Goal: Information Seeking & Learning: Find contact information

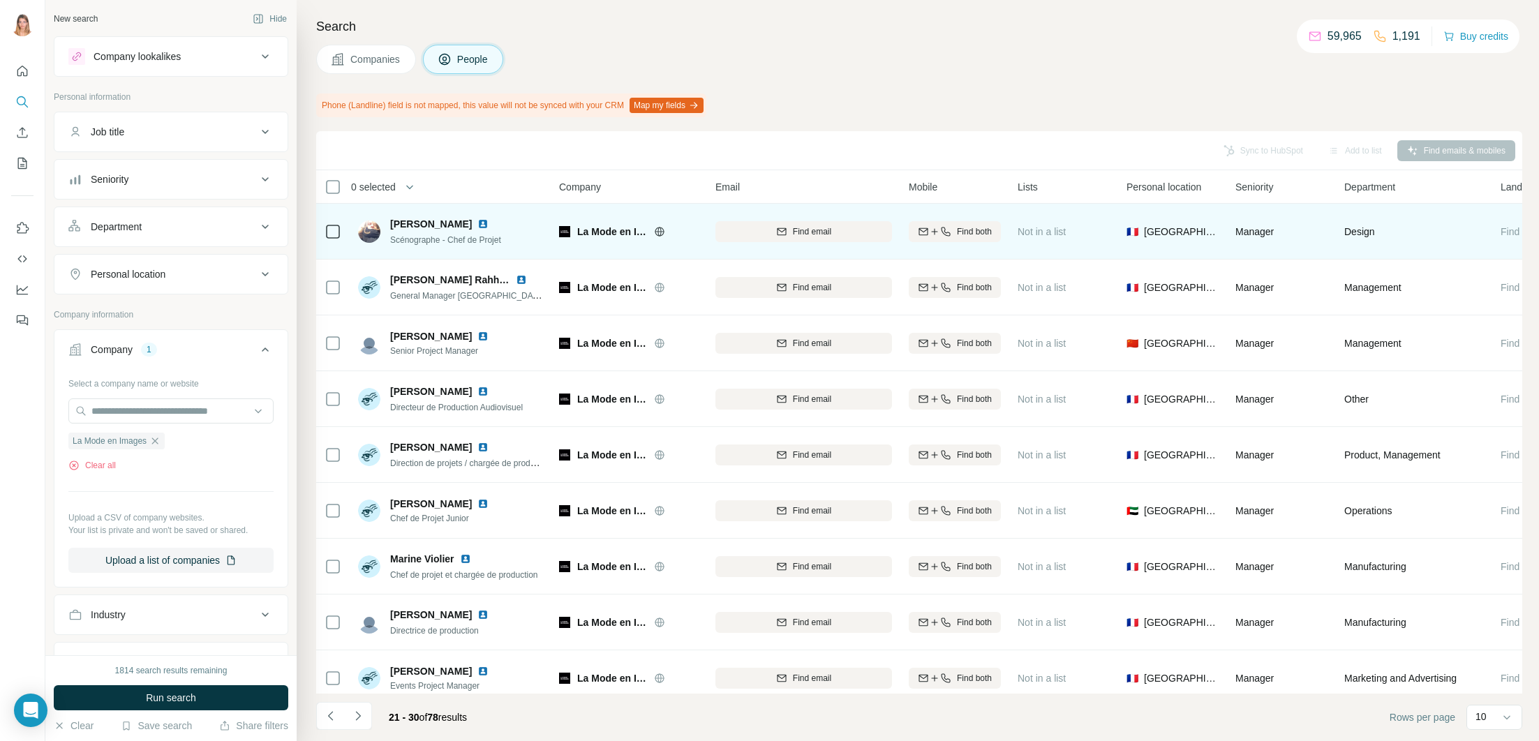
click at [477, 221] on img at bounding box center [482, 223] width 11 height 11
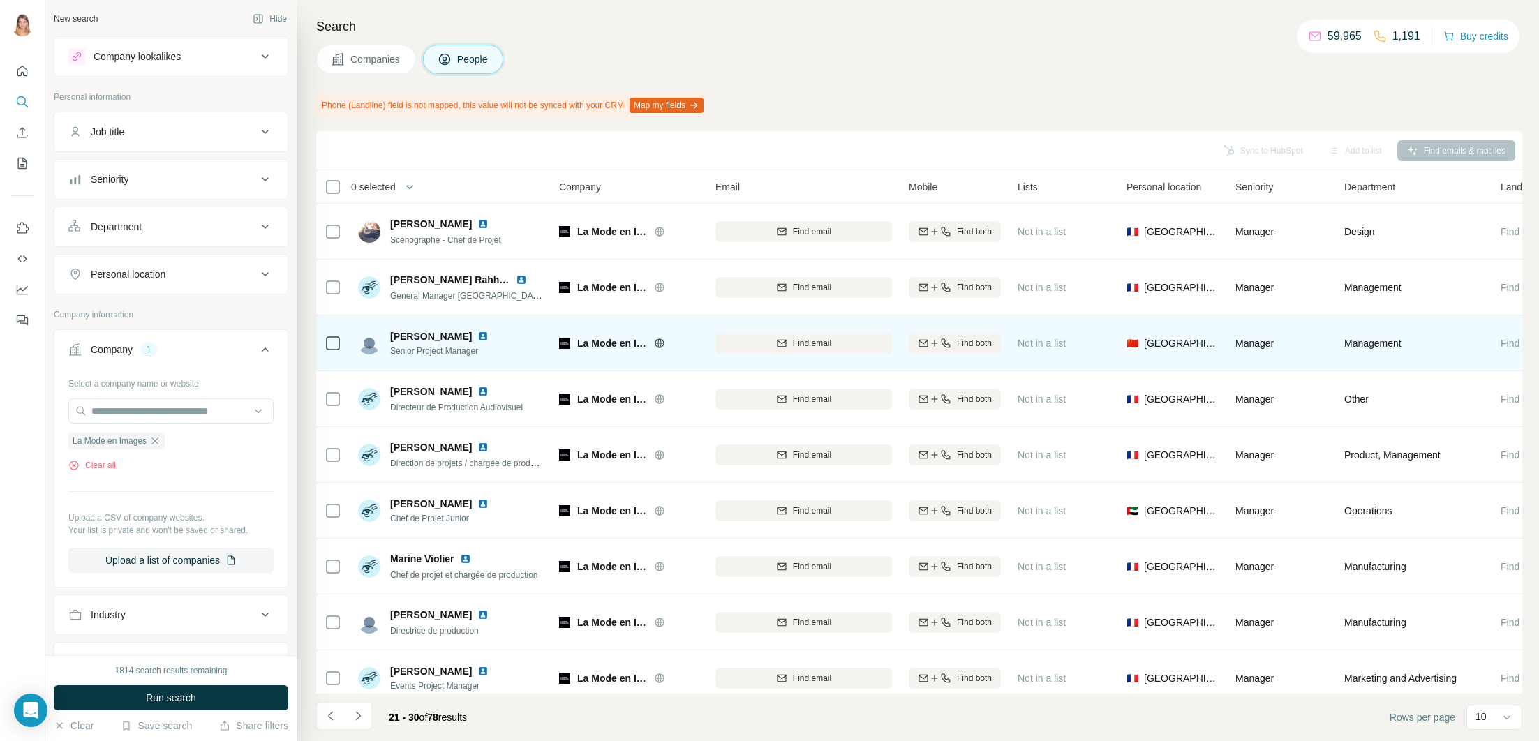
click at [477, 334] on img at bounding box center [482, 336] width 11 height 11
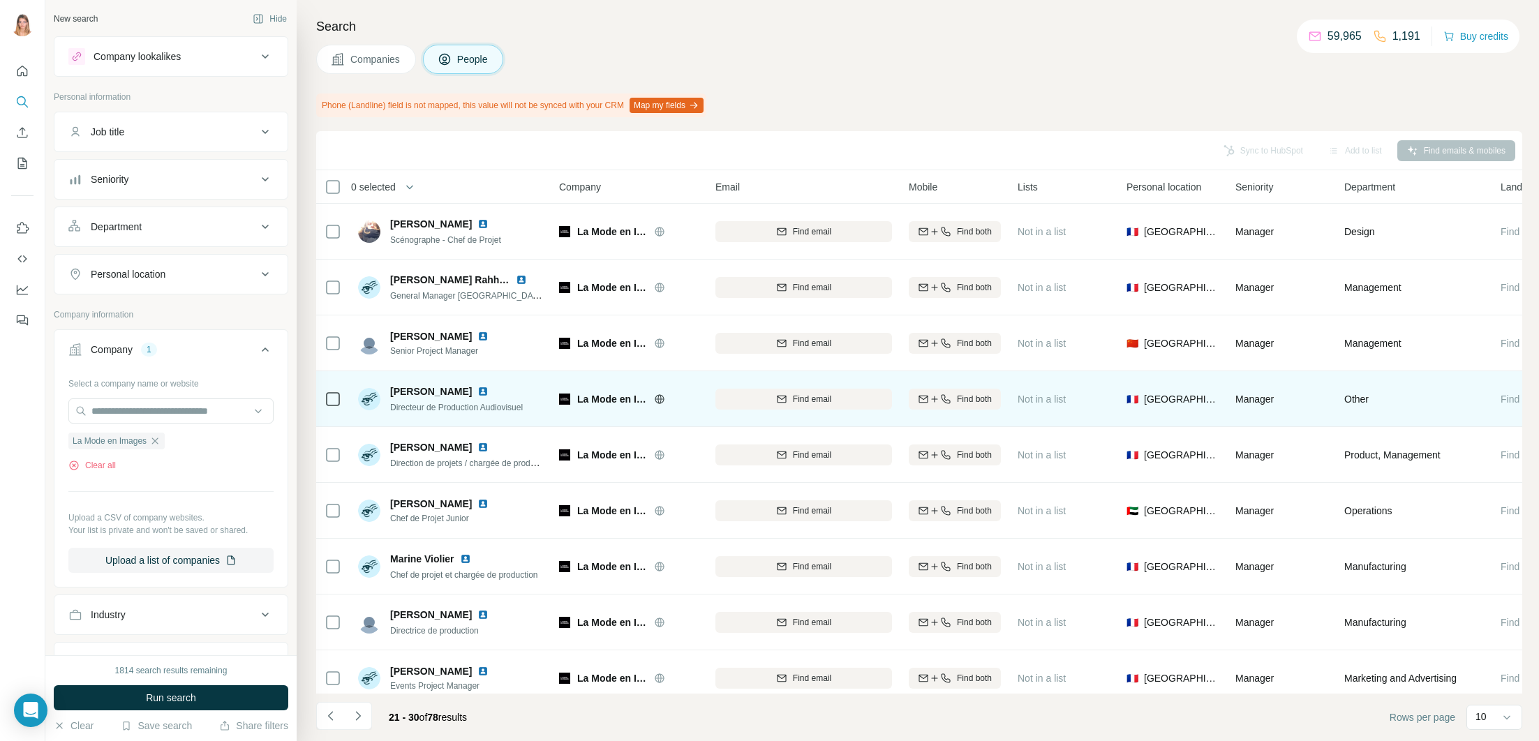
click at [482, 389] on img at bounding box center [482, 391] width 11 height 11
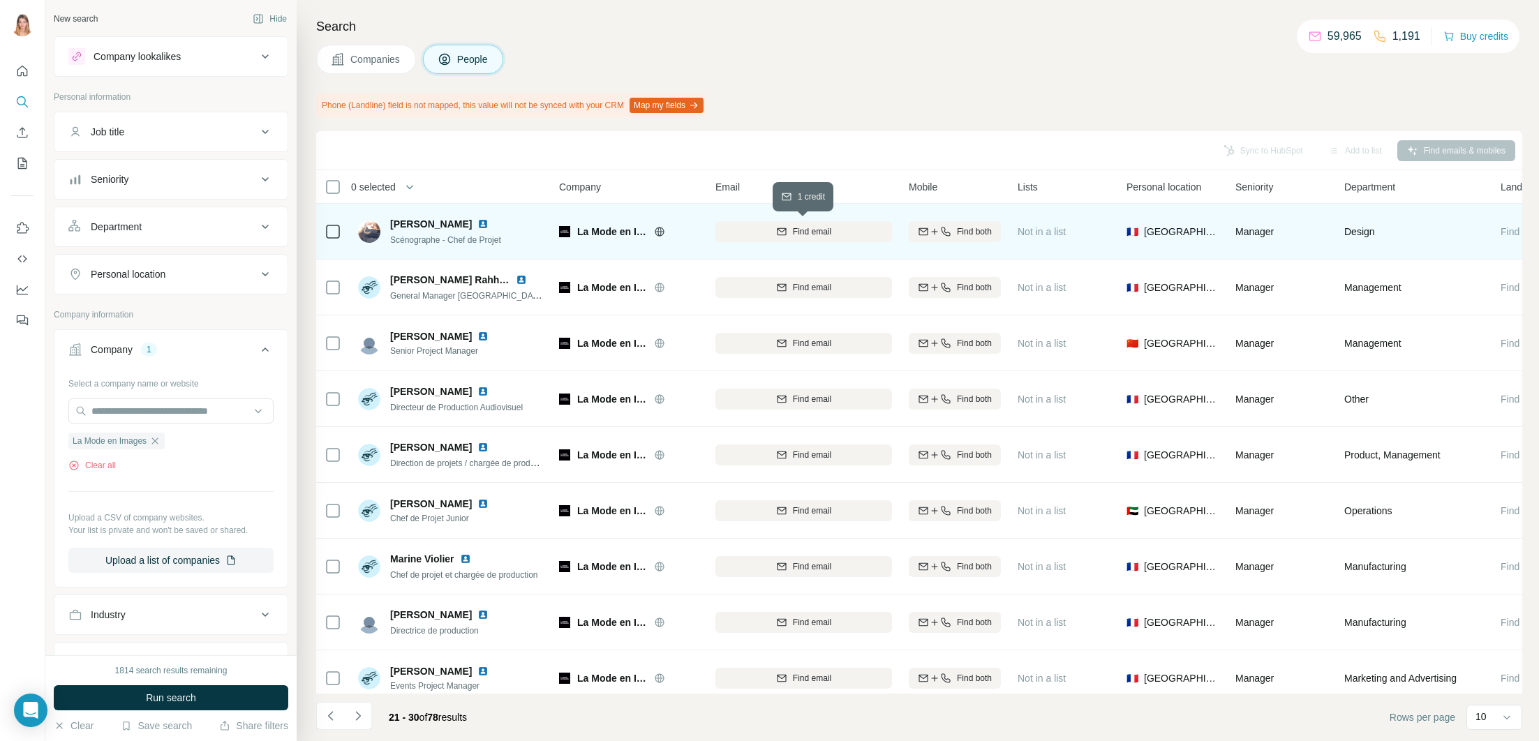
click at [789, 230] on div "Find email" at bounding box center [803, 231] width 177 height 13
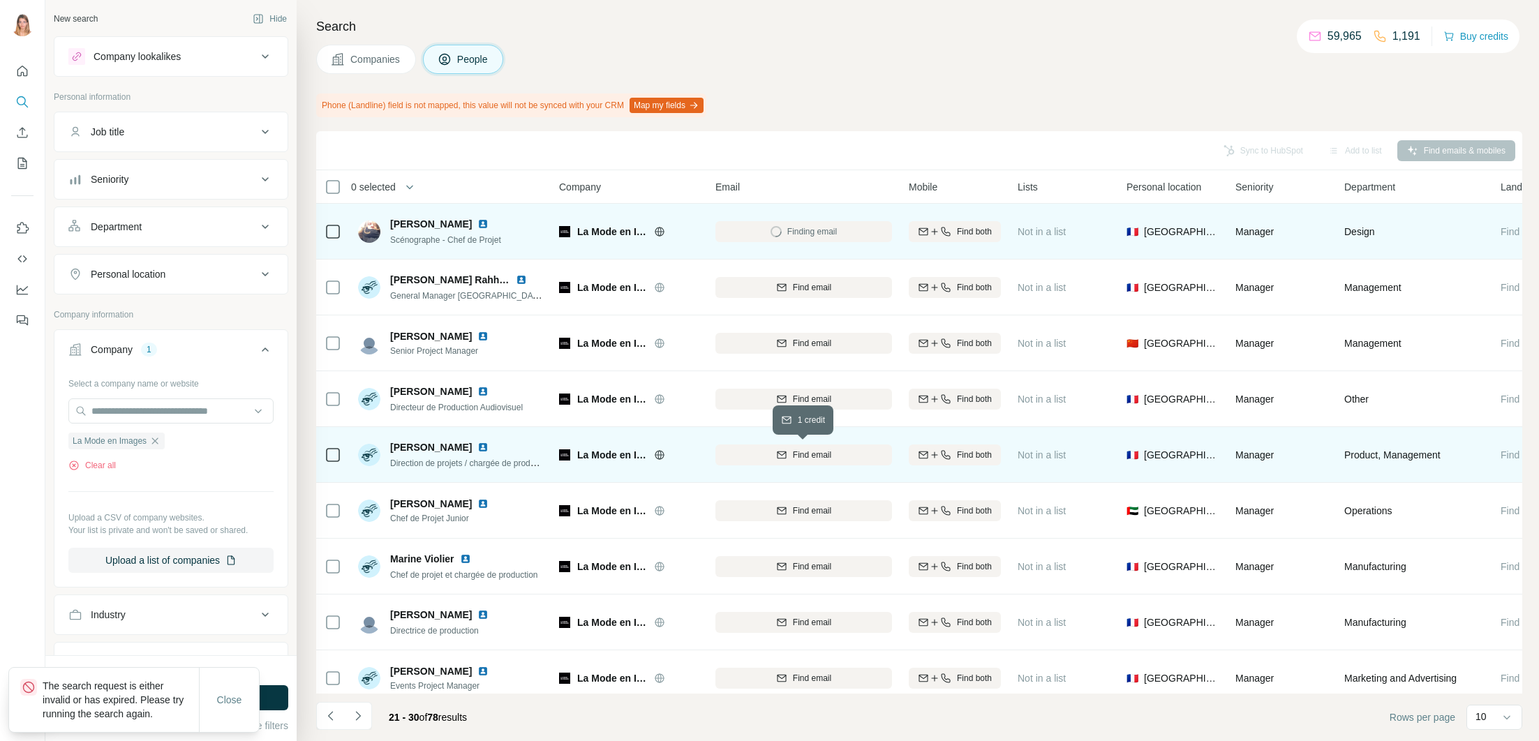
click at [789, 455] on div "Find email" at bounding box center [803, 455] width 177 height 13
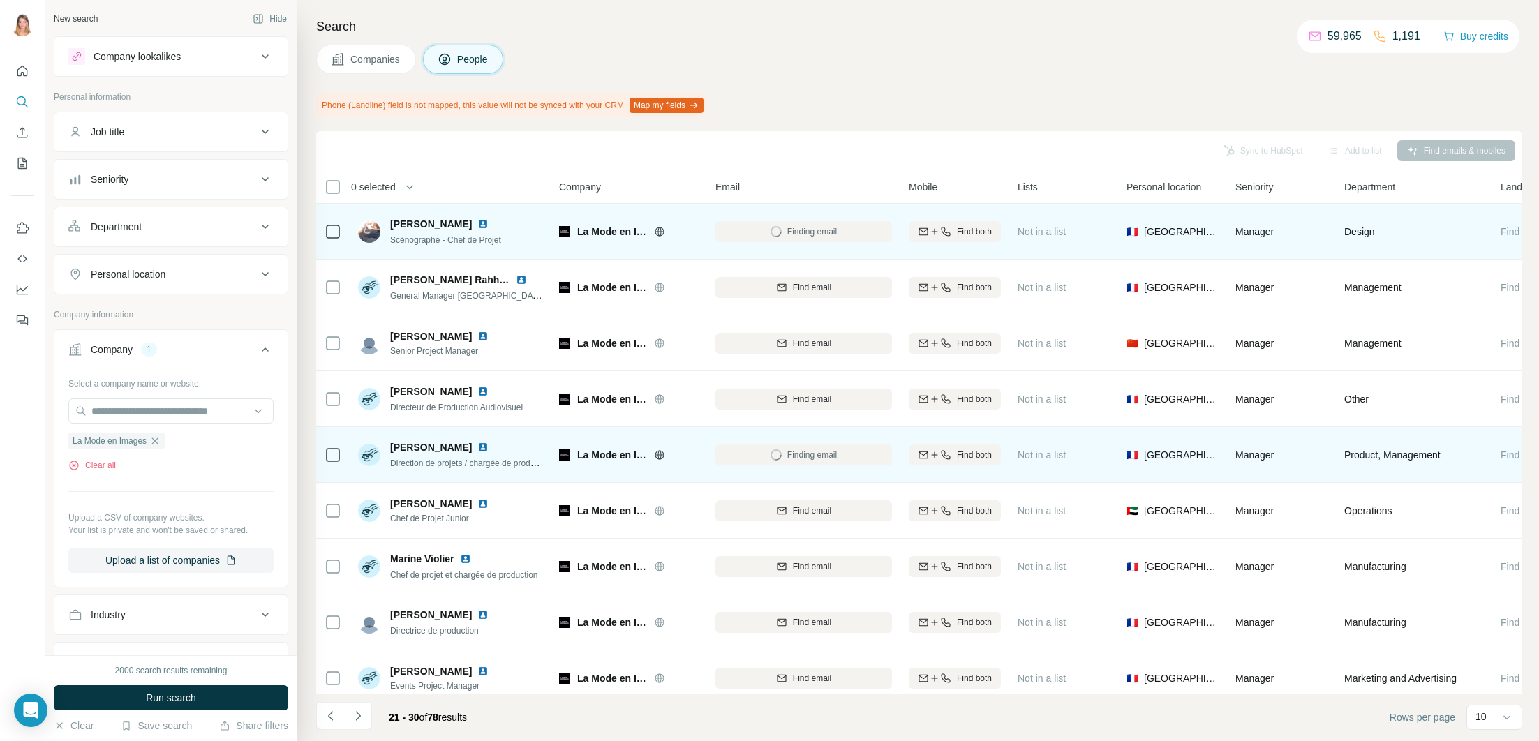
click at [477, 445] on img at bounding box center [482, 447] width 11 height 11
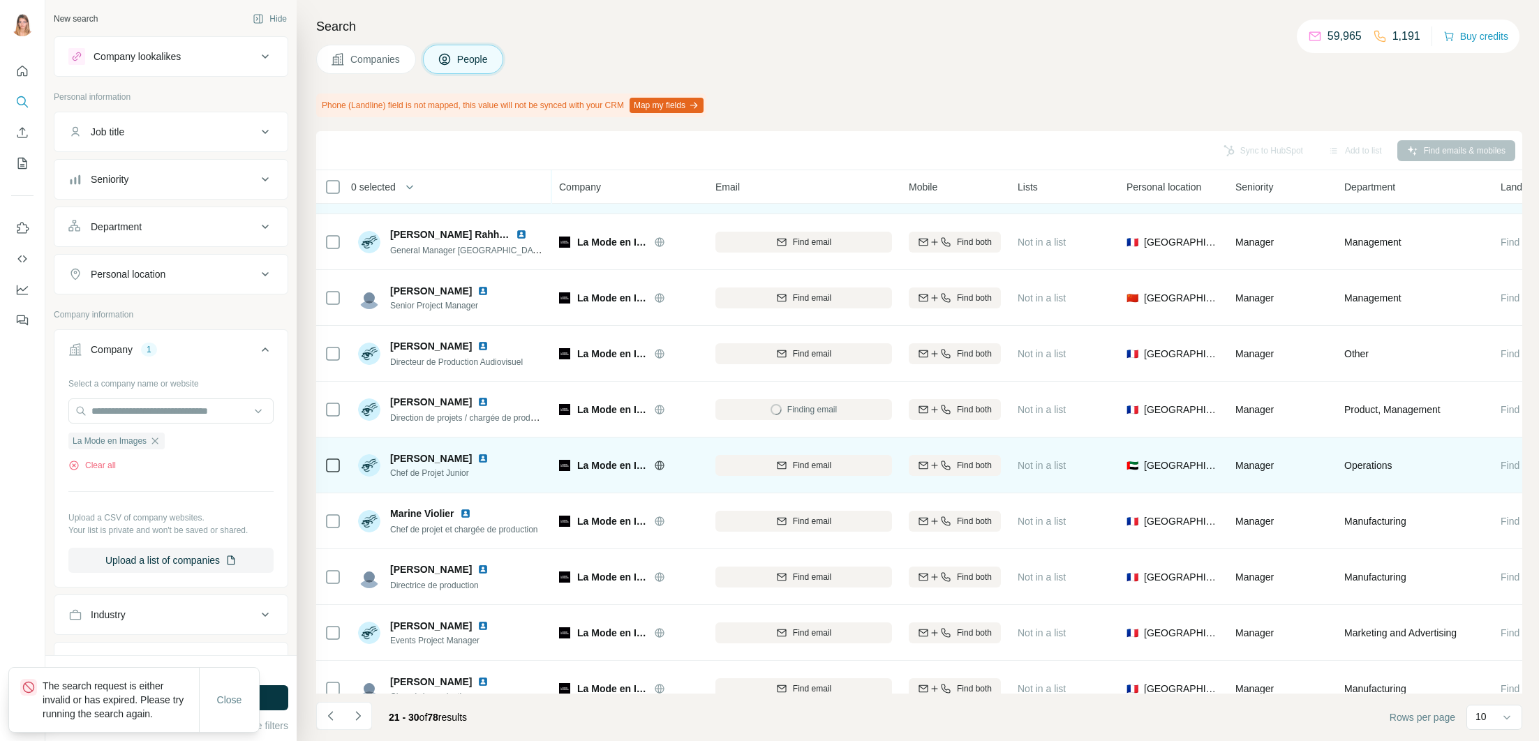
scroll to position [46, 0]
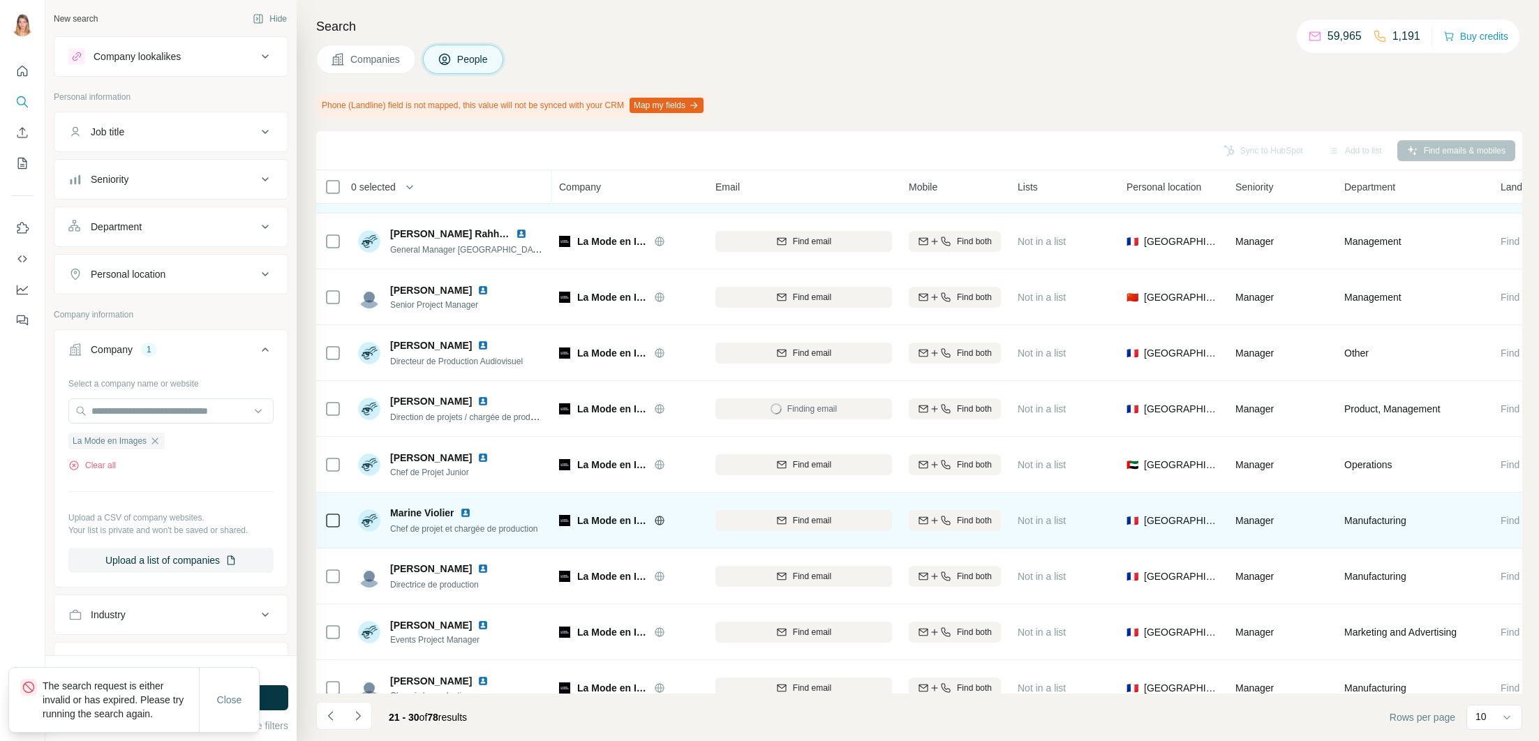
click at [469, 510] on img at bounding box center [465, 512] width 11 height 11
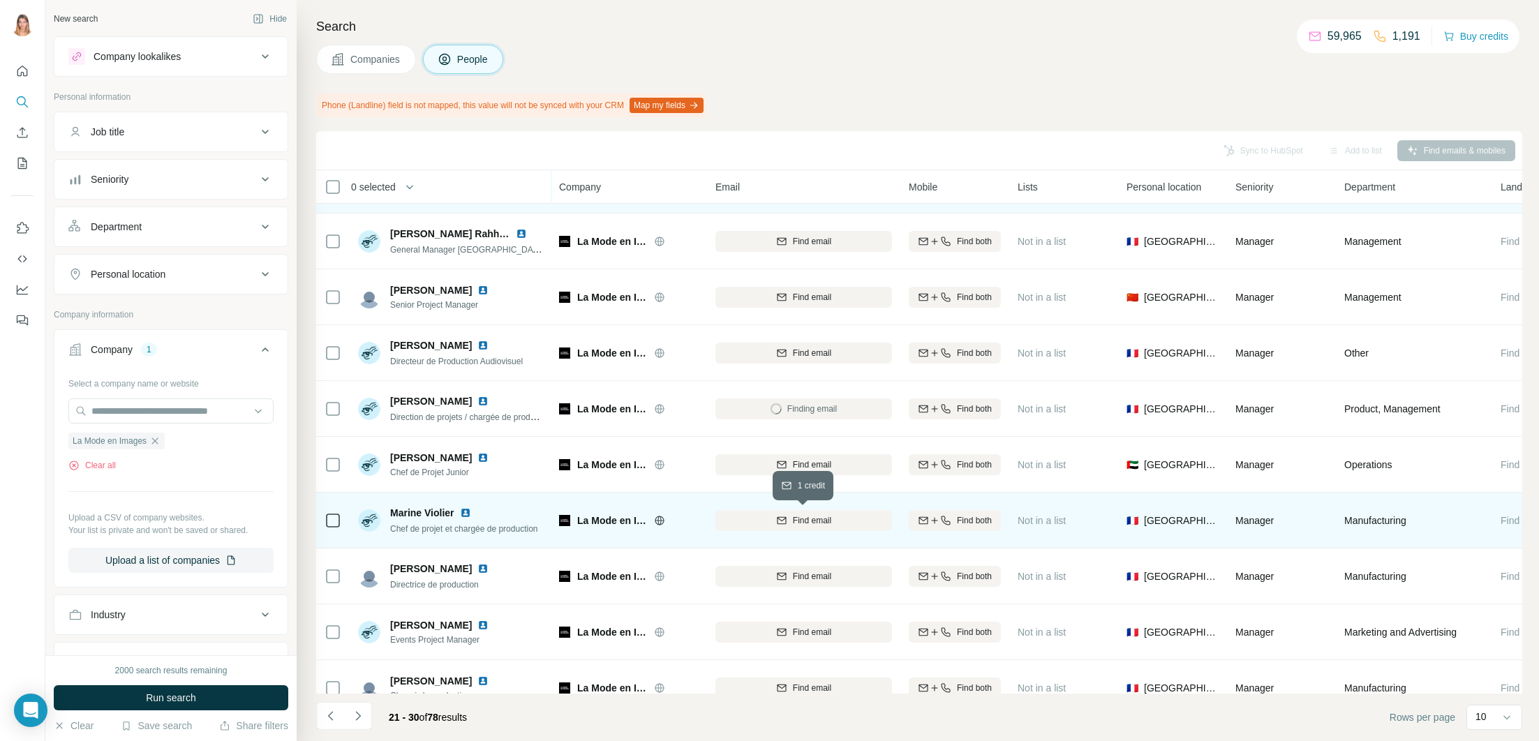
click at [802, 522] on span "Find email" at bounding box center [812, 520] width 38 height 13
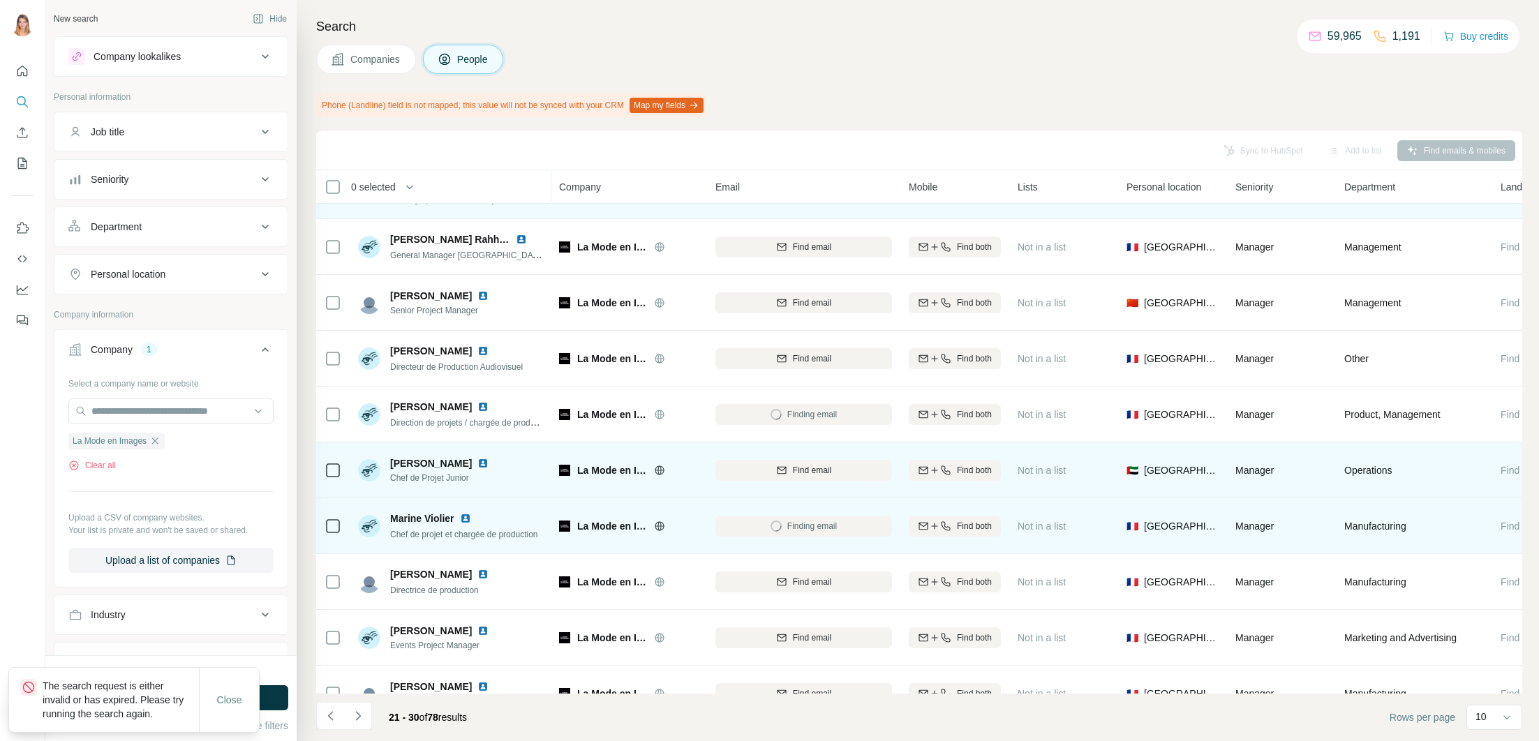
scroll to position [68, 0]
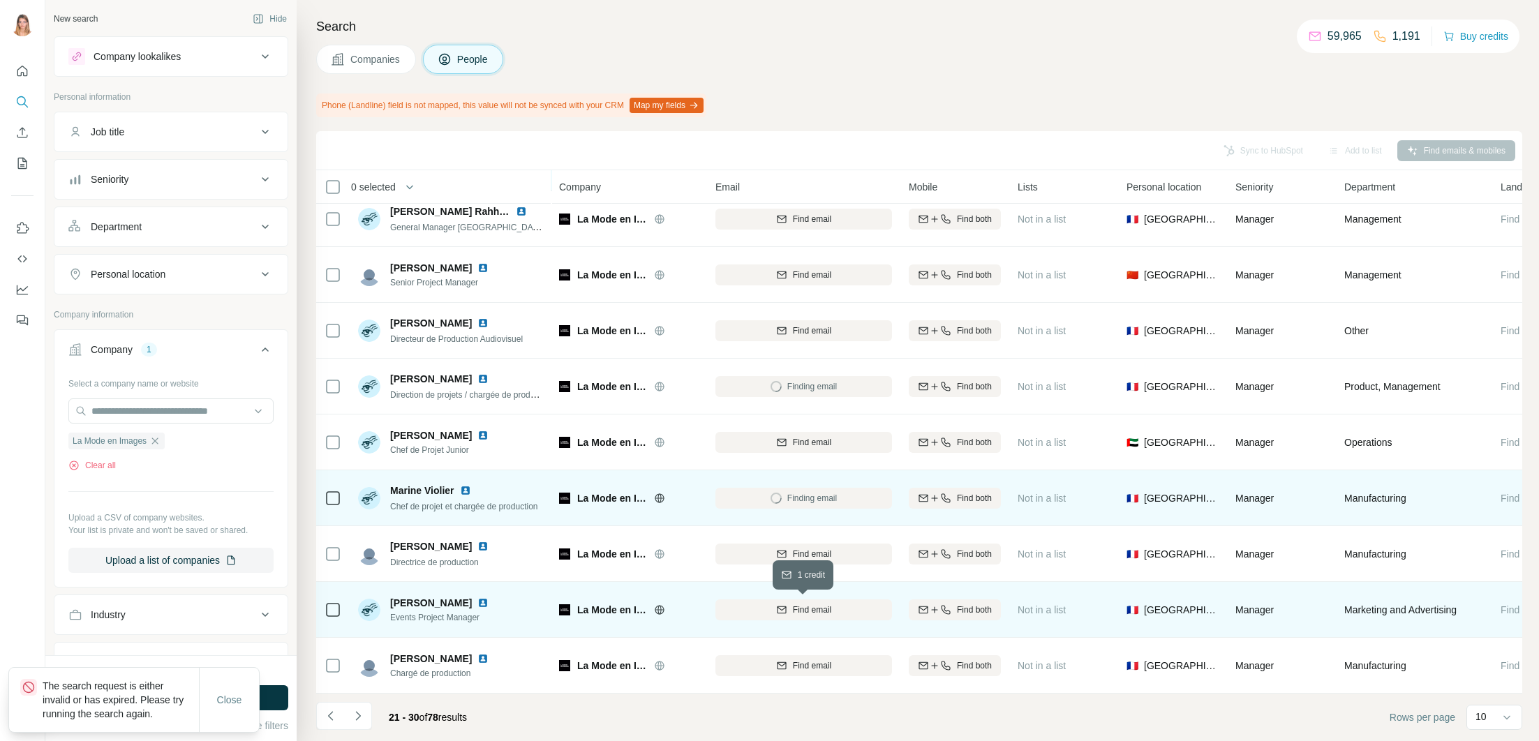
drag, startPoint x: 821, startPoint y: 613, endPoint x: 809, endPoint y: 610, distance: 12.4
click at [821, 613] on span "Find email" at bounding box center [812, 610] width 38 height 13
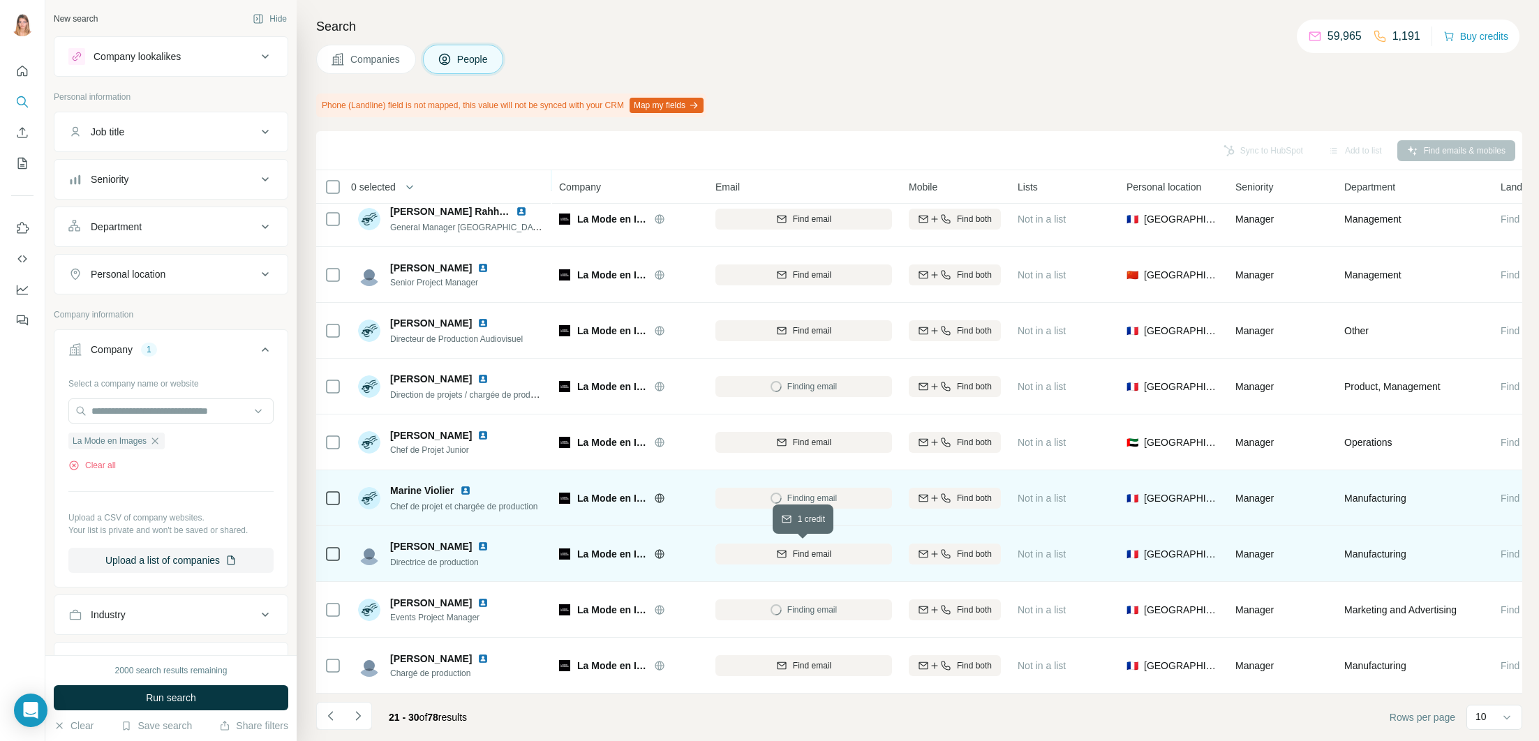
click at [814, 558] on span "Find email" at bounding box center [812, 554] width 38 height 13
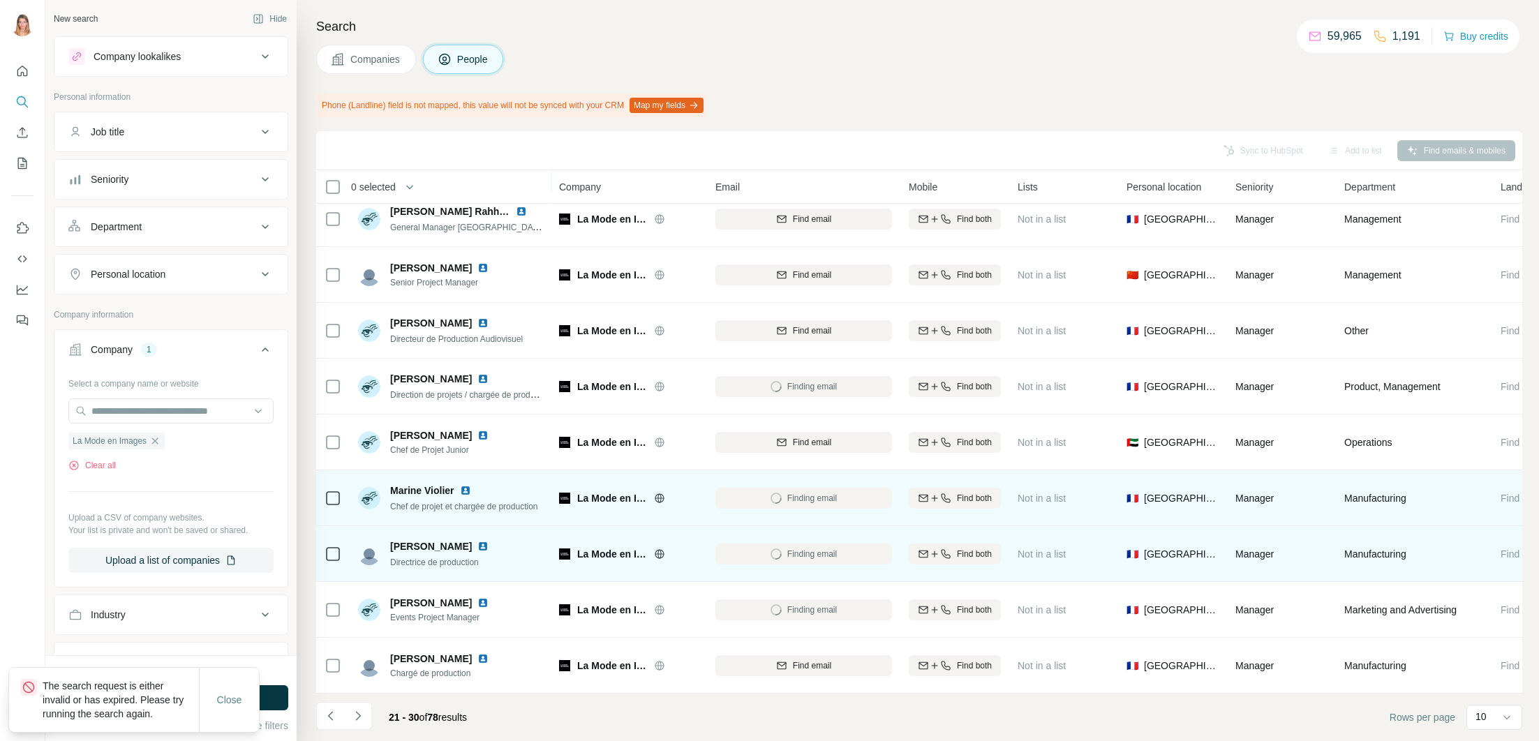
click at [477, 548] on img at bounding box center [482, 546] width 11 height 11
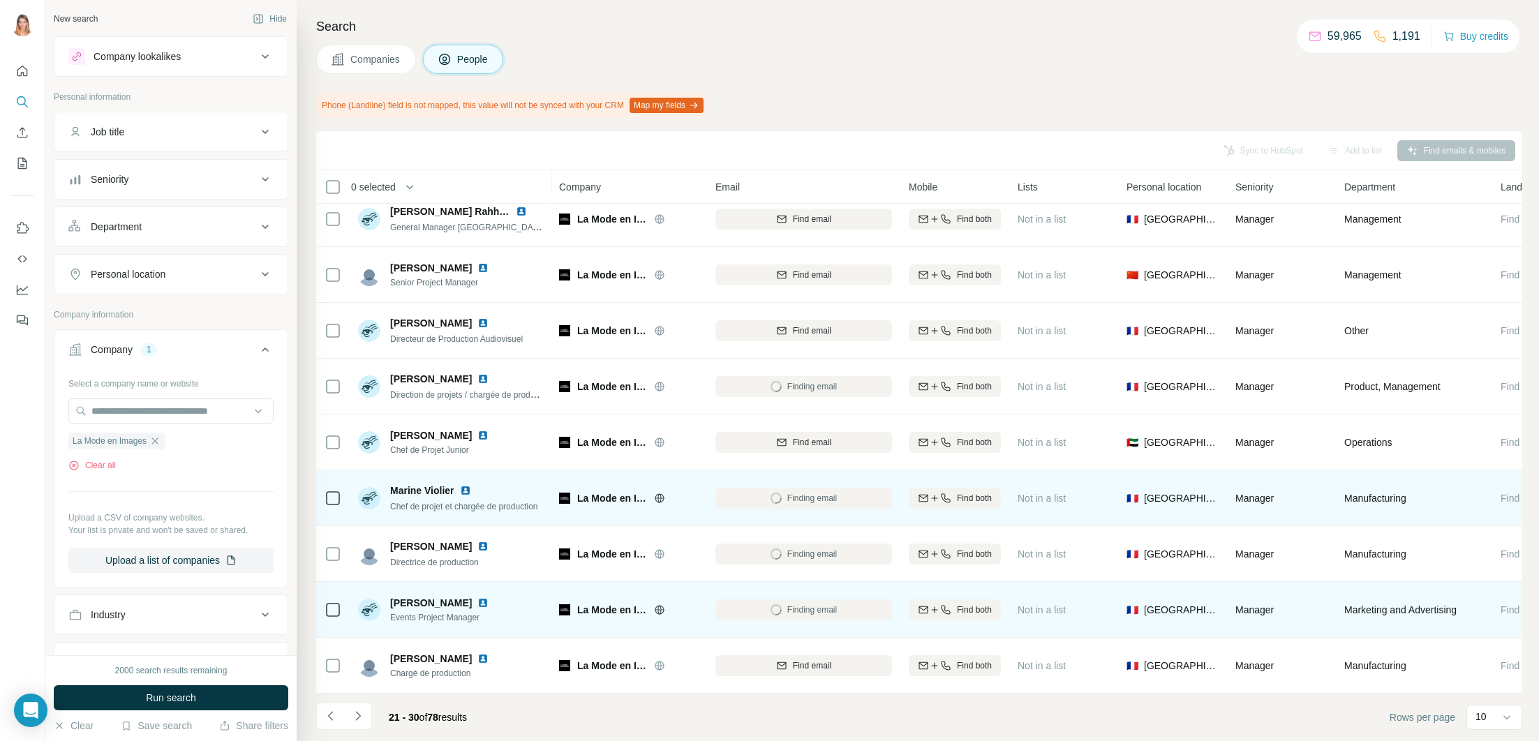
click at [481, 603] on img at bounding box center [482, 602] width 11 height 11
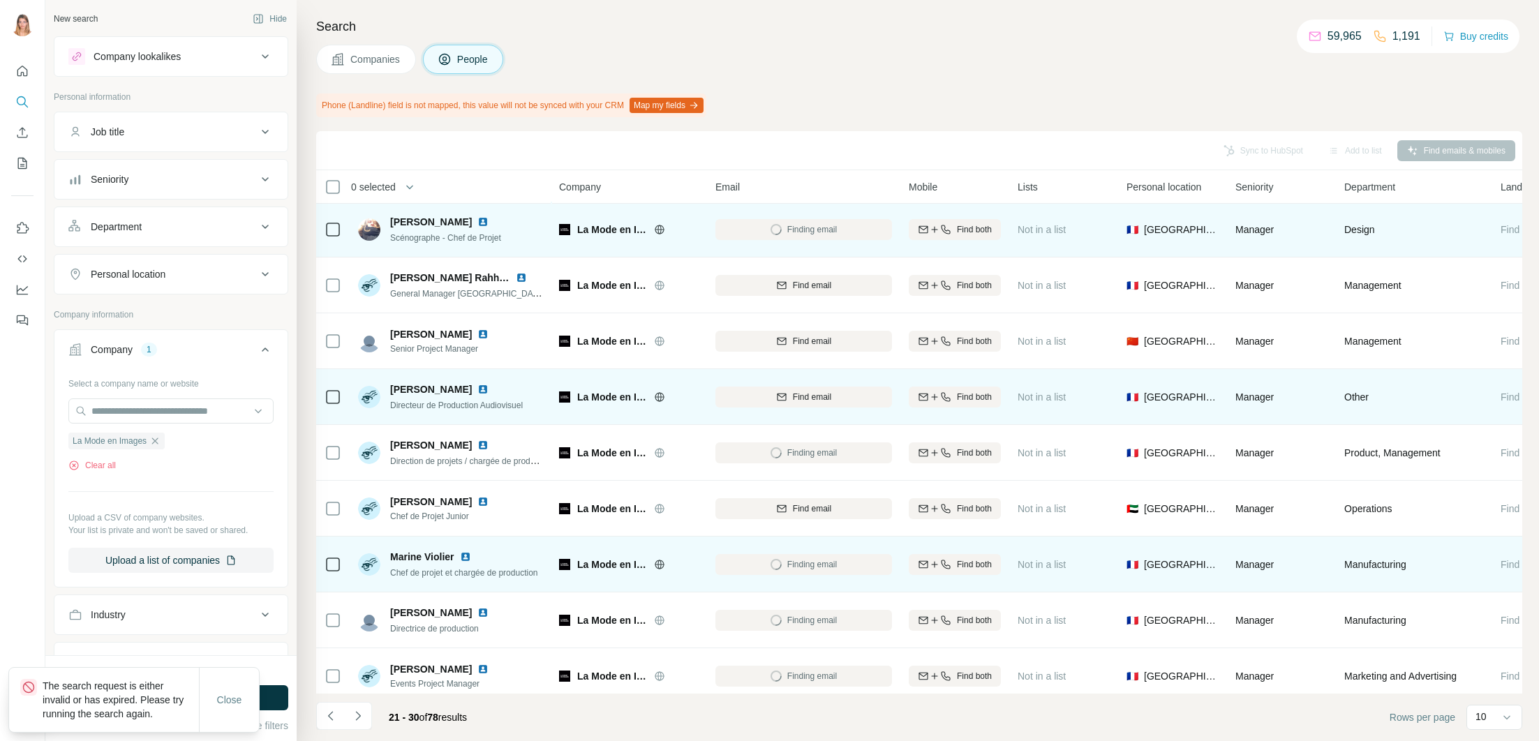
scroll to position [0, 0]
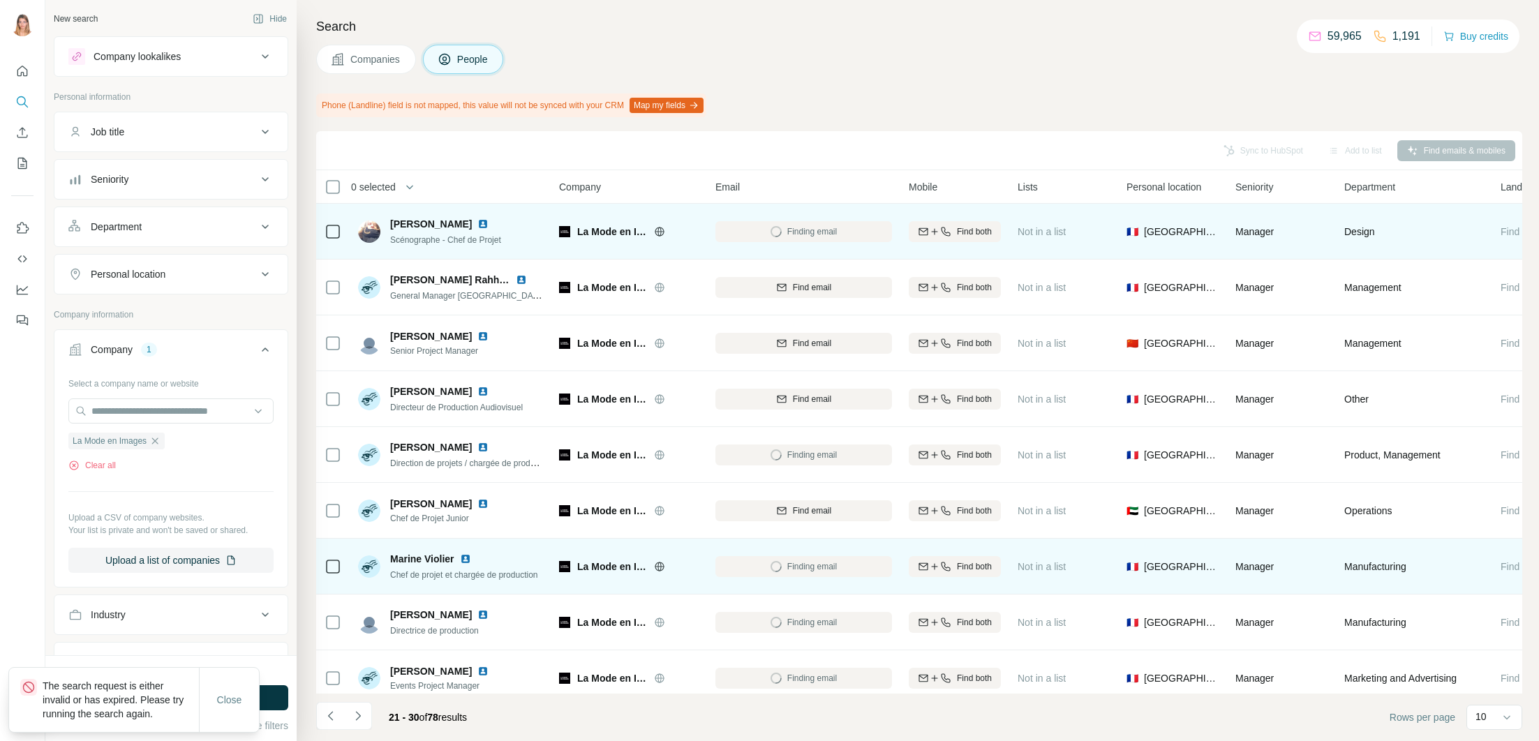
click at [477, 223] on img at bounding box center [482, 223] width 11 height 11
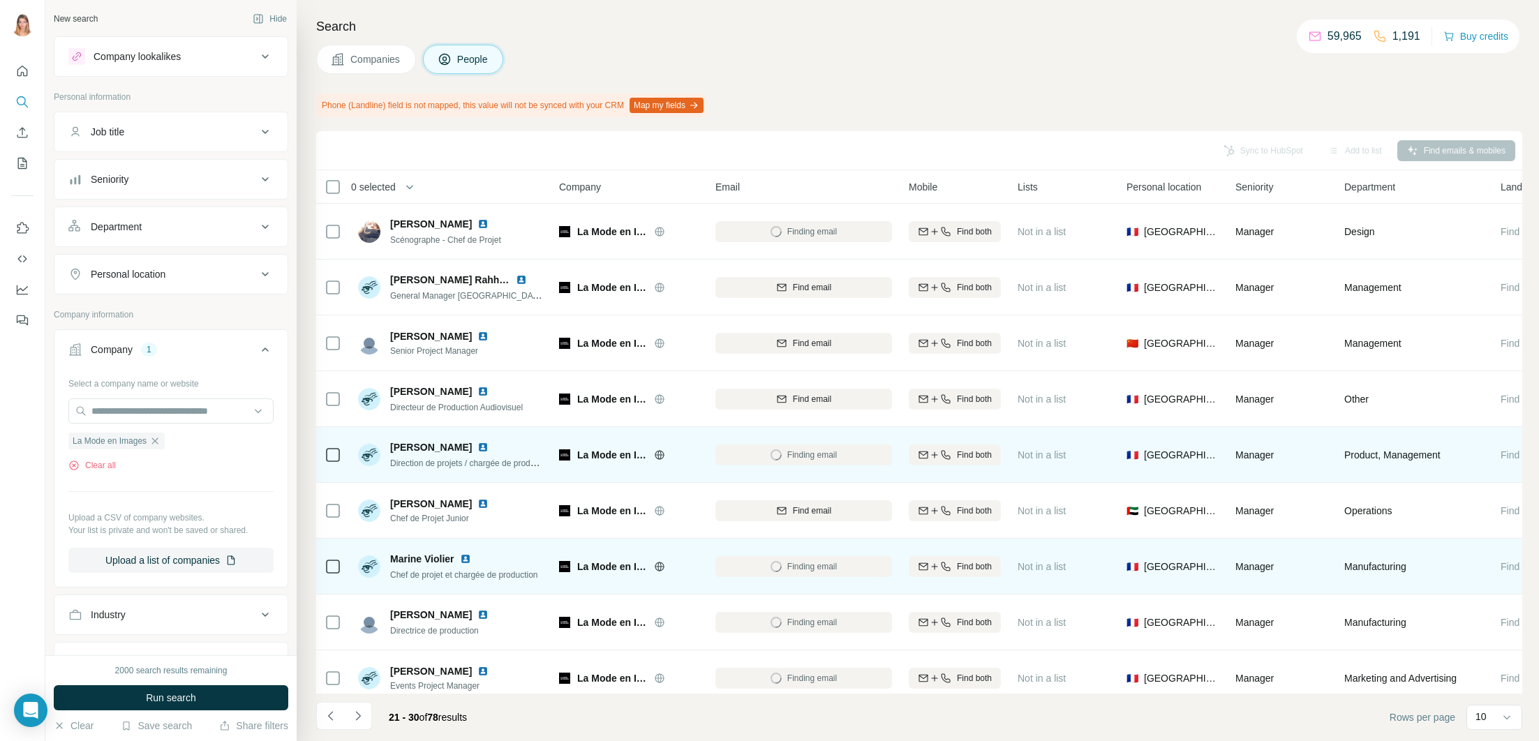
click at [477, 445] on img at bounding box center [482, 447] width 11 height 11
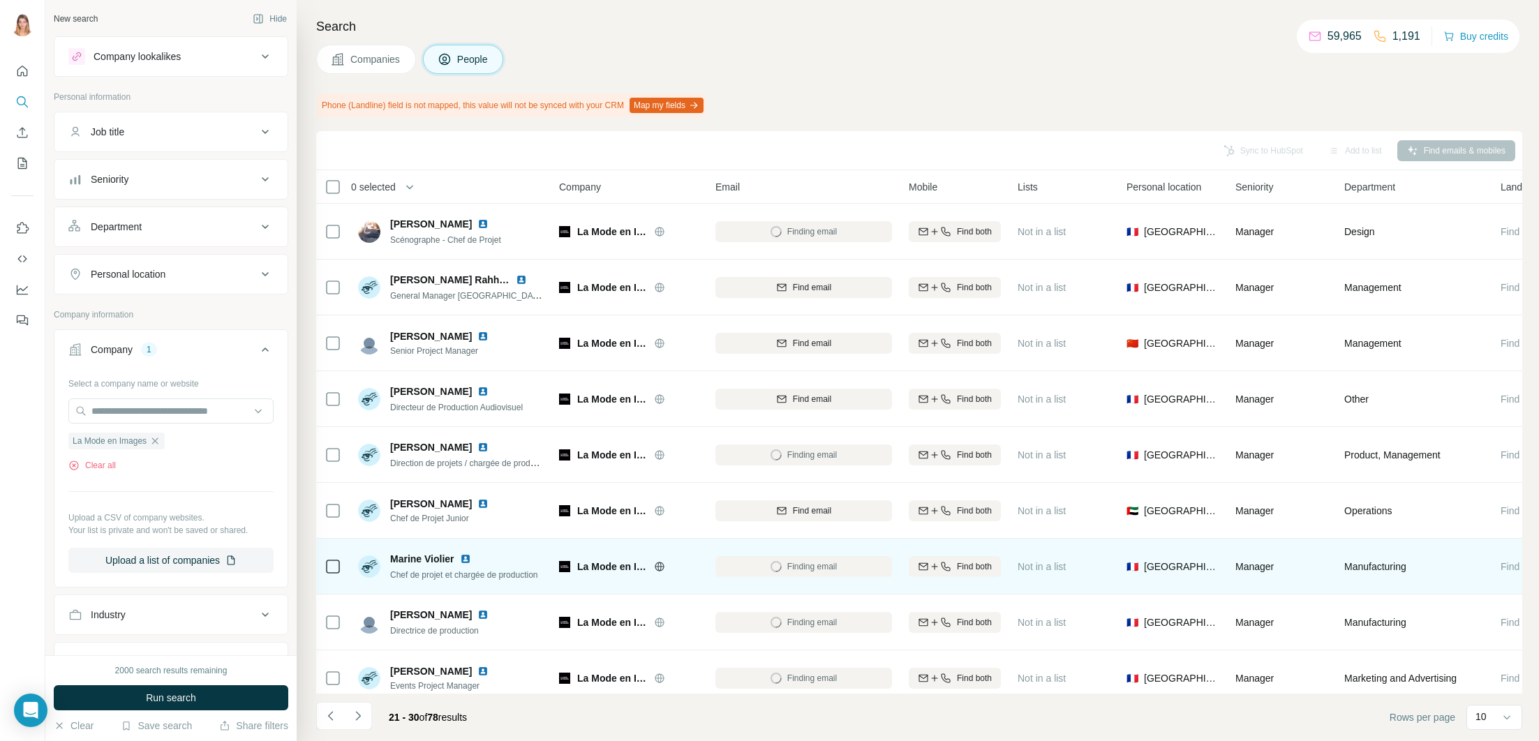
click at [463, 562] on img at bounding box center [465, 558] width 11 height 11
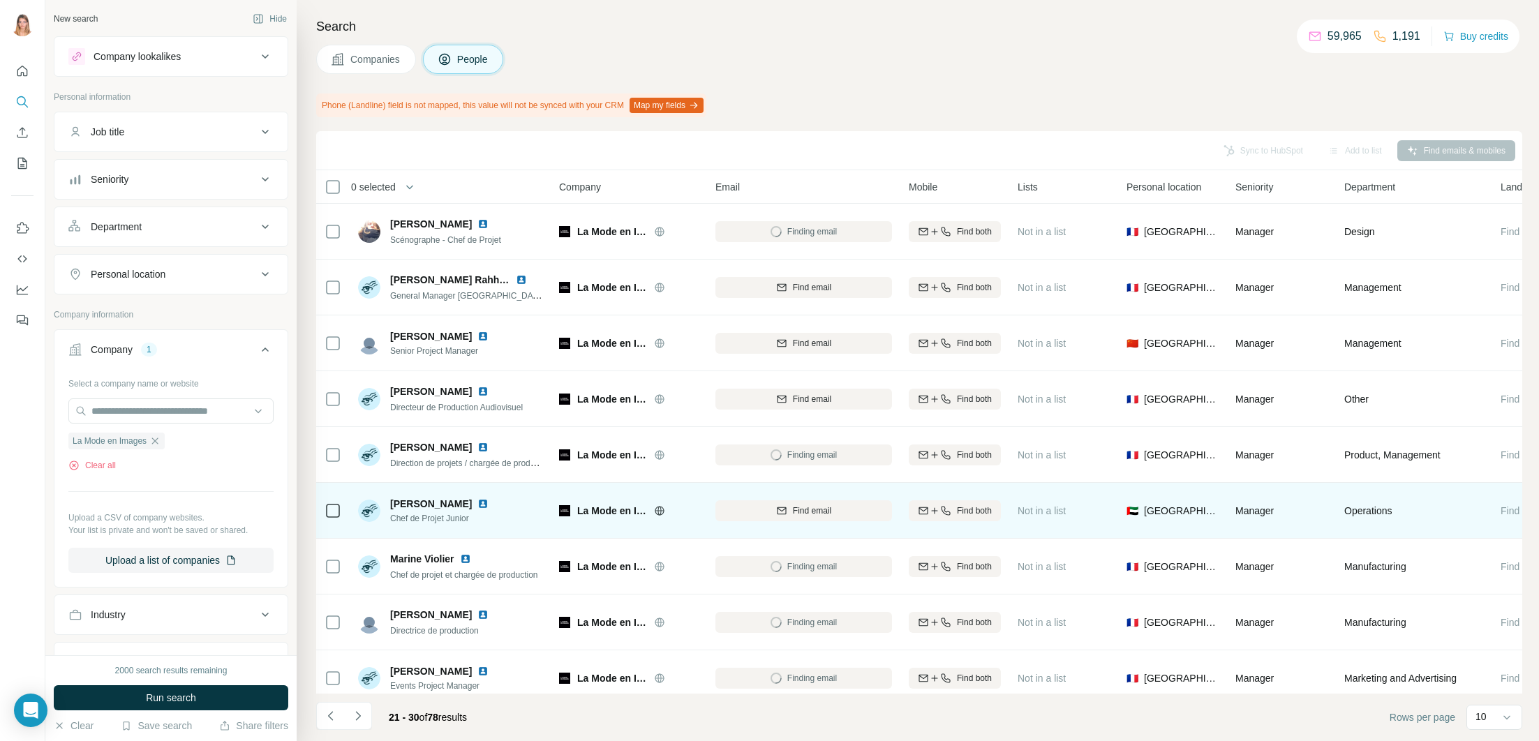
scroll to position [68, 0]
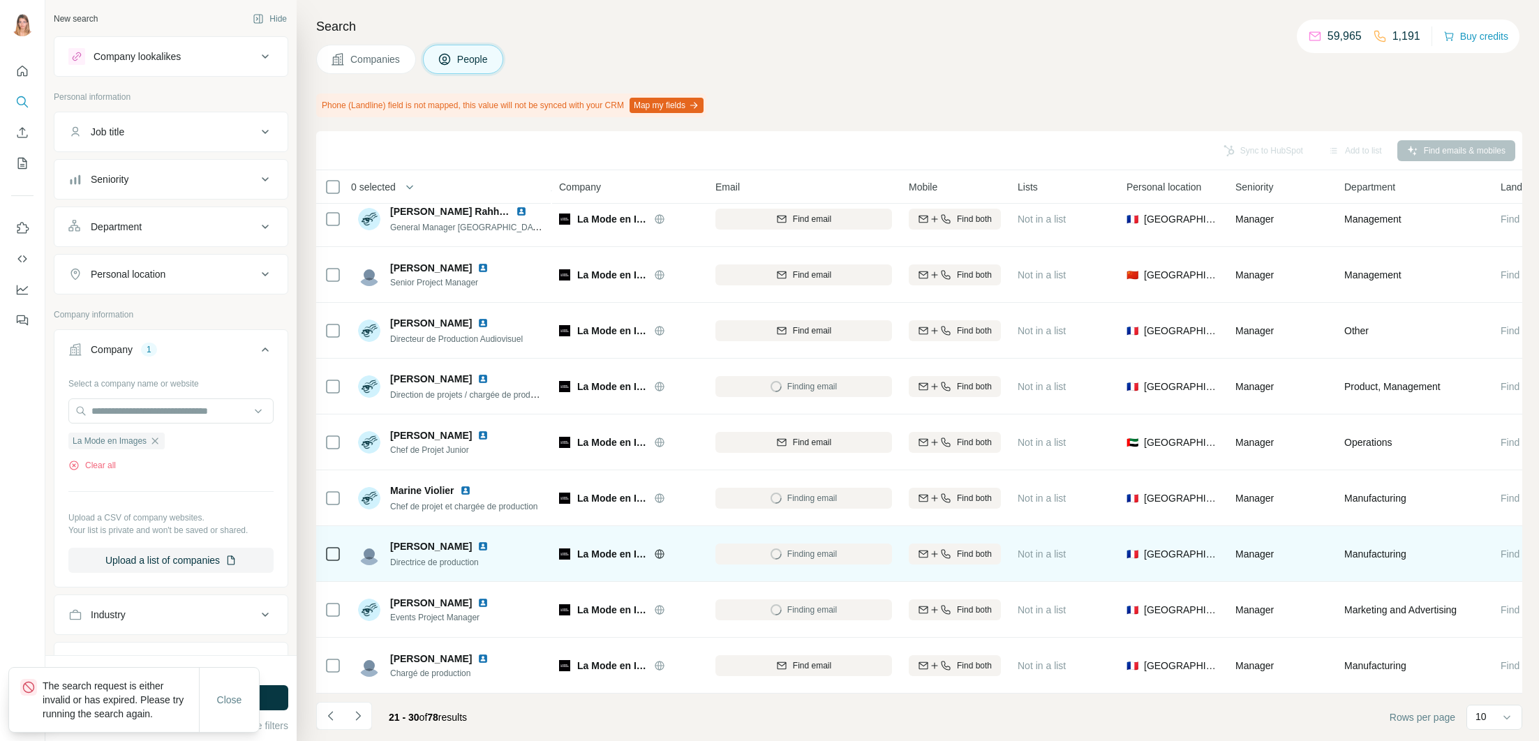
click at [477, 551] on img at bounding box center [482, 546] width 11 height 11
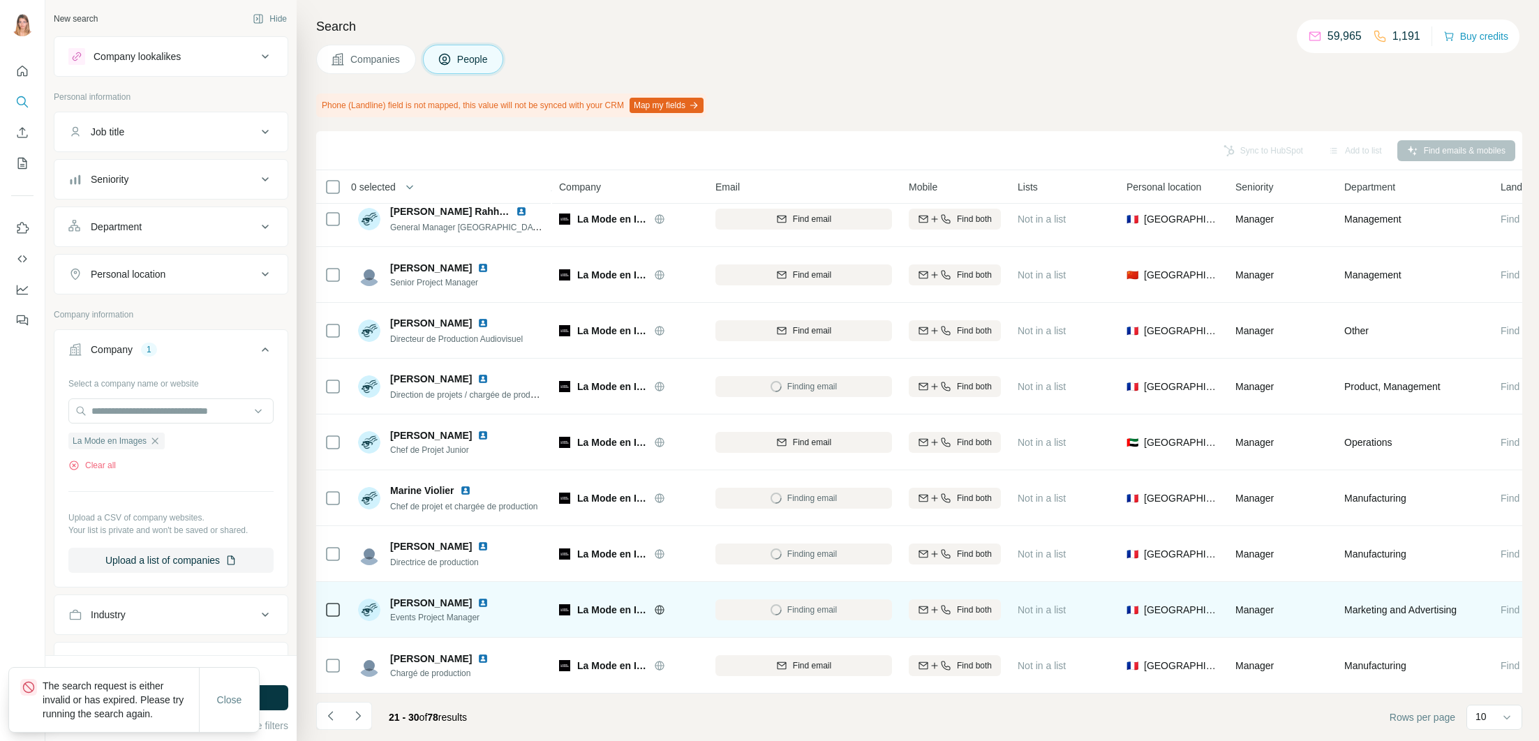
click at [478, 601] on img at bounding box center [482, 602] width 11 height 11
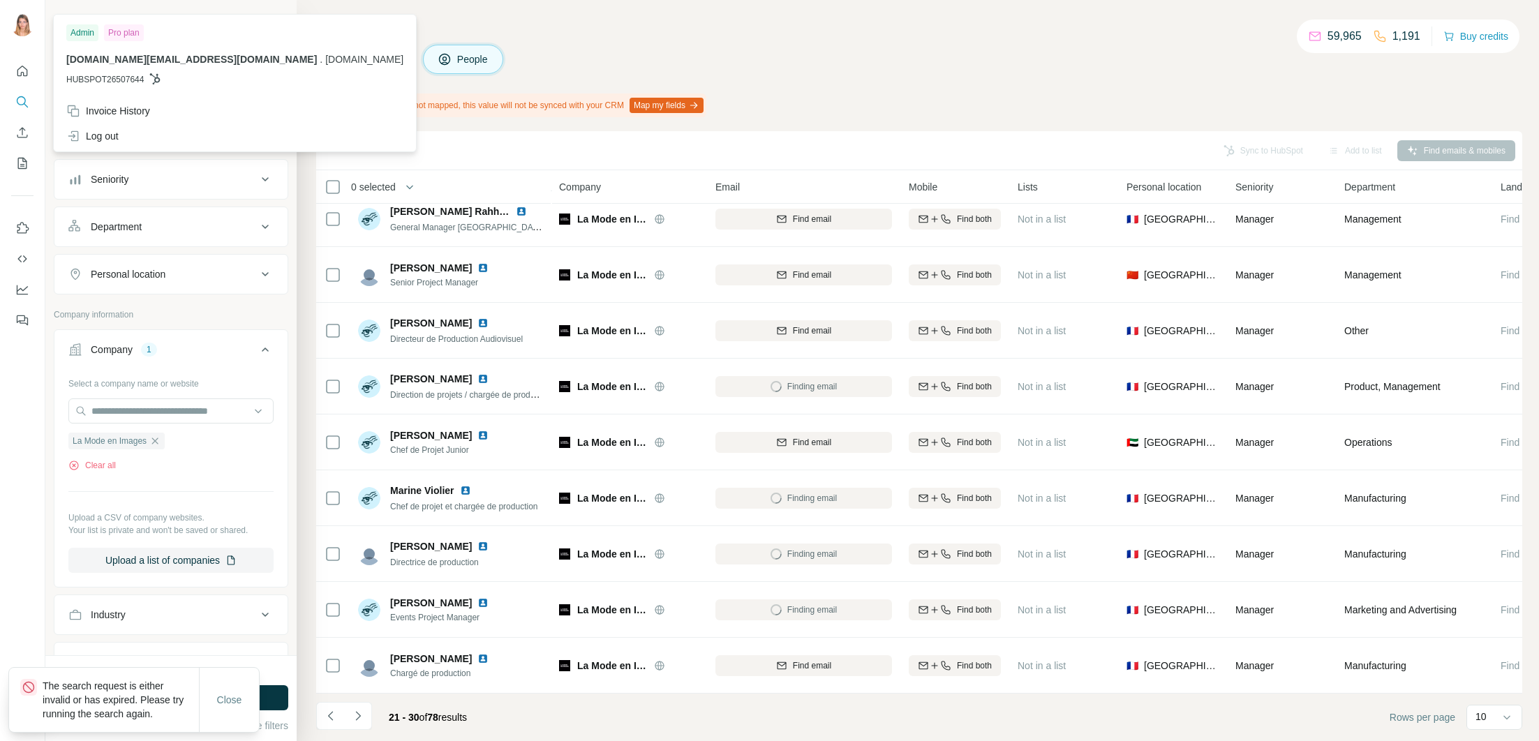
click at [26, 26] on img at bounding box center [22, 25] width 22 height 22
click at [15, 103] on icon "Search" at bounding box center [22, 102] width 14 height 14
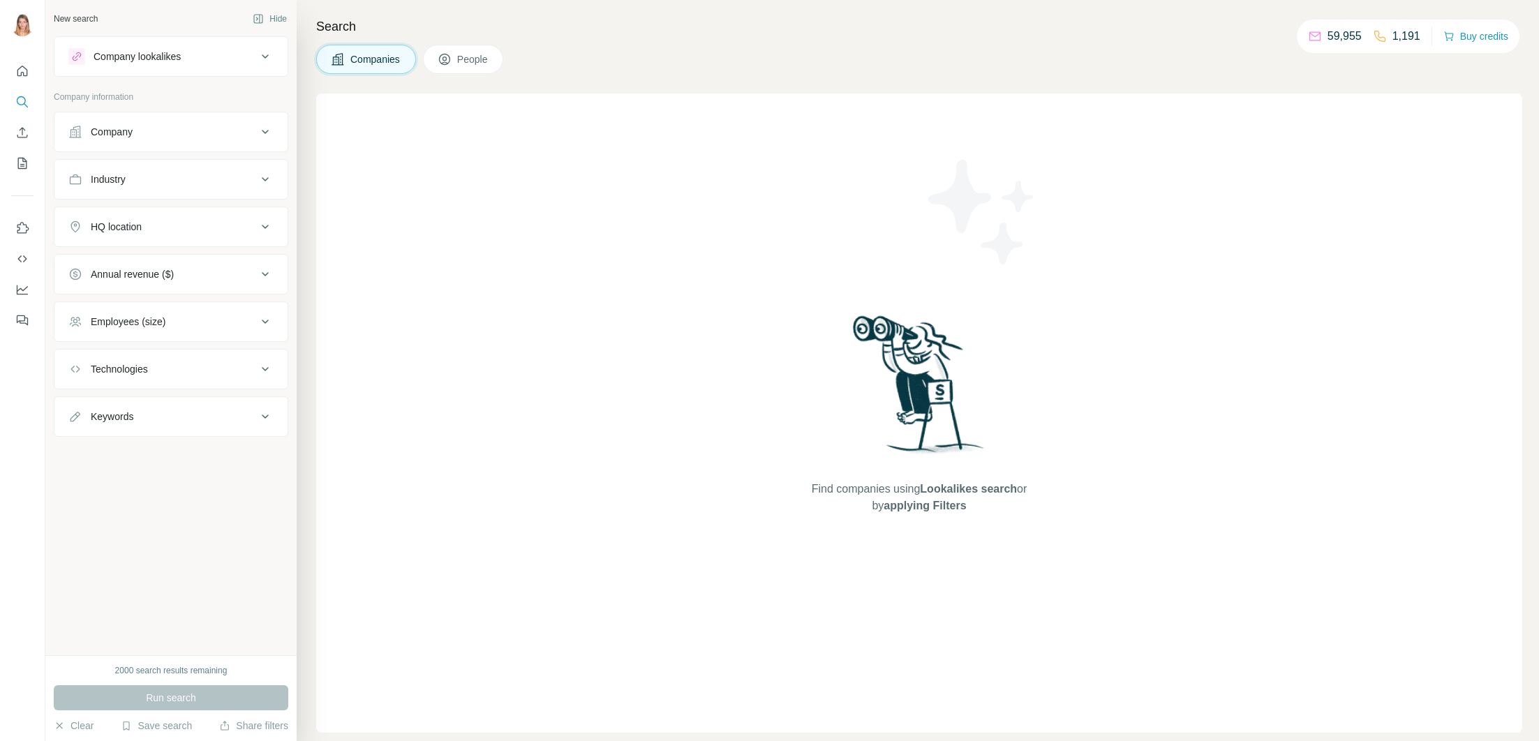
click at [189, 133] on div "Company" at bounding box center [162, 132] width 188 height 14
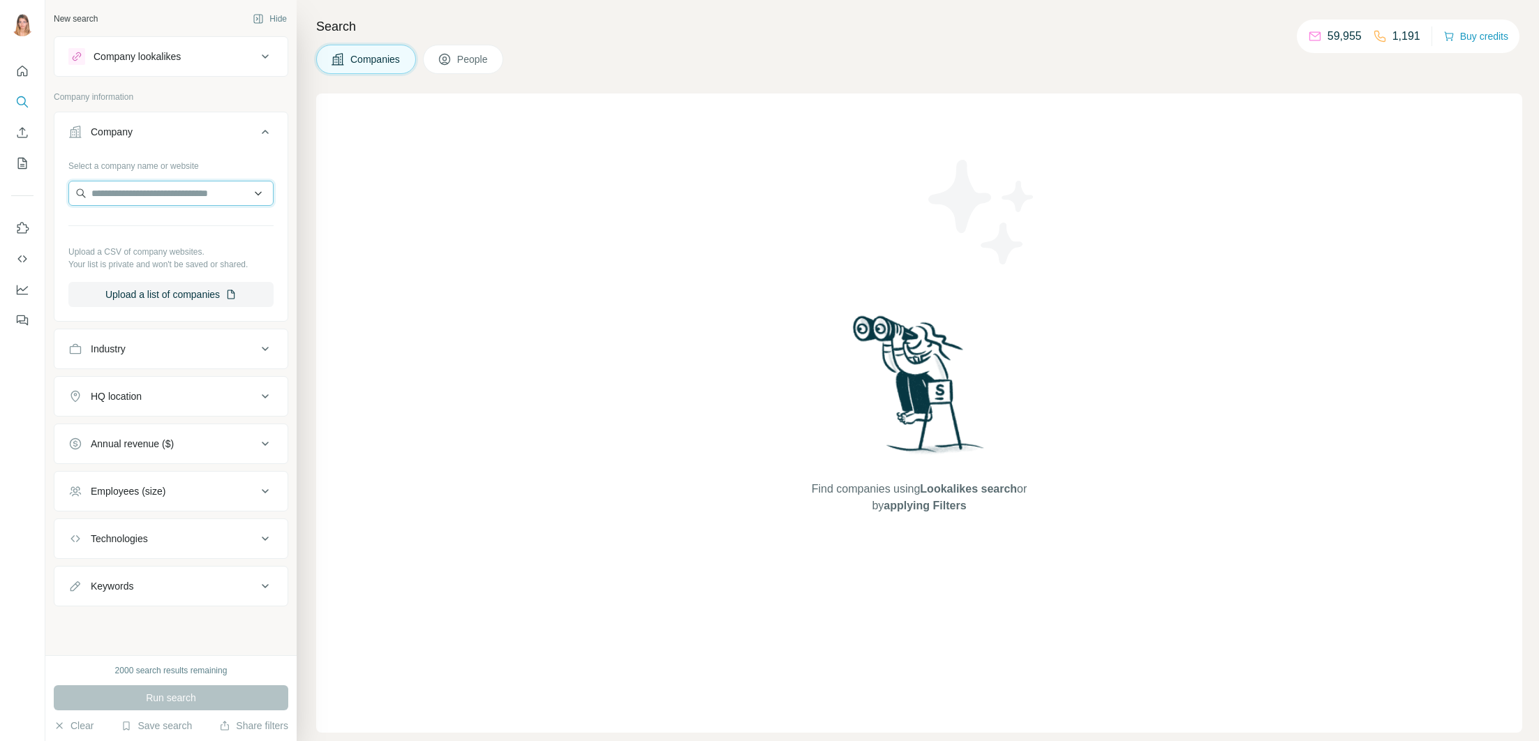
click at [197, 188] on input "text" at bounding box center [170, 193] width 205 height 25
type input "**********"
click at [203, 232] on div "La Mode en Images [DOMAIN_NAME]" at bounding box center [171, 231] width 198 height 38
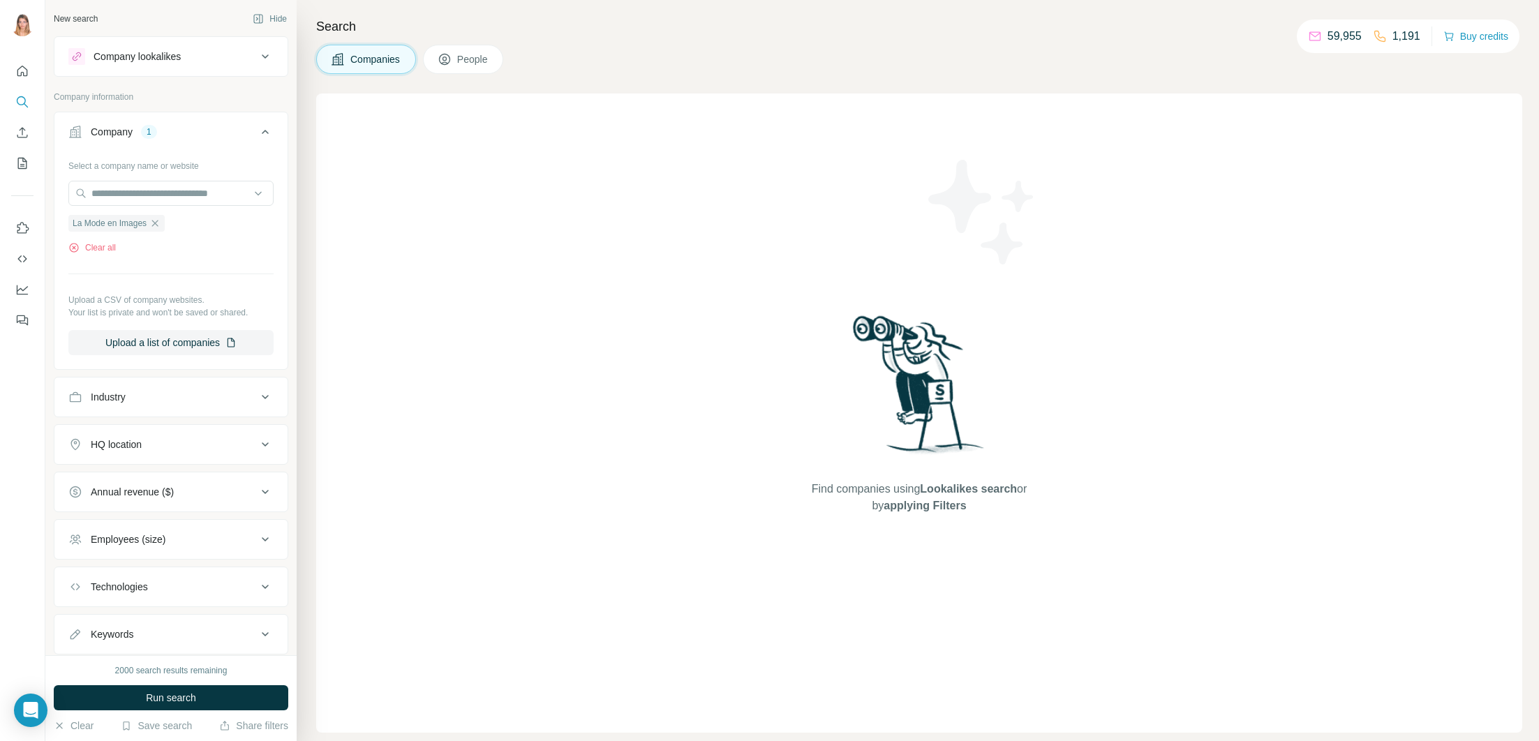
click at [220, 703] on button "Run search" at bounding box center [171, 697] width 234 height 25
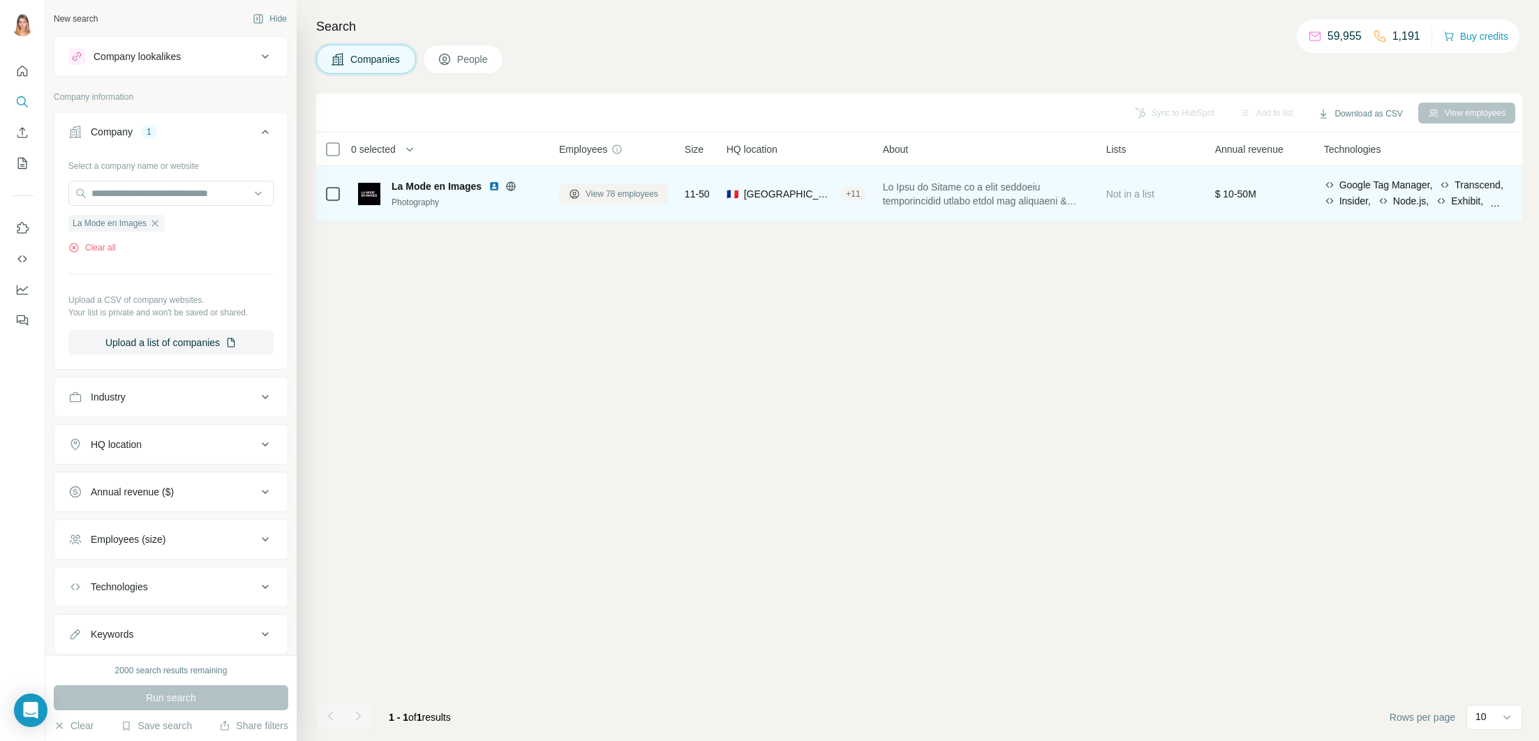
click at [606, 195] on span "View 78 employees" at bounding box center [622, 194] width 73 height 13
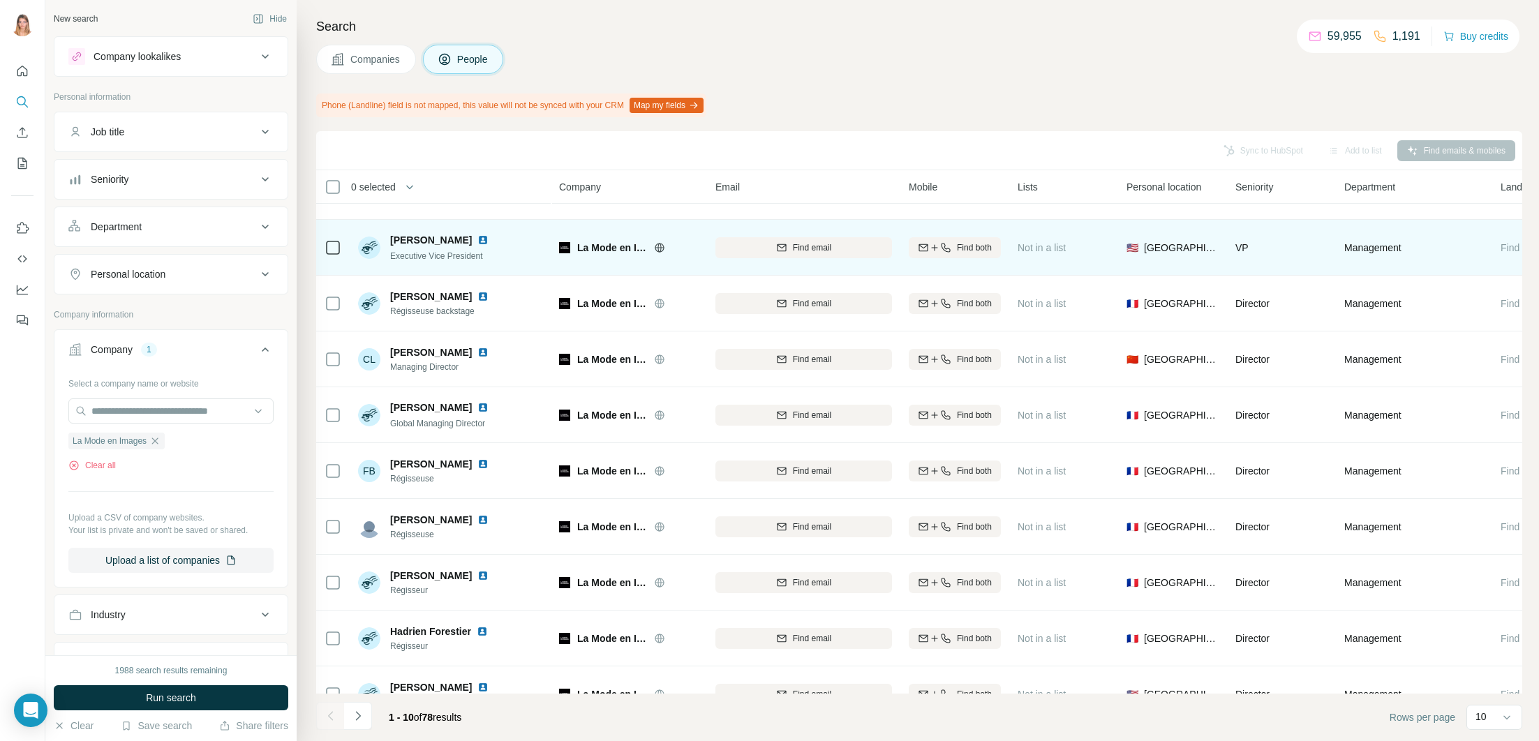
scroll to position [68, 0]
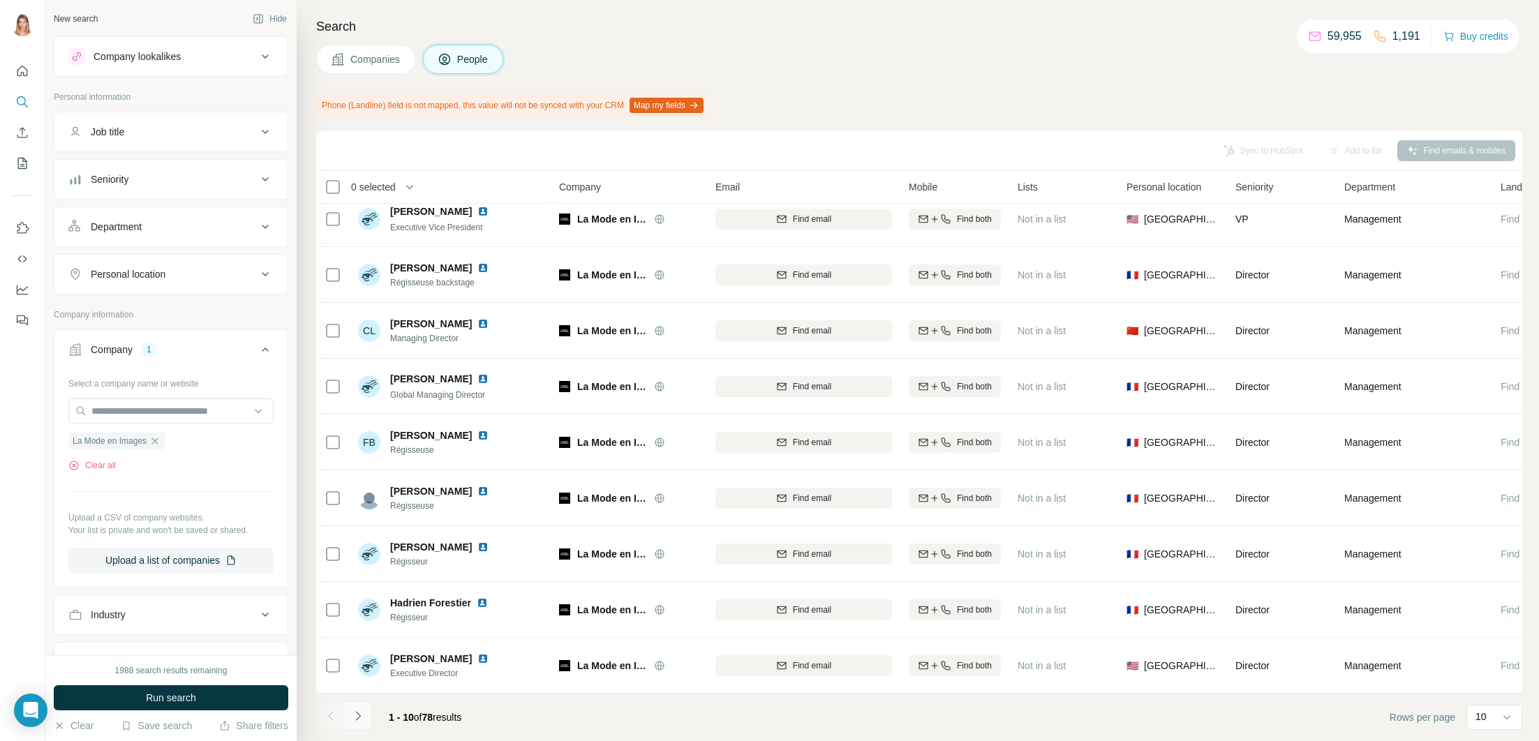
click at [352, 724] on button "Navigate to next page" at bounding box center [358, 716] width 28 height 28
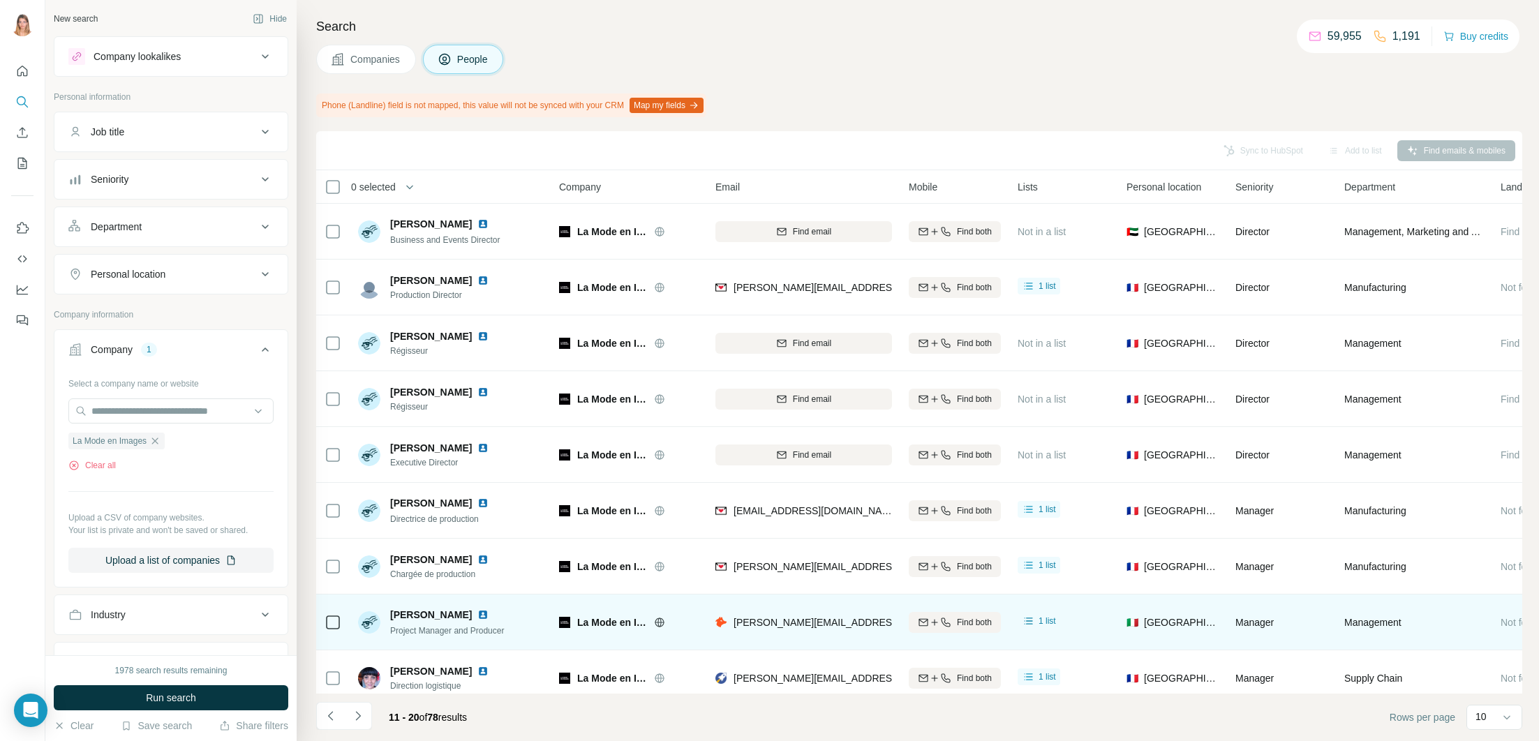
scroll to position [0, 1]
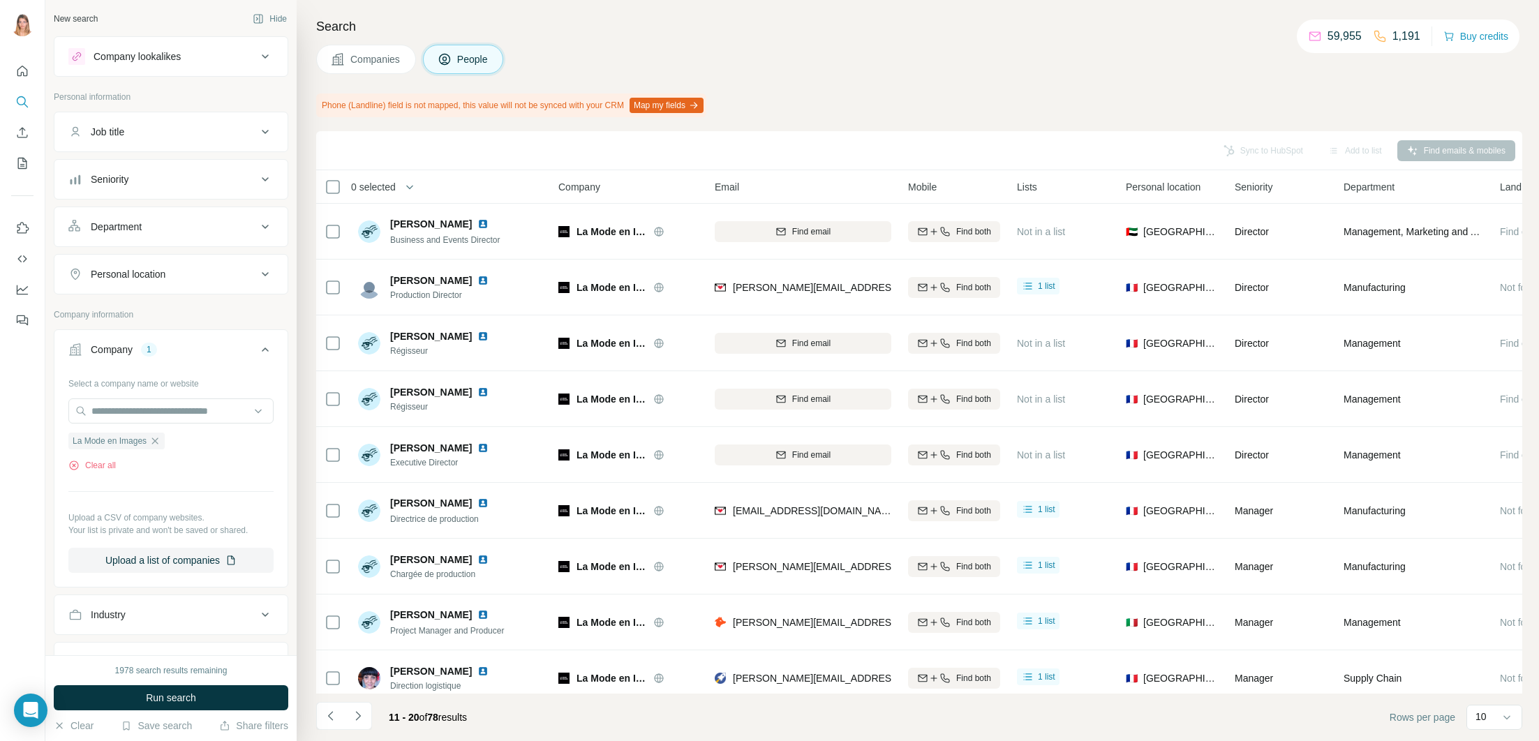
click at [336, 712] on icon "Navigate to previous page" at bounding box center [331, 716] width 14 height 14
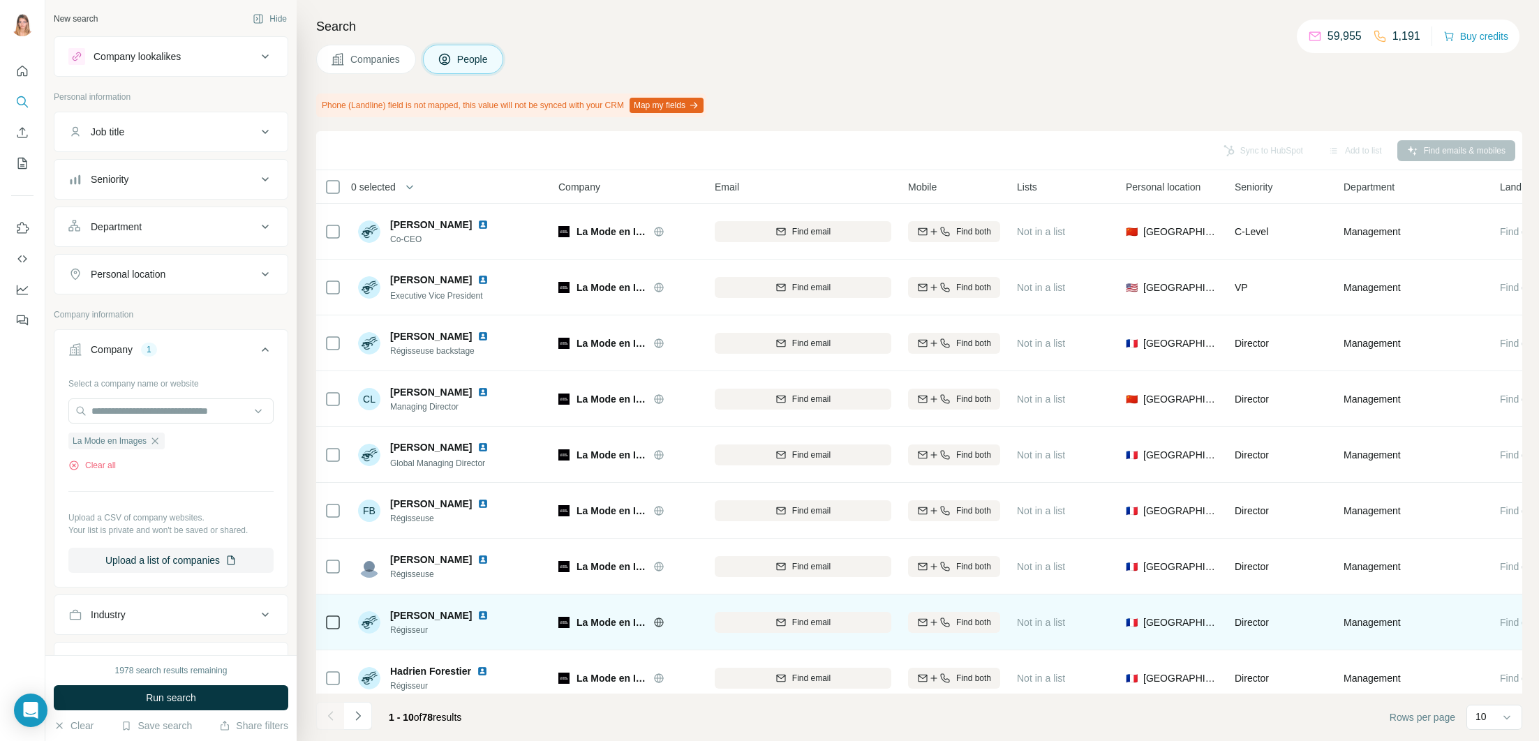
scroll to position [68, 1]
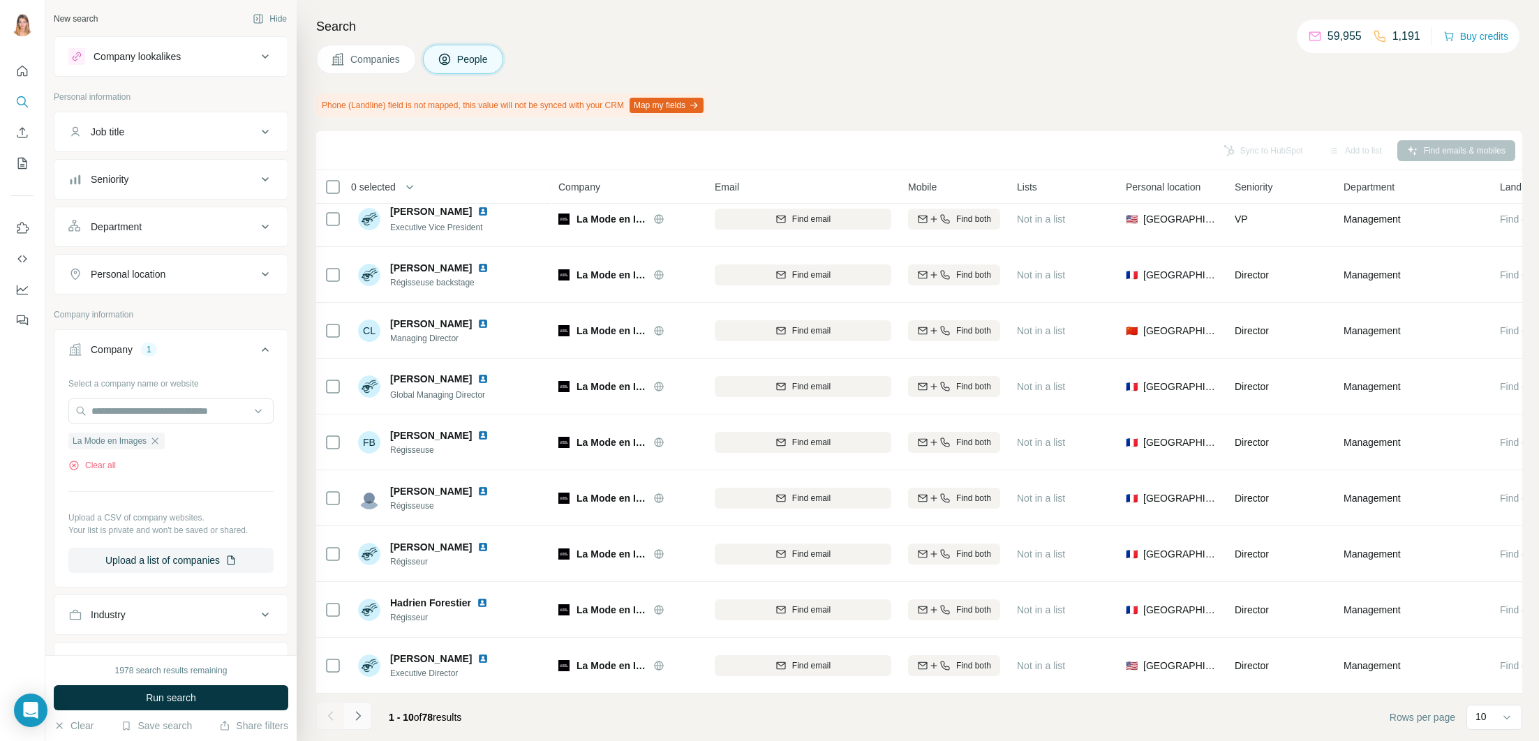
click at [366, 715] on button "Navigate to next page" at bounding box center [358, 716] width 28 height 28
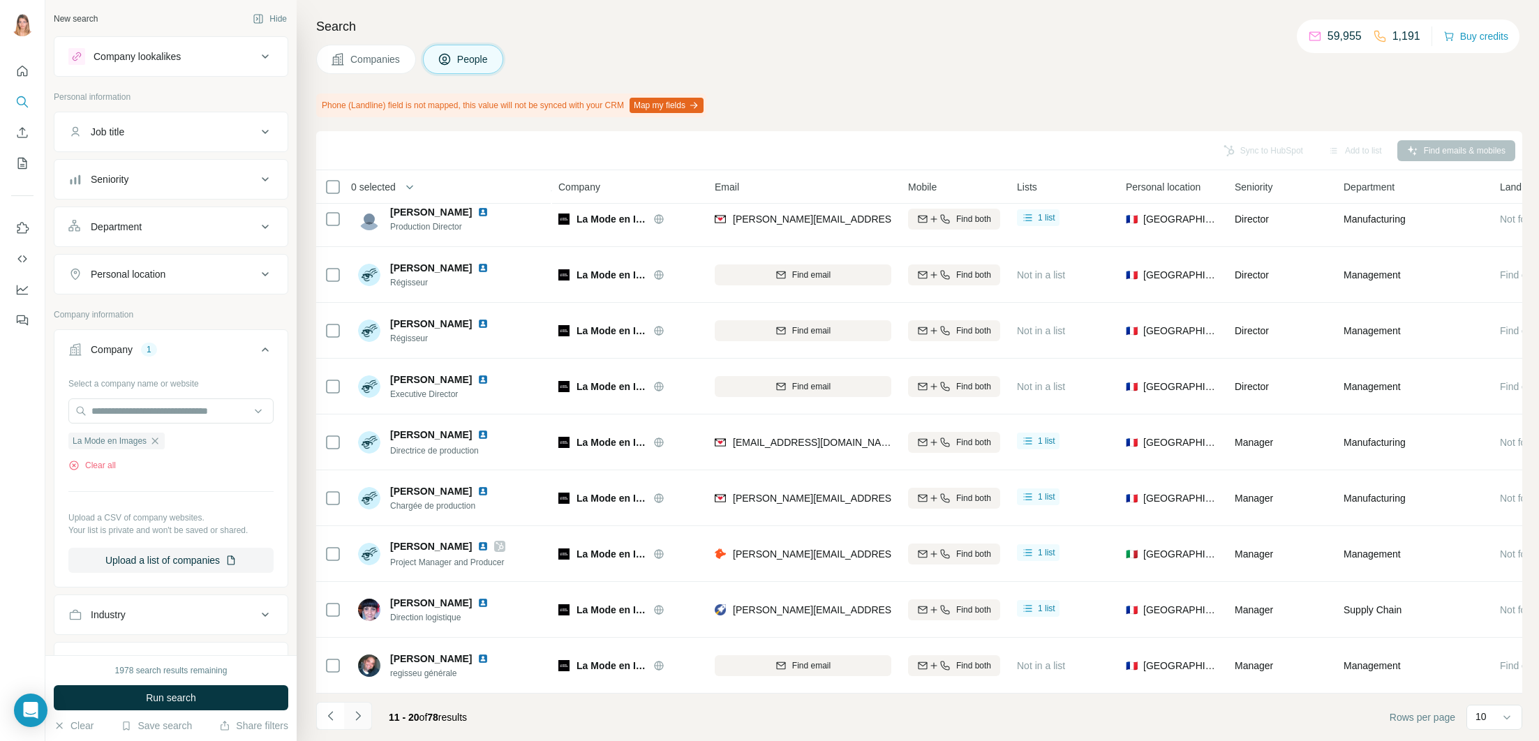
click at [366, 715] on button "Navigate to next page" at bounding box center [358, 716] width 28 height 28
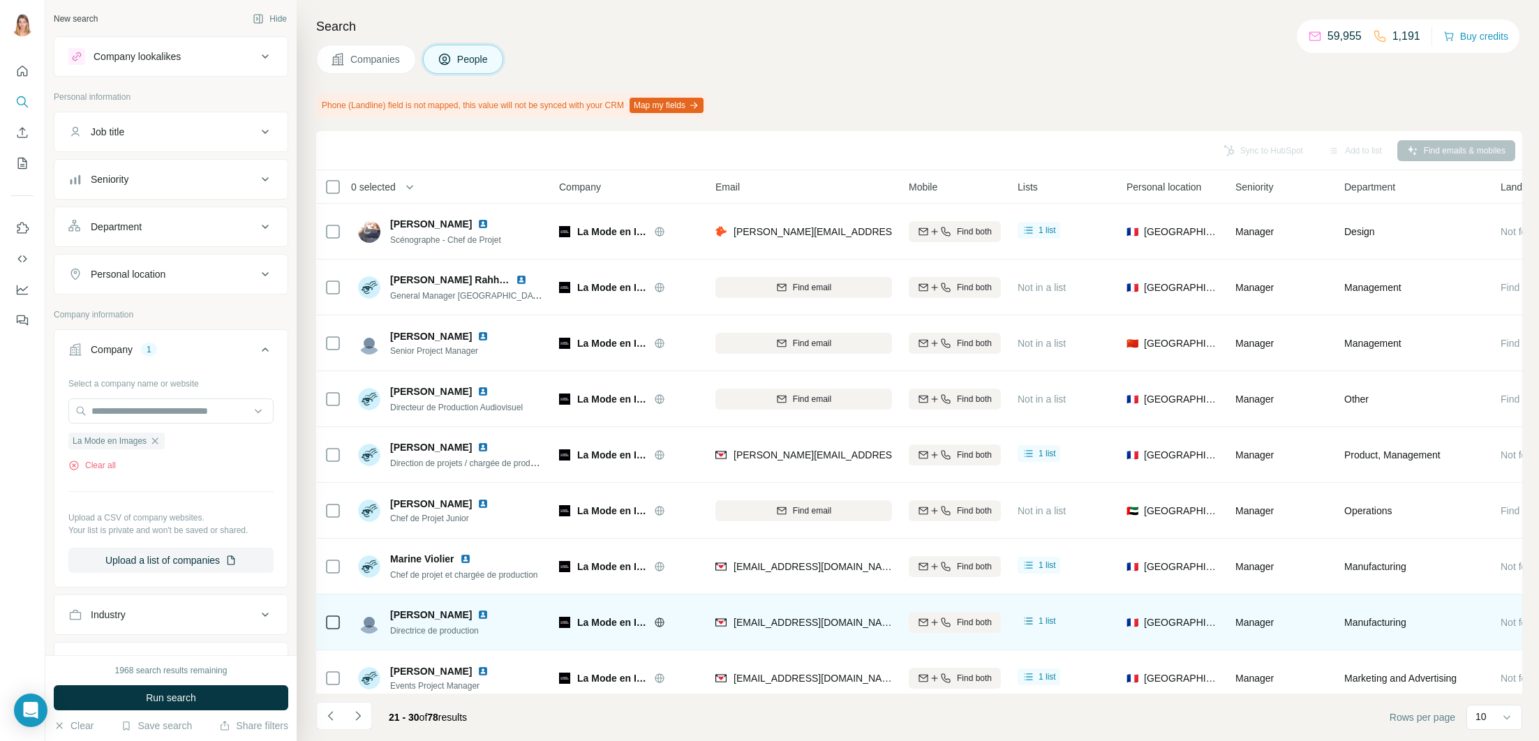
scroll to position [68, 0]
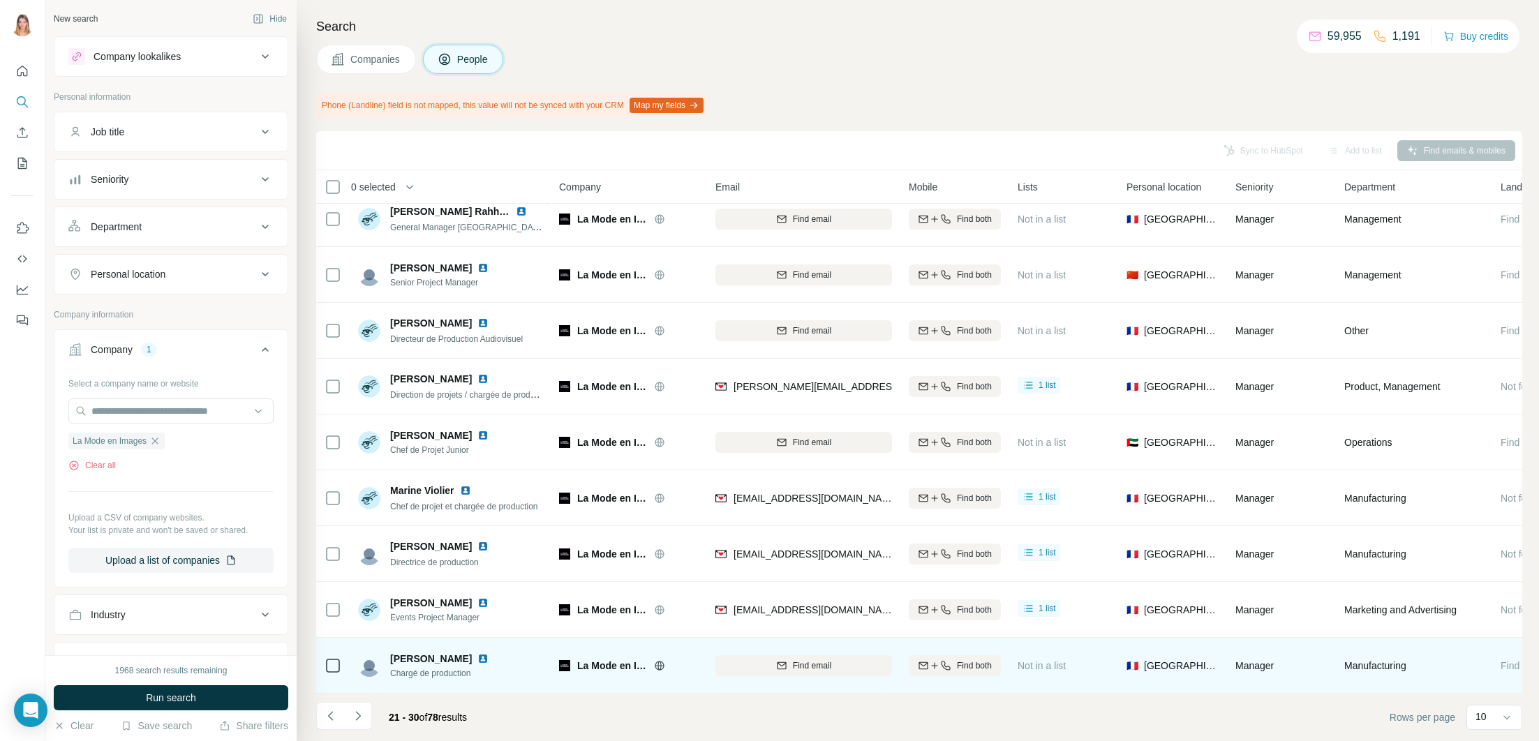
click at [477, 656] on img at bounding box center [482, 658] width 11 height 11
click at [780, 669] on icon "button" at bounding box center [781, 665] width 11 height 11
click at [363, 711] on icon "Navigate to next page" at bounding box center [358, 716] width 14 height 14
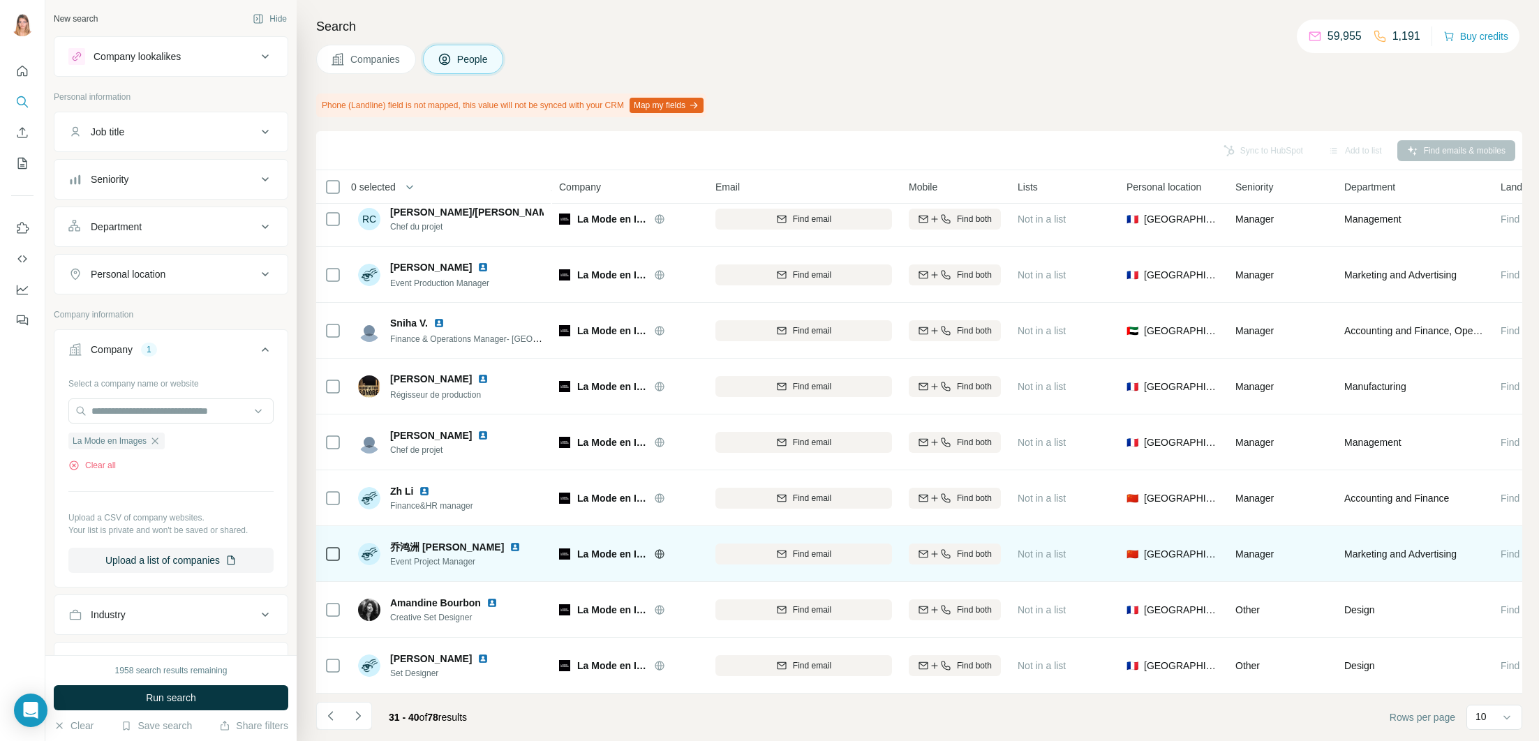
scroll to position [0, 0]
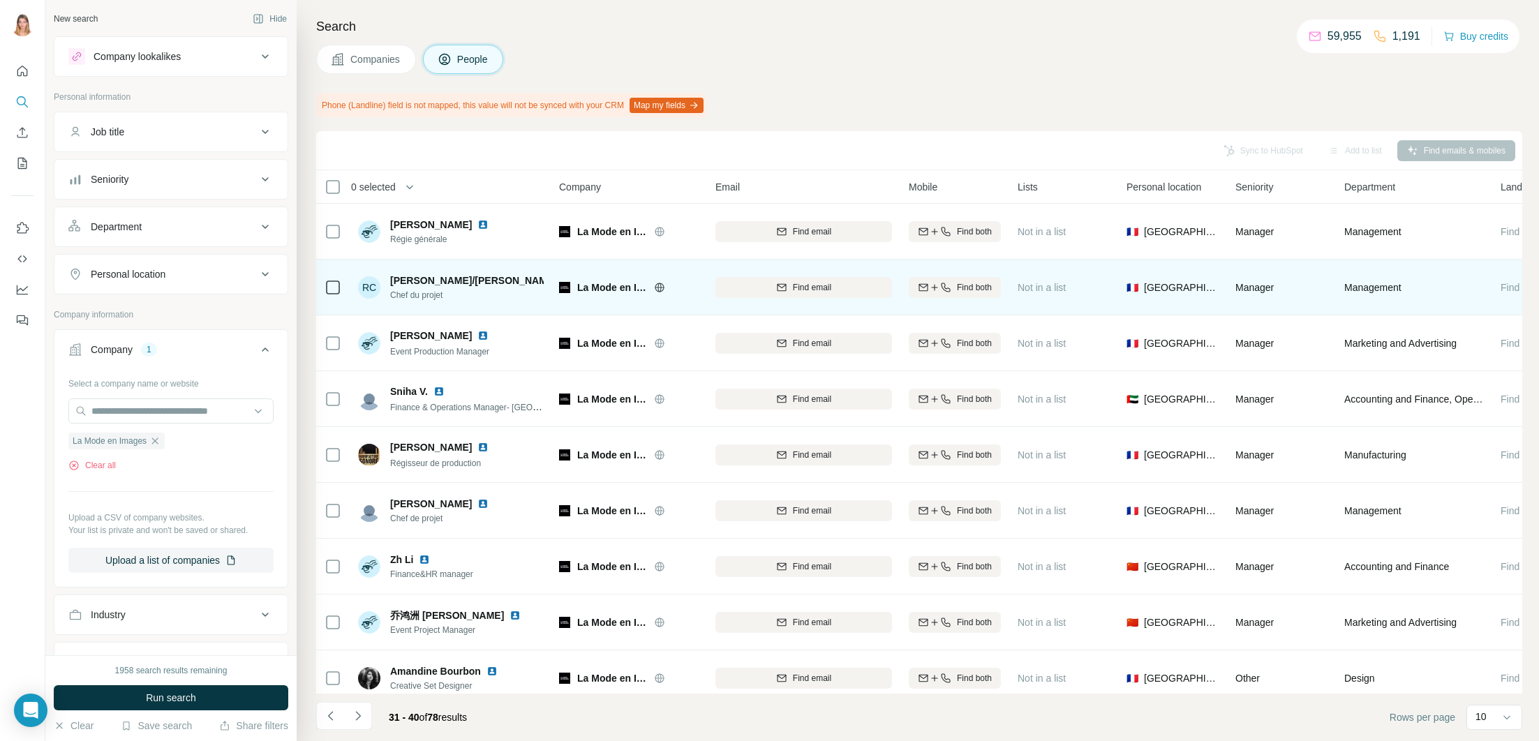
click at [562, 281] on img at bounding box center [567, 280] width 11 height 11
click at [781, 288] on icon "button" at bounding box center [781, 287] width 11 height 11
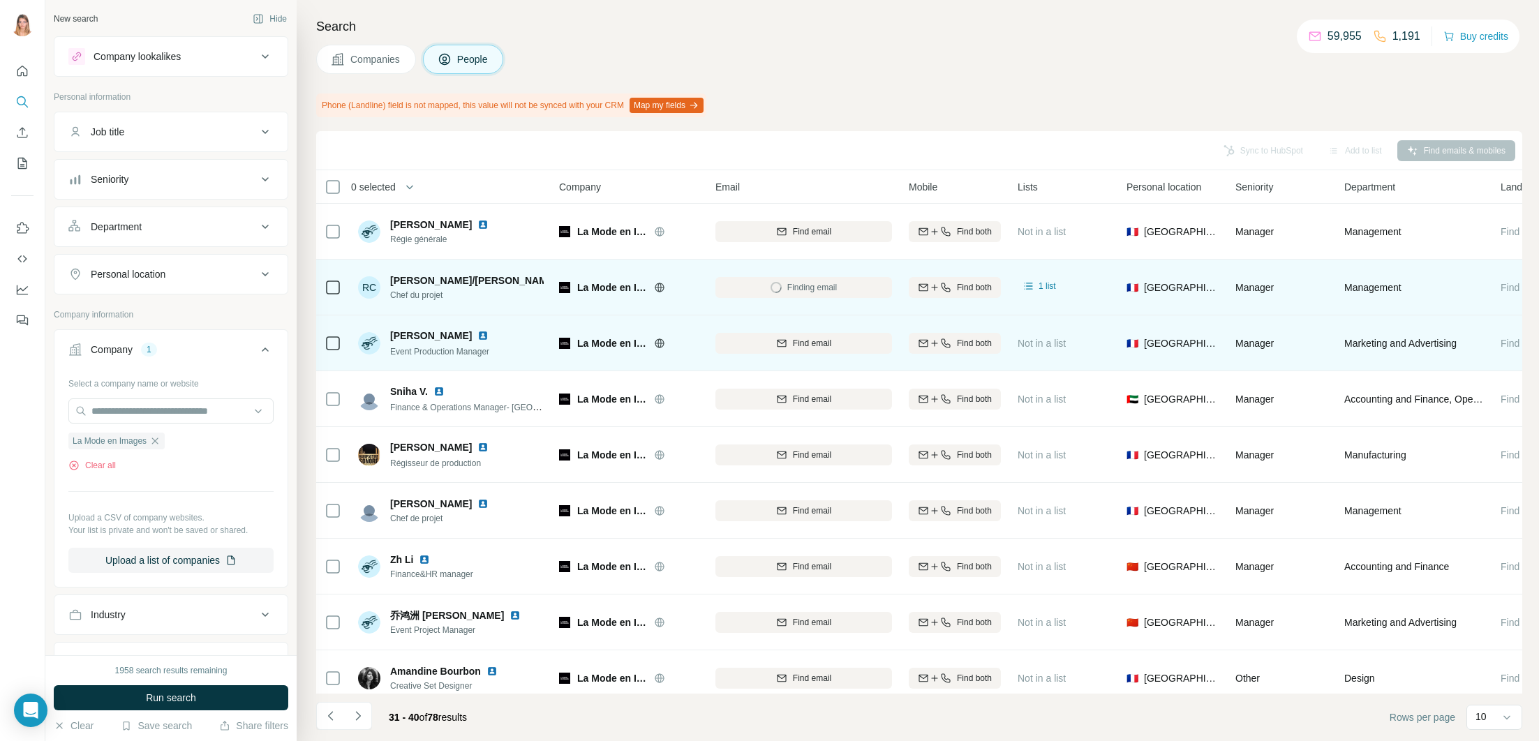
click at [477, 336] on img at bounding box center [482, 335] width 11 height 11
click at [756, 341] on div "Find email" at bounding box center [803, 343] width 177 height 13
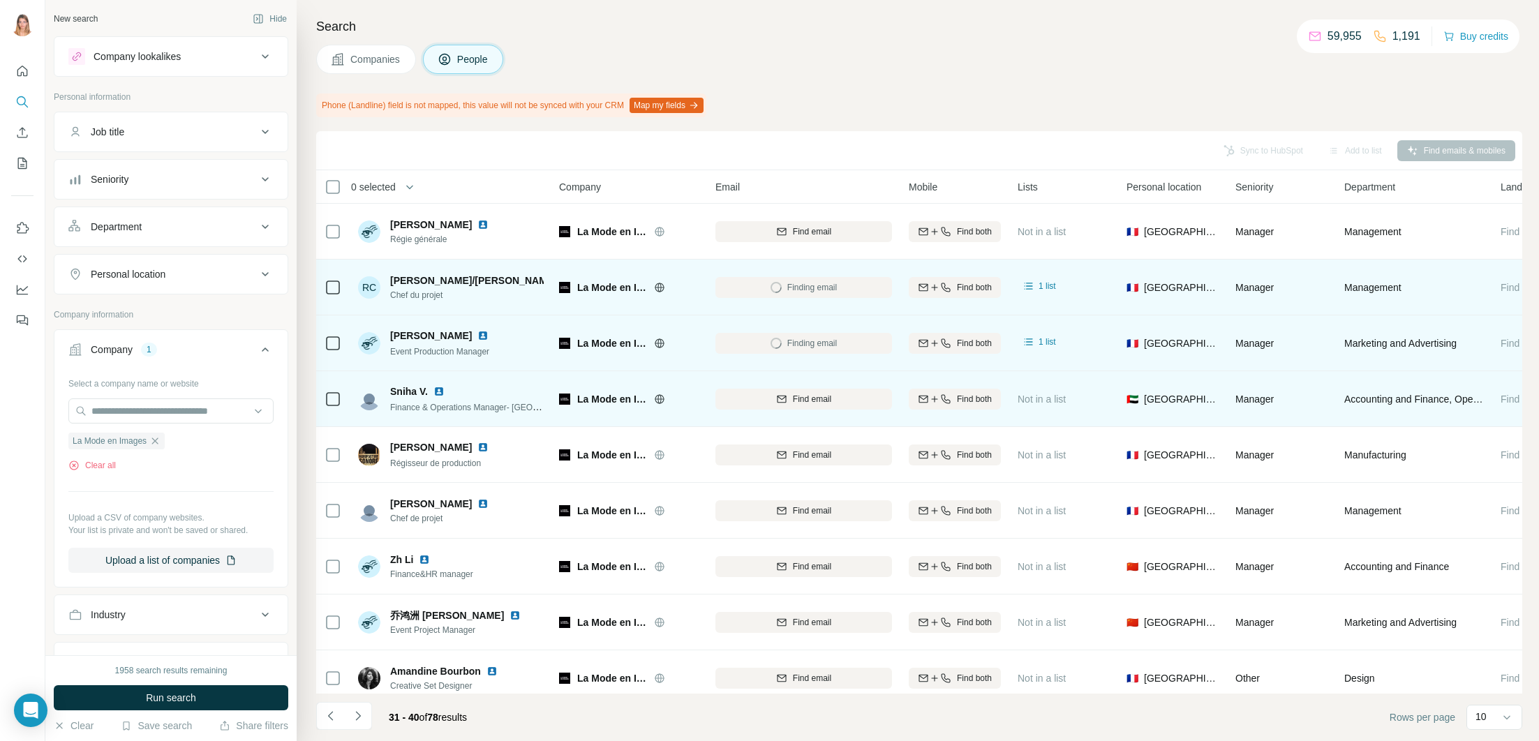
click at [435, 389] on img at bounding box center [438, 391] width 11 height 11
click at [820, 396] on span "Find email" at bounding box center [812, 399] width 38 height 13
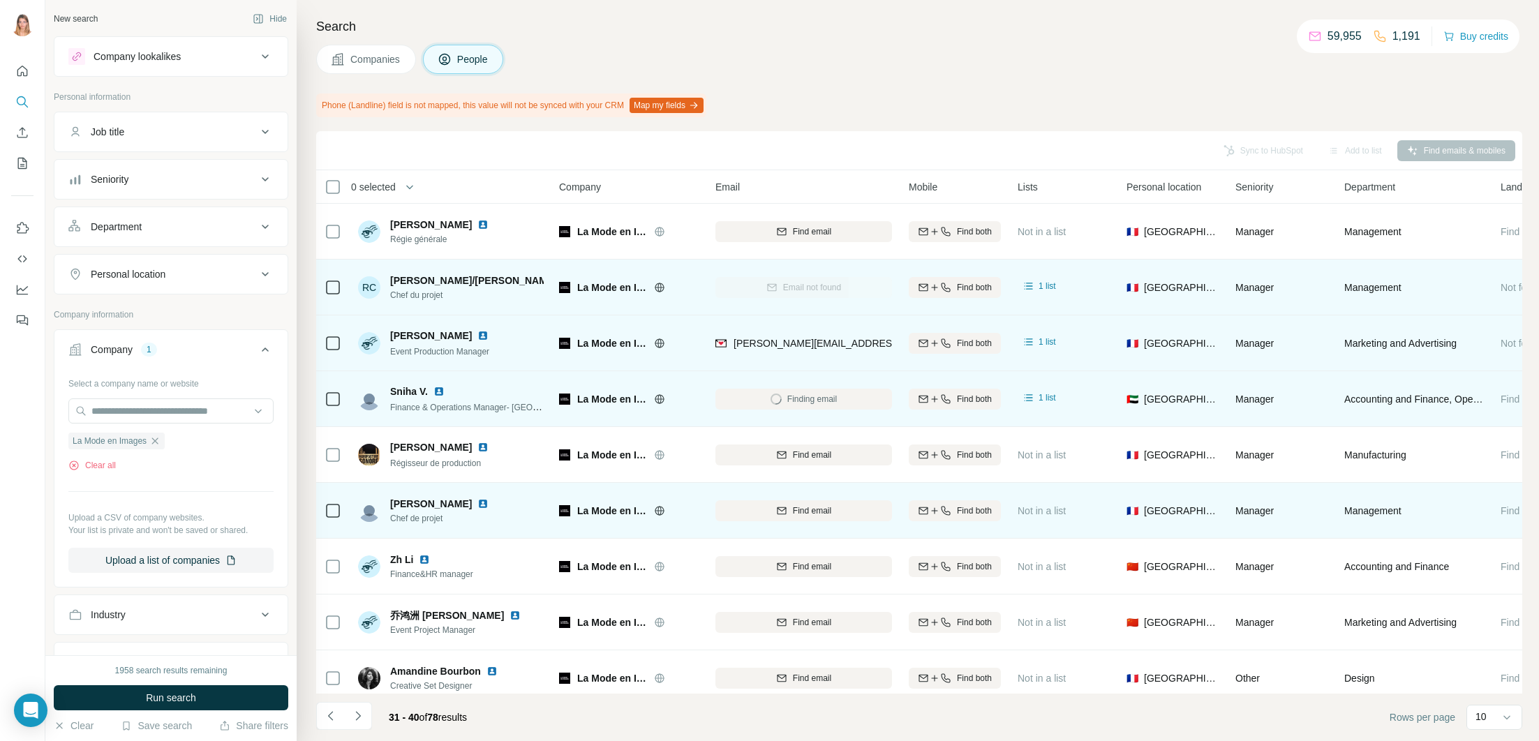
click at [477, 505] on img at bounding box center [482, 503] width 11 height 11
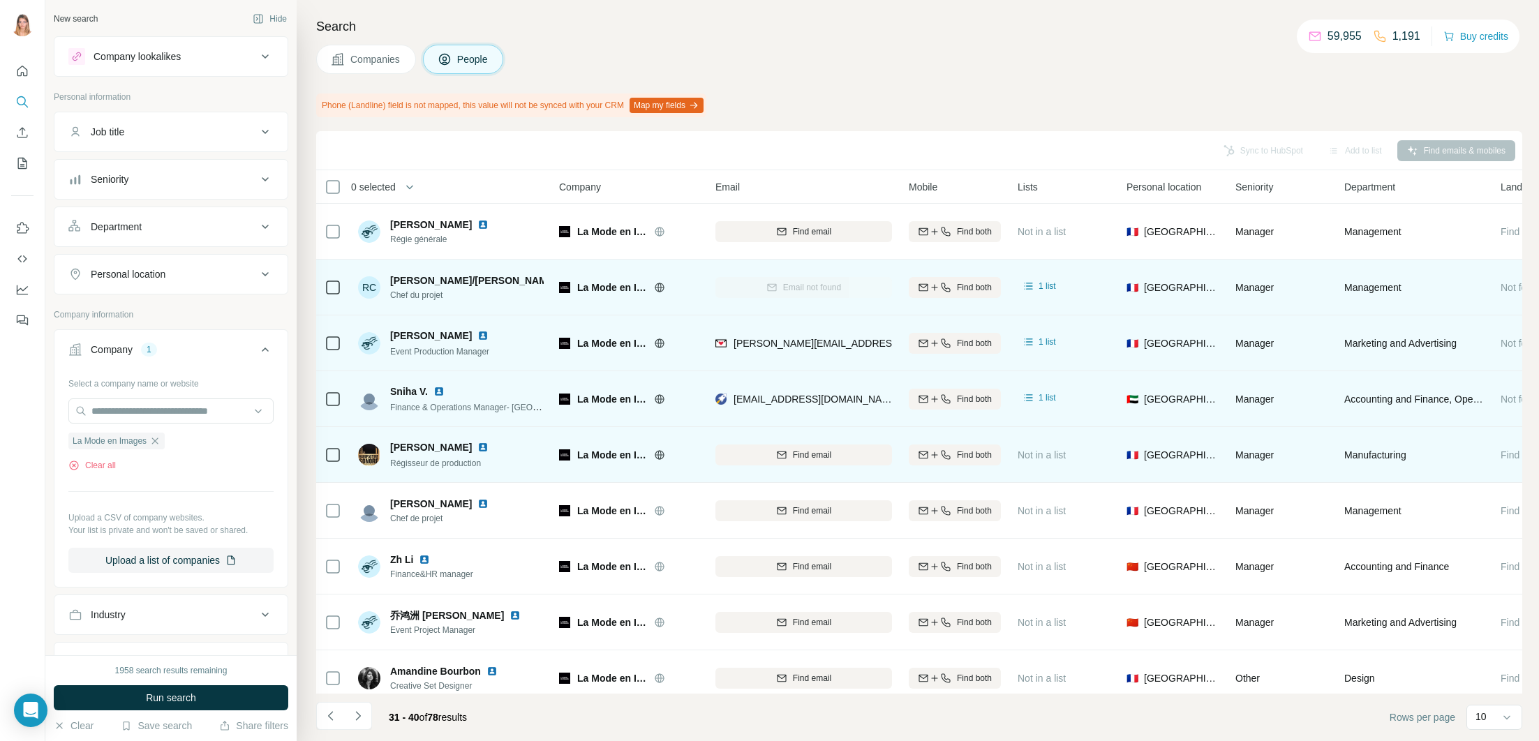
click at [477, 447] on img at bounding box center [482, 447] width 11 height 11
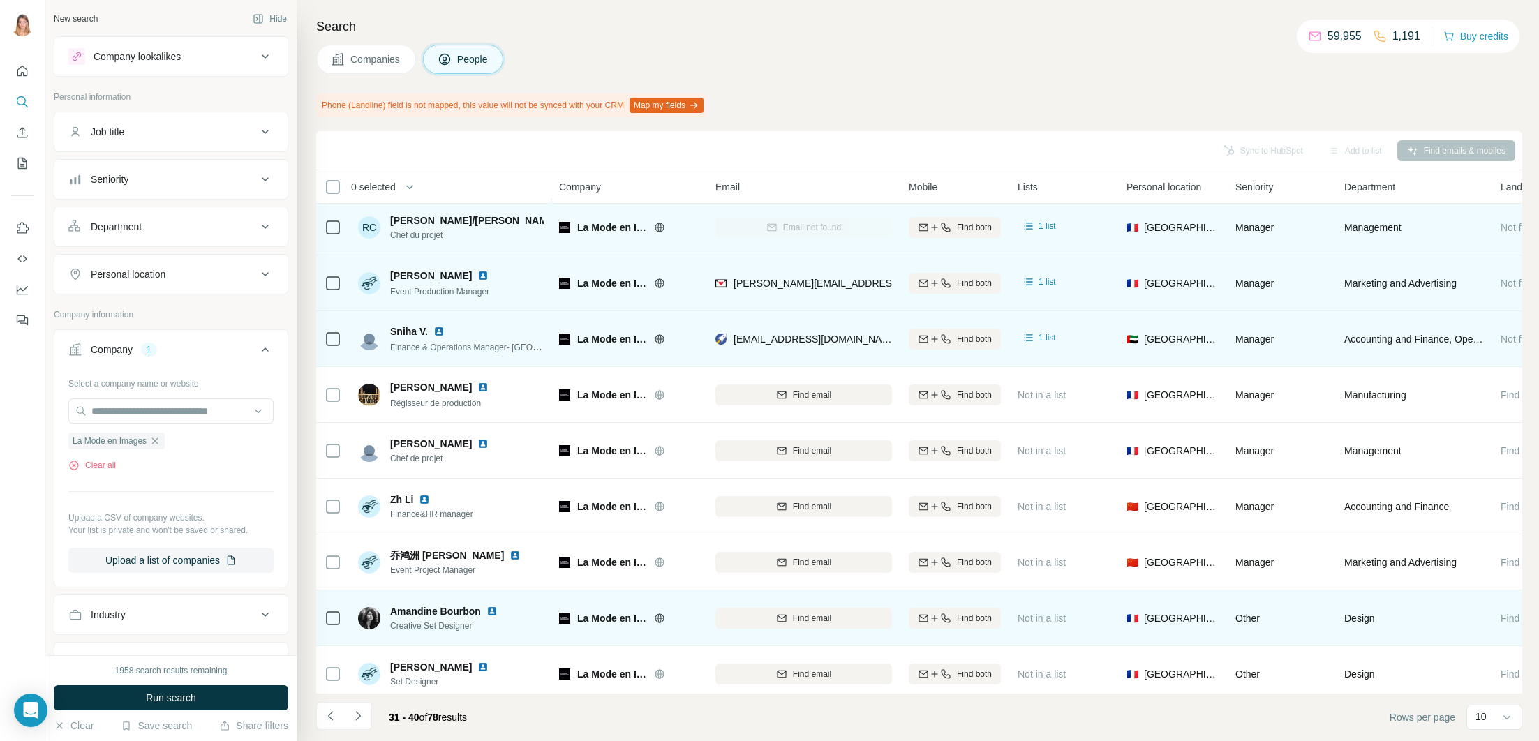
scroll to position [68, 0]
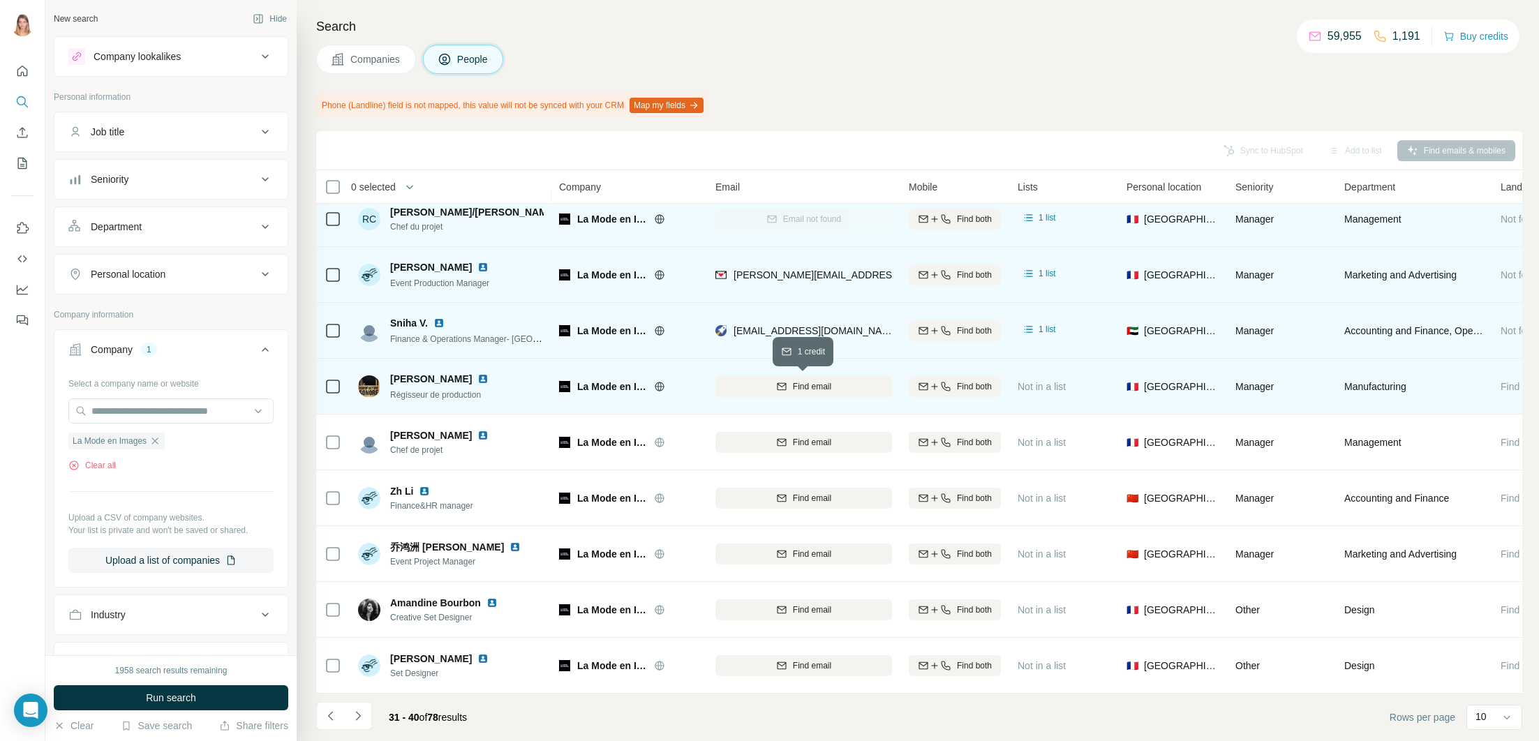
click at [847, 392] on button "Find email" at bounding box center [803, 386] width 177 height 21
click at [362, 717] on icon "Navigate to next page" at bounding box center [358, 716] width 14 height 14
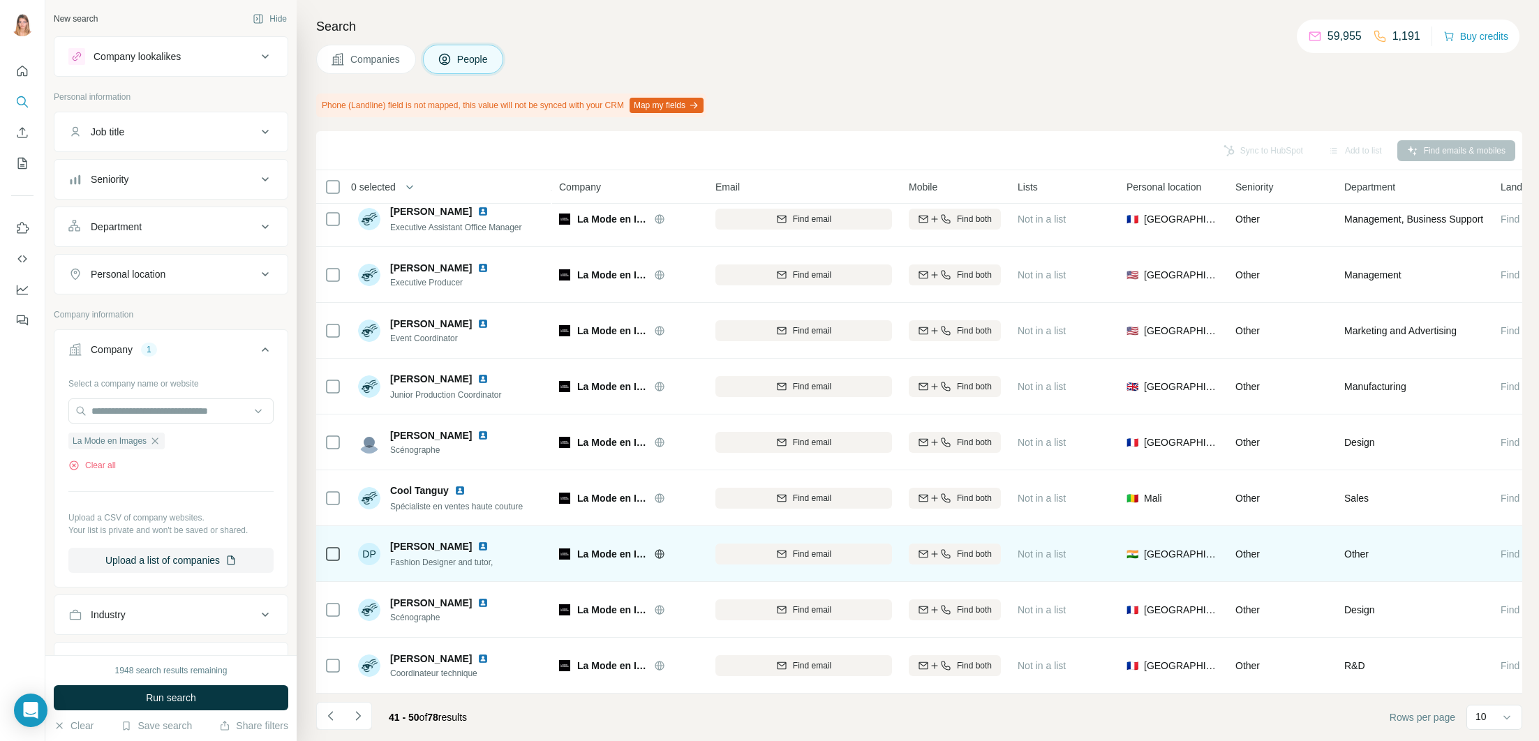
scroll to position [0, 0]
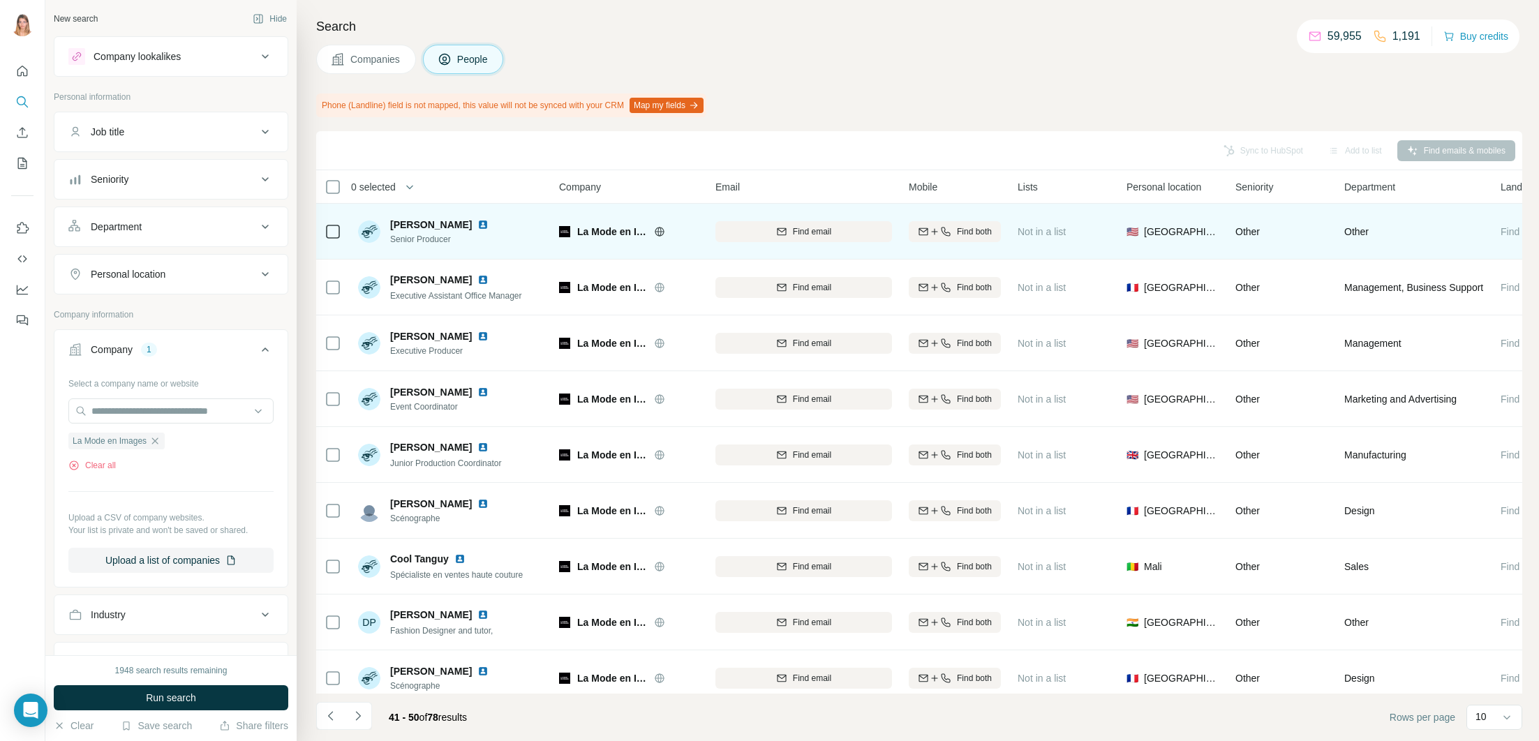
click at [477, 224] on img at bounding box center [482, 224] width 11 height 11
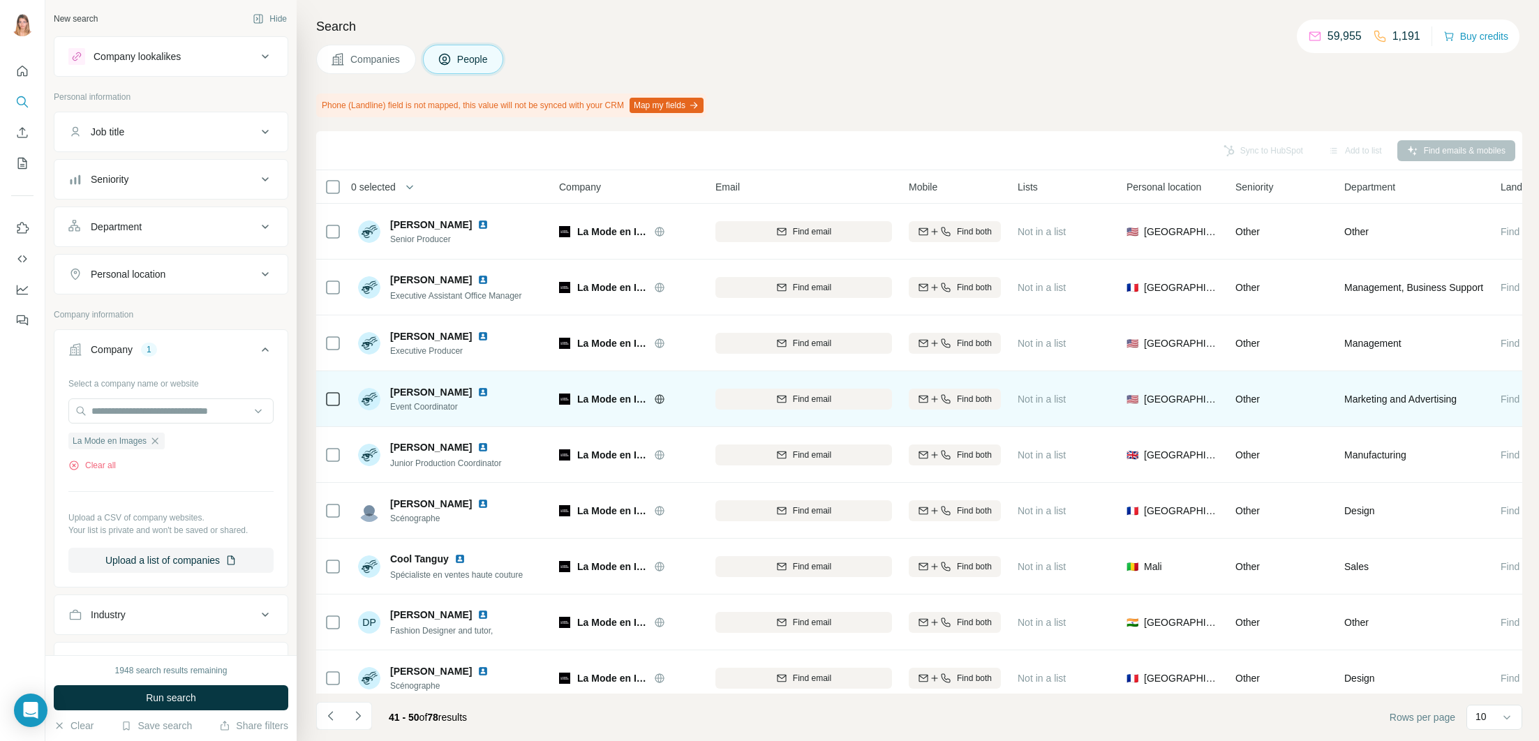
click at [488, 393] on img at bounding box center [482, 392] width 11 height 11
click at [751, 403] on div "Find email" at bounding box center [803, 399] width 177 height 13
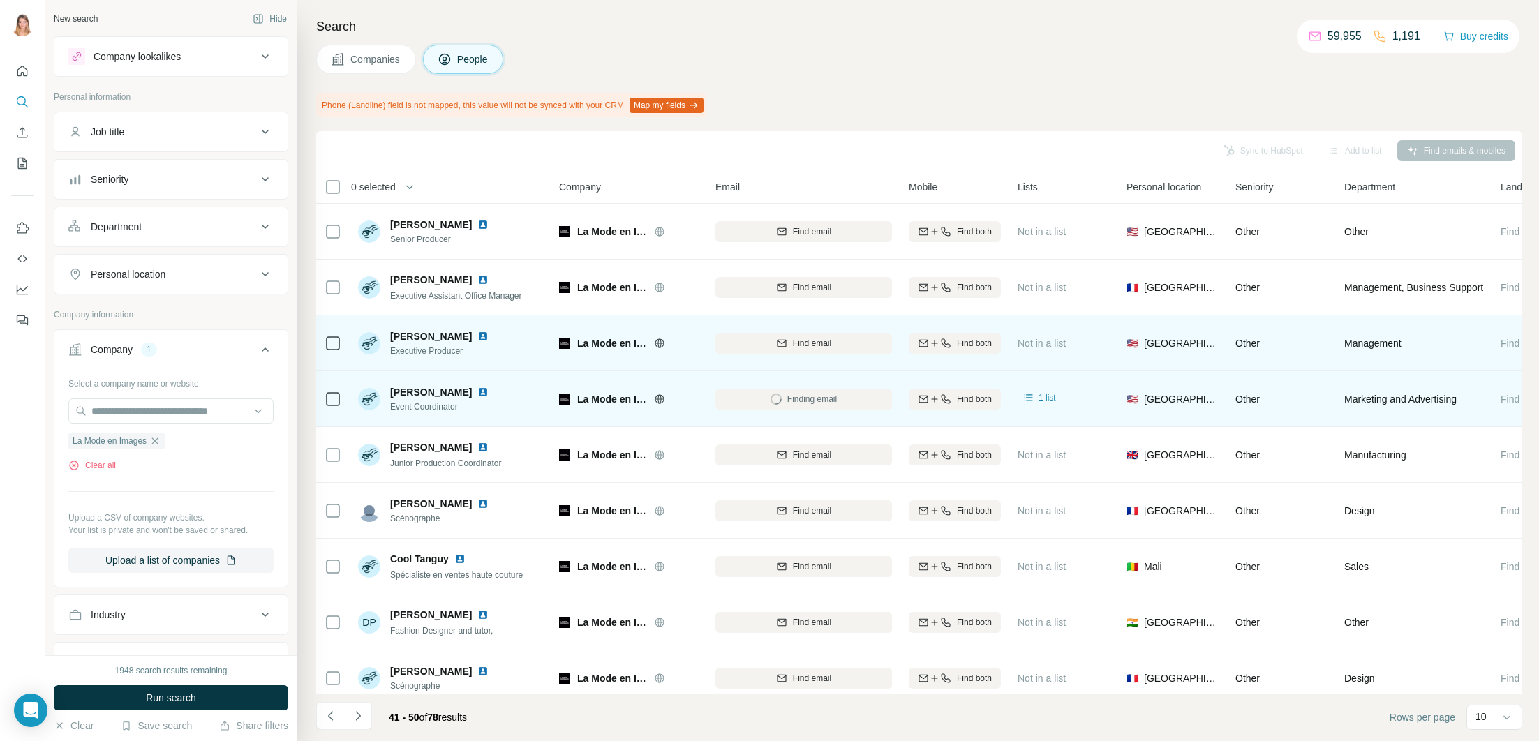
click at [477, 334] on img at bounding box center [482, 336] width 11 height 11
click at [853, 341] on div "Find email" at bounding box center [803, 343] width 177 height 13
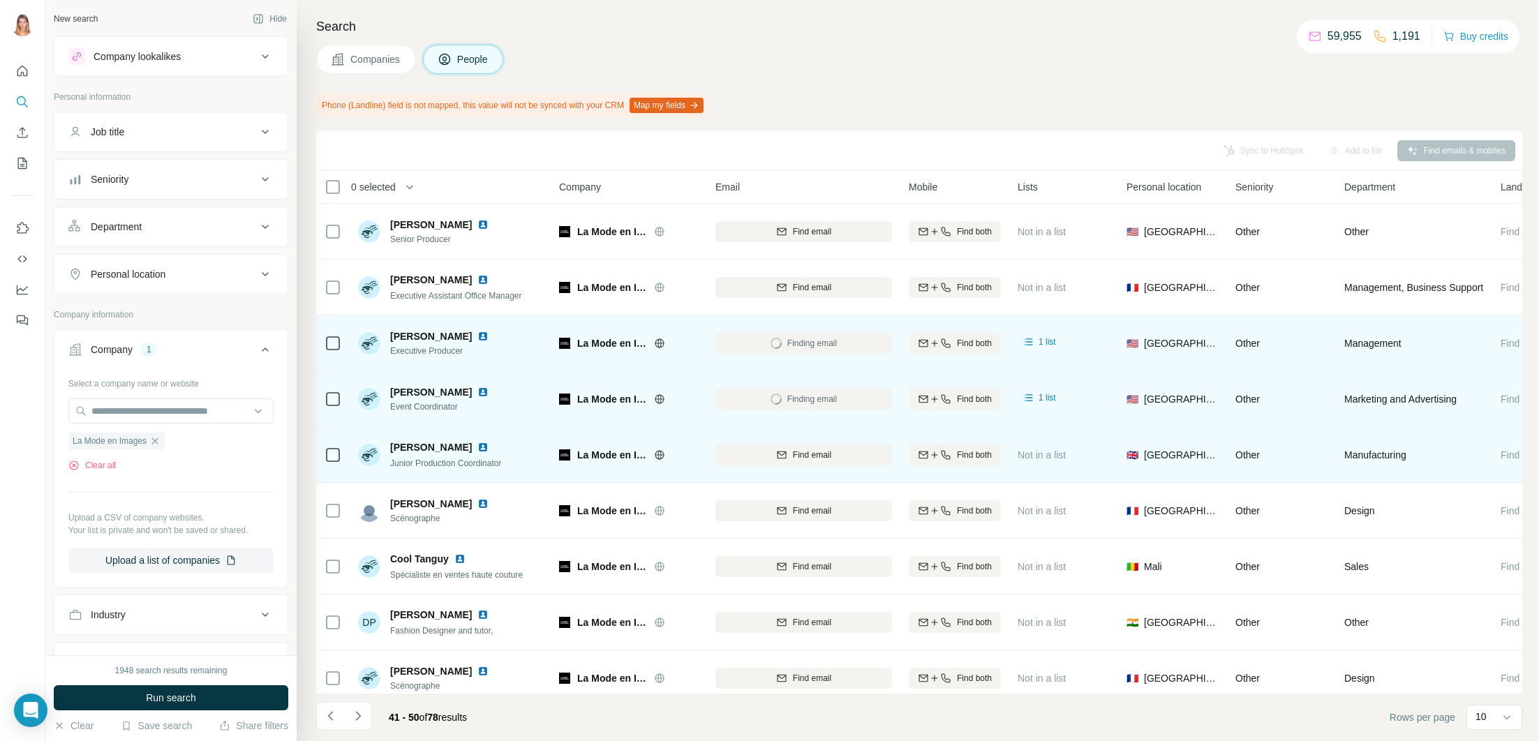
click at [477, 445] on img at bounding box center [482, 447] width 11 height 11
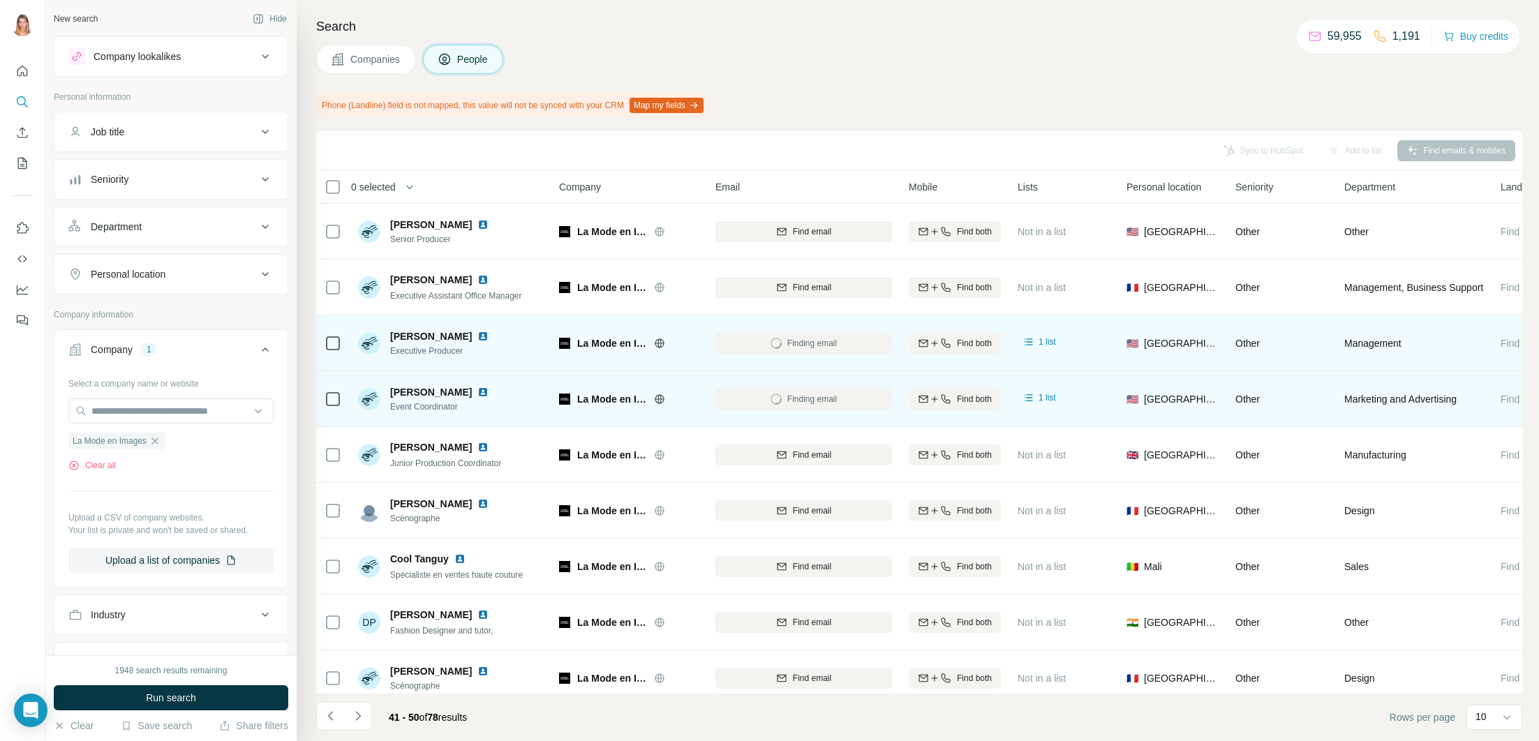
scroll to position [68, 0]
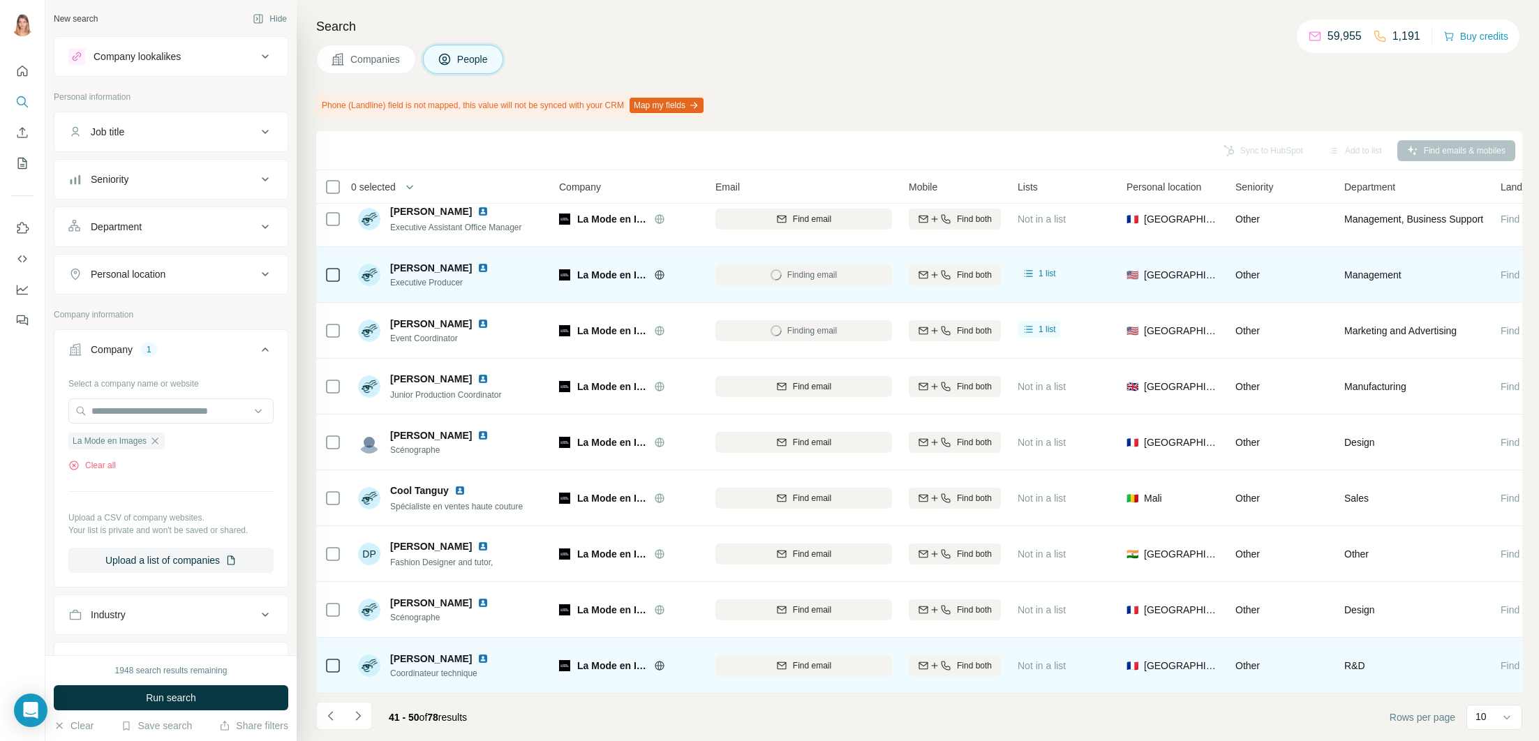
click at [477, 657] on img at bounding box center [482, 658] width 11 height 11
click at [840, 665] on div "Find email" at bounding box center [803, 665] width 177 height 13
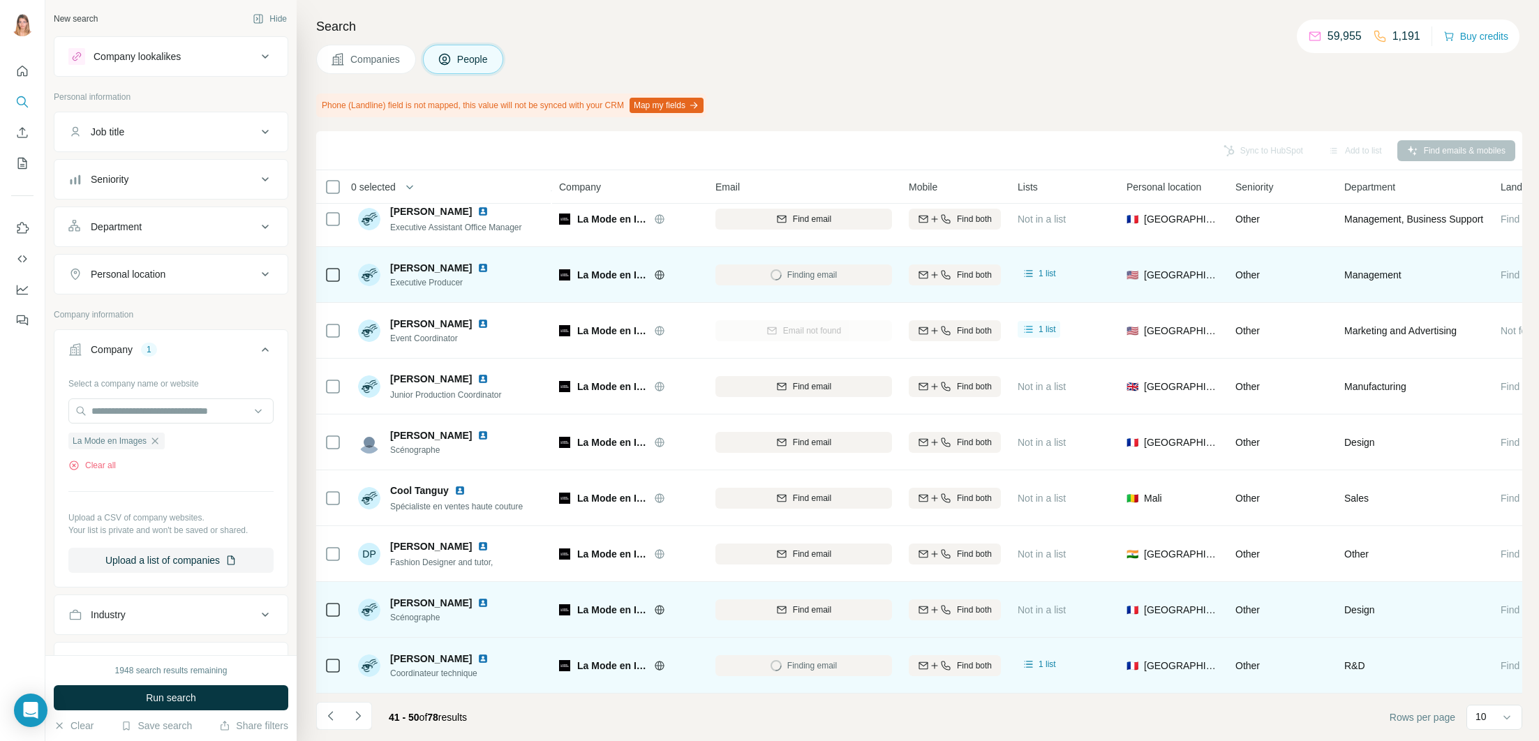
scroll to position [0, 0]
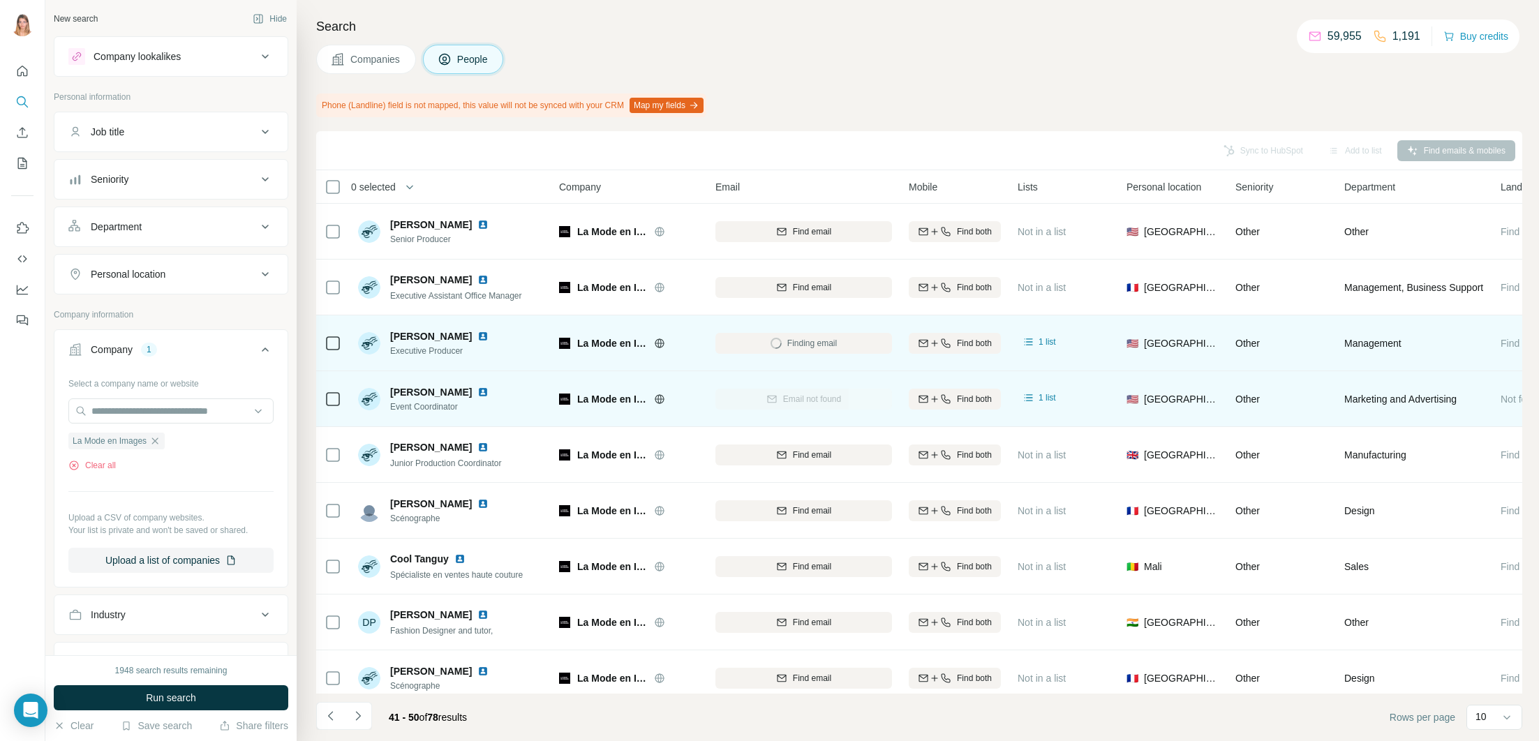
click at [488, 395] on img at bounding box center [482, 392] width 11 height 11
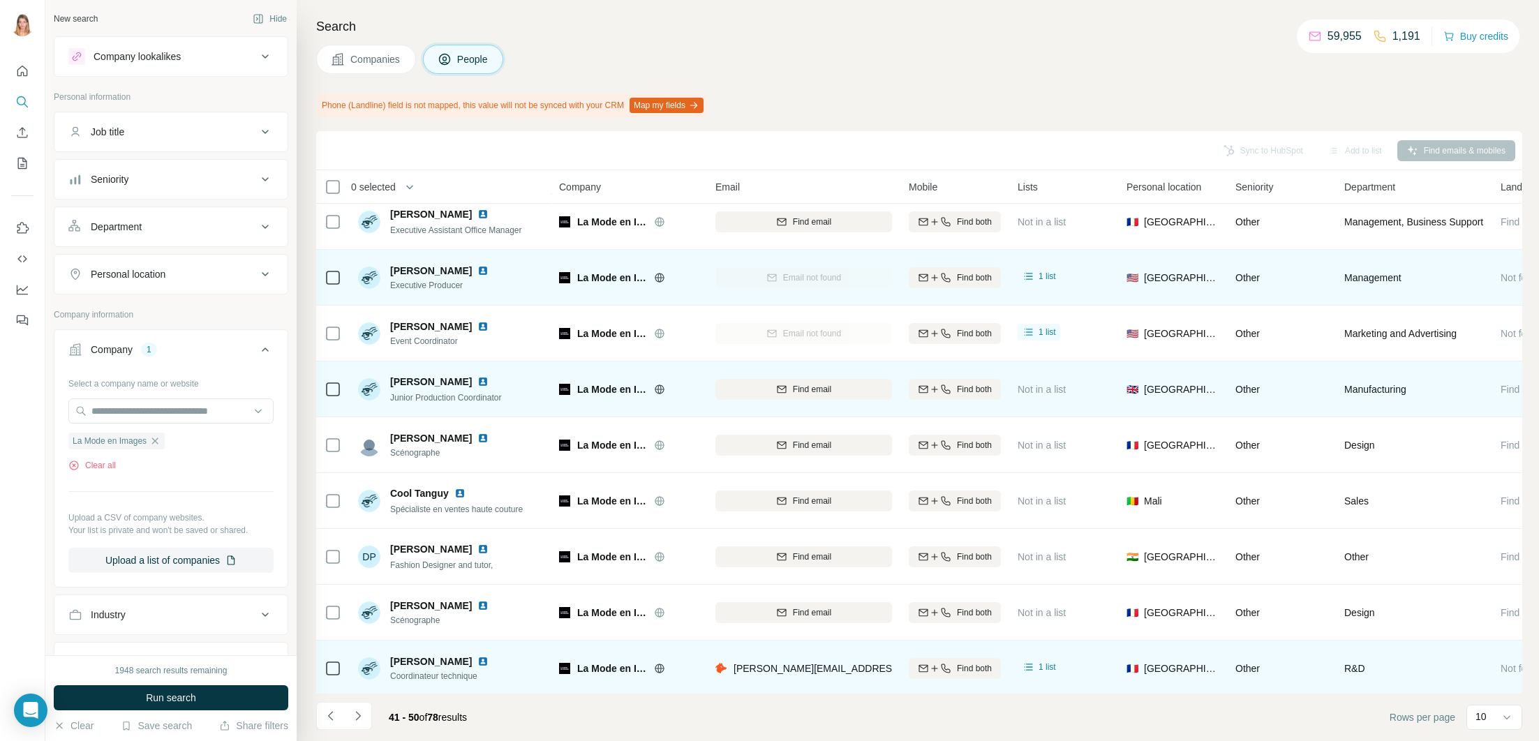
scroll to position [68, 0]
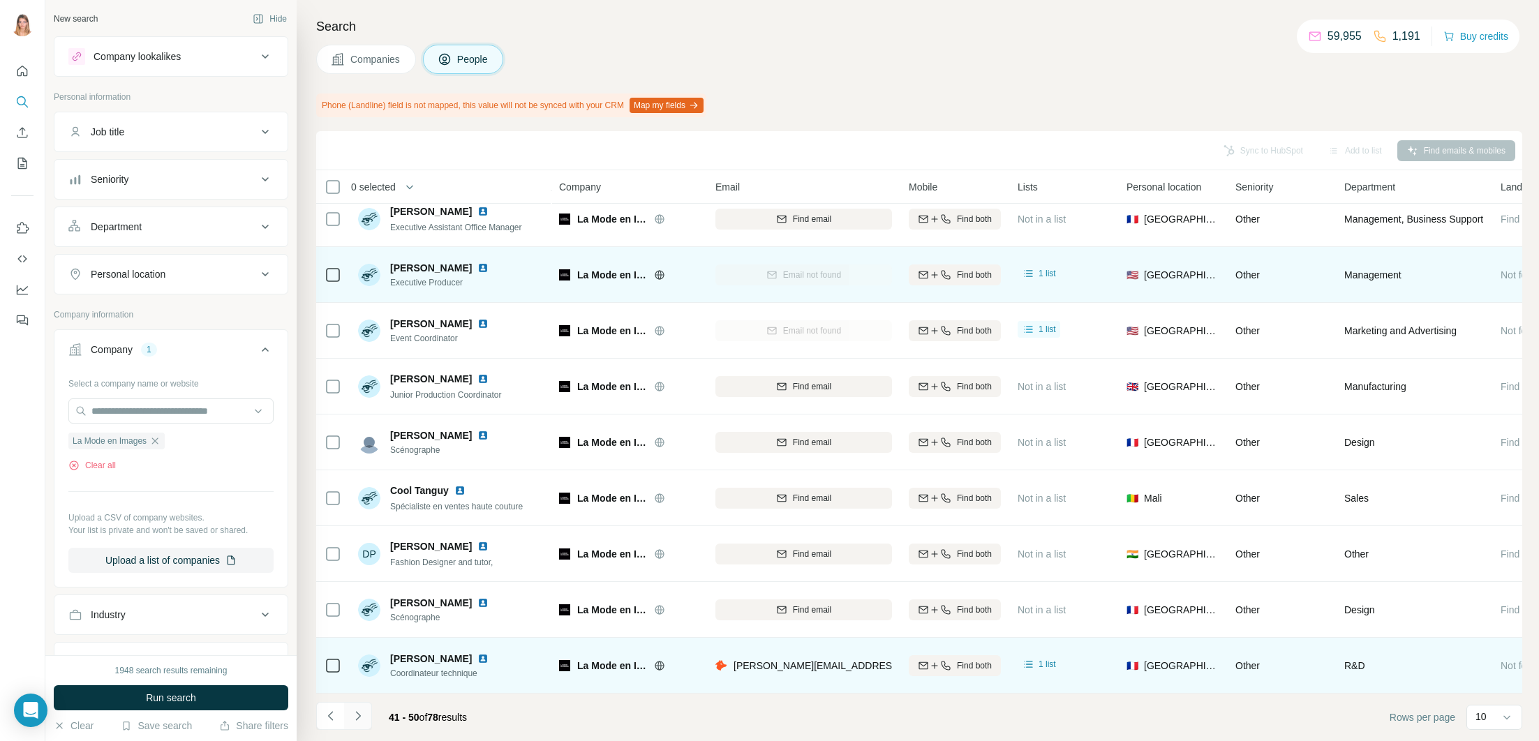
click at [361, 715] on icon "Navigate to next page" at bounding box center [358, 716] width 14 height 14
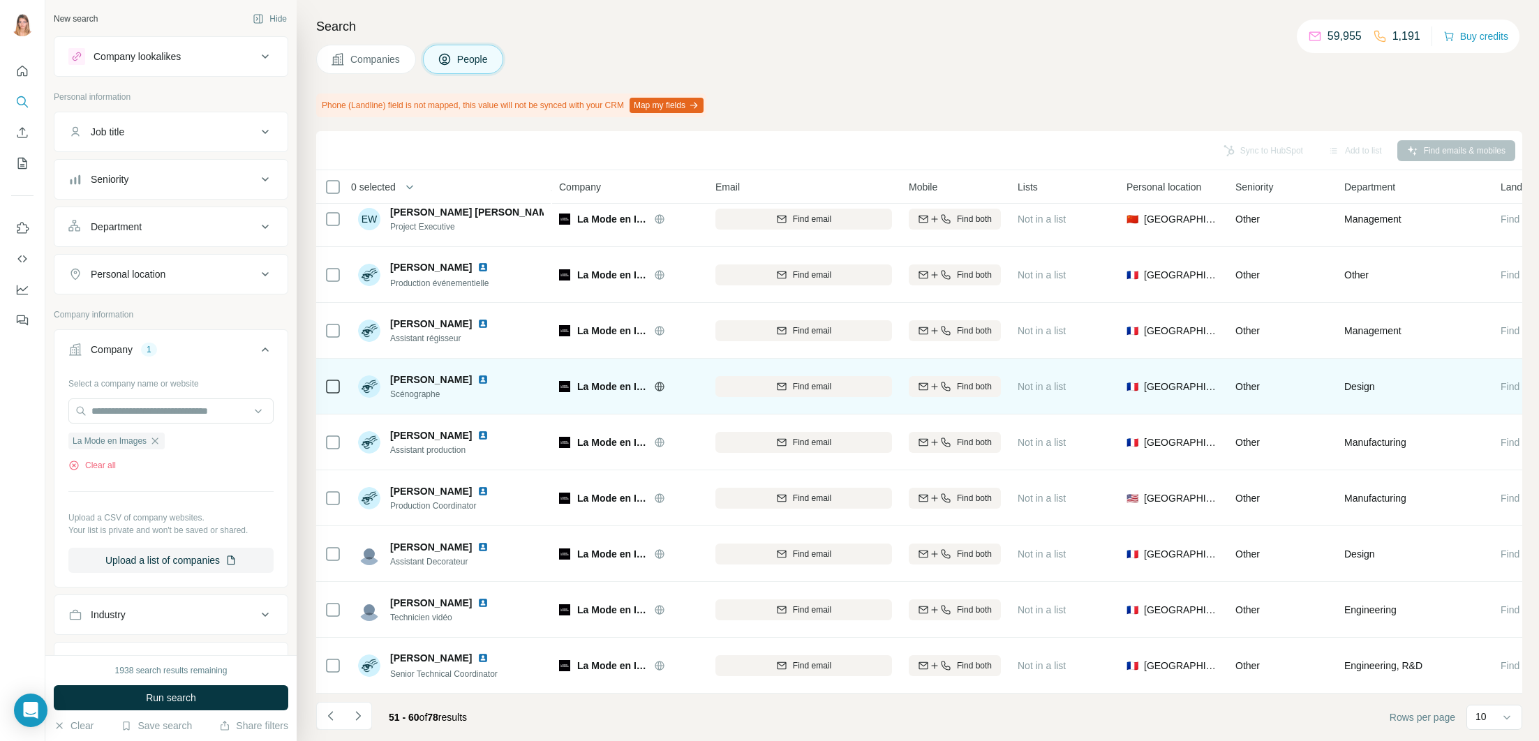
scroll to position [0, 0]
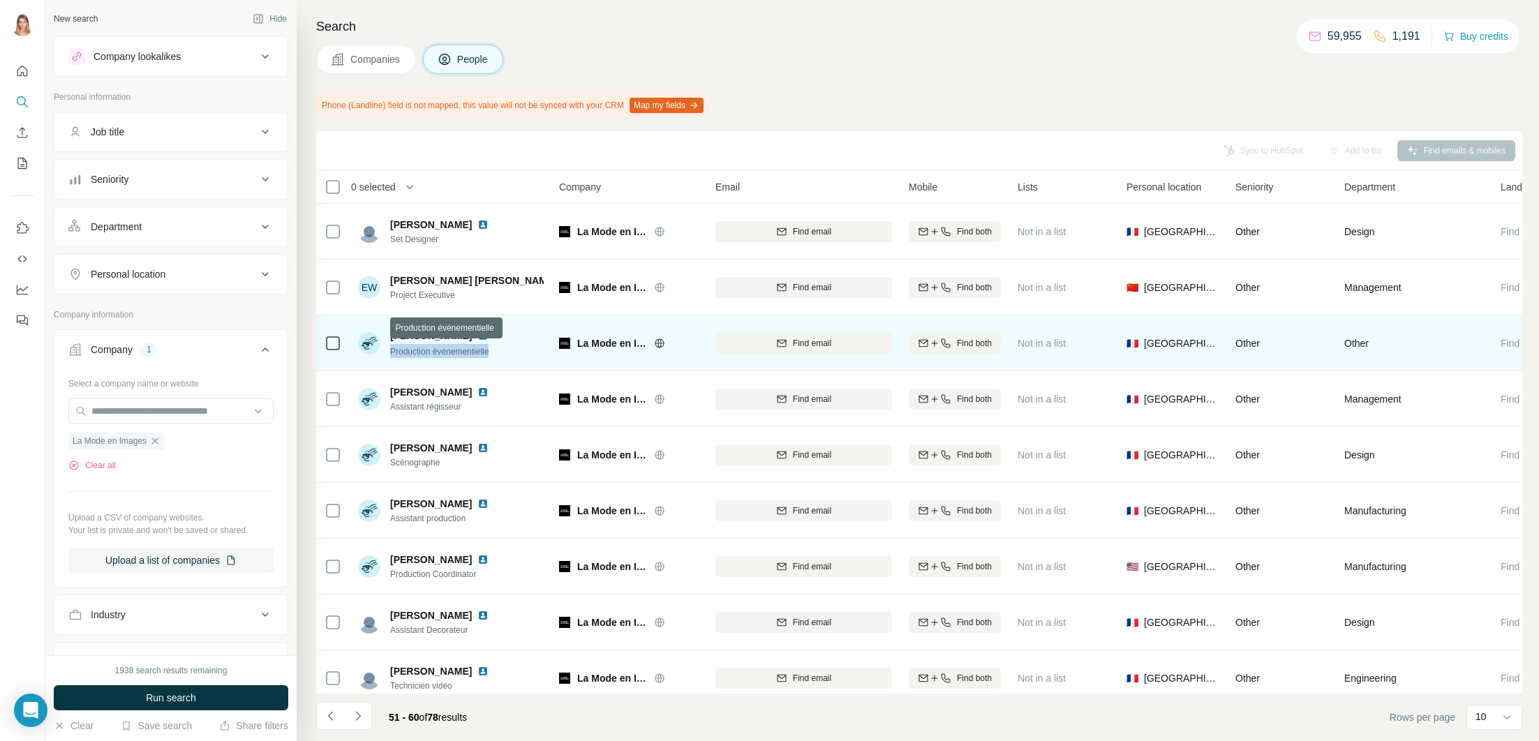
drag, startPoint x: 506, startPoint y: 352, endPoint x: 390, endPoint y: 352, distance: 115.8
click at [390, 352] on div "Production événementielle" at bounding box center [447, 351] width 115 height 14
copy span "Production événementielle"
click at [481, 338] on img at bounding box center [482, 335] width 11 height 11
click at [751, 341] on div "Find email" at bounding box center [803, 343] width 177 height 13
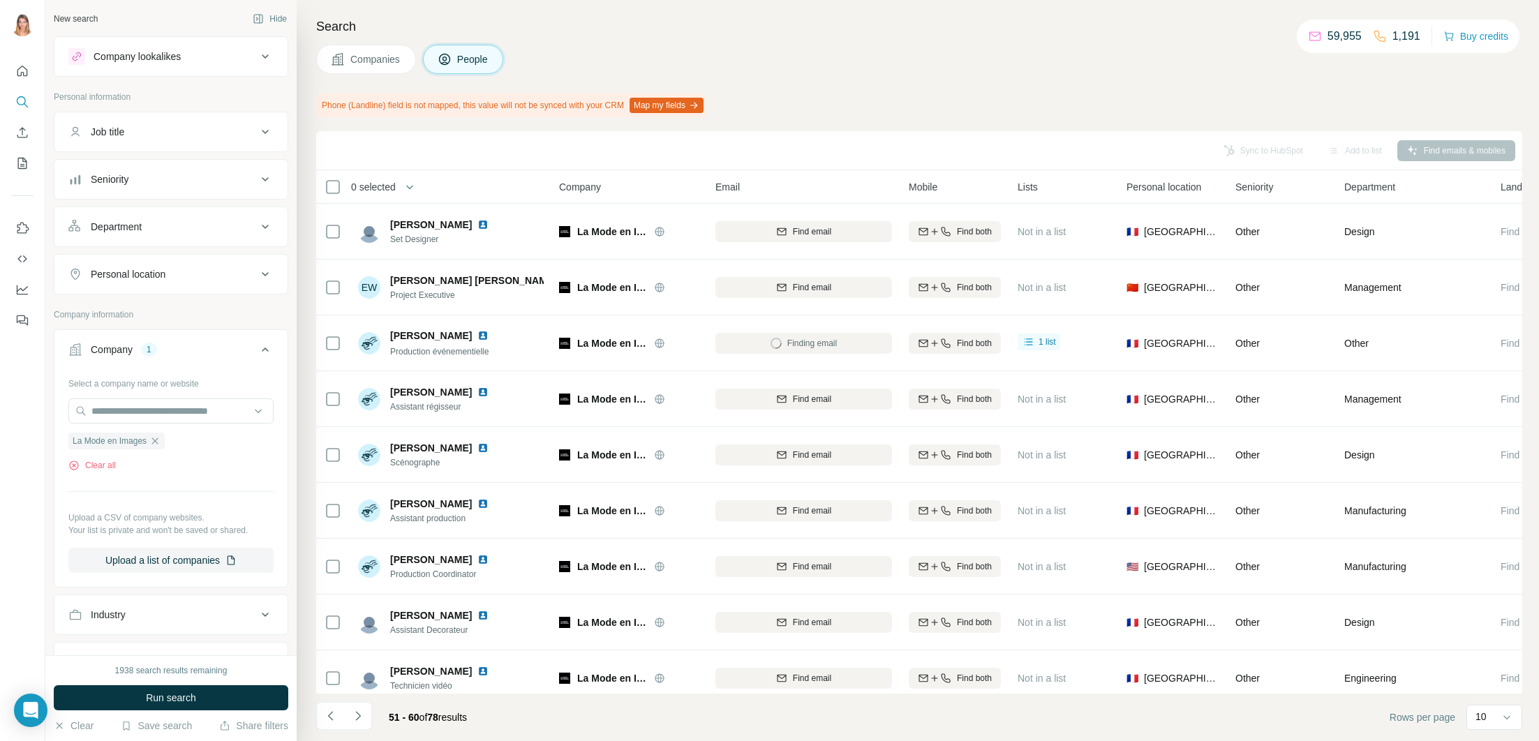
click at [801, 94] on div "Phone (Landline) field is not mapped, this value will not be synced with your C…" at bounding box center [919, 106] width 1206 height 24
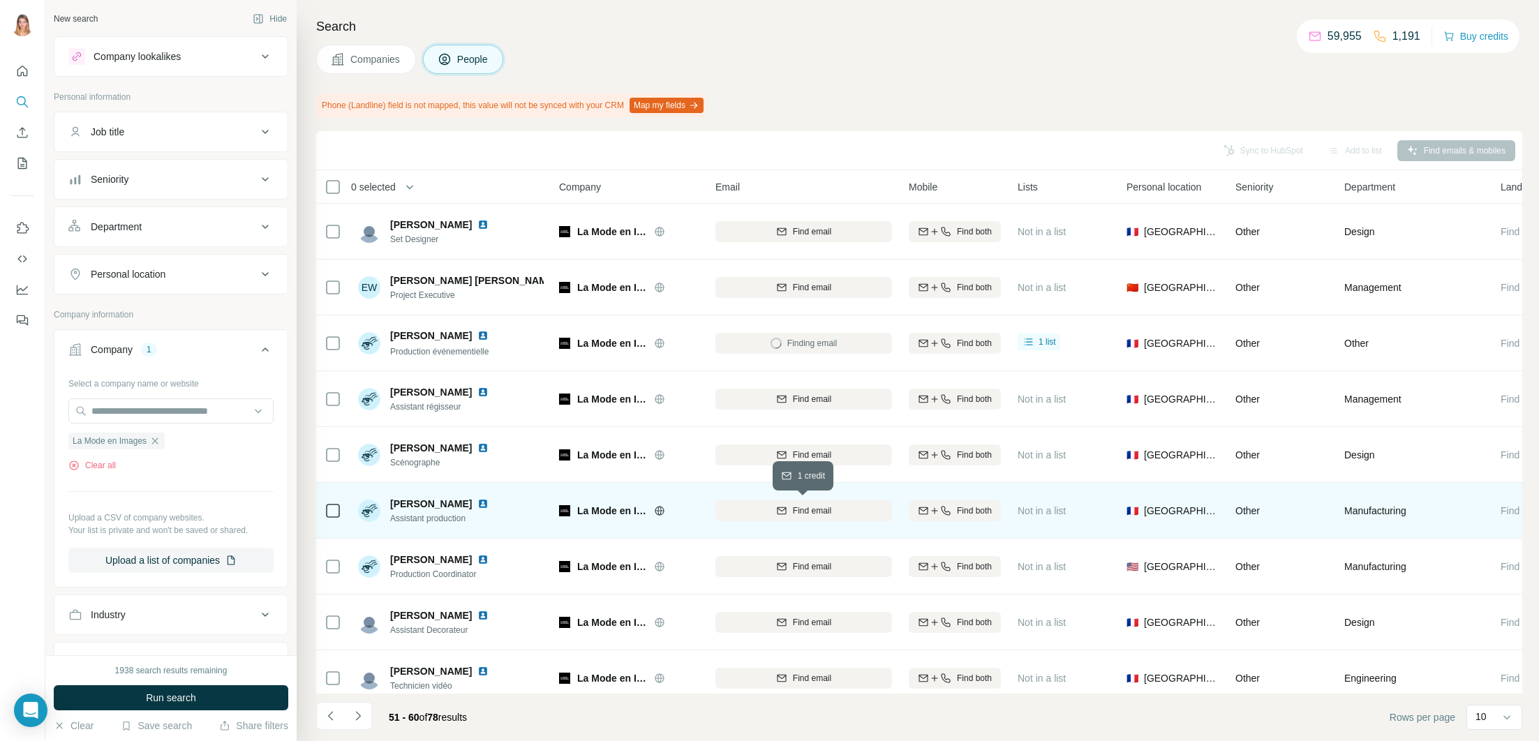
drag, startPoint x: 844, startPoint y: 515, endPoint x: 814, endPoint y: 514, distance: 29.3
click at [844, 515] on div "Find email" at bounding box center [803, 511] width 177 height 13
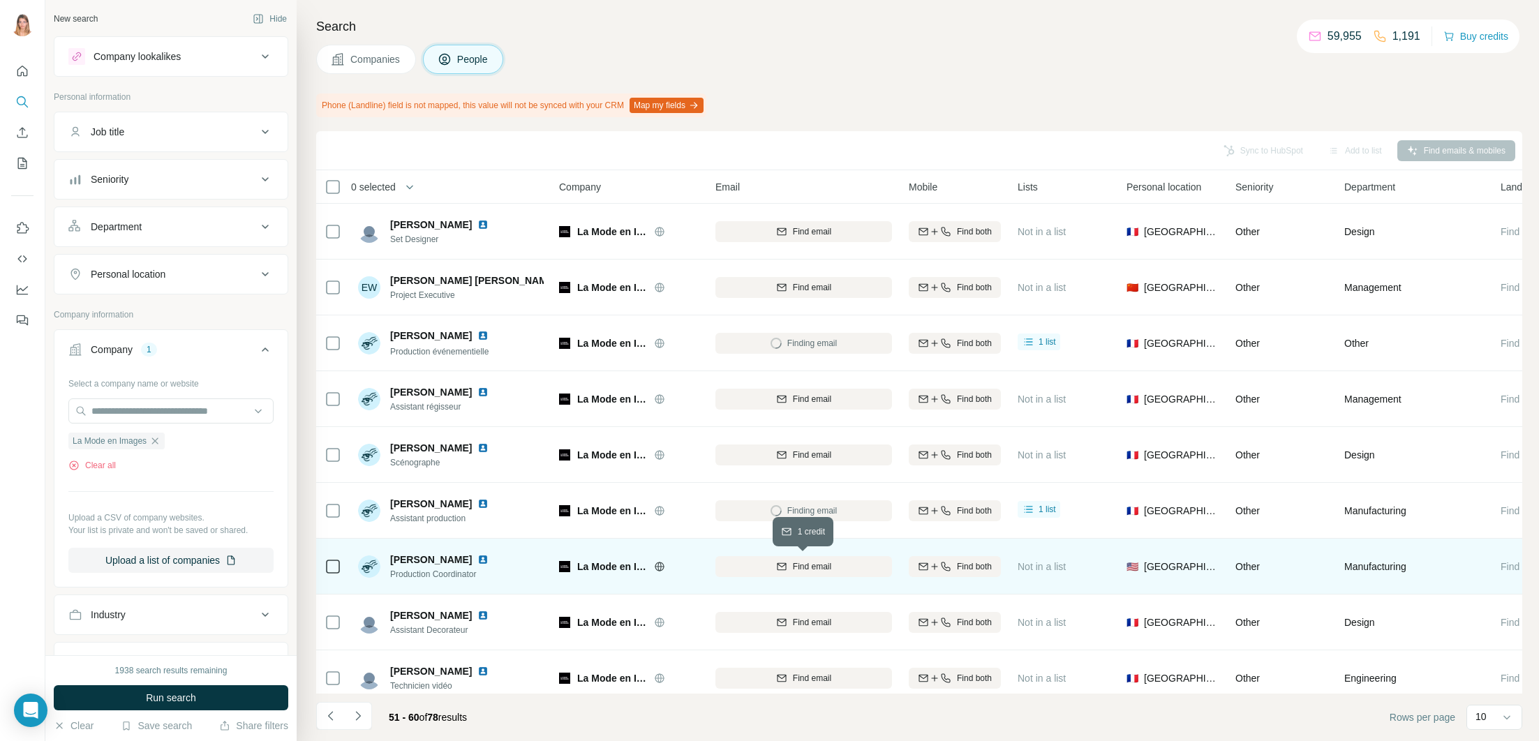
click at [814, 562] on span "Find email" at bounding box center [812, 566] width 38 height 13
click at [488, 560] on img at bounding box center [482, 559] width 11 height 11
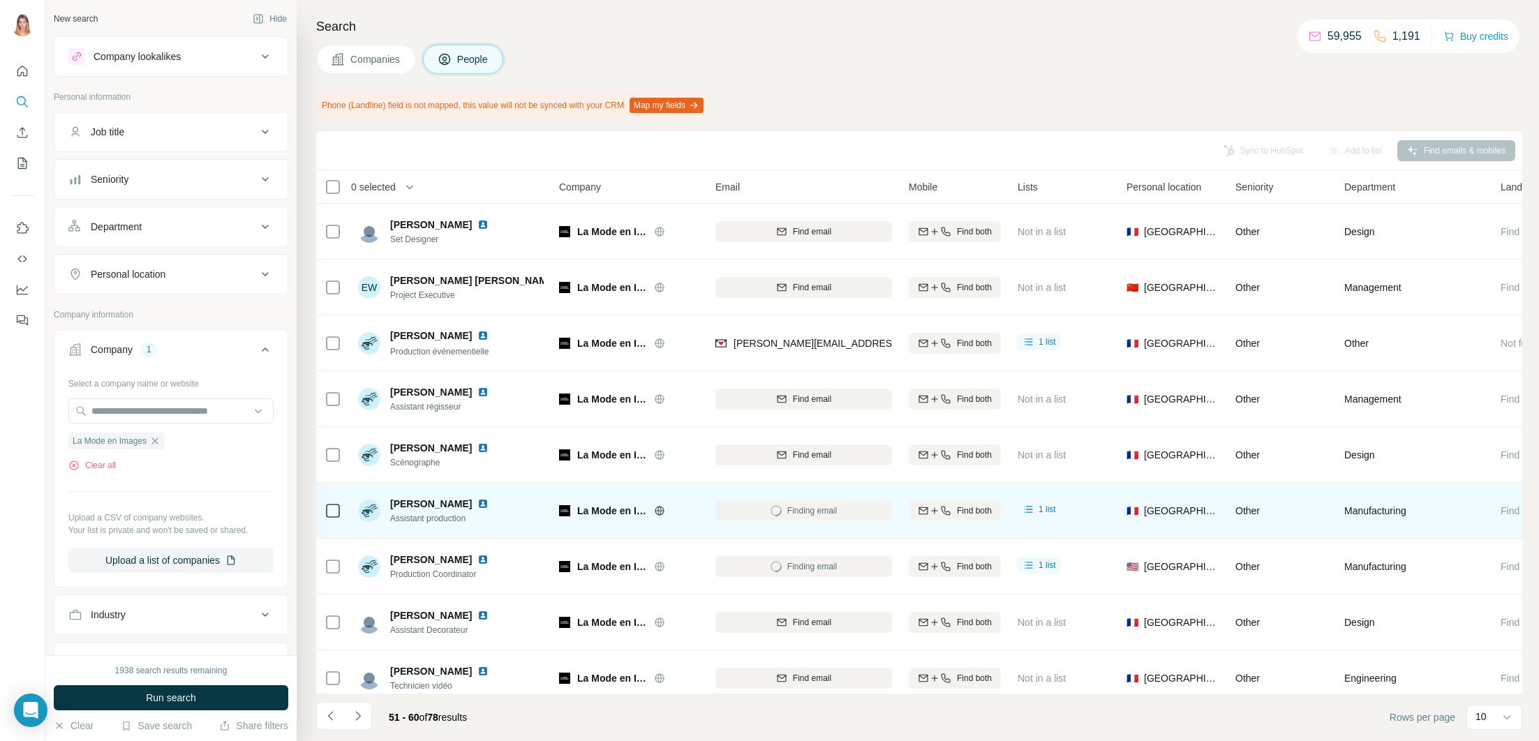
click at [477, 502] on img at bounding box center [482, 503] width 11 height 11
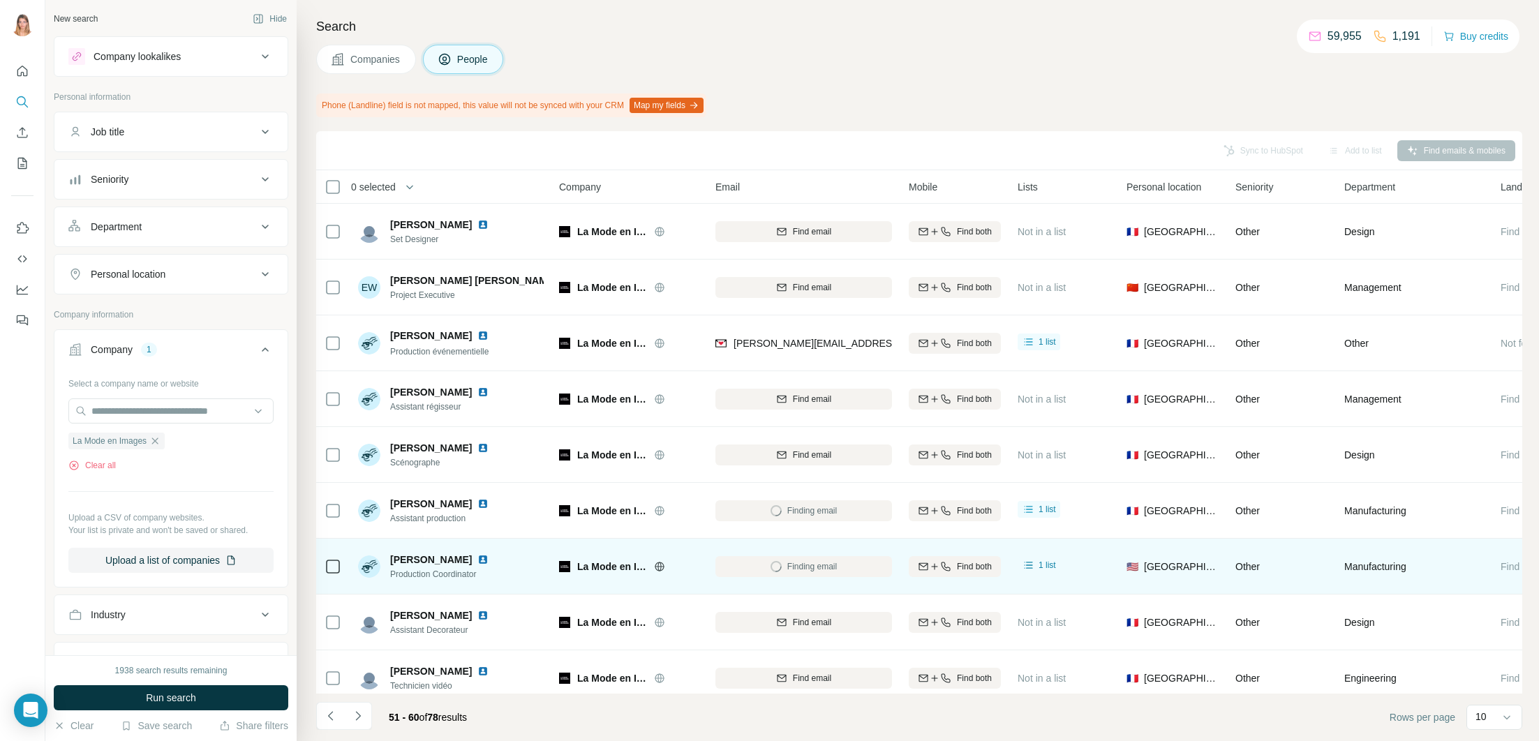
scroll to position [1, 0]
click at [487, 560] on img at bounding box center [482, 558] width 11 height 11
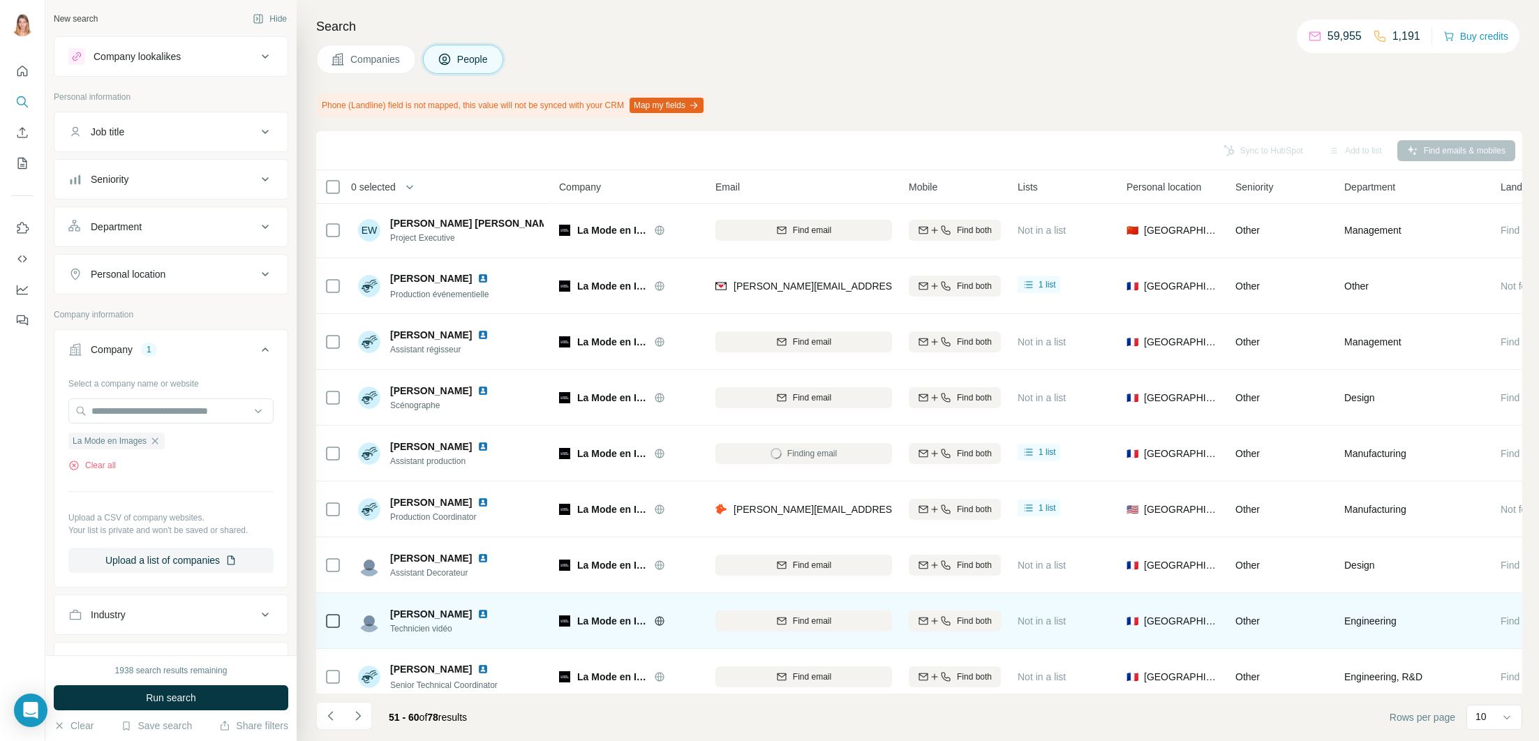
scroll to position [68, 0]
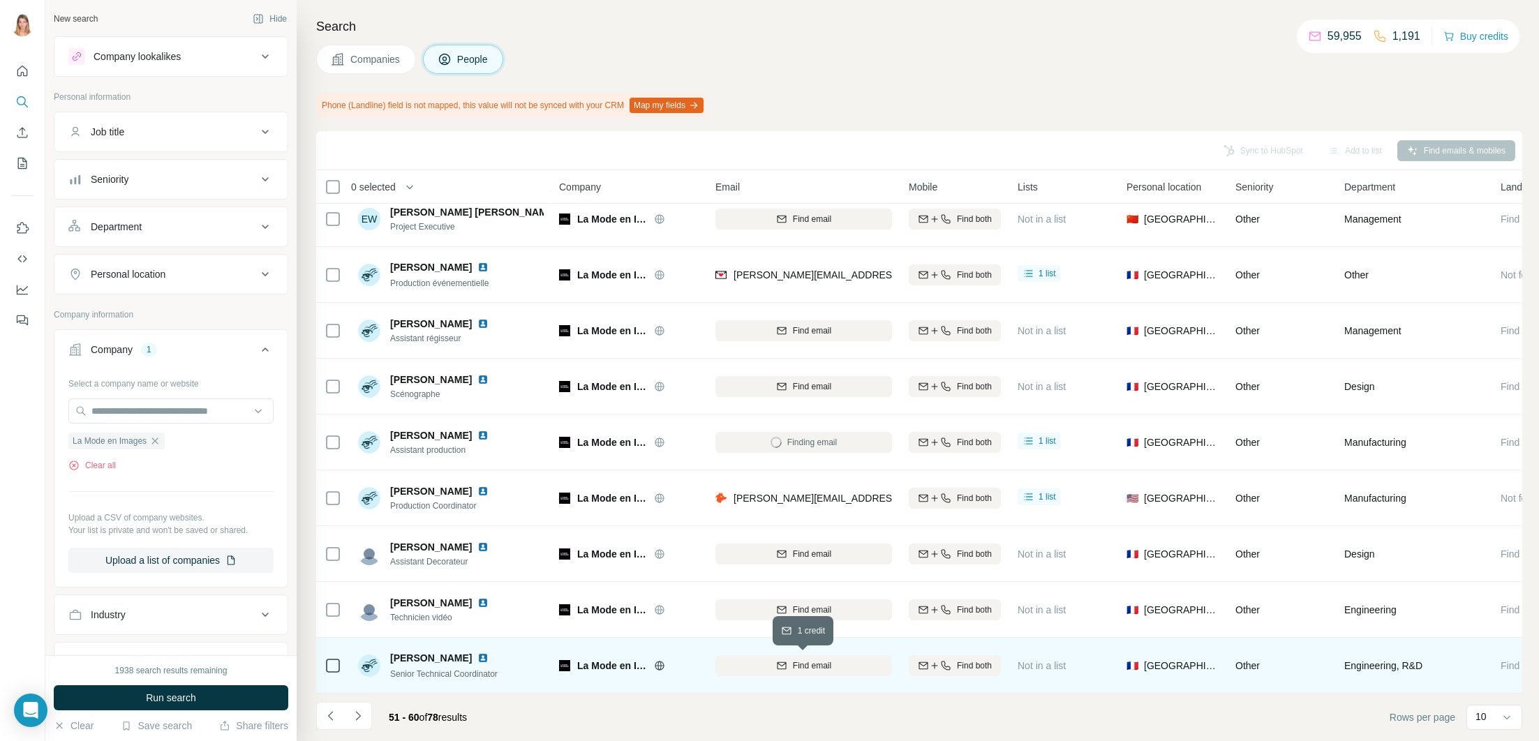
click at [789, 661] on div "Find email" at bounding box center [803, 665] width 177 height 13
click at [488, 659] on img at bounding box center [482, 657] width 11 height 11
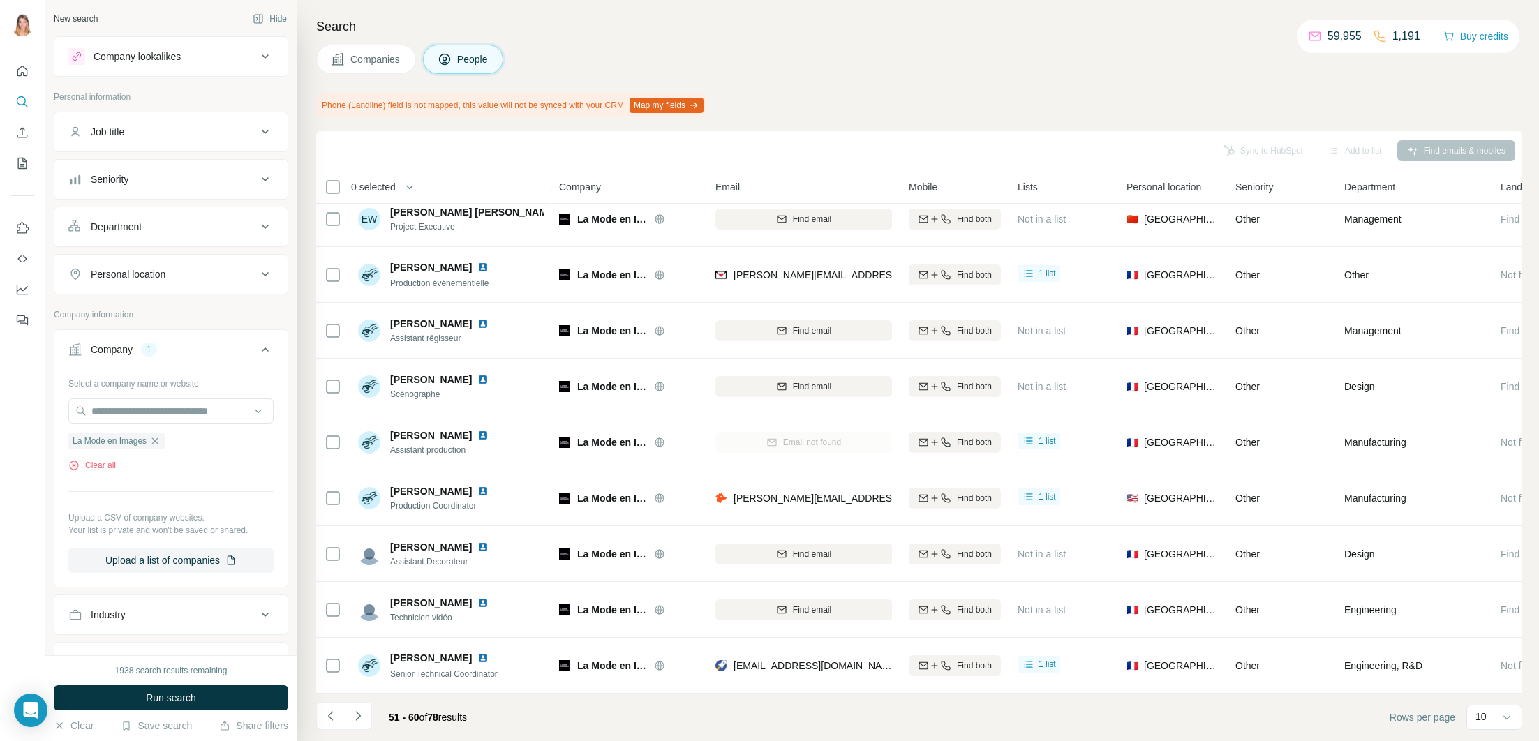
click at [365, 717] on button "Navigate to next page" at bounding box center [358, 716] width 28 height 28
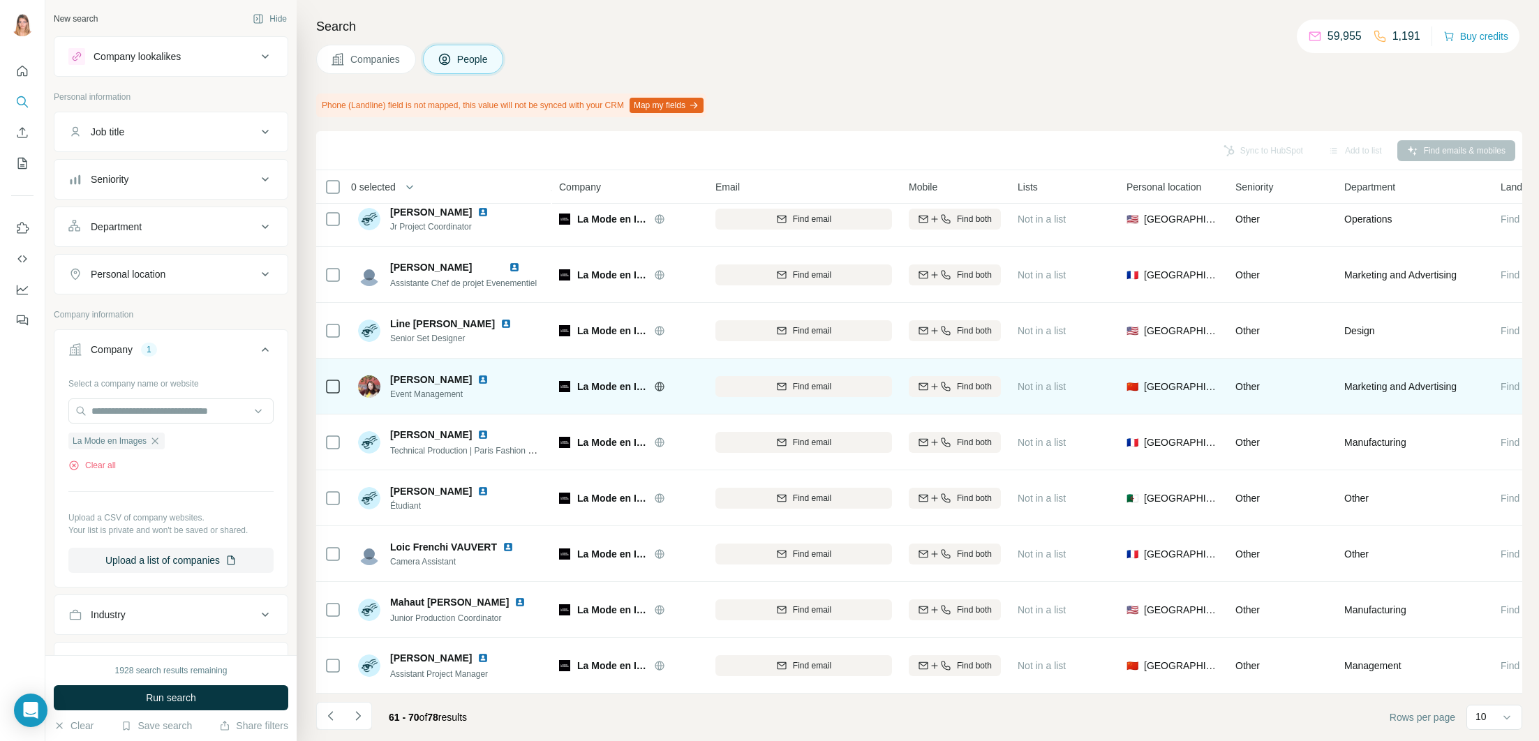
scroll to position [0, 0]
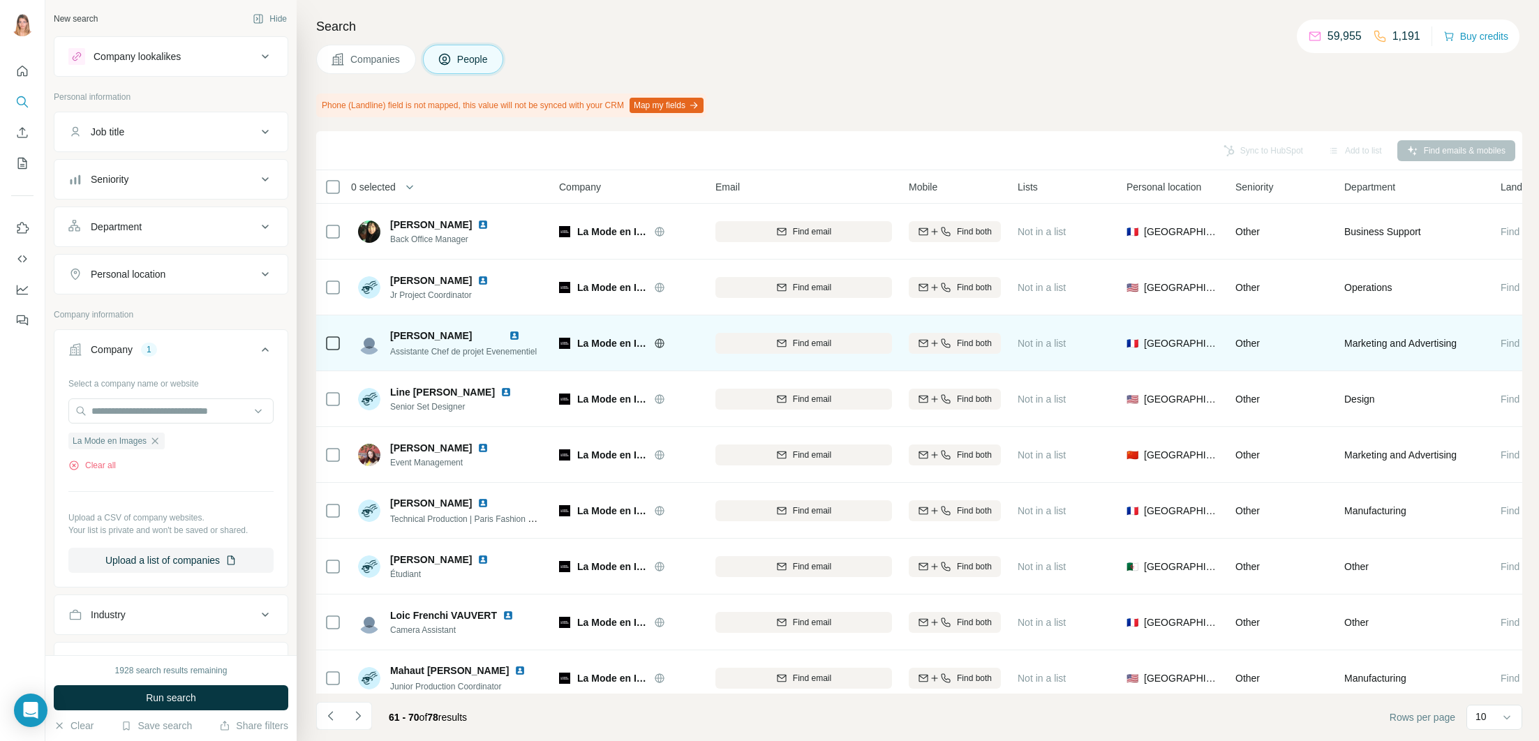
click at [520, 334] on img at bounding box center [514, 335] width 11 height 11
drag, startPoint x: 450, startPoint y: 338, endPoint x: 528, endPoint y: 343, distance: 78.3
click at [528, 343] on div "[PERSON_NAME] Assistante Chef de projet Evenementiel" at bounding box center [447, 343] width 179 height 29
copy span "[PERSON_NAME]"
click at [782, 348] on icon "button" at bounding box center [781, 343] width 11 height 11
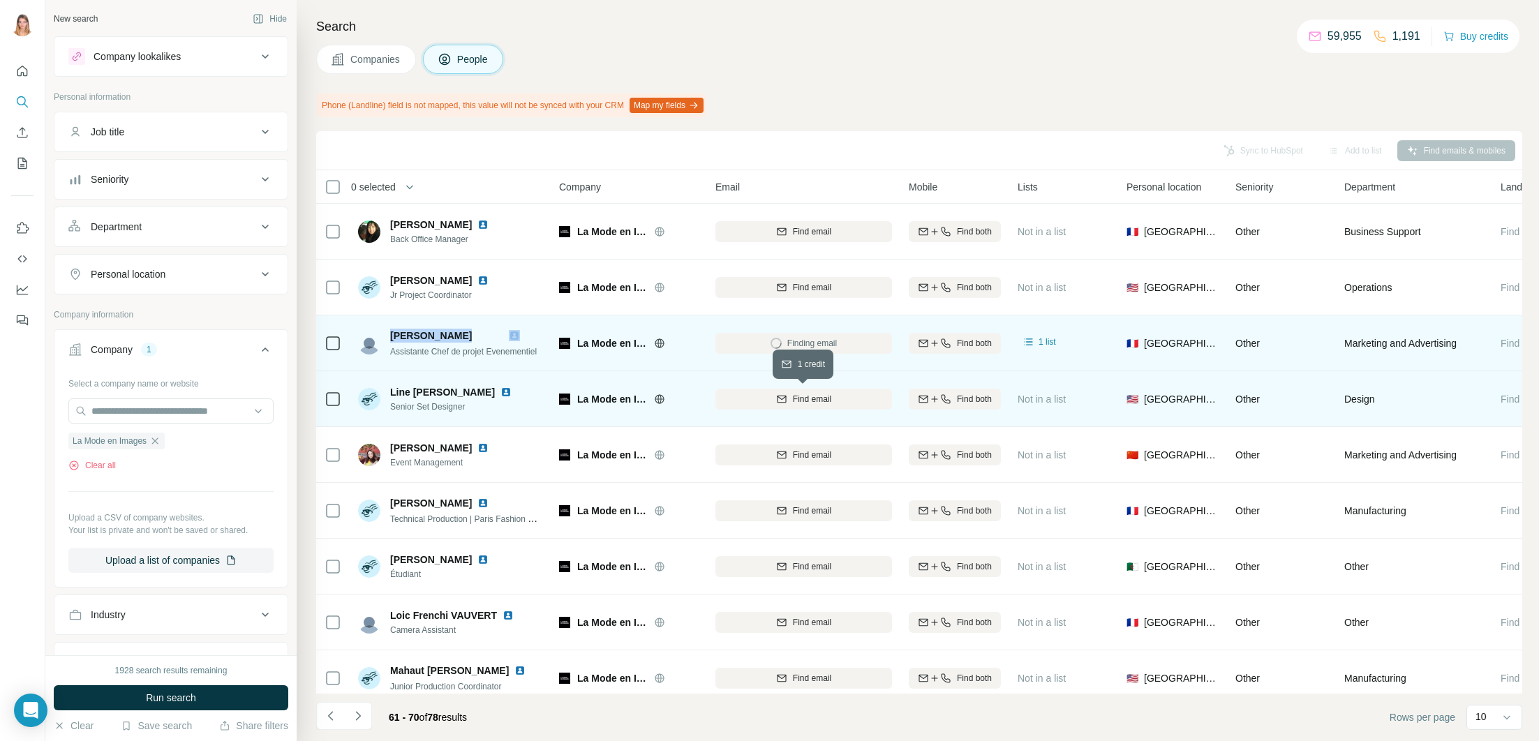
click at [780, 402] on icon "button" at bounding box center [781, 398] width 9 height 7
click at [501, 398] on div "Line [PERSON_NAME] Senior Set Designer" at bounding box center [451, 399] width 186 height 38
click at [500, 393] on img at bounding box center [505, 392] width 11 height 11
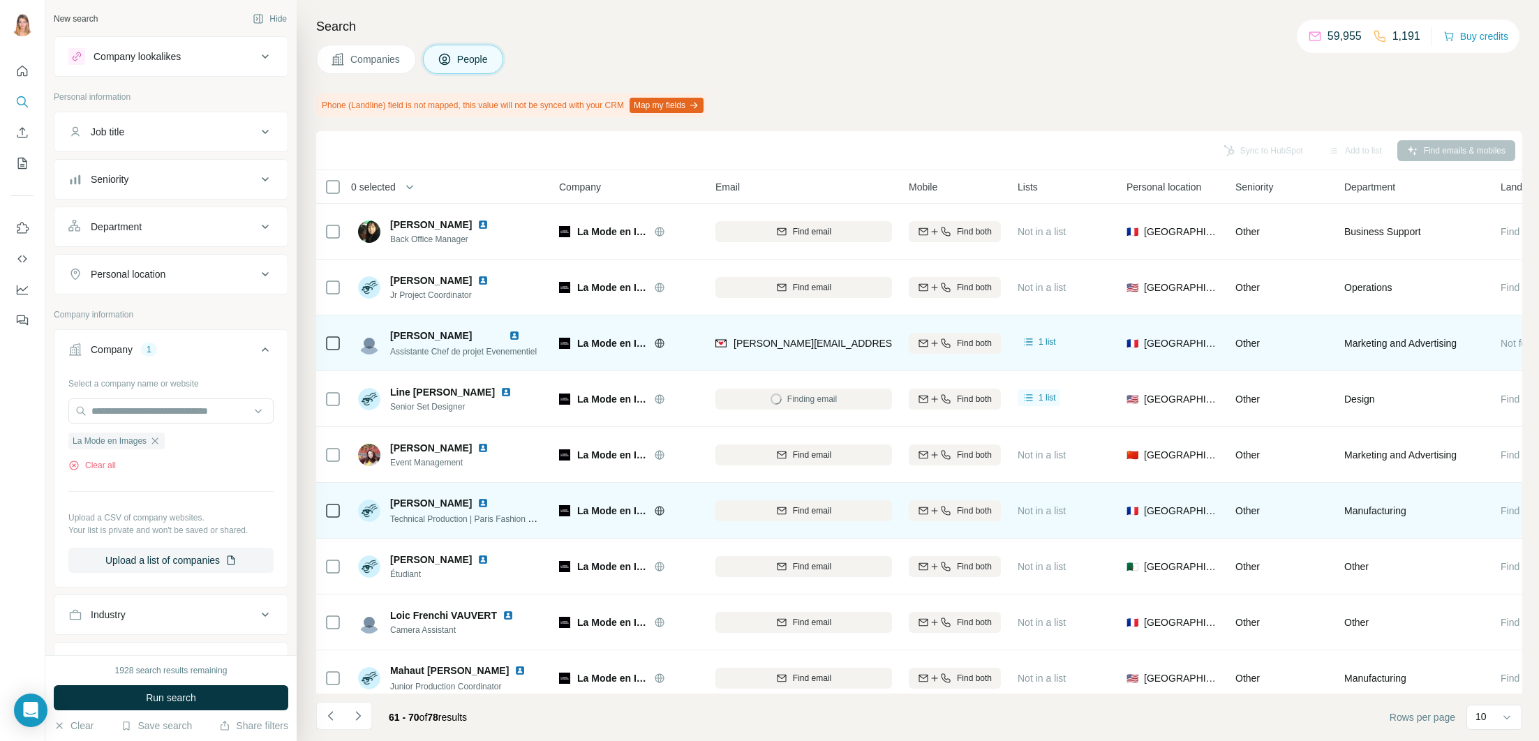
click at [477, 505] on img at bounding box center [482, 503] width 11 height 11
drag, startPoint x: 438, startPoint y: 503, endPoint x: 381, endPoint y: 502, distance: 57.2
click at [381, 502] on div "[PERSON_NAME] Technical Production | Paris Fashion Week" at bounding box center [451, 510] width 186 height 29
click at [772, 502] on button "Find email" at bounding box center [803, 510] width 177 height 21
drag, startPoint x: 307, startPoint y: 507, endPoint x: 389, endPoint y: 506, distance: 81.7
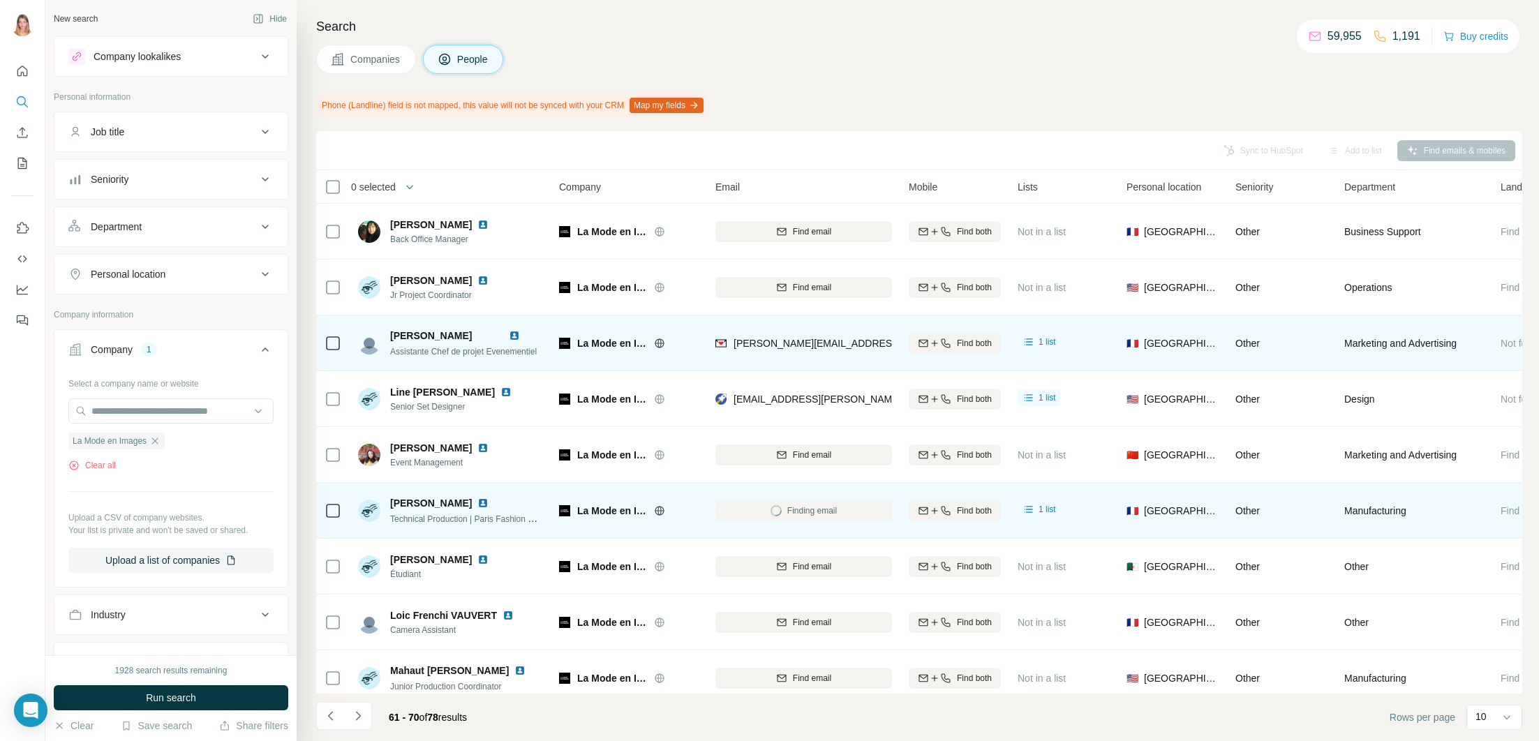
click at [308, 507] on div "Search Companies People Phone (Landline) field is not mapped, this value will n…" at bounding box center [918, 370] width 1242 height 741
drag, startPoint x: 390, startPoint y: 500, endPoint x: 443, endPoint y: 502, distance: 53.1
click at [443, 502] on div "[PERSON_NAME]" at bounding box center [467, 503] width 154 height 14
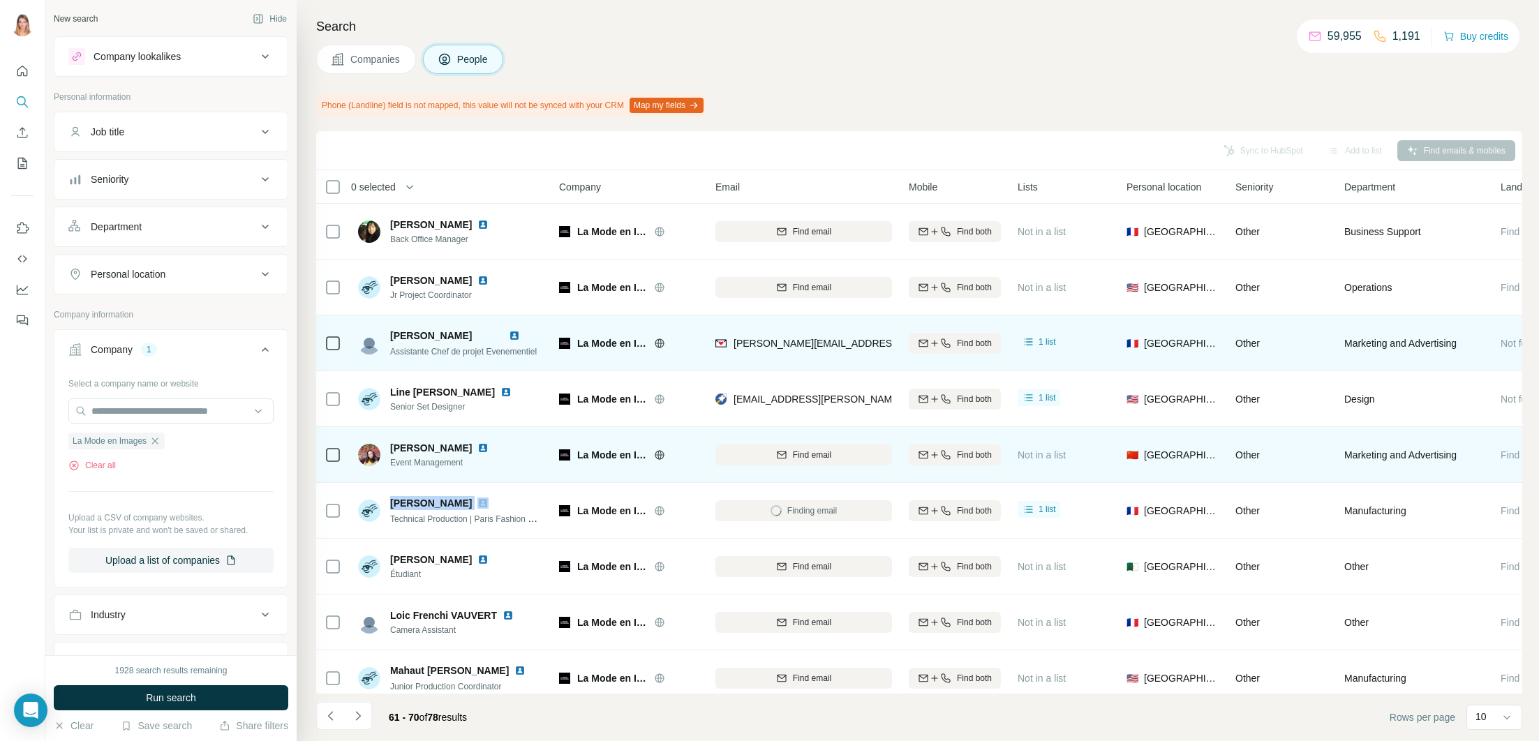
copy span "[PERSON_NAME]"
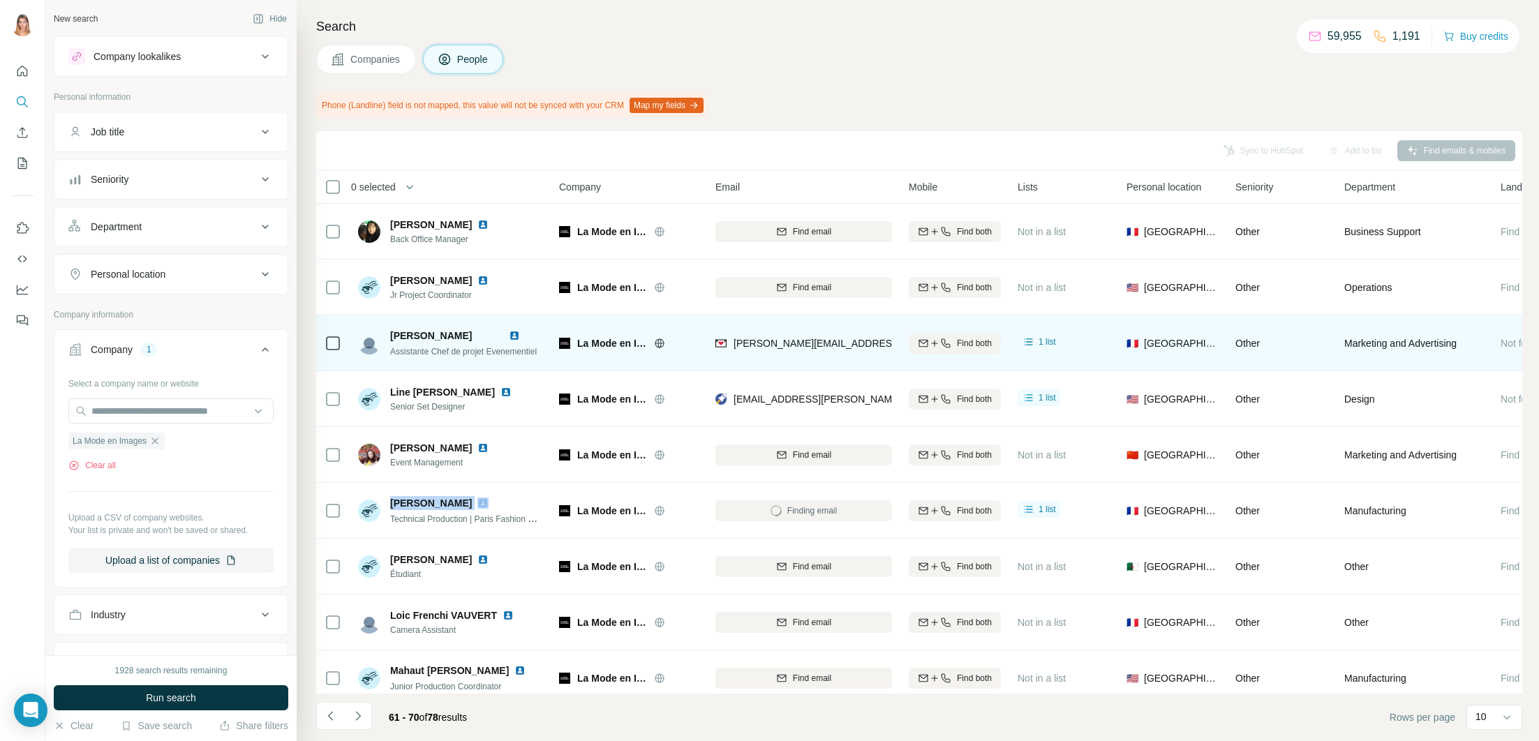
scroll to position [68, 0]
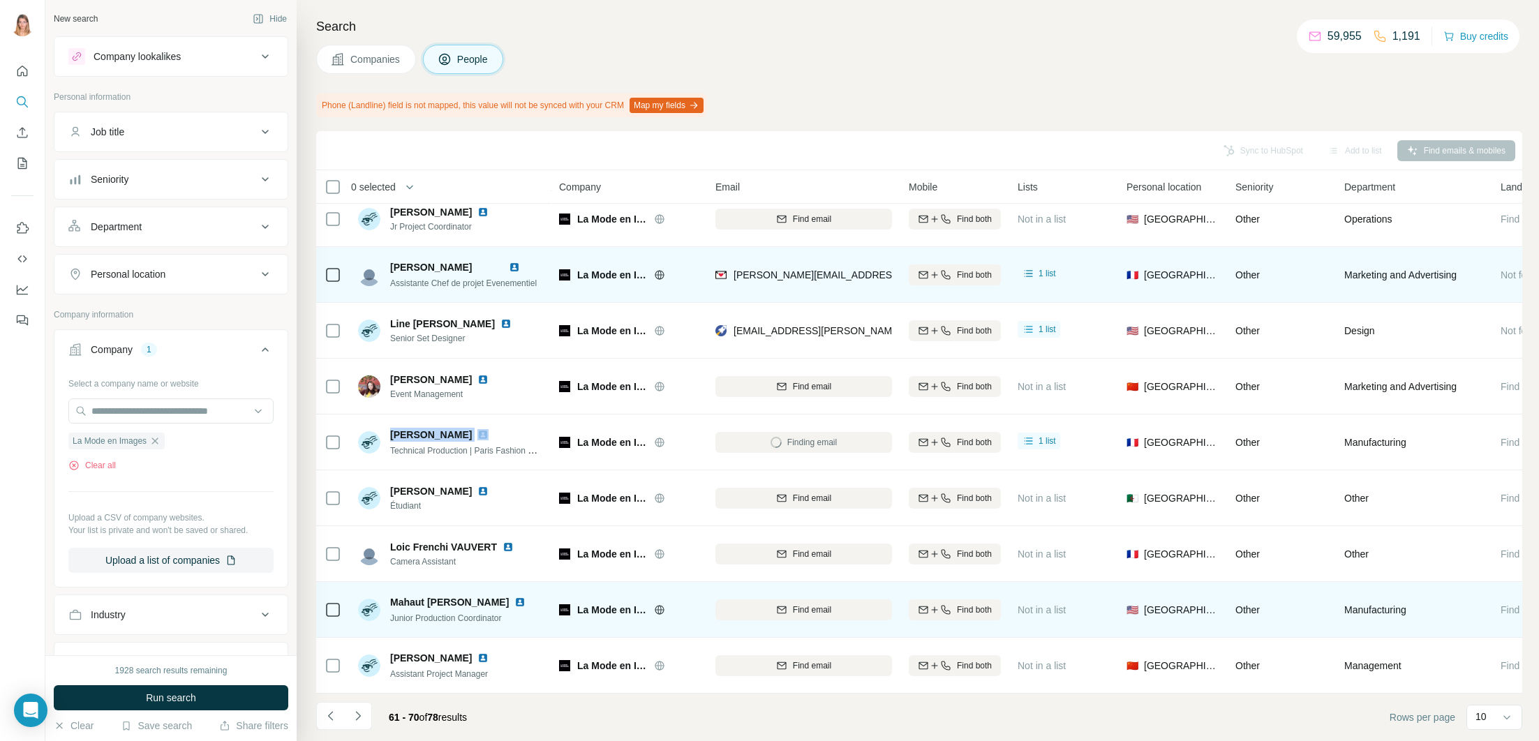
click at [519, 602] on img at bounding box center [519, 602] width 11 height 11
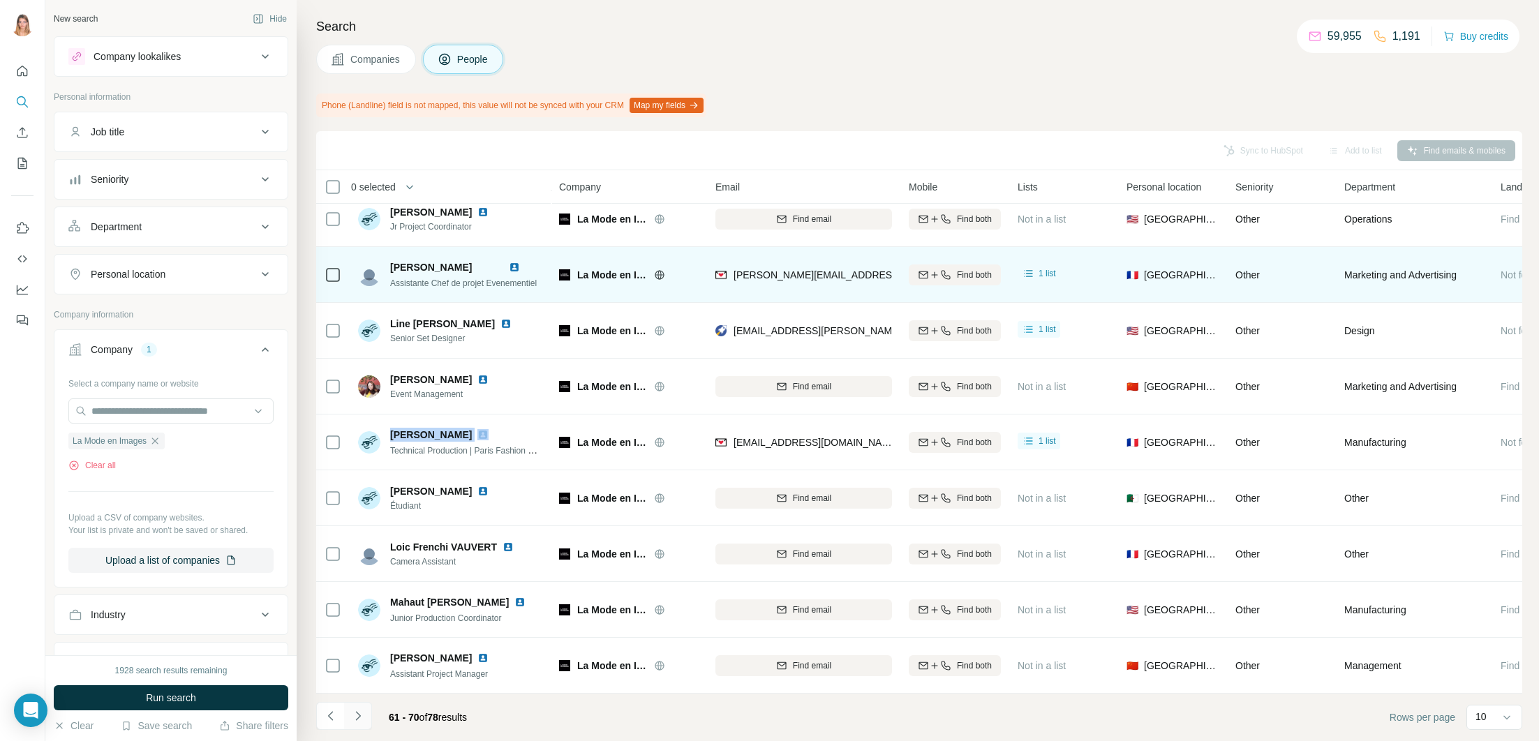
click at [366, 709] on button "Navigate to next page" at bounding box center [358, 716] width 28 height 28
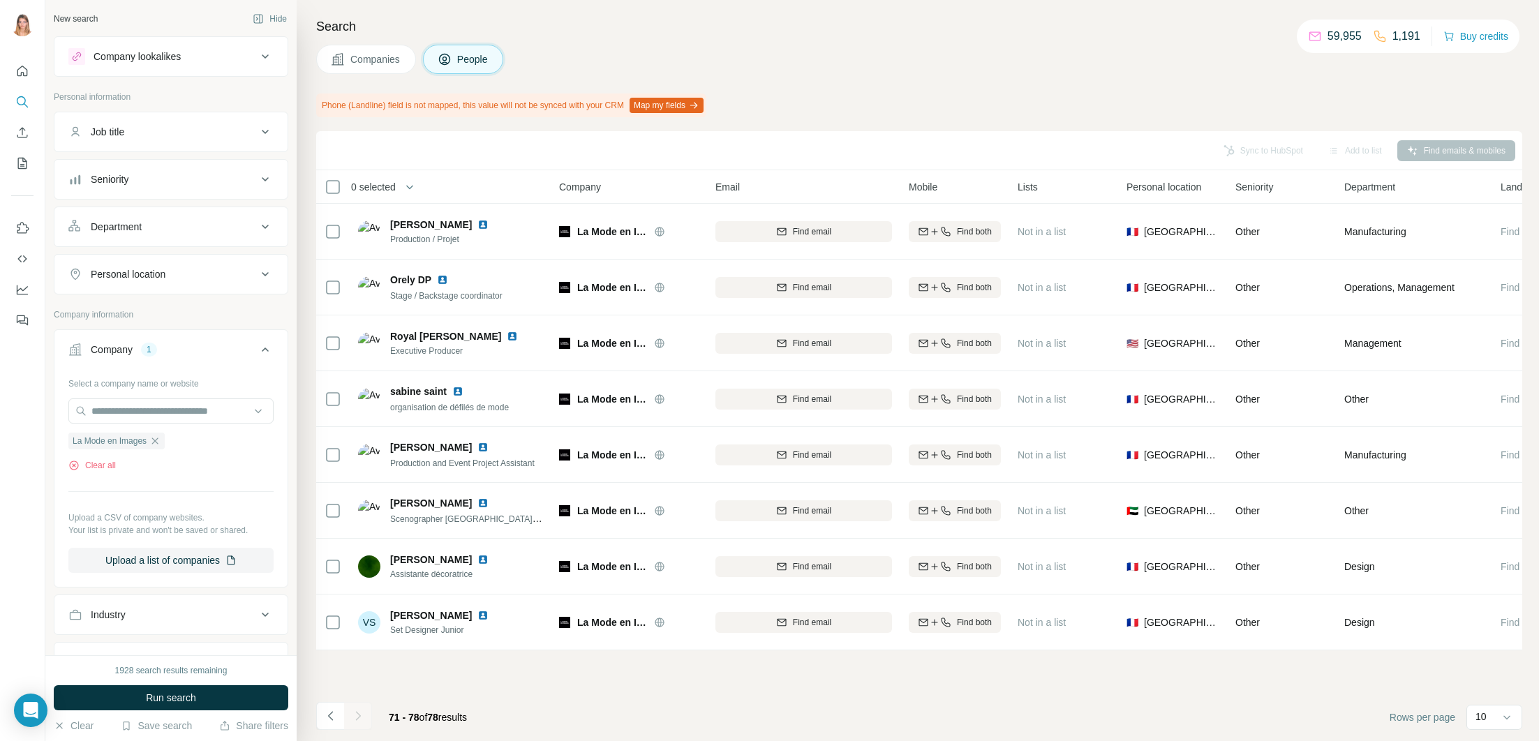
scroll to position [0, 0]
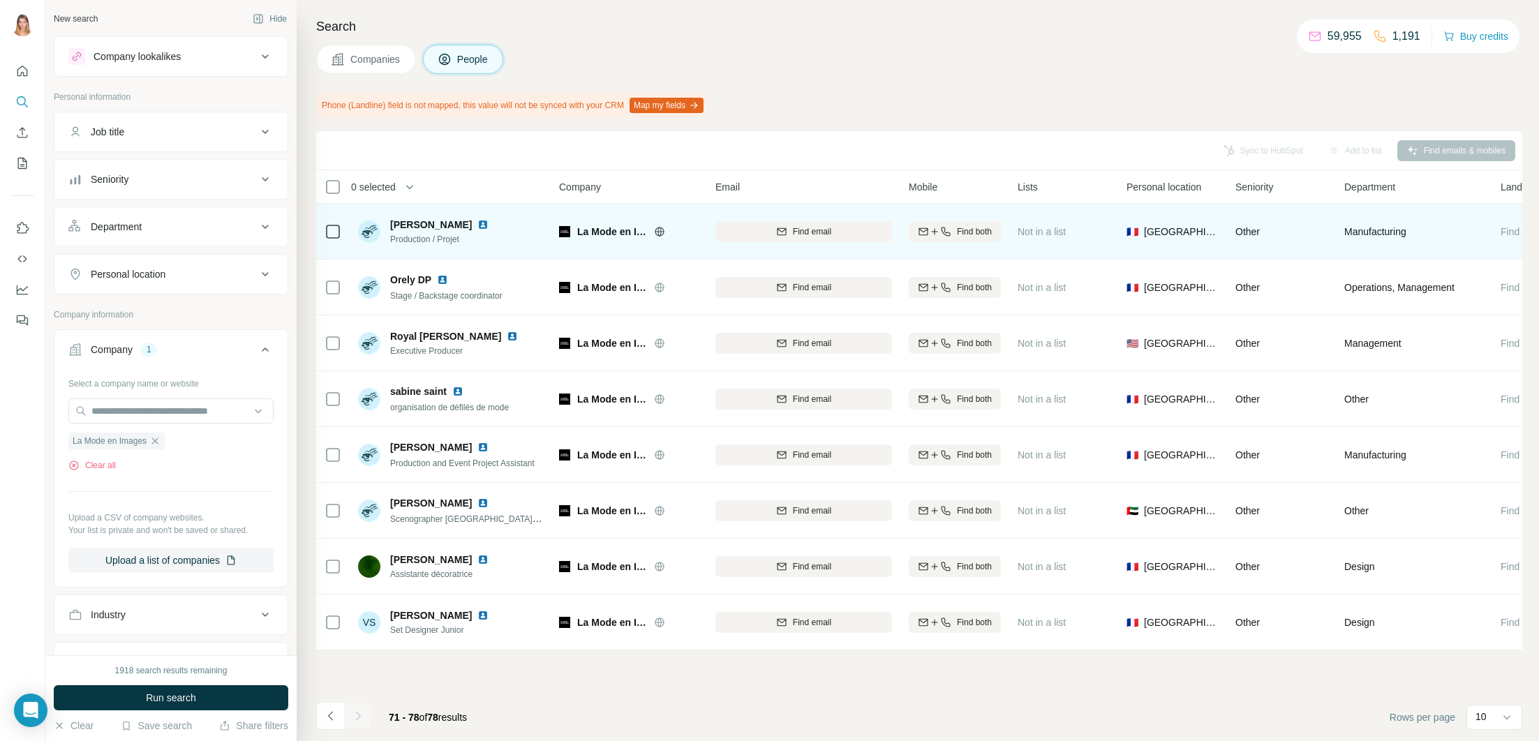
click at [477, 225] on img at bounding box center [482, 224] width 11 height 11
click at [801, 231] on span "Find email" at bounding box center [812, 231] width 38 height 13
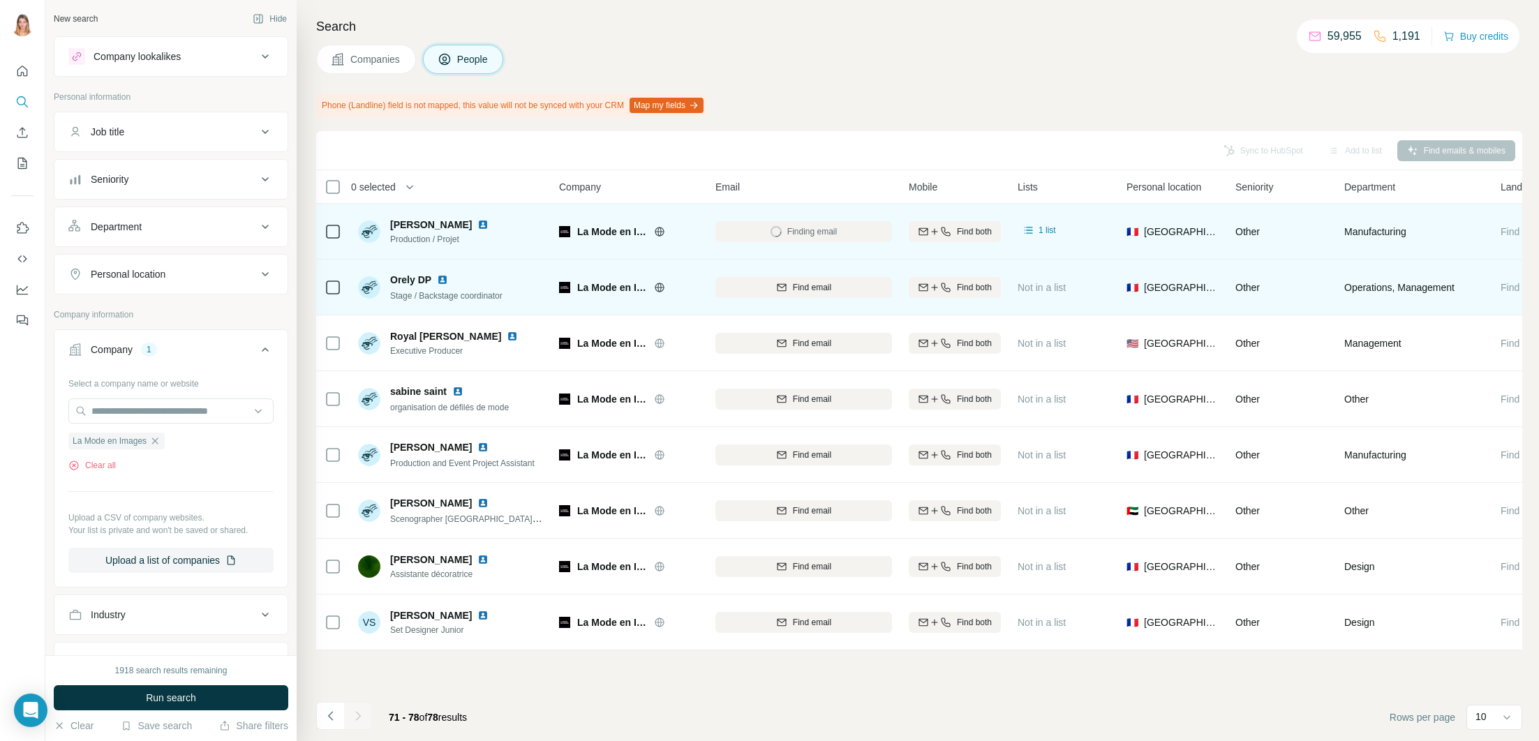
click at [439, 282] on img at bounding box center [442, 279] width 11 height 11
drag, startPoint x: 780, startPoint y: 289, endPoint x: 777, endPoint y: 297, distance: 8.6
click at [780, 288] on icon "button" at bounding box center [781, 287] width 11 height 11
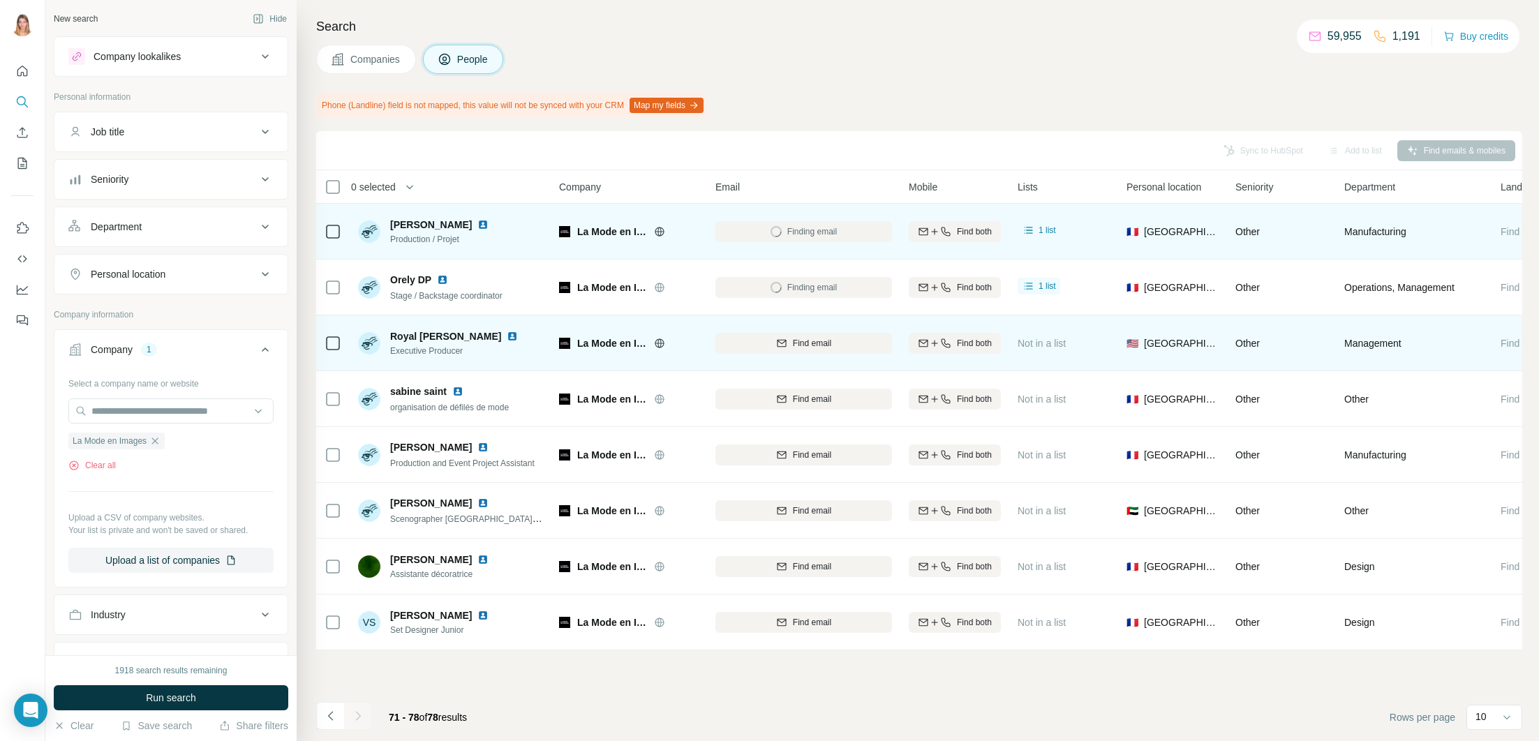
click at [507, 340] on img at bounding box center [512, 336] width 11 height 11
click at [773, 342] on div "Find email" at bounding box center [803, 343] width 177 height 13
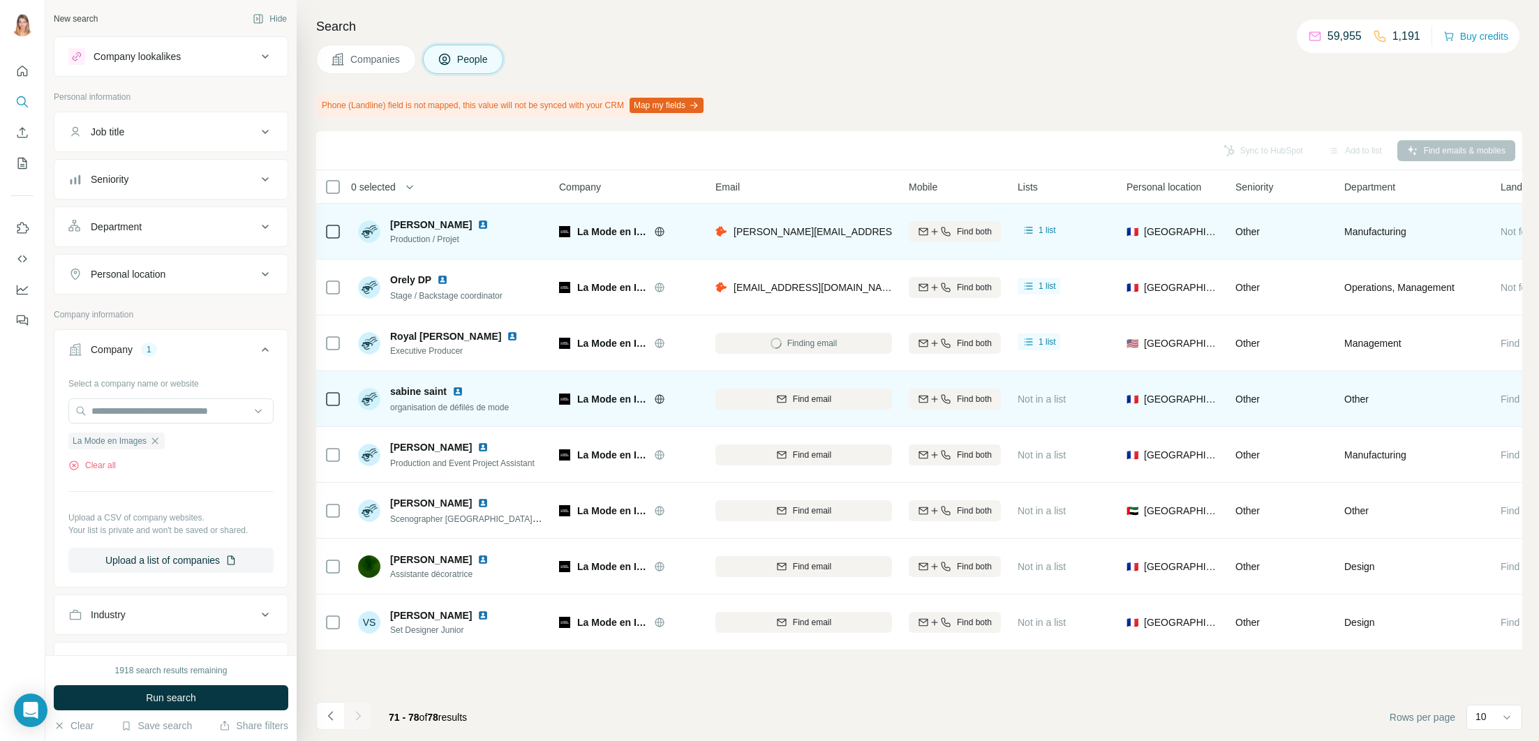
click at [459, 388] on img at bounding box center [457, 391] width 11 height 11
click at [803, 402] on span "Find email" at bounding box center [812, 399] width 38 height 13
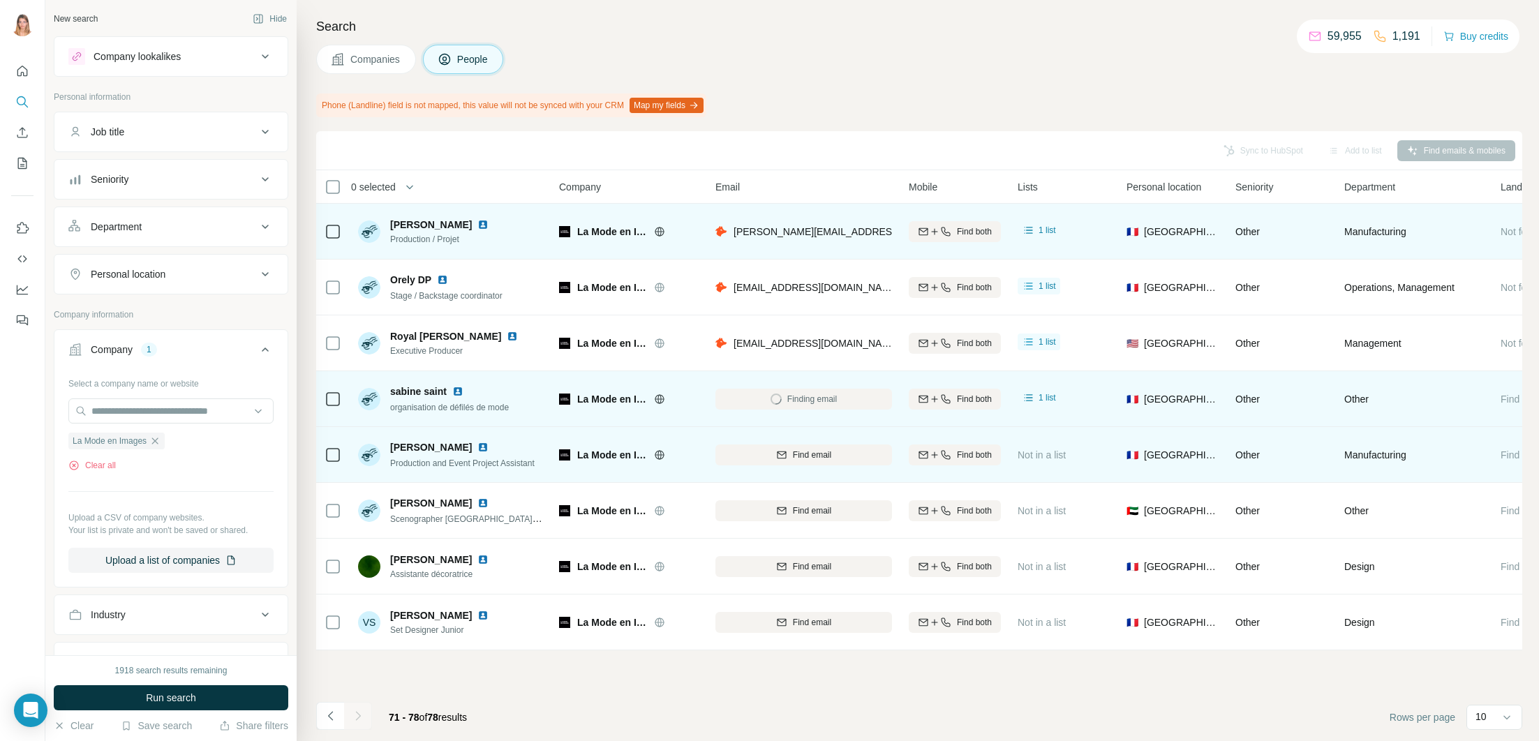
click at [477, 445] on img at bounding box center [482, 447] width 11 height 11
click at [810, 458] on span "Find email" at bounding box center [812, 455] width 38 height 13
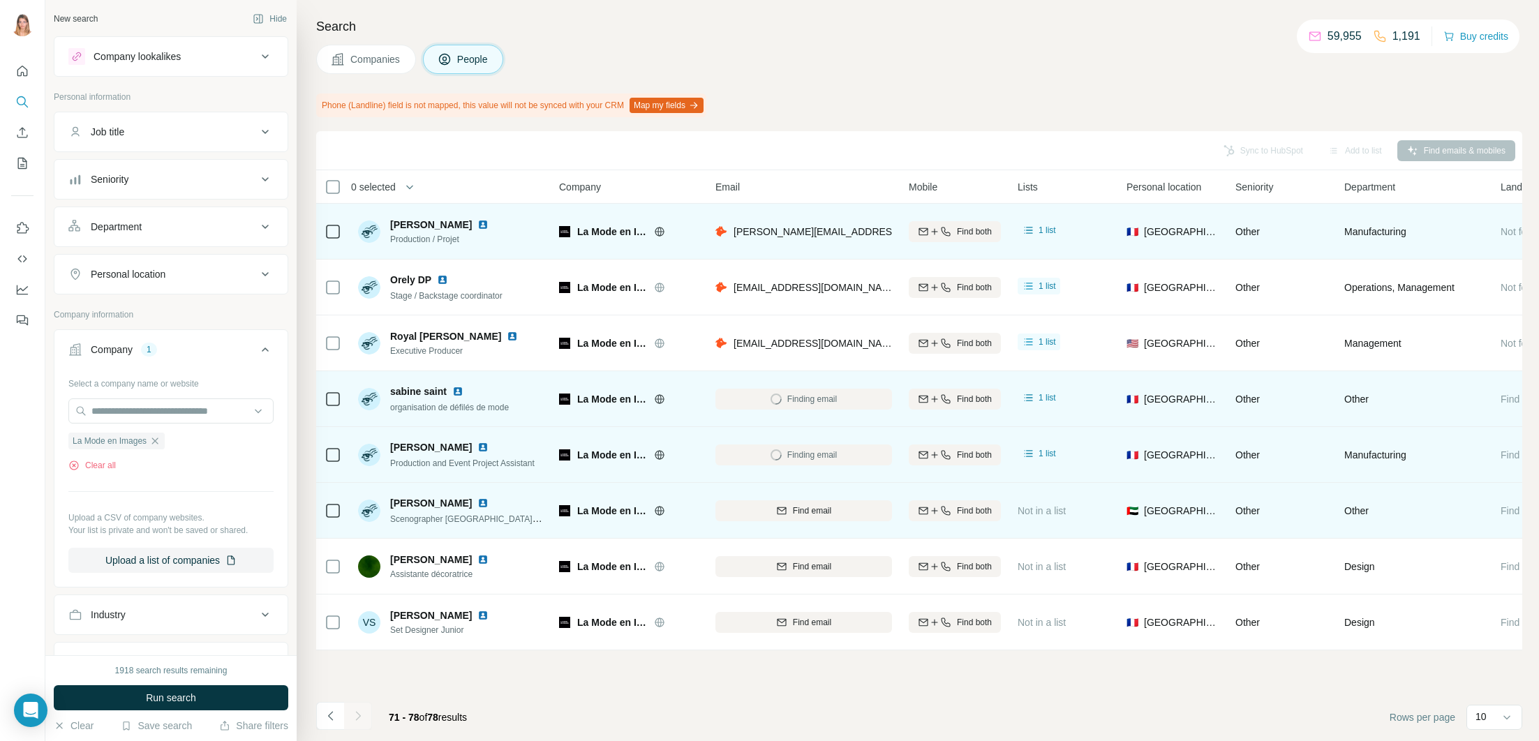
click at [477, 500] on img at bounding box center [482, 503] width 11 height 11
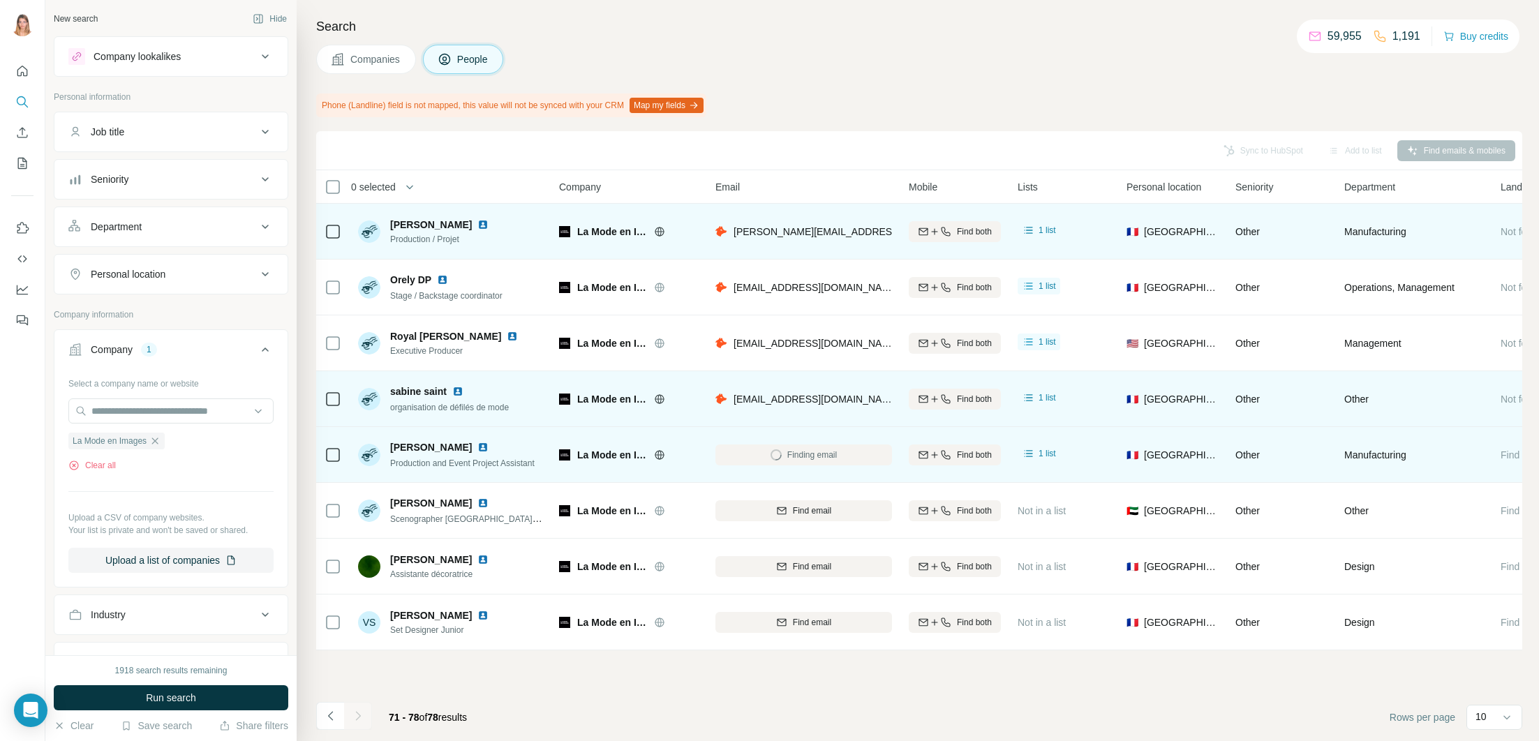
click at [191, 130] on div "Job title" at bounding box center [162, 132] width 188 height 14
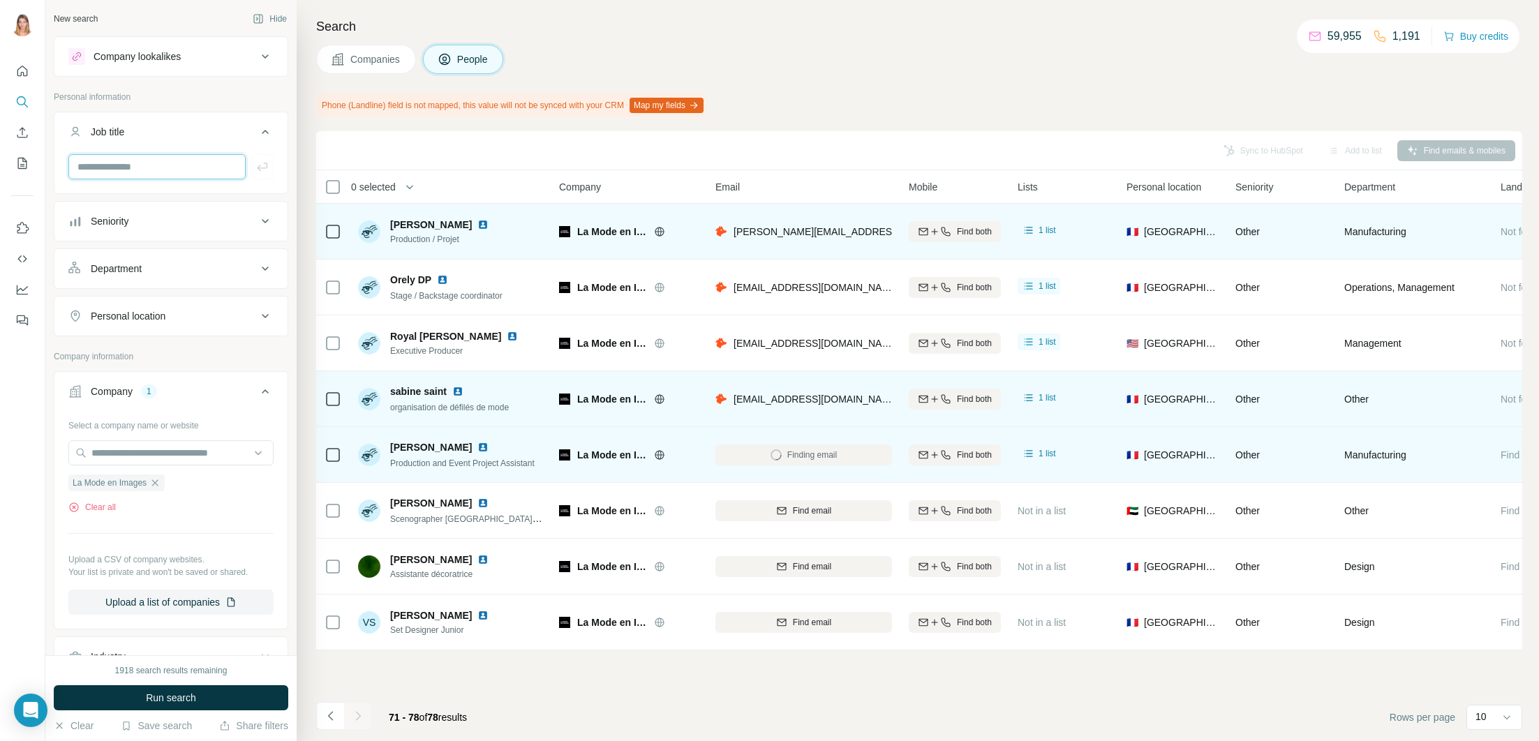
click at [164, 166] on input "text" at bounding box center [156, 166] width 177 height 25
type input "**********"
click at [262, 167] on icon "button" at bounding box center [262, 167] width 14 height 14
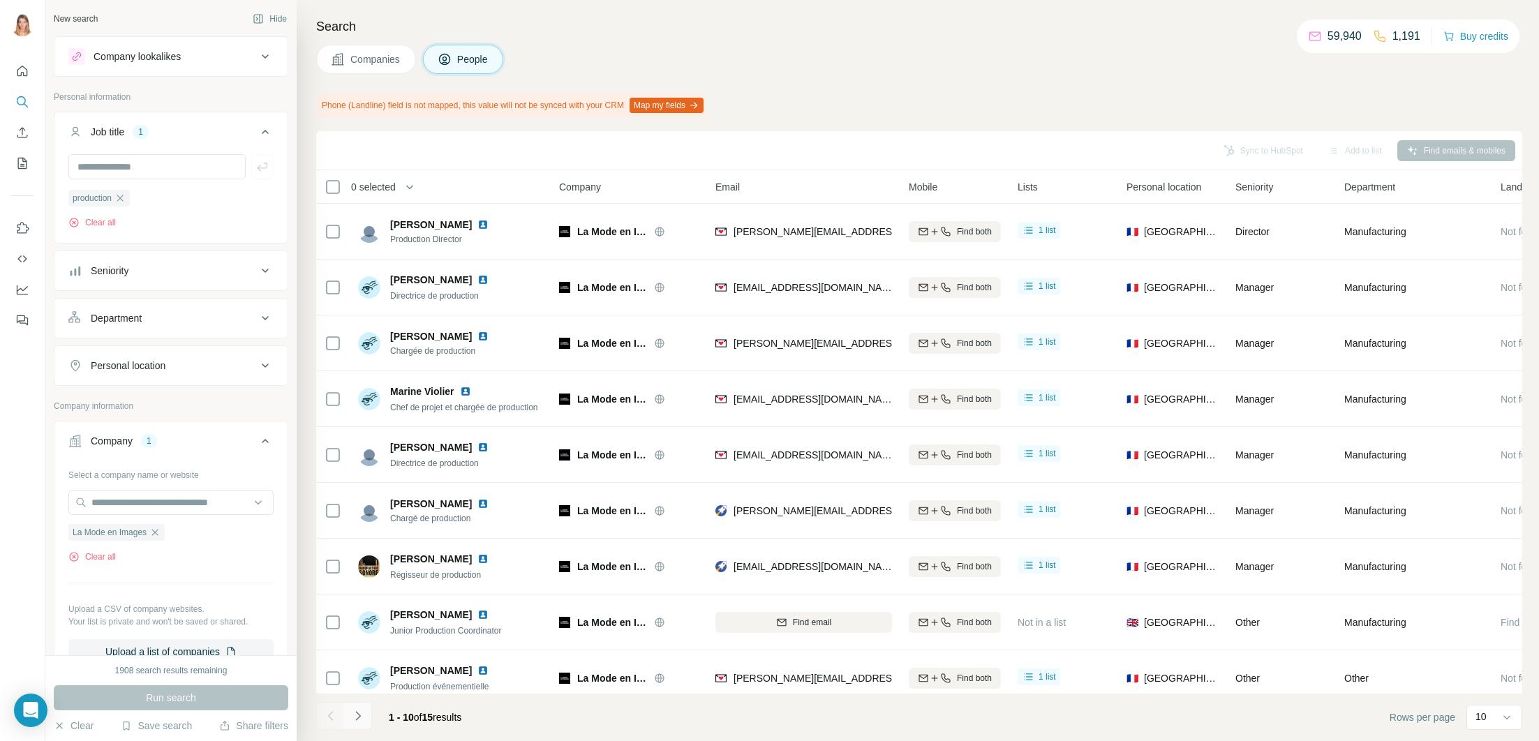
click at [361, 716] on icon "Navigate to next page" at bounding box center [358, 716] width 14 height 14
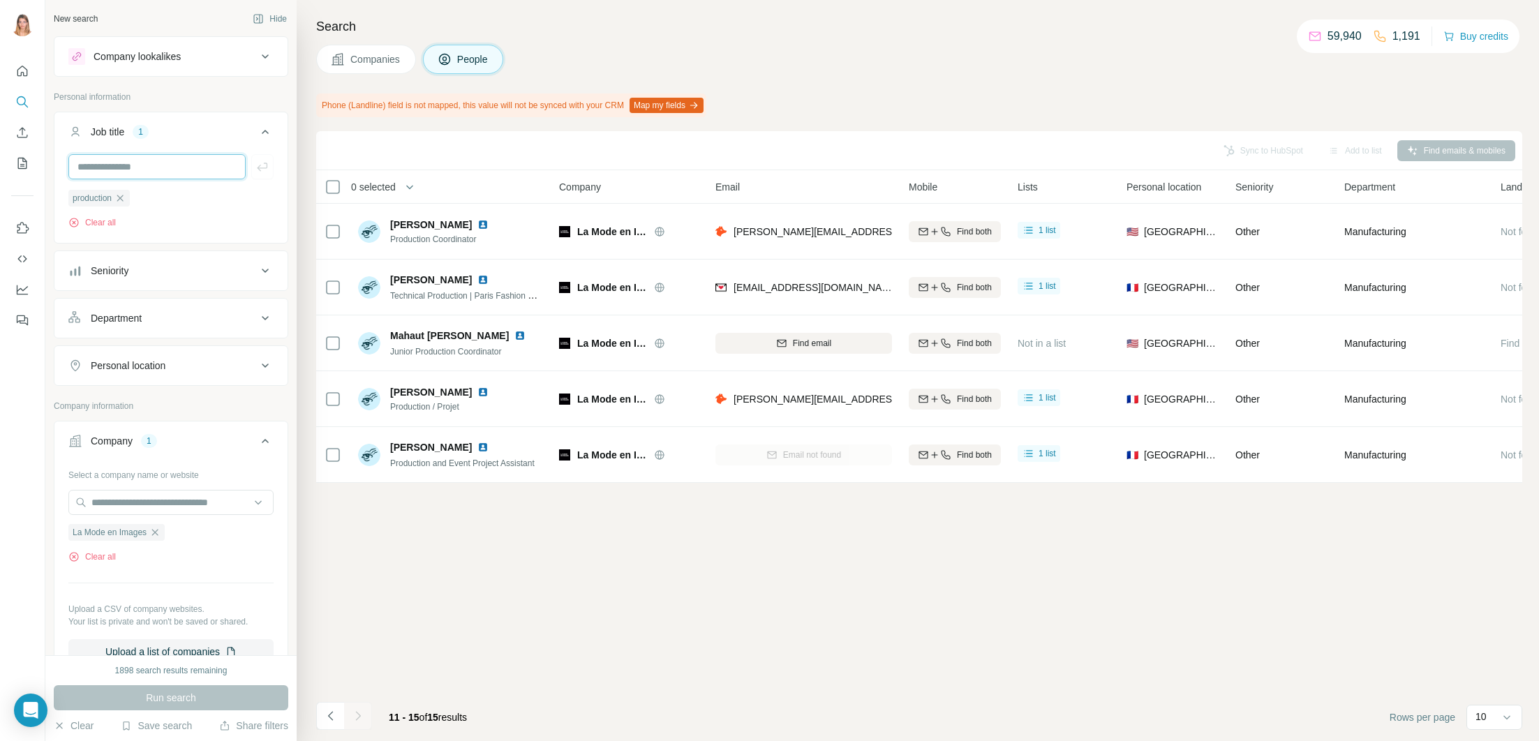
click at [117, 171] on input "text" at bounding box center [156, 166] width 177 height 25
click at [123, 192] on div "production" at bounding box center [98, 198] width 61 height 17
click at [107, 165] on input "text" at bounding box center [156, 166] width 177 height 25
click at [123, 195] on icon "button" at bounding box center [119, 198] width 11 height 11
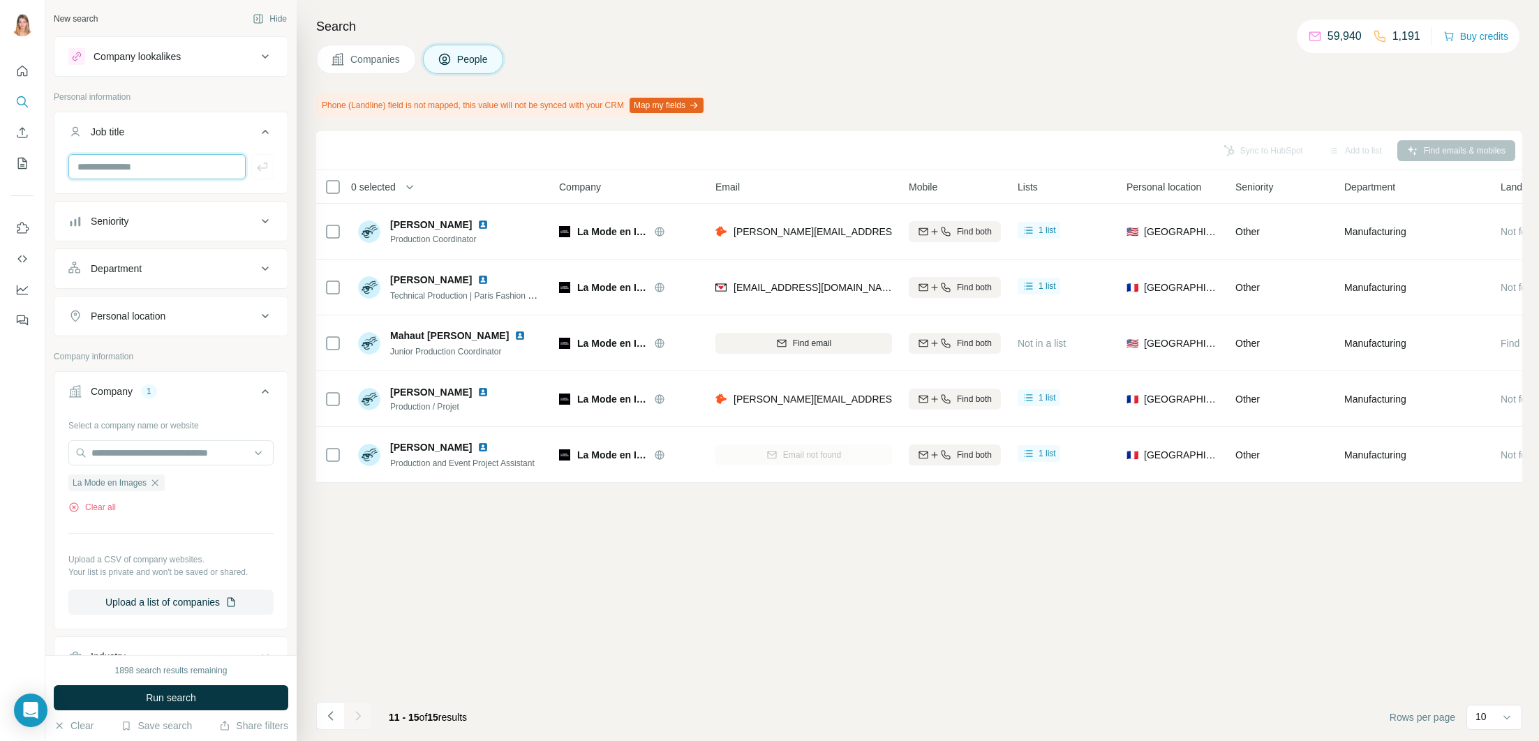
click at [124, 165] on input "text" at bounding box center [156, 166] width 177 height 25
type input "*********"
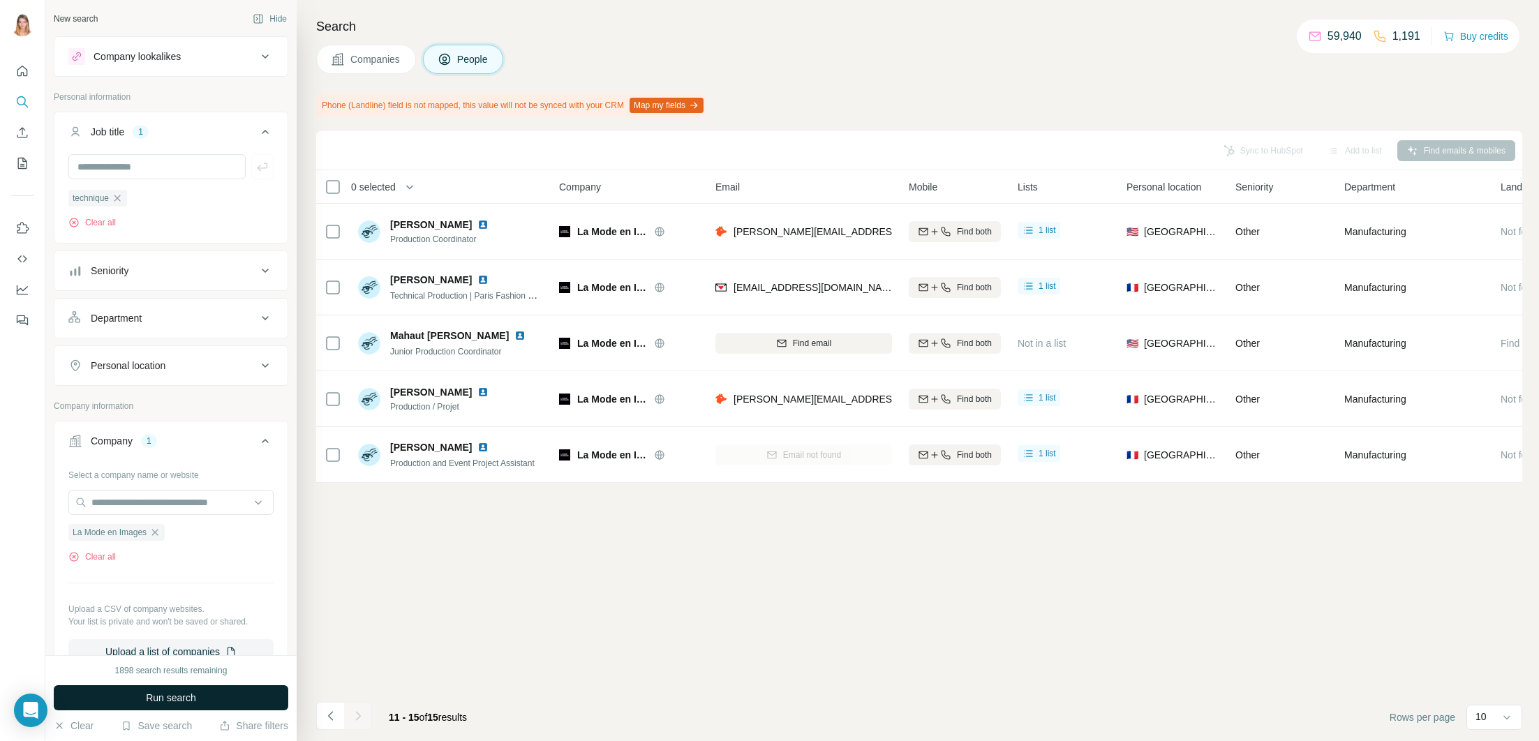
click at [144, 696] on button "Run search" at bounding box center [171, 697] width 234 height 25
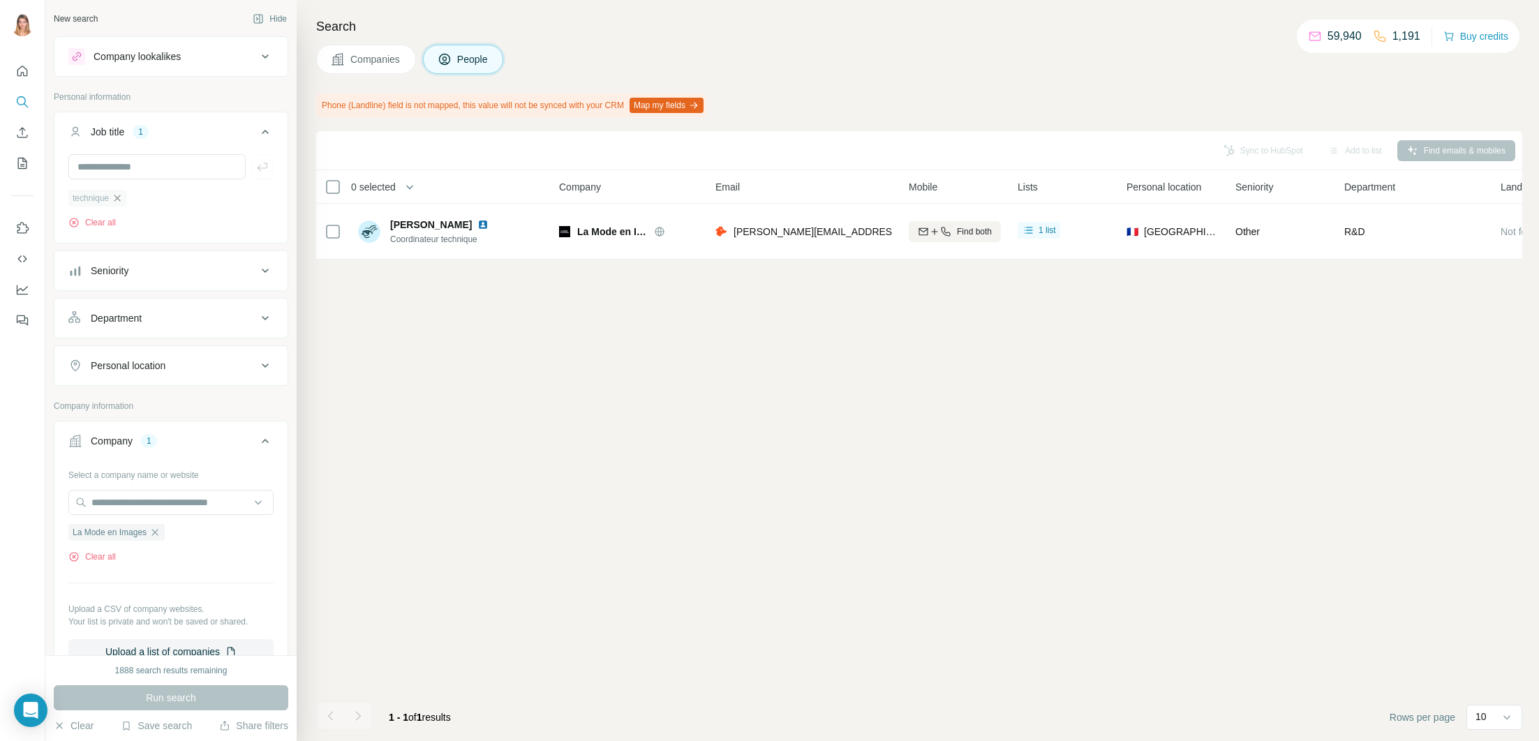
click at [123, 198] on icon "button" at bounding box center [117, 198] width 11 height 11
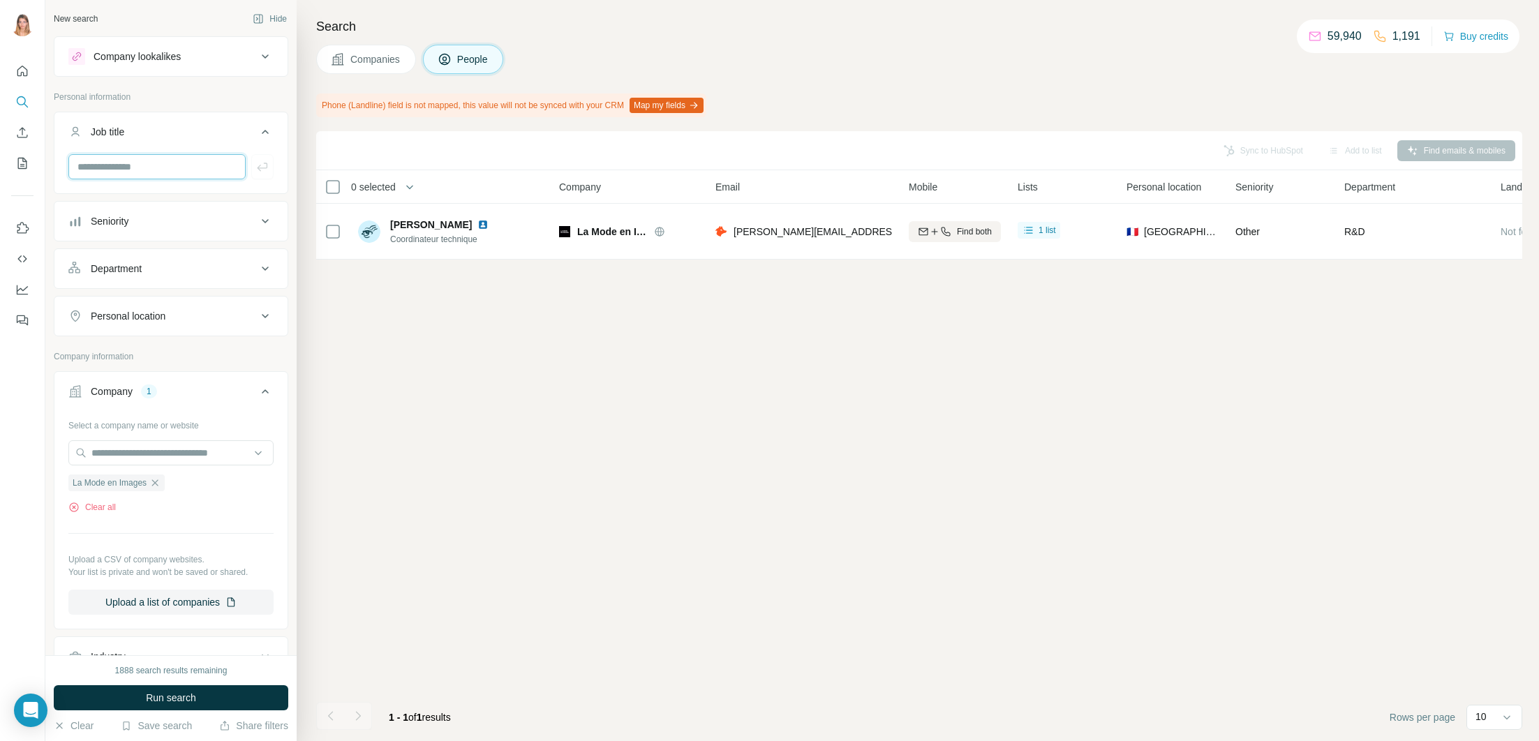
click at [137, 174] on input "text" at bounding box center [156, 166] width 177 height 25
type input "*********"
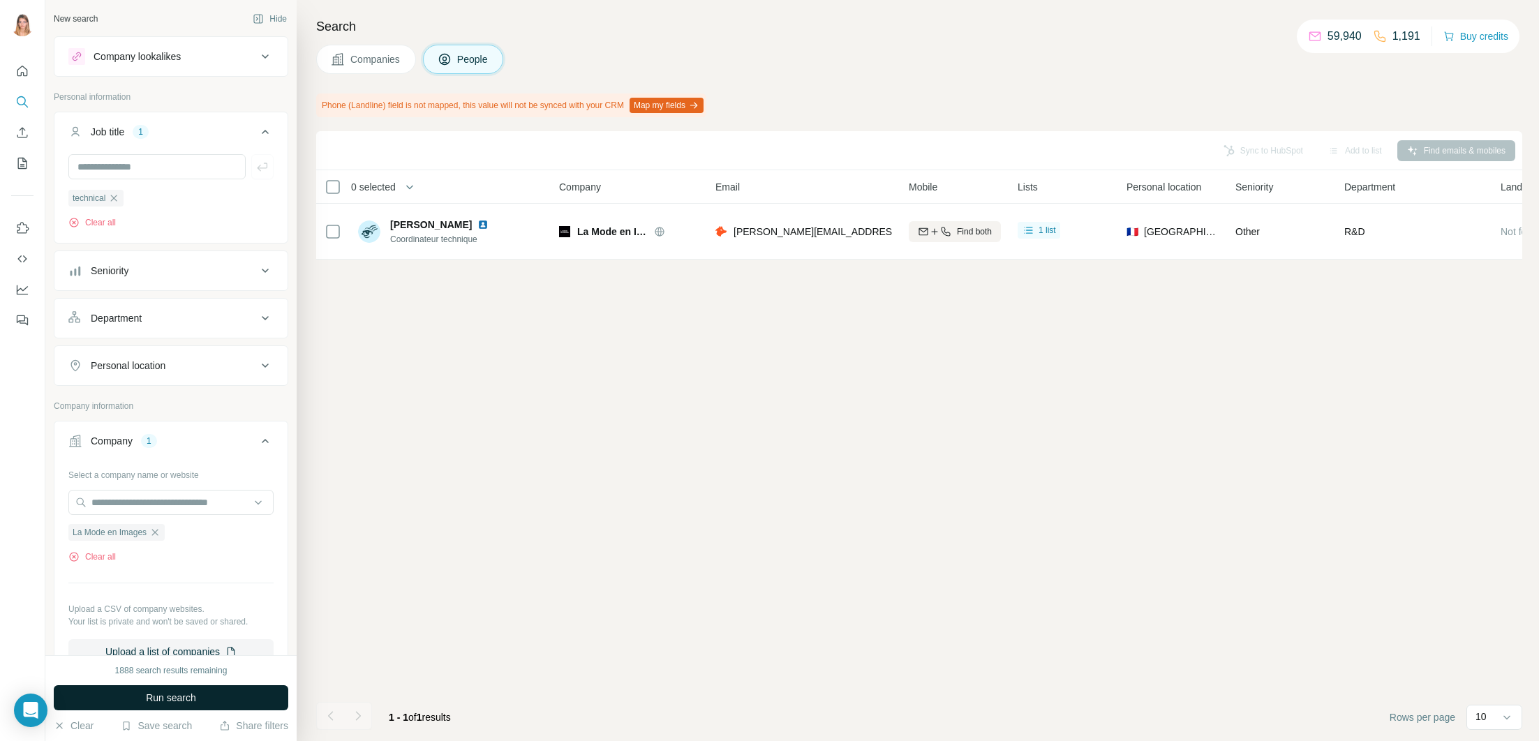
click at [214, 701] on button "Run search" at bounding box center [171, 697] width 234 height 25
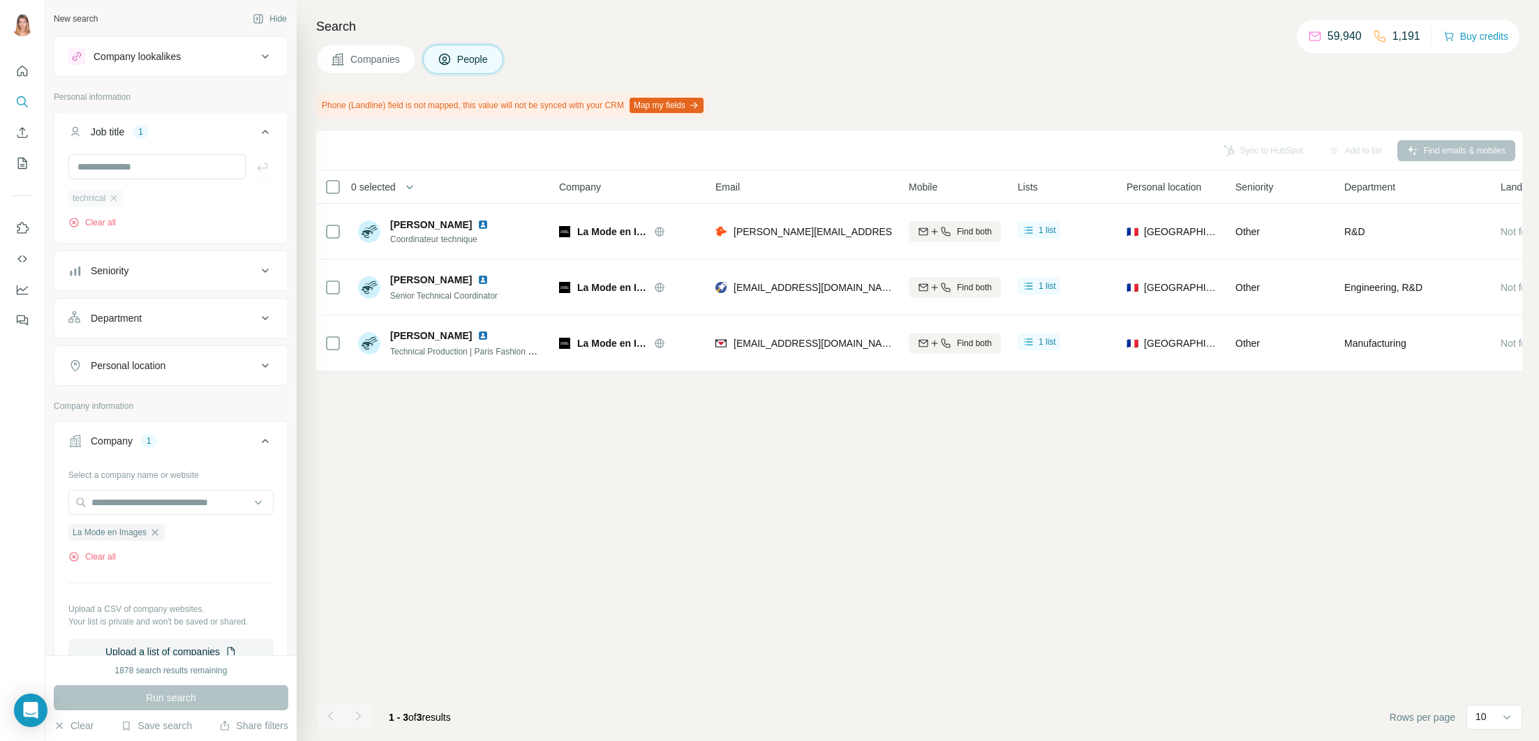
click at [122, 200] on div "technical" at bounding box center [95, 198] width 55 height 17
drag, startPoint x: 117, startPoint y: 202, endPoint x: 119, endPoint y: 191, distance: 10.6
click at [117, 200] on icon "button" at bounding box center [113, 198] width 11 height 11
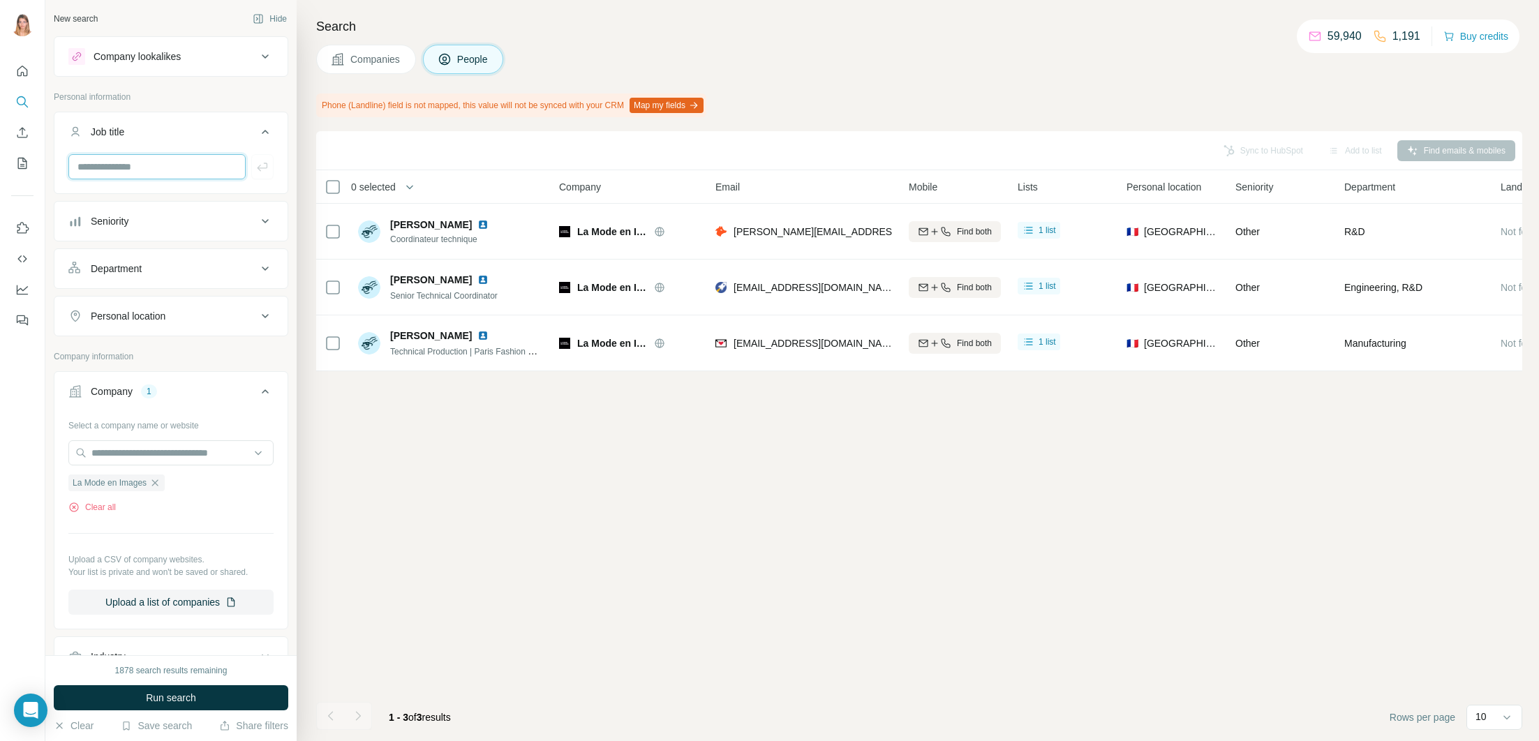
click at [120, 170] on input "text" at bounding box center [156, 166] width 177 height 25
type input "**********"
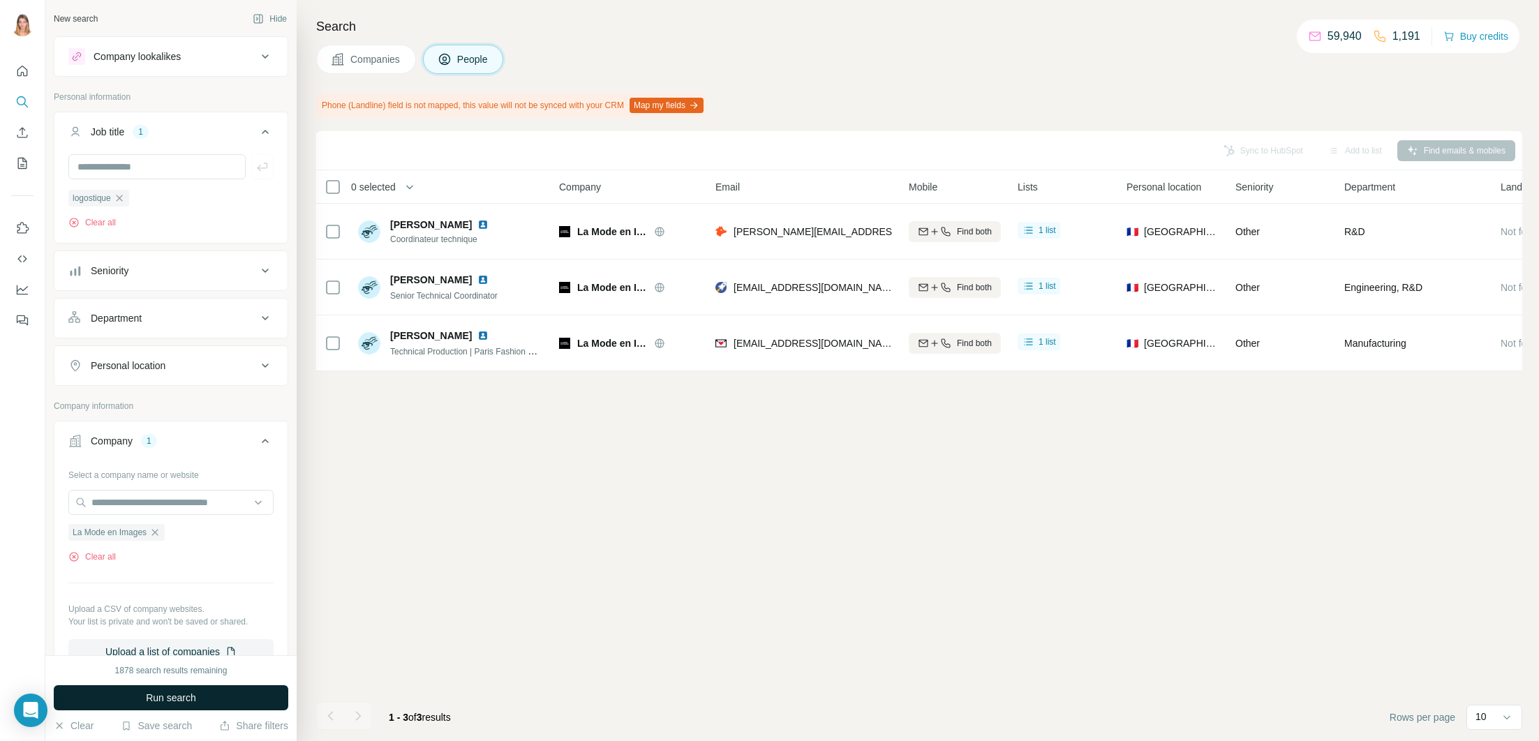
click at [227, 702] on button "Run search" at bounding box center [171, 697] width 234 height 25
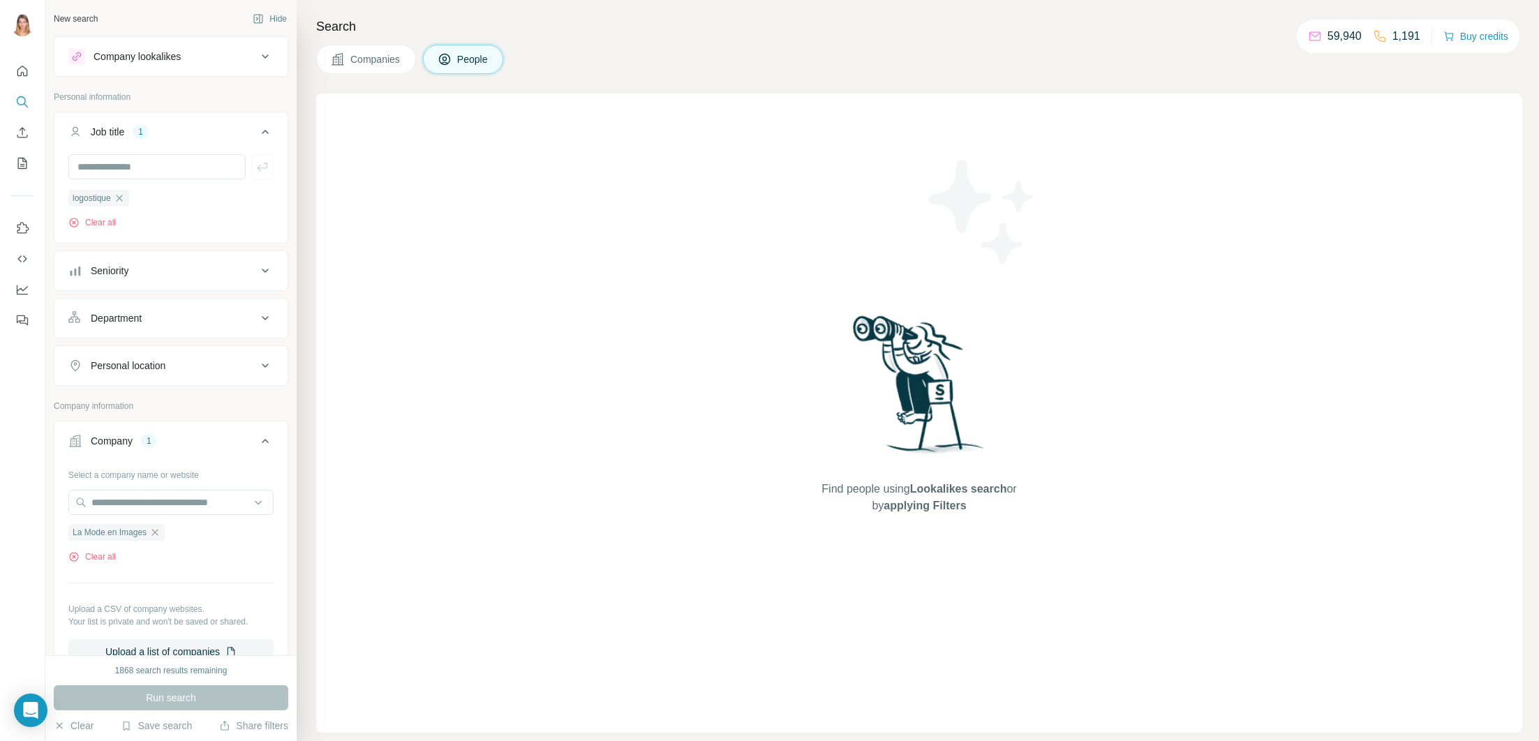
click at [119, 195] on icon "button" at bounding box center [119, 198] width 6 height 6
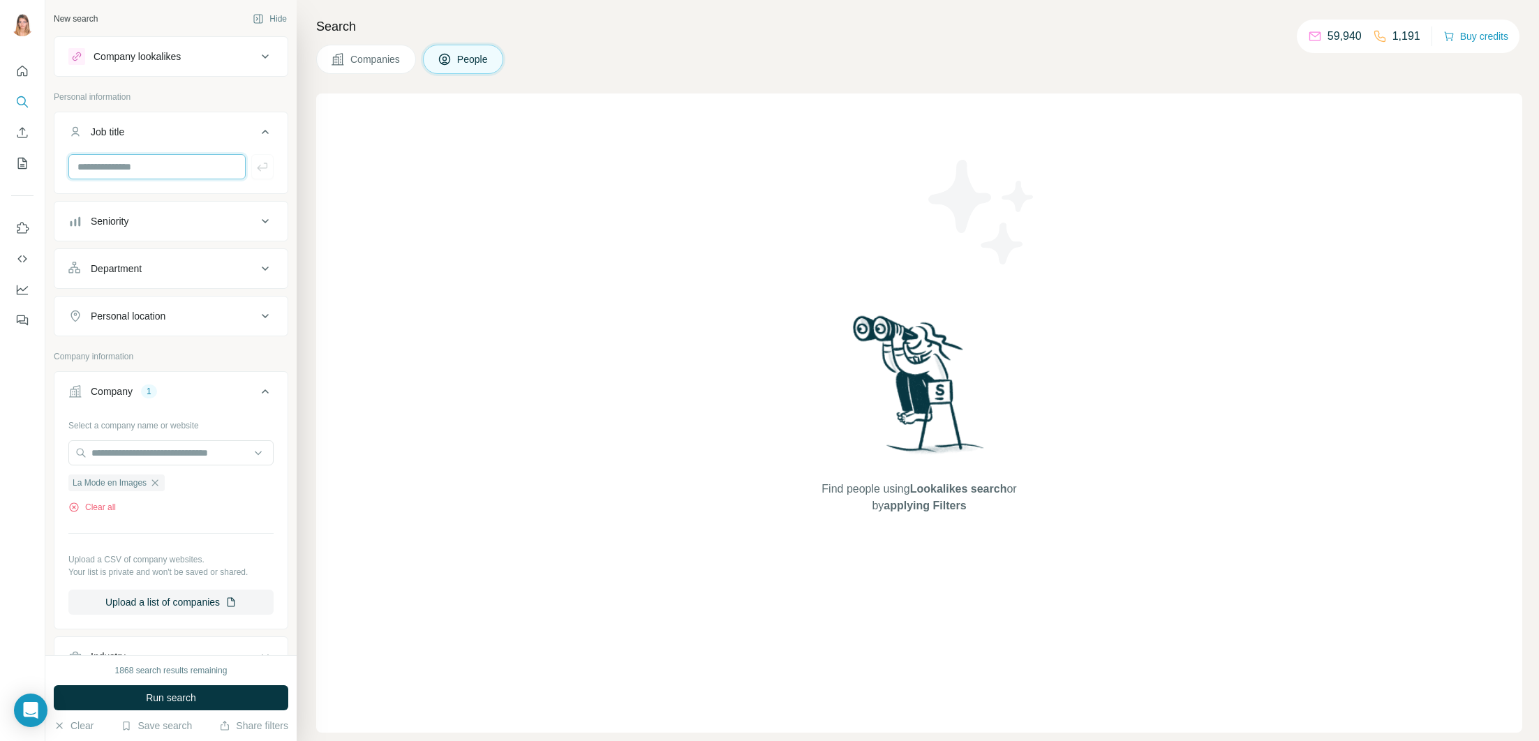
click at [127, 170] on input "text" at bounding box center [156, 166] width 177 height 25
type input "**********"
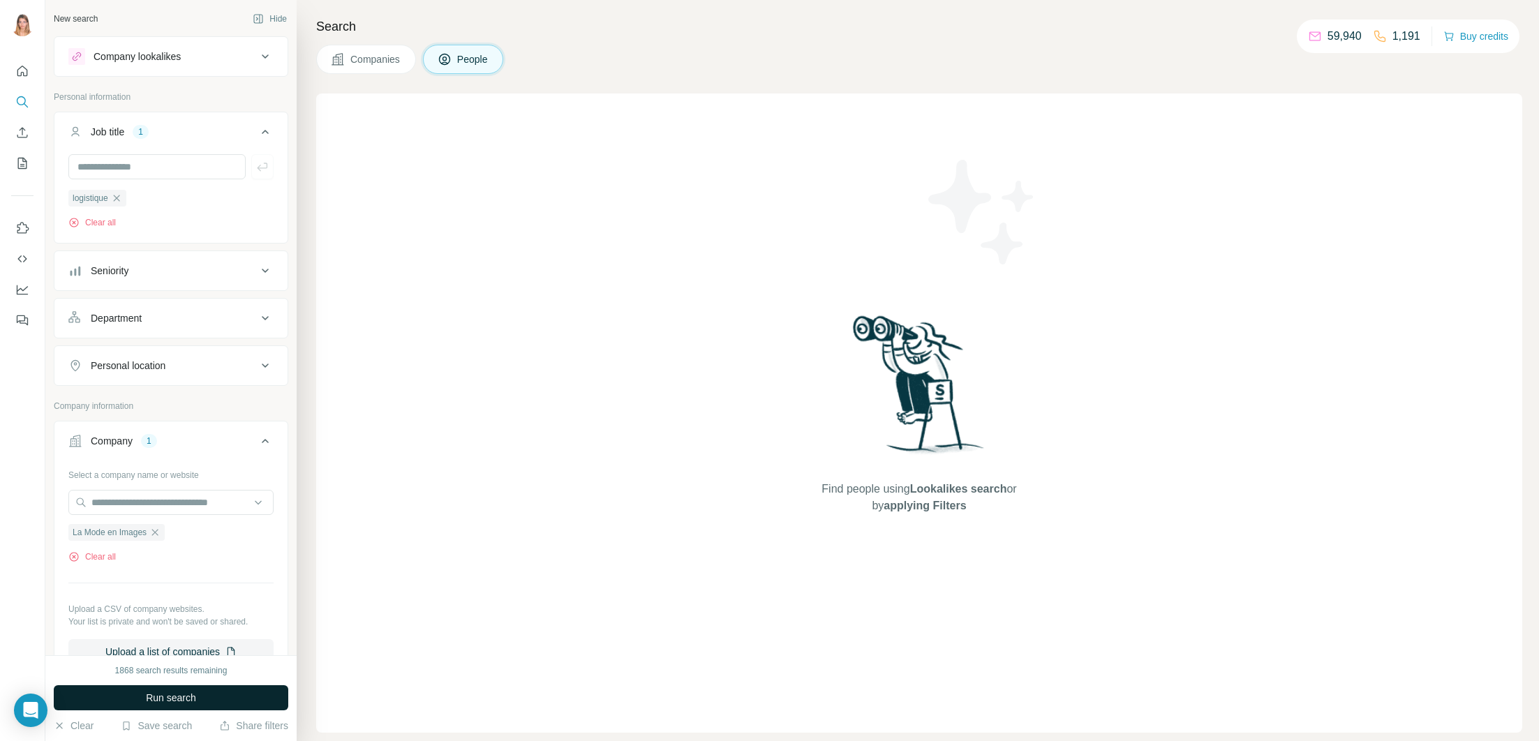
click at [205, 706] on button "Run search" at bounding box center [171, 697] width 234 height 25
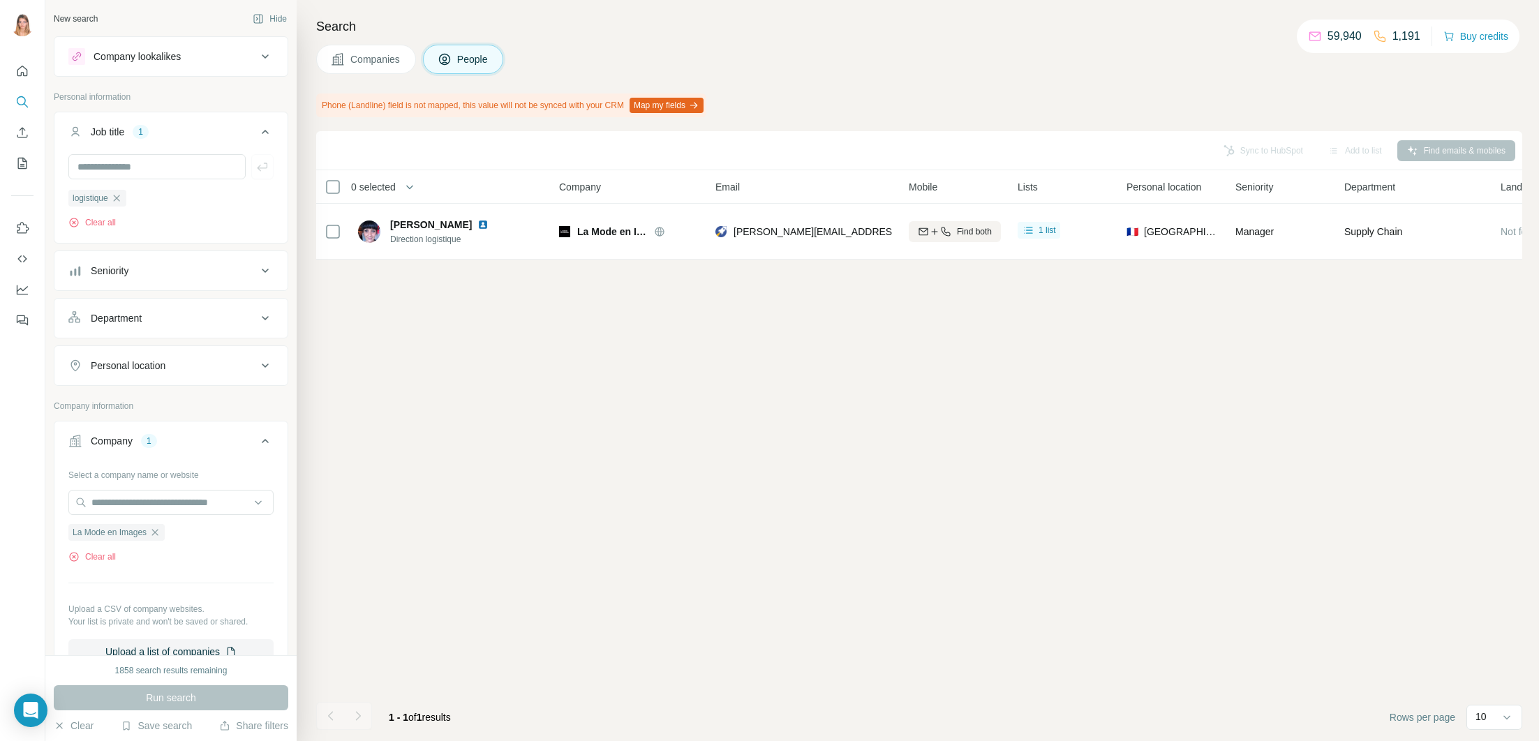
drag, startPoint x: 123, startPoint y: 196, endPoint x: 125, endPoint y: 188, distance: 8.6
click at [122, 196] on icon "button" at bounding box center [116, 198] width 11 height 11
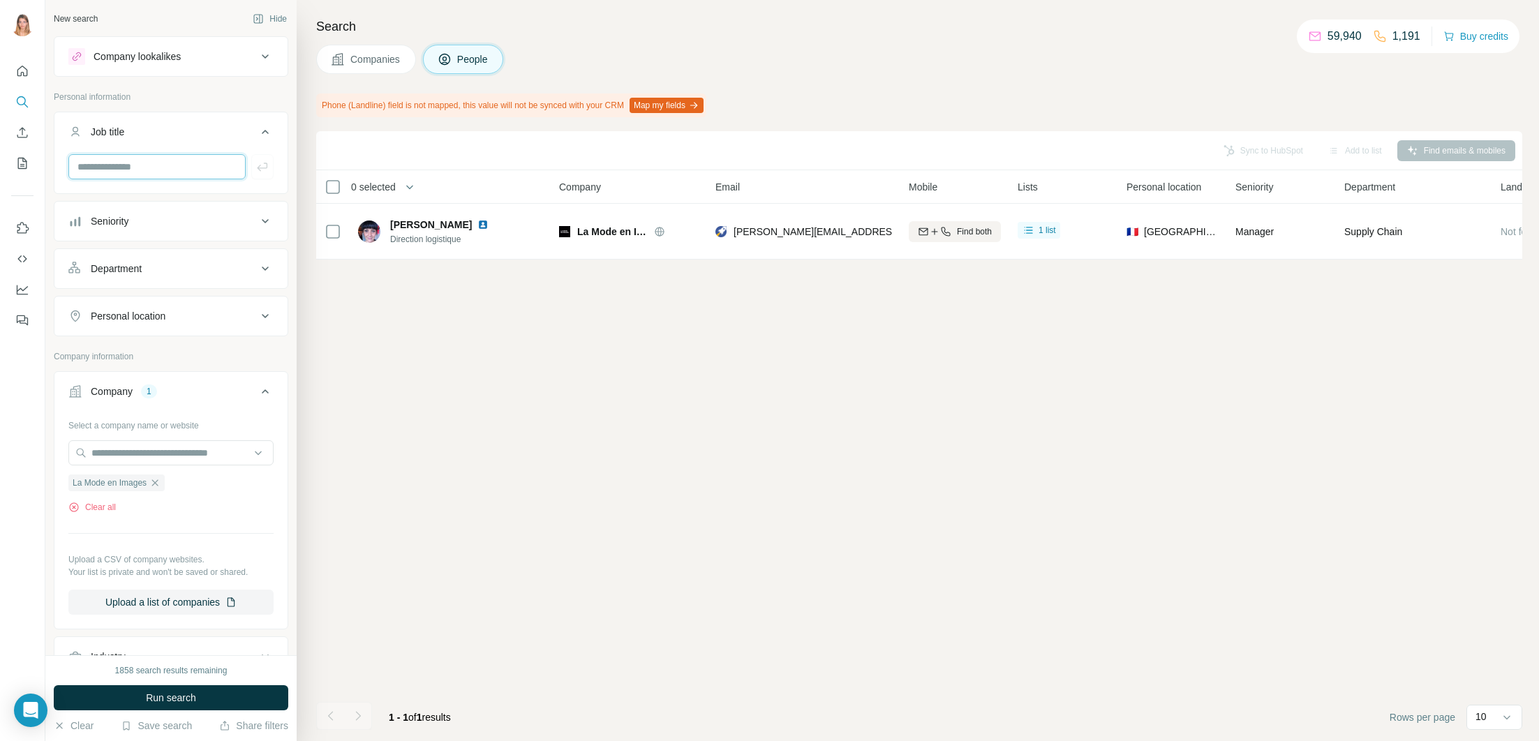
click at [131, 170] on input "text" at bounding box center [156, 166] width 177 height 25
type input "*********"
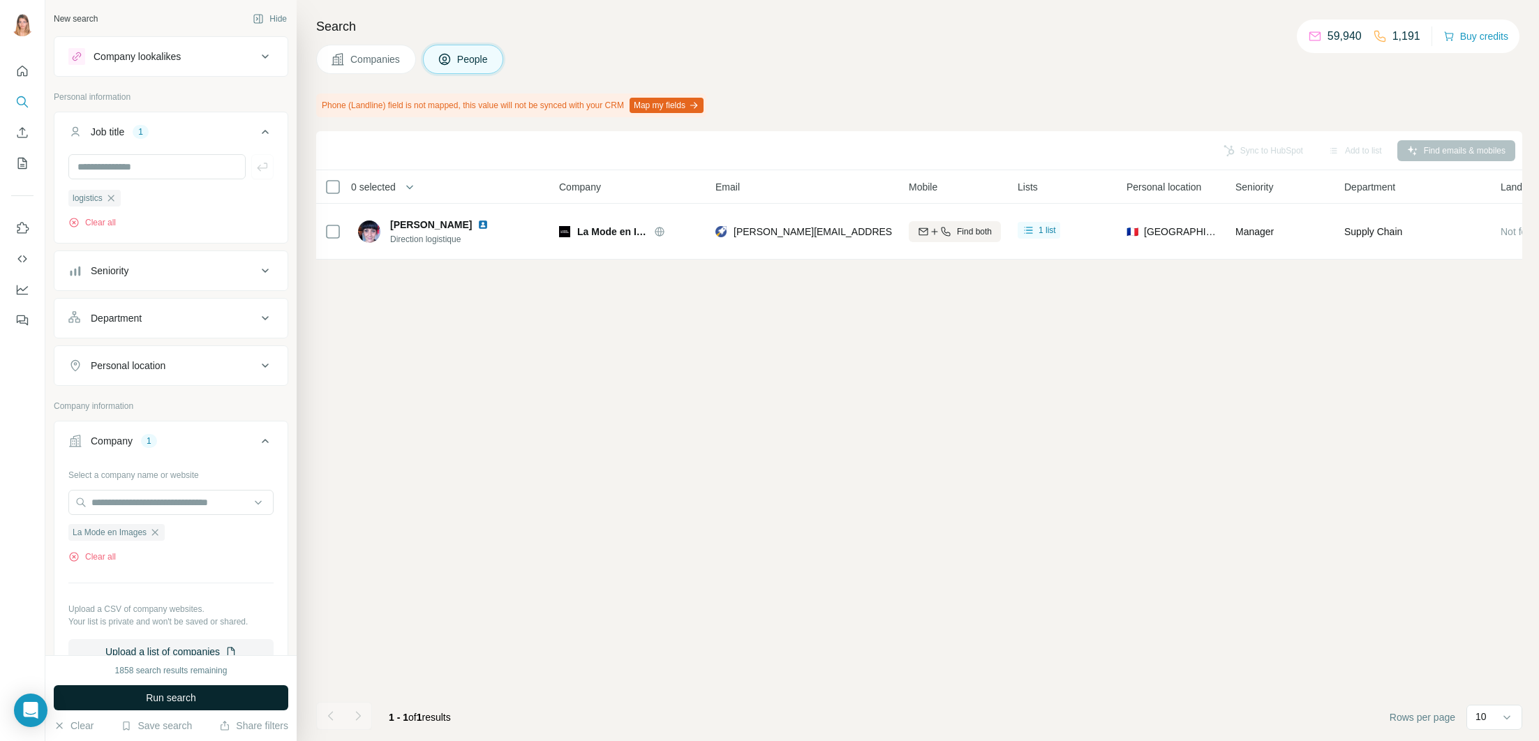
click at [244, 698] on button "Run search" at bounding box center [171, 697] width 234 height 25
click at [114, 199] on icon "button" at bounding box center [110, 198] width 6 height 6
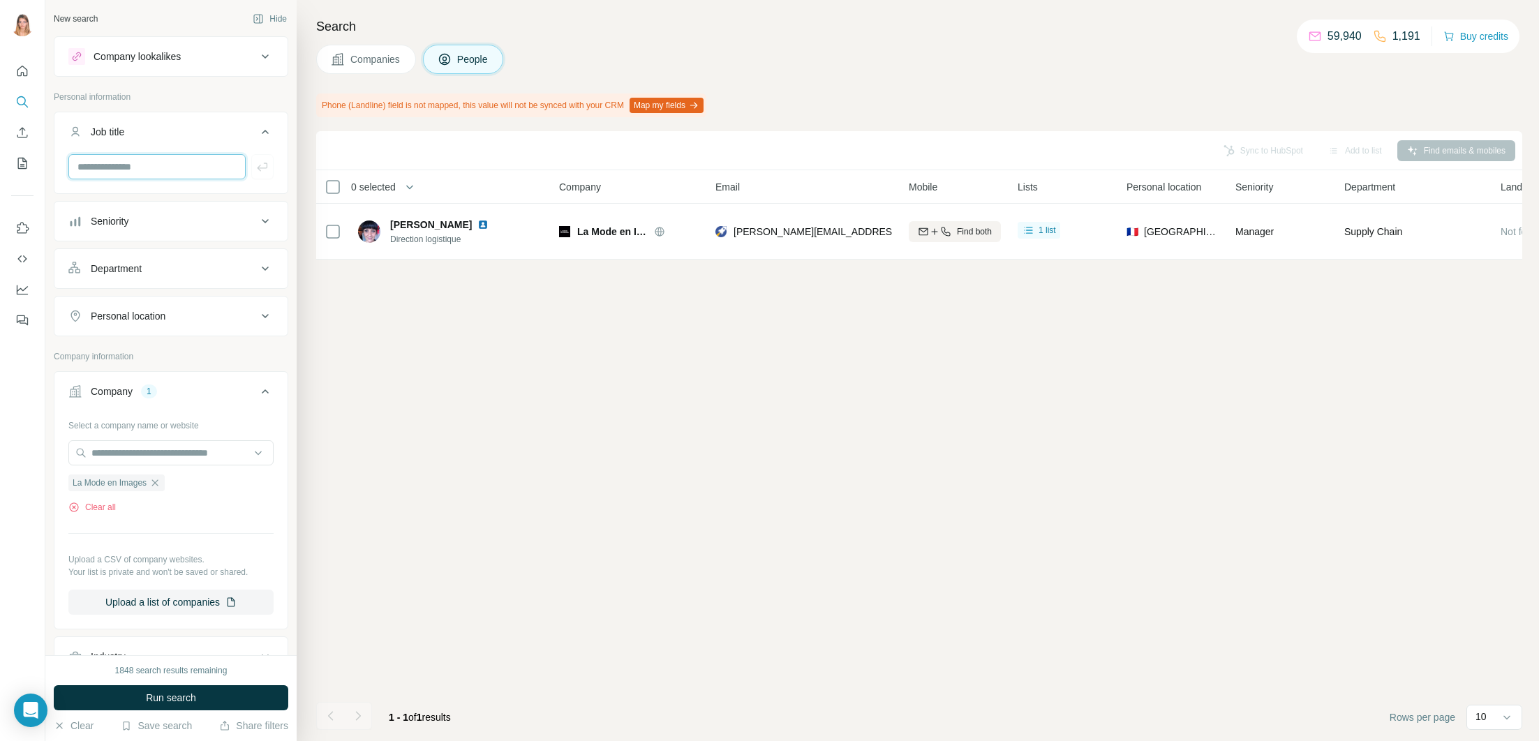
click at [124, 172] on input "text" at bounding box center [156, 166] width 177 height 25
type input "**********"
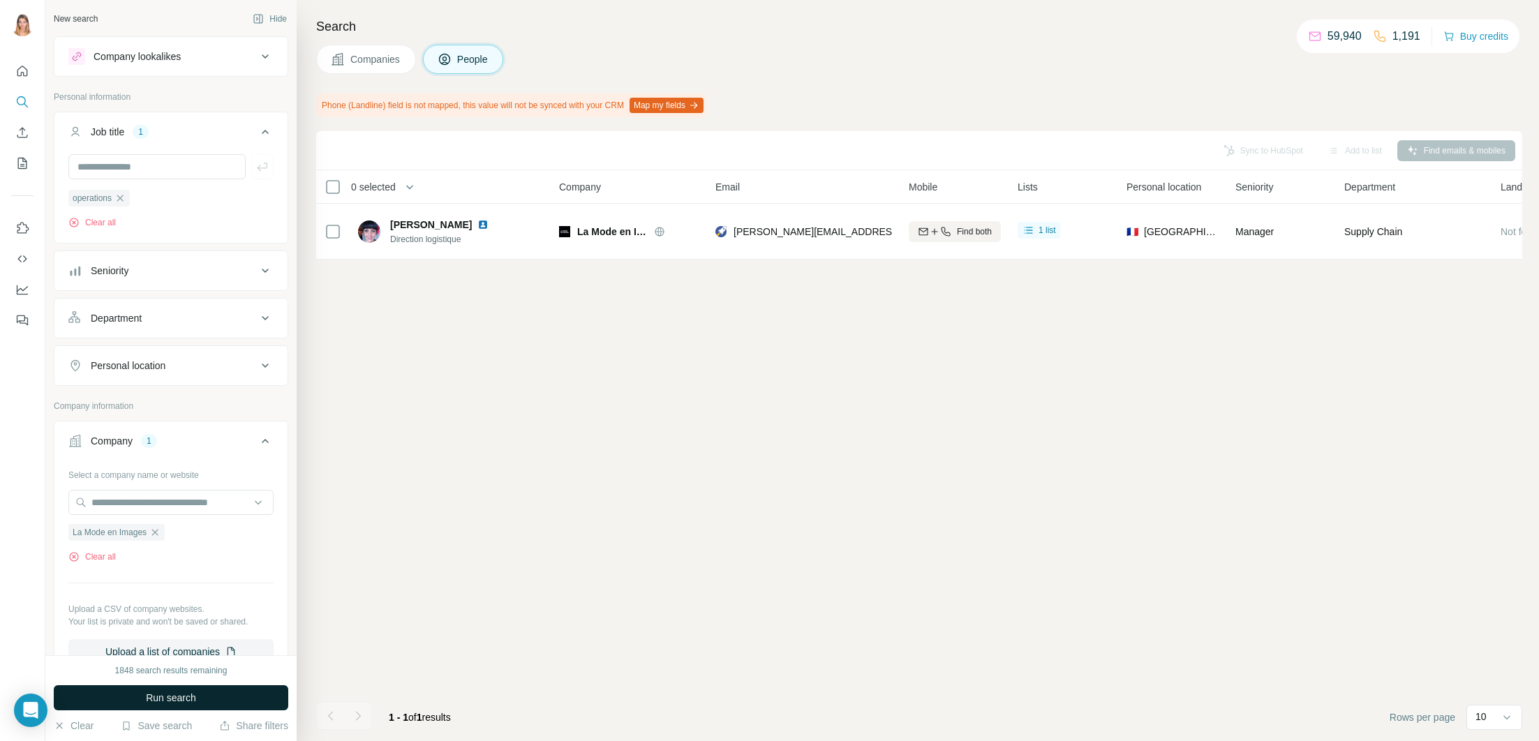
click at [163, 696] on span "Run search" at bounding box center [171, 698] width 50 height 14
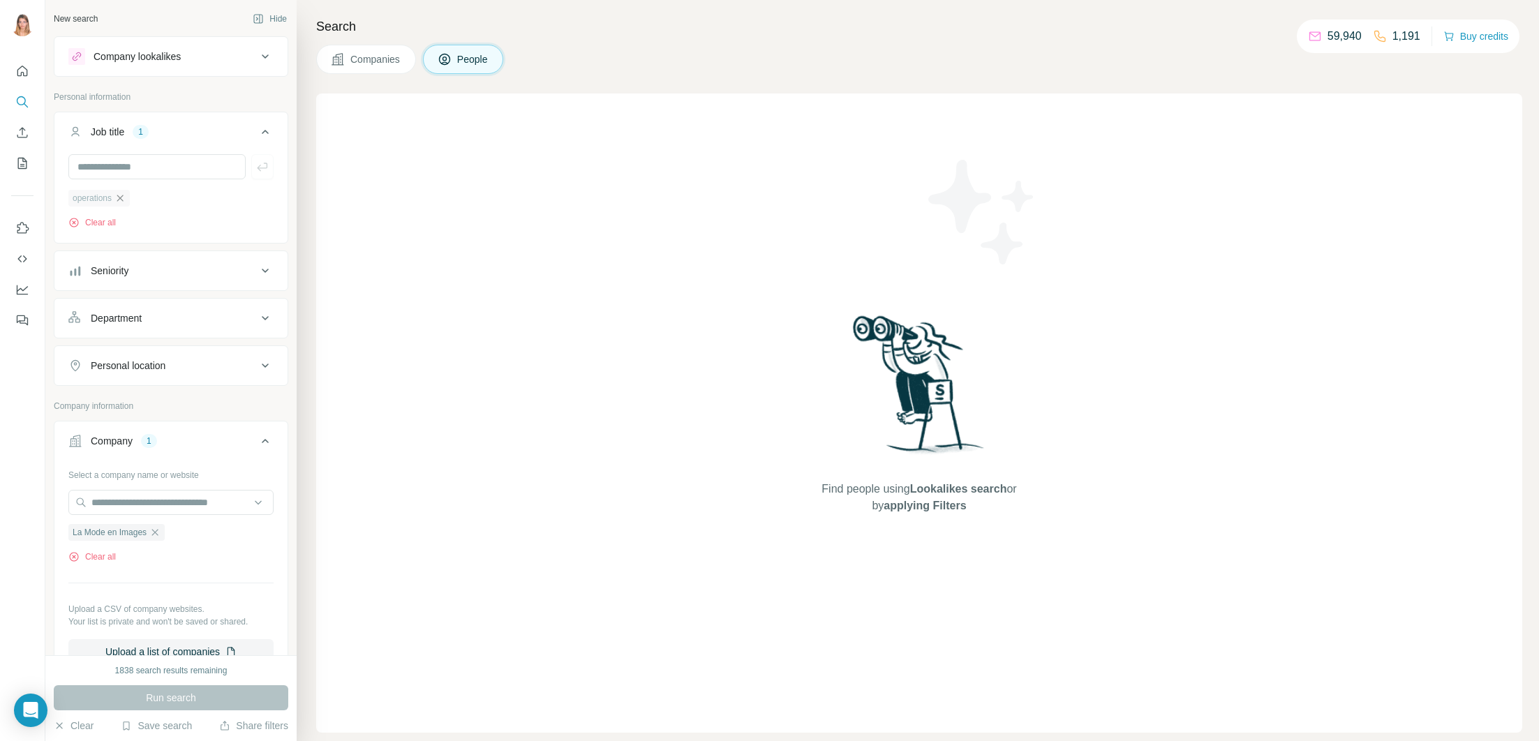
click at [121, 193] on icon "button" at bounding box center [119, 198] width 11 height 11
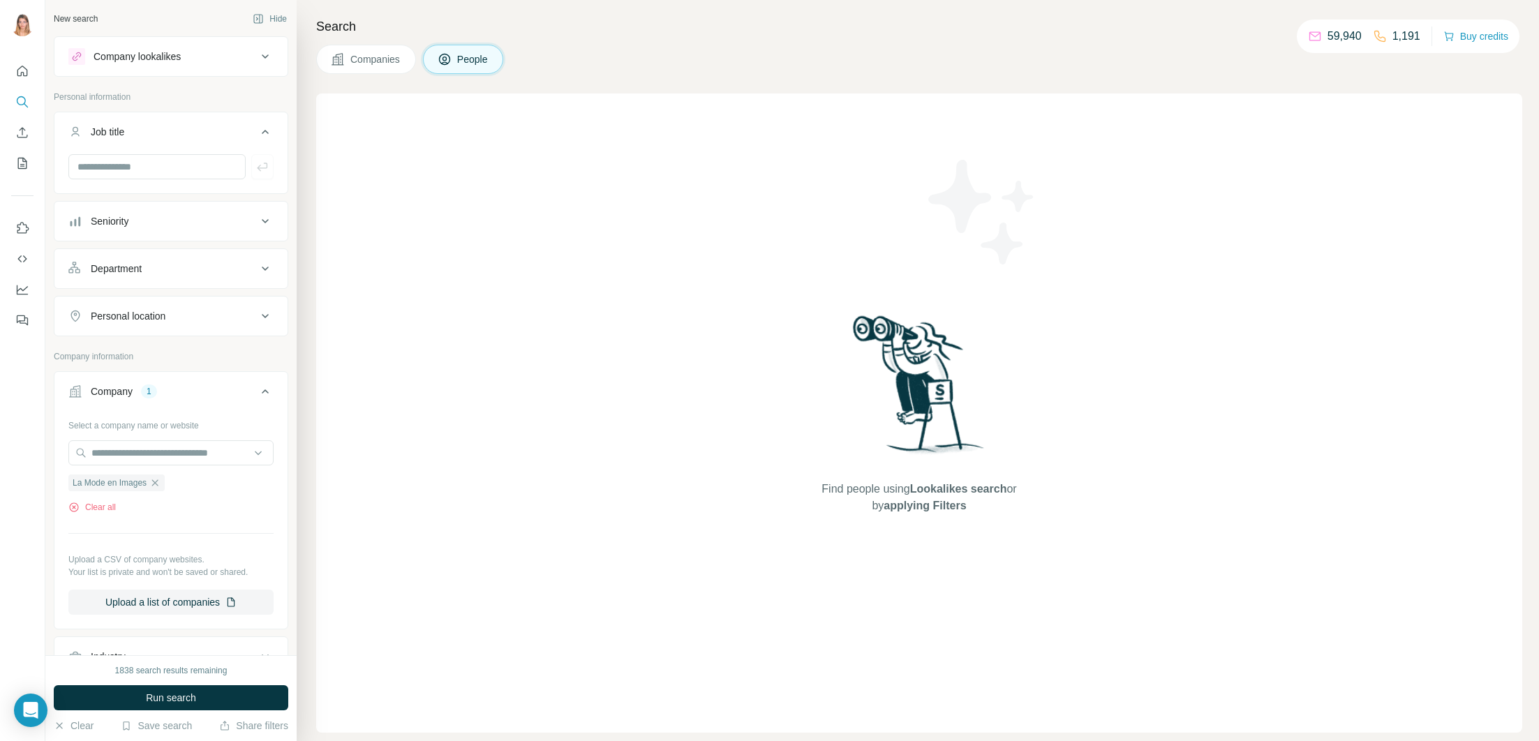
click at [180, 699] on span "Run search" at bounding box center [171, 698] width 50 height 14
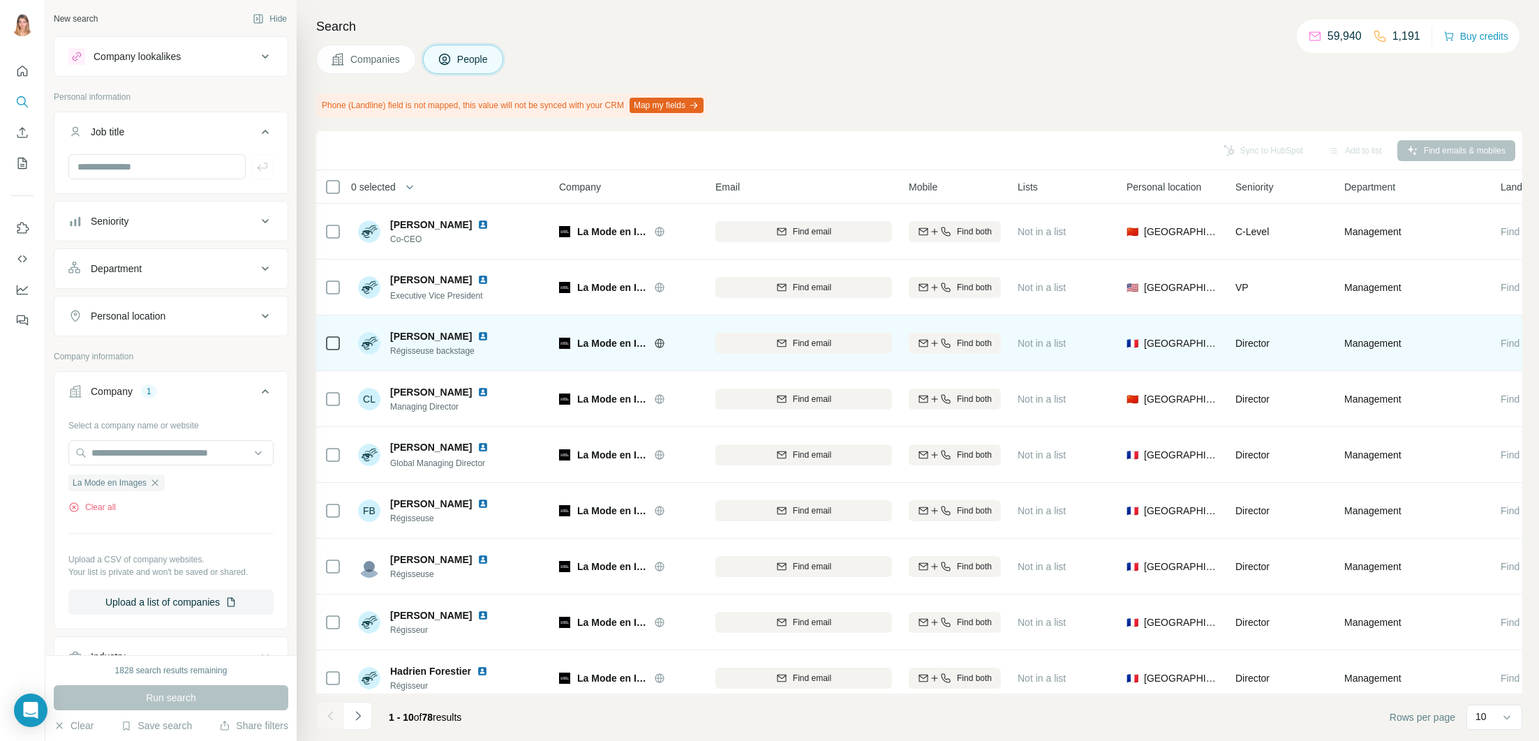
scroll to position [68, 0]
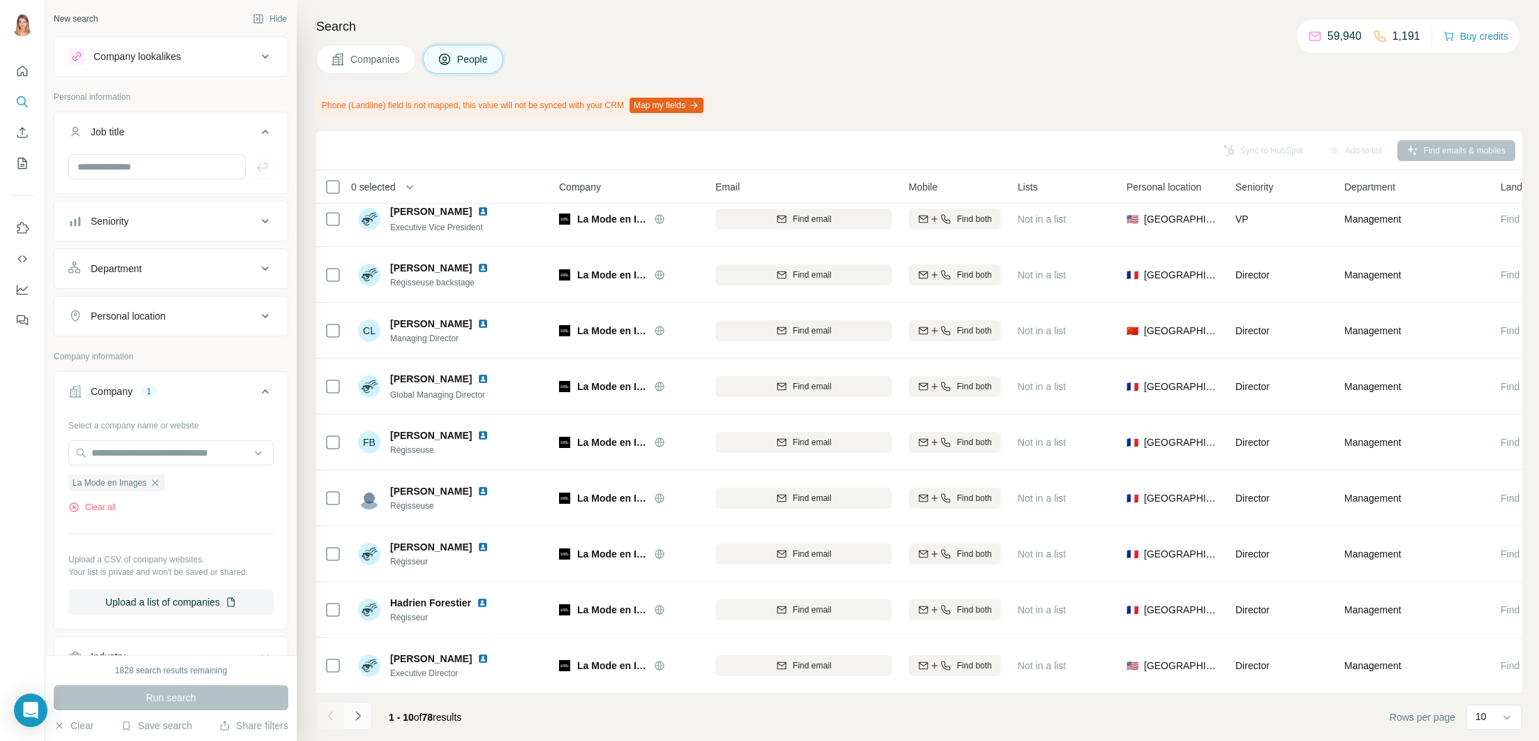
click at [371, 714] on button "Navigate to next page" at bounding box center [358, 716] width 28 height 28
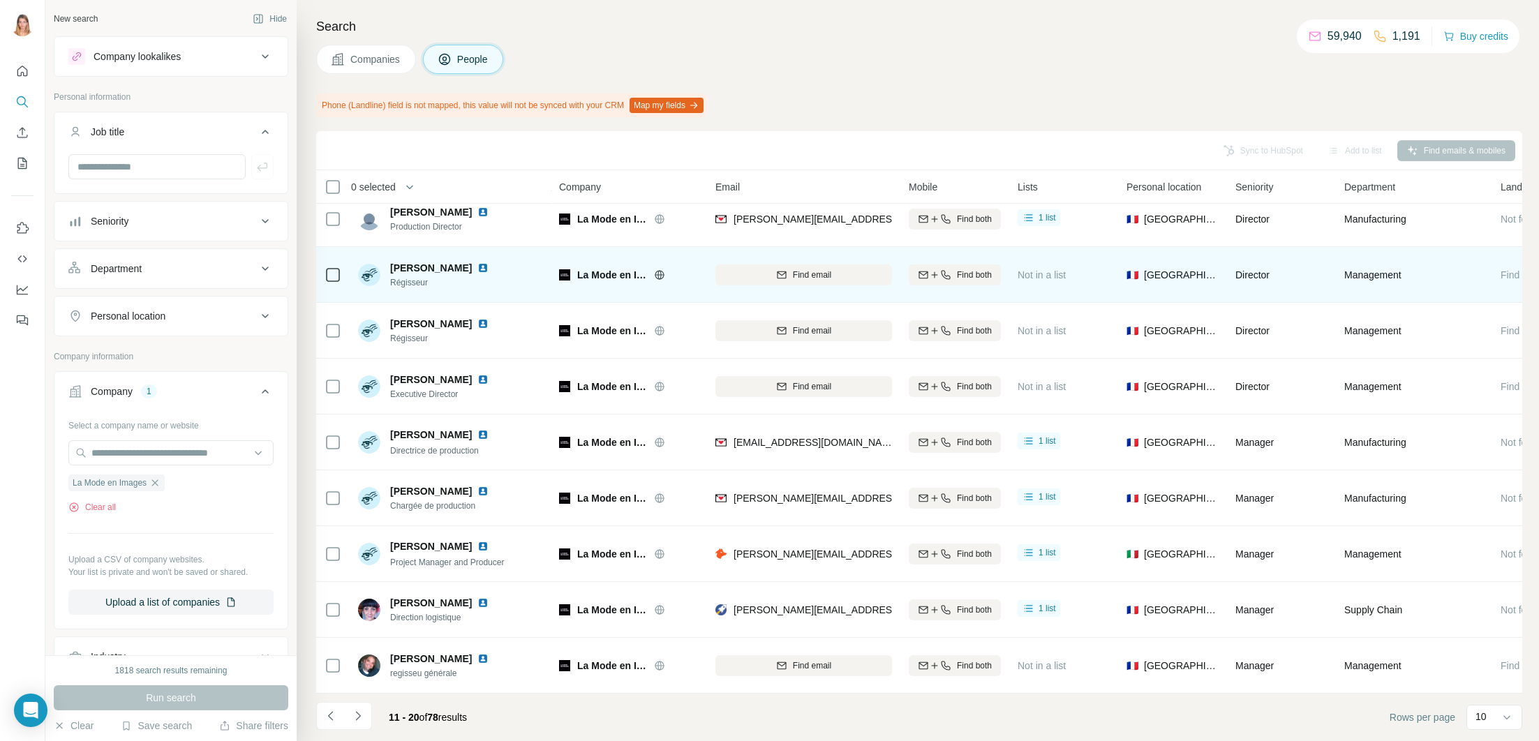
scroll to position [0, 0]
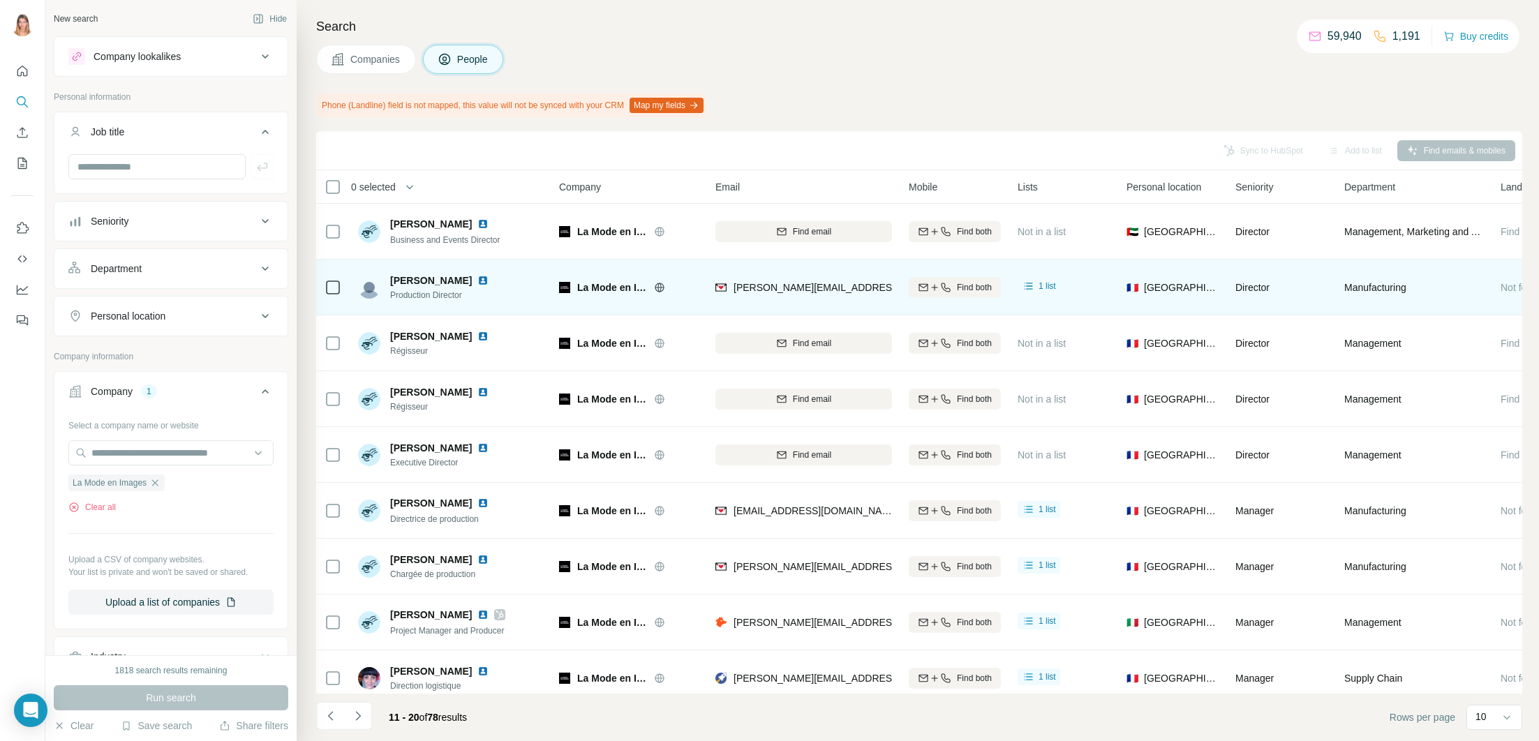
click at [488, 282] on img at bounding box center [482, 280] width 11 height 11
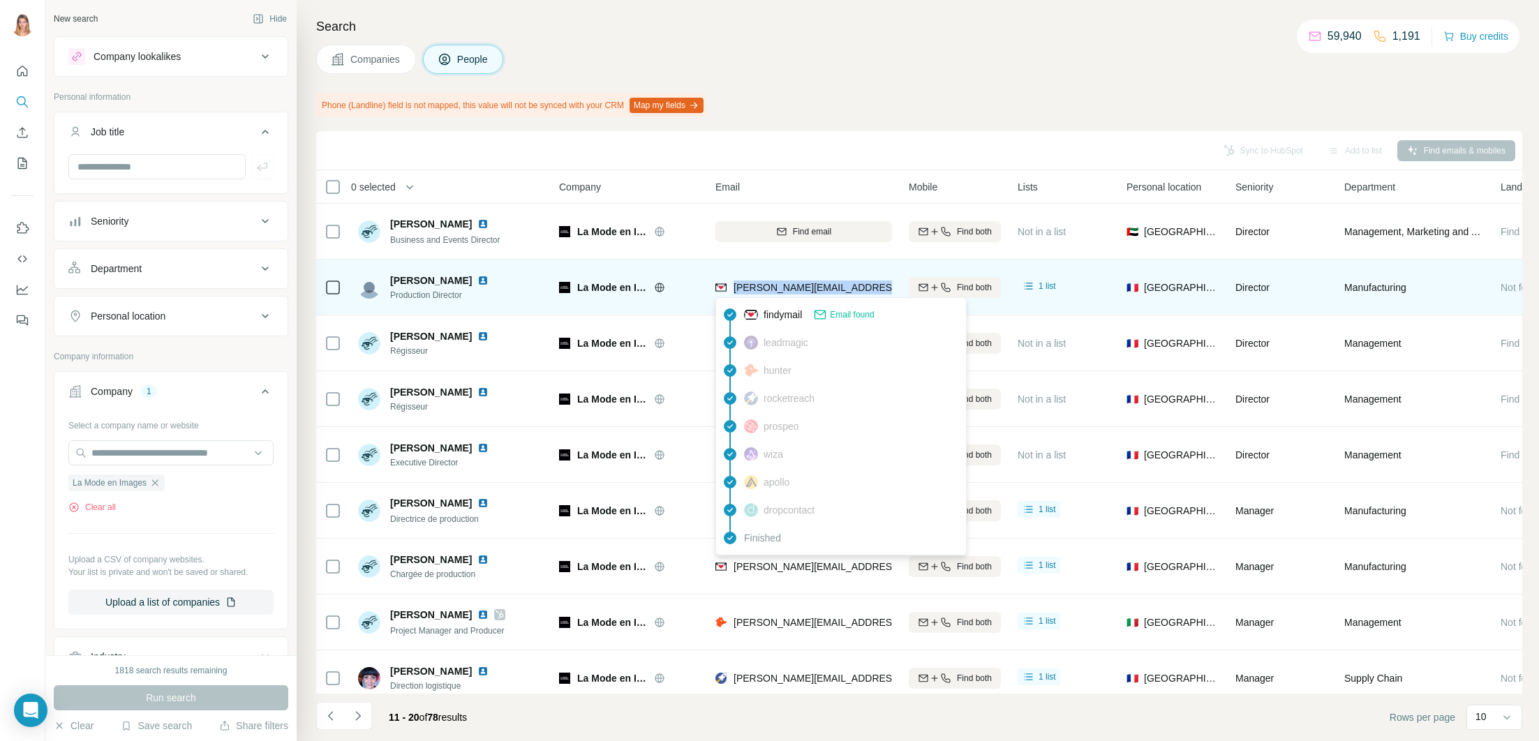
drag, startPoint x: 885, startPoint y: 285, endPoint x: 732, endPoint y: 291, distance: 153.0
click at [732, 291] on div "[PERSON_NAME][EMAIL_ADDRESS][DOMAIN_NAME]" at bounding box center [803, 287] width 177 height 38
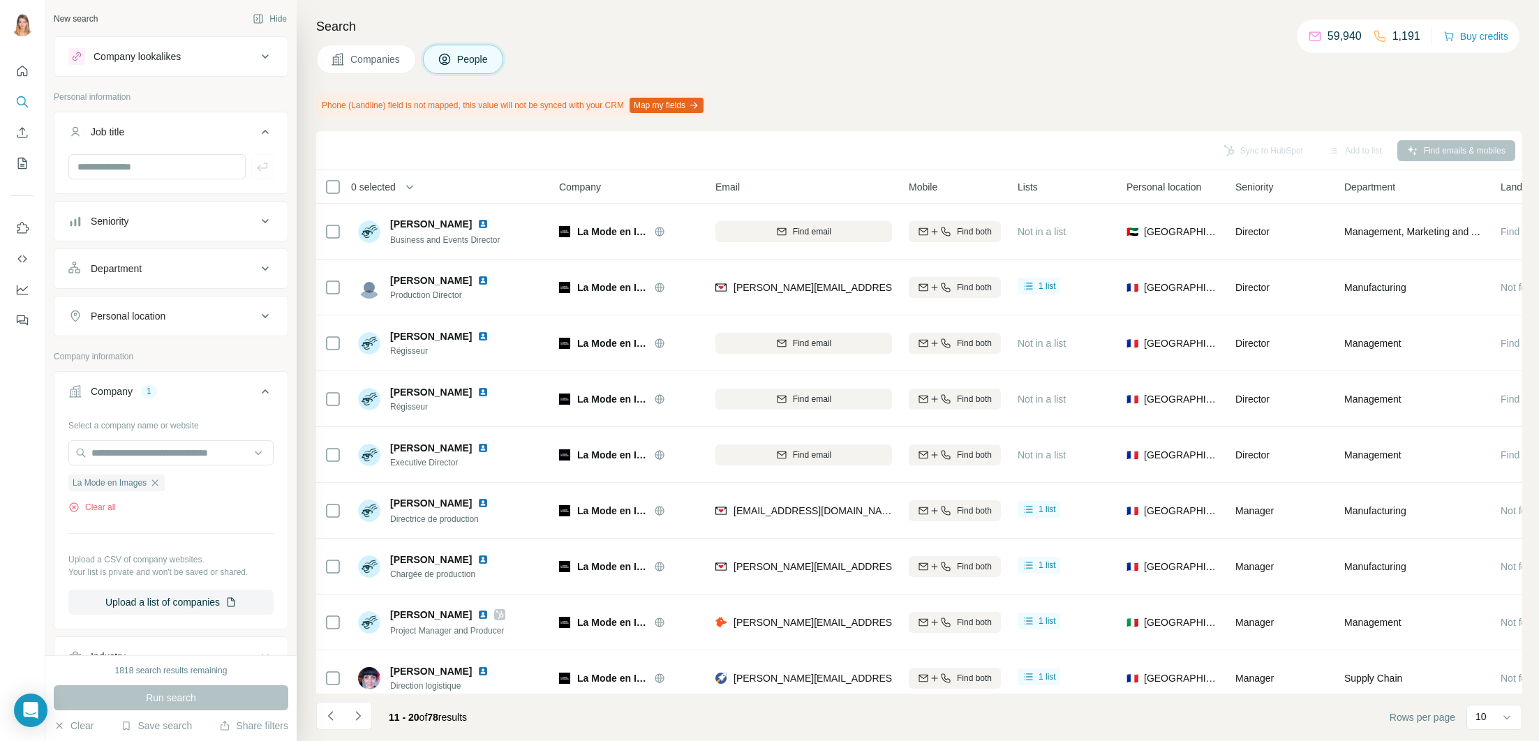
click at [889, 109] on div "Phone (Landline) field is not mapped, this value will not be synced with your C…" at bounding box center [919, 106] width 1206 height 24
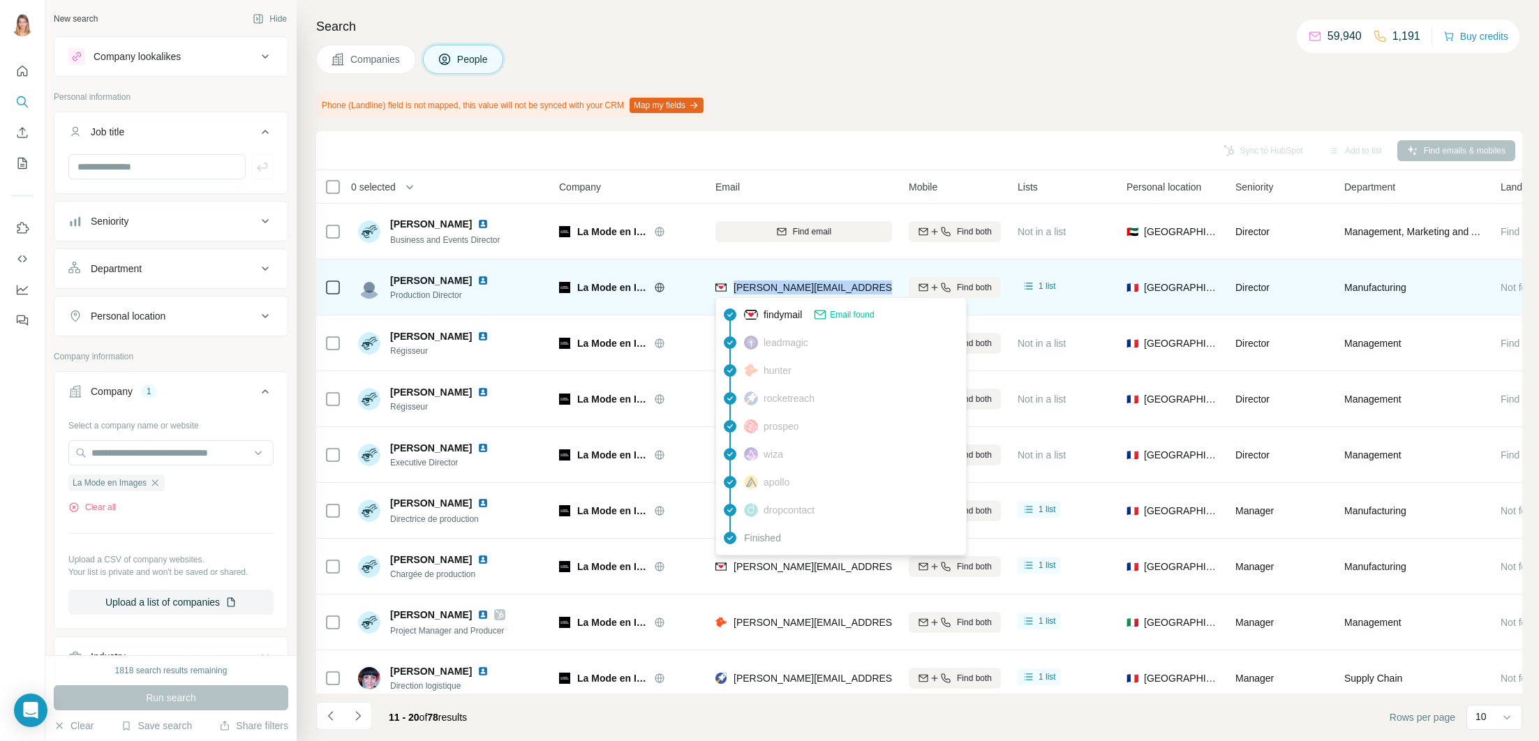
drag, startPoint x: 881, startPoint y: 288, endPoint x: 735, endPoint y: 288, distance: 146.5
click at [735, 288] on div "[PERSON_NAME][EMAIL_ADDRESS][DOMAIN_NAME]" at bounding box center [803, 287] width 177 height 38
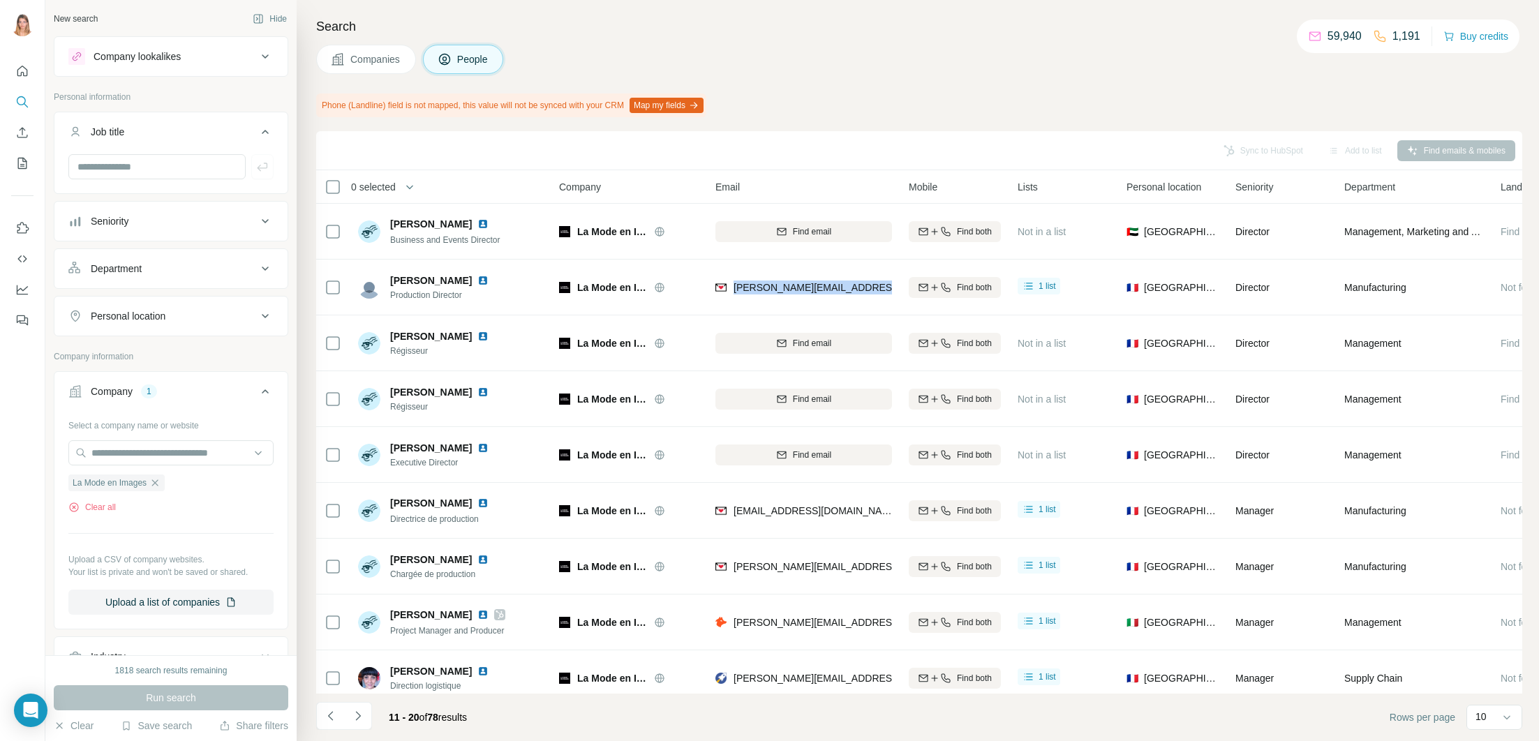
copy span "[PERSON_NAME][EMAIL_ADDRESS][DOMAIN_NAME]"
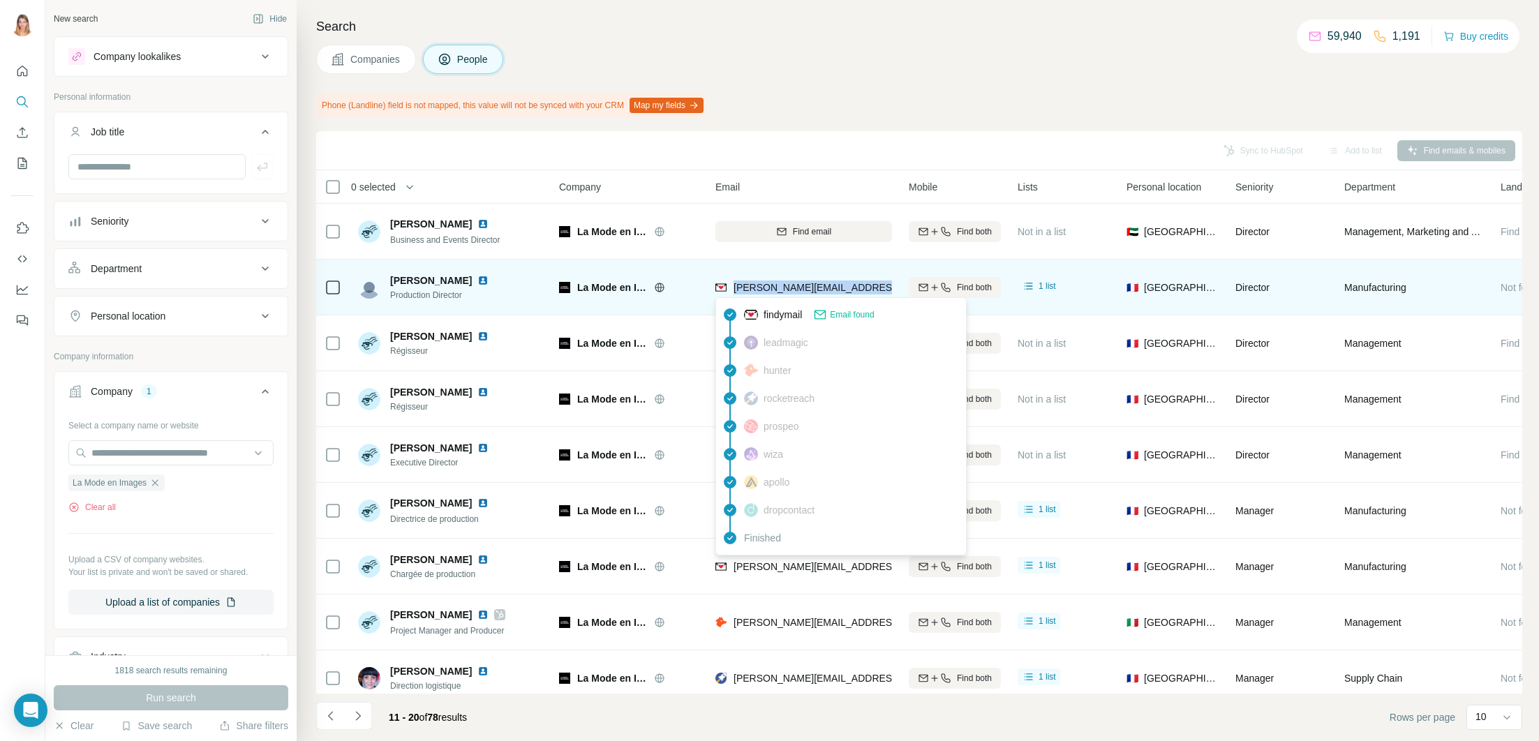
copy span "[PERSON_NAME][EMAIL_ADDRESS][DOMAIN_NAME]"
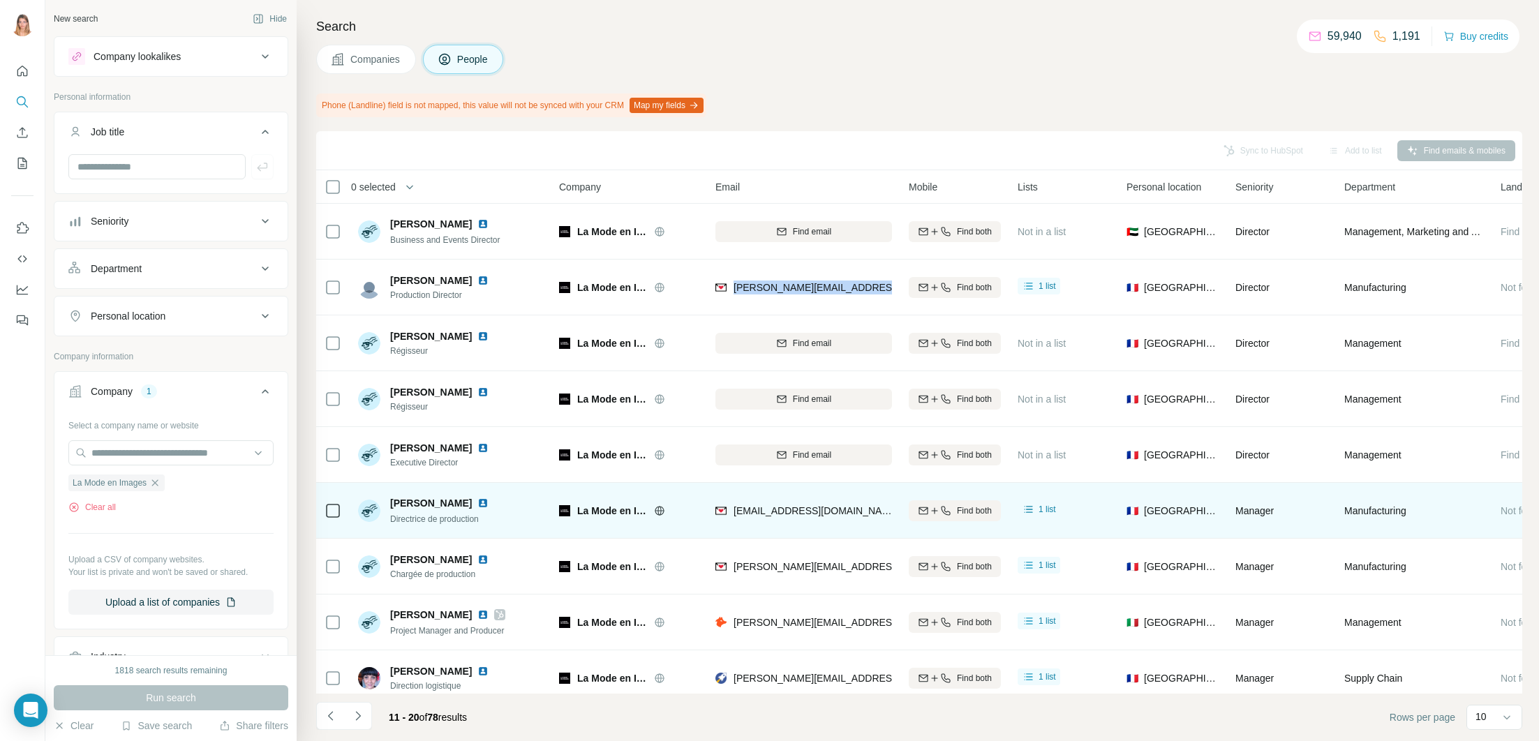
click at [477, 505] on img at bounding box center [482, 503] width 11 height 11
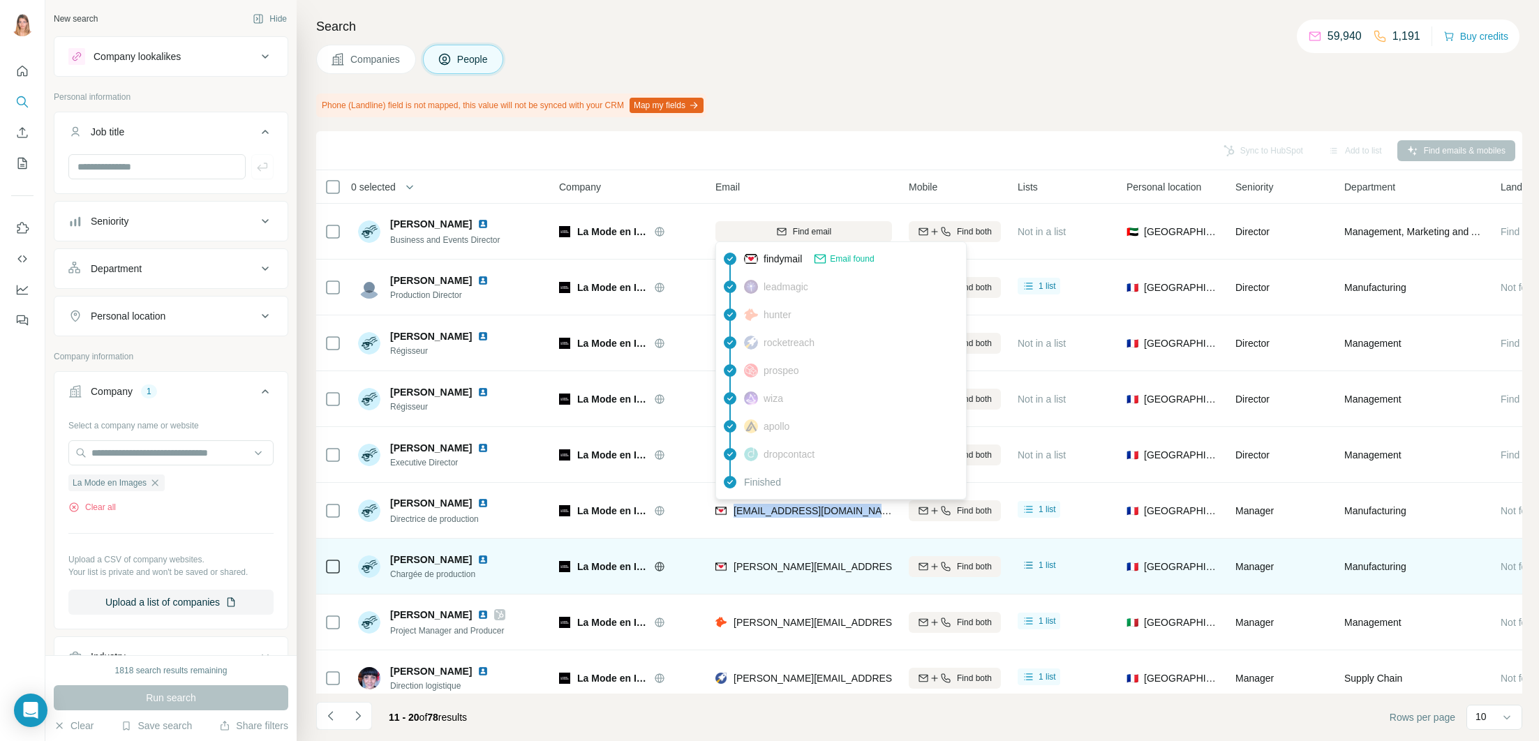
drag, startPoint x: 882, startPoint y: 512, endPoint x: 1016, endPoint y: 555, distance: 140.6
click at [731, 512] on div "[EMAIL_ADDRESS][DOMAIN_NAME]" at bounding box center [803, 510] width 177 height 38
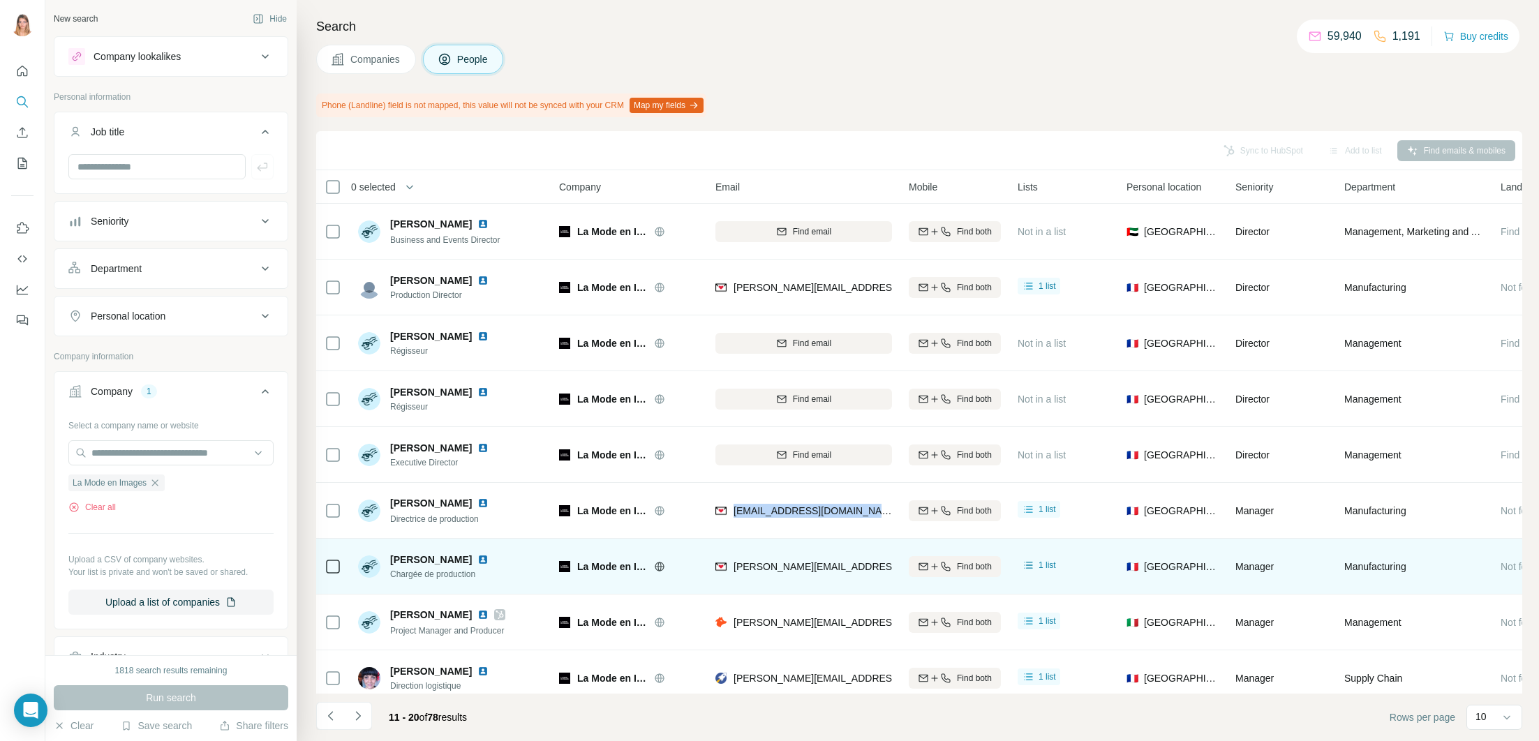
copy span "[EMAIL_ADDRESS][DOMAIN_NAME]"
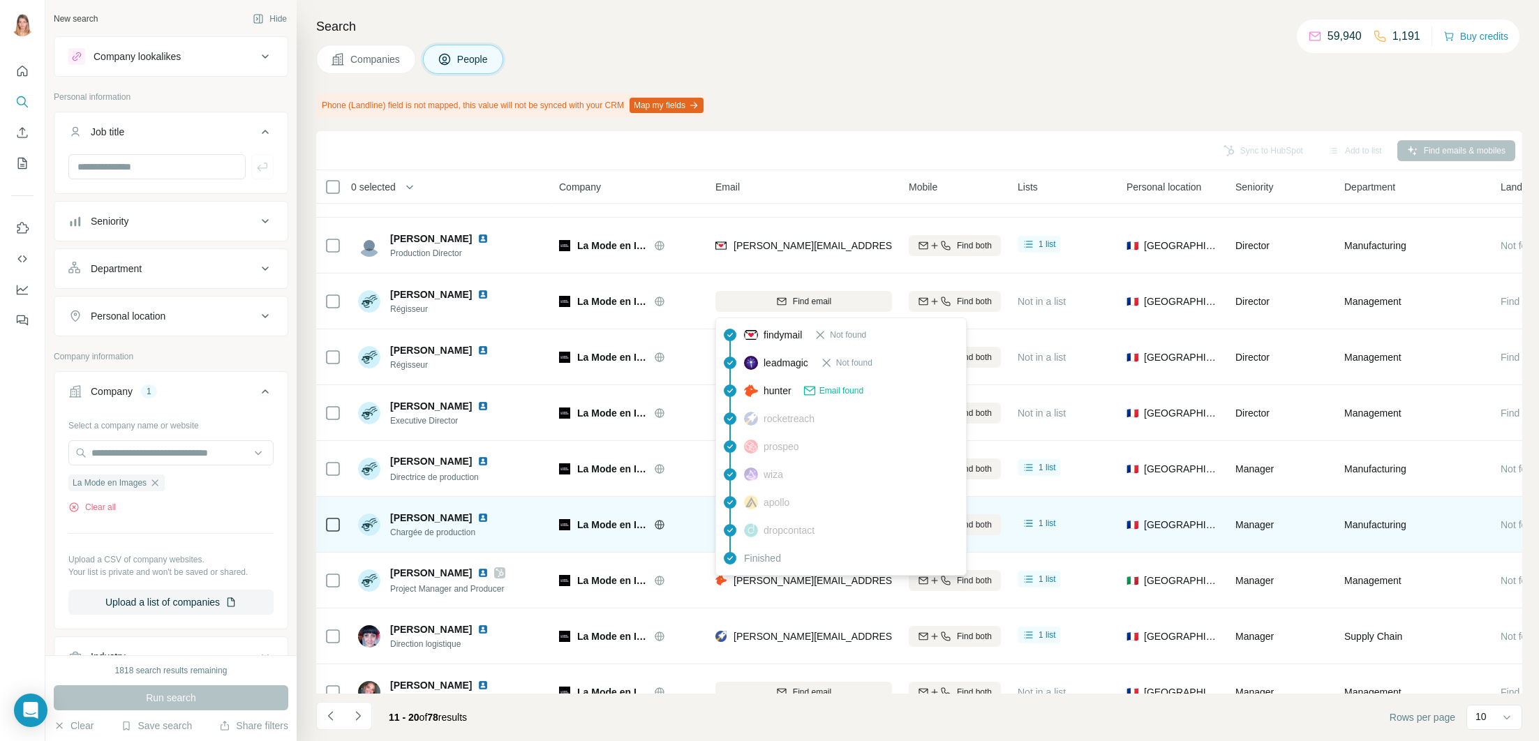
scroll to position [56, 0]
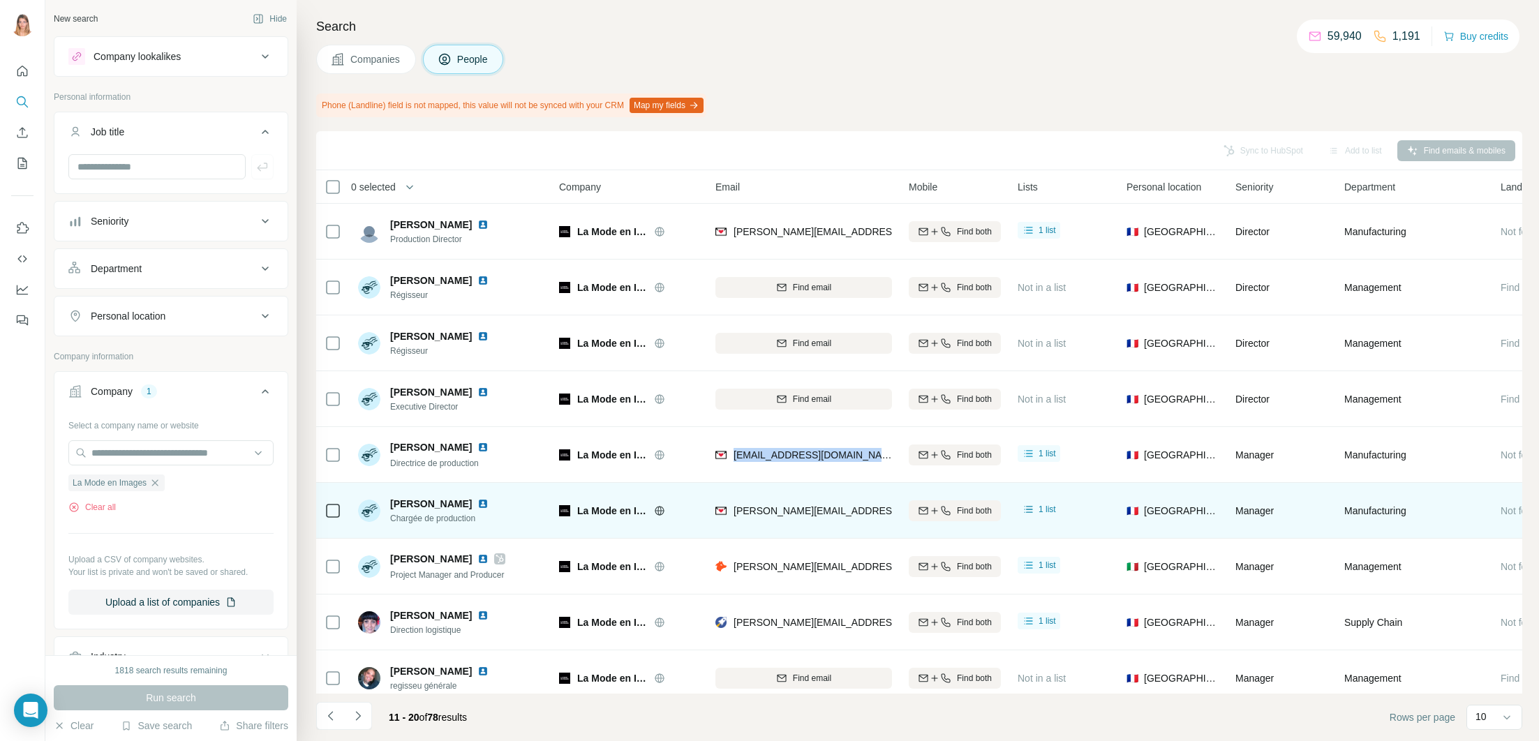
click at [477, 503] on img at bounding box center [482, 503] width 11 height 11
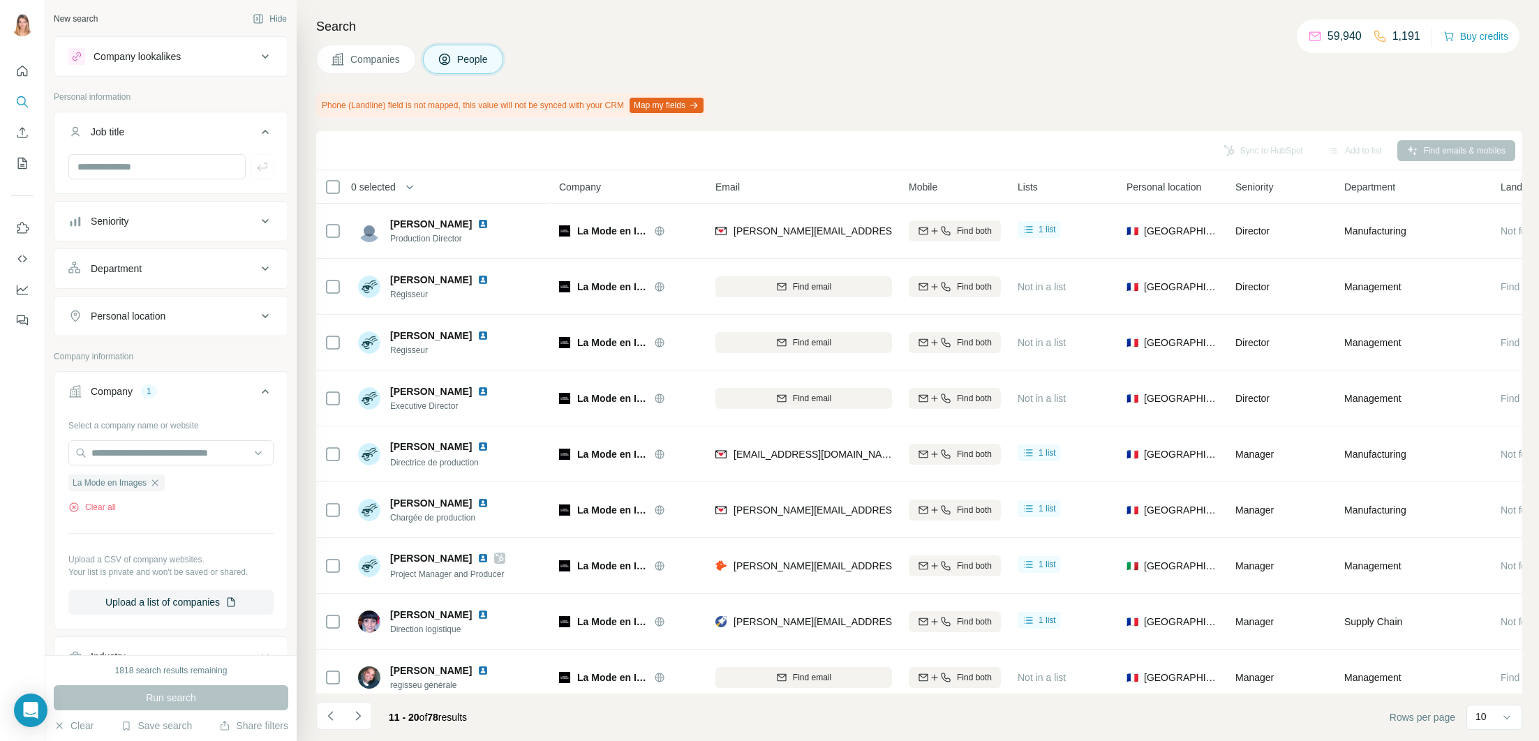
click at [646, 713] on footer "11 - 20 of 78 results Rows per page 10" at bounding box center [919, 717] width 1206 height 47
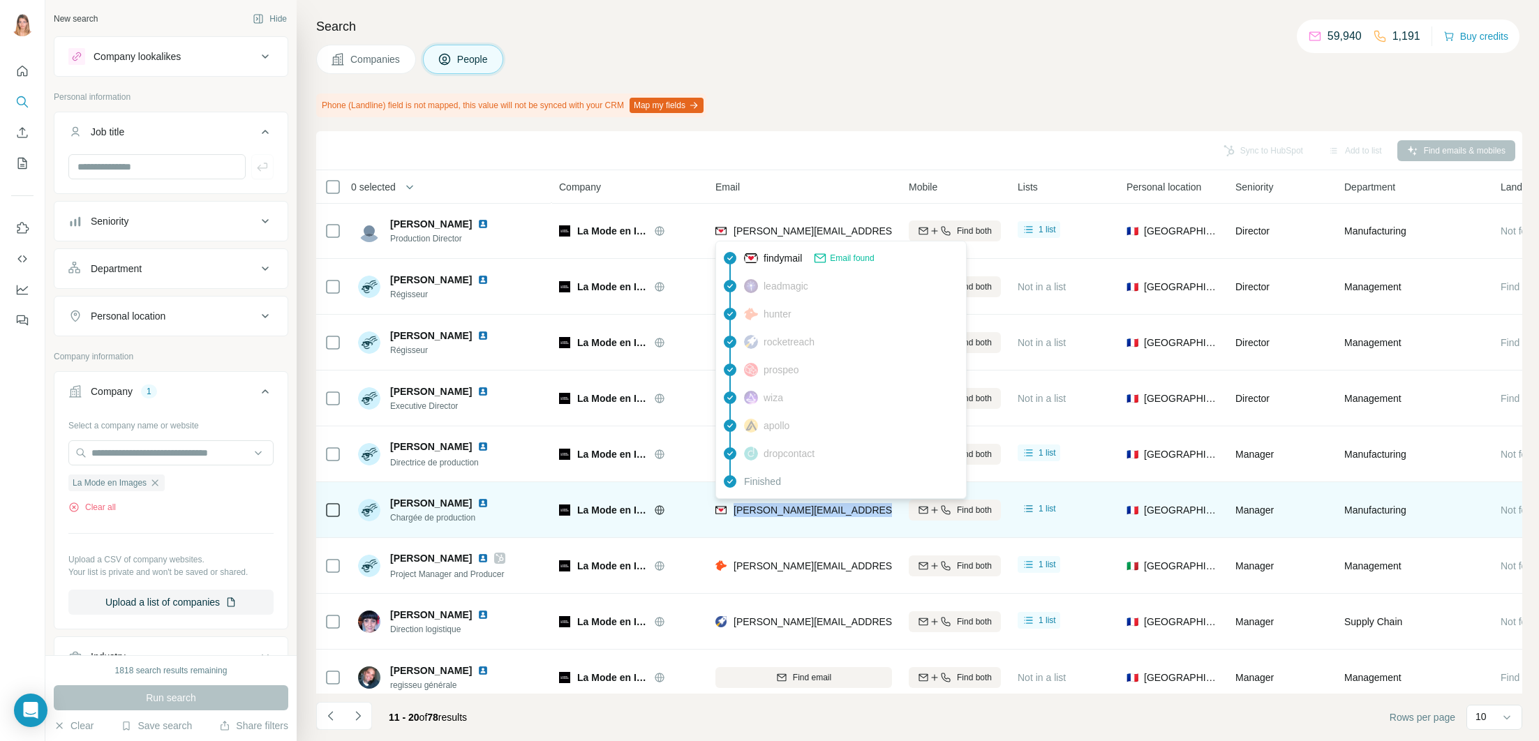
drag, startPoint x: 890, startPoint y: 509, endPoint x: 736, endPoint y: 512, distance: 155.0
click at [736, 512] on div "[PERSON_NAME][EMAIL_ADDRESS][DOMAIN_NAME]" at bounding box center [803, 510] width 177 height 38
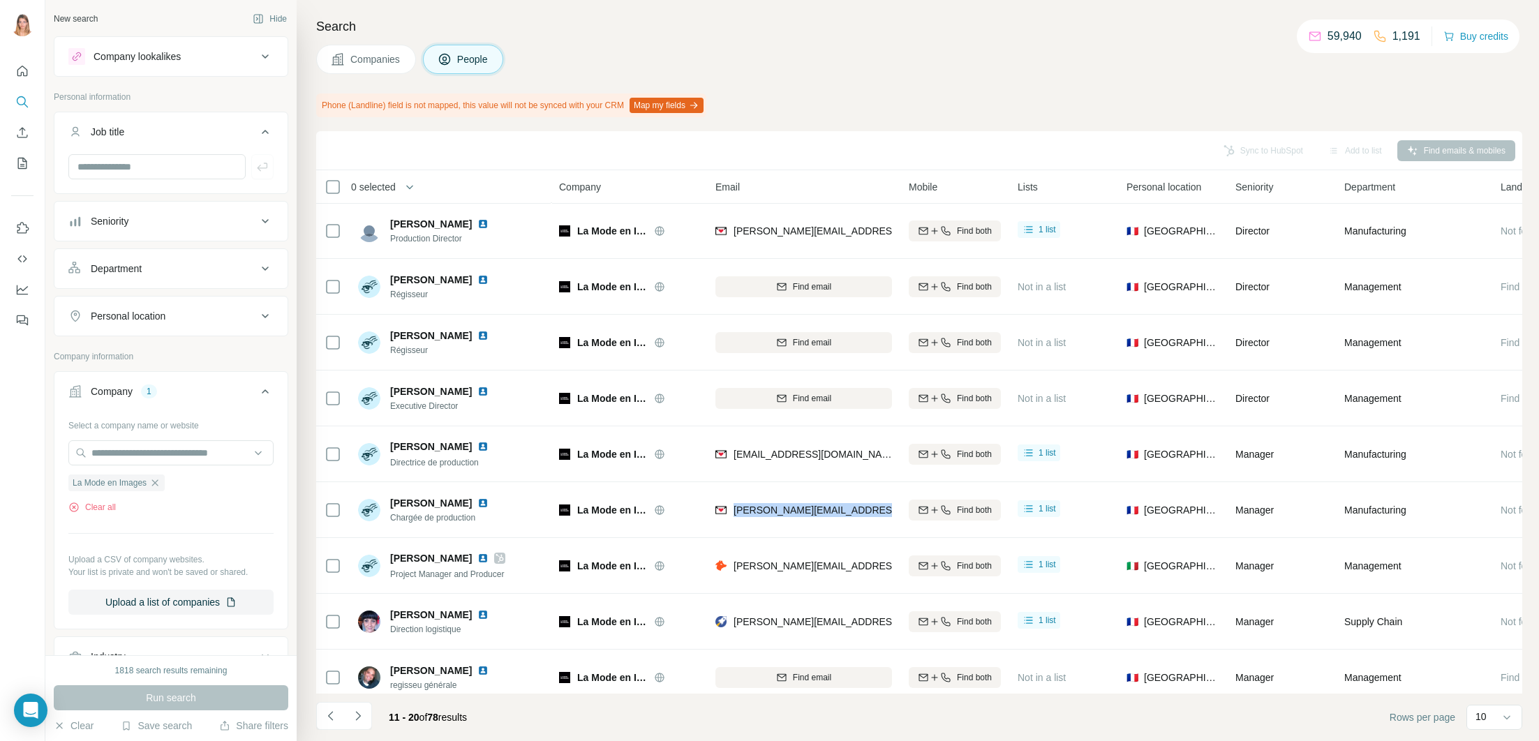
copy span "[PERSON_NAME][EMAIL_ADDRESS][DOMAIN_NAME]"
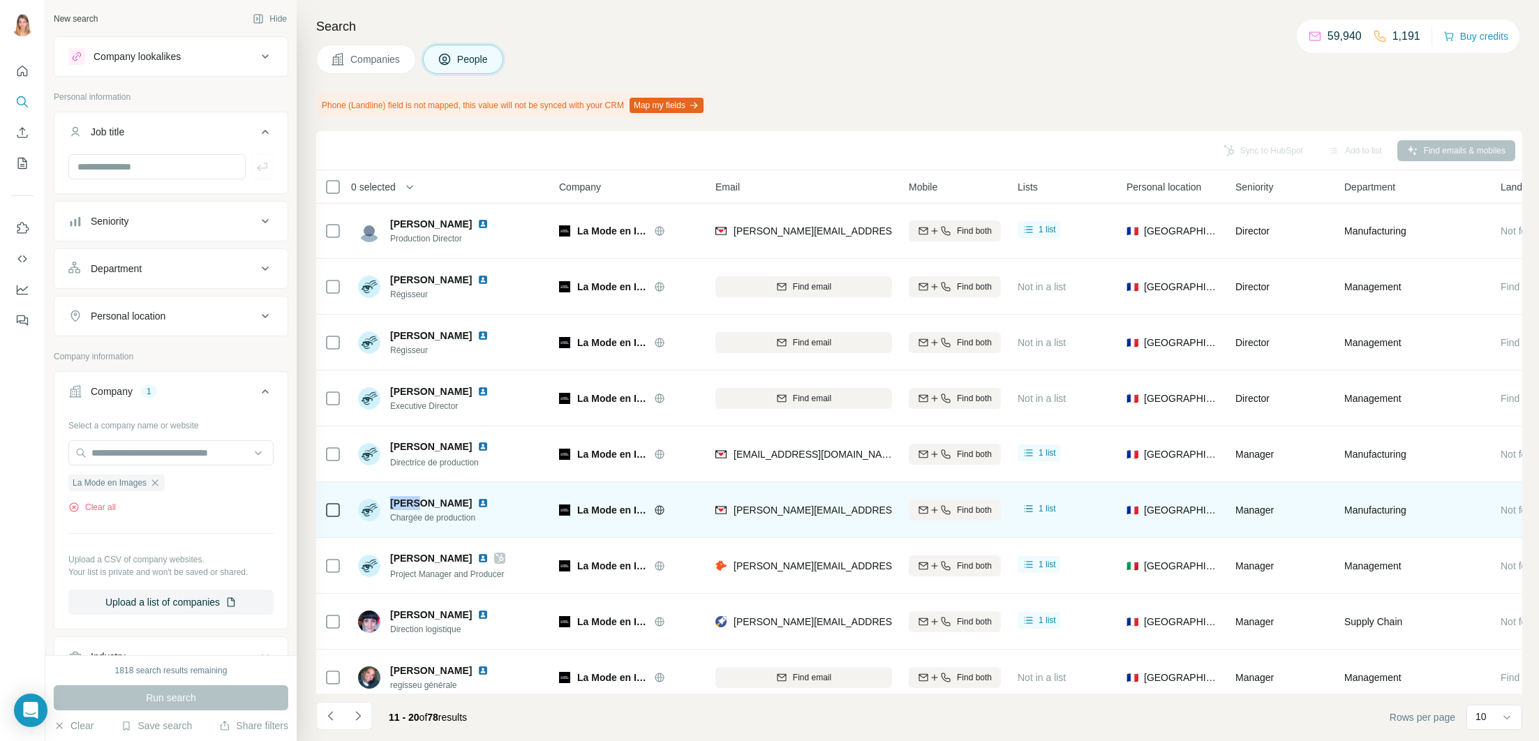
drag, startPoint x: 419, startPoint y: 502, endPoint x: 396, endPoint y: 502, distance: 22.3
click at [390, 504] on span "[PERSON_NAME]" at bounding box center [431, 503] width 82 height 14
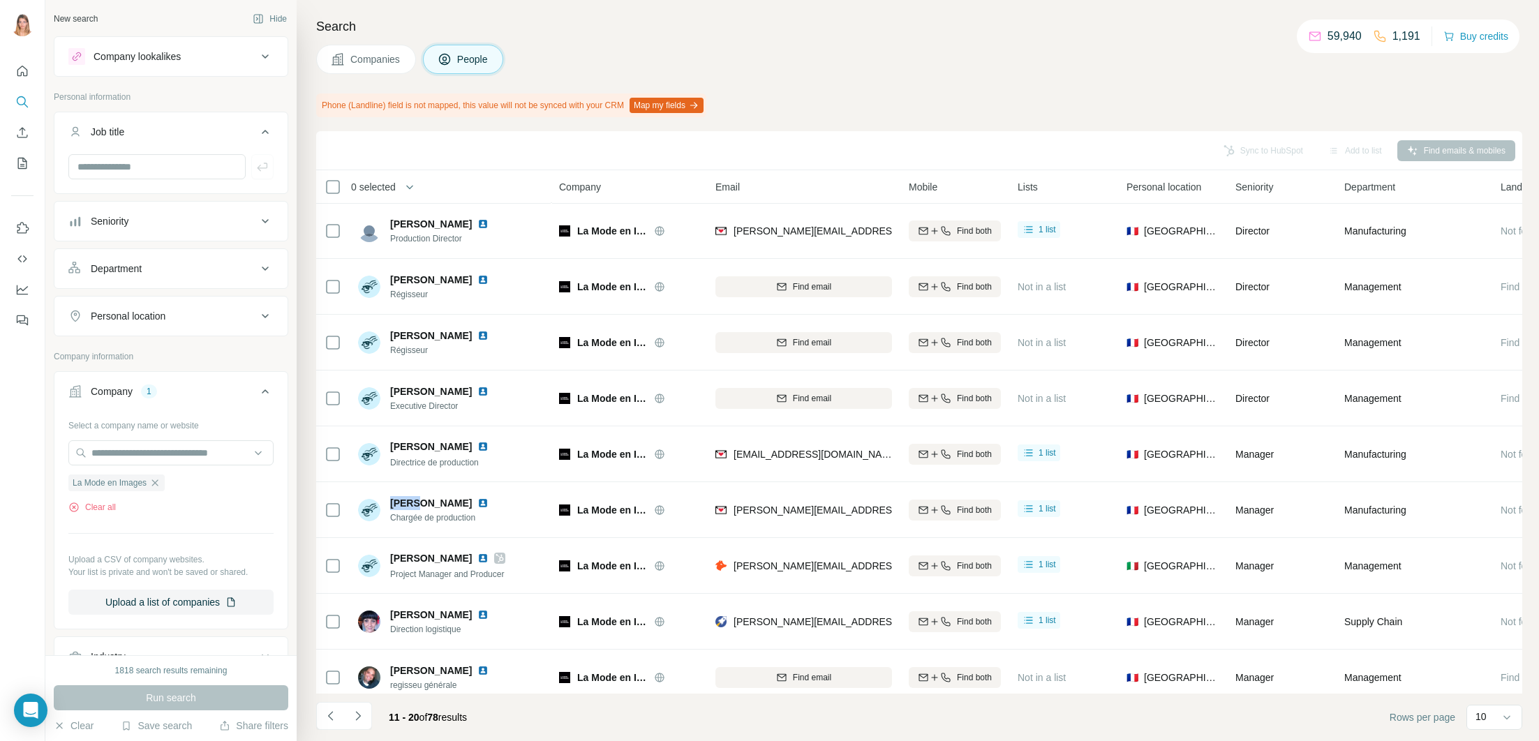
copy span "Chloé"
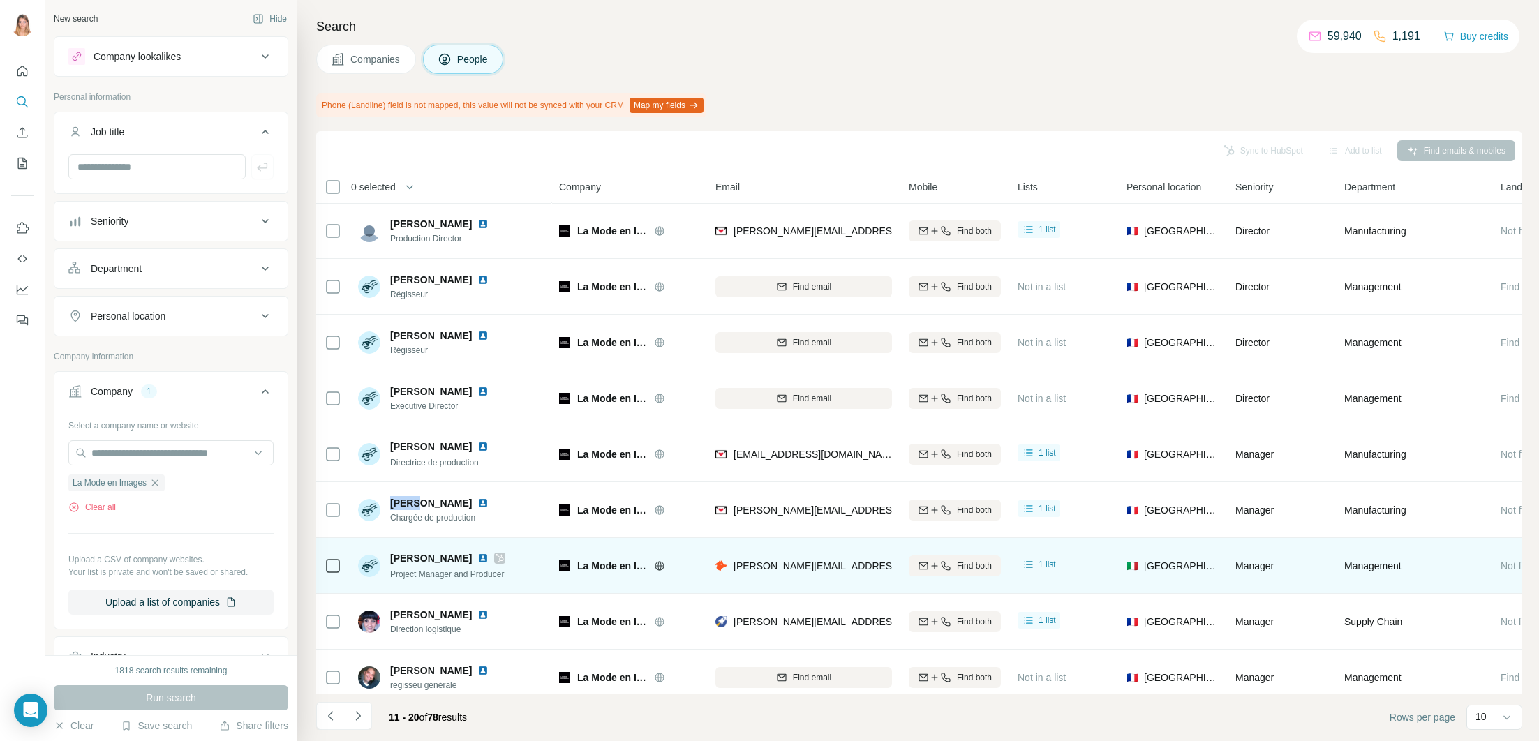
click at [482, 561] on img at bounding box center [482, 558] width 11 height 11
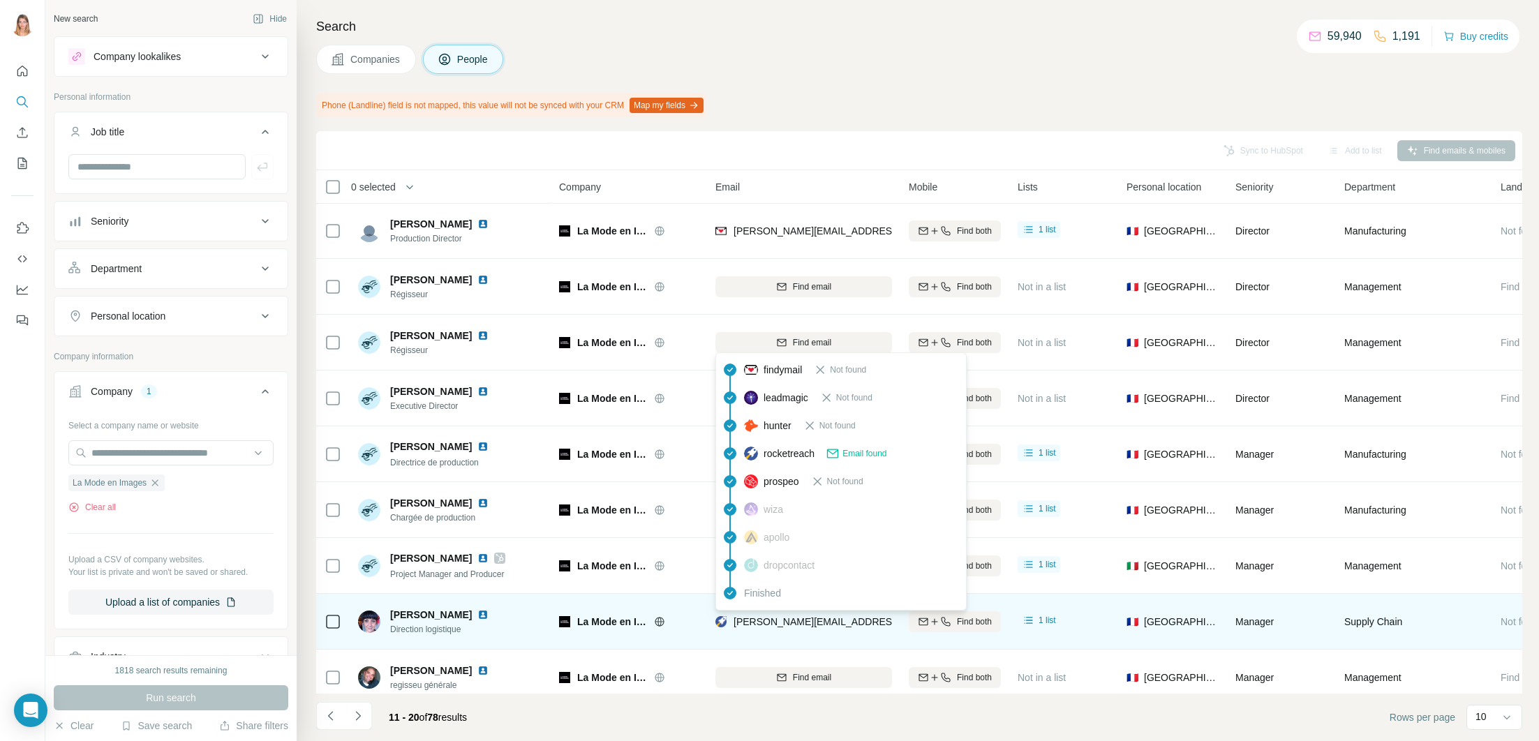
click at [731, 622] on div "[PERSON_NAME][EMAIL_ADDRESS][PERSON_NAME][DOMAIN_NAME]" at bounding box center [882, 622] width 334 height 14
drag, startPoint x: 740, startPoint y: 622, endPoint x: 886, endPoint y: 627, distance: 145.9
click at [893, 627] on td "[PERSON_NAME][EMAIL_ADDRESS][PERSON_NAME][DOMAIN_NAME]" at bounding box center [803, 622] width 193 height 56
click at [873, 623] on span "[PERSON_NAME][EMAIL_ADDRESS][PERSON_NAME][DOMAIN_NAME]" at bounding box center [896, 621] width 327 height 11
click at [738, 621] on span "[PERSON_NAME][EMAIL_ADDRESS][PERSON_NAME][DOMAIN_NAME]" at bounding box center [896, 621] width 327 height 11
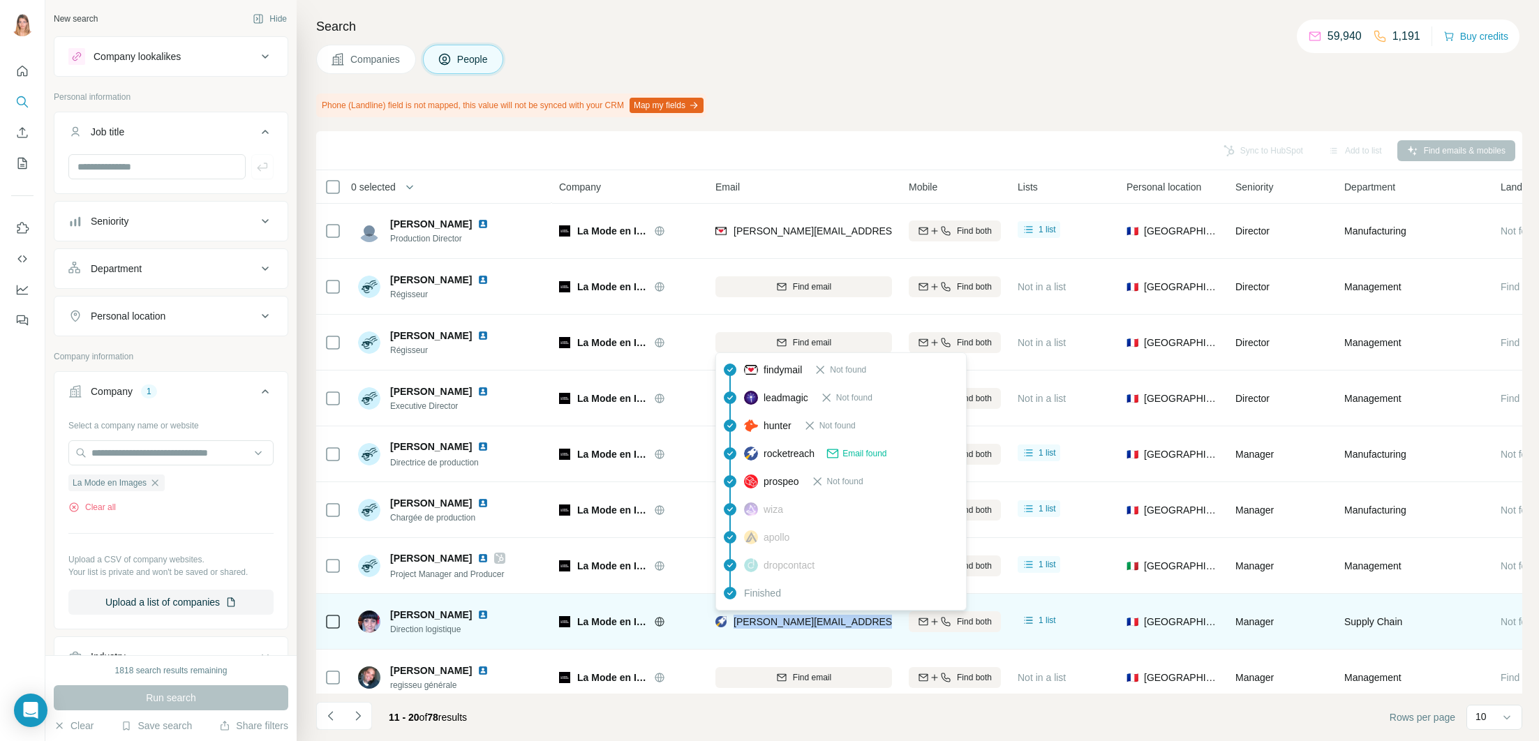
drag, startPoint x: 735, startPoint y: 622, endPoint x: 882, endPoint y: 622, distance: 147.2
click at [882, 622] on span "[PERSON_NAME][EMAIL_ADDRESS][PERSON_NAME][DOMAIN_NAME]" at bounding box center [896, 621] width 327 height 11
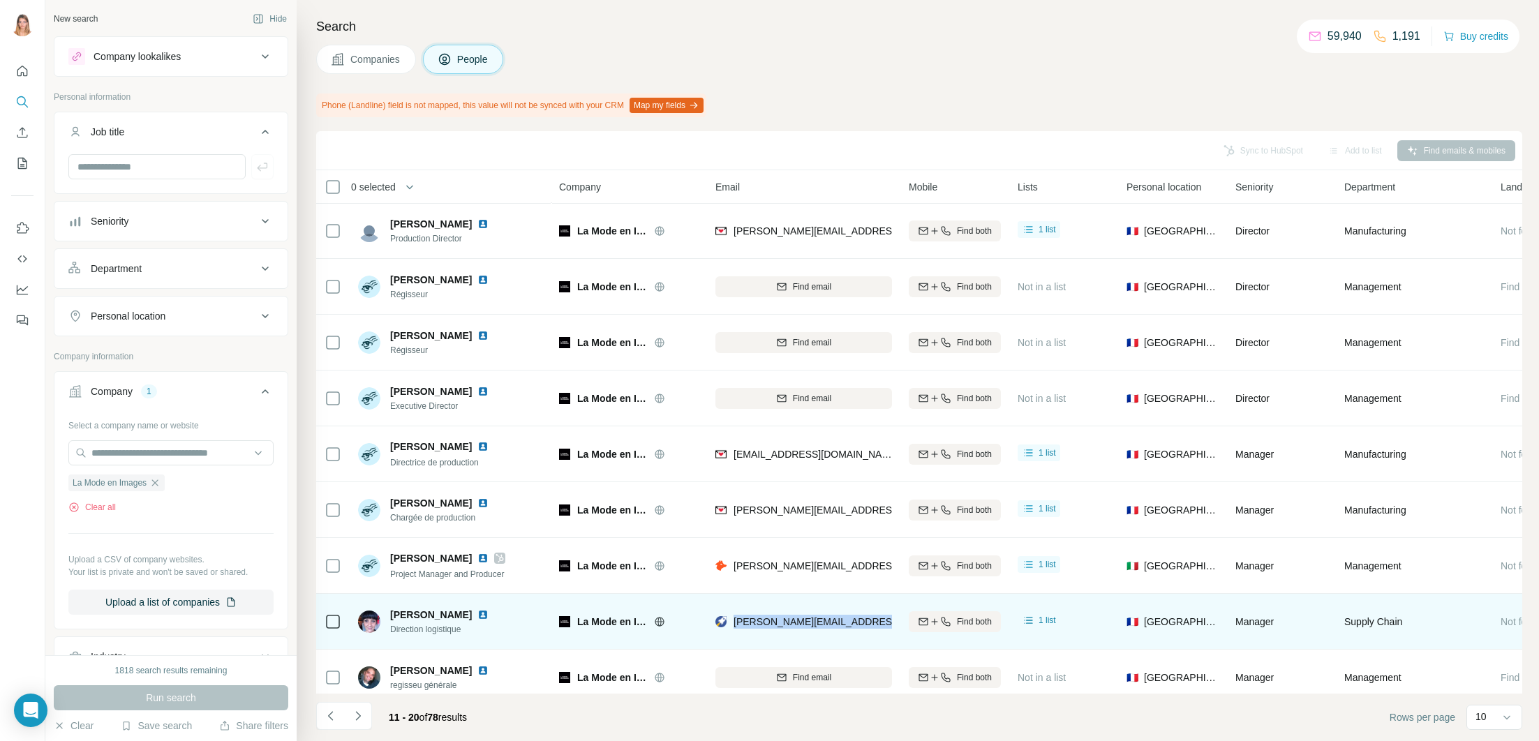
copy span "[PERSON_NAME][EMAIL_ADDRESS][PERSON_NAME][DOMAIN_NAME]"
drag, startPoint x: 387, startPoint y: 615, endPoint x: 421, endPoint y: 618, distance: 33.6
click at [417, 617] on div "[PERSON_NAME] Direction logistique" at bounding box center [431, 622] width 147 height 28
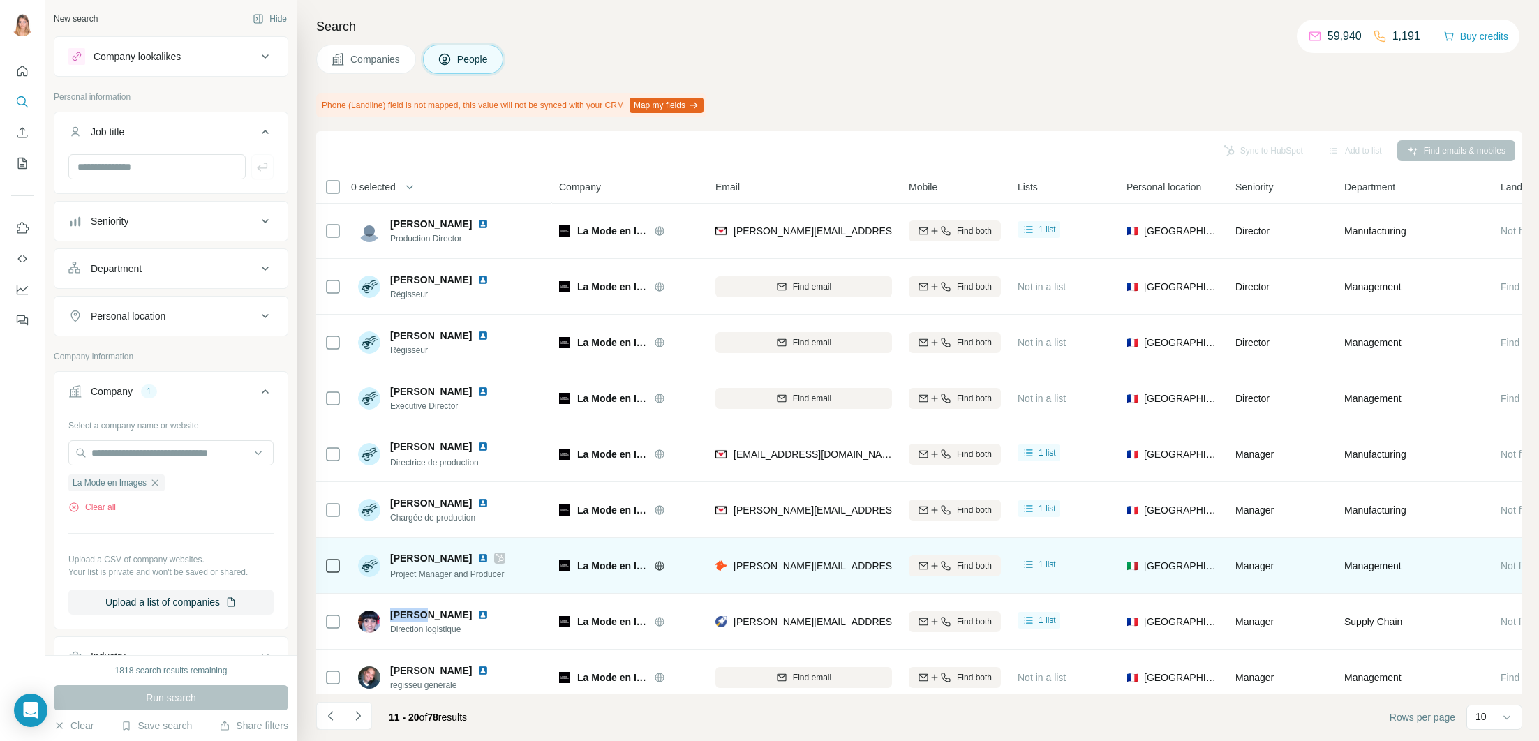
copy span "Émilie"
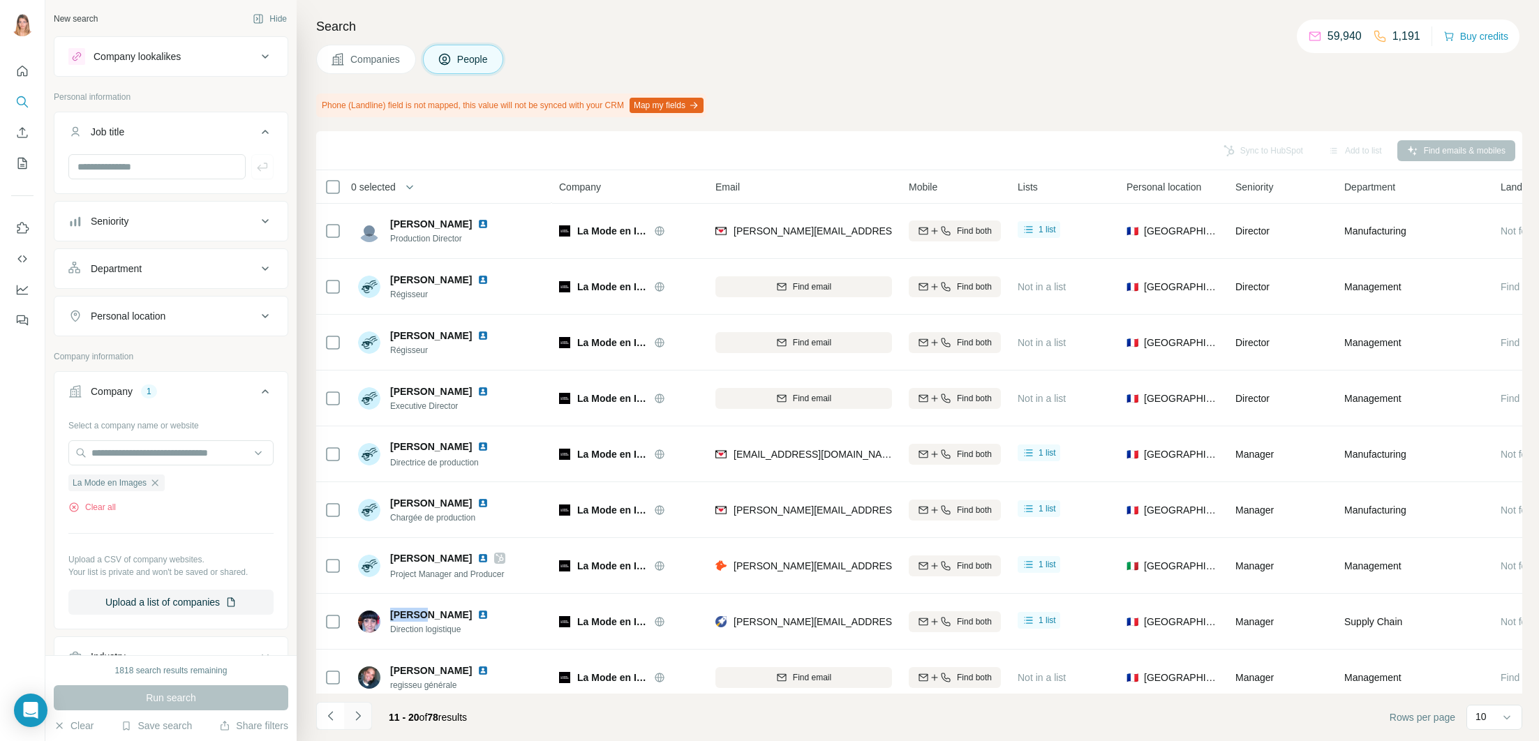
click at [363, 719] on icon "Navigate to next page" at bounding box center [358, 716] width 14 height 14
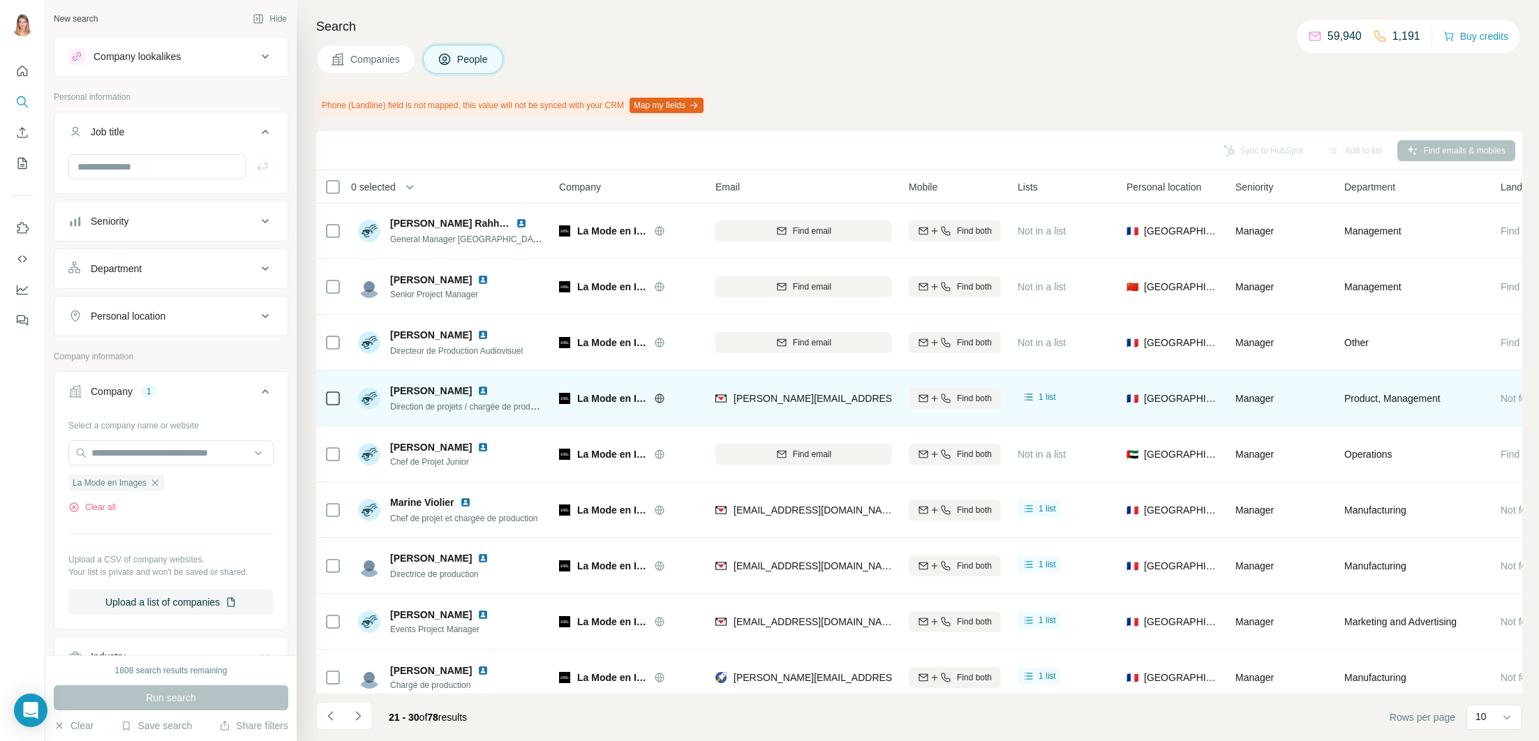
click at [478, 391] on img at bounding box center [482, 390] width 11 height 11
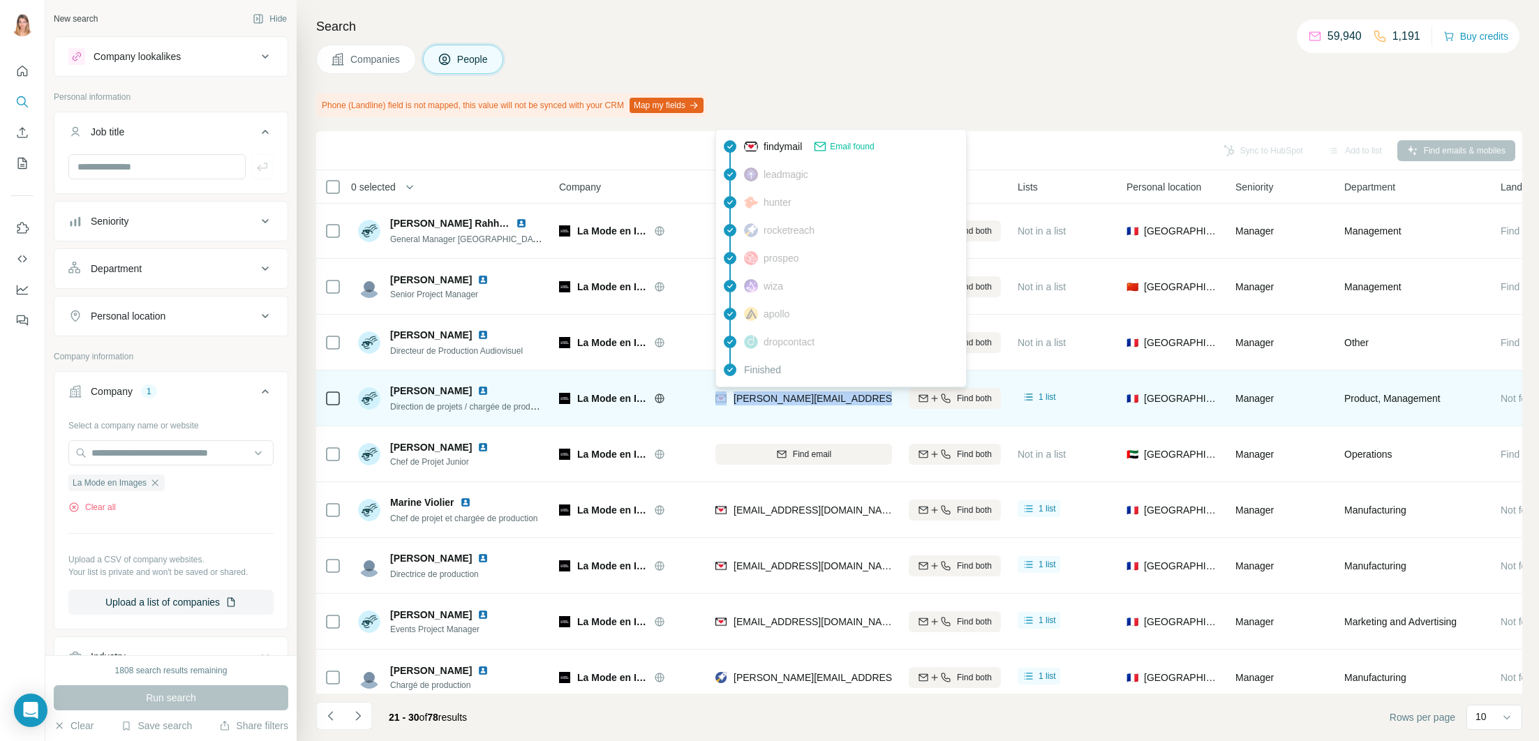
drag, startPoint x: 850, startPoint y: 398, endPoint x: 761, endPoint y: 401, distance: 89.3
click at [722, 399] on td "[PERSON_NAME][EMAIL_ADDRESS][DOMAIN_NAME]" at bounding box center [803, 399] width 193 height 56
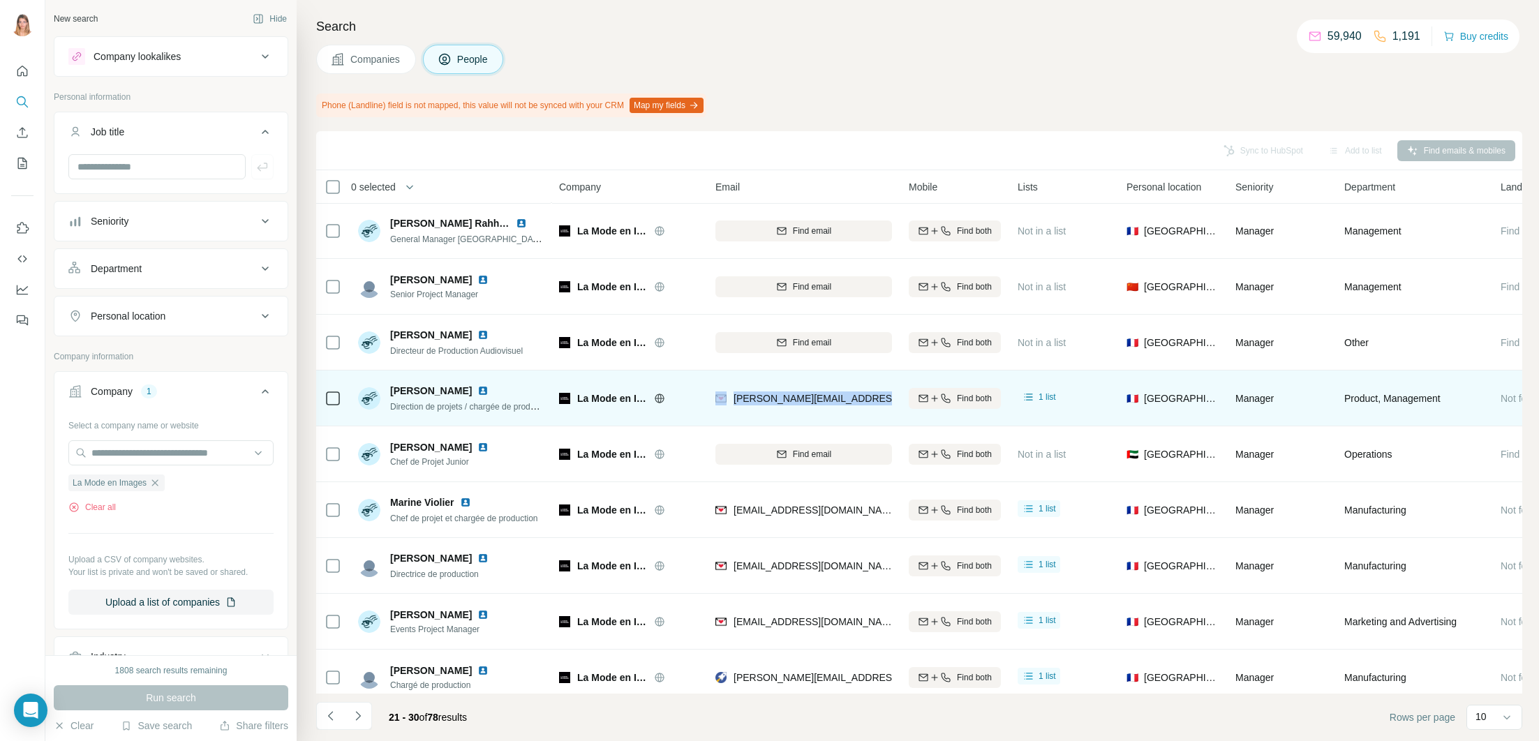
click at [481, 391] on img at bounding box center [482, 390] width 11 height 11
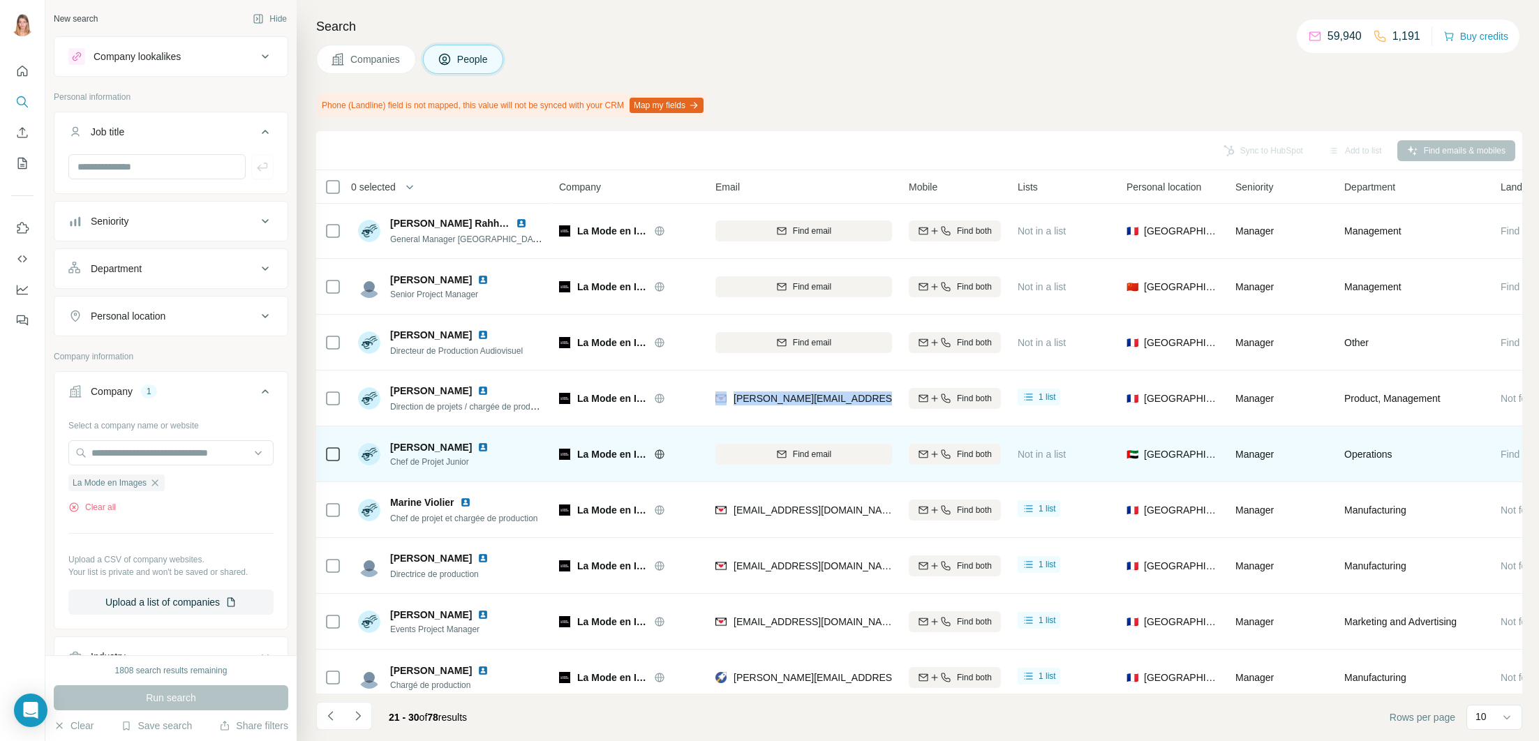
scroll to position [68, 0]
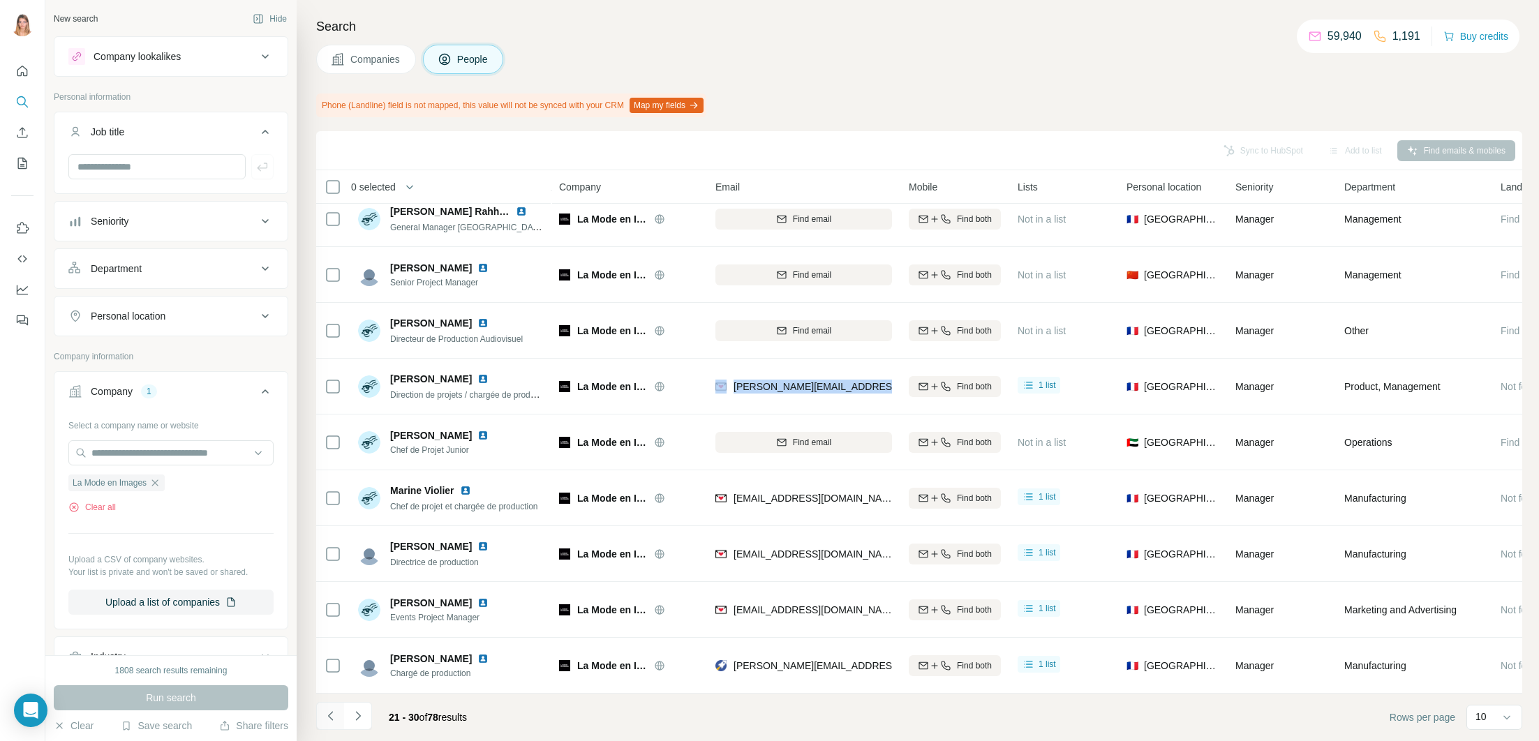
click at [324, 721] on icon "Navigate to previous page" at bounding box center [331, 716] width 14 height 14
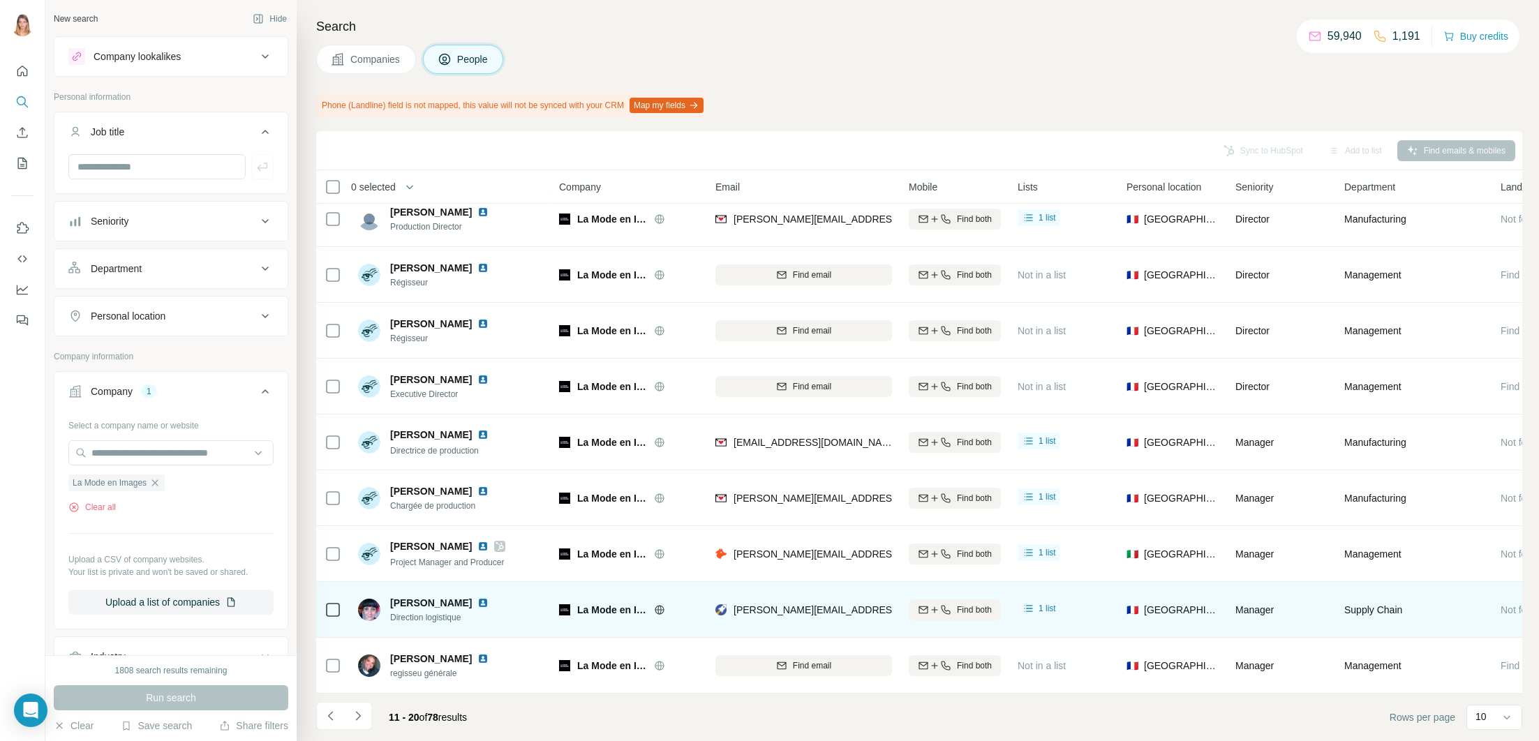
click at [477, 602] on img at bounding box center [482, 602] width 11 height 11
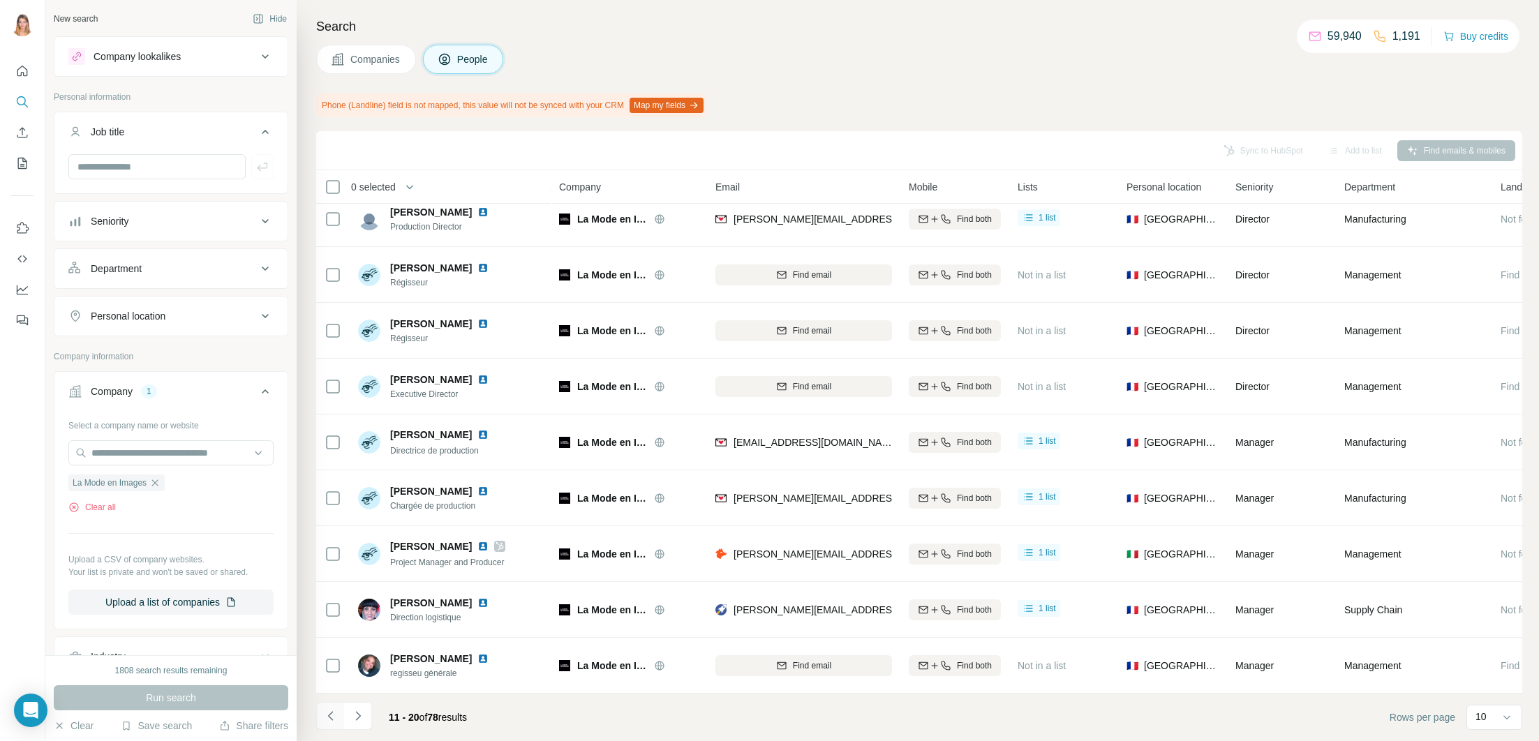
click at [331, 722] on icon "Navigate to previous page" at bounding box center [331, 716] width 14 height 14
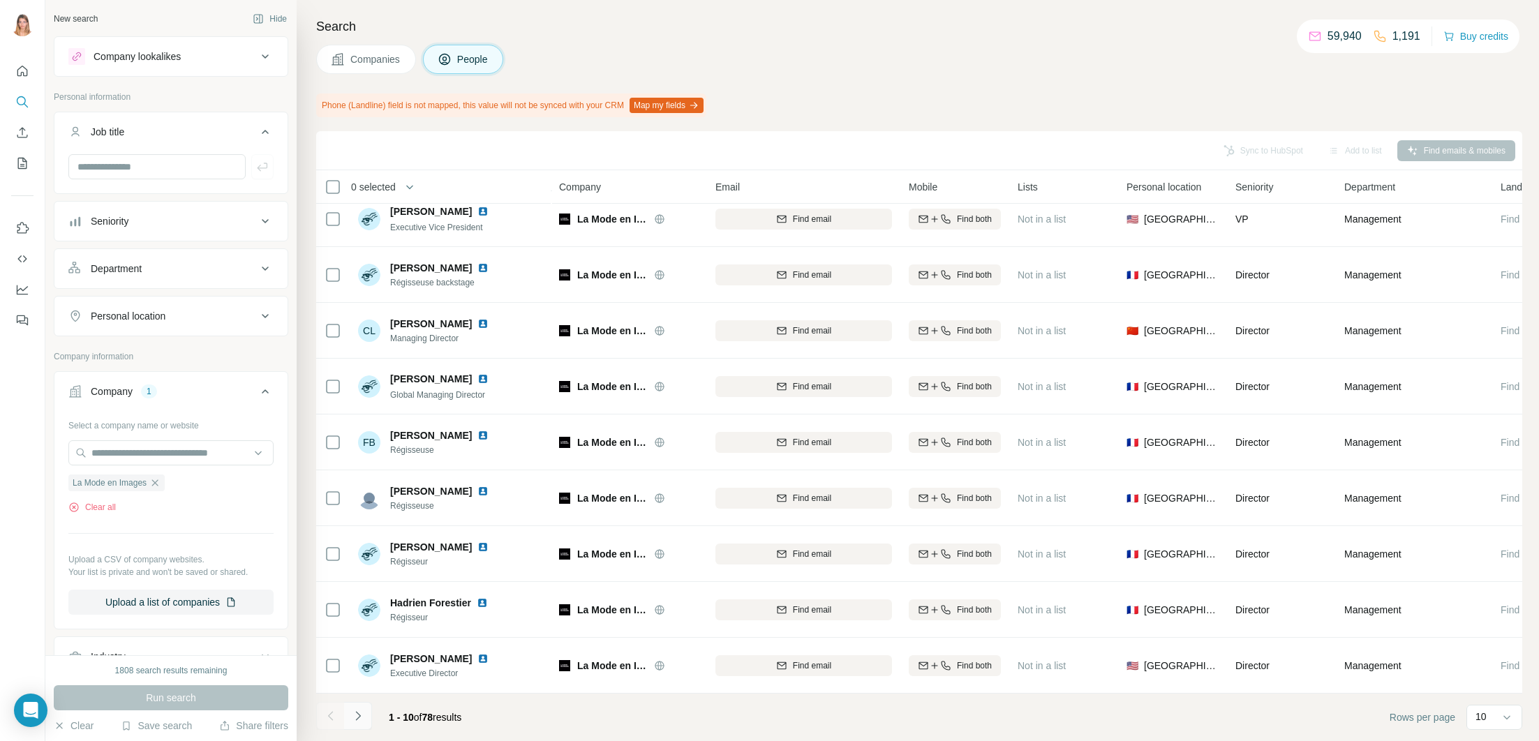
click at [348, 716] on button "Navigate to next page" at bounding box center [358, 716] width 28 height 28
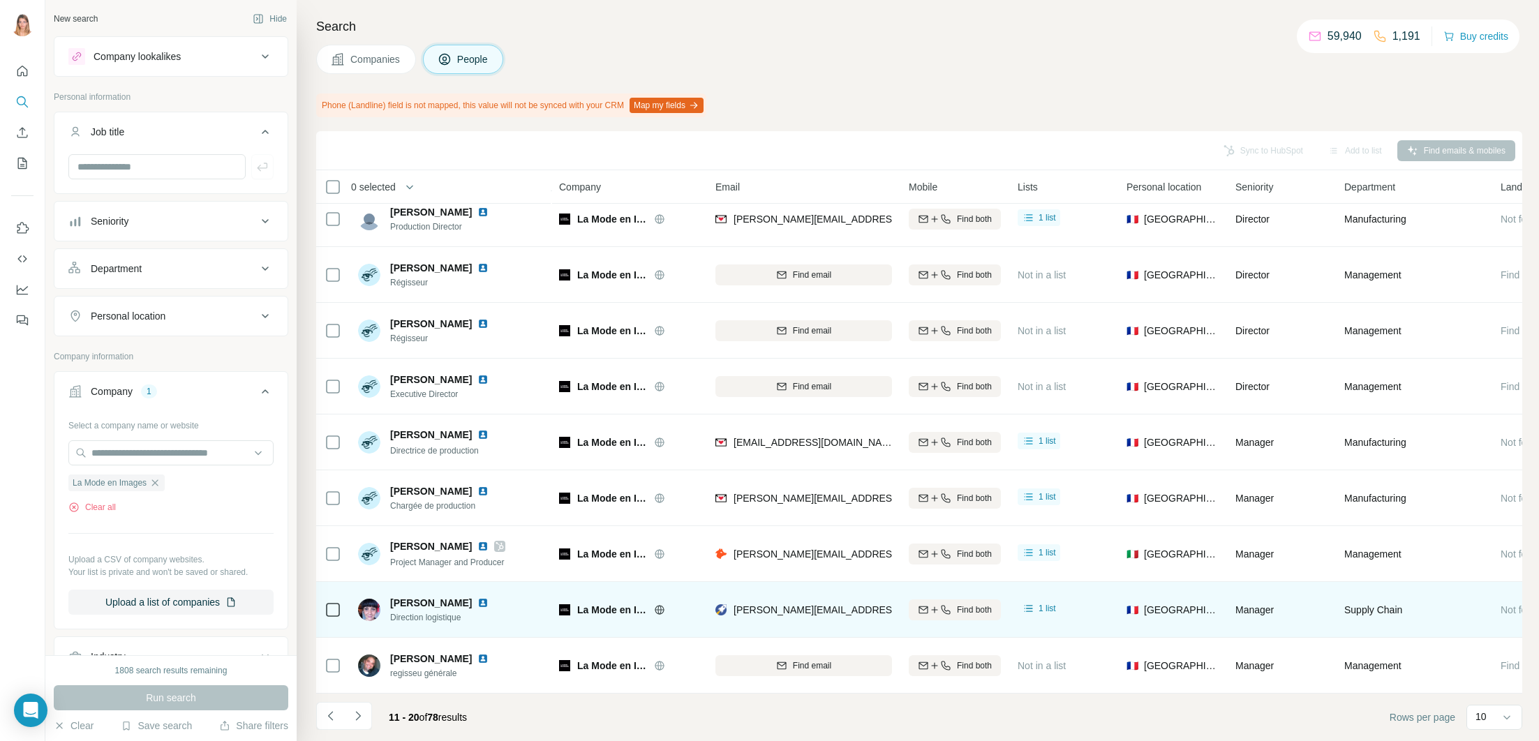
click at [477, 603] on img at bounding box center [482, 602] width 11 height 11
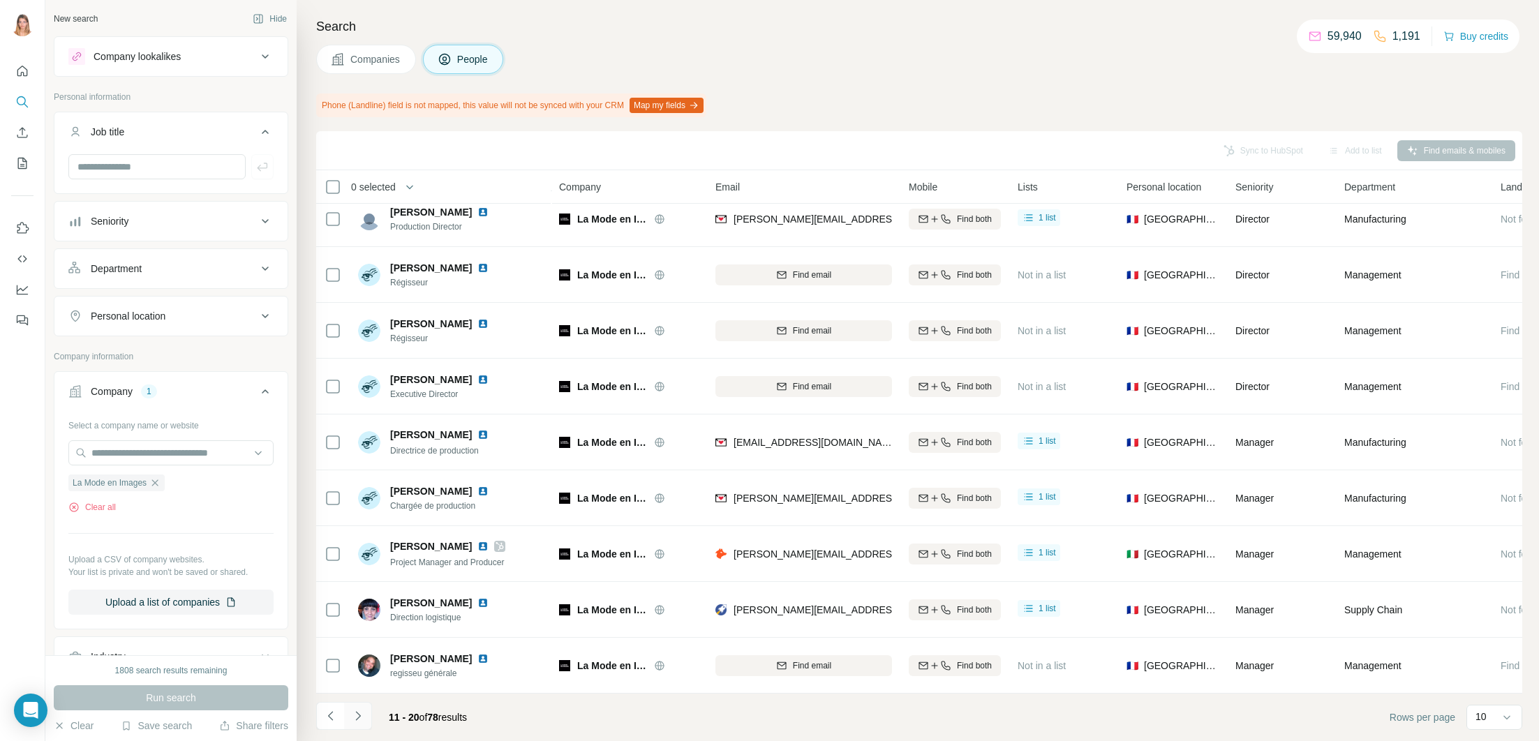
click at [360, 720] on icon "Navigate to next page" at bounding box center [358, 716] width 14 height 14
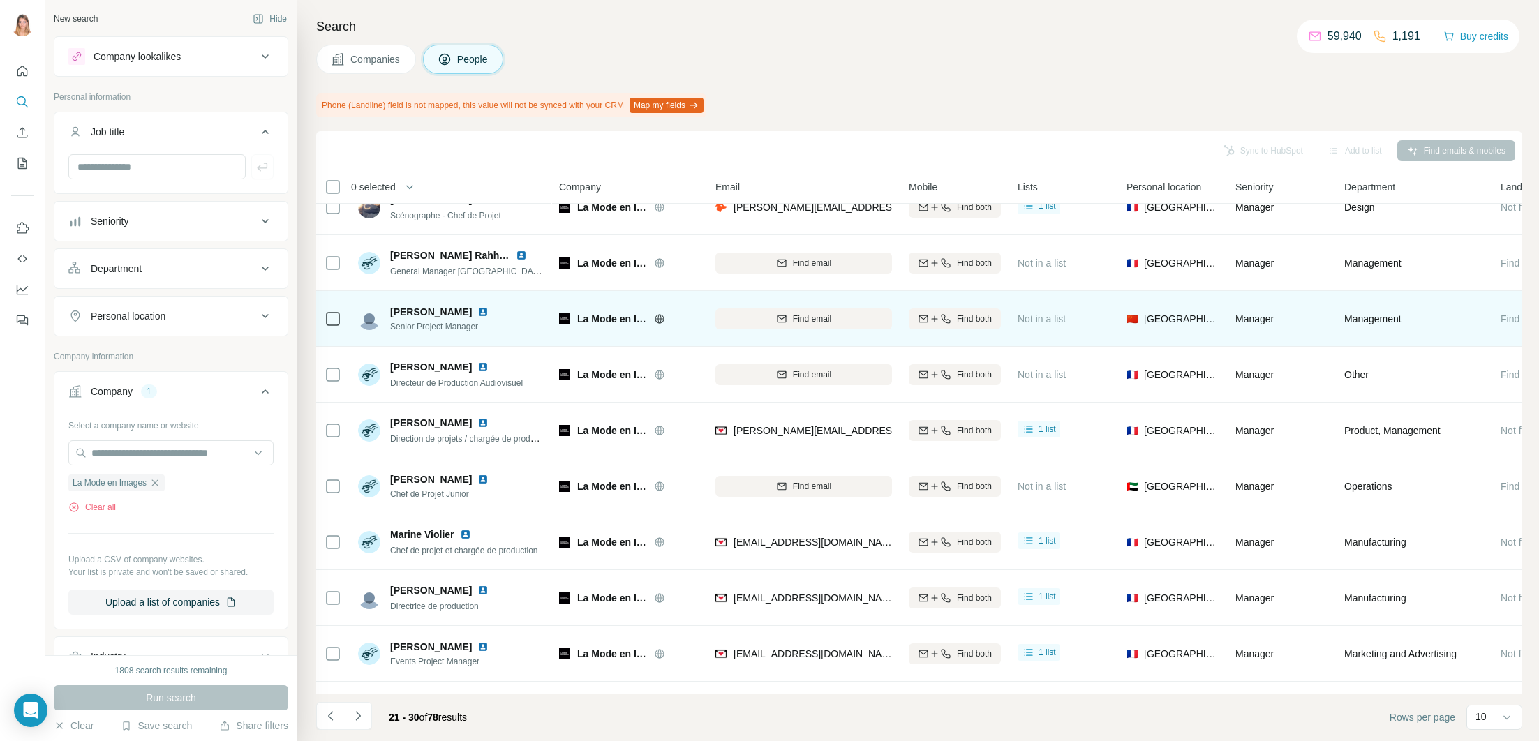
scroll to position [0, 0]
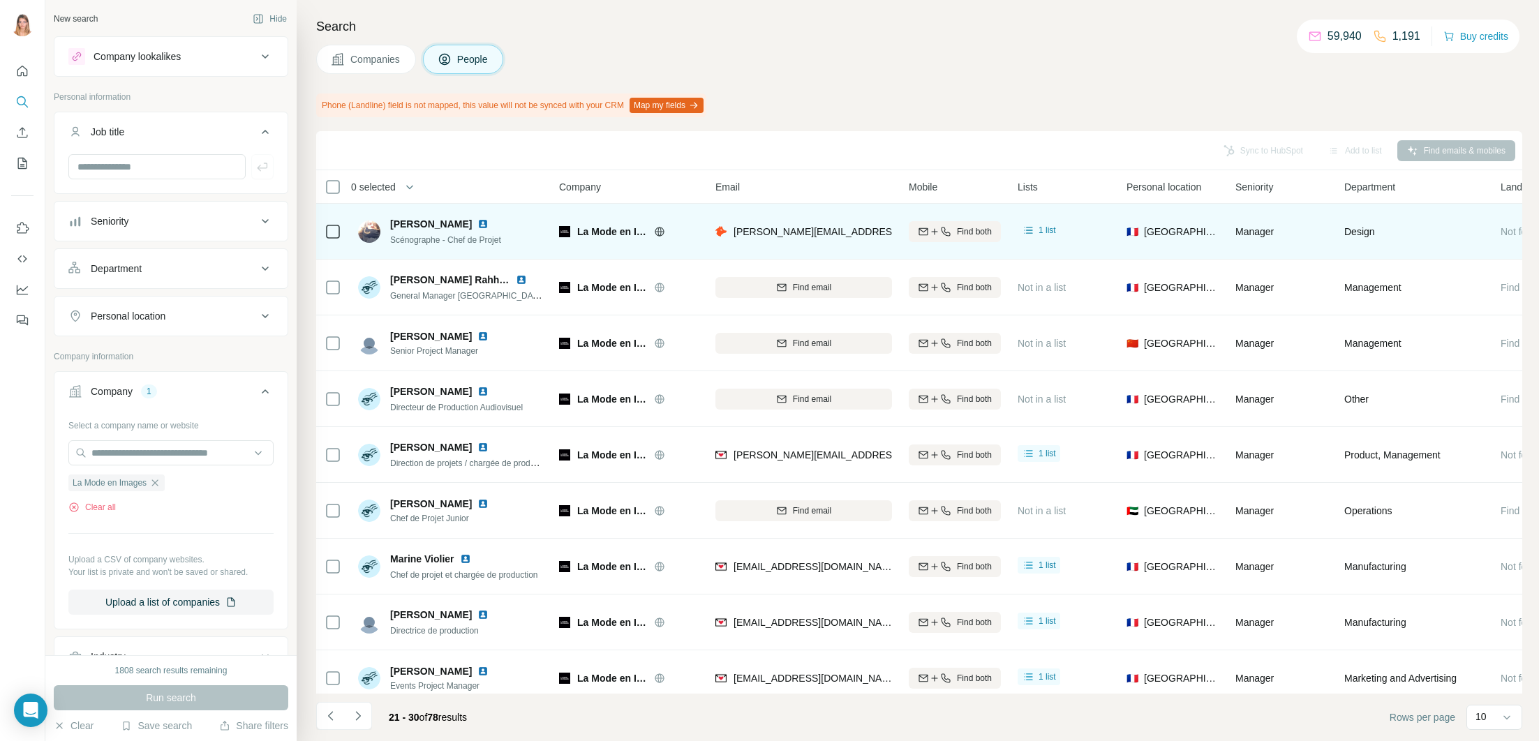
click at [477, 227] on img at bounding box center [482, 223] width 11 height 11
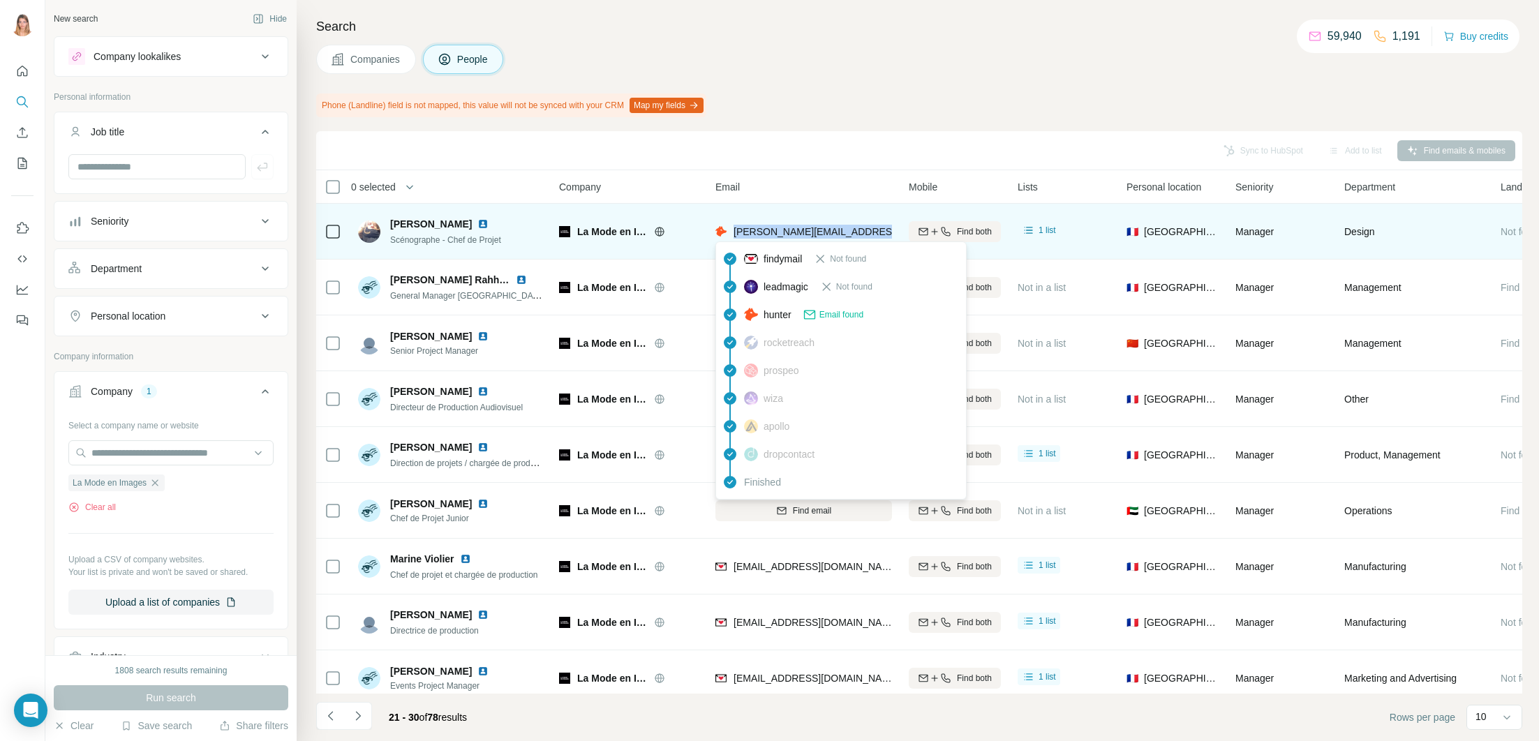
drag, startPoint x: 881, startPoint y: 231, endPoint x: 733, endPoint y: 237, distance: 147.4
click at [733, 237] on div "[PERSON_NAME][EMAIL_ADDRESS][DOMAIN_NAME]" at bounding box center [803, 231] width 177 height 38
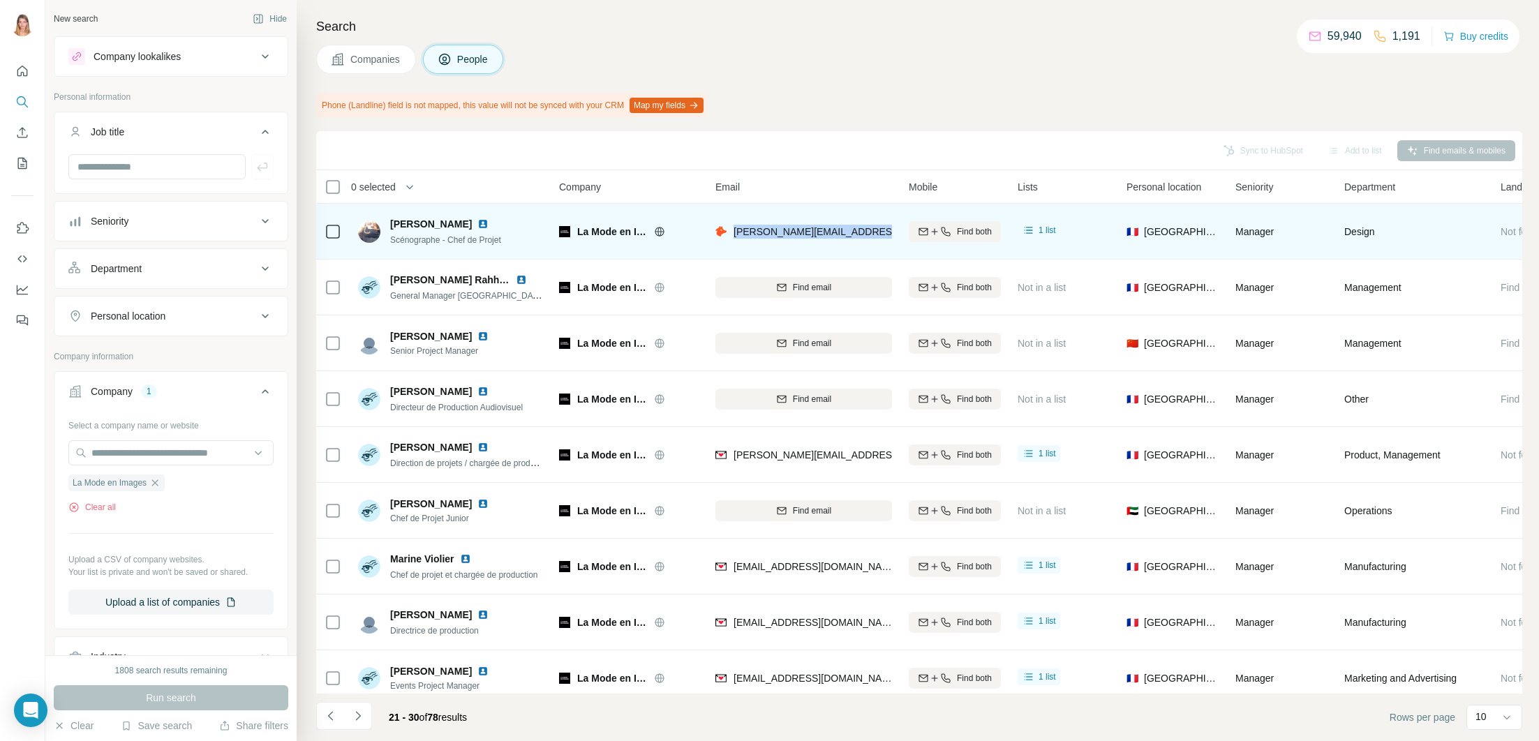
click at [477, 225] on img at bounding box center [482, 223] width 11 height 11
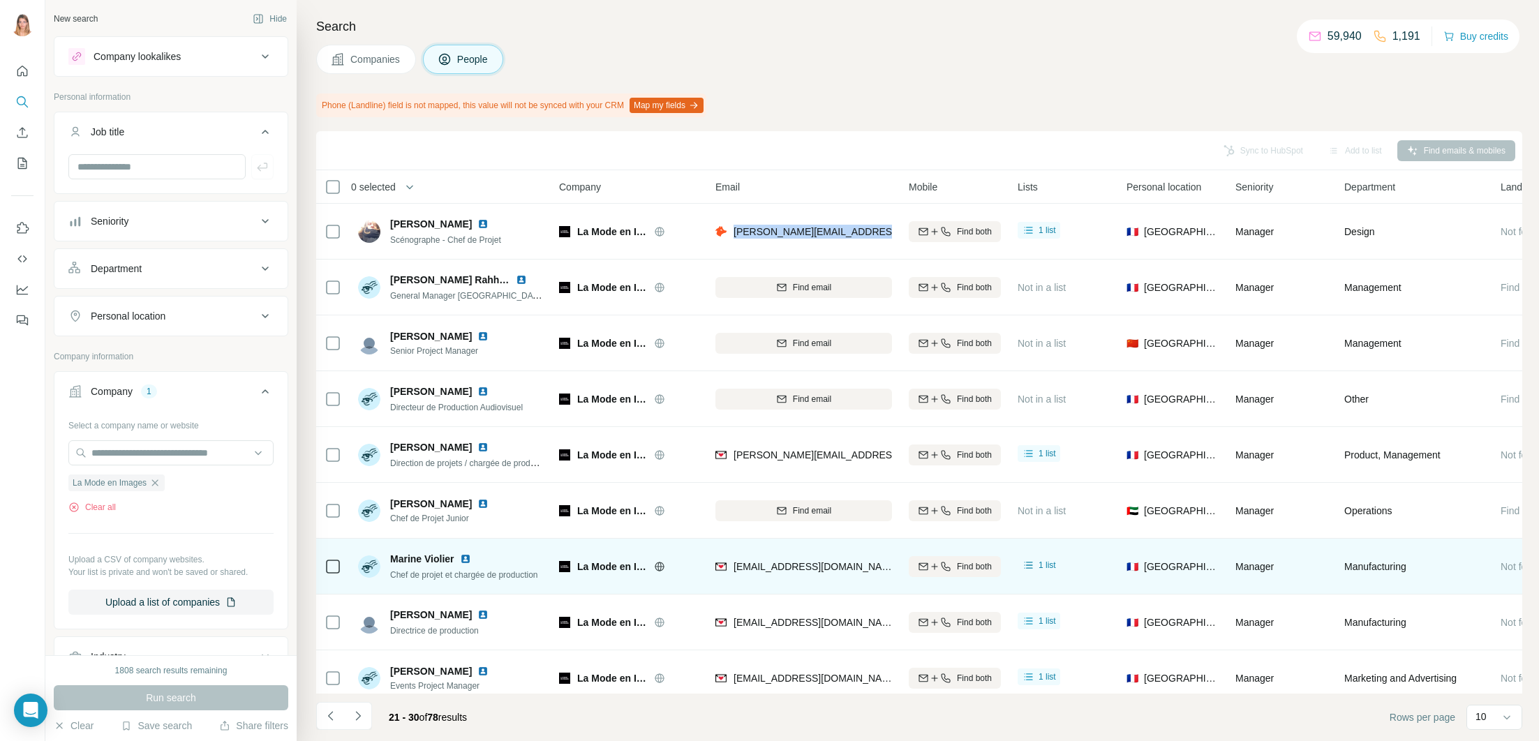
click at [471, 559] on img at bounding box center [465, 558] width 11 height 11
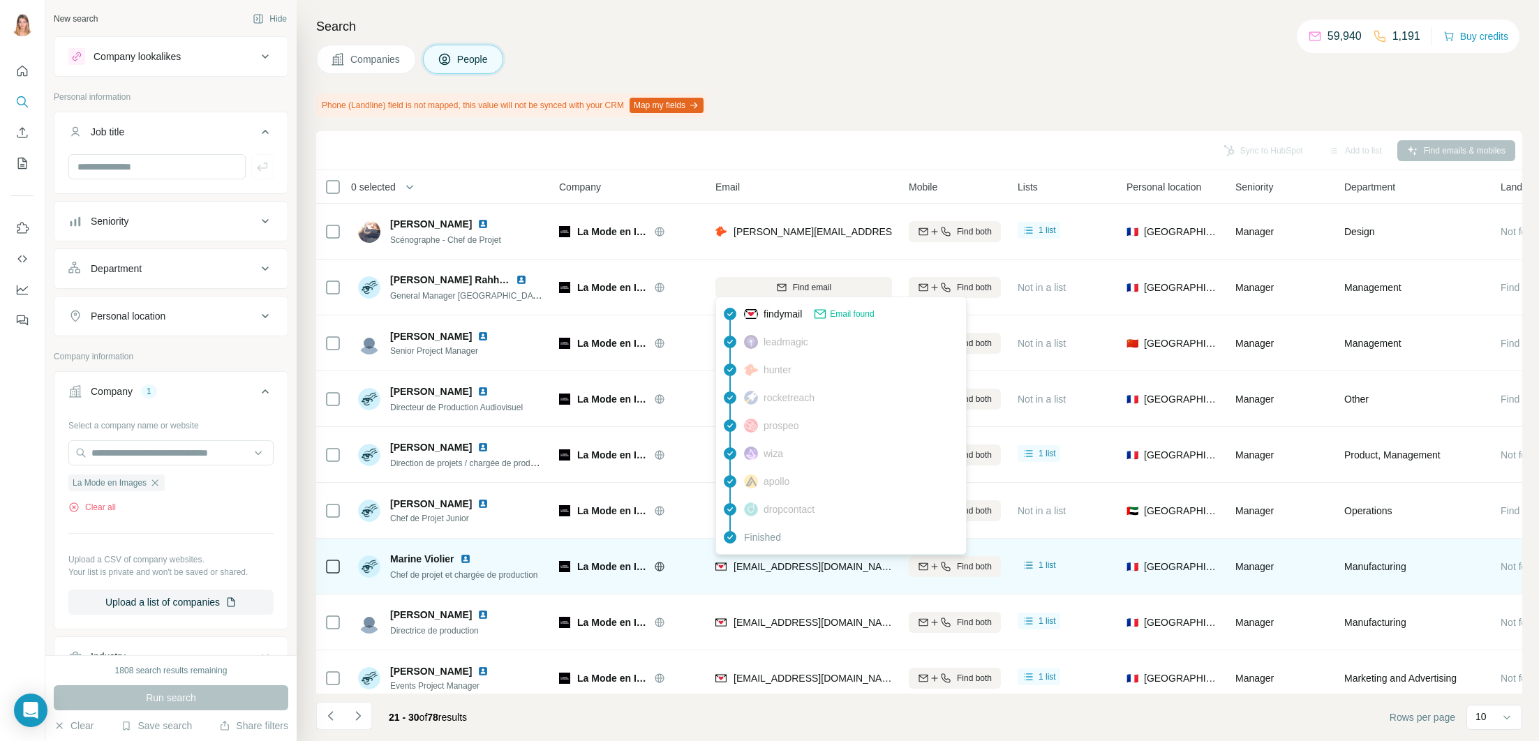
click at [826, 569] on span "[EMAIL_ADDRESS][DOMAIN_NAME]" at bounding box center [815, 566] width 165 height 11
click at [721, 566] on img at bounding box center [720, 567] width 11 height 14
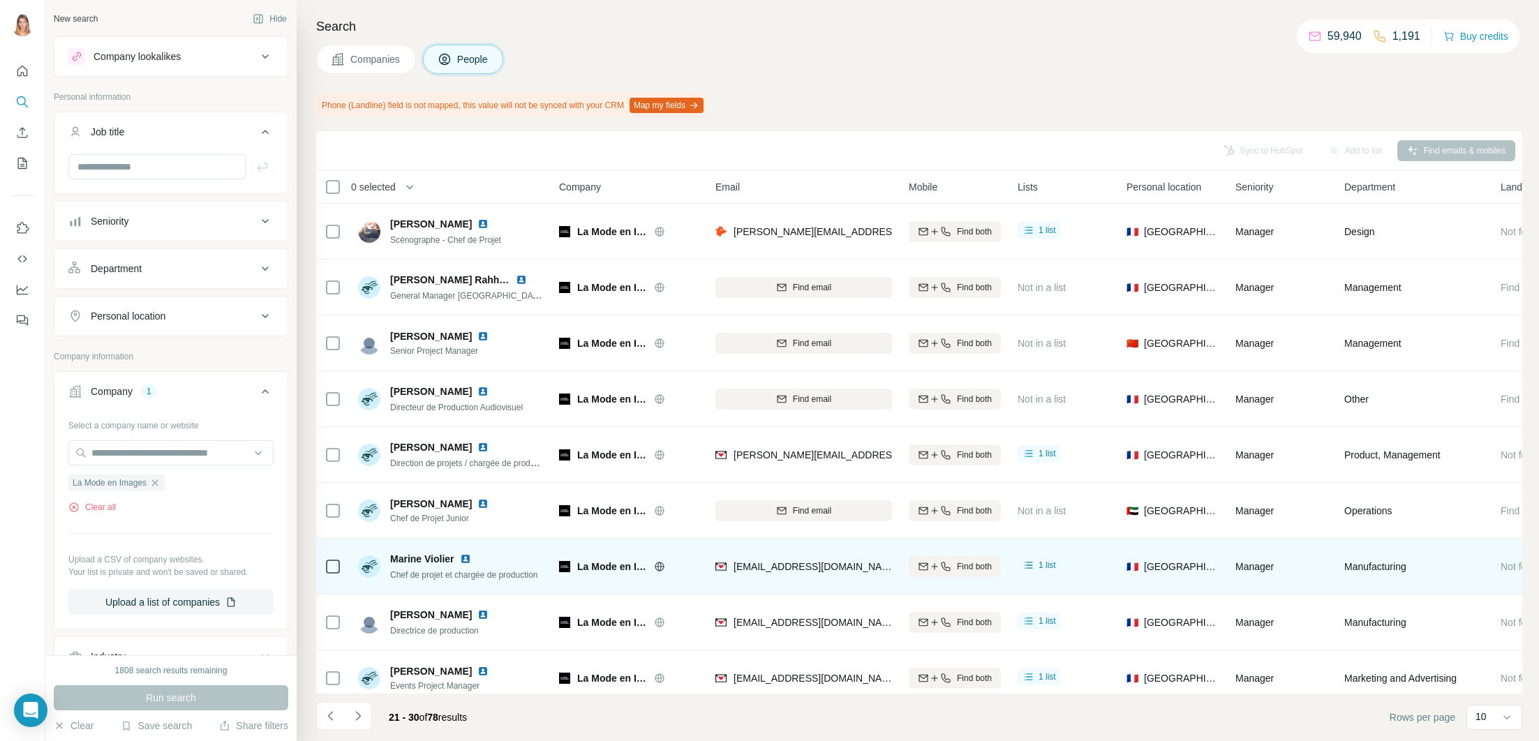
drag, startPoint x: 721, startPoint y: 566, endPoint x: 897, endPoint y: 574, distance: 176.1
click at [897, 574] on td "[EMAIL_ADDRESS][DOMAIN_NAME]" at bounding box center [803, 567] width 193 height 56
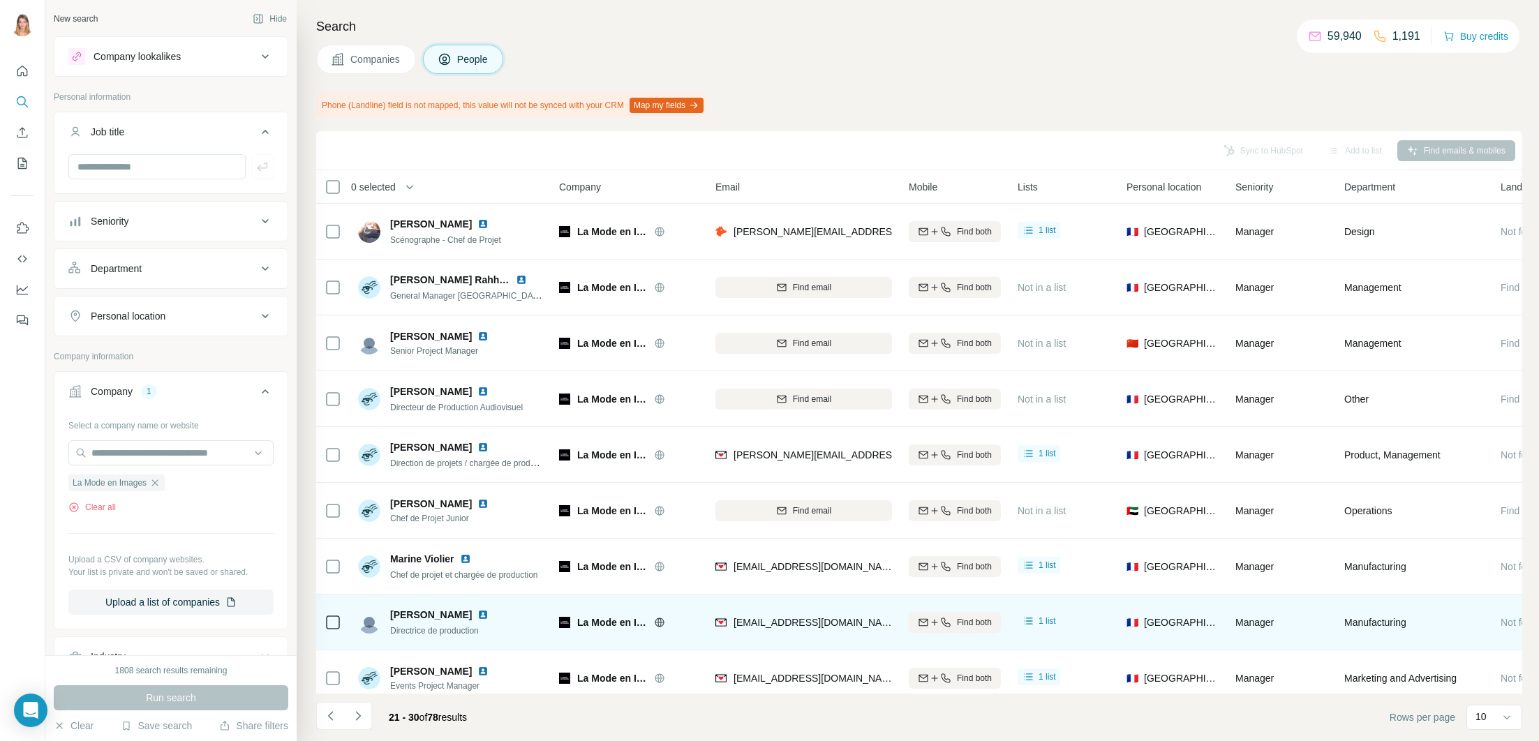
scroll to position [33, 0]
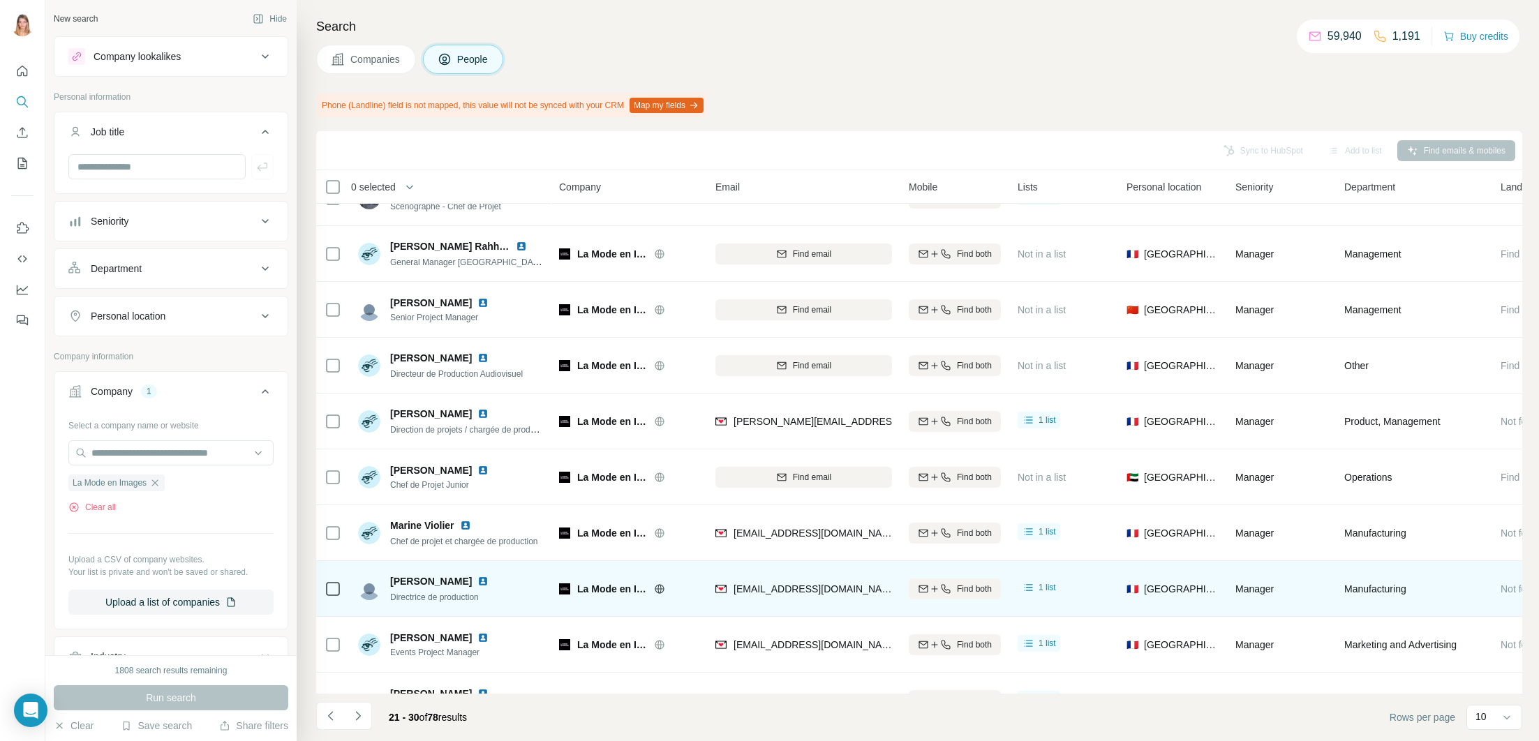
click at [477, 580] on img at bounding box center [482, 581] width 11 height 11
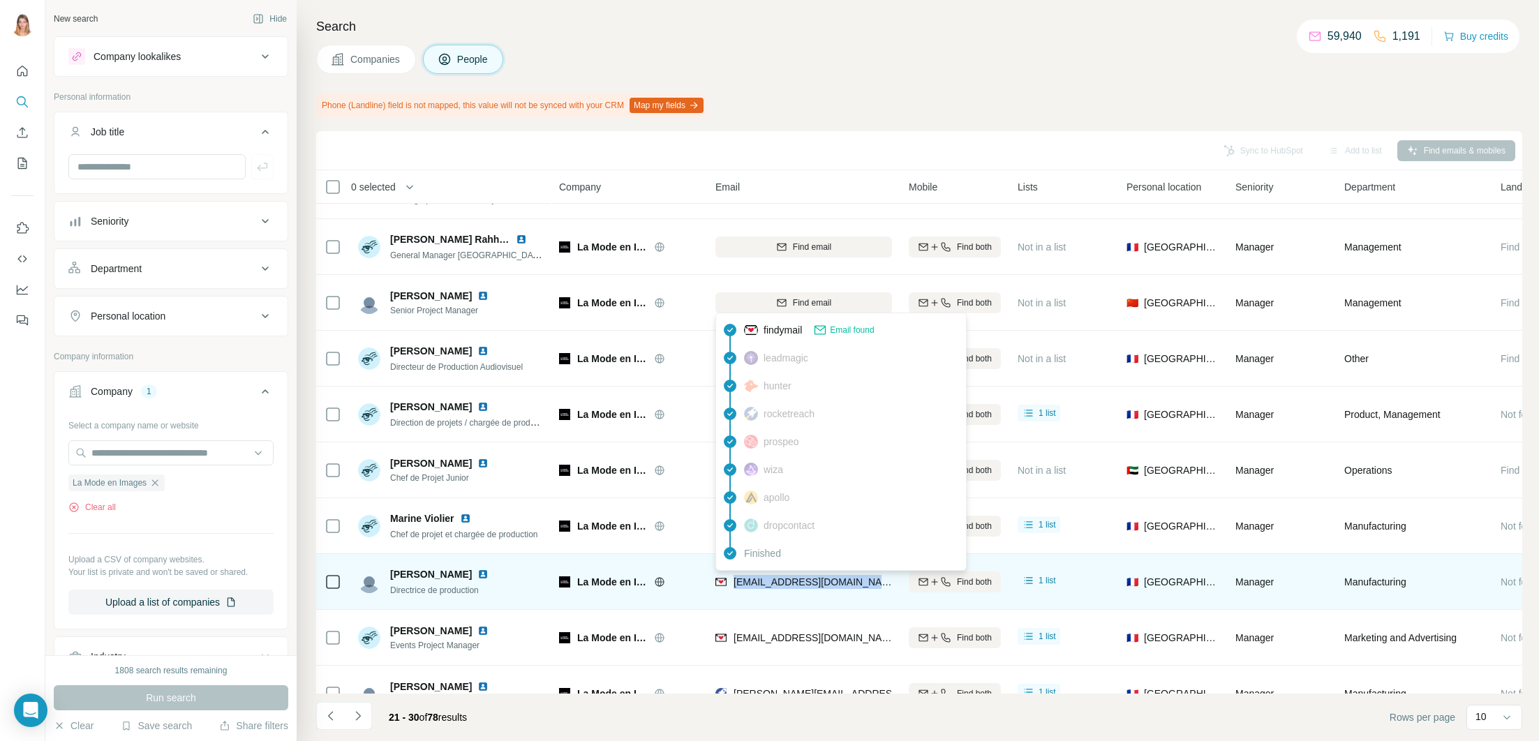
drag, startPoint x: 734, startPoint y: 590, endPoint x: 855, endPoint y: 590, distance: 120.7
click at [855, 590] on div "[EMAIL_ADDRESS][DOMAIN_NAME]" at bounding box center [803, 583] width 177 height 17
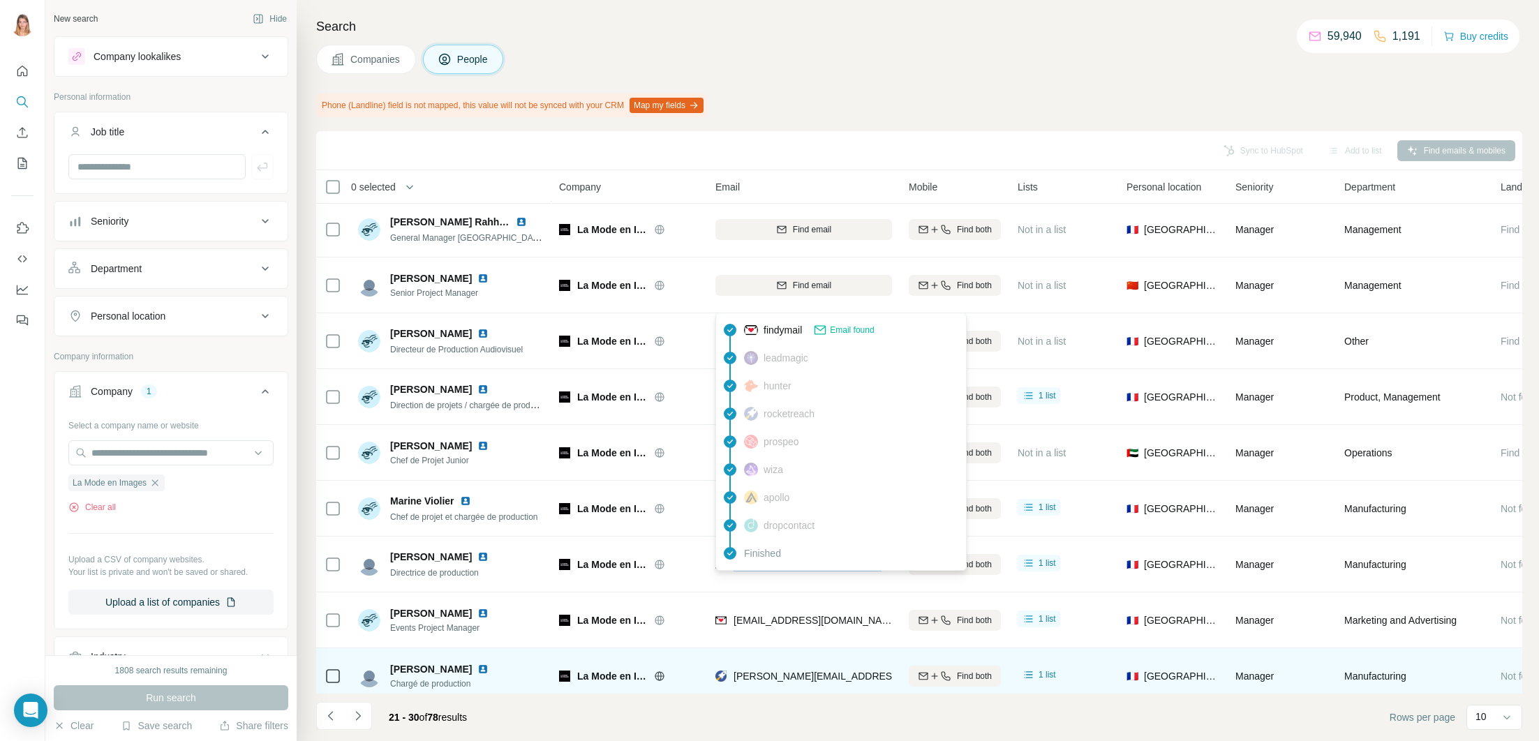
scroll to position [68, 0]
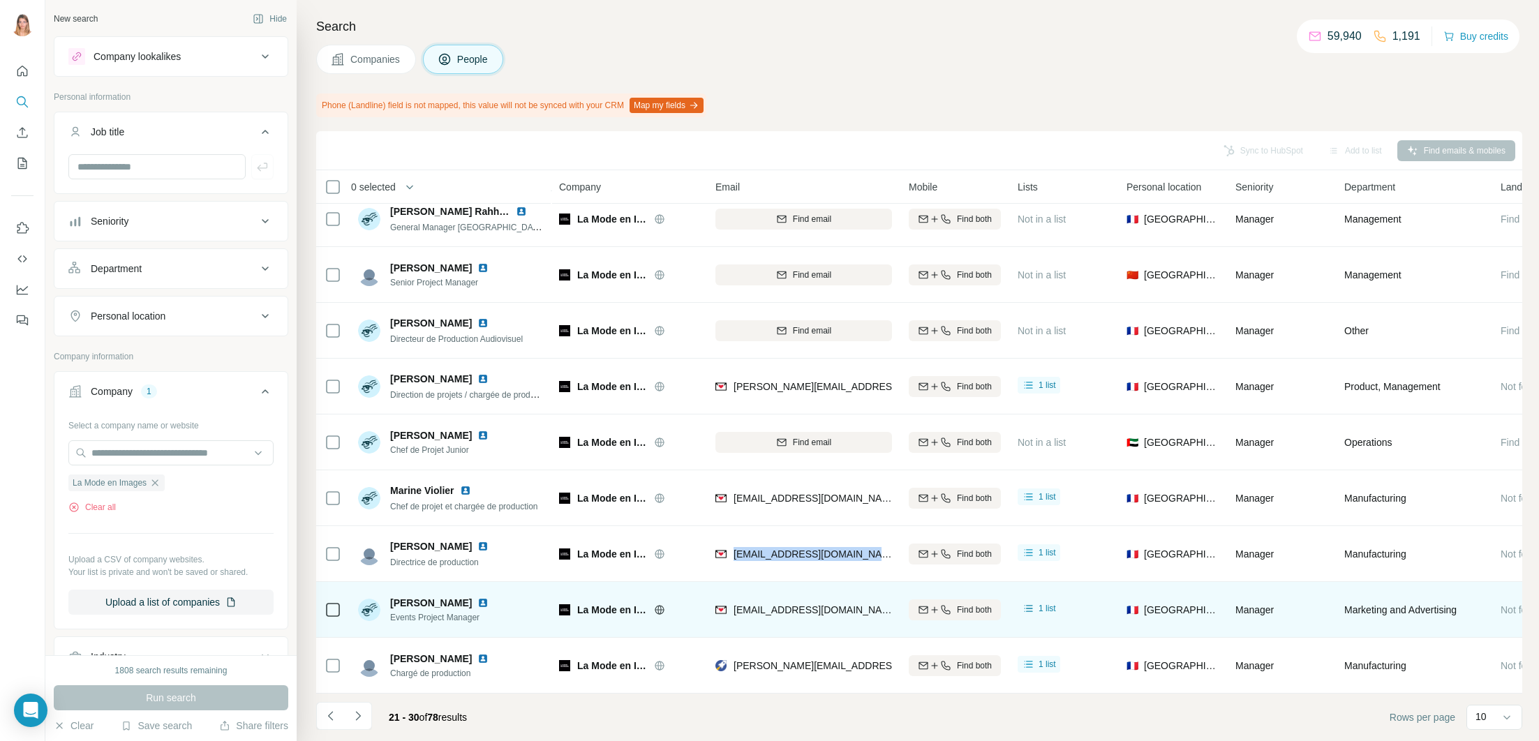
click at [482, 603] on img at bounding box center [482, 602] width 11 height 11
drag, startPoint x: 426, startPoint y: 604, endPoint x: 370, endPoint y: 602, distance: 56.6
click at [370, 602] on div "[PERSON_NAME] Events Project Manager" at bounding box center [431, 610] width 147 height 28
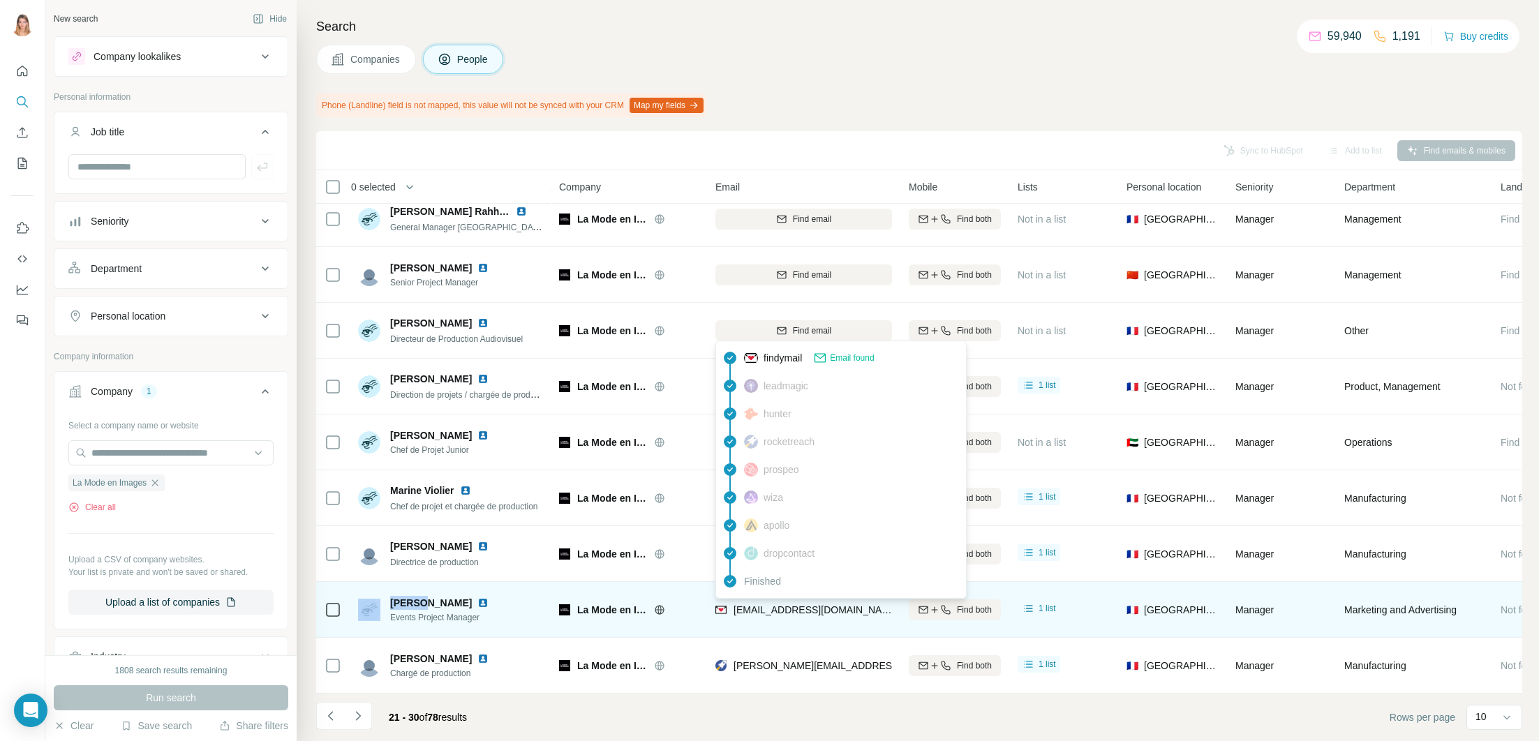
drag, startPoint x: 880, startPoint y: 611, endPoint x: 729, endPoint y: 611, distance: 150.7
click at [724, 614] on div "[EMAIL_ADDRESS][DOMAIN_NAME]" at bounding box center [803, 609] width 177 height 38
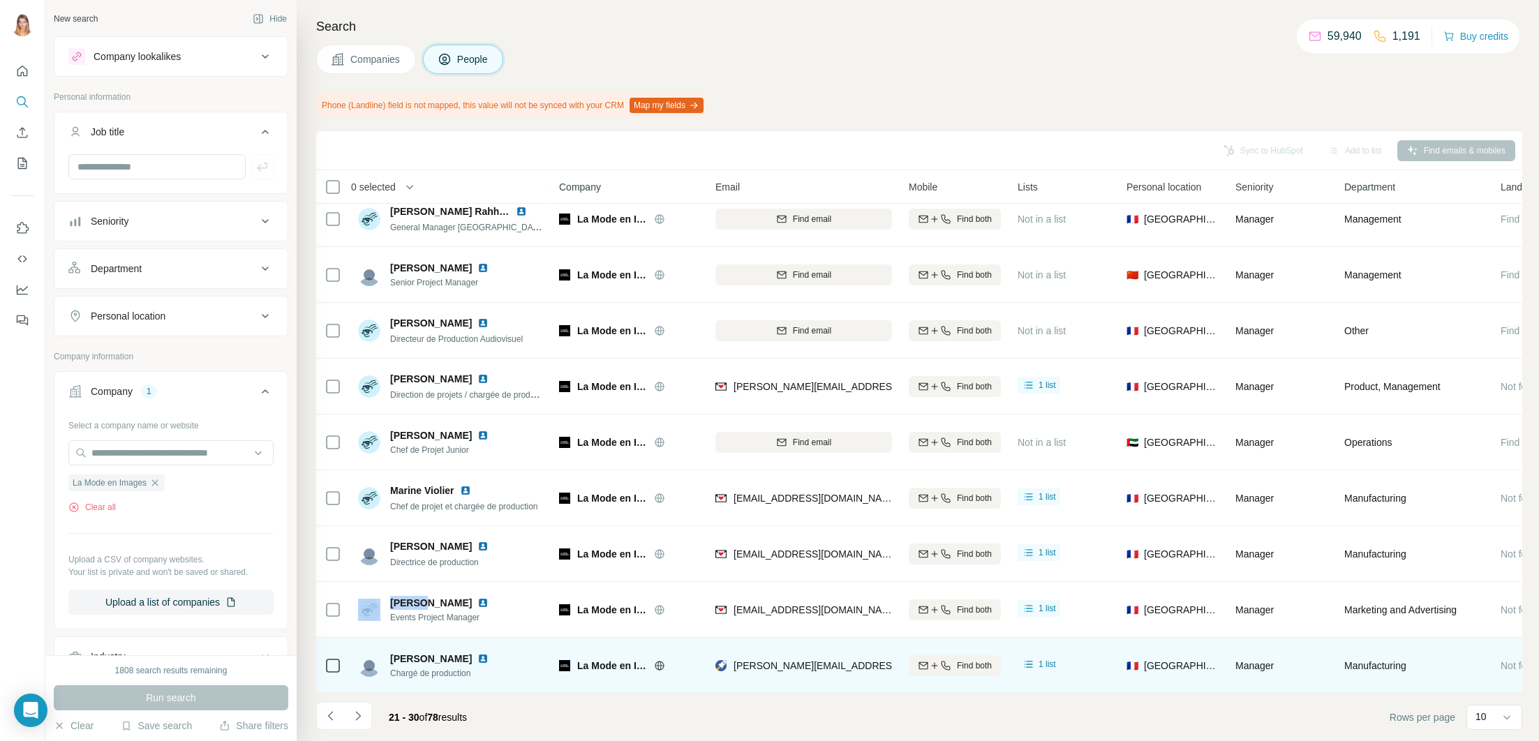
click at [477, 658] on img at bounding box center [482, 658] width 11 height 11
drag, startPoint x: 734, startPoint y: 666, endPoint x: 892, endPoint y: 671, distance: 157.8
click at [892, 671] on td "[PERSON_NAME][EMAIL_ADDRESS][PERSON_NAME][DOMAIN_NAME]" at bounding box center [803, 666] width 193 height 56
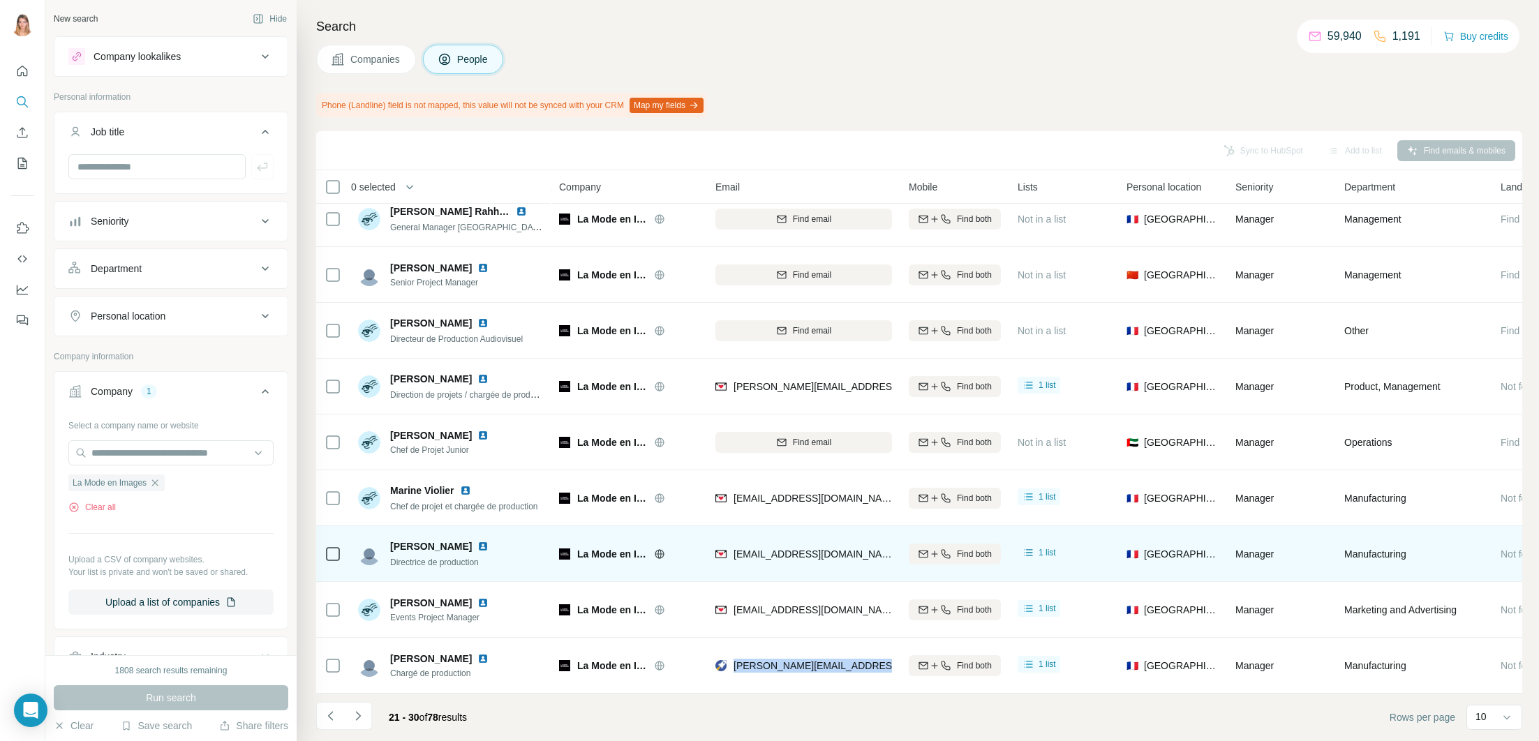
click at [477, 546] on img at bounding box center [482, 546] width 11 height 11
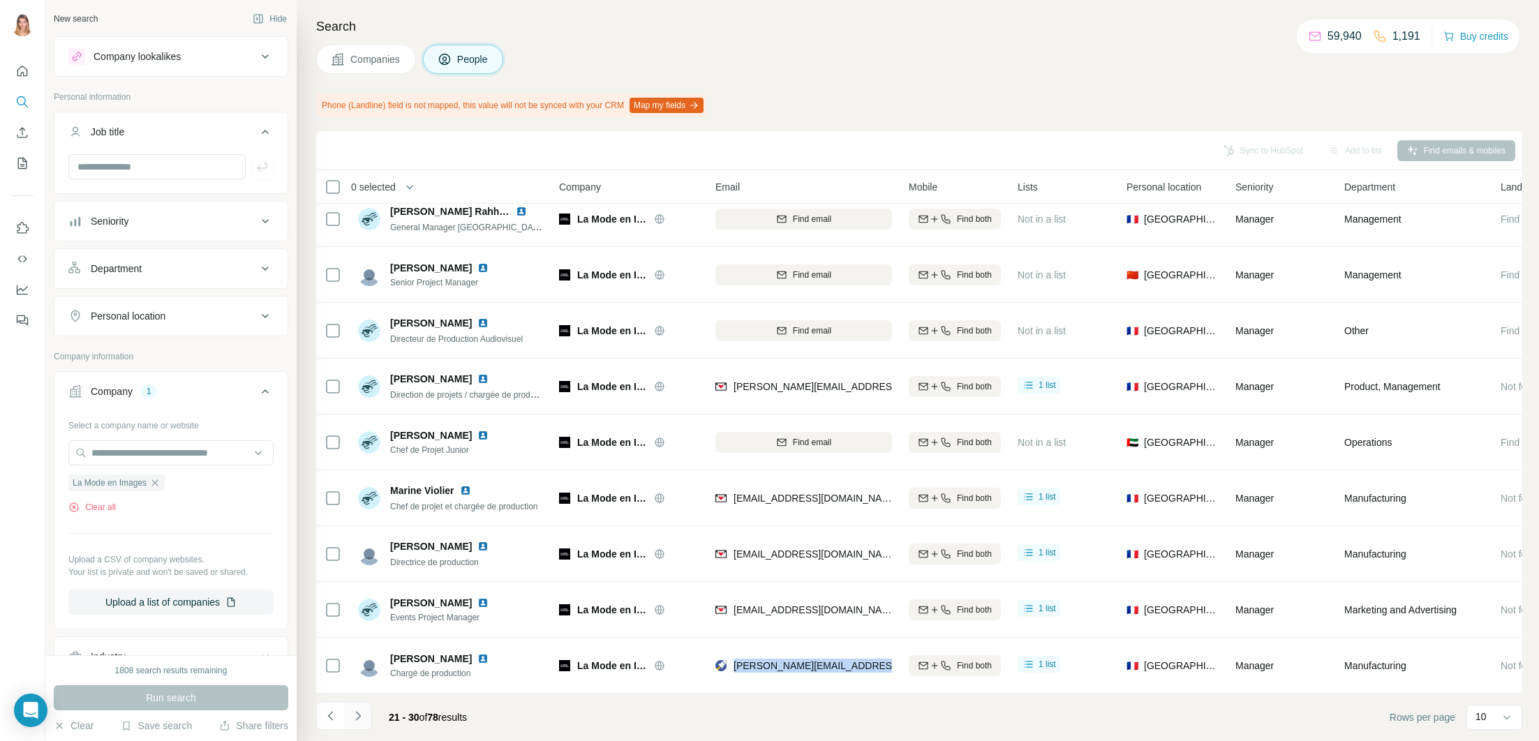
click at [356, 718] on icon "Navigate to next page" at bounding box center [358, 716] width 14 height 14
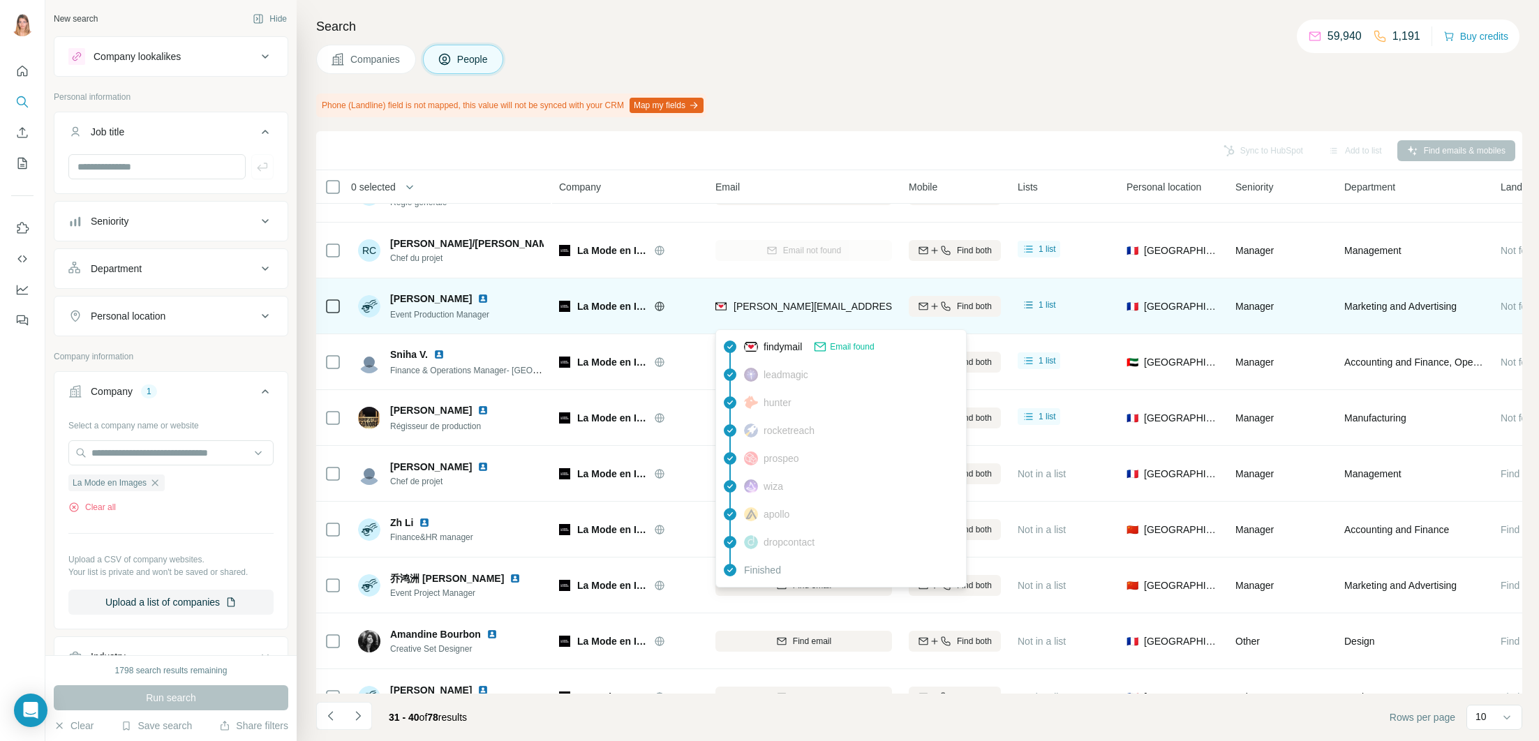
scroll to position [0, 0]
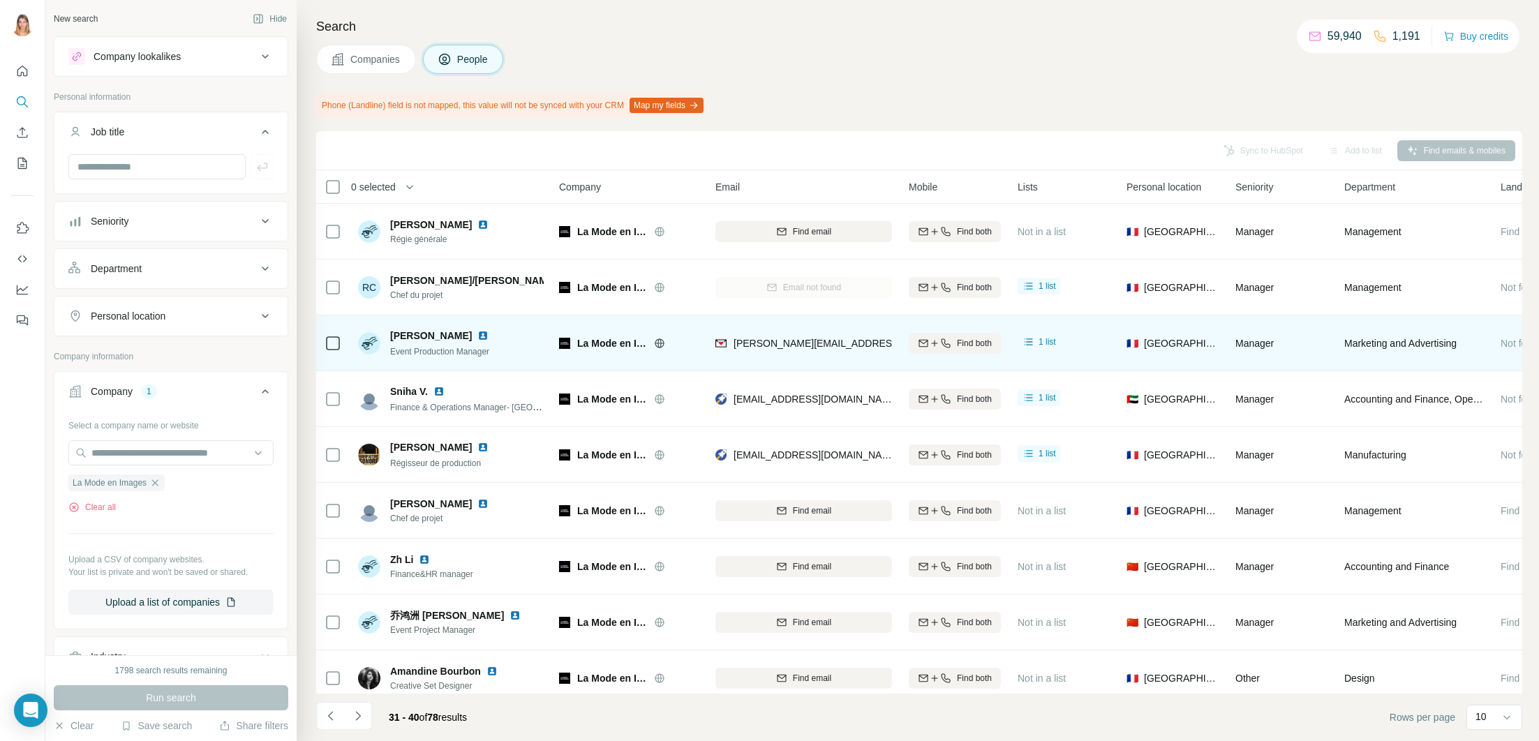
click at [477, 334] on img at bounding box center [482, 335] width 11 height 11
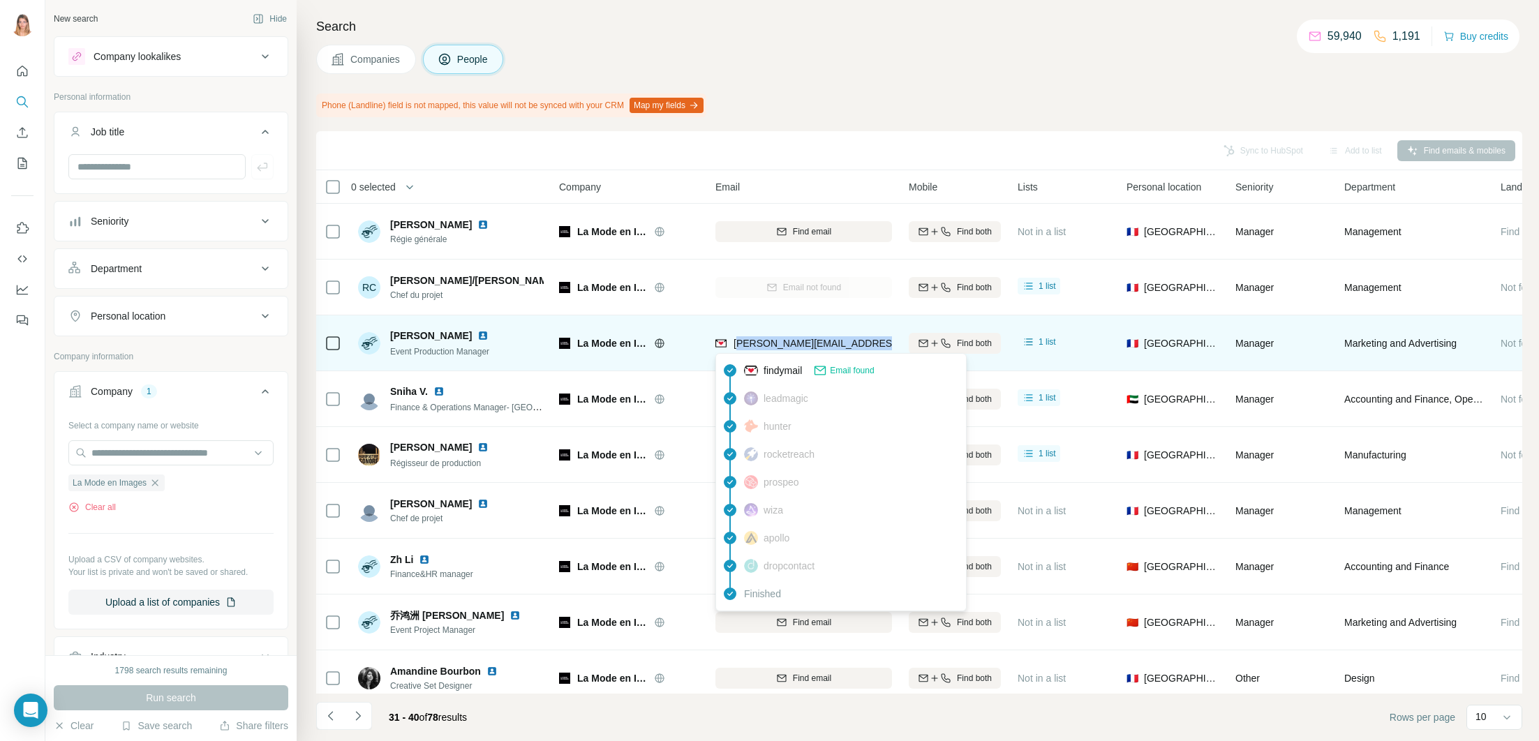
drag, startPoint x: 735, startPoint y: 342, endPoint x: 886, endPoint y: 344, distance: 150.8
click at [885, 345] on span "[PERSON_NAME][EMAIL_ADDRESS][PERSON_NAME][DOMAIN_NAME]" at bounding box center [896, 343] width 327 height 11
click at [888, 341] on span "[PERSON_NAME][EMAIL_ADDRESS][PERSON_NAME][DOMAIN_NAME]" at bounding box center [896, 343] width 327 height 11
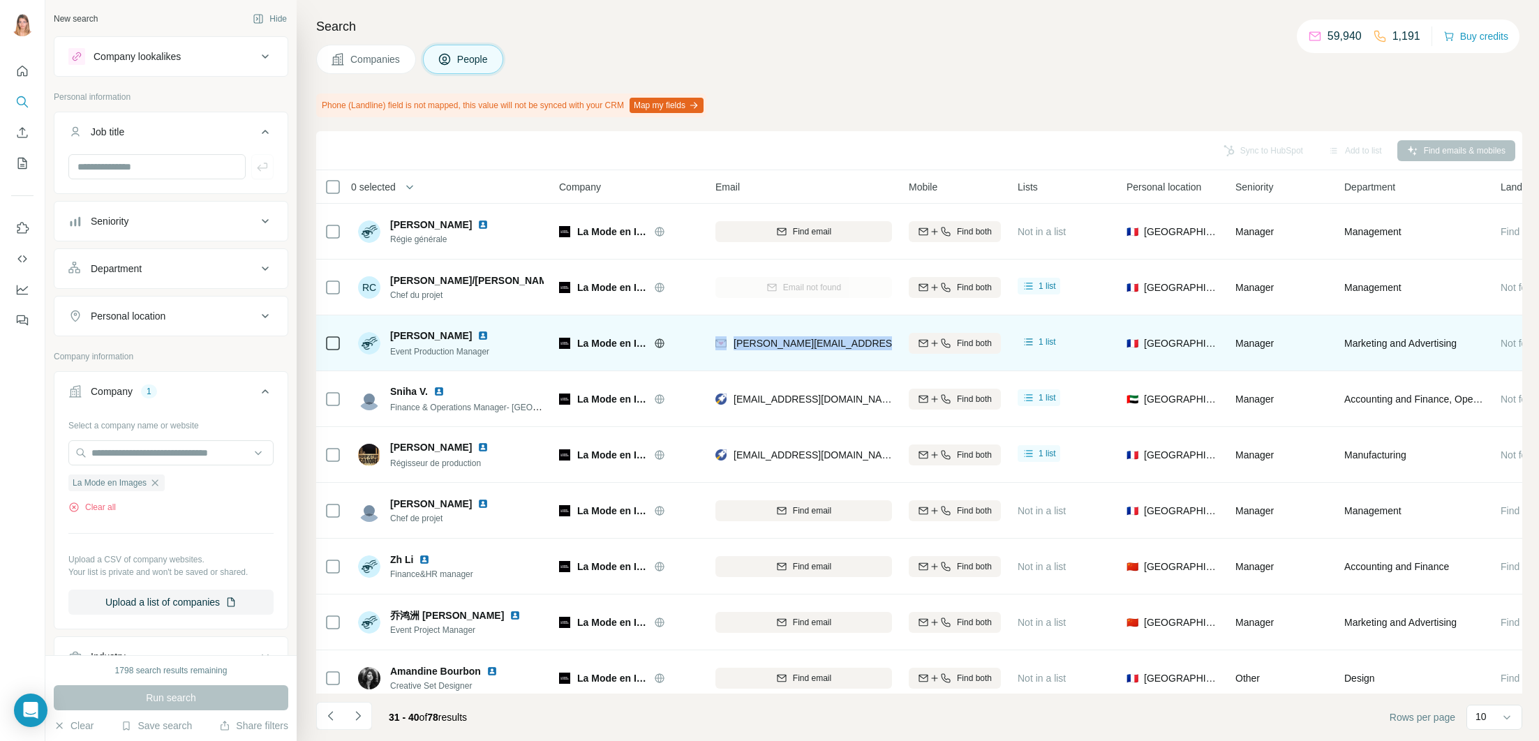
drag, startPoint x: 858, startPoint y: 342, endPoint x: 740, endPoint y: 343, distance: 118.6
click at [712, 343] on td "[PERSON_NAME][EMAIL_ADDRESS][PERSON_NAME][DOMAIN_NAME]" at bounding box center [803, 343] width 193 height 56
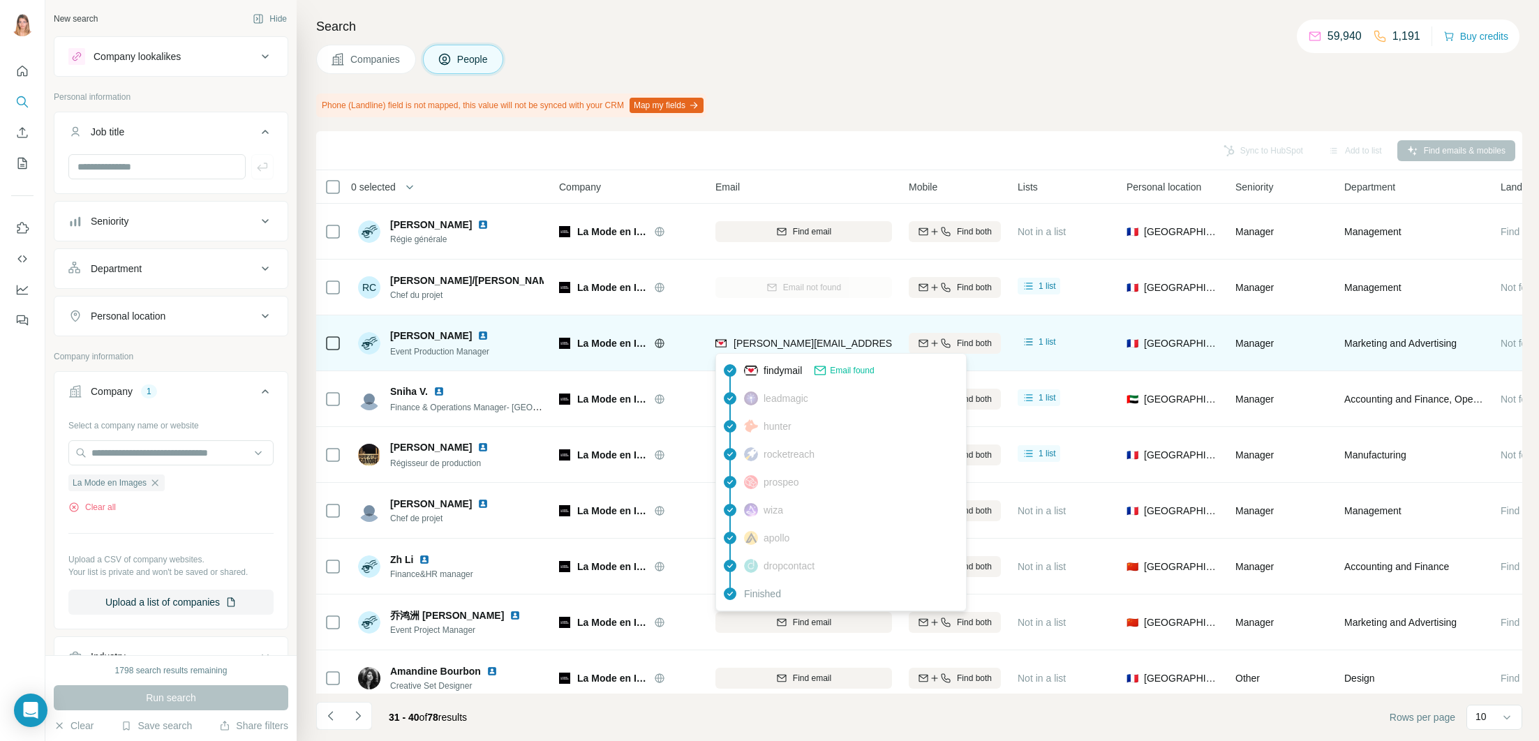
click at [744, 343] on span "[PERSON_NAME][EMAIL_ADDRESS][PERSON_NAME][DOMAIN_NAME]" at bounding box center [896, 343] width 327 height 11
click at [735, 344] on span "[PERSON_NAME][EMAIL_ADDRESS][PERSON_NAME][DOMAIN_NAME]" at bounding box center [896, 343] width 327 height 11
drag, startPoint x: 735, startPoint y: 343, endPoint x: 761, endPoint y: 336, distance: 26.7
click at [875, 341] on span "[PERSON_NAME][EMAIL_ADDRESS][PERSON_NAME][DOMAIN_NAME]" at bounding box center [896, 340] width 327 height 11
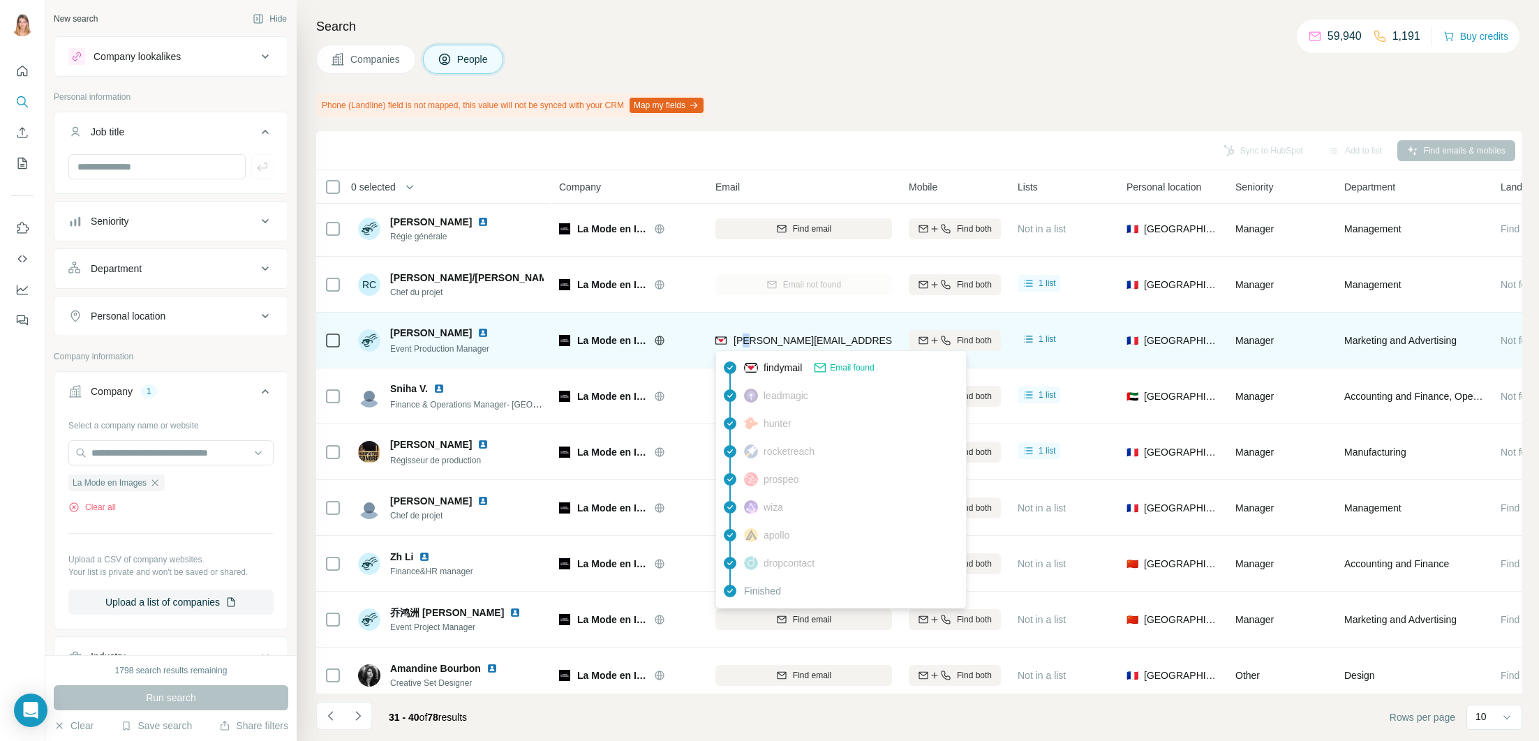
drag, startPoint x: 747, startPoint y: 336, endPoint x: 731, endPoint y: 337, distance: 16.1
click at [743, 336] on span "[PERSON_NAME][EMAIL_ADDRESS][PERSON_NAME][DOMAIN_NAME]" at bounding box center [896, 340] width 327 height 11
drag, startPoint x: 731, startPoint y: 338, endPoint x: 890, endPoint y: 340, distance: 159.8
click at [890, 340] on div "[PERSON_NAME][EMAIL_ADDRESS][PERSON_NAME][DOMAIN_NAME]" at bounding box center [882, 339] width 334 height 14
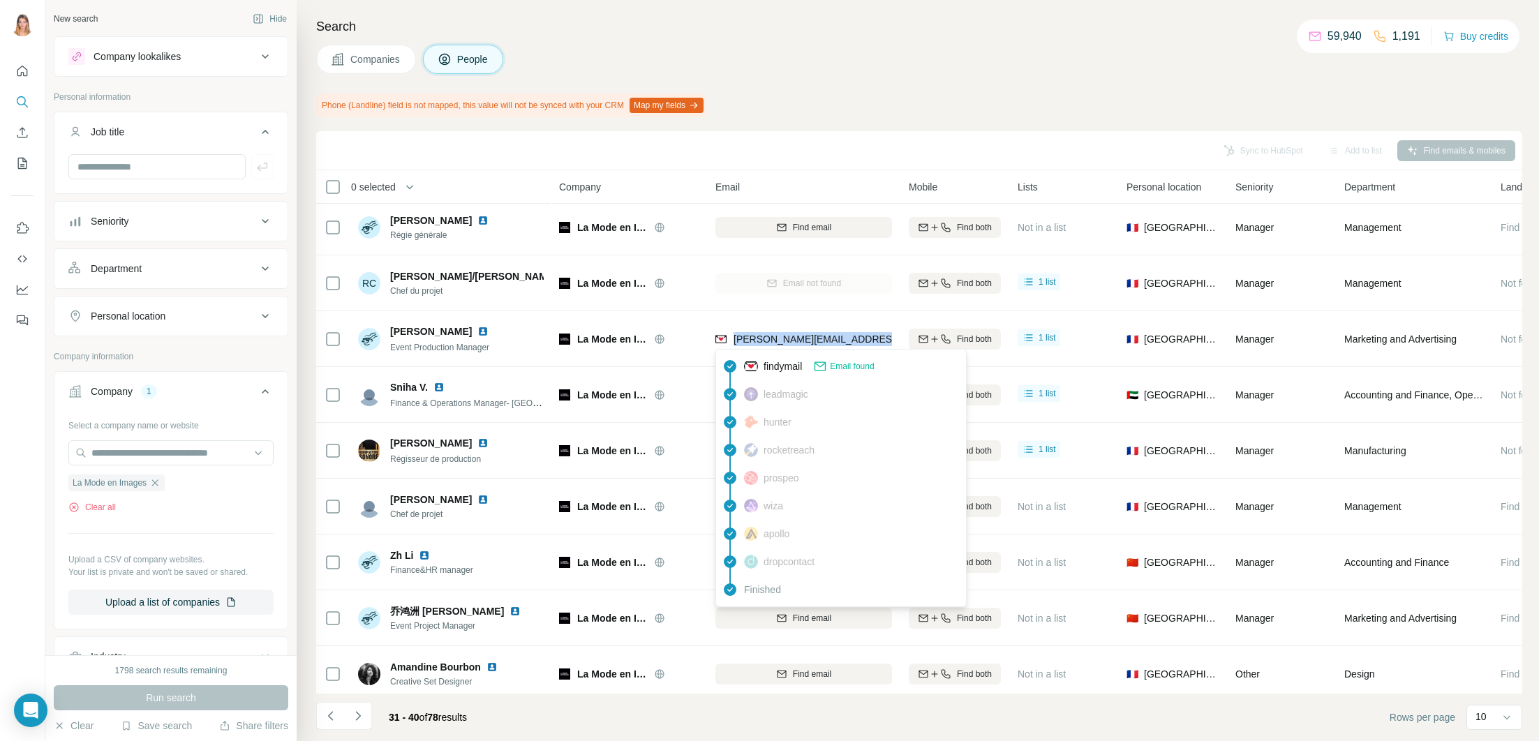
click at [833, 108] on div "Phone (Landline) field is not mapped, this value will not be synced with your C…" at bounding box center [919, 106] width 1206 height 24
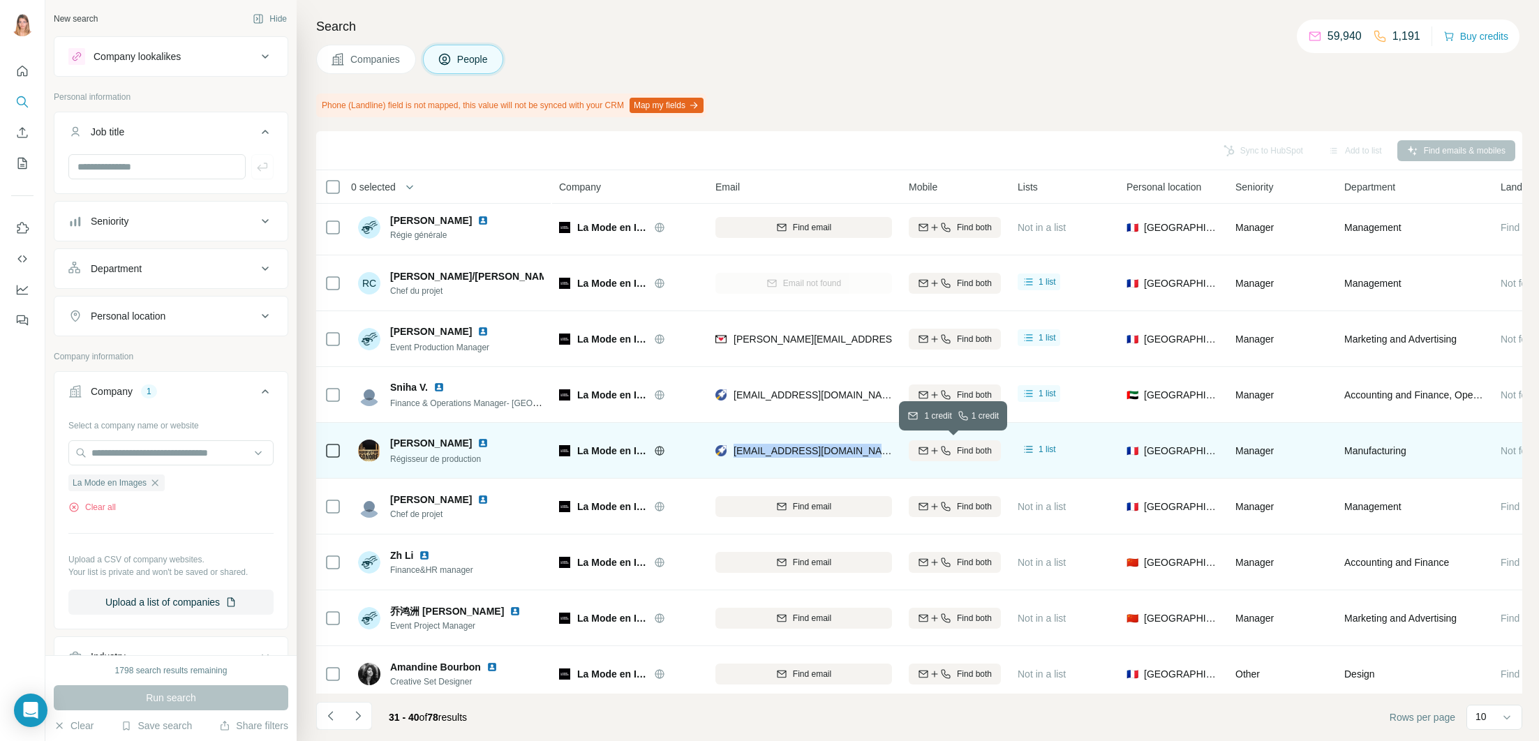
drag, startPoint x: 733, startPoint y: 451, endPoint x: 950, endPoint y: 431, distance: 217.9
click at [0, 0] on tr "[PERSON_NAME] Régisseur de production La Mode en Images [EMAIL_ADDRESS][DOMAIN_…" at bounding box center [0, 0] width 0 height 0
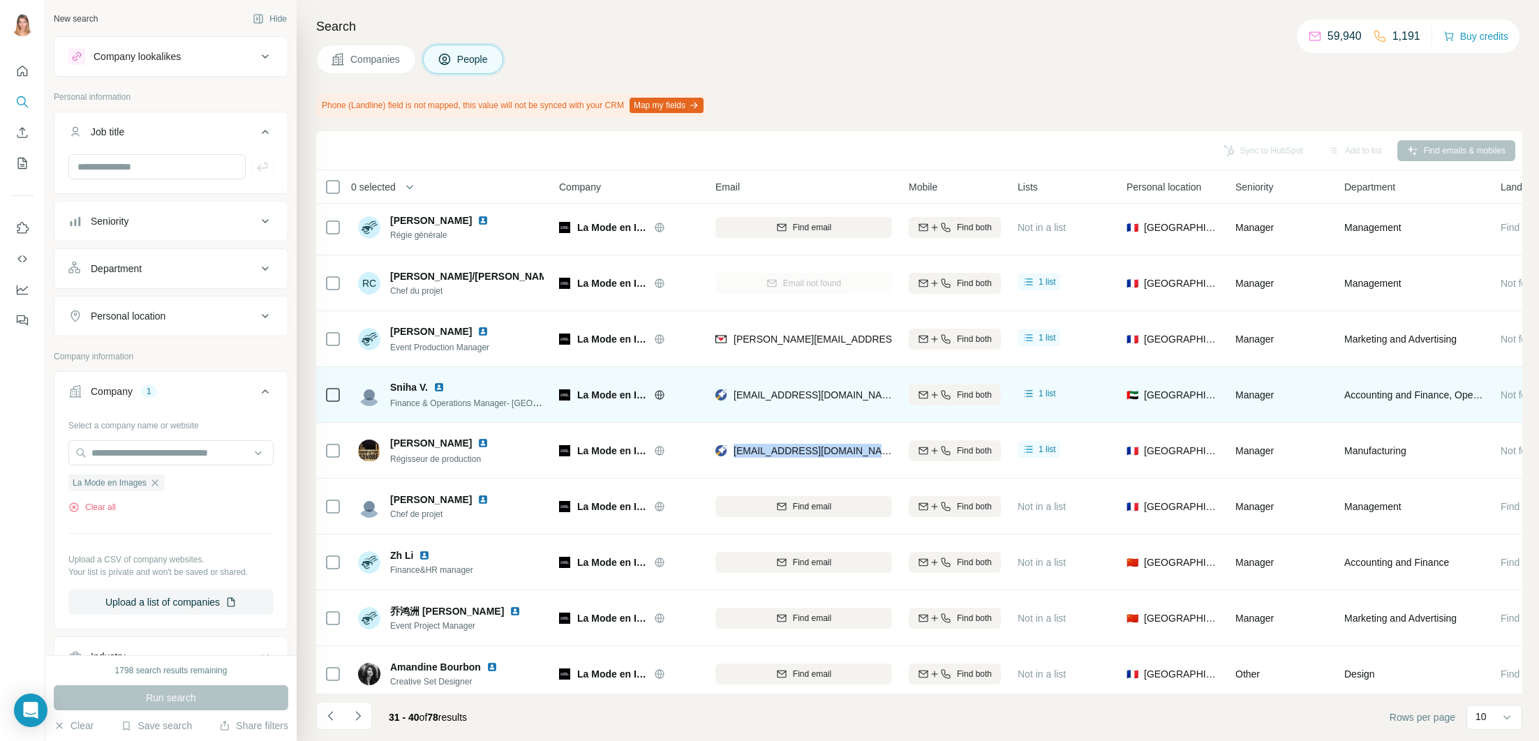
click at [440, 386] on img at bounding box center [438, 387] width 11 height 11
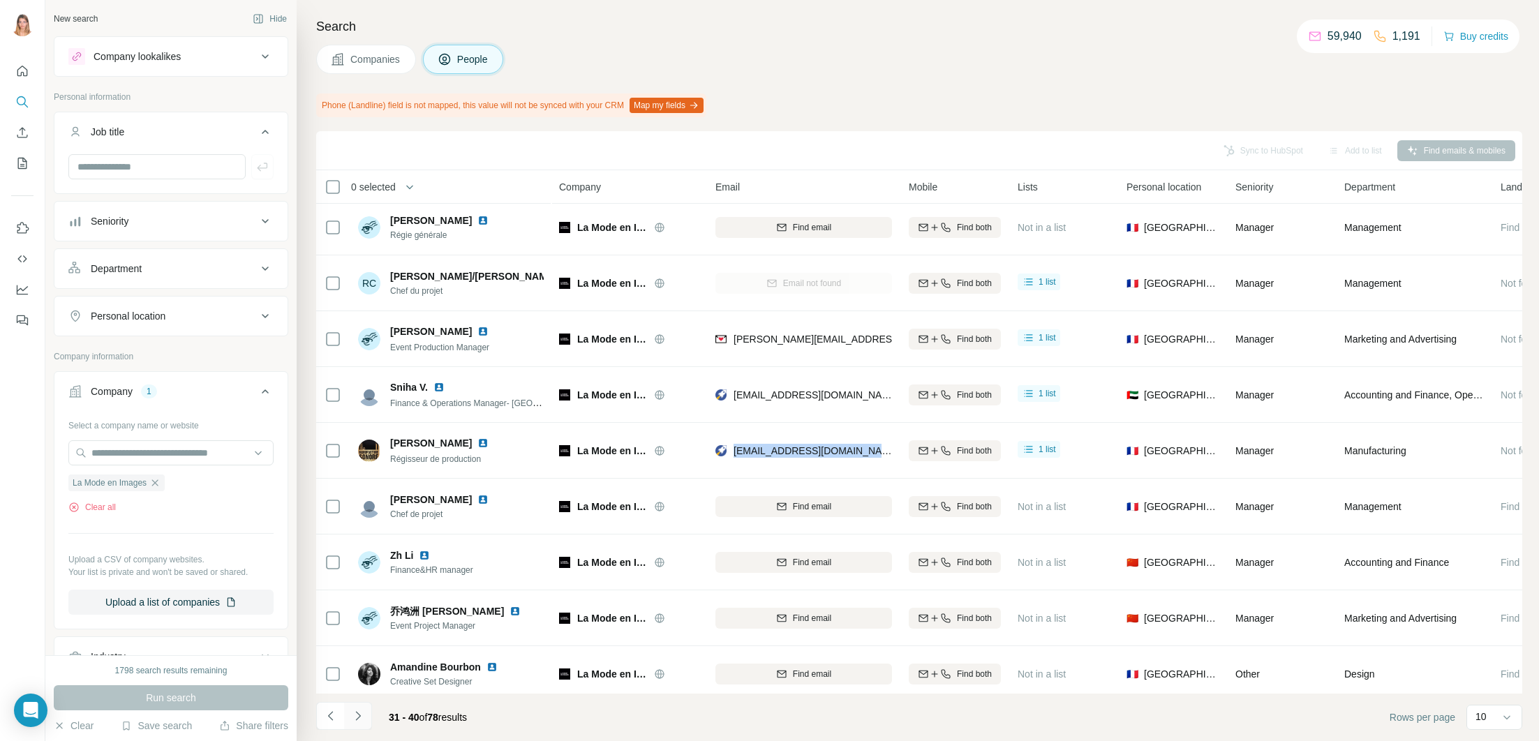
click at [359, 717] on icon "Navigate to next page" at bounding box center [357, 715] width 5 height 9
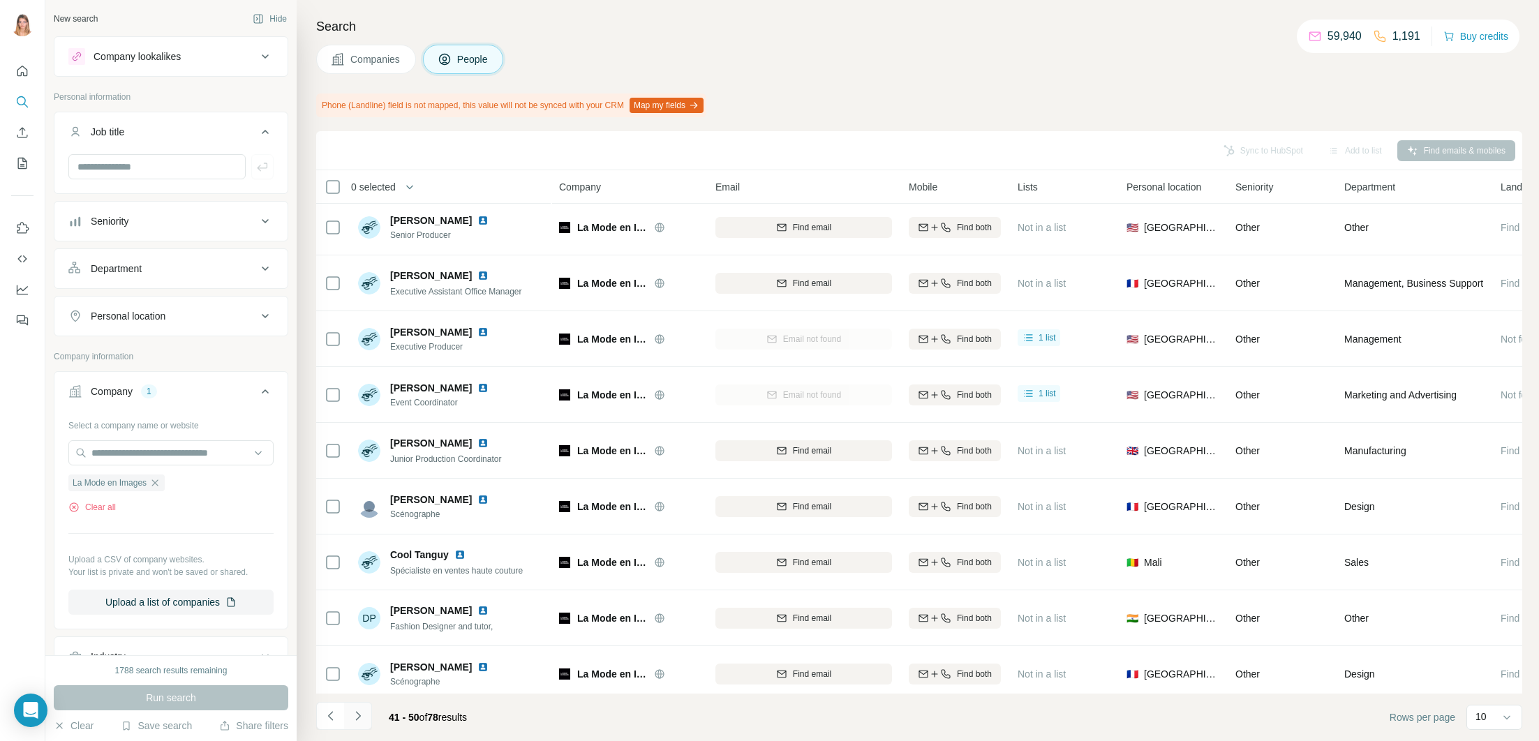
click at [359, 717] on icon "Navigate to next page" at bounding box center [357, 715] width 5 height 9
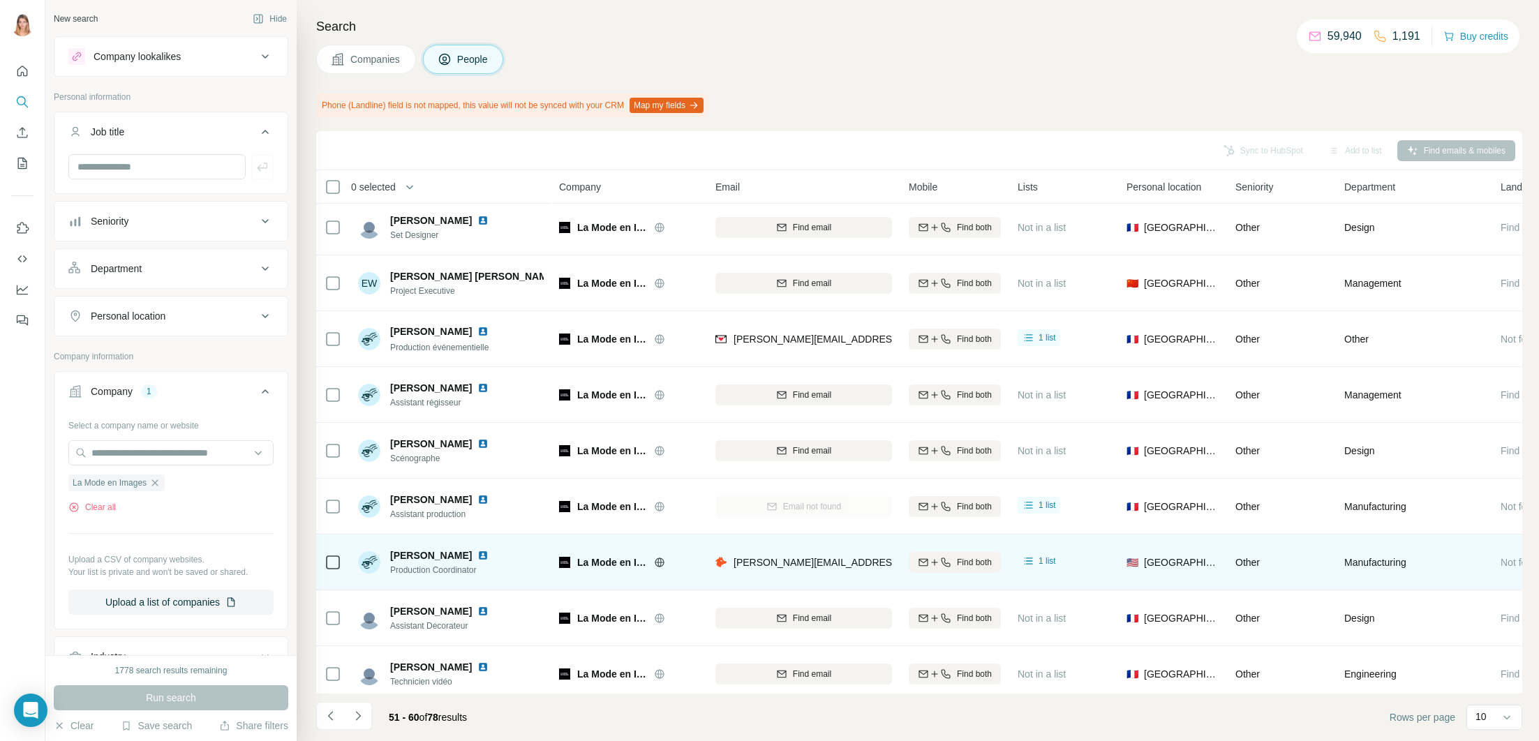
click at [482, 555] on img at bounding box center [482, 555] width 11 height 11
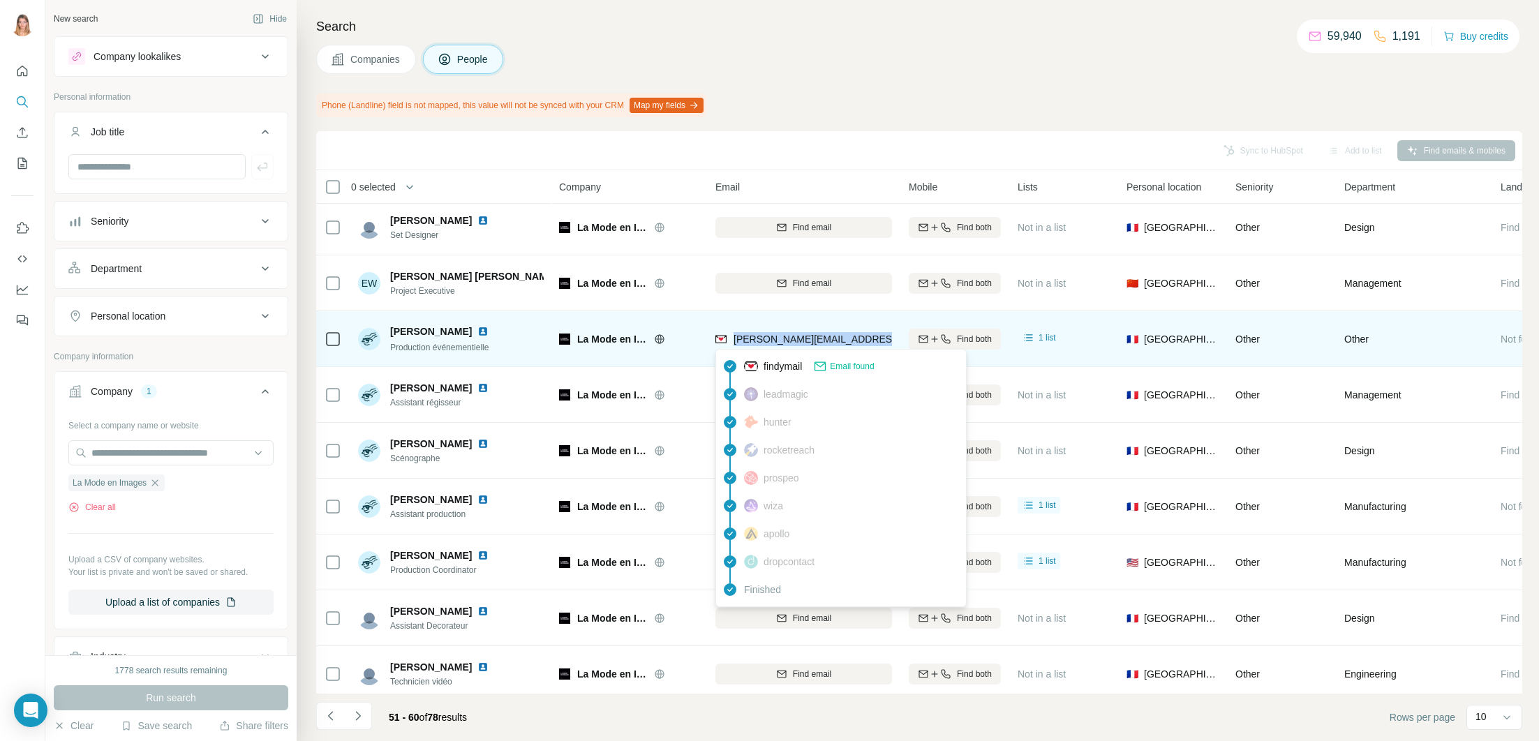
drag, startPoint x: 733, startPoint y: 338, endPoint x: 885, endPoint y: 341, distance: 152.1
click at [884, 341] on div "[PERSON_NAME][EMAIL_ADDRESS][DOMAIN_NAME]" at bounding box center [841, 339] width 253 height 14
click at [861, 326] on div "[PERSON_NAME][EMAIL_ADDRESS][DOMAIN_NAME]" at bounding box center [803, 339] width 177 height 38
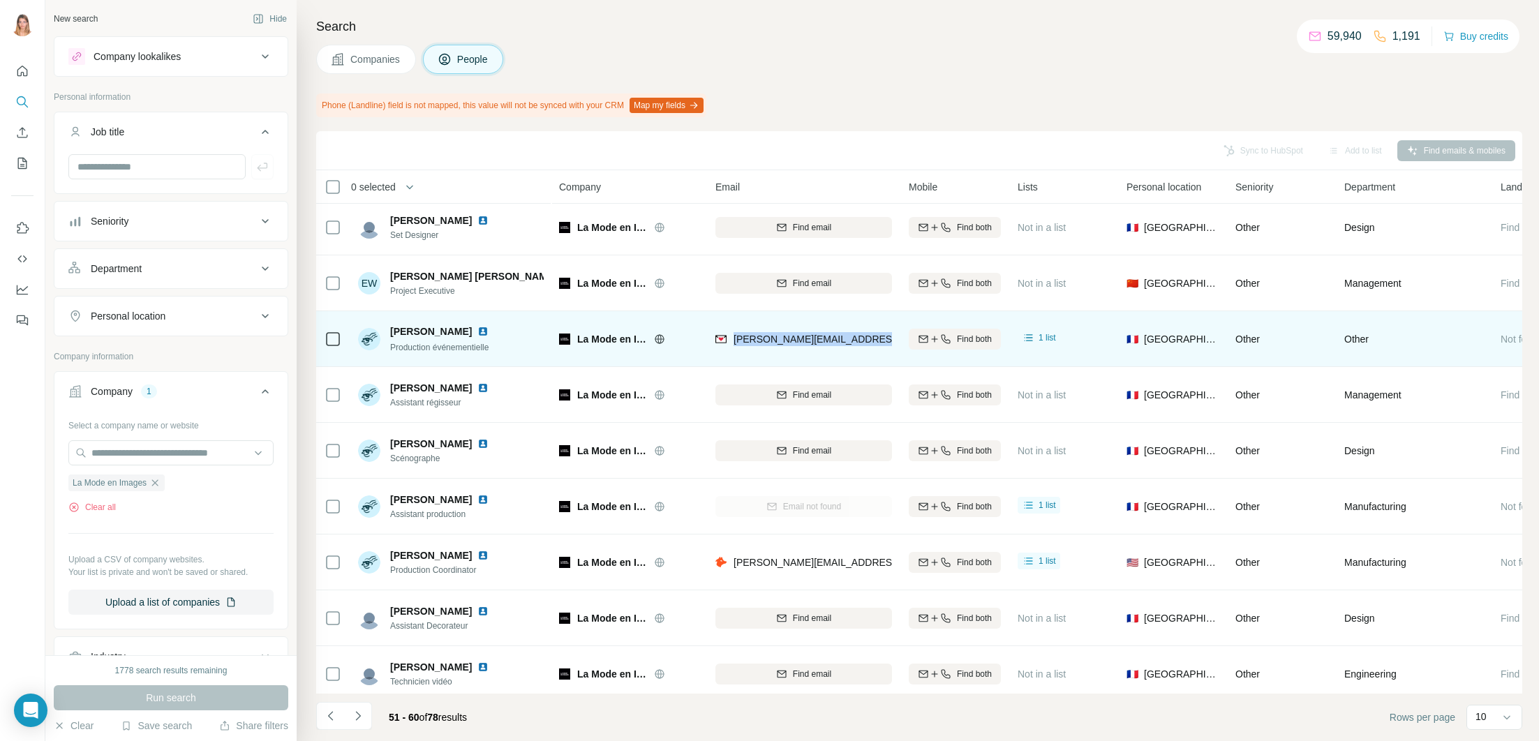
drag, startPoint x: 733, startPoint y: 338, endPoint x: 901, endPoint y: 340, distance: 167.5
click at [0, 0] on tr "[PERSON_NAME] Production événementielle La Mode en Images [PERSON_NAME][EMAIL_A…" at bounding box center [0, 0] width 0 height 0
click at [488, 331] on img at bounding box center [482, 331] width 11 height 11
drag, startPoint x: 424, startPoint y: 329, endPoint x: 402, endPoint y: 329, distance: 21.6
click at [389, 330] on div "[PERSON_NAME] Production événementielle" at bounding box center [431, 339] width 147 height 29
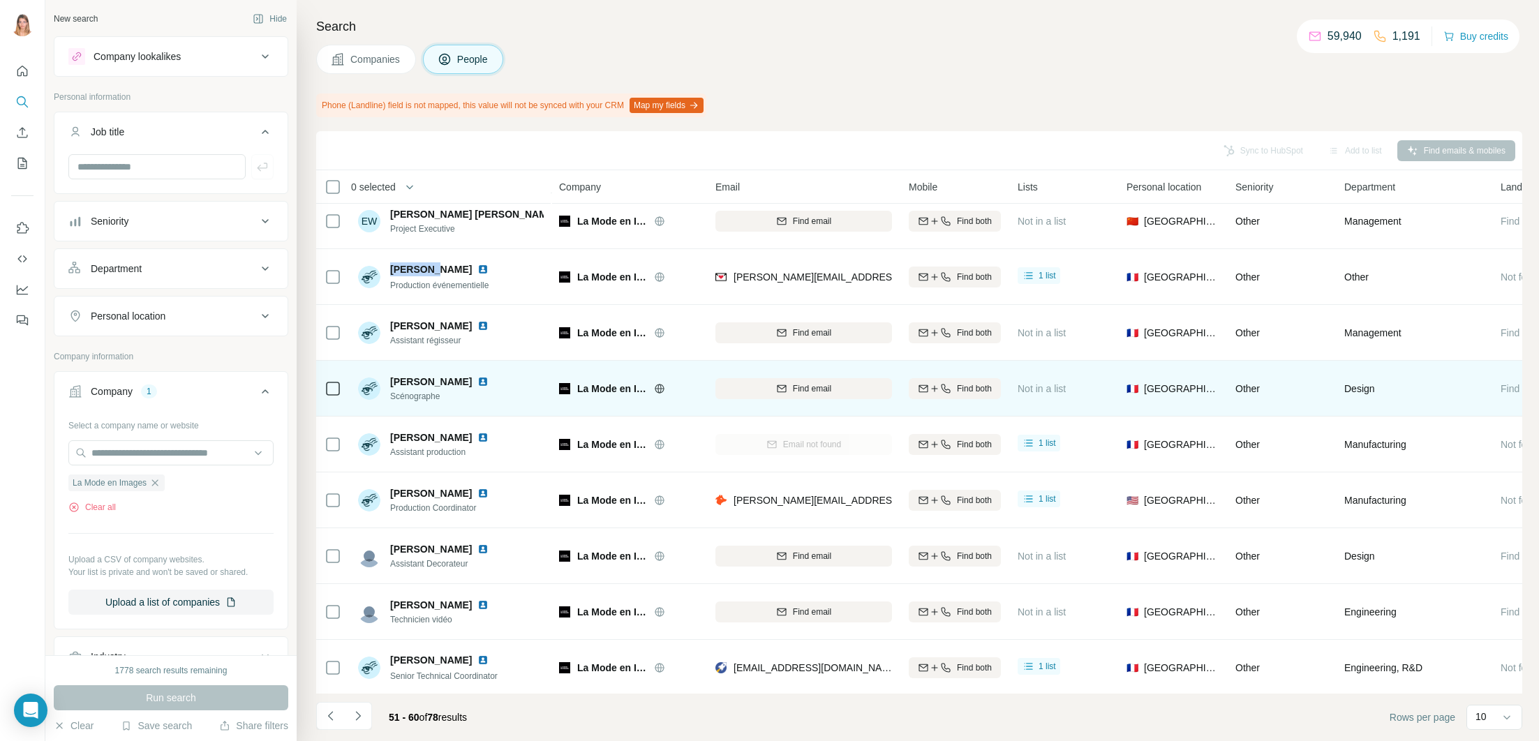
scroll to position [68, 0]
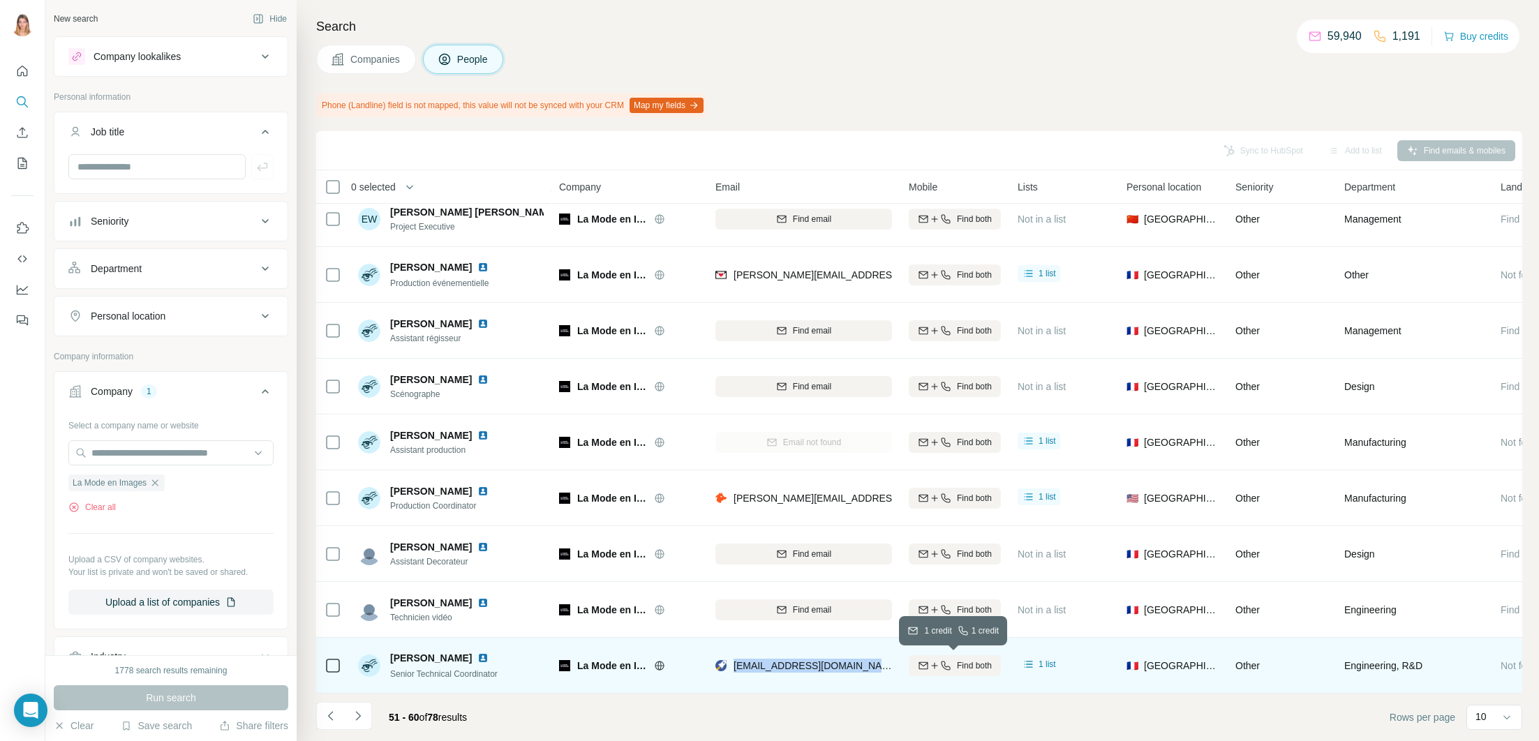
drag, startPoint x: 733, startPoint y: 666, endPoint x: 919, endPoint y: 669, distance: 185.7
click at [0, 0] on tr "[PERSON_NAME] Senior Technical Coordinator La Mode en Images [EMAIL_ADDRESS][DO…" at bounding box center [0, 0] width 0 height 0
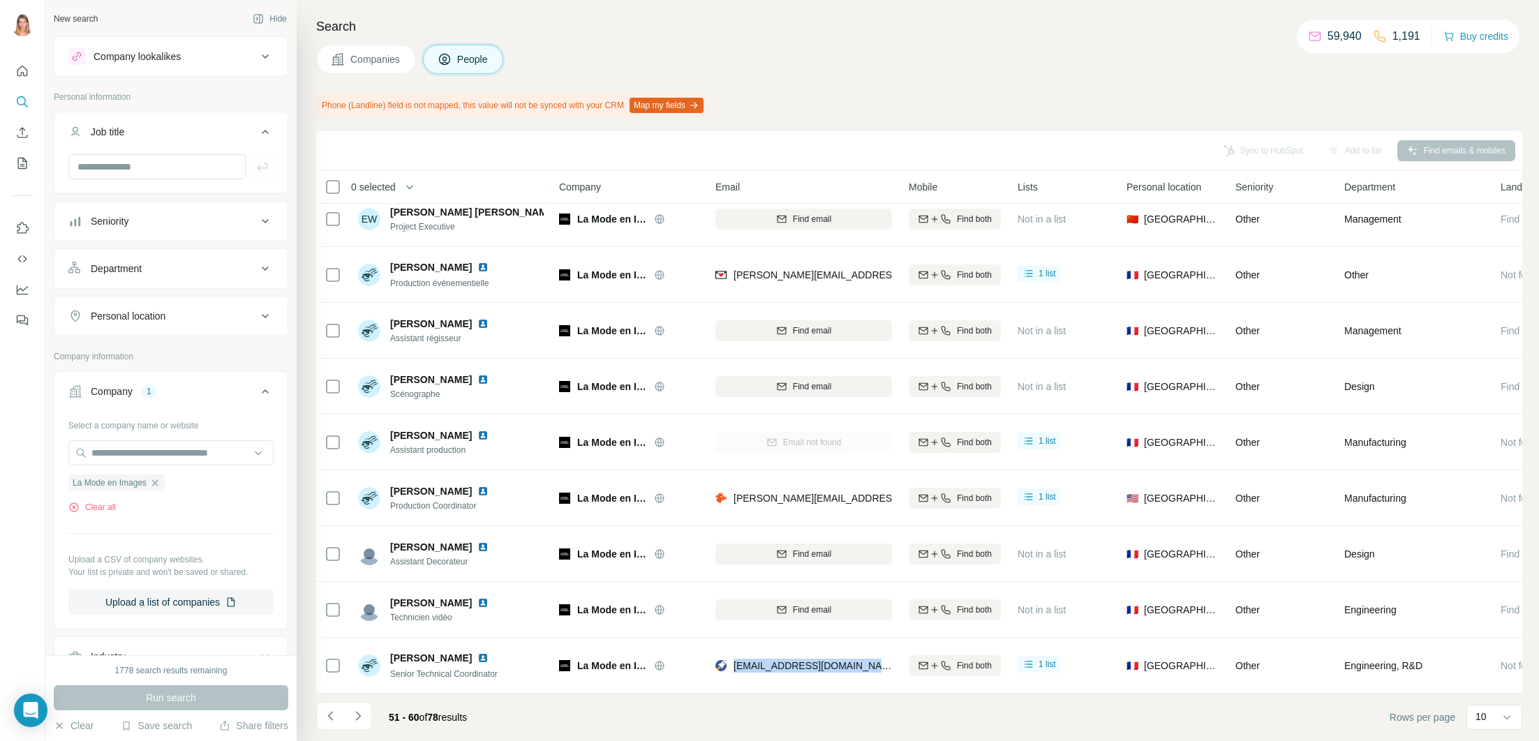
click at [364, 721] on icon "Navigate to next page" at bounding box center [358, 716] width 14 height 14
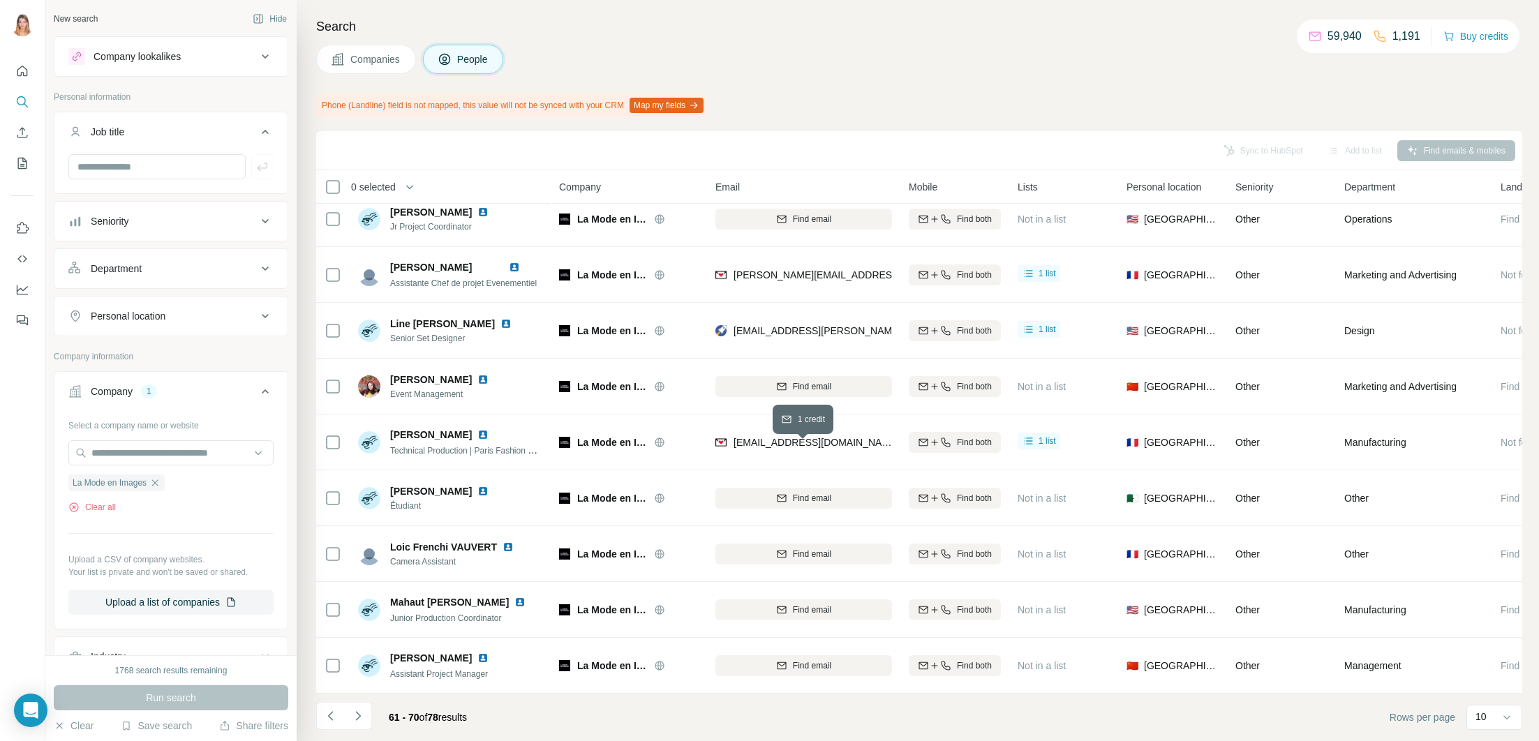
scroll to position [0, 0]
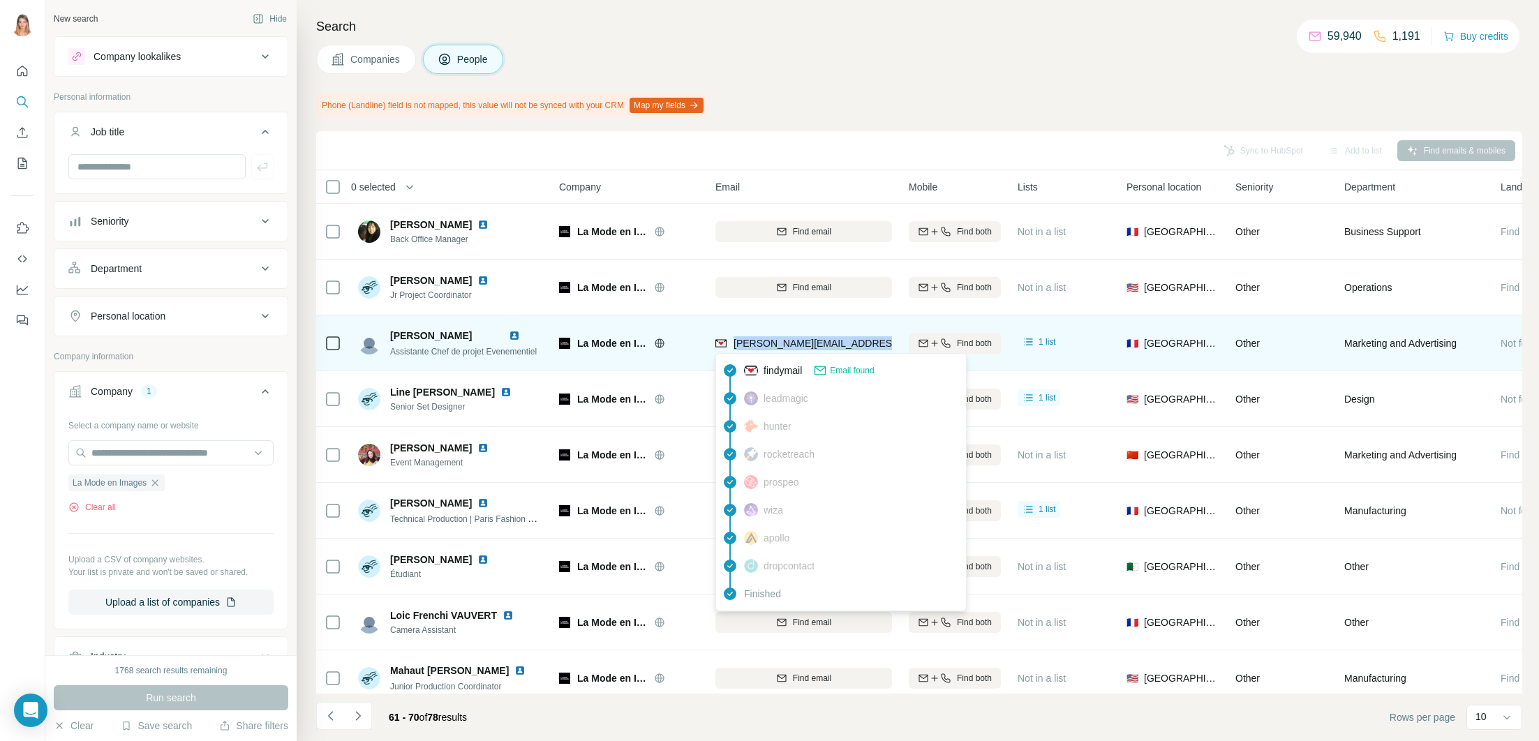
drag, startPoint x: 734, startPoint y: 342, endPoint x: 880, endPoint y: 347, distance: 145.9
click at [877, 347] on span "[PERSON_NAME][EMAIL_ADDRESS][DOMAIN_NAME]" at bounding box center [856, 343] width 246 height 11
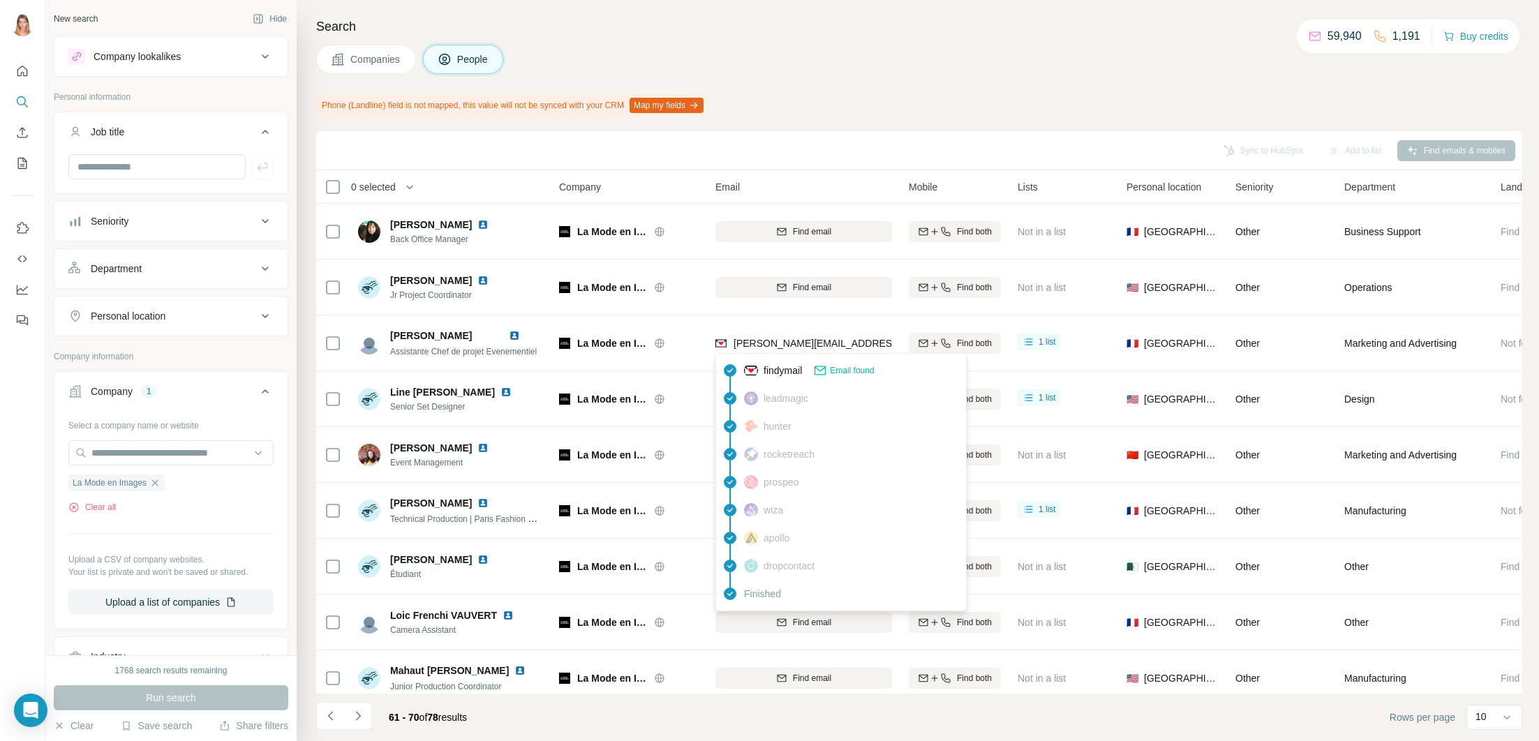
click at [882, 66] on div "Companies People" at bounding box center [919, 59] width 1206 height 29
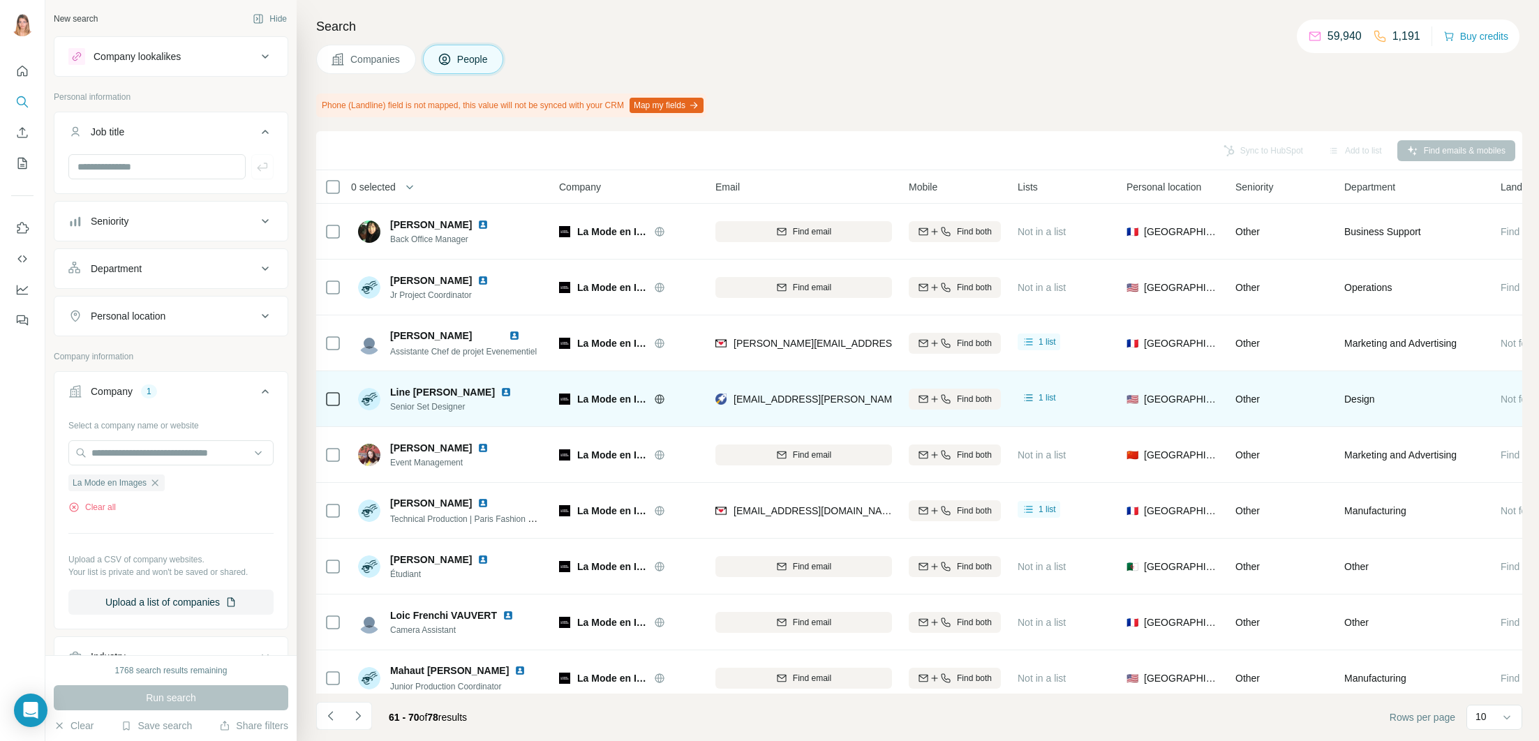
click at [456, 398] on div "Line [PERSON_NAME]" at bounding box center [459, 392] width 138 height 14
click at [500, 391] on img at bounding box center [505, 392] width 11 height 11
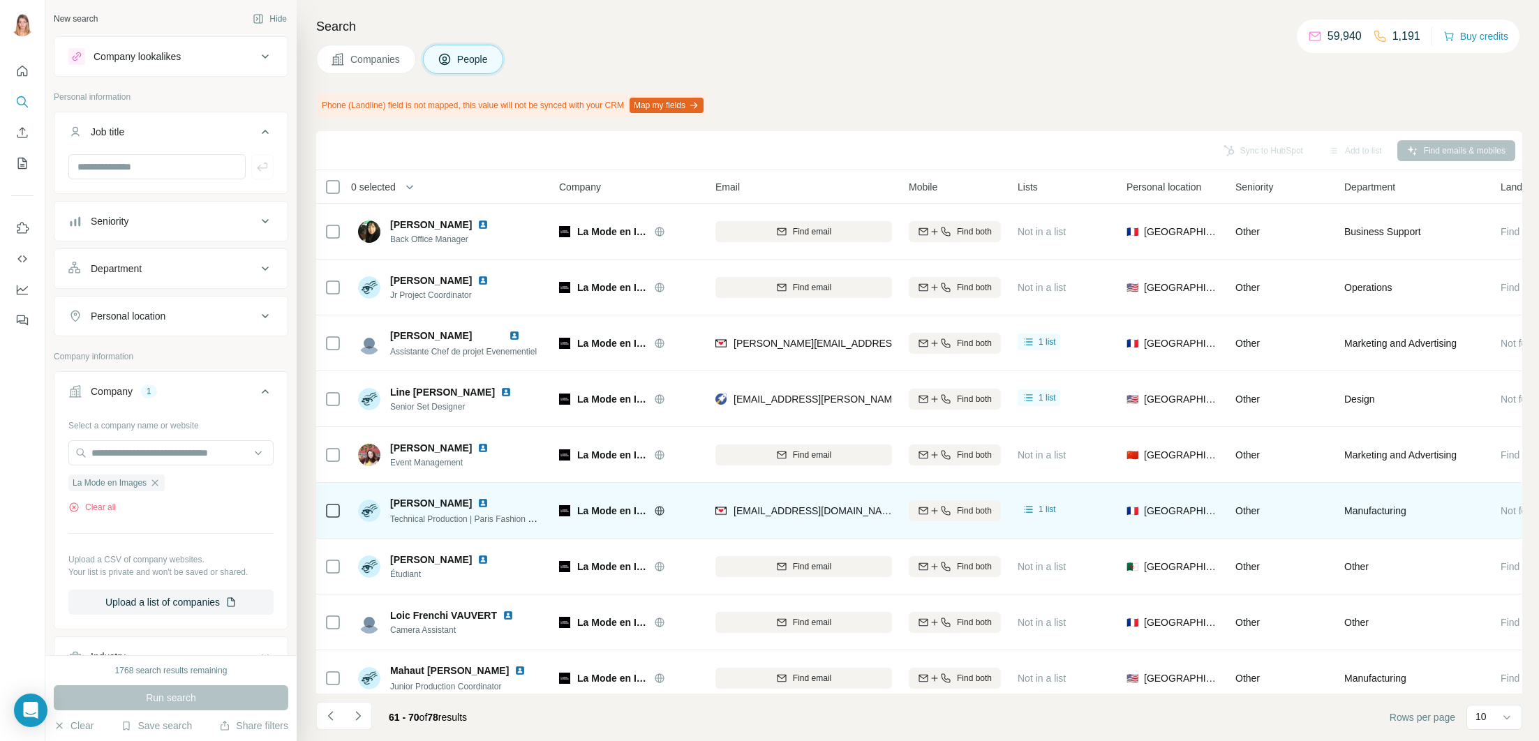
click at [477, 502] on img at bounding box center [482, 503] width 11 height 11
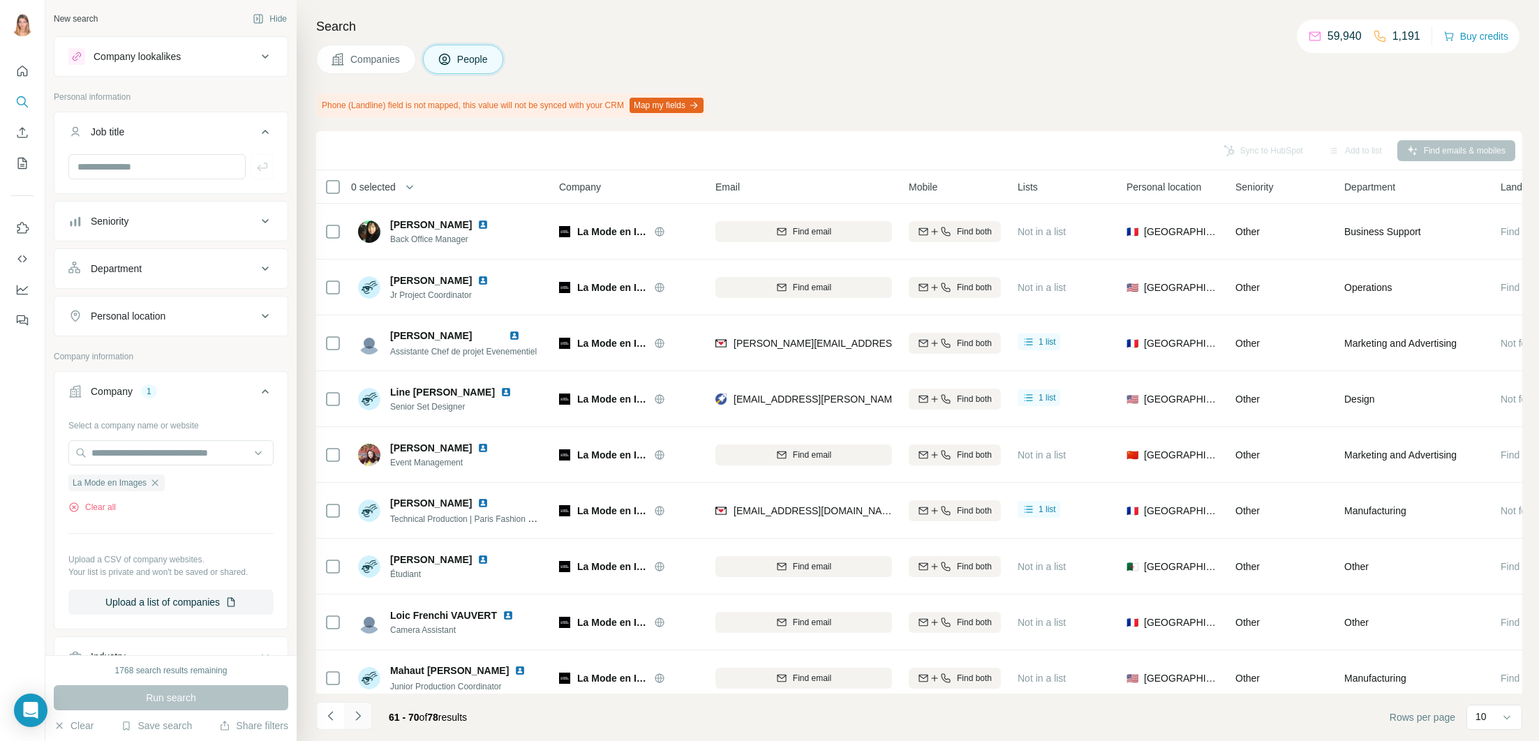
click at [360, 709] on icon "Navigate to next page" at bounding box center [358, 716] width 14 height 14
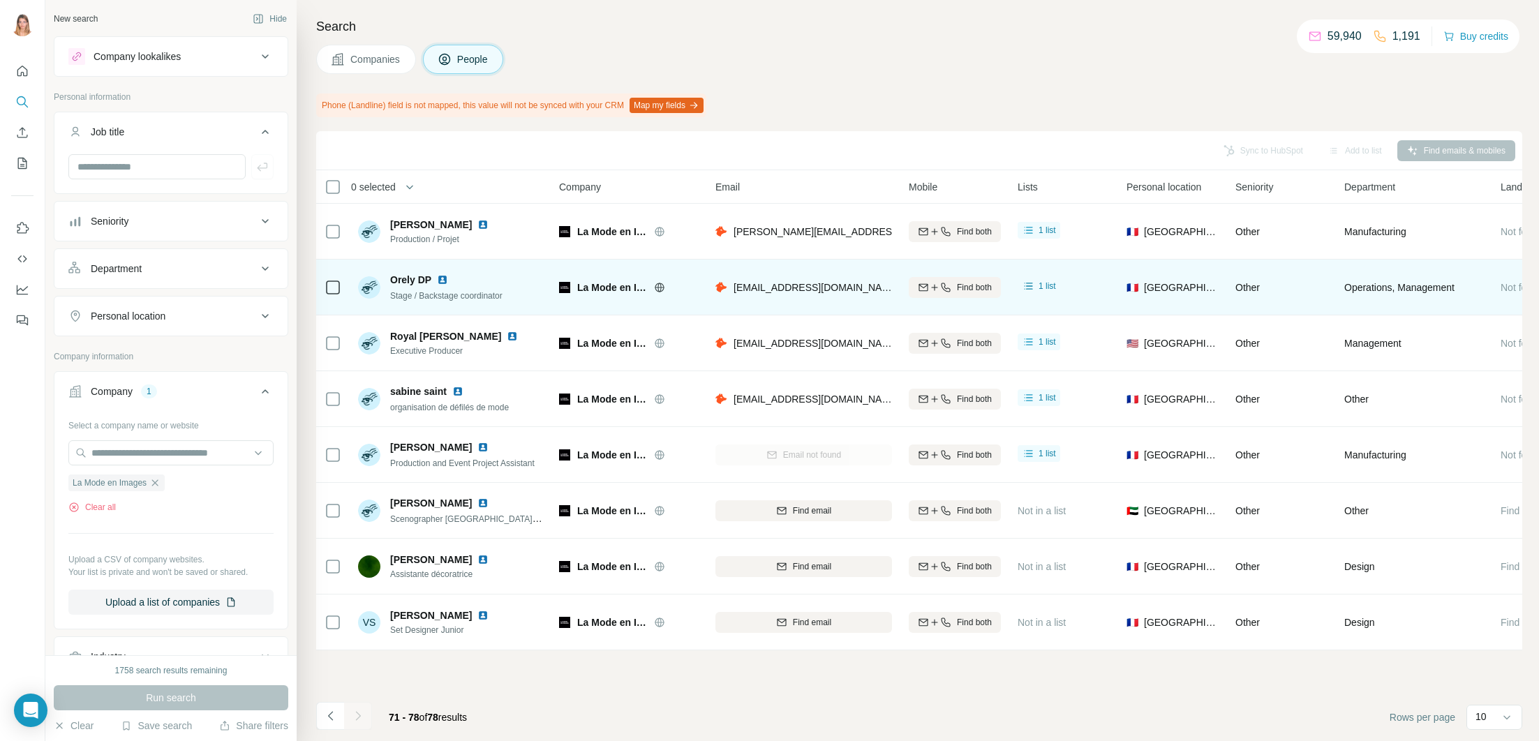
click at [442, 279] on img at bounding box center [442, 279] width 11 height 11
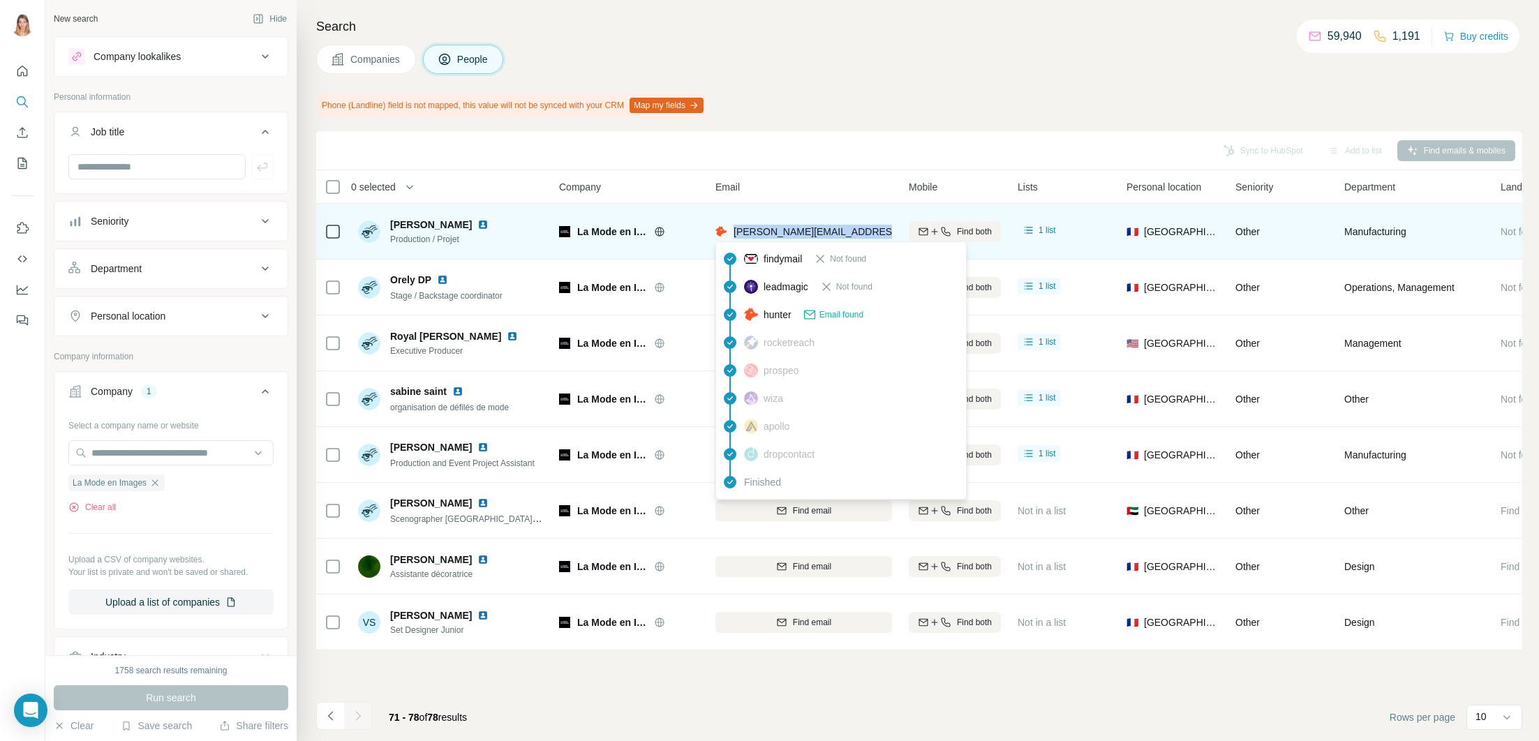
drag, startPoint x: 882, startPoint y: 232, endPoint x: 736, endPoint y: 232, distance: 146.6
click at [736, 232] on div "[PERSON_NAME][EMAIL_ADDRESS][DOMAIN_NAME]" at bounding box center [803, 231] width 177 height 38
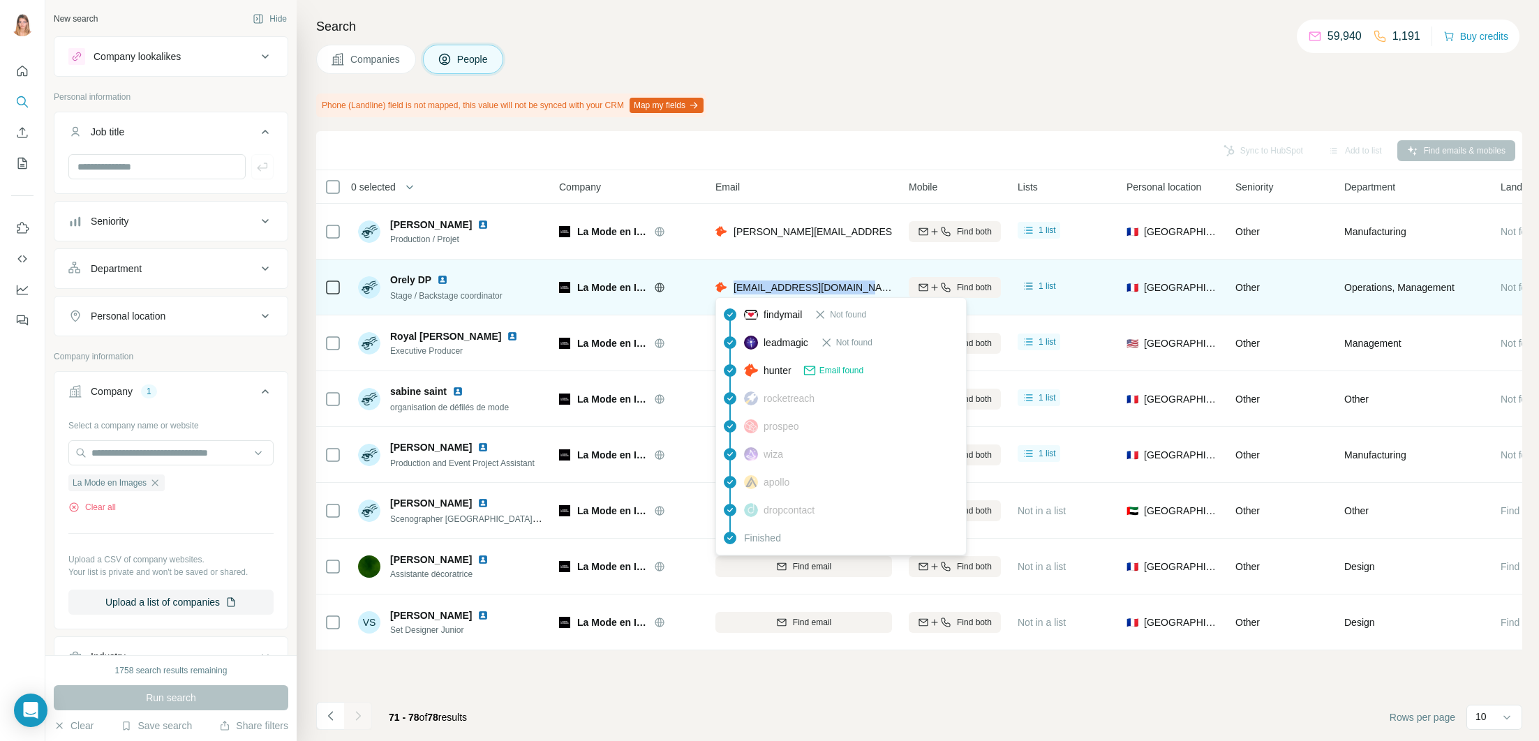
drag, startPoint x: 795, startPoint y: 284, endPoint x: 732, endPoint y: 284, distance: 62.8
click at [732, 284] on div "[EMAIL_ADDRESS][DOMAIN_NAME]" at bounding box center [803, 287] width 177 height 38
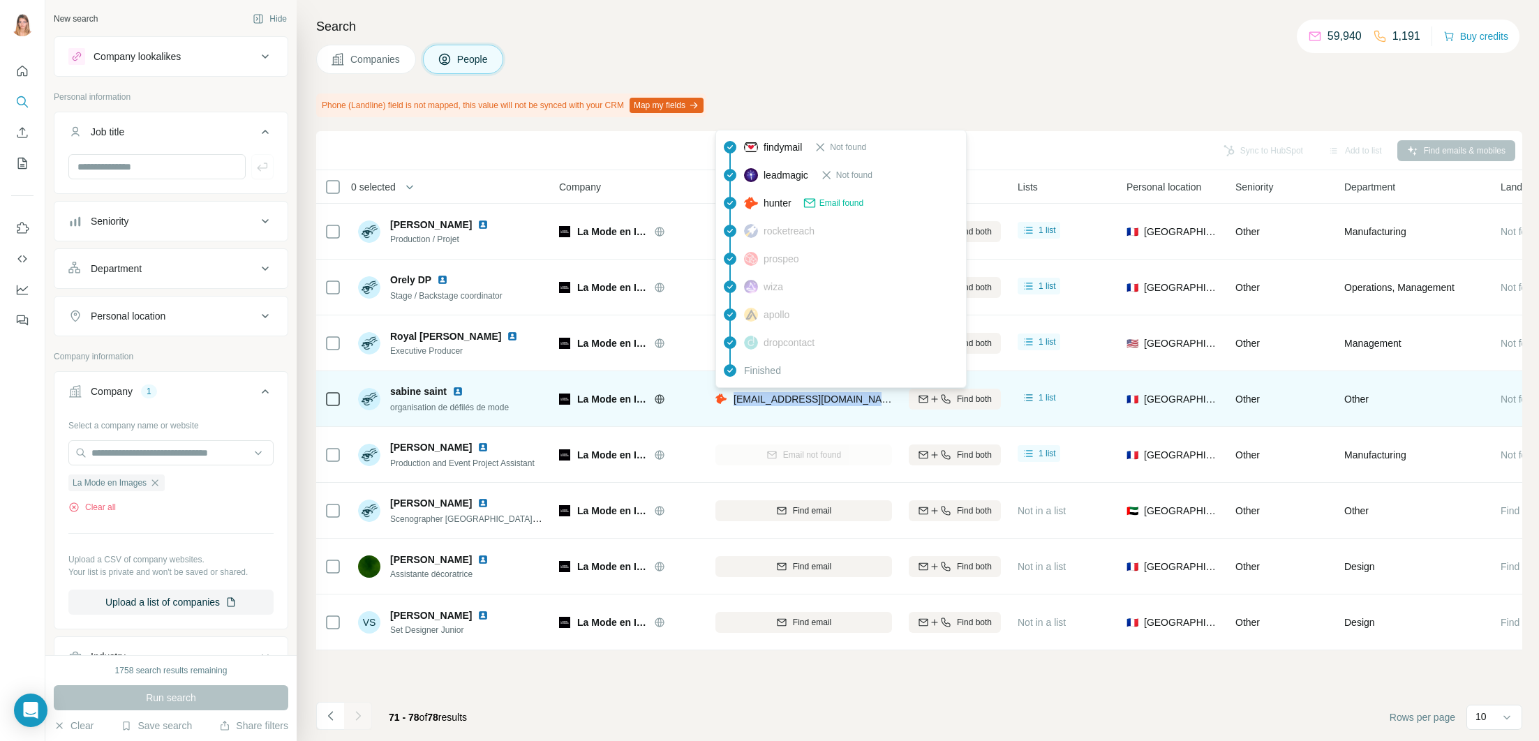
drag, startPoint x: 845, startPoint y: 399, endPoint x: 735, endPoint y: 398, distance: 110.3
click at [735, 398] on div "[EMAIL_ADDRESS][DOMAIN_NAME]" at bounding box center [803, 399] width 177 height 38
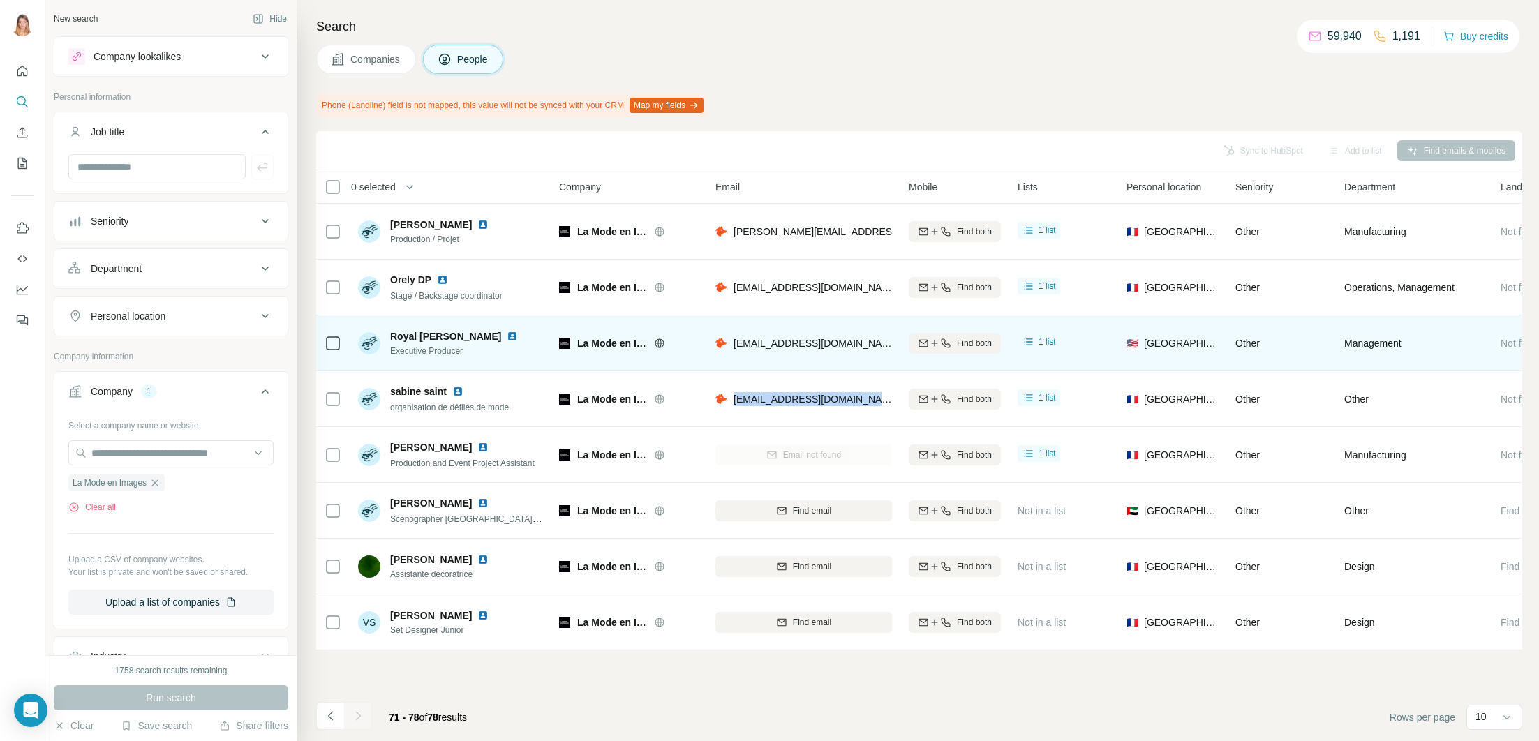
click at [507, 337] on img at bounding box center [512, 336] width 11 height 11
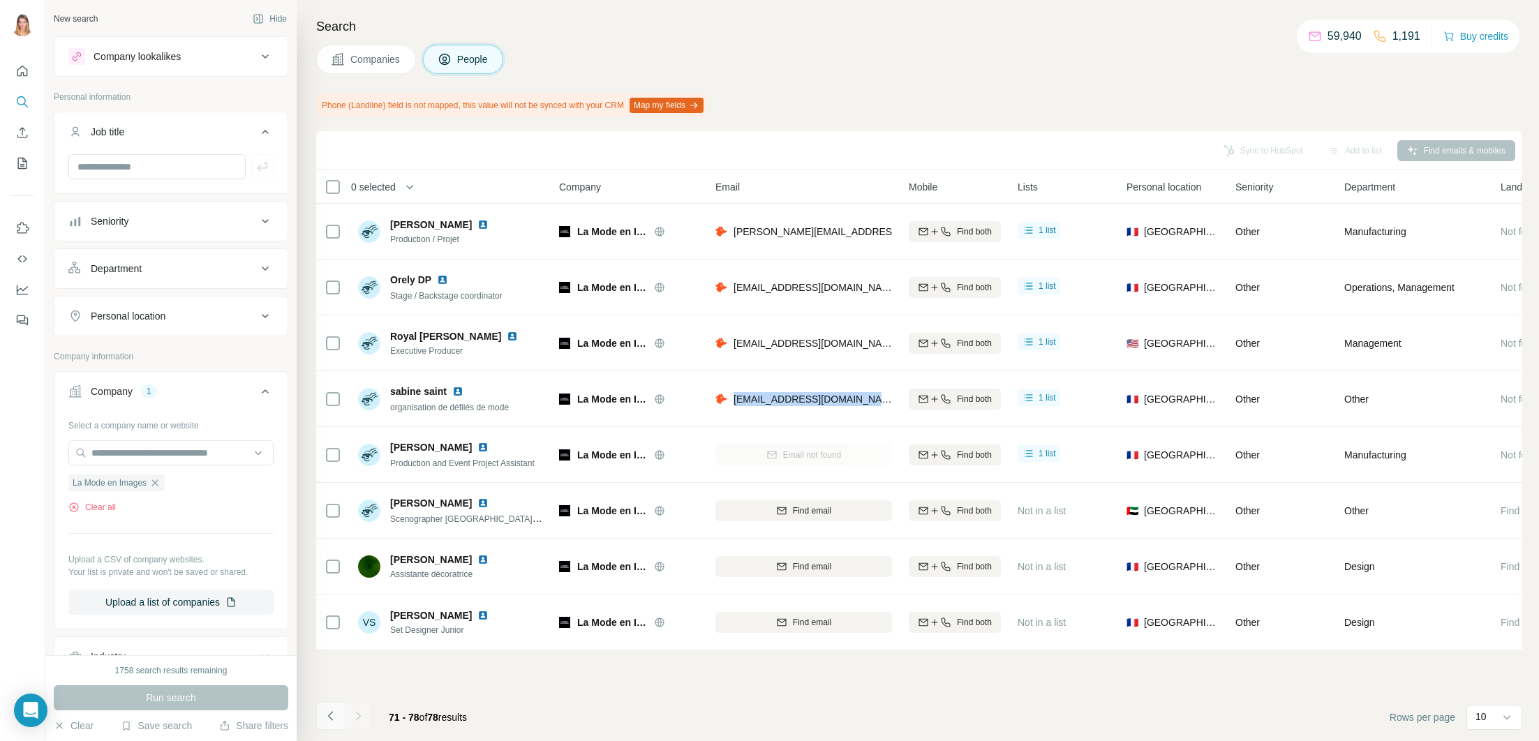
click at [331, 709] on icon "Navigate to previous page" at bounding box center [331, 716] width 14 height 14
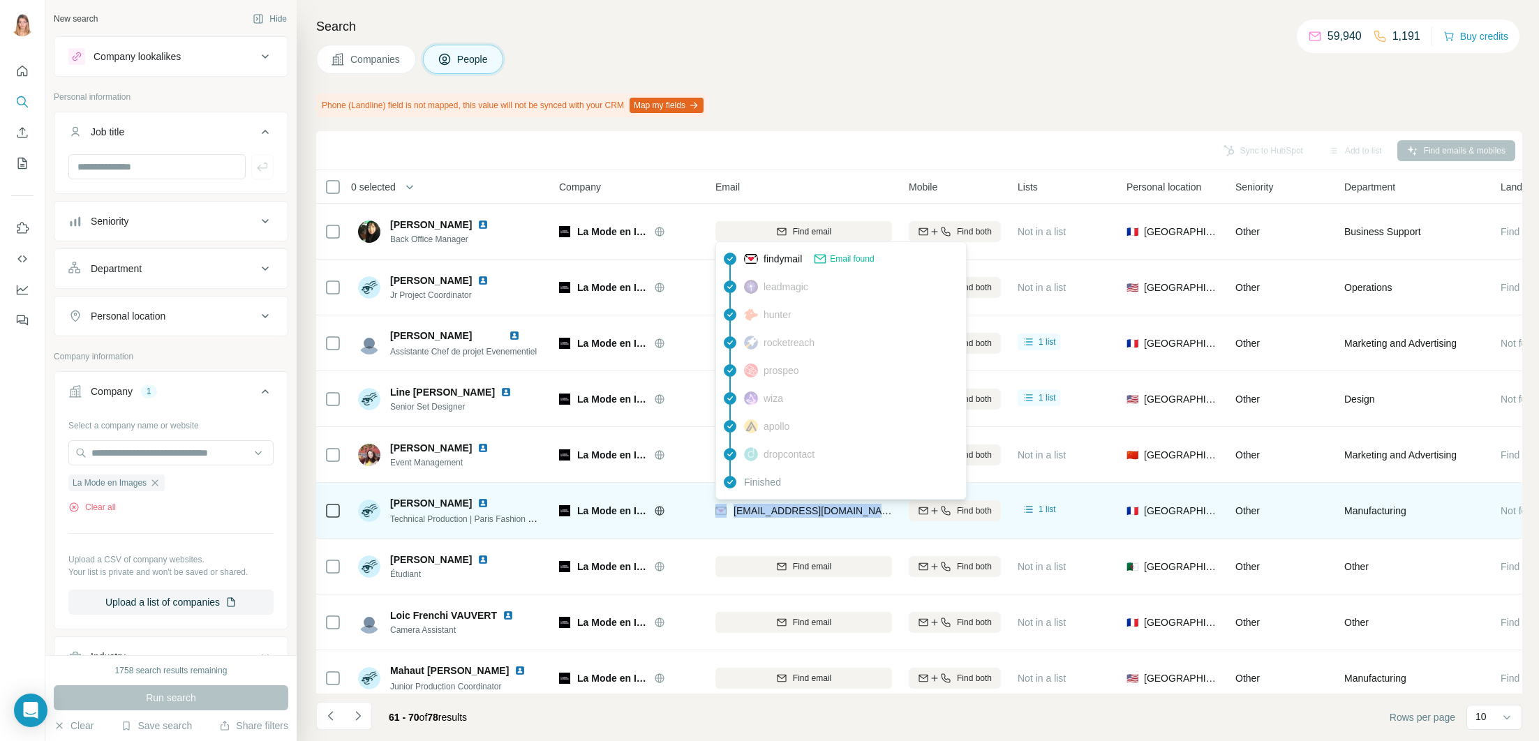
drag, startPoint x: 877, startPoint y: 510, endPoint x: 722, endPoint y: 510, distance: 155.6
click at [722, 510] on div "[EMAIL_ADDRESS][DOMAIN_NAME]" at bounding box center [803, 510] width 177 height 38
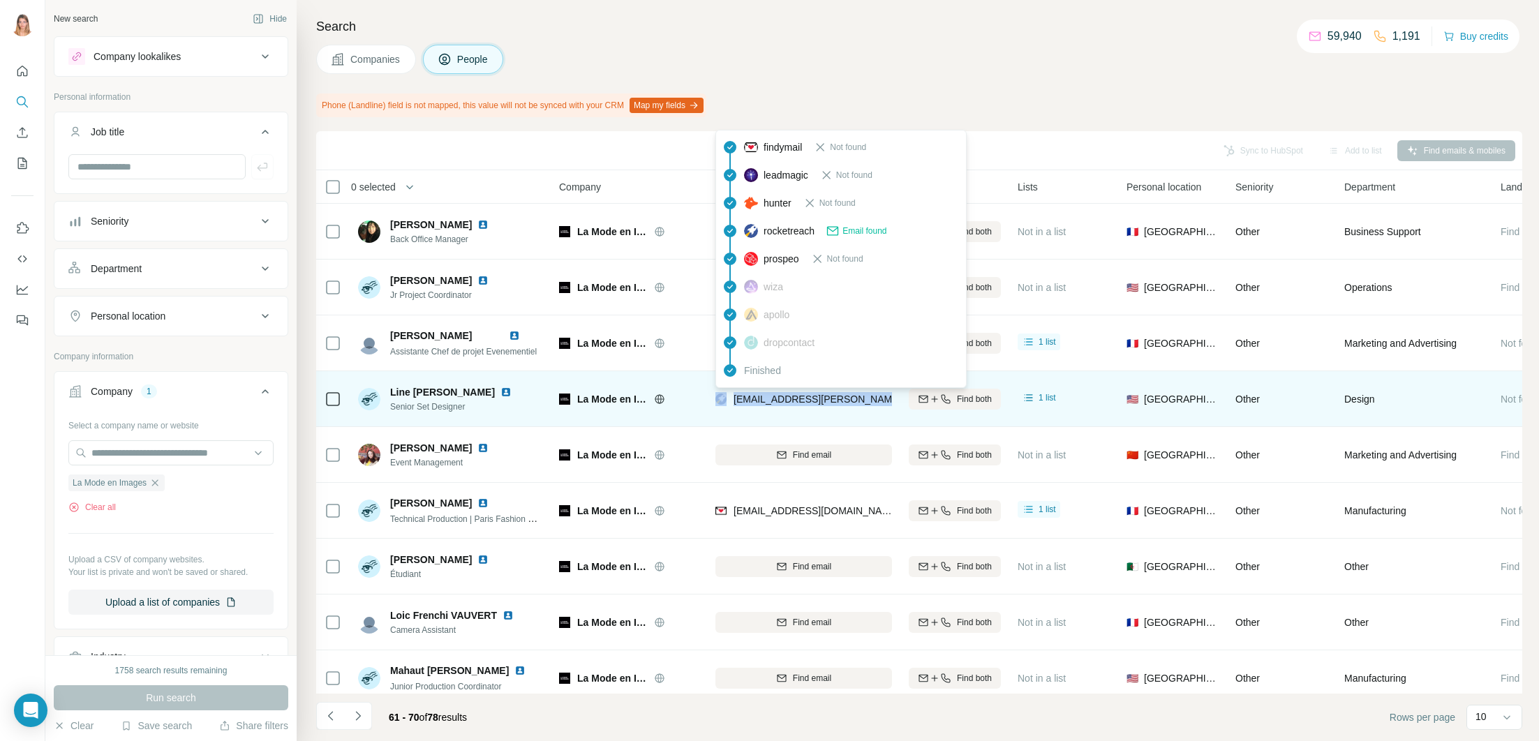
drag, startPoint x: 894, startPoint y: 398, endPoint x: 726, endPoint y: 398, distance: 167.5
click at [726, 398] on td "[EMAIL_ADDRESS][PERSON_NAME][DOMAIN_NAME]" at bounding box center [803, 399] width 193 height 56
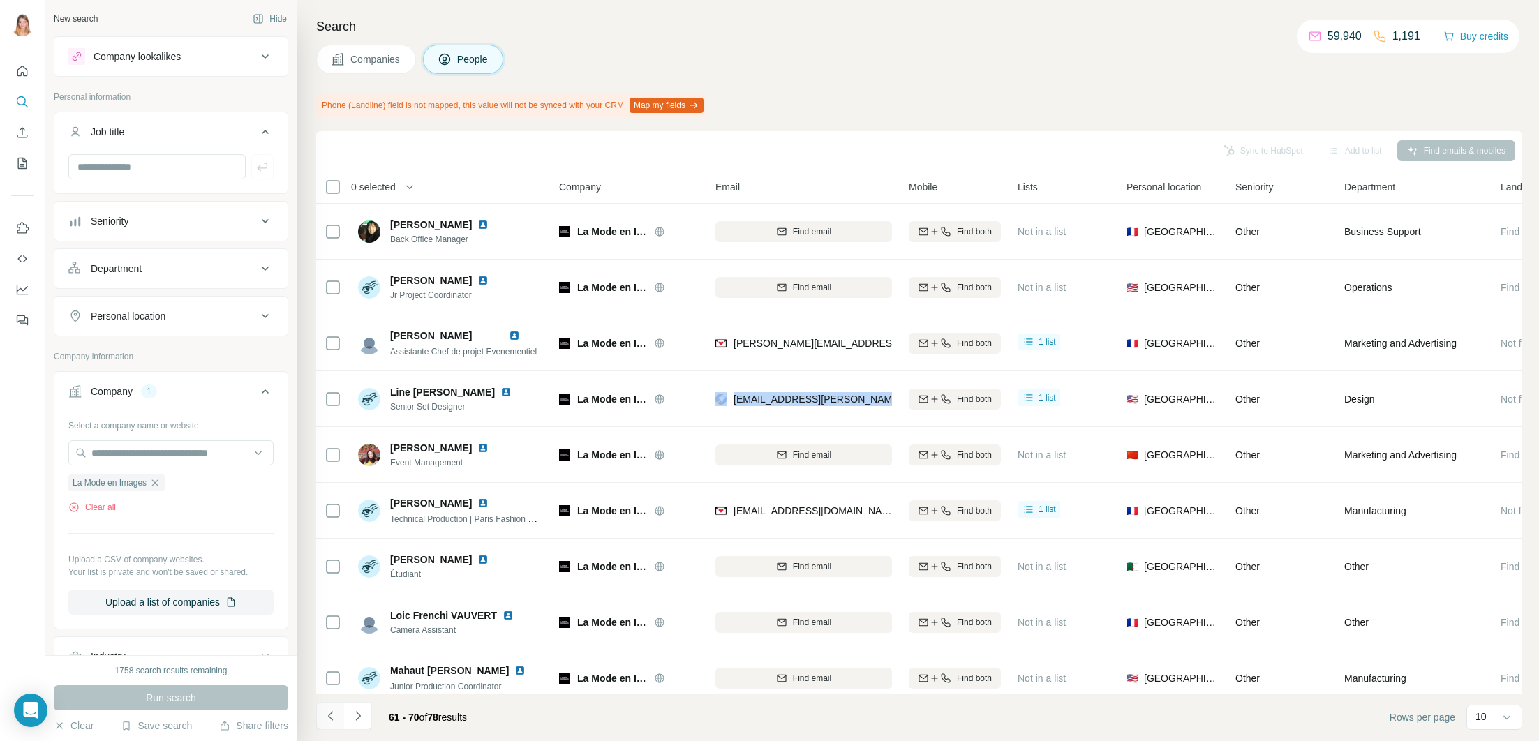
click at [337, 718] on button "Navigate to previous page" at bounding box center [330, 716] width 28 height 28
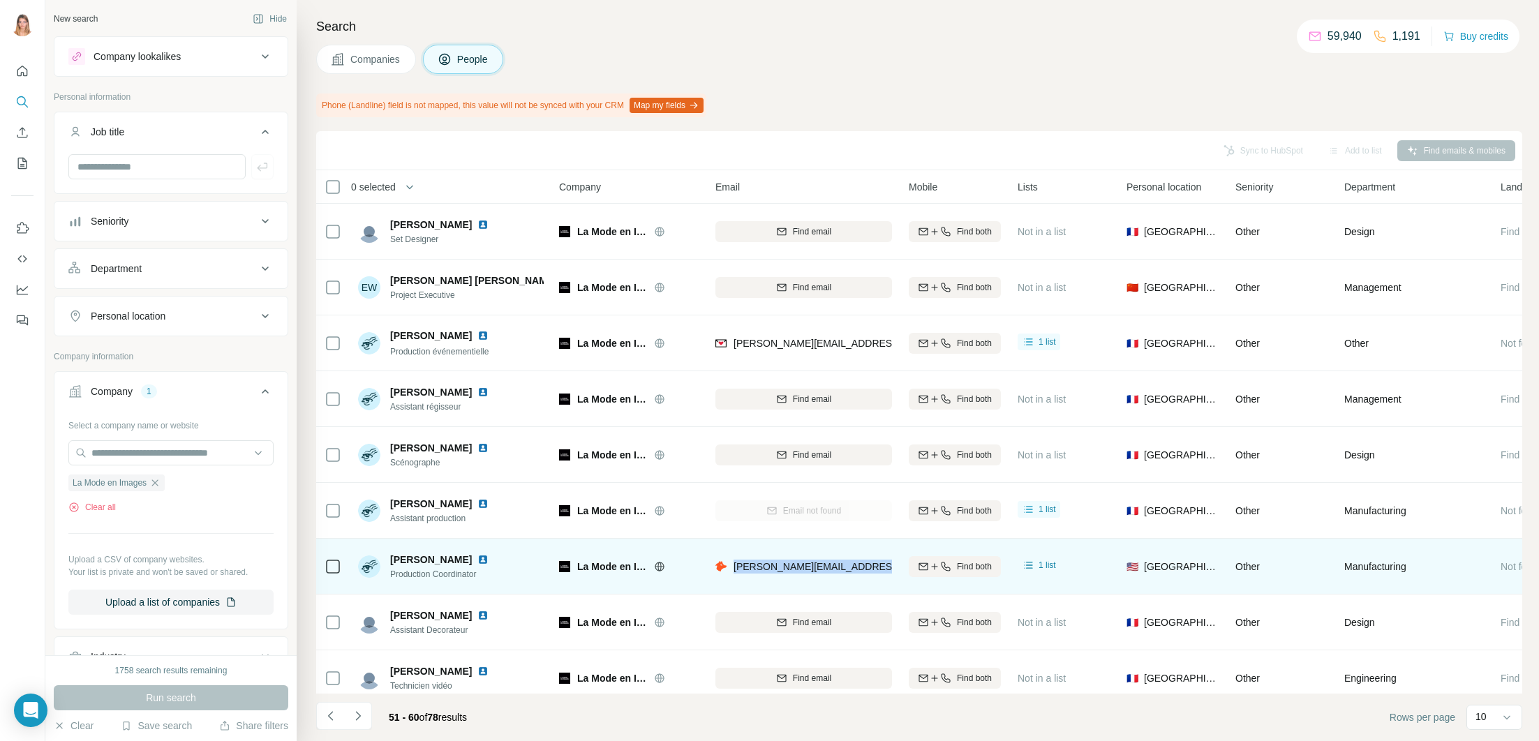
drag, startPoint x: 735, startPoint y: 569, endPoint x: 895, endPoint y: 575, distance: 159.9
click at [895, 575] on td "[PERSON_NAME][EMAIL_ADDRESS][DOMAIN_NAME]" at bounding box center [803, 567] width 193 height 56
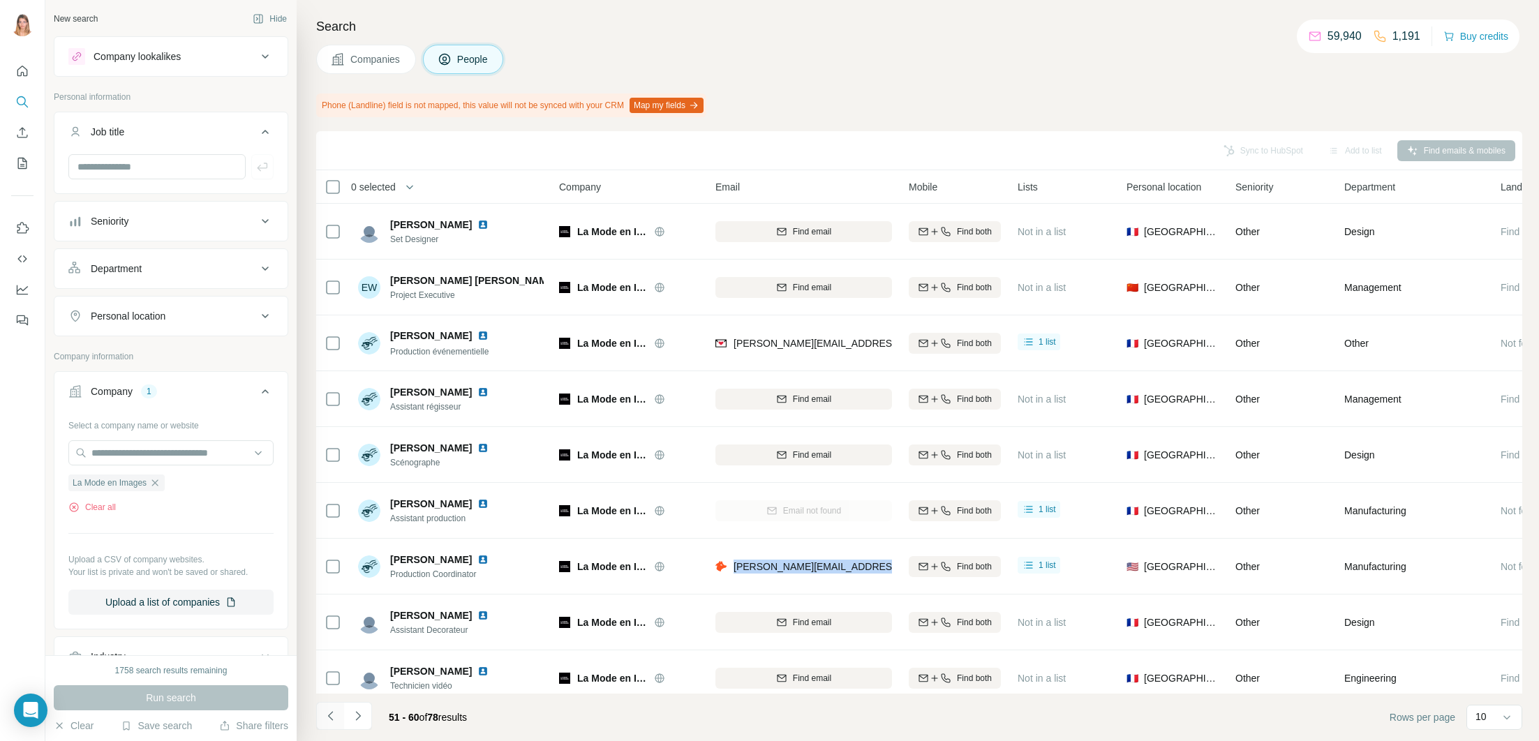
click at [334, 721] on icon "Navigate to previous page" at bounding box center [331, 716] width 14 height 14
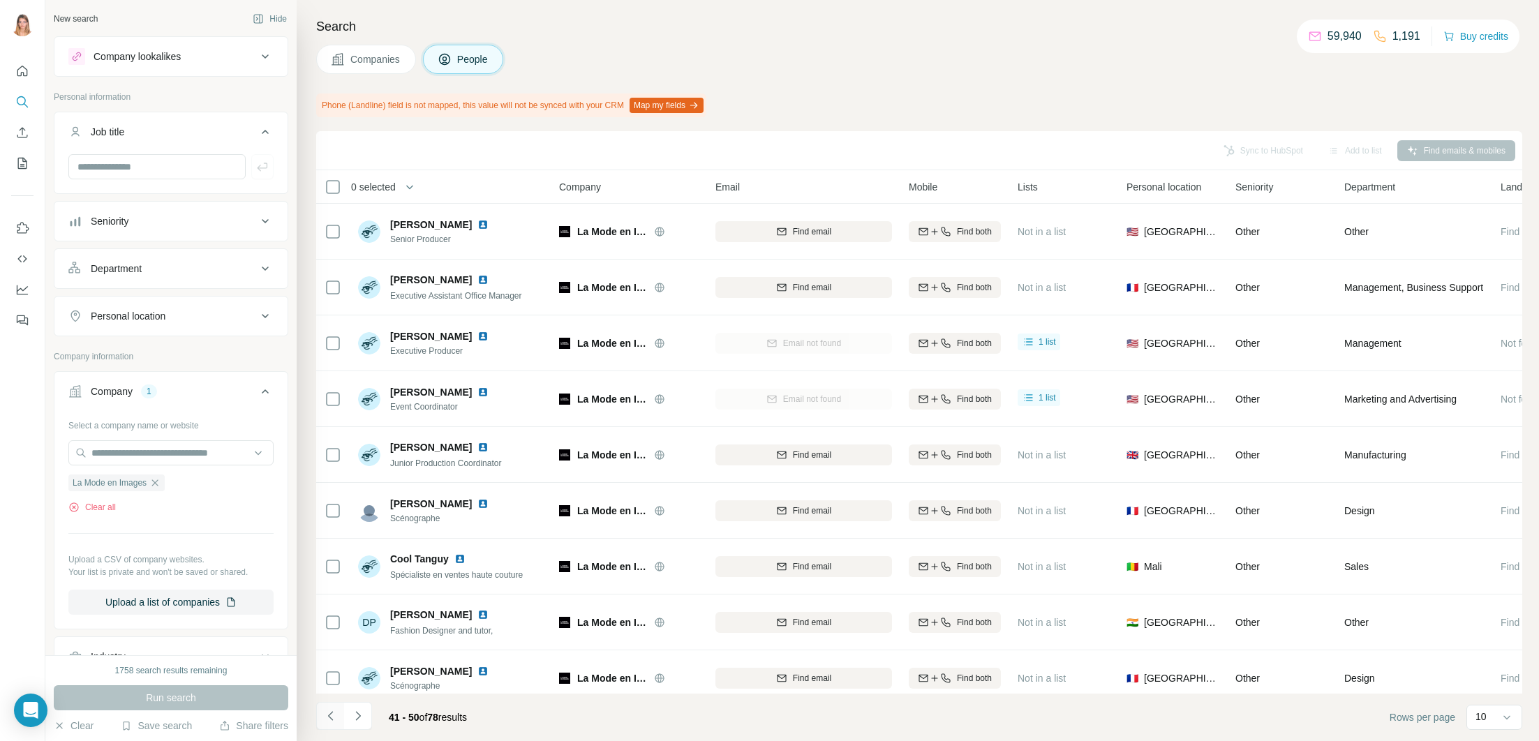
click at [330, 719] on icon "Navigate to previous page" at bounding box center [331, 716] width 14 height 14
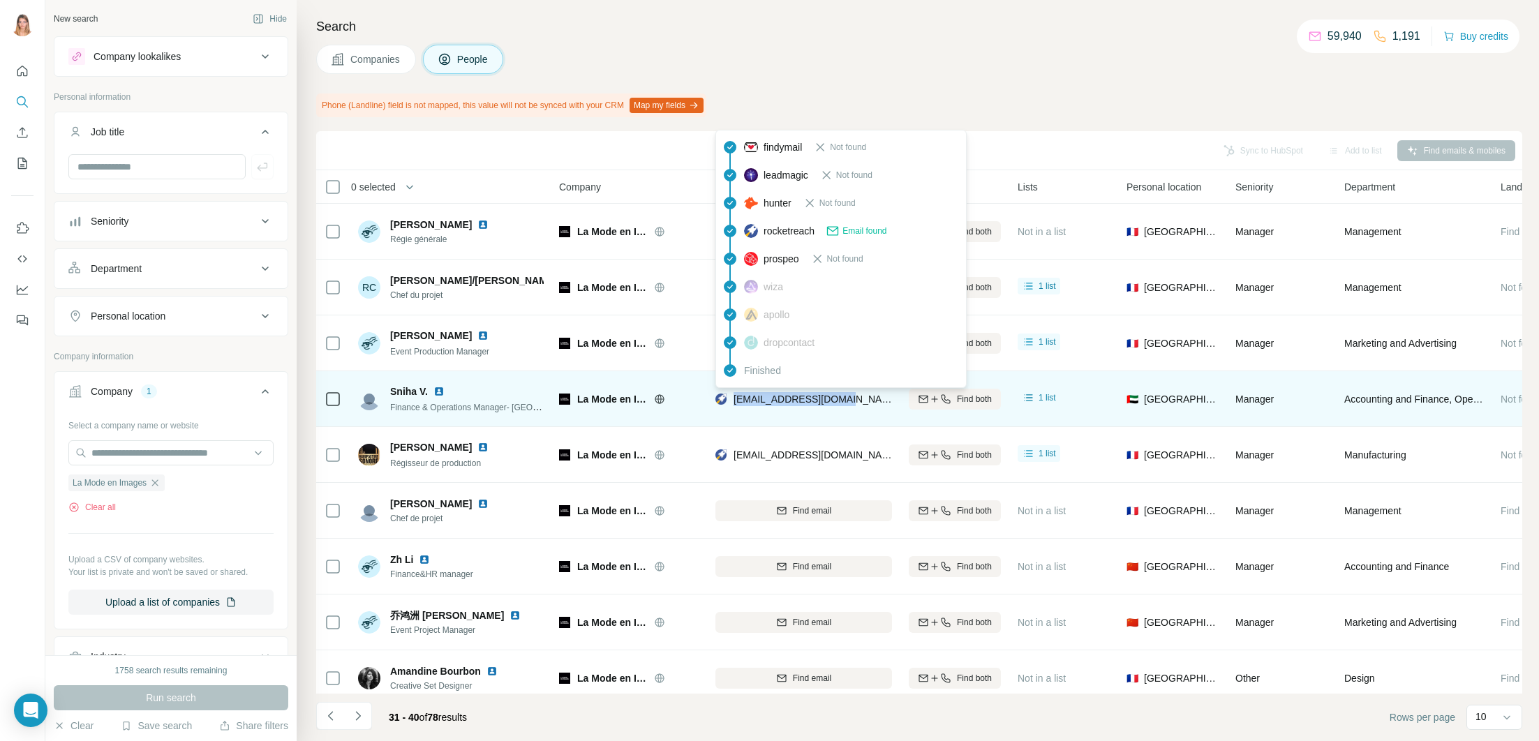
drag, startPoint x: 865, startPoint y: 401, endPoint x: 734, endPoint y: 400, distance: 130.5
click at [734, 400] on div "[EMAIL_ADDRESS][DOMAIN_NAME]" at bounding box center [803, 399] width 177 height 38
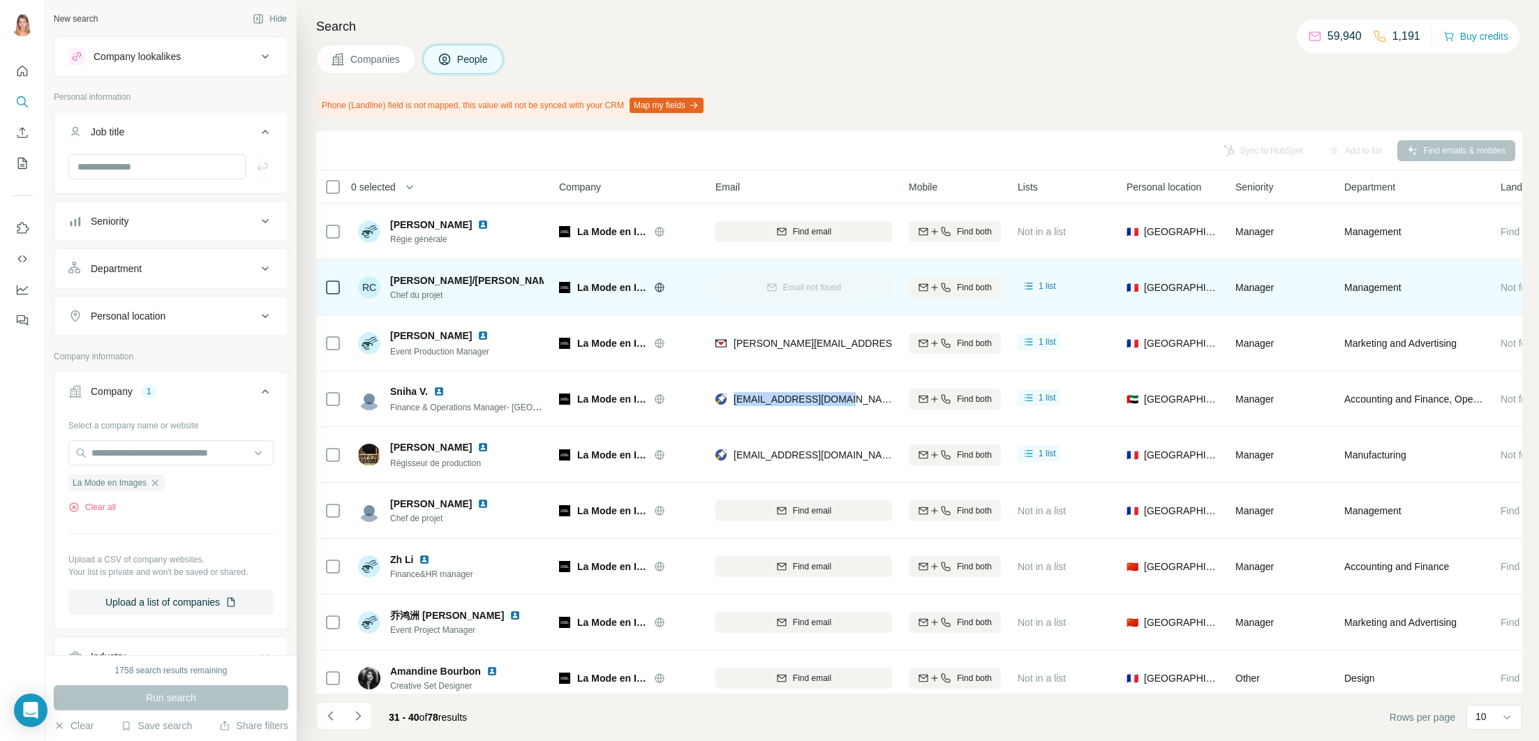
scroll to position [68, 0]
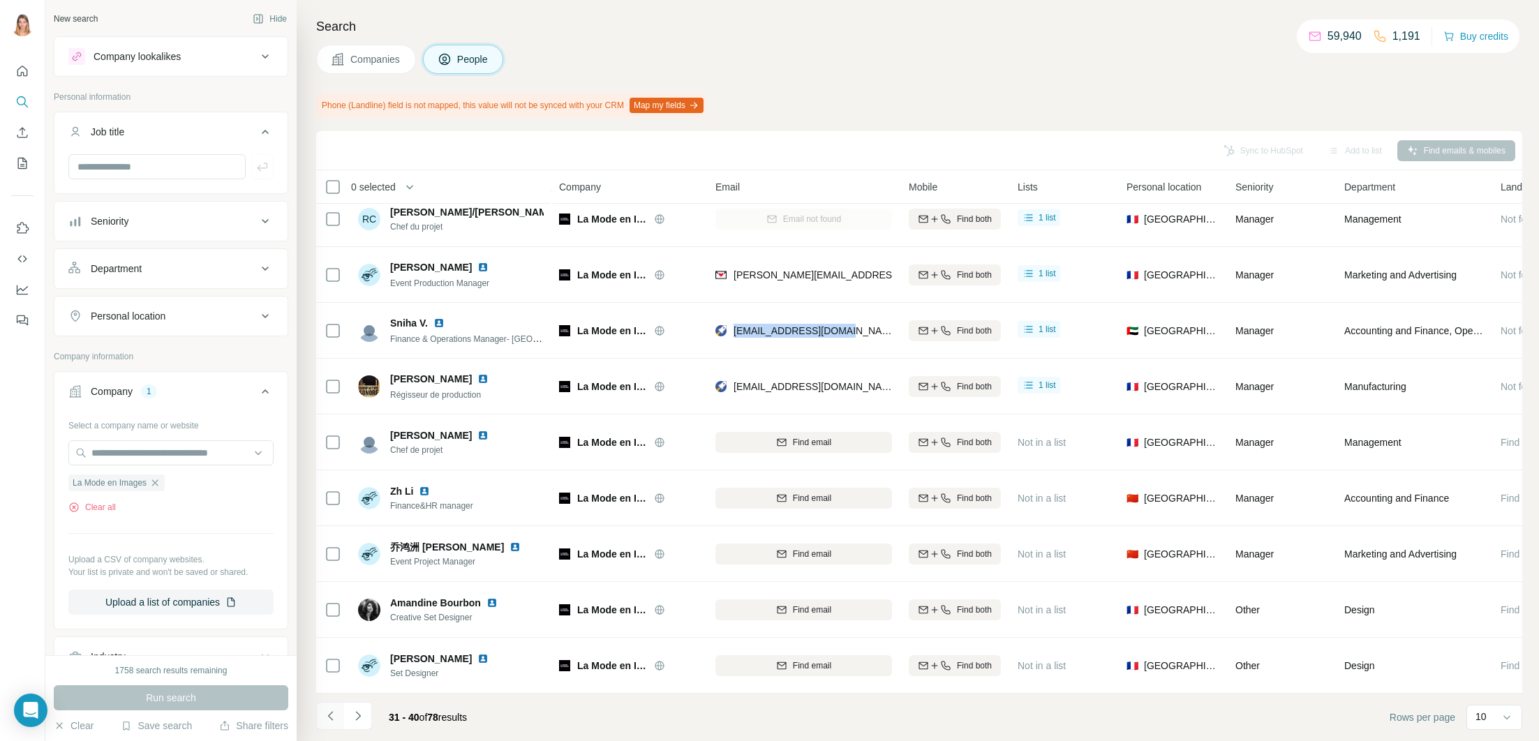
click at [330, 713] on icon "Navigate to previous page" at bounding box center [331, 716] width 14 height 14
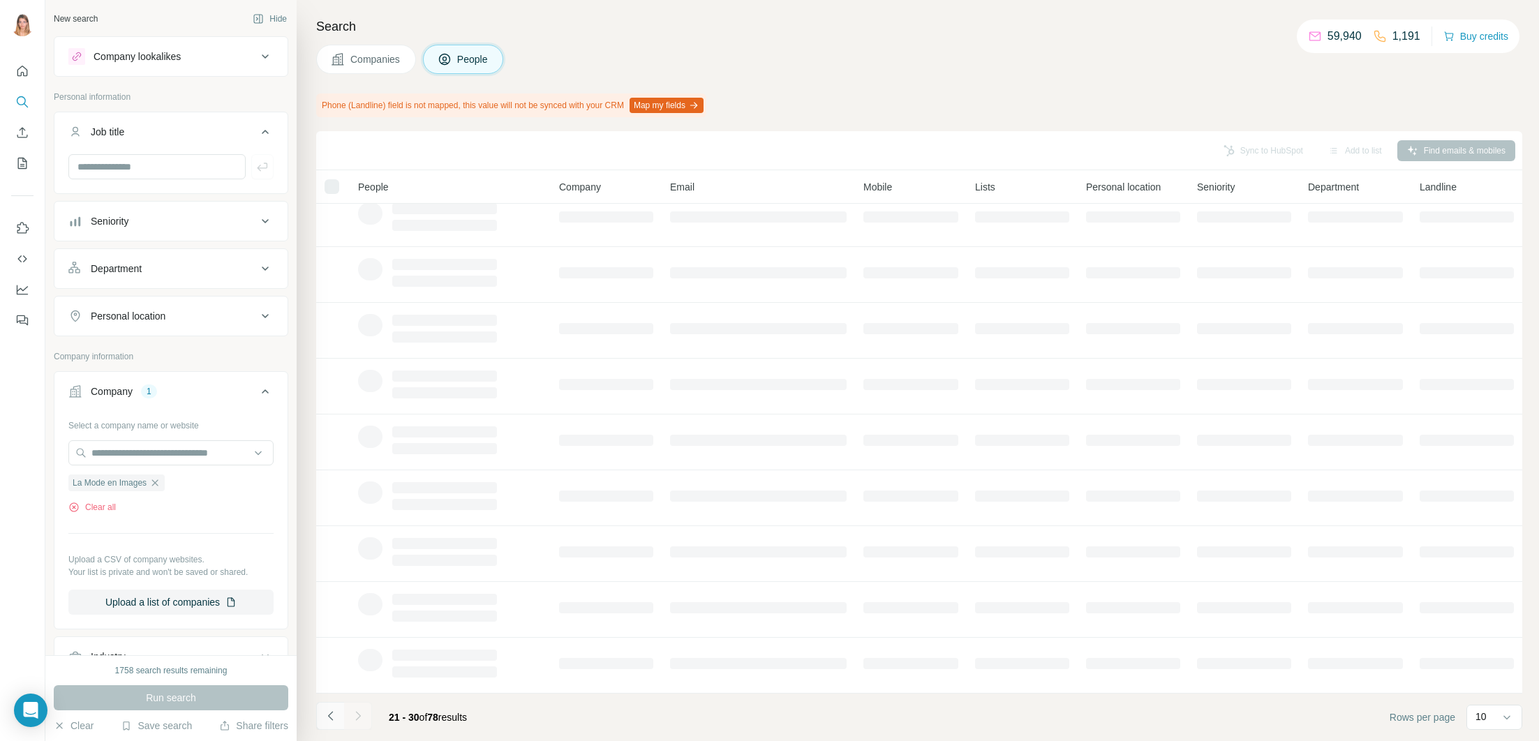
click at [330, 713] on icon "Navigate to previous page" at bounding box center [331, 716] width 14 height 14
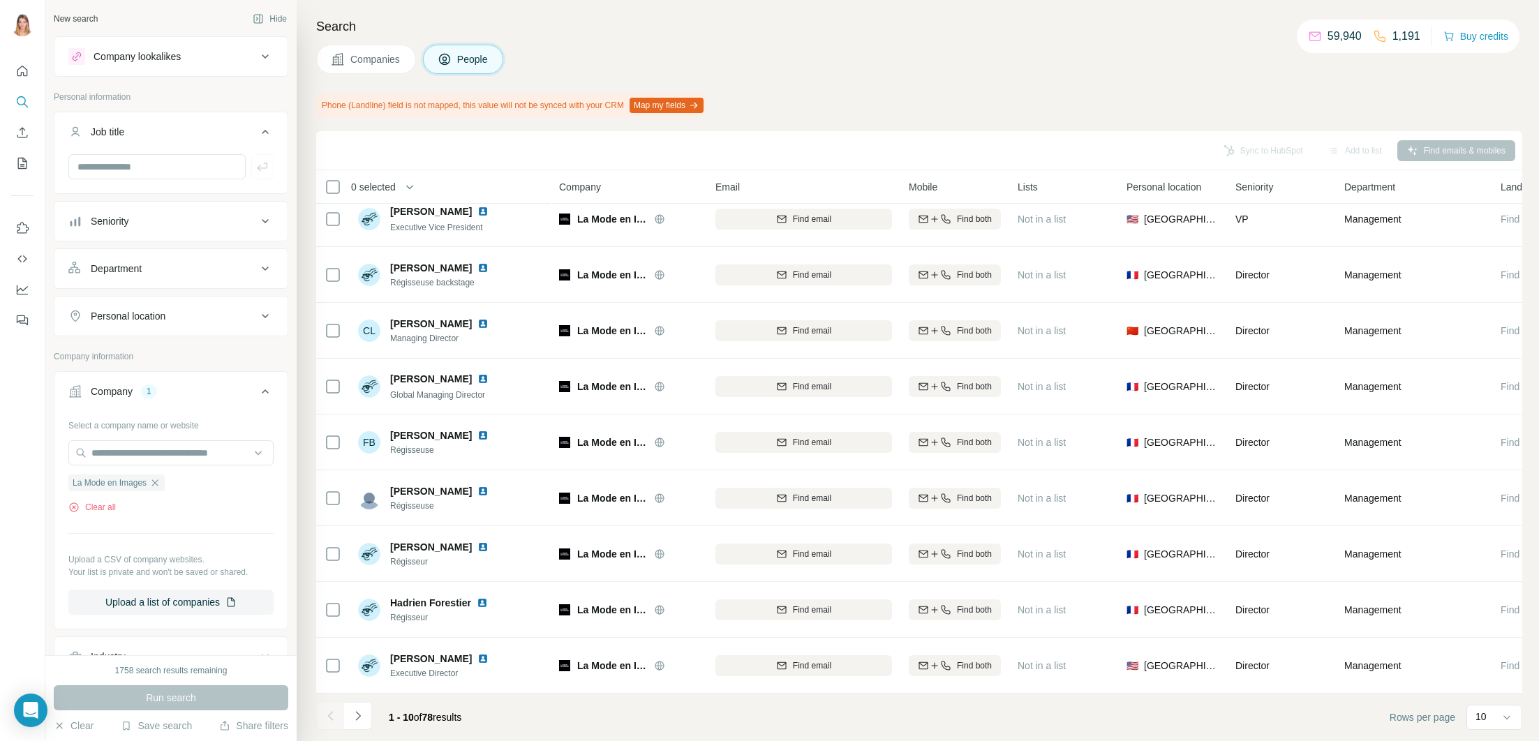
click at [330, 713] on div at bounding box center [330, 716] width 28 height 28
click at [362, 715] on icon "Navigate to next page" at bounding box center [358, 716] width 14 height 14
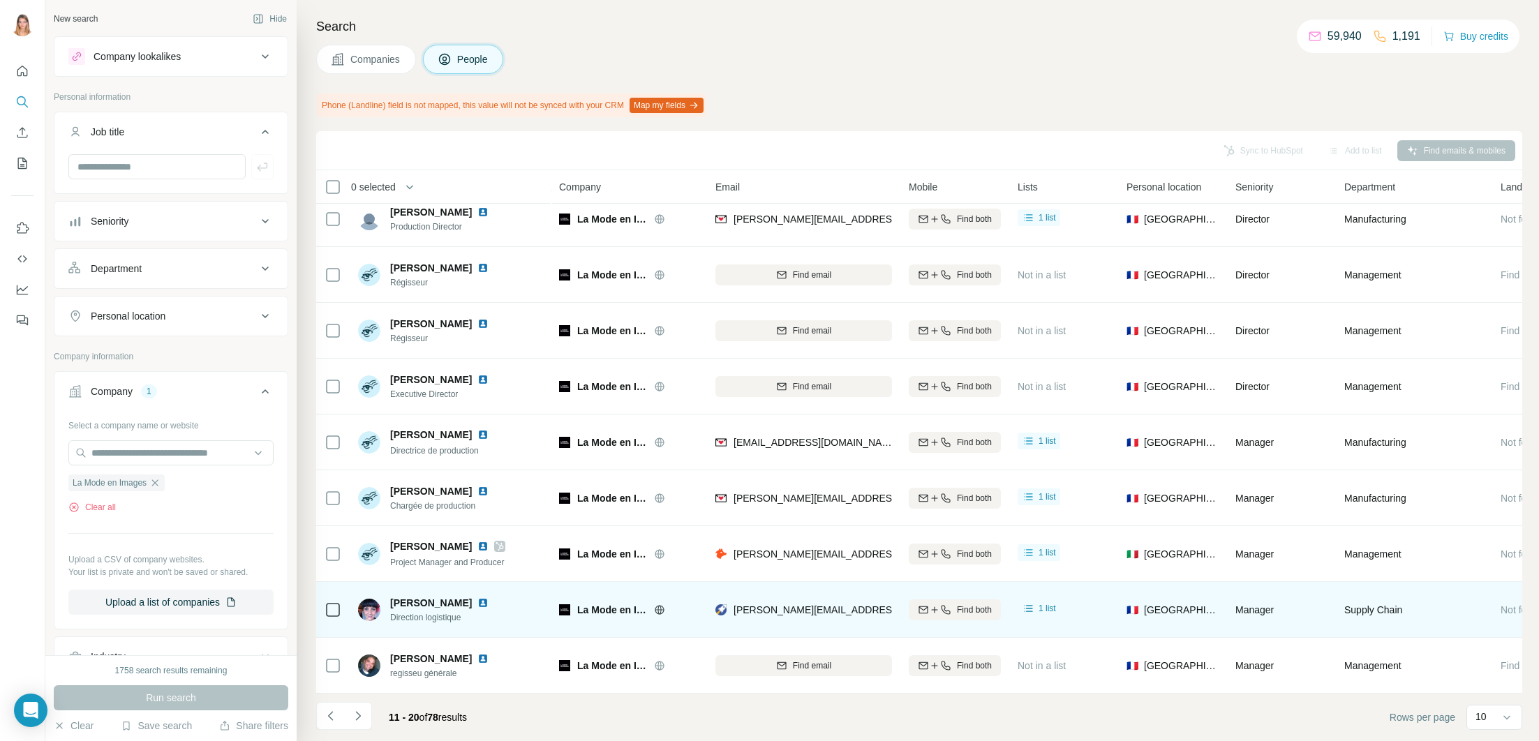
click at [477, 602] on img at bounding box center [482, 602] width 11 height 11
drag, startPoint x: 444, startPoint y: 601, endPoint x: 382, endPoint y: 604, distance: 62.2
click at [382, 604] on div "[PERSON_NAME] Direction logistique" at bounding box center [431, 610] width 147 height 28
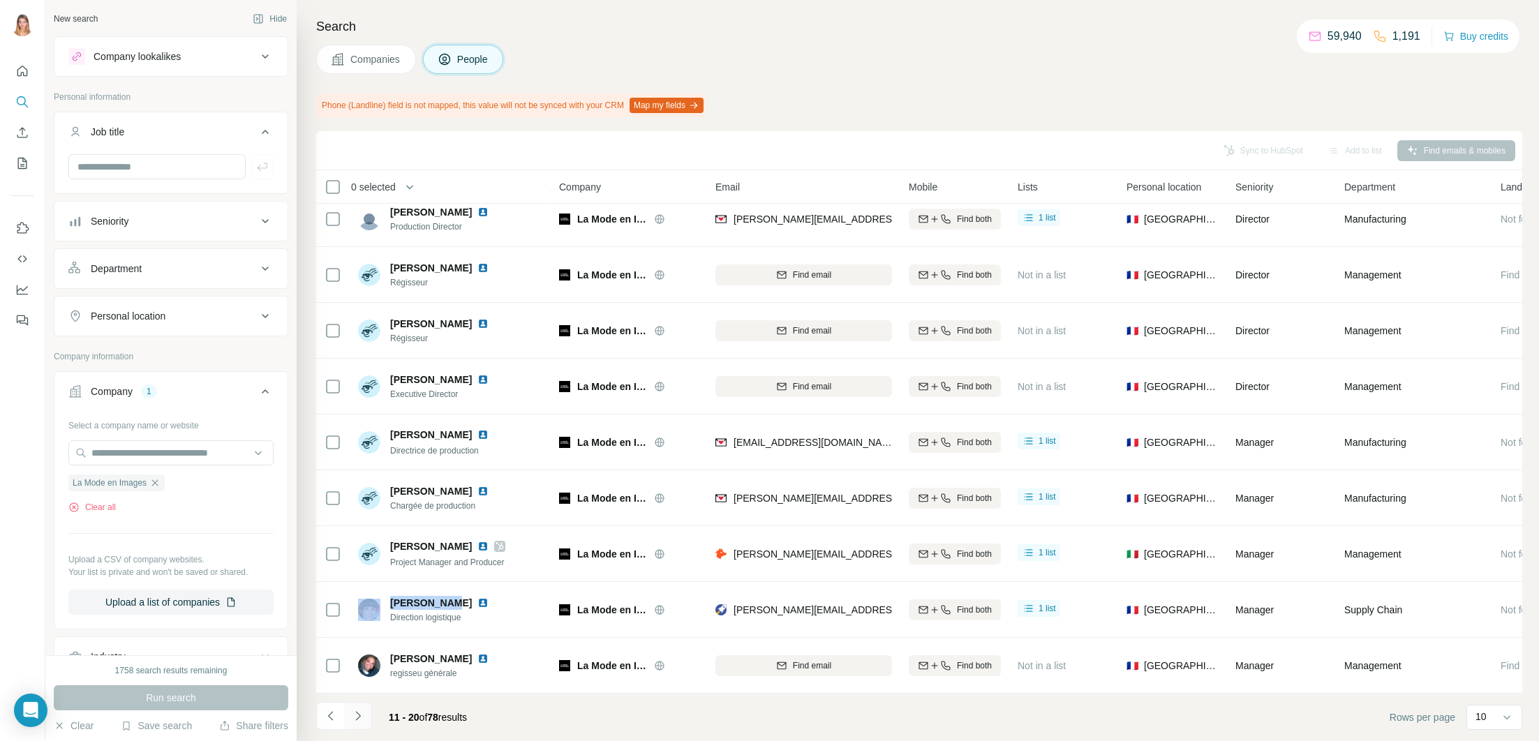
click at [358, 710] on icon "Navigate to next page" at bounding box center [358, 716] width 14 height 14
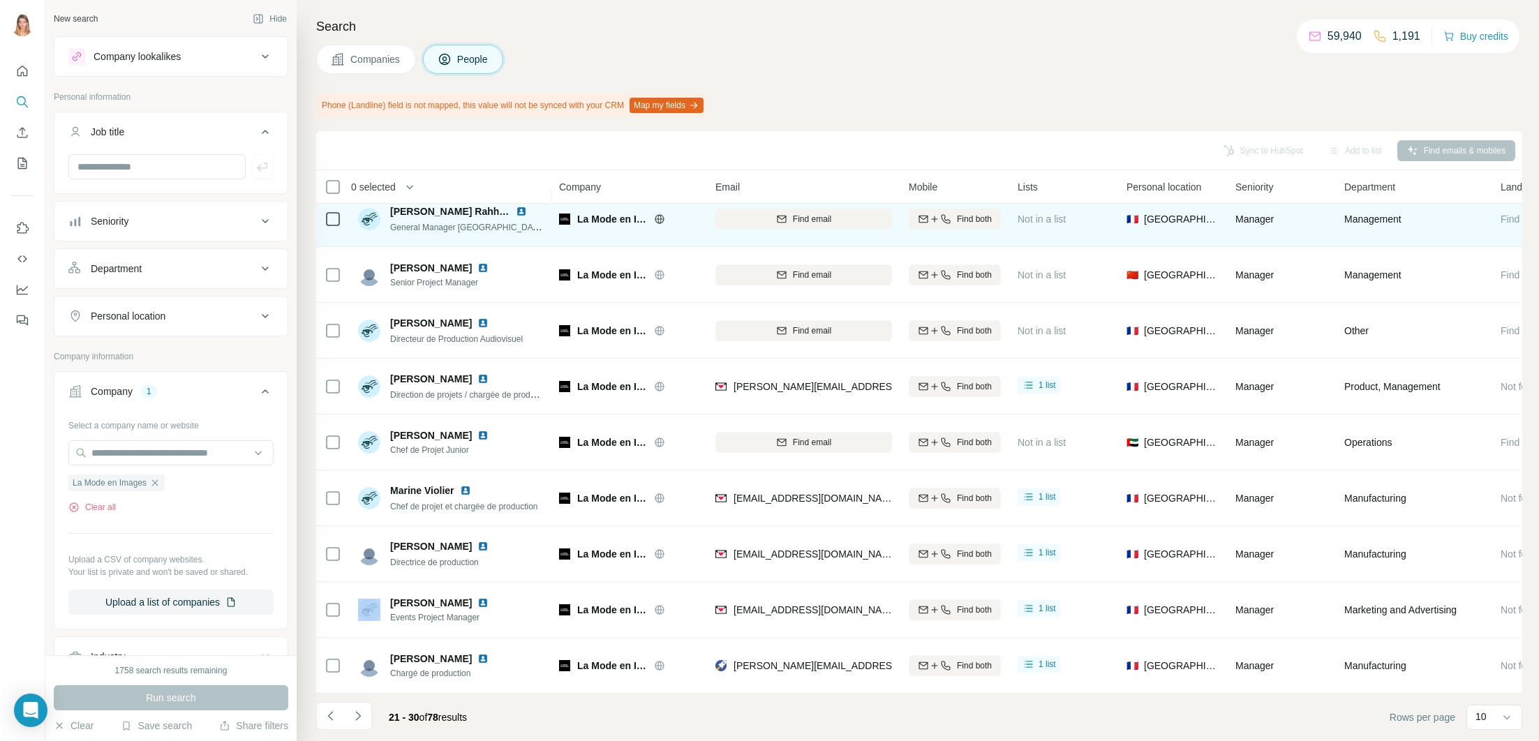
scroll to position [0, 0]
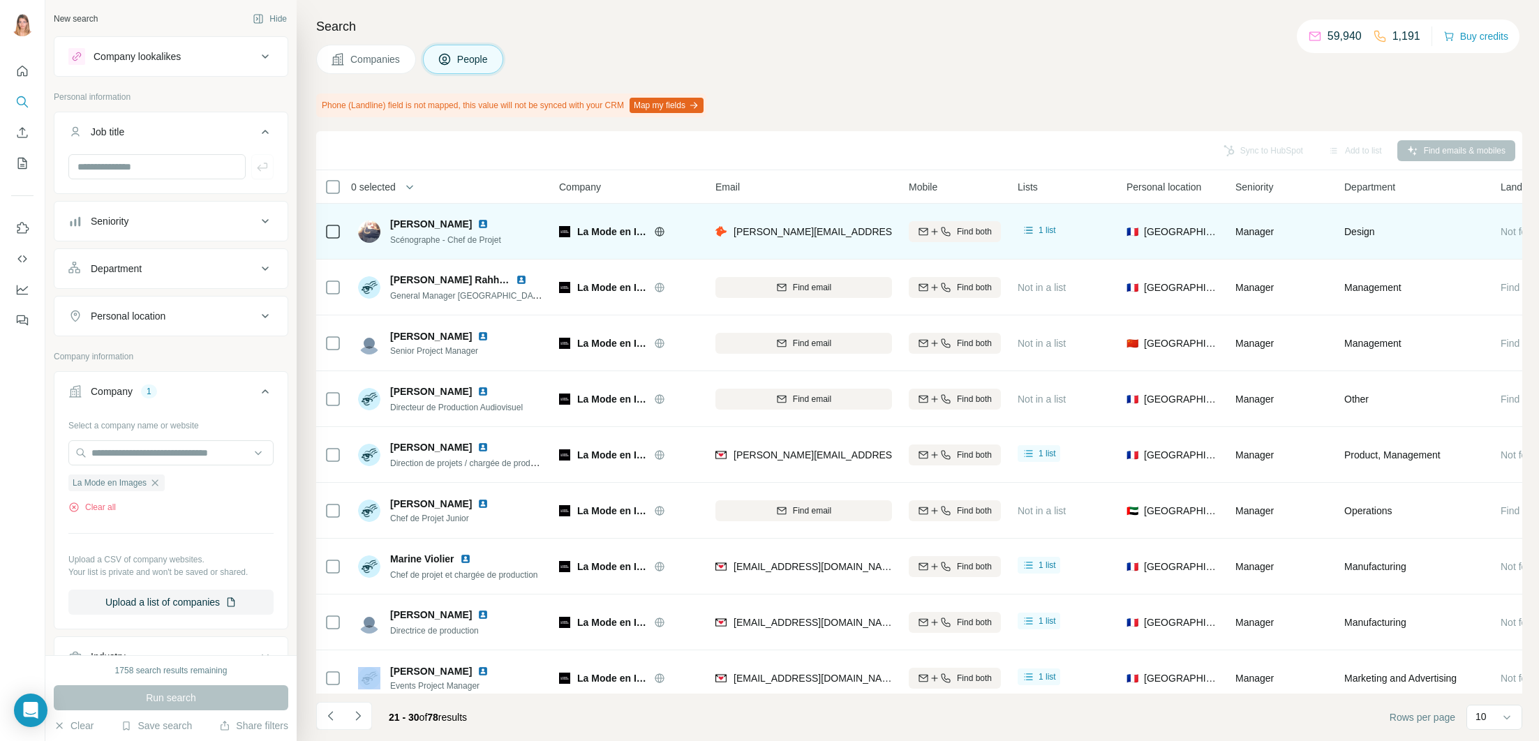
click at [477, 227] on img at bounding box center [482, 223] width 11 height 11
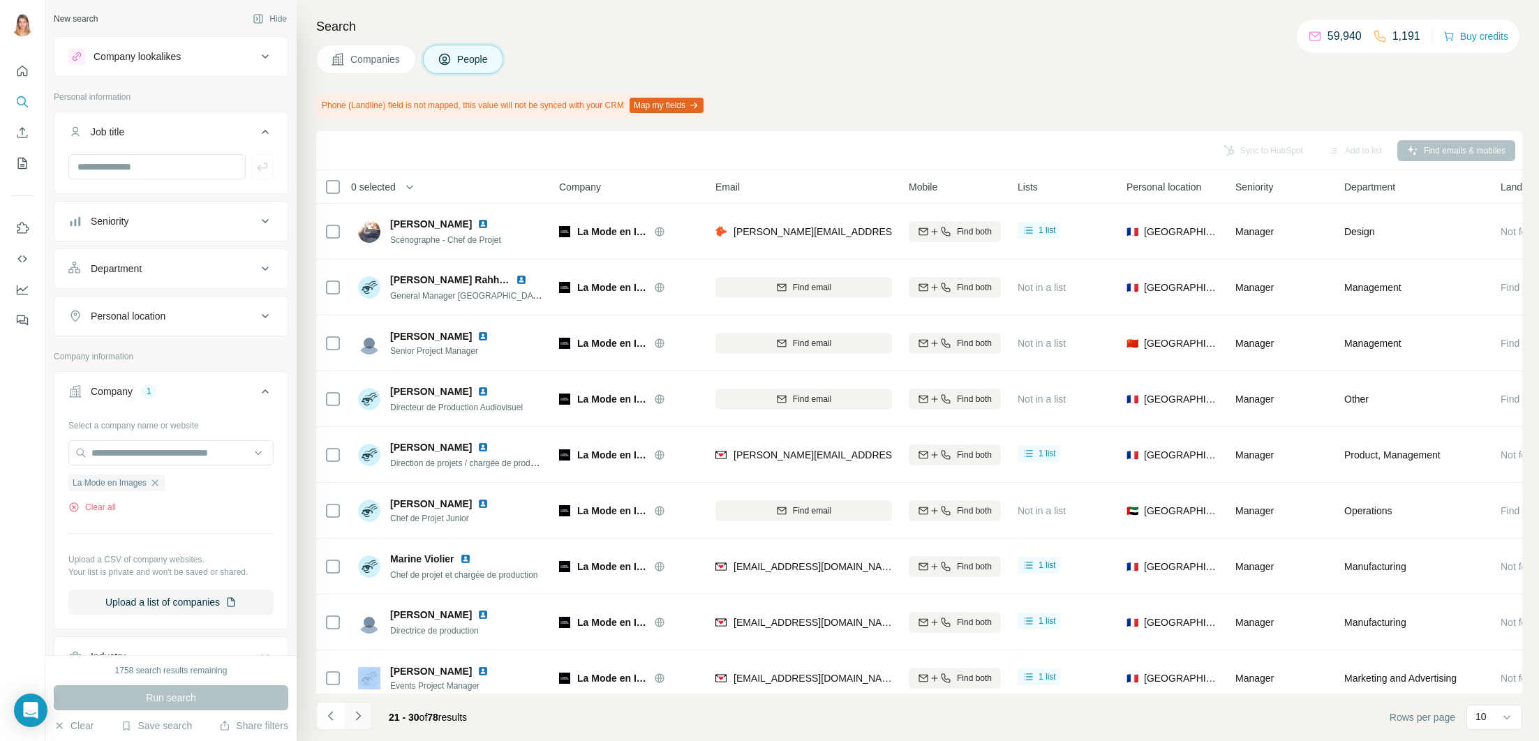
click at [354, 719] on icon "Navigate to next page" at bounding box center [358, 716] width 14 height 14
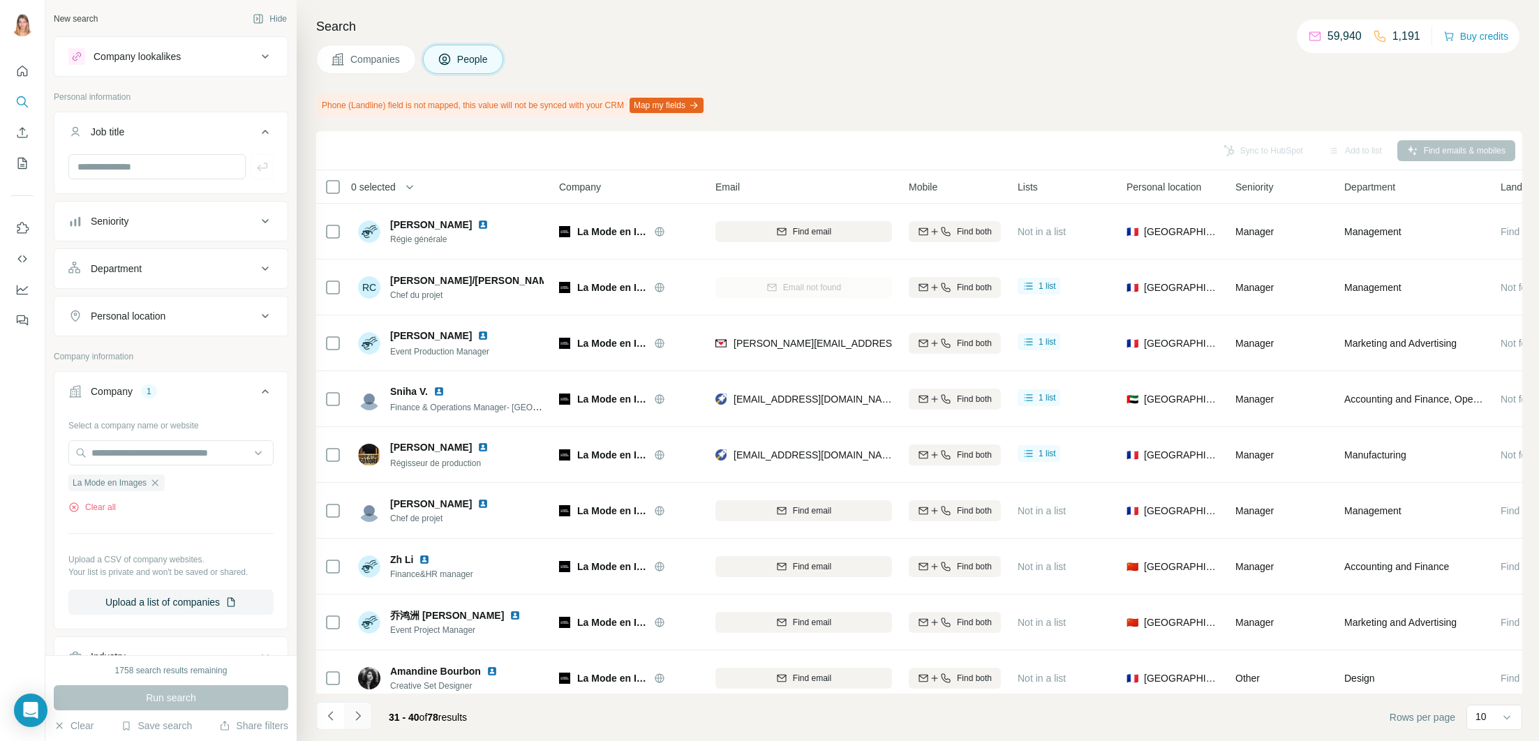
click at [354, 719] on icon "Navigate to next page" at bounding box center [358, 716] width 14 height 14
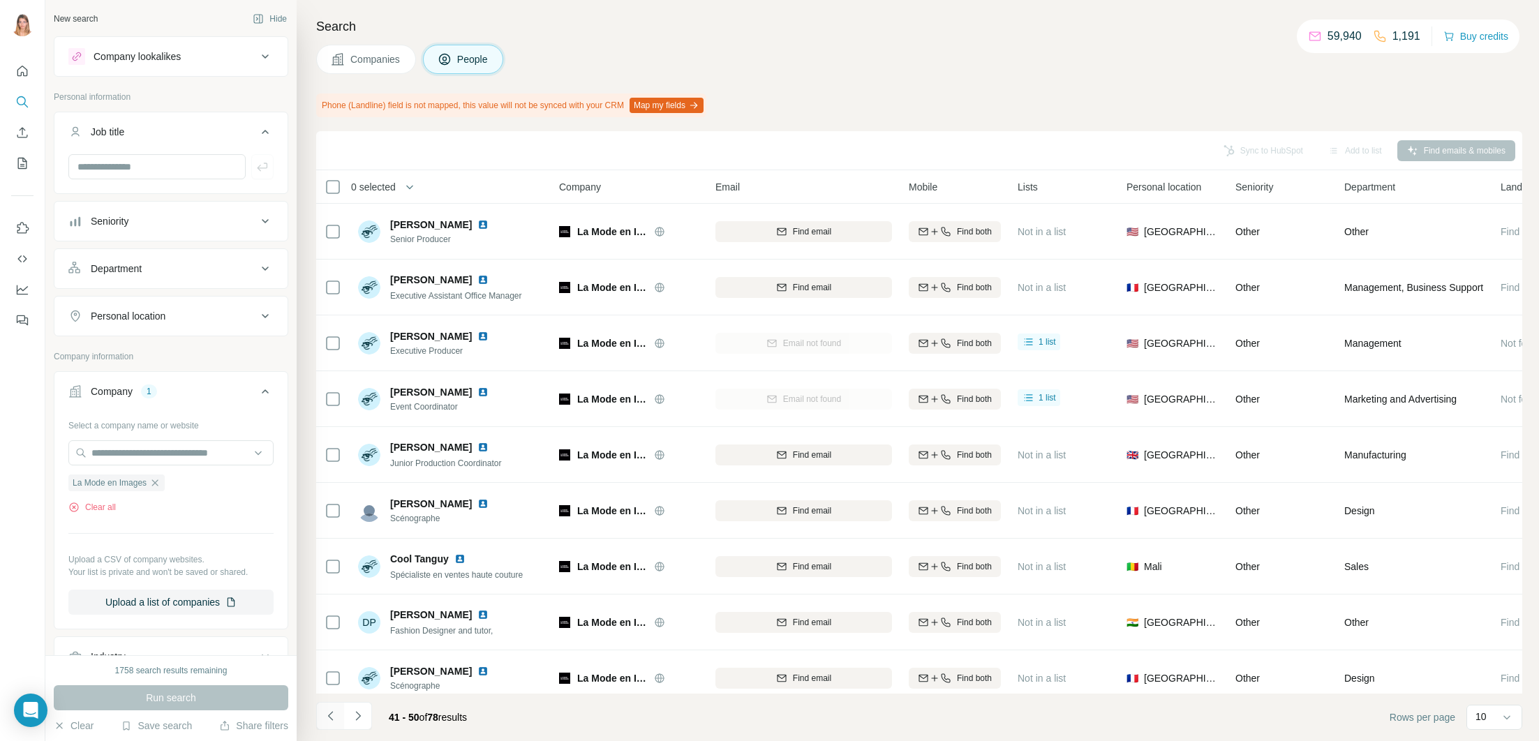
click at [336, 717] on icon "Navigate to previous page" at bounding box center [331, 716] width 14 height 14
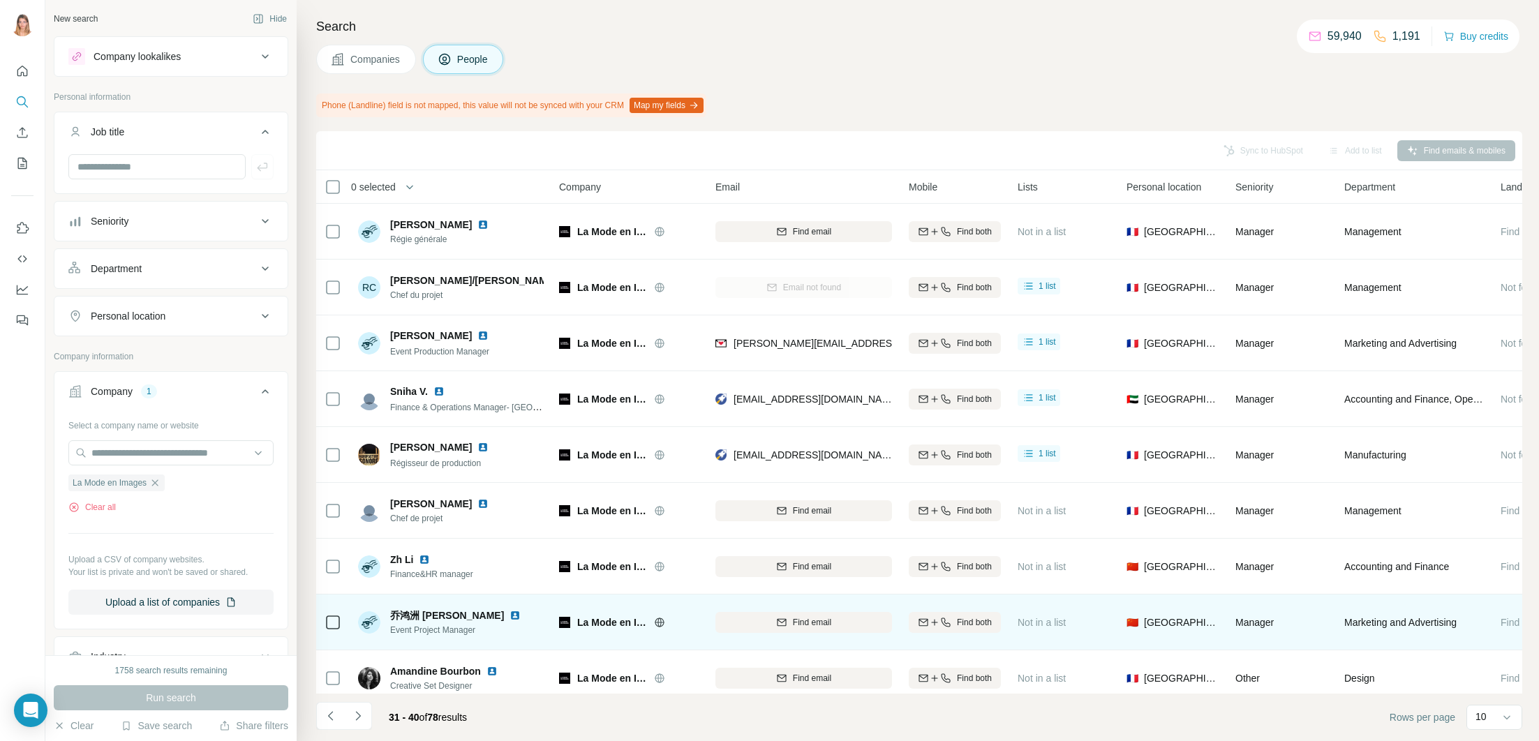
scroll to position [68, 0]
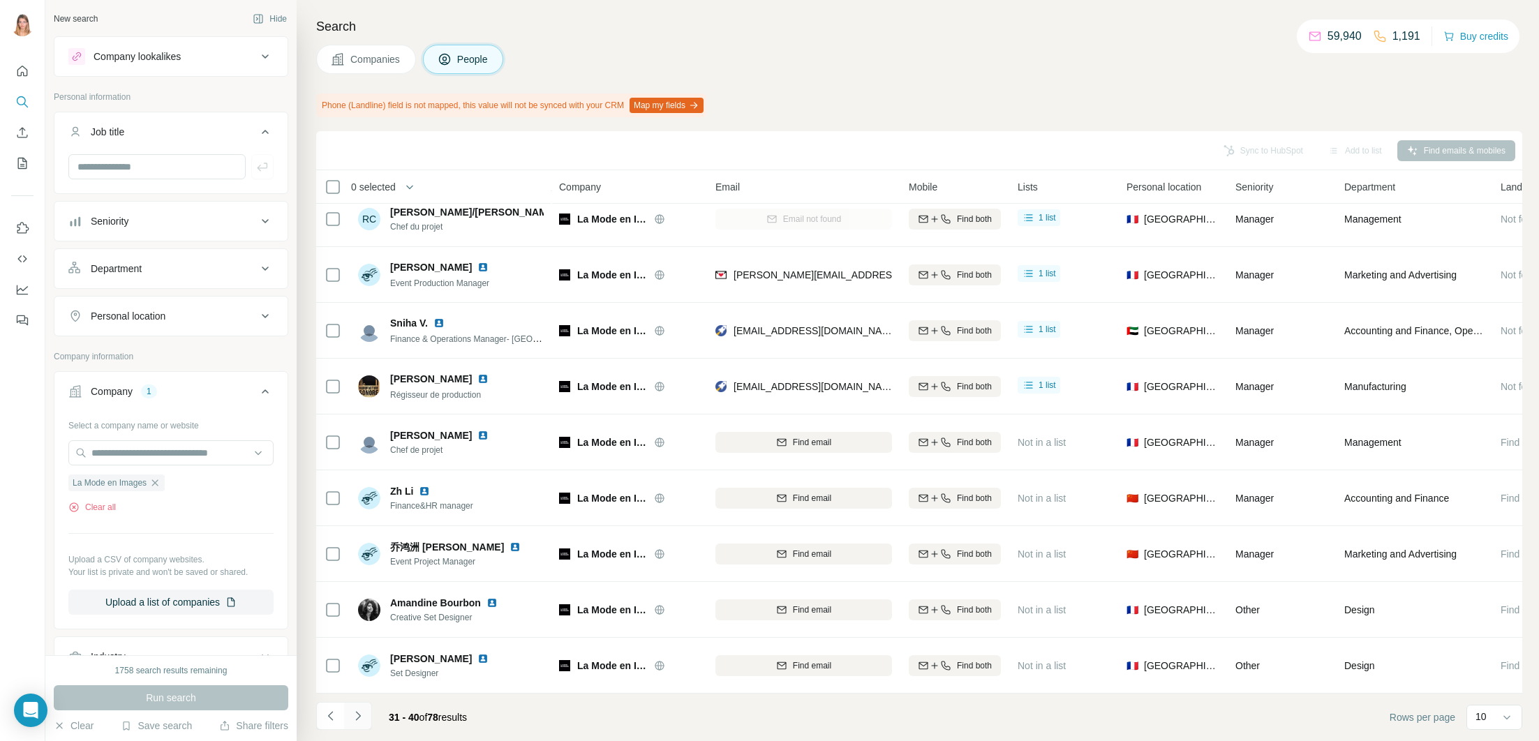
click at [360, 710] on icon "Navigate to next page" at bounding box center [358, 716] width 14 height 14
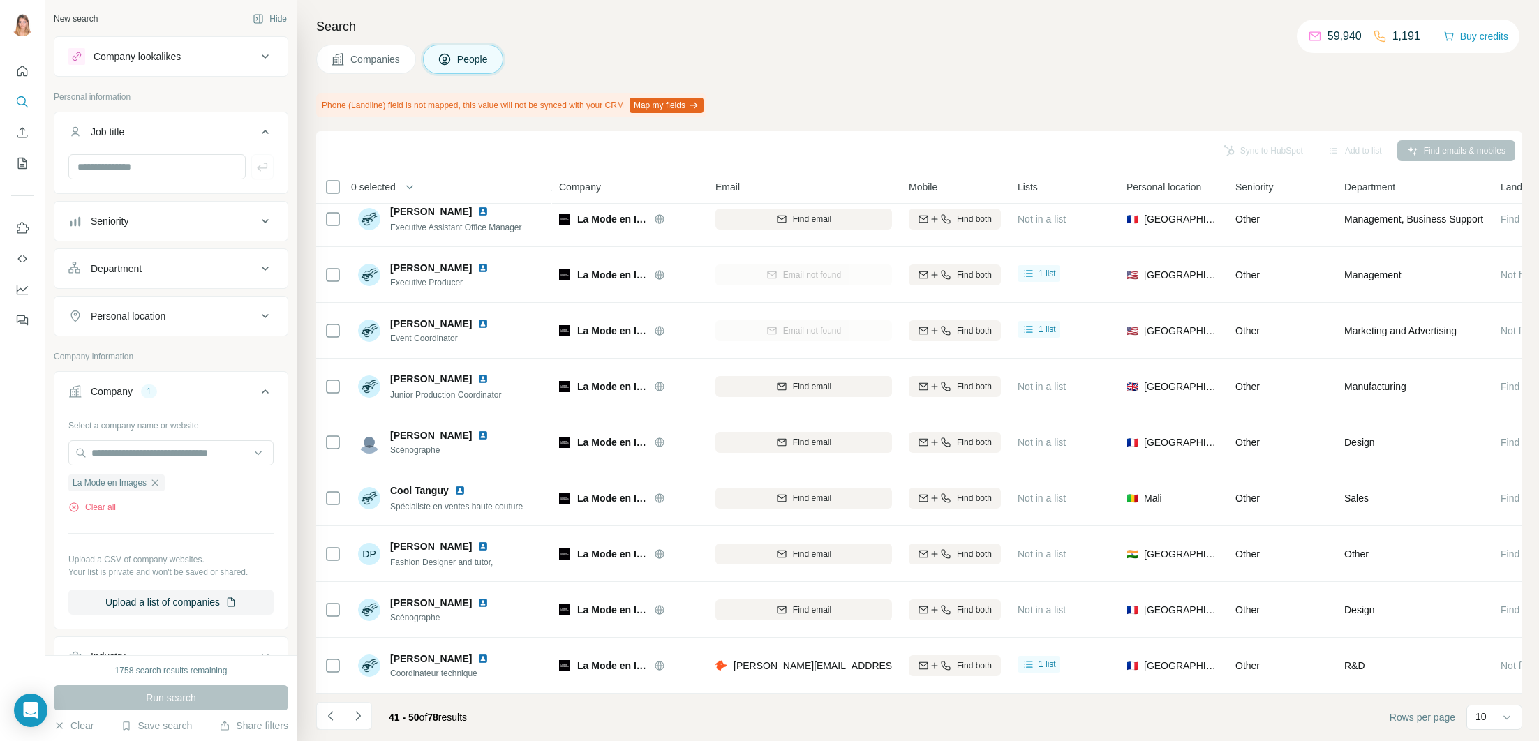
click at [363, 711] on icon "Navigate to next page" at bounding box center [358, 716] width 14 height 14
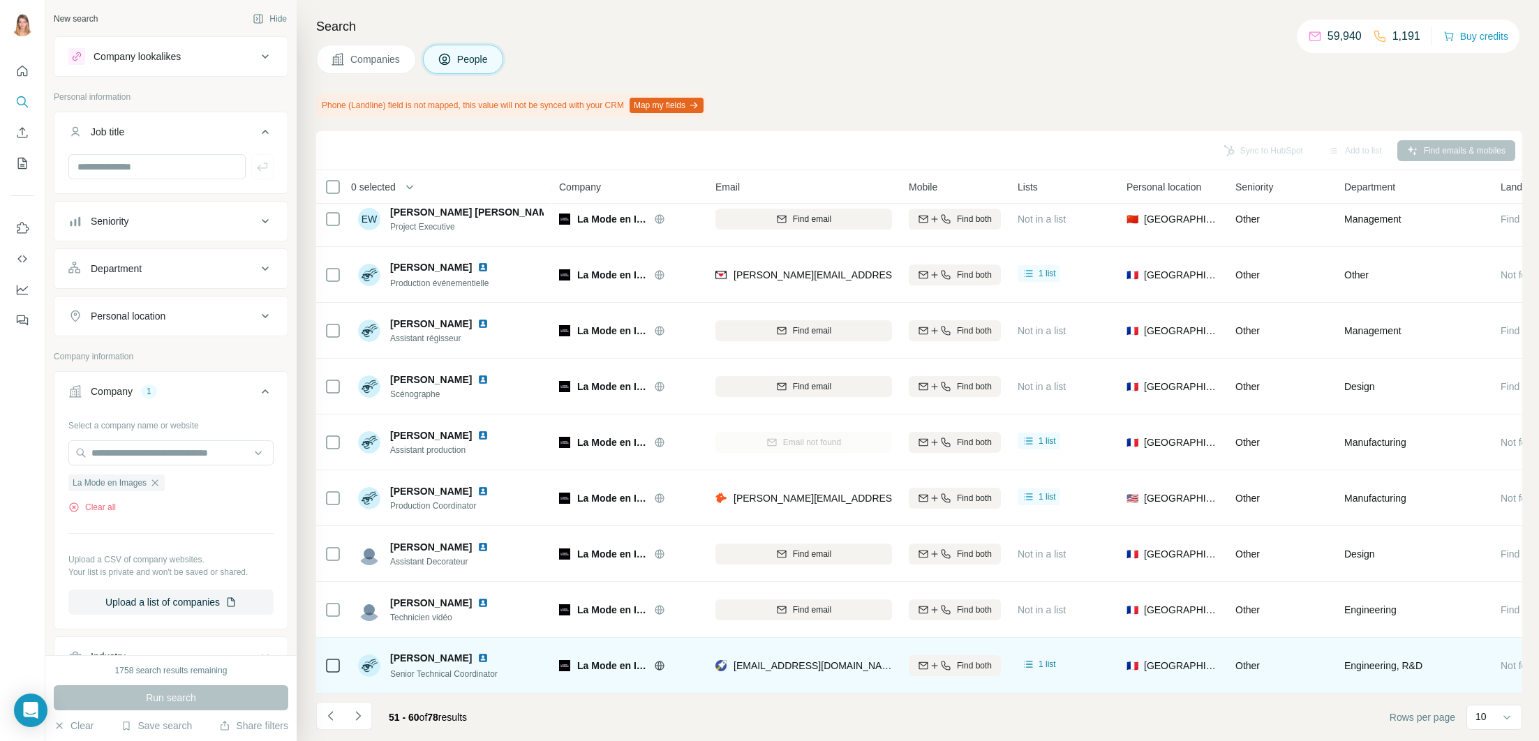
click at [488, 662] on img at bounding box center [482, 657] width 11 height 11
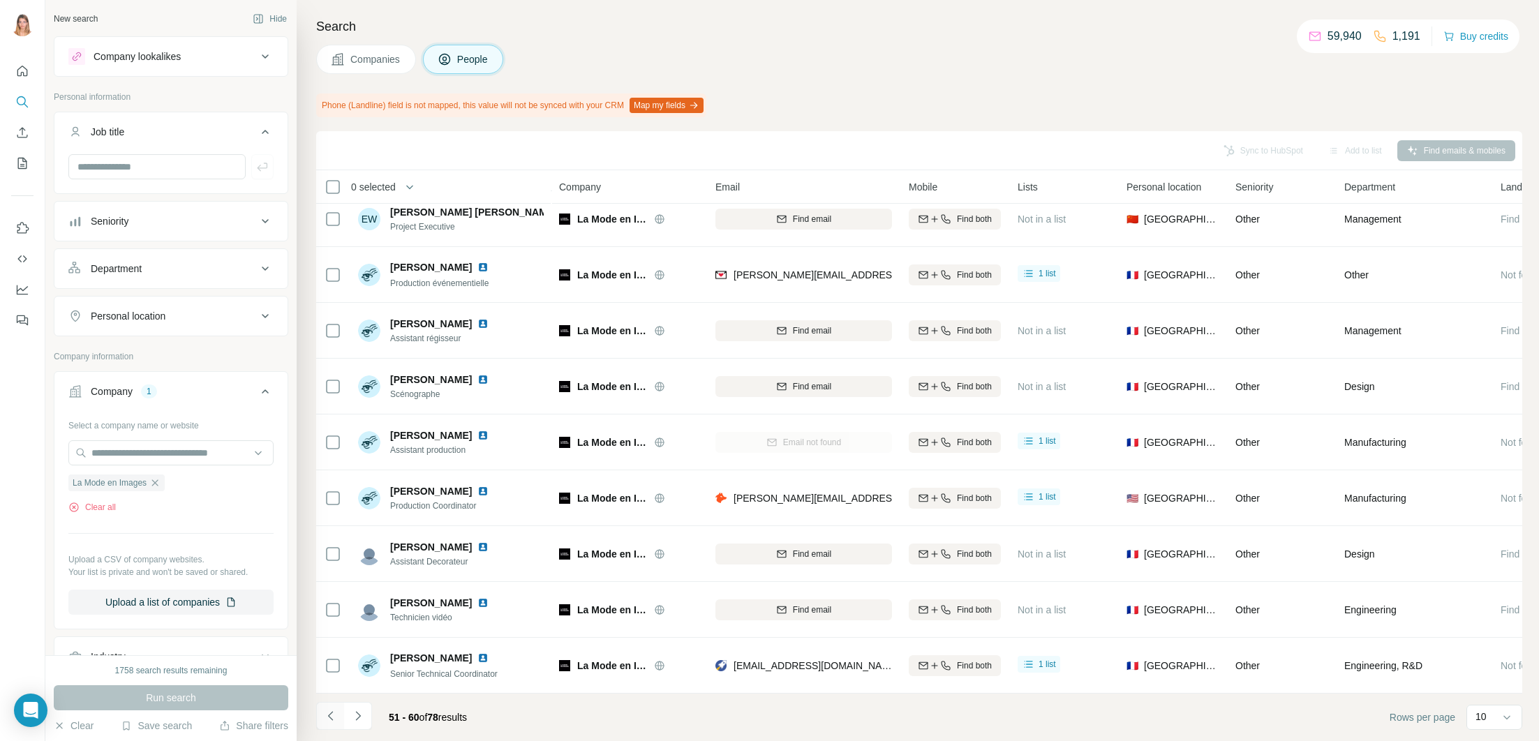
click at [336, 713] on icon "Navigate to previous page" at bounding box center [331, 716] width 14 height 14
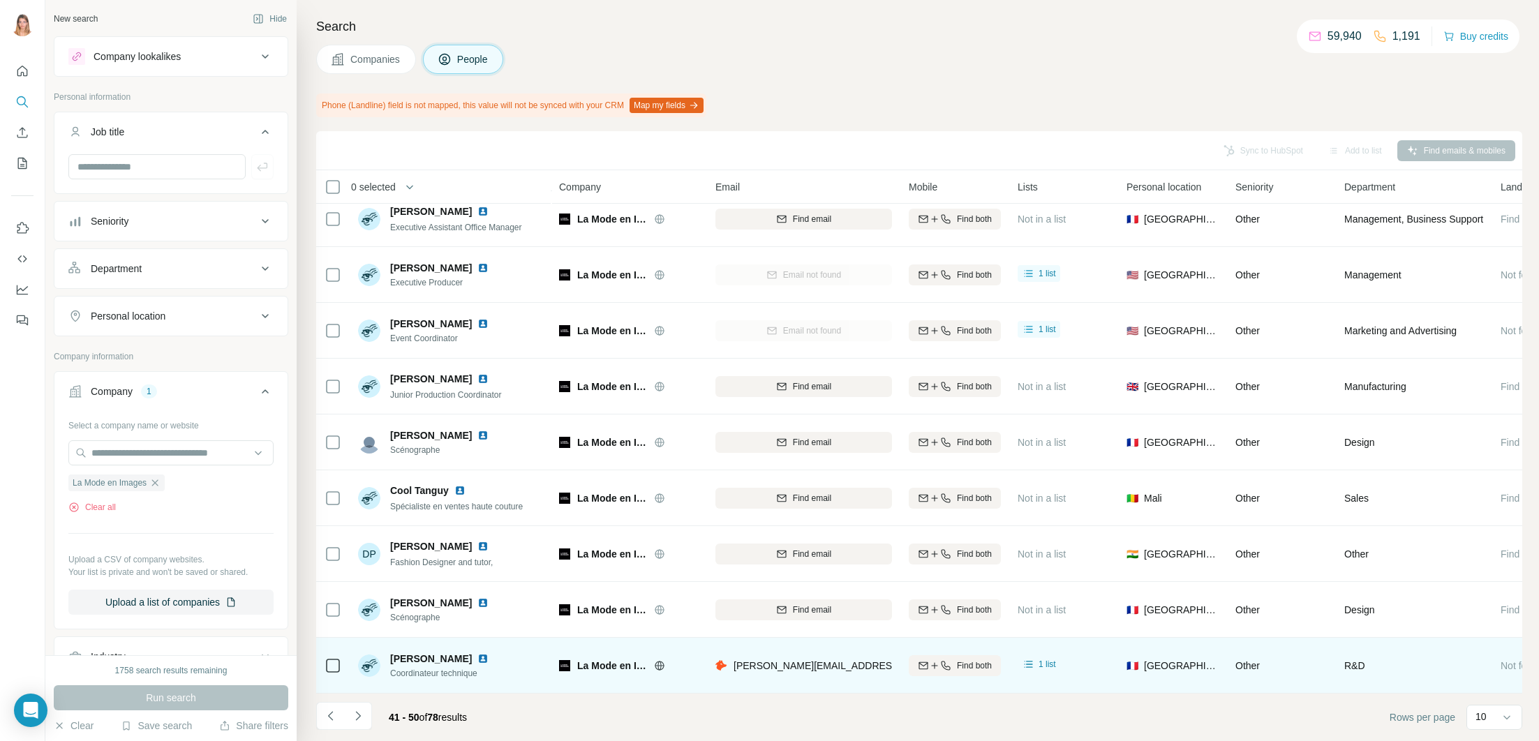
drag, startPoint x: 331, startPoint y: 717, endPoint x: 465, endPoint y: 639, distance: 155.1
click at [331, 717] on icon "Navigate to previous page" at bounding box center [331, 716] width 14 height 14
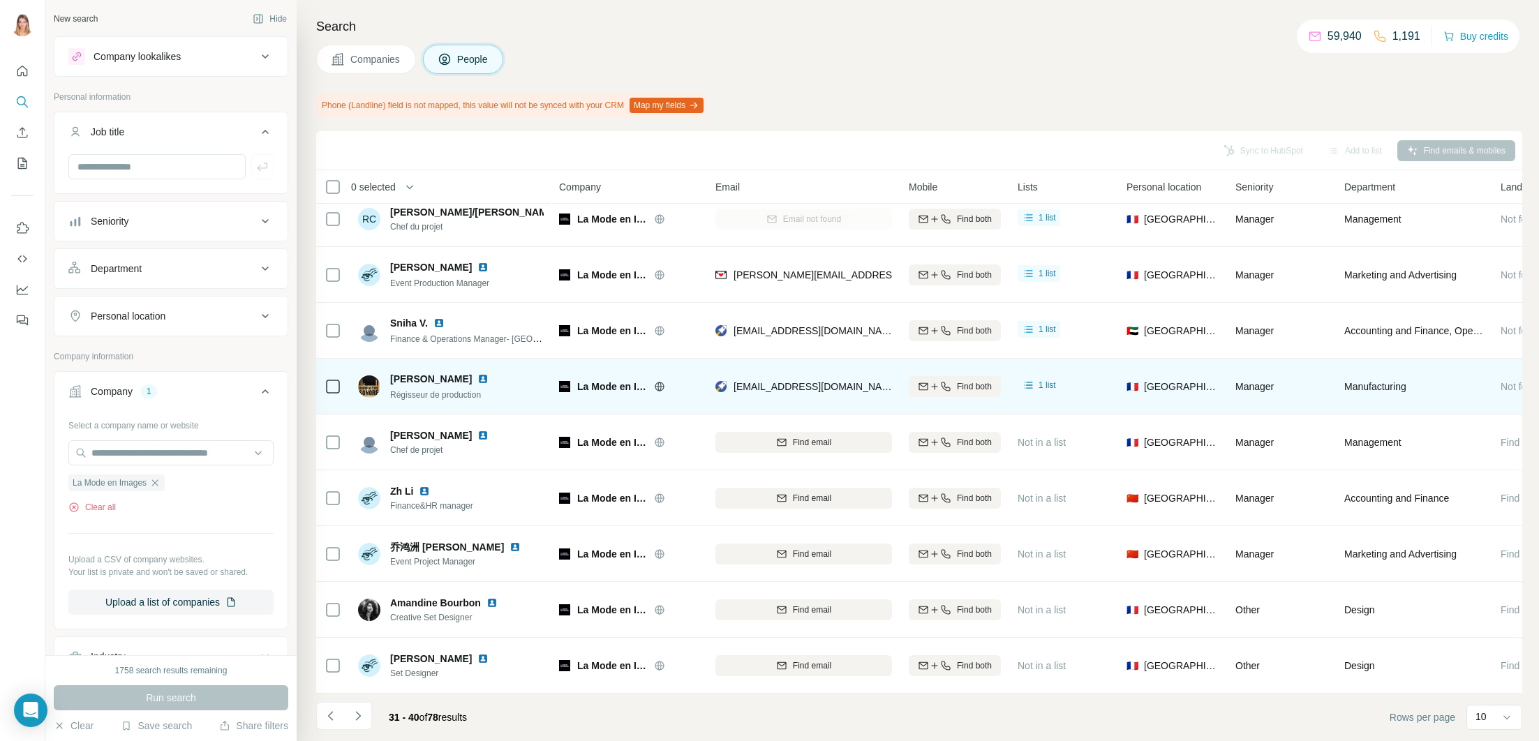
click at [477, 381] on img at bounding box center [482, 378] width 11 height 11
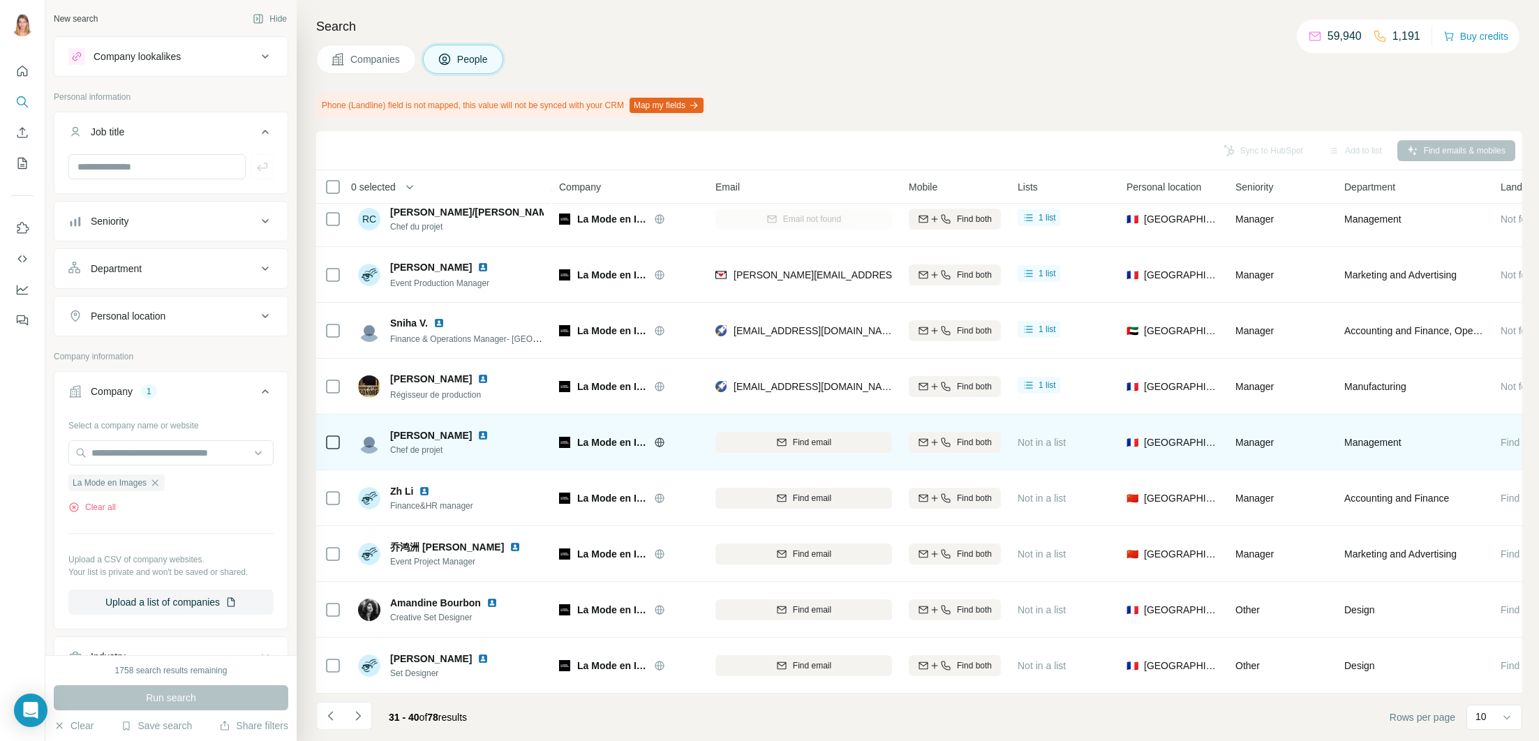
click at [477, 432] on img at bounding box center [482, 435] width 11 height 11
click at [840, 438] on div "Find email" at bounding box center [803, 442] width 177 height 13
drag, startPoint x: 733, startPoint y: 442, endPoint x: 882, endPoint y: 445, distance: 148.7
click at [882, 445] on div "[EMAIL_ADDRESS][DOMAIN_NAME]" at bounding box center [803, 442] width 177 height 38
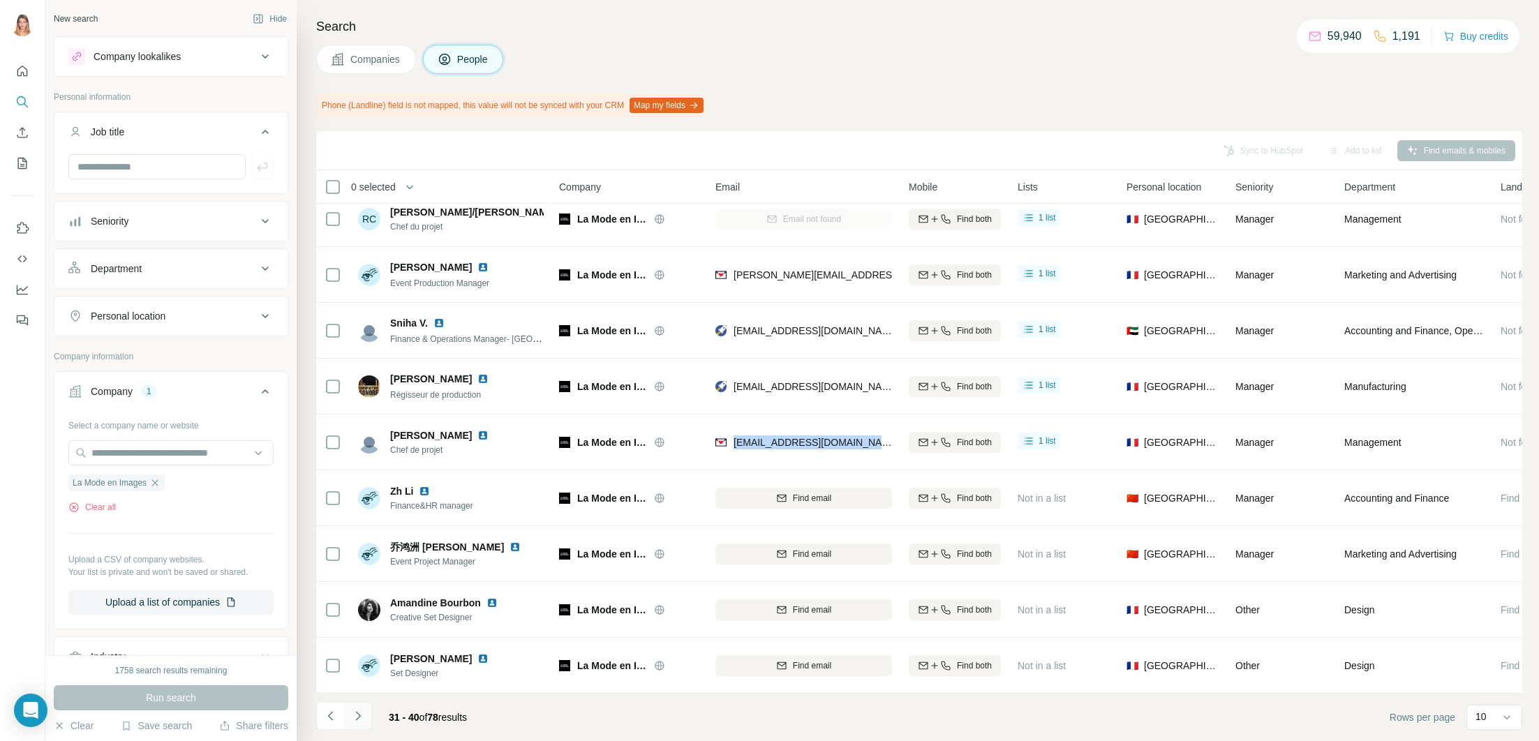
click at [361, 706] on button "Navigate to next page" at bounding box center [358, 716] width 28 height 28
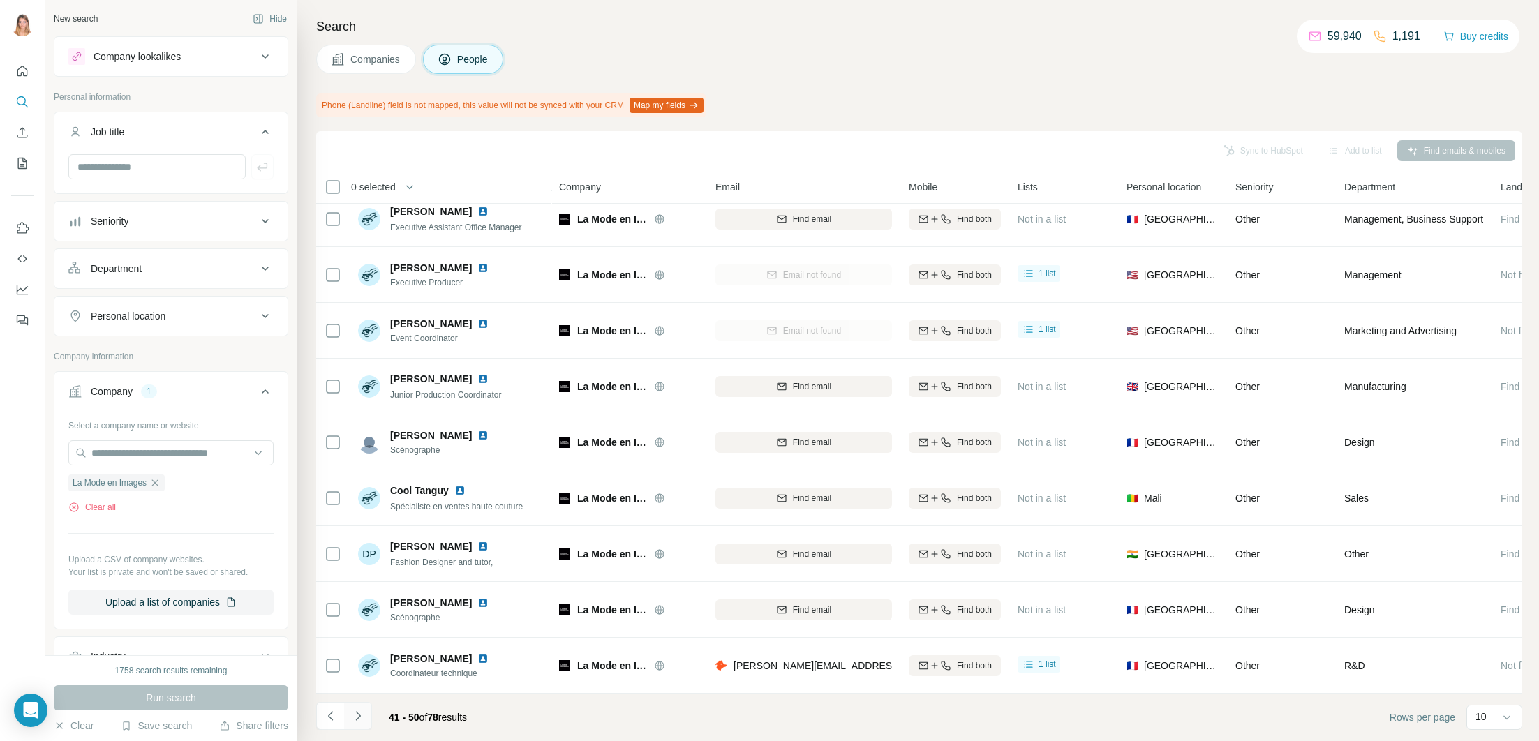
click at [361, 706] on button "Navigate to next page" at bounding box center [358, 716] width 28 height 28
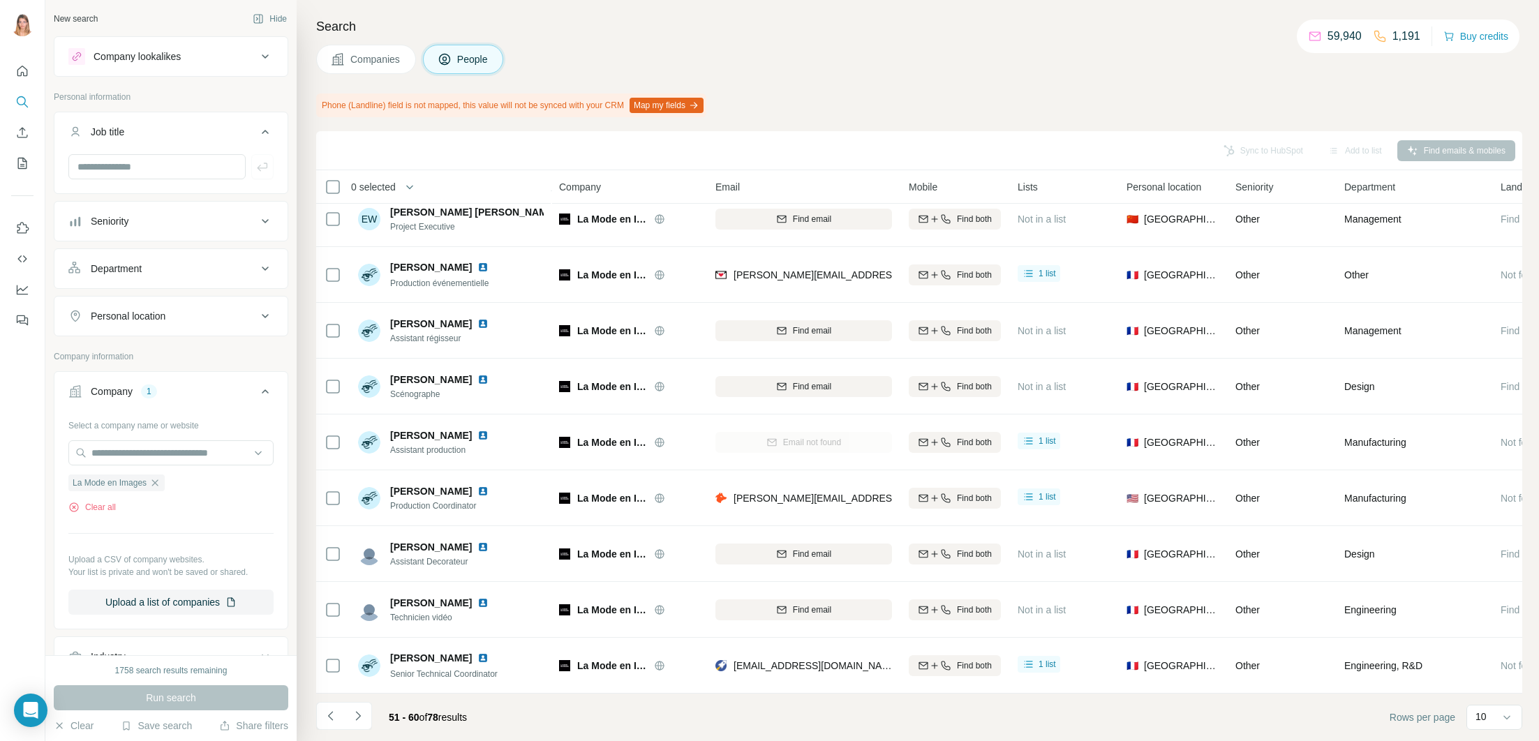
click at [366, 710] on button "Navigate to next page" at bounding box center [358, 716] width 28 height 28
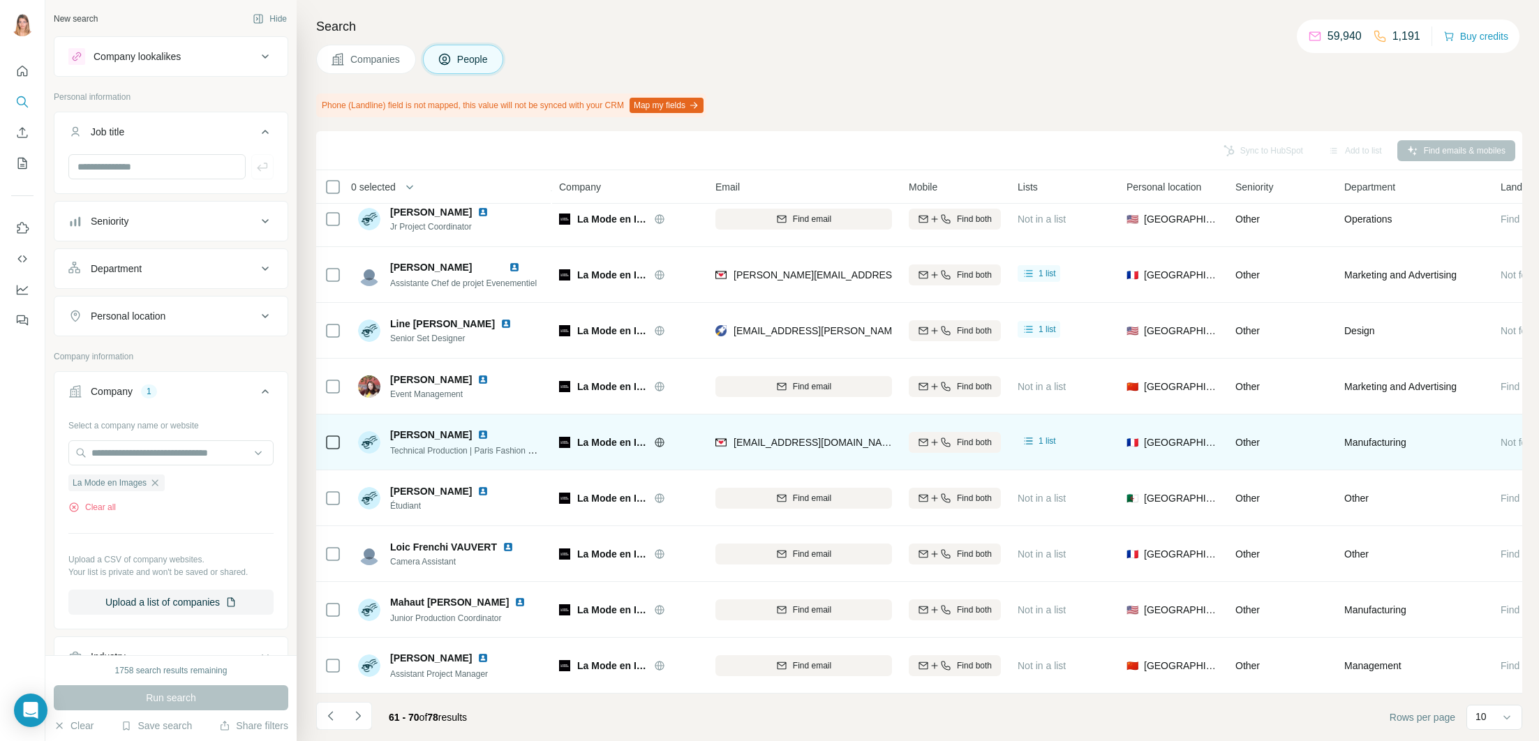
scroll to position [0, 0]
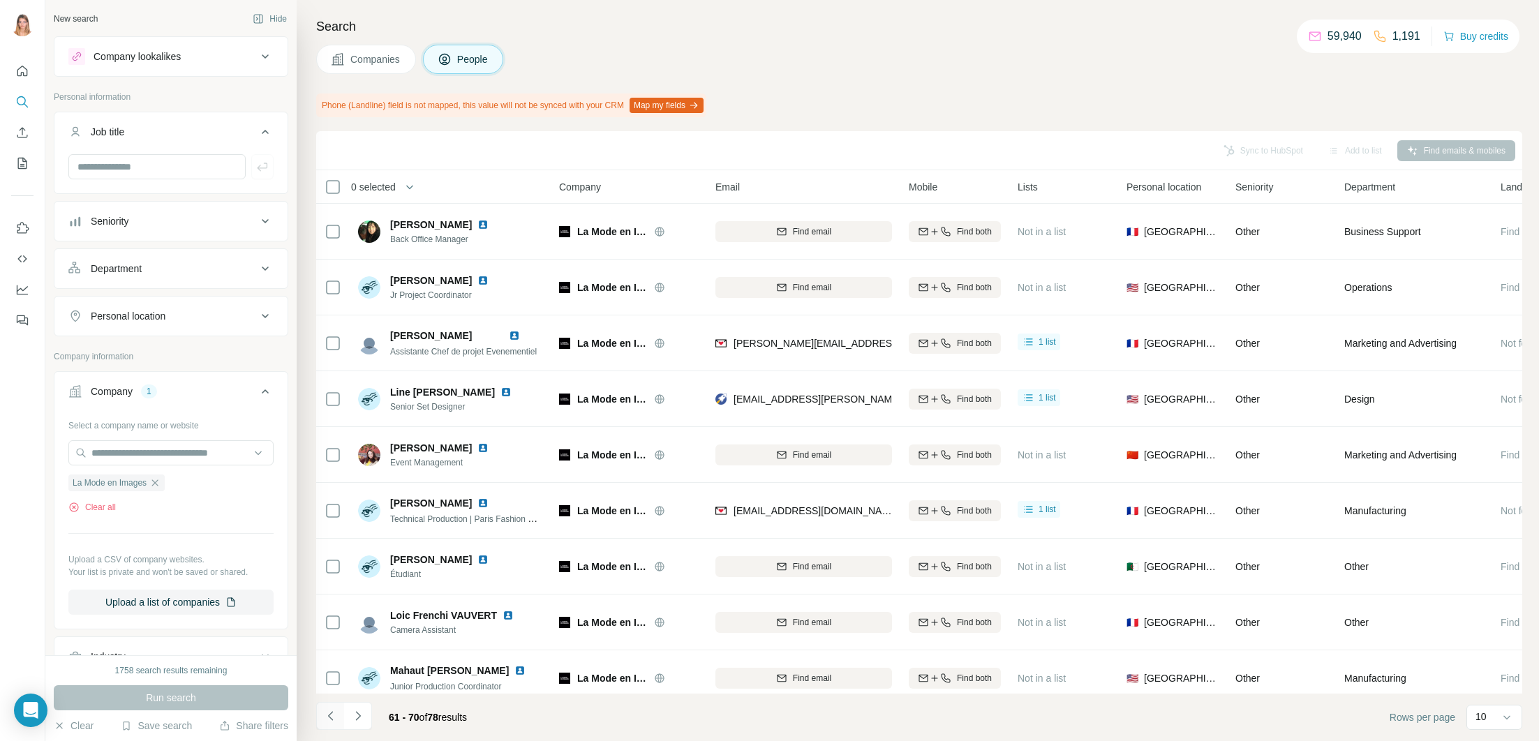
click at [333, 711] on icon "Navigate to previous page" at bounding box center [331, 716] width 14 height 14
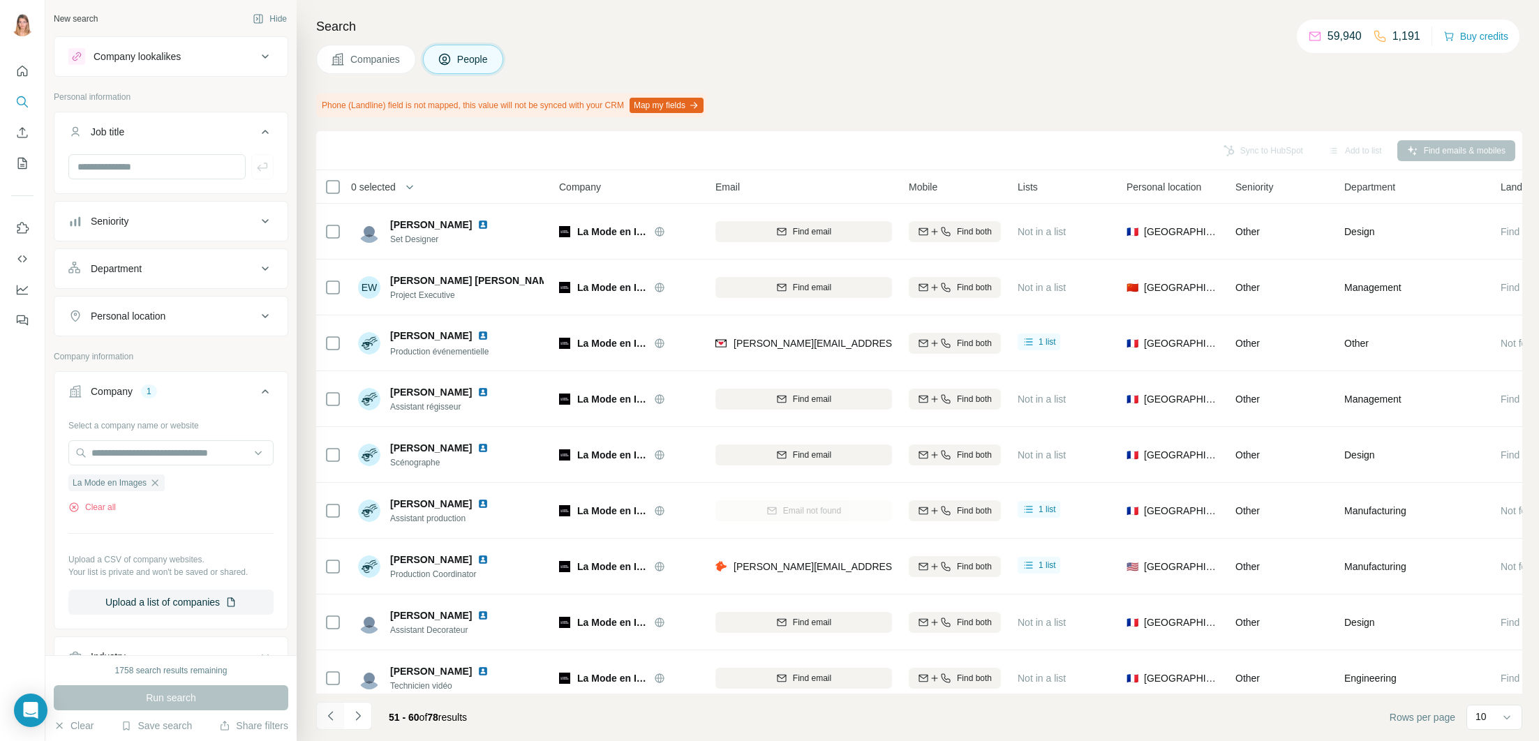
click at [337, 712] on button "Navigate to previous page" at bounding box center [330, 716] width 28 height 28
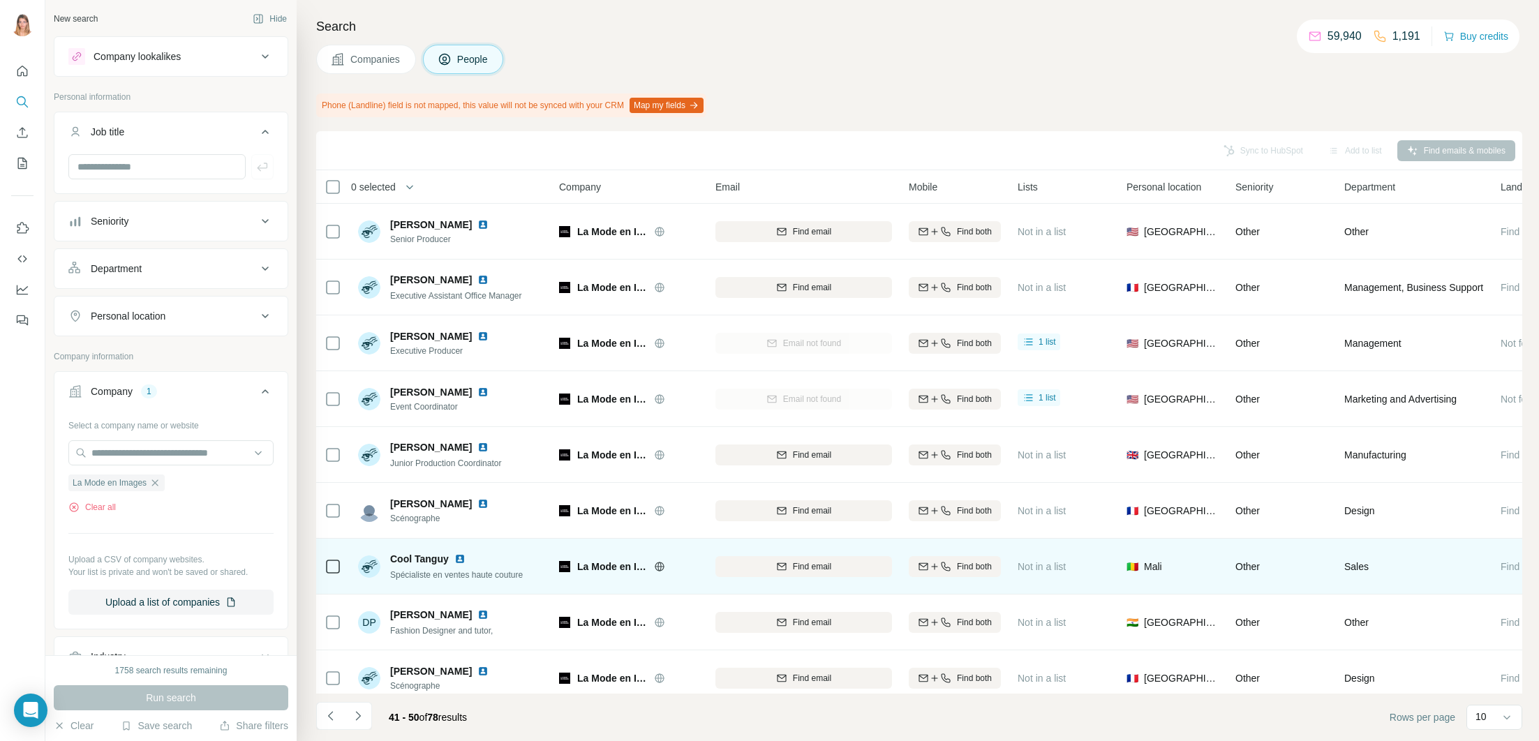
scroll to position [68, 0]
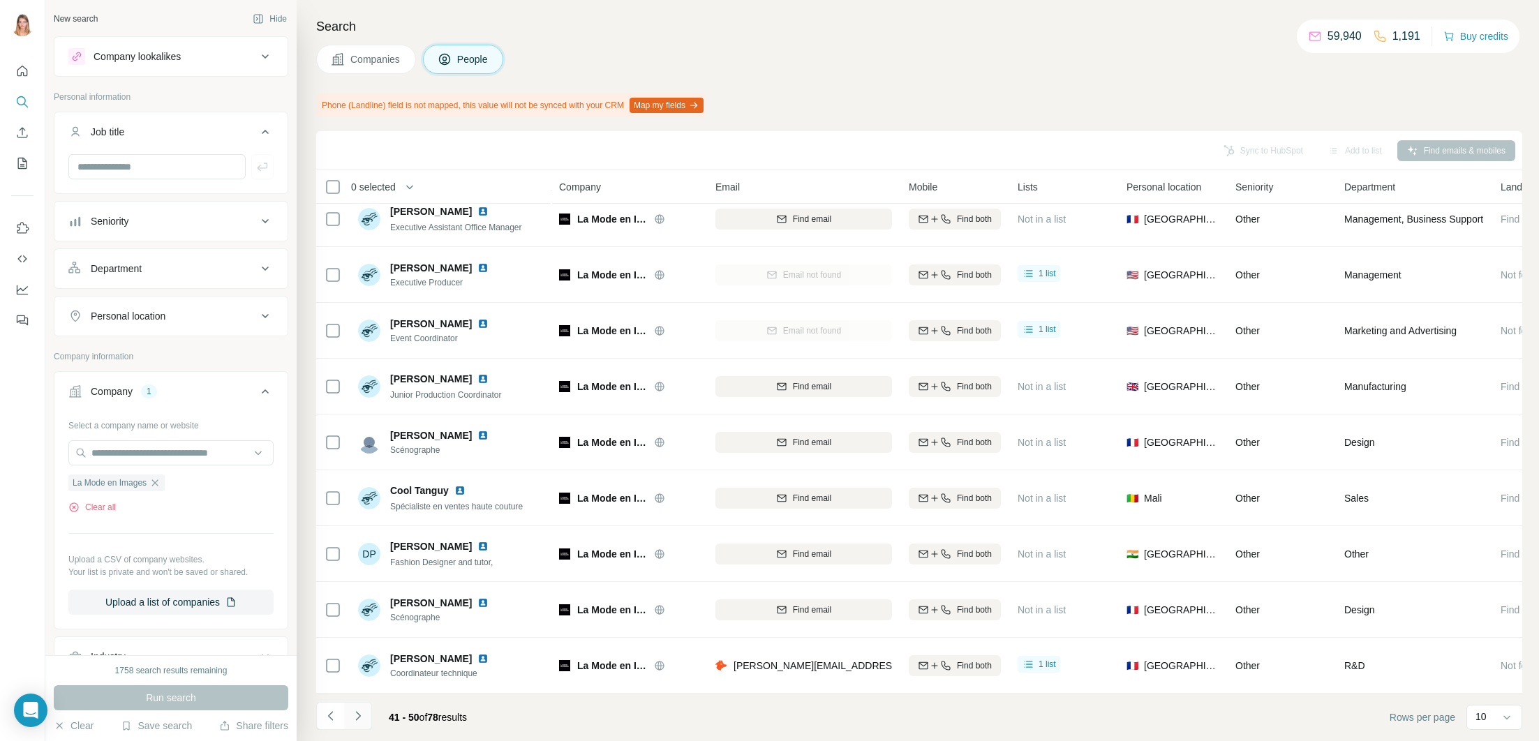
click at [369, 714] on button "Navigate to next page" at bounding box center [358, 716] width 28 height 28
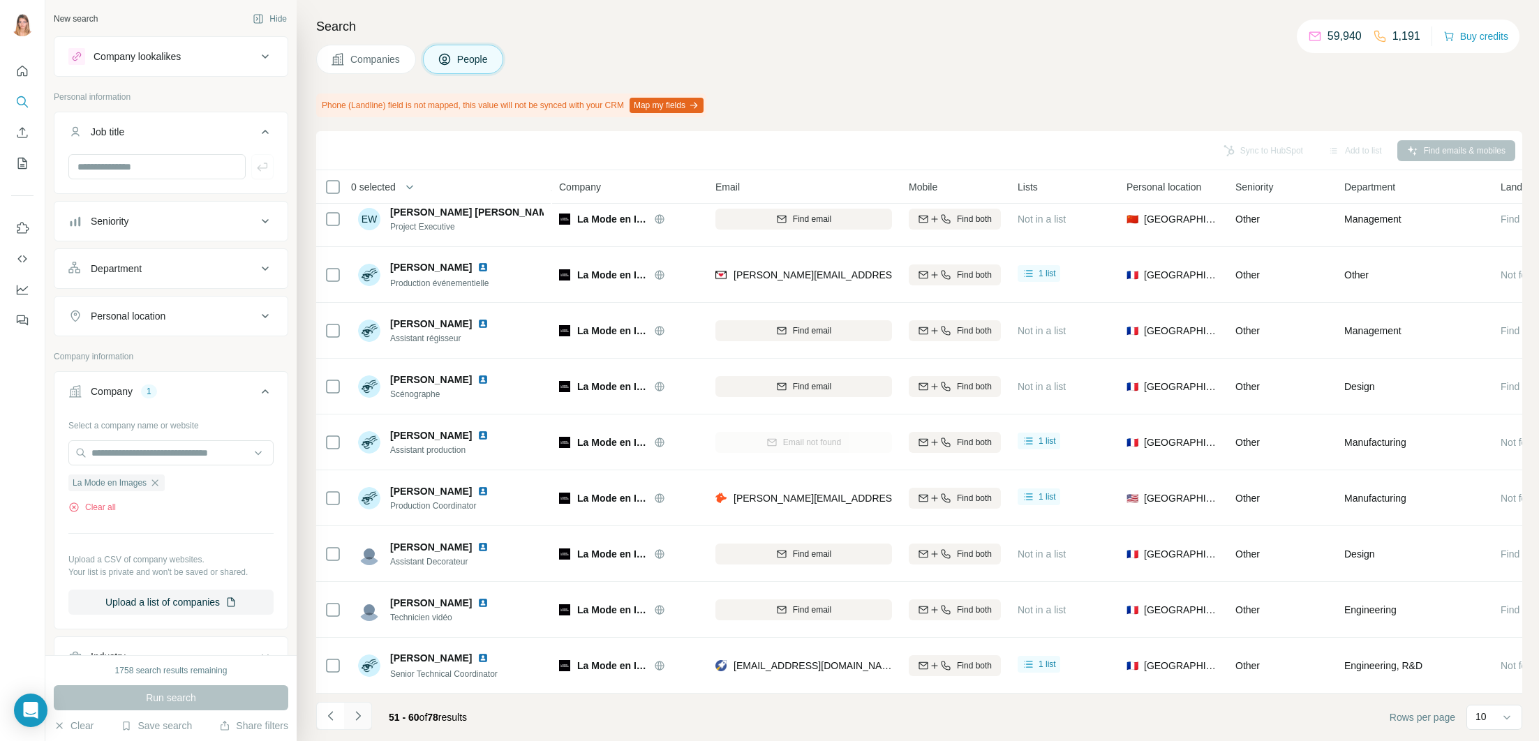
click at [368, 709] on button "Navigate to next page" at bounding box center [358, 716] width 28 height 28
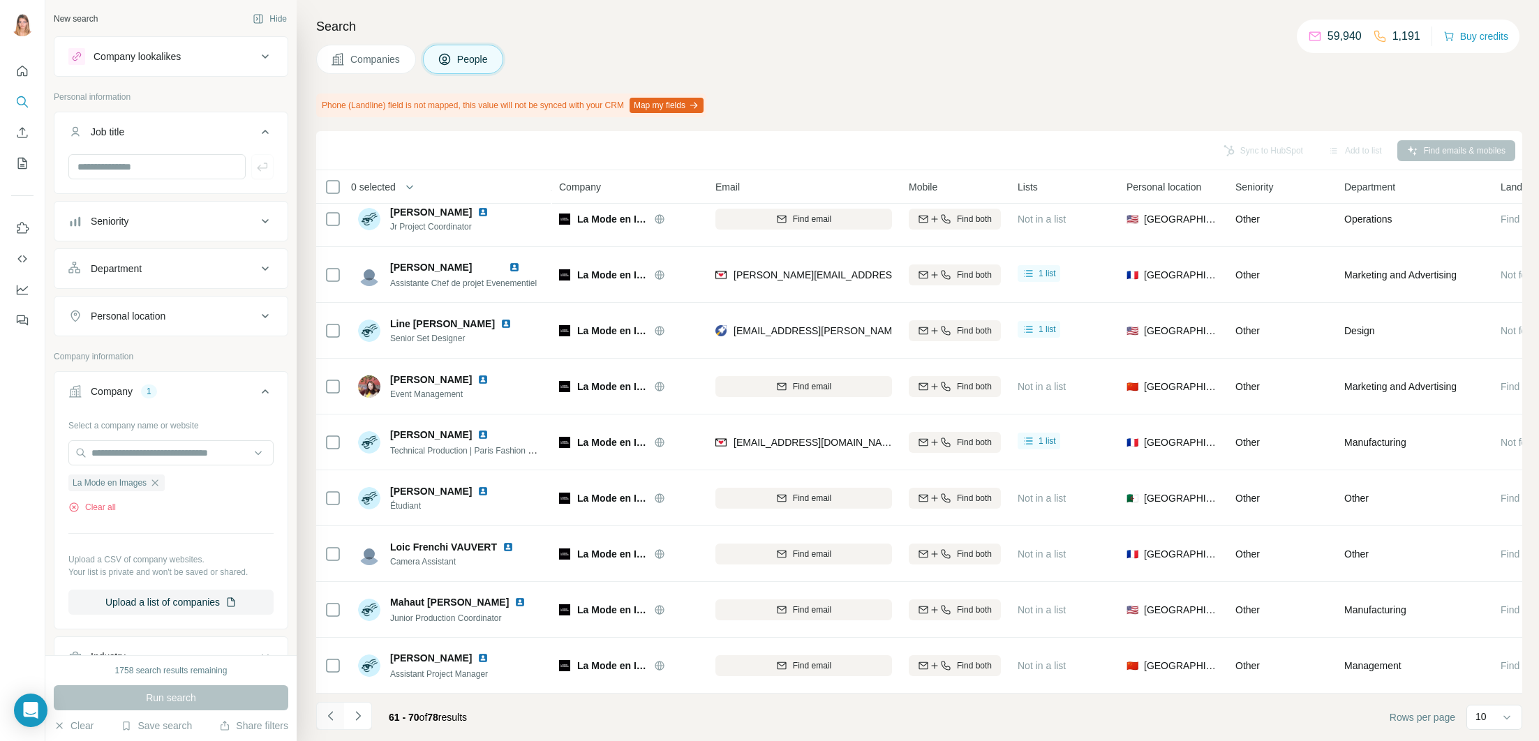
click at [328, 717] on icon "Navigate to previous page" at bounding box center [331, 716] width 14 height 14
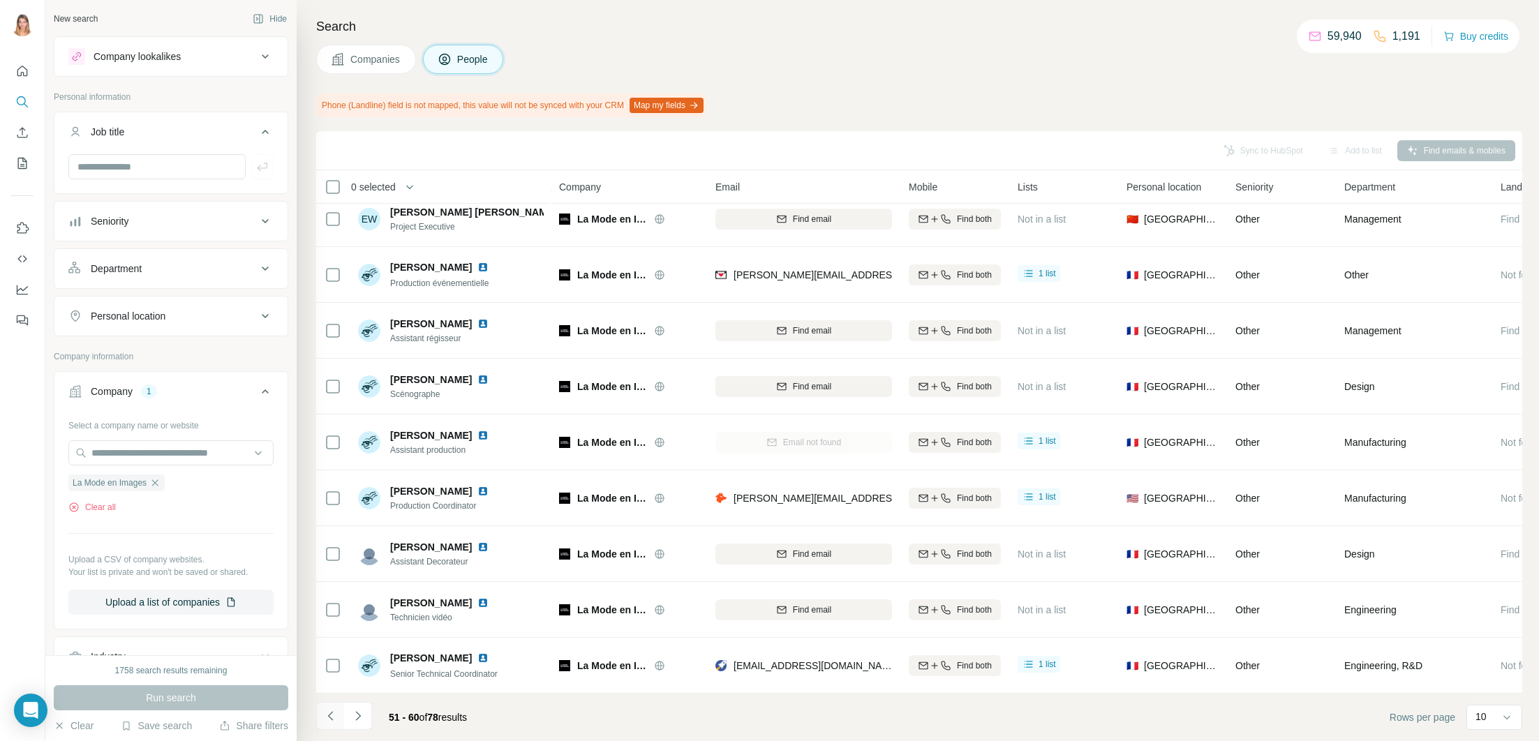
click at [328, 717] on icon "Navigate to previous page" at bounding box center [331, 716] width 14 height 14
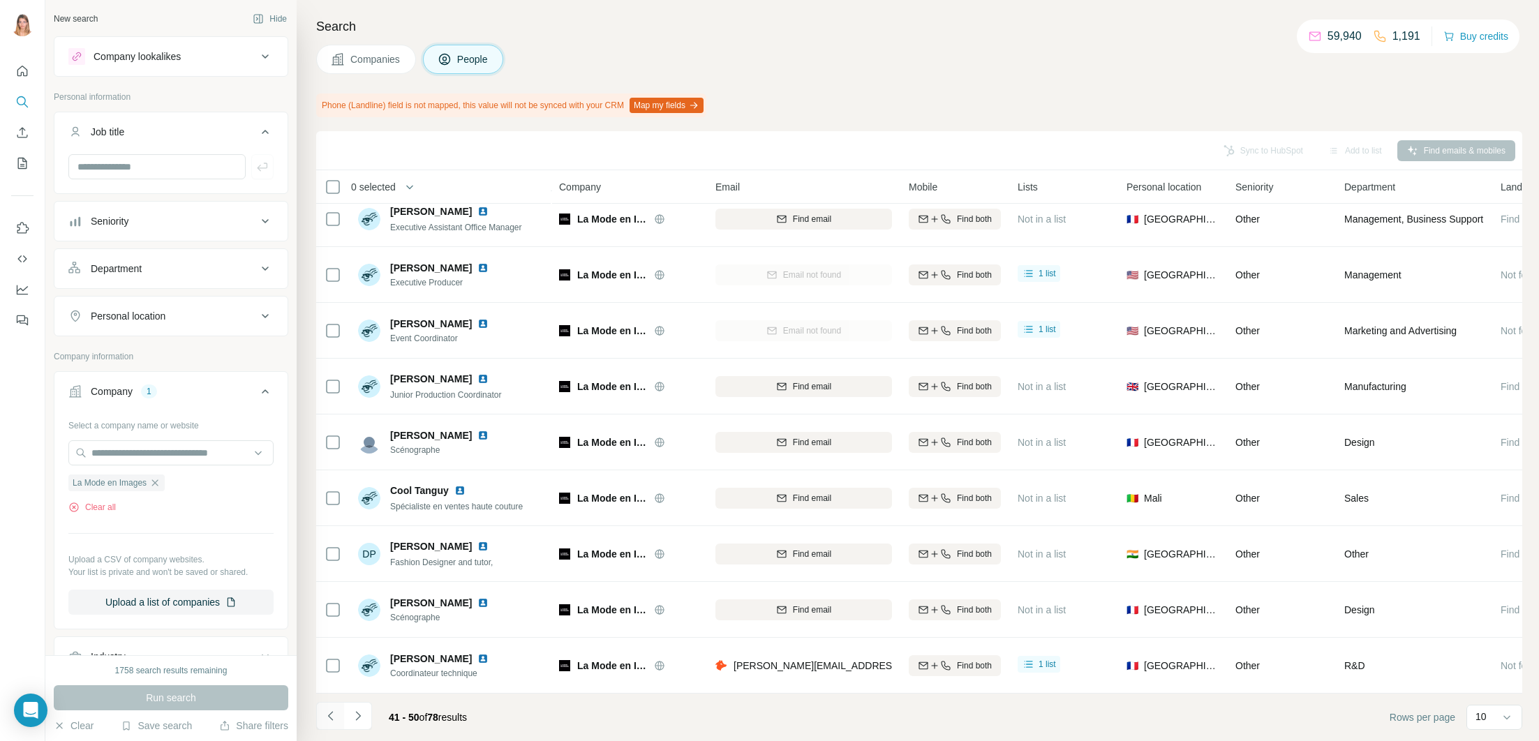
click at [328, 717] on icon "Navigate to previous page" at bounding box center [331, 716] width 14 height 14
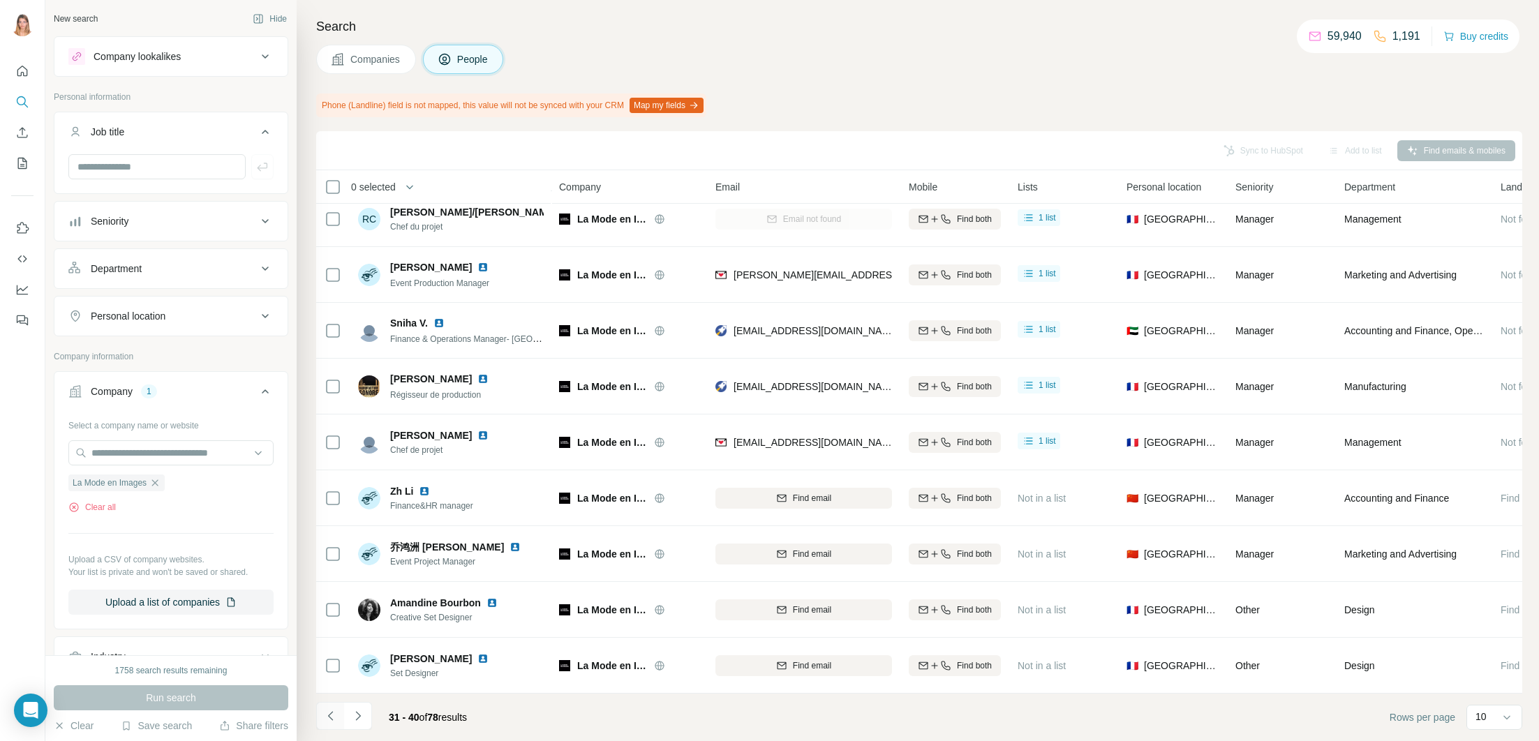
click at [334, 708] on button "Navigate to previous page" at bounding box center [330, 716] width 28 height 28
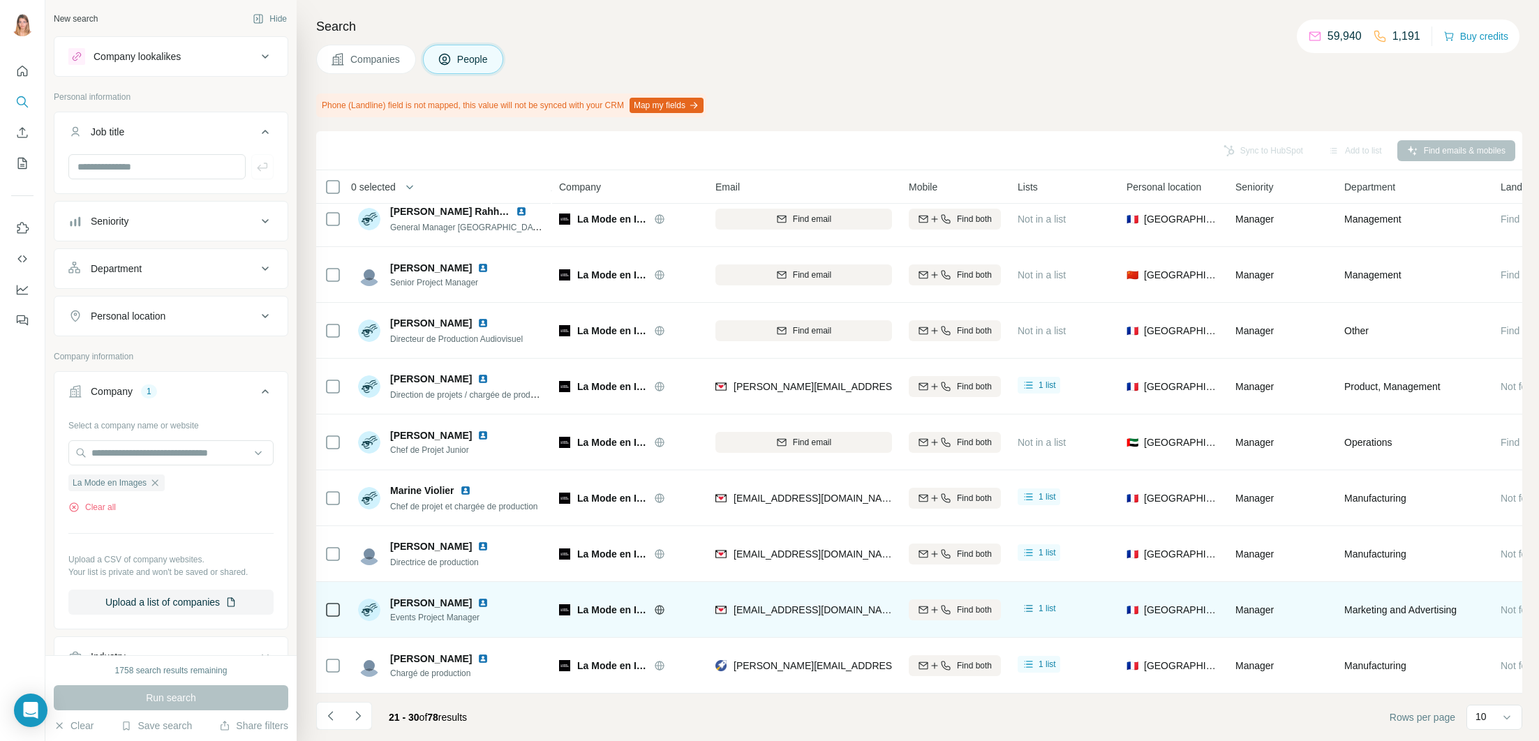
scroll to position [68, 5]
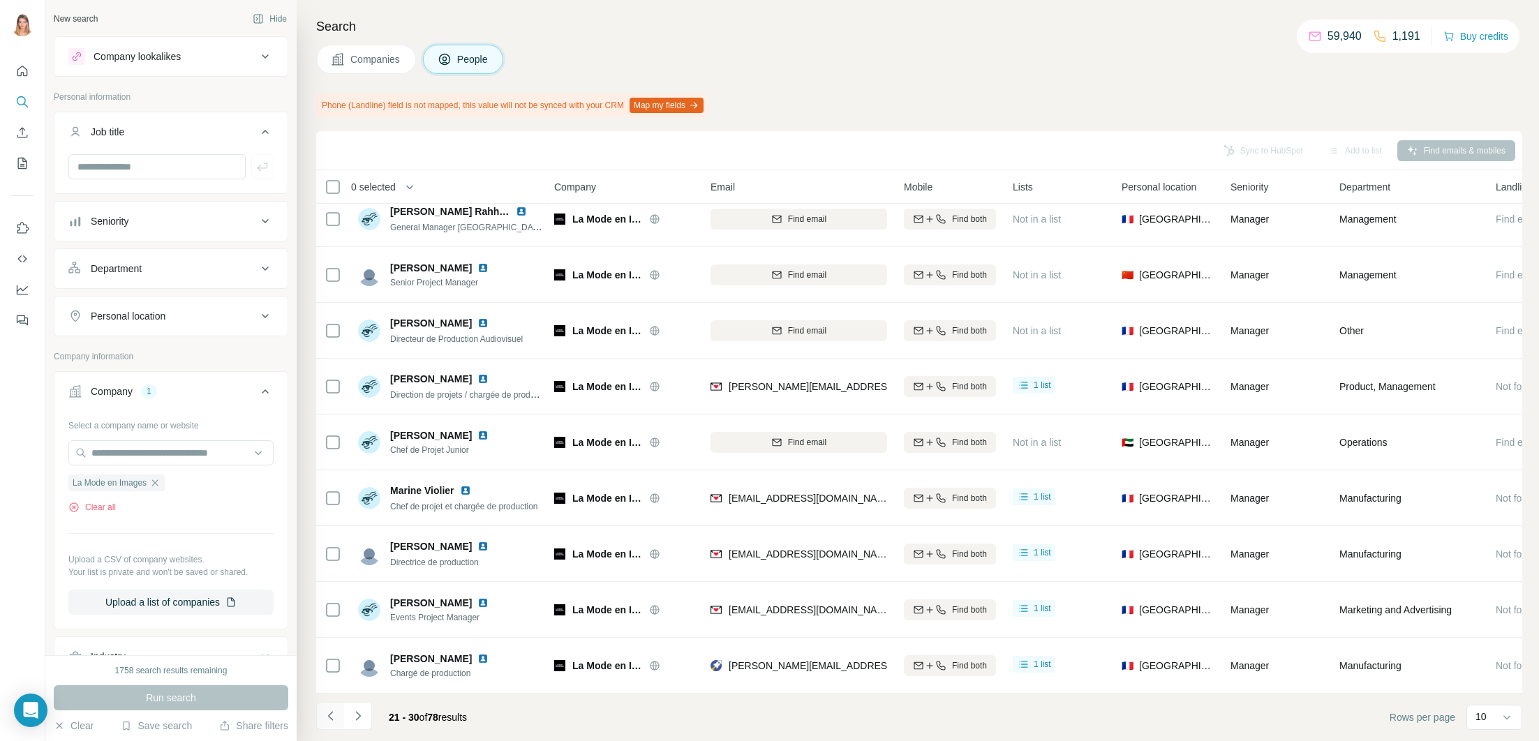
click at [325, 719] on icon "Navigate to previous page" at bounding box center [331, 716] width 14 height 14
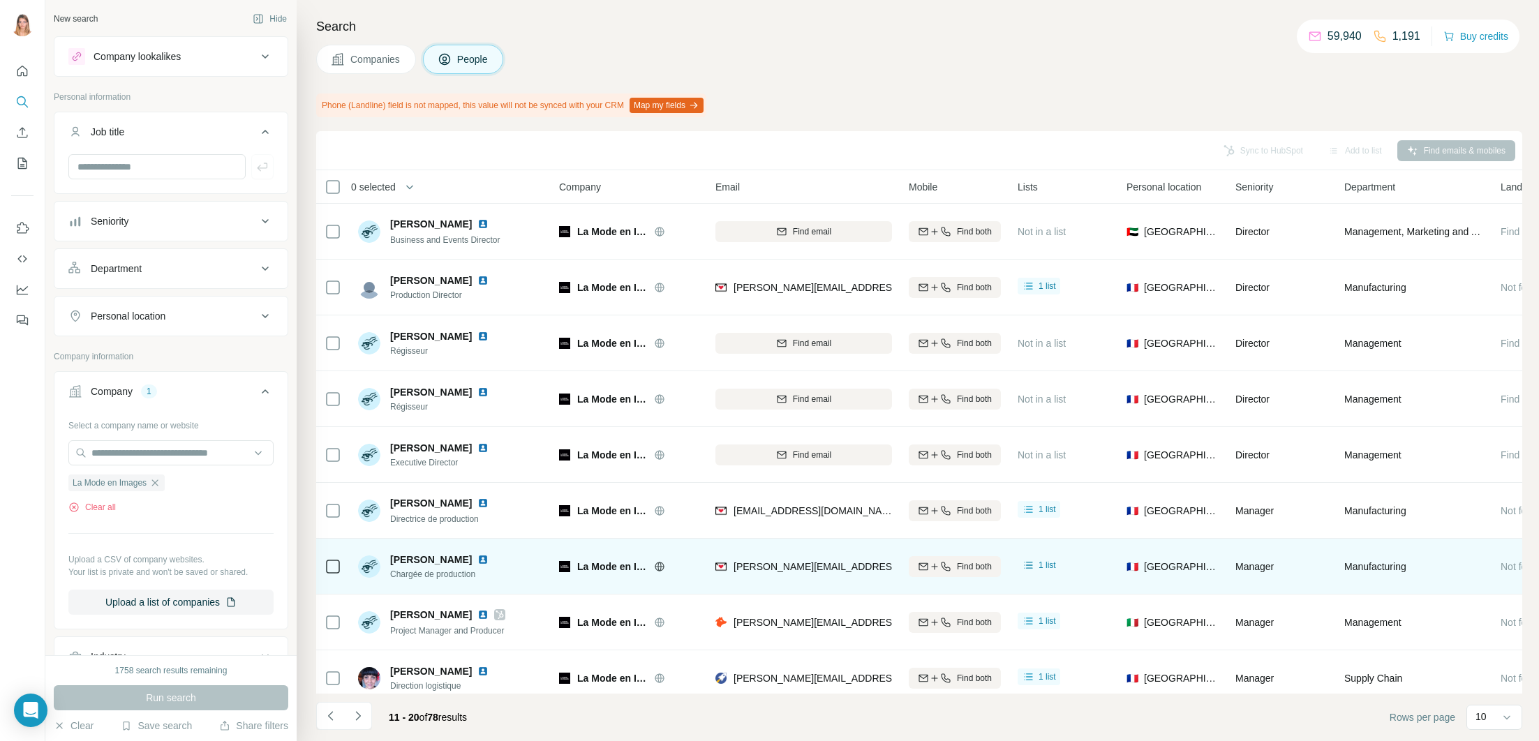
scroll to position [68, 0]
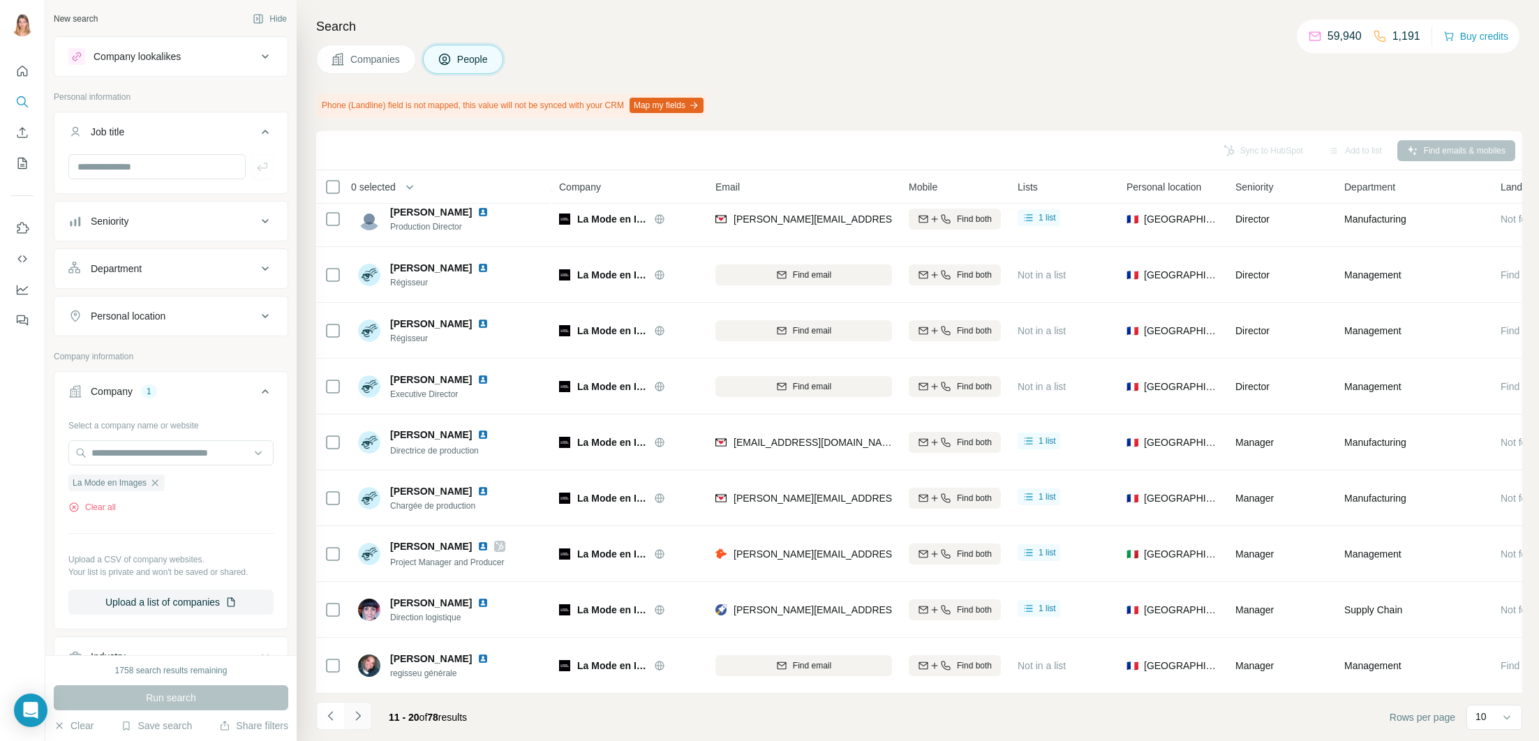
click at [356, 715] on icon "Navigate to next page" at bounding box center [358, 716] width 14 height 14
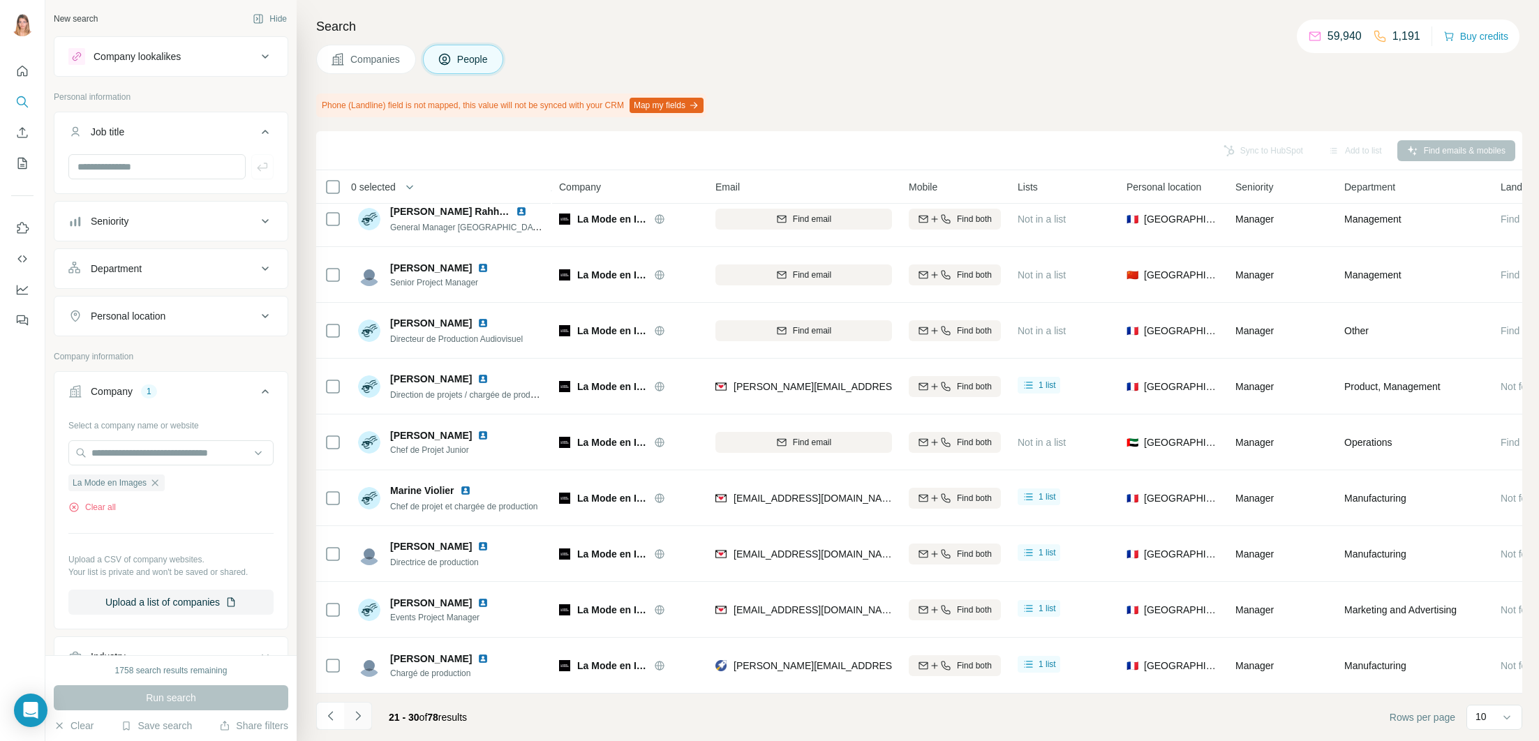
click at [356, 715] on icon "Navigate to next page" at bounding box center [358, 716] width 14 height 14
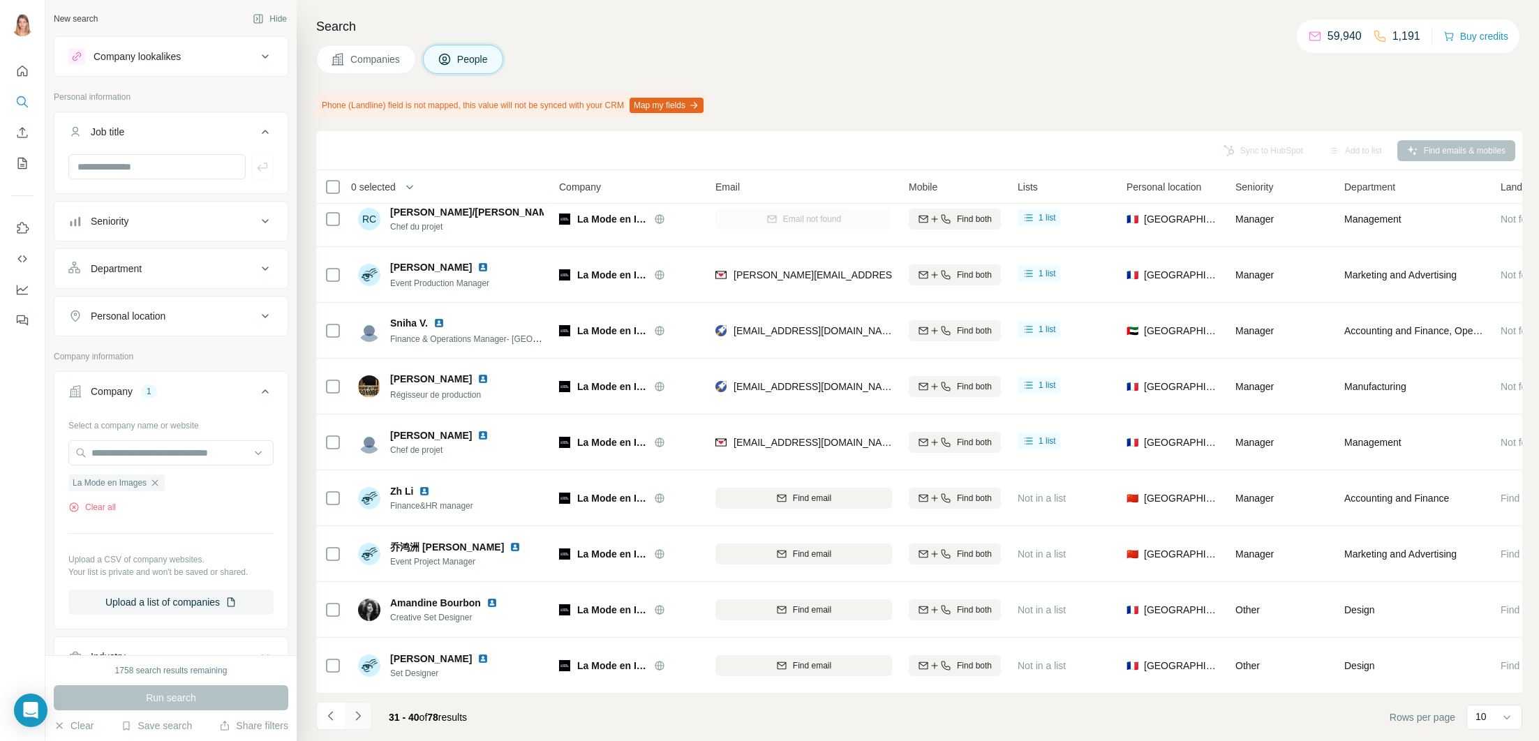
click at [368, 713] on button "Navigate to next page" at bounding box center [358, 716] width 28 height 28
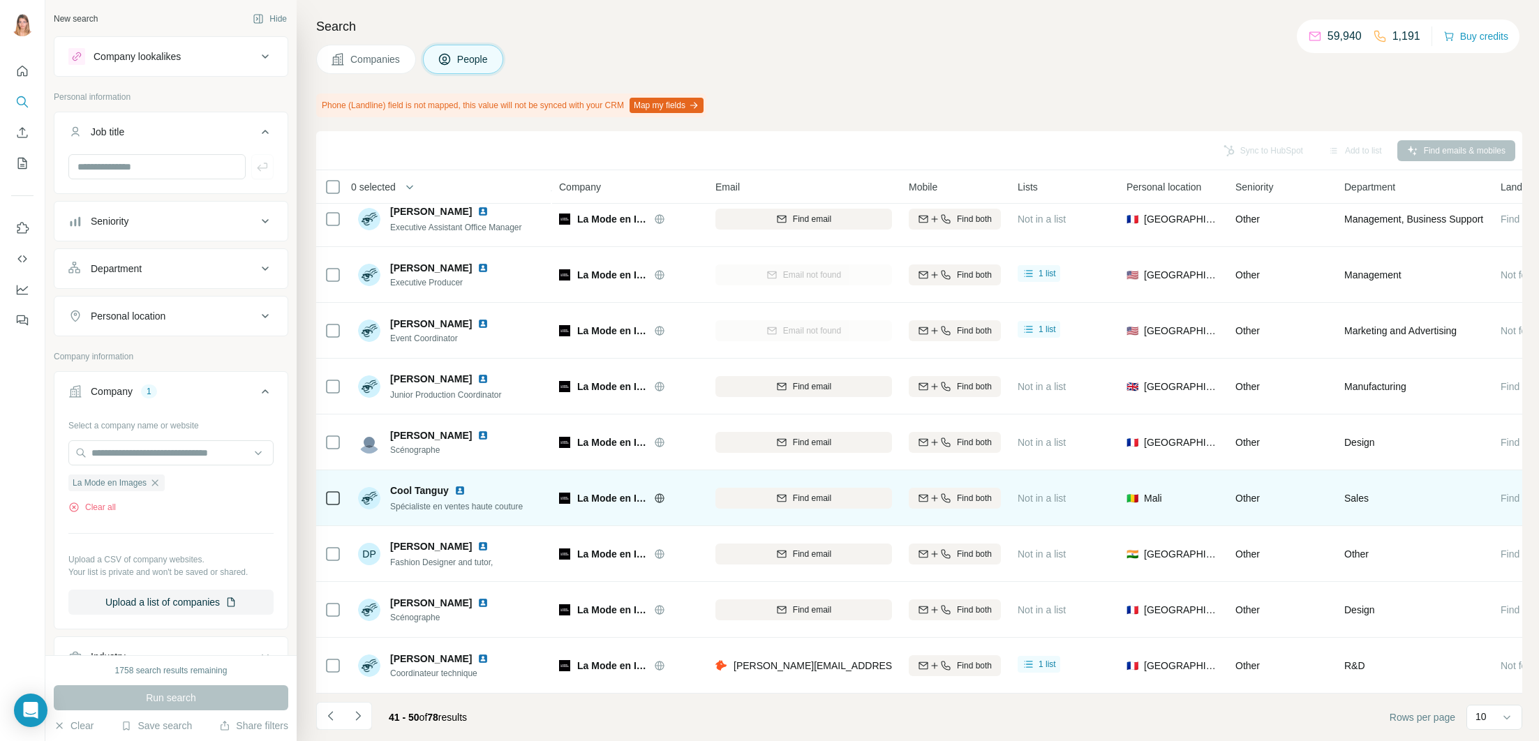
scroll to position [0, 0]
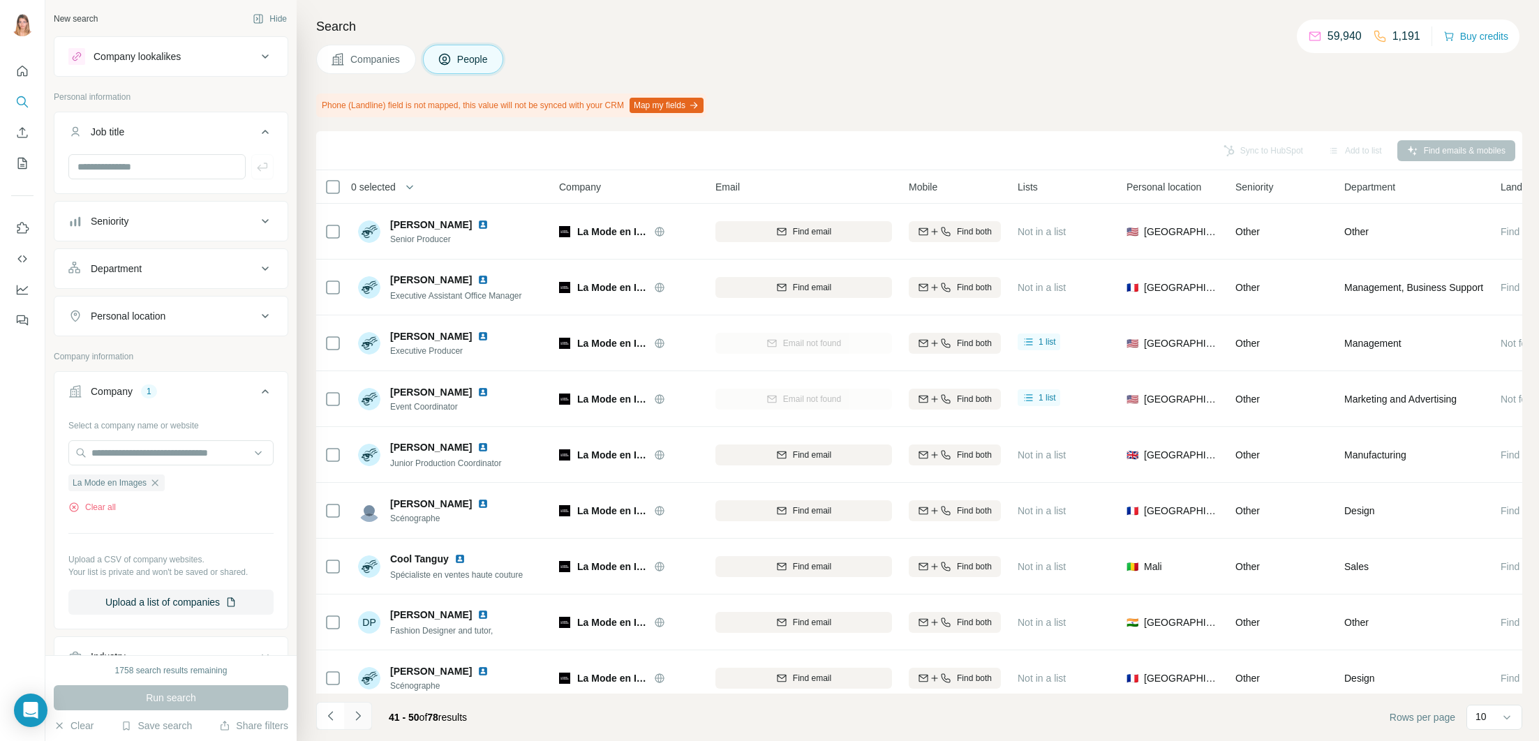
click at [352, 716] on icon "Navigate to next page" at bounding box center [358, 716] width 14 height 14
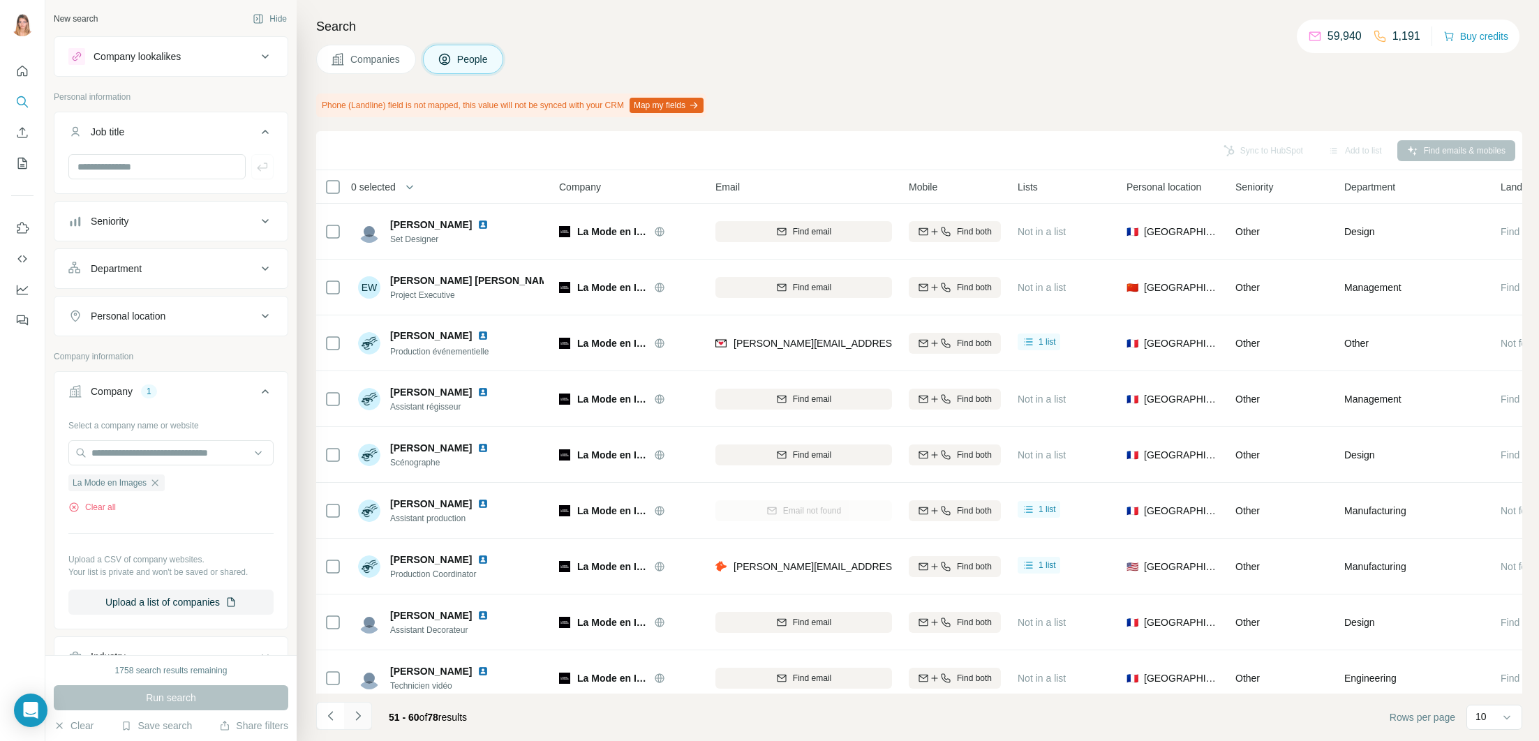
click at [352, 719] on icon "Navigate to next page" at bounding box center [358, 716] width 14 height 14
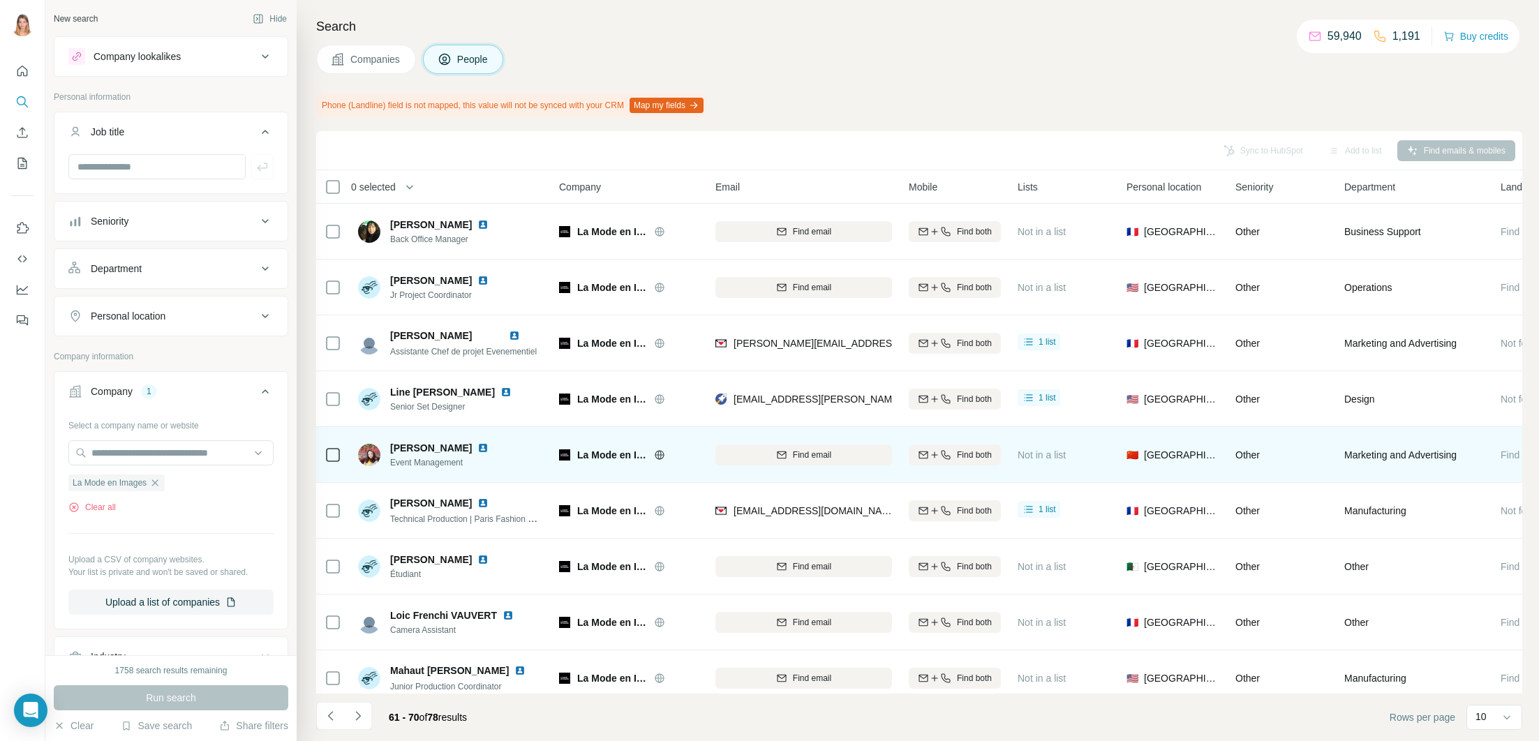
scroll to position [68, 0]
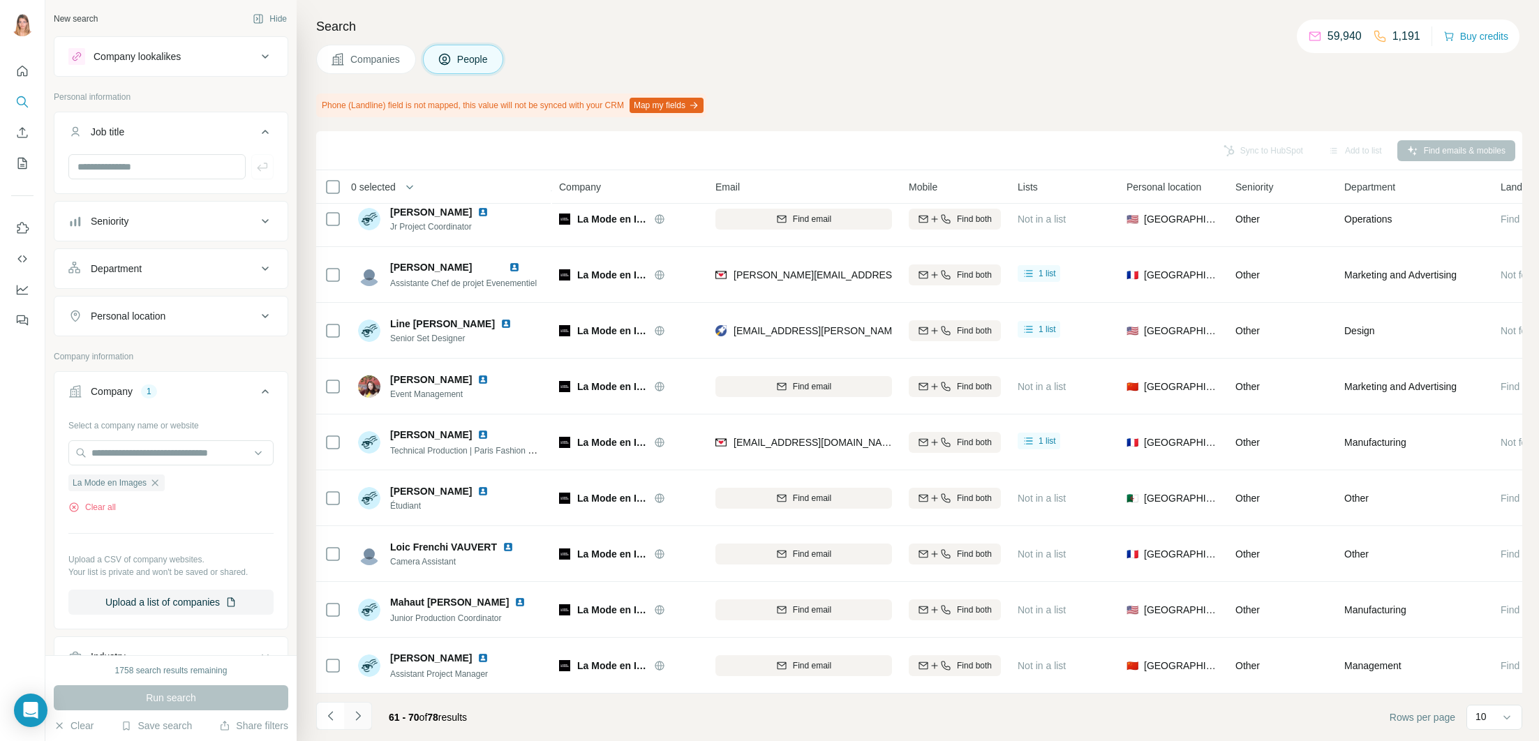
click at [368, 711] on button "Navigate to next page" at bounding box center [358, 716] width 28 height 28
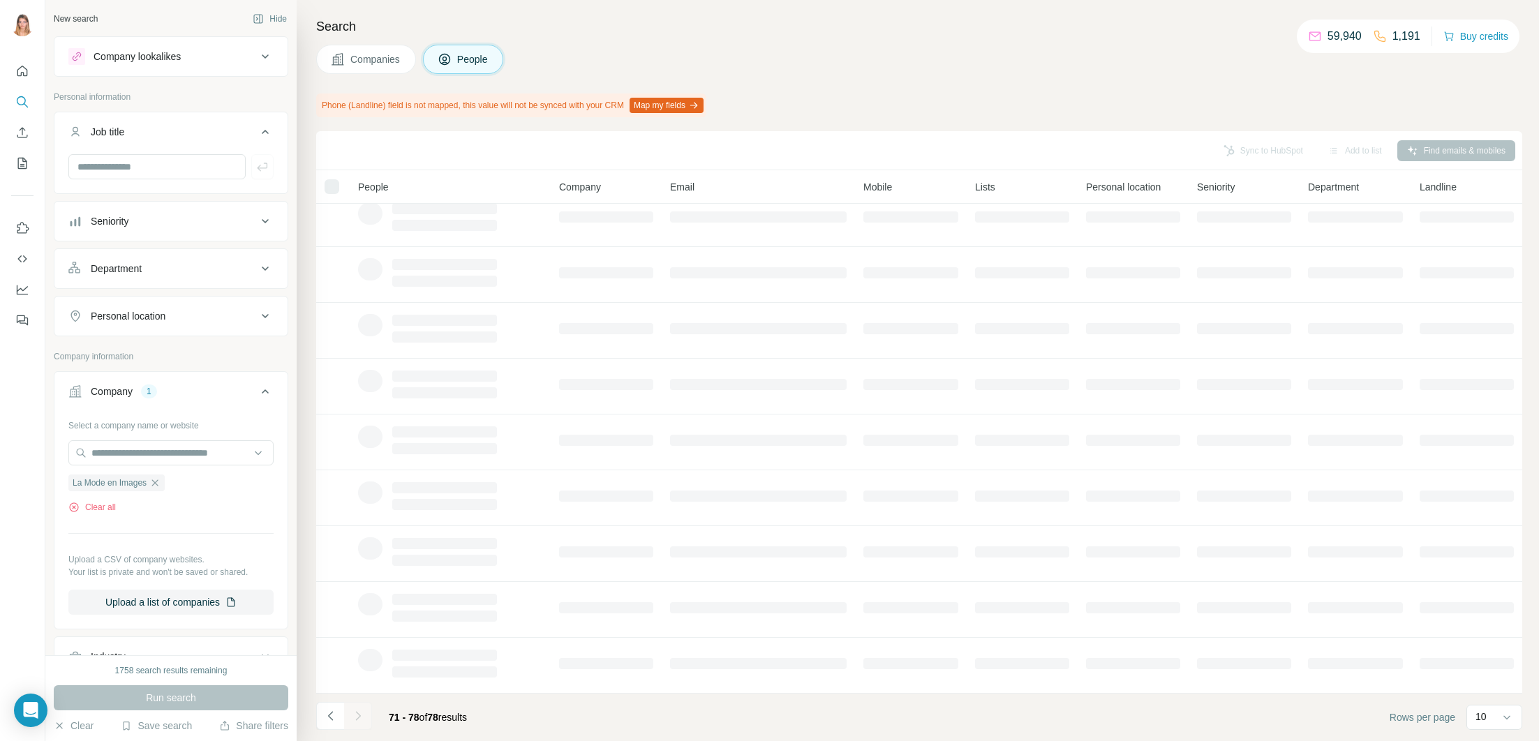
scroll to position [0, 0]
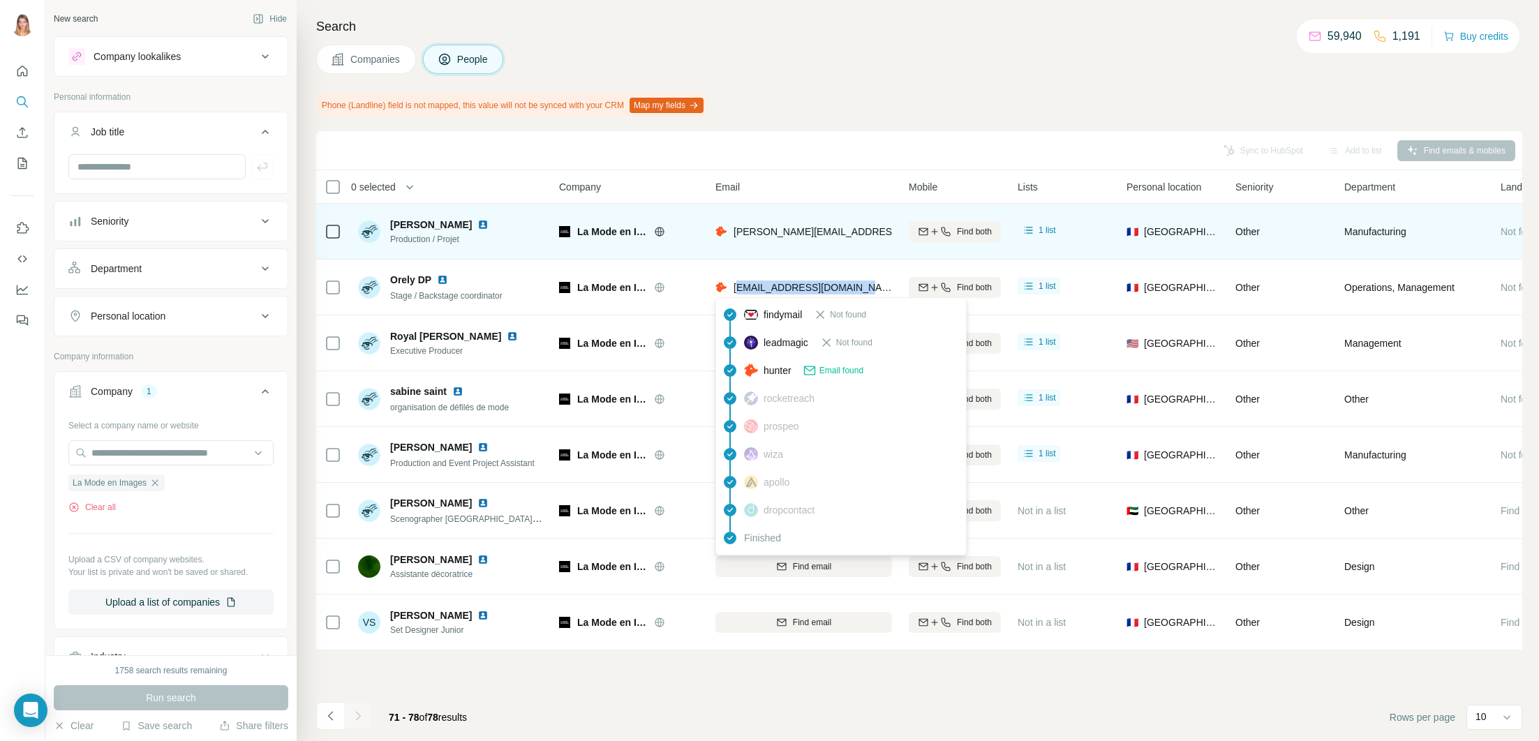
drag, startPoint x: 867, startPoint y: 288, endPoint x: 848, endPoint y: 241, distance: 50.7
click at [737, 289] on div "[EMAIL_ADDRESS][DOMAIN_NAME]" at bounding box center [803, 287] width 177 height 38
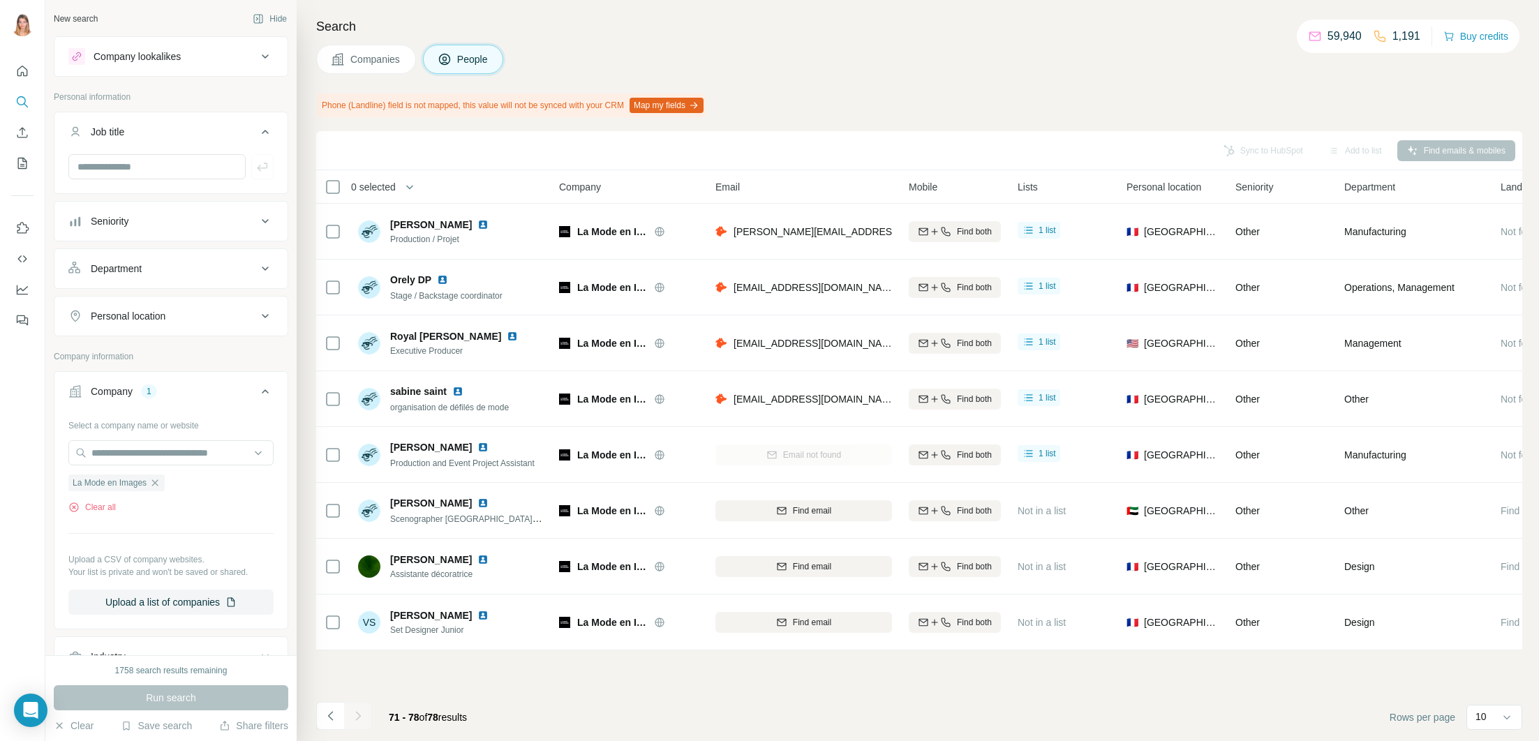
click at [923, 62] on div "Companies People" at bounding box center [919, 59] width 1206 height 29
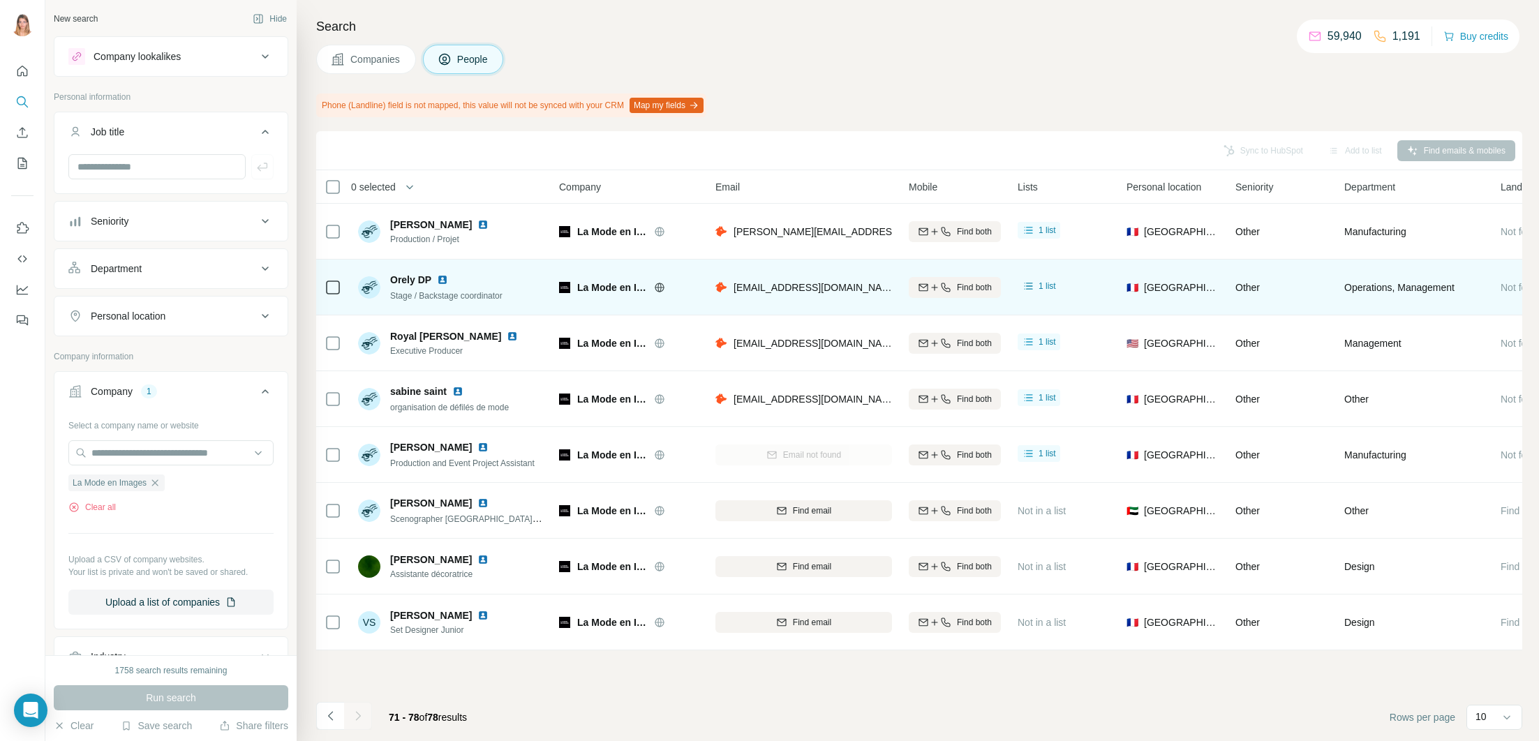
click at [444, 280] on img at bounding box center [442, 279] width 11 height 11
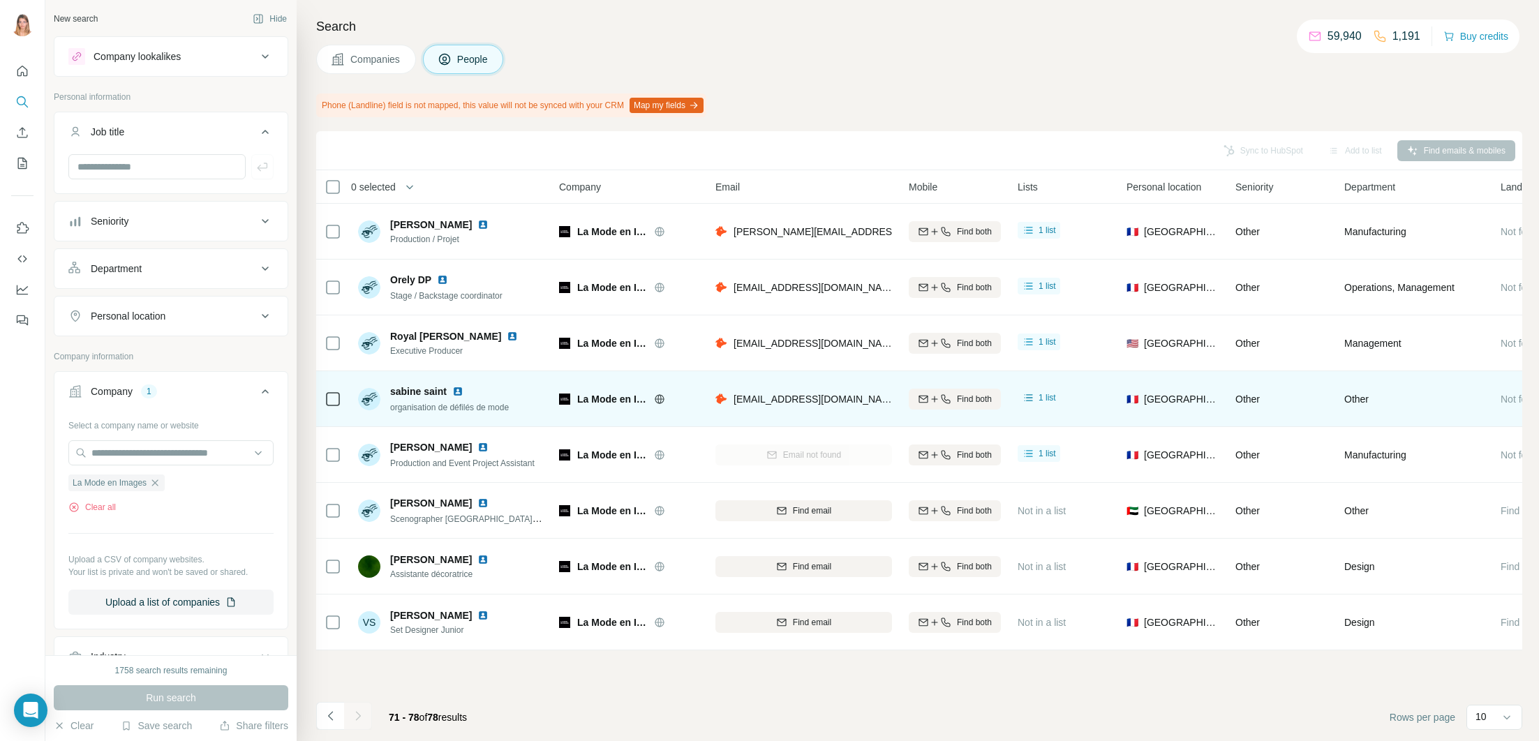
click at [461, 389] on img at bounding box center [457, 391] width 11 height 11
click at [456, 390] on img at bounding box center [457, 391] width 11 height 11
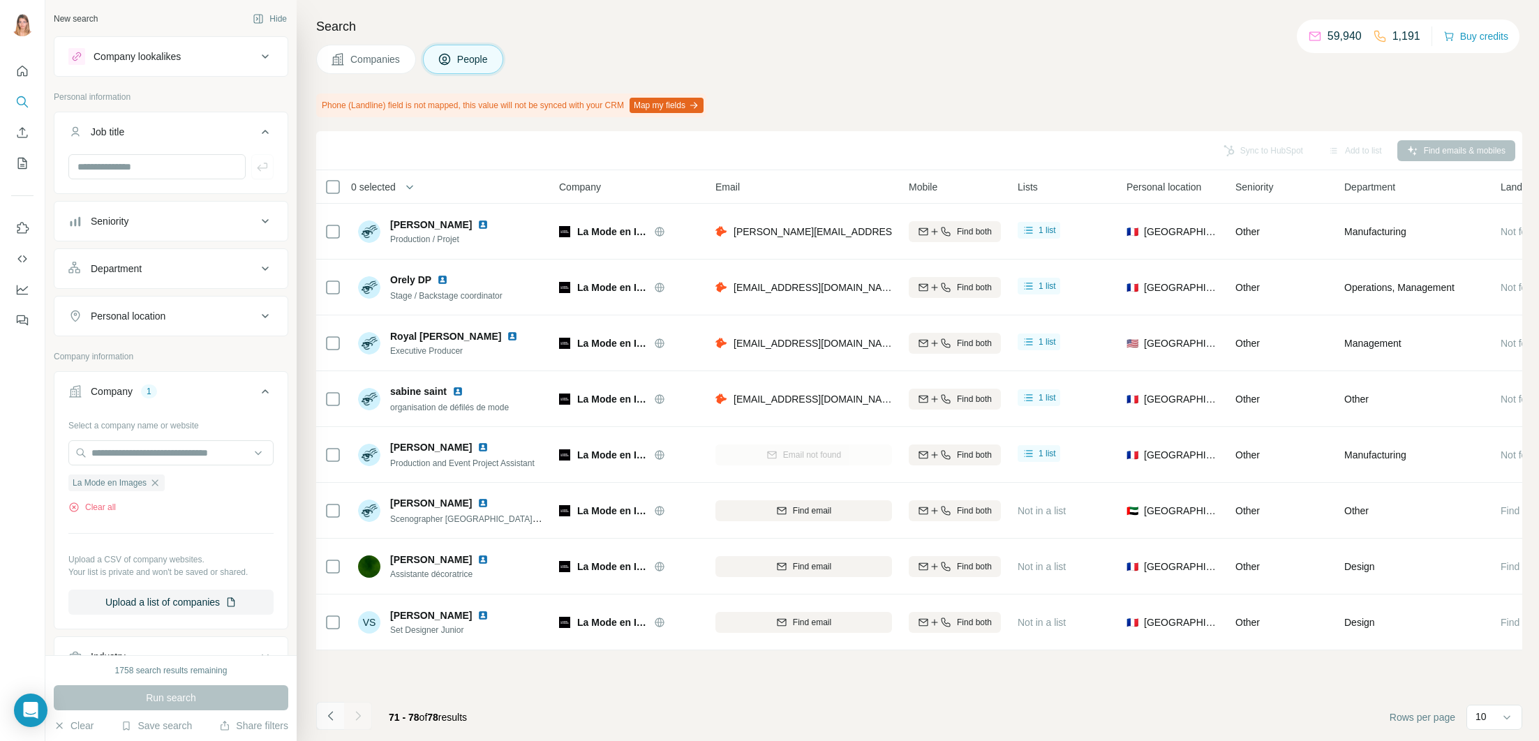
click at [326, 718] on icon "Navigate to previous page" at bounding box center [331, 716] width 14 height 14
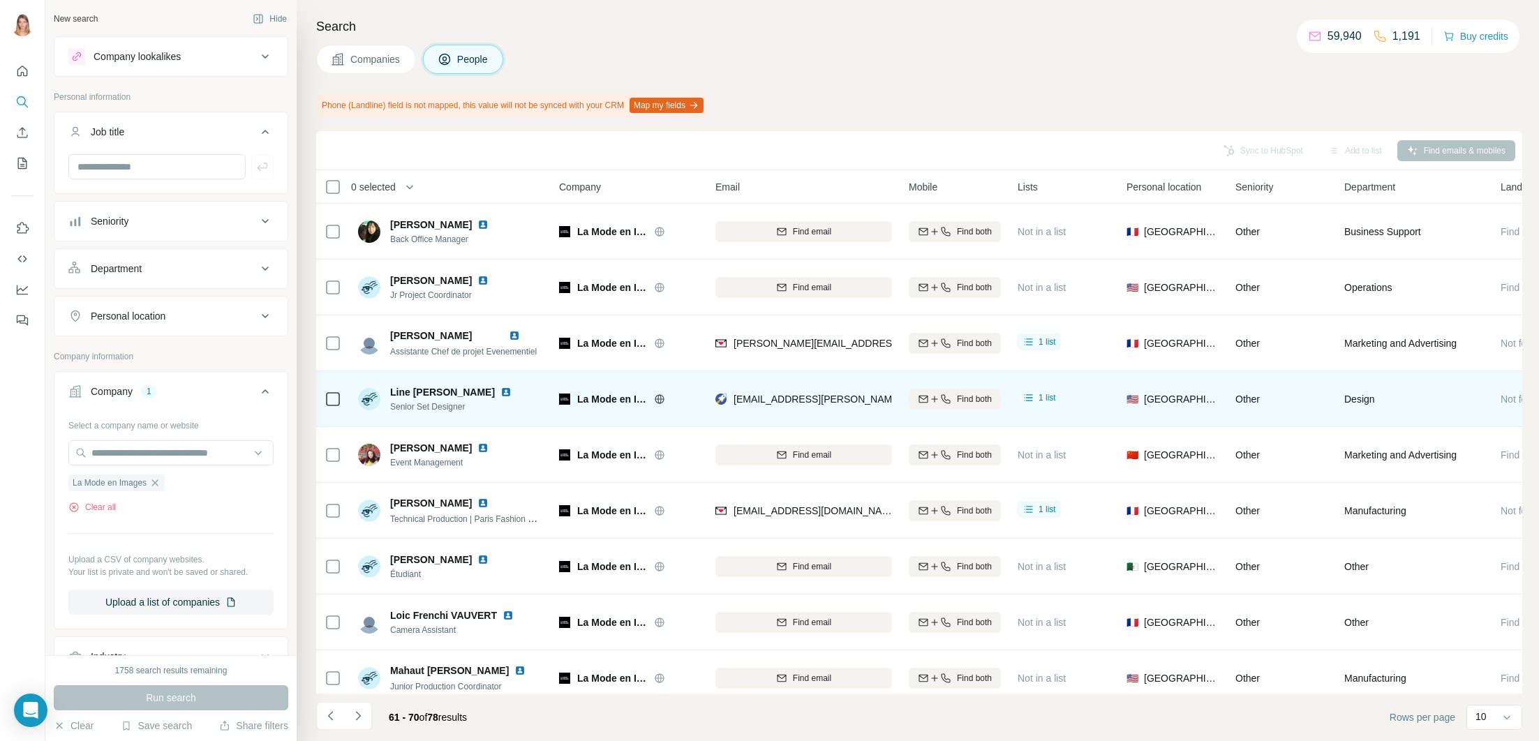
click at [500, 391] on img at bounding box center [505, 392] width 11 height 11
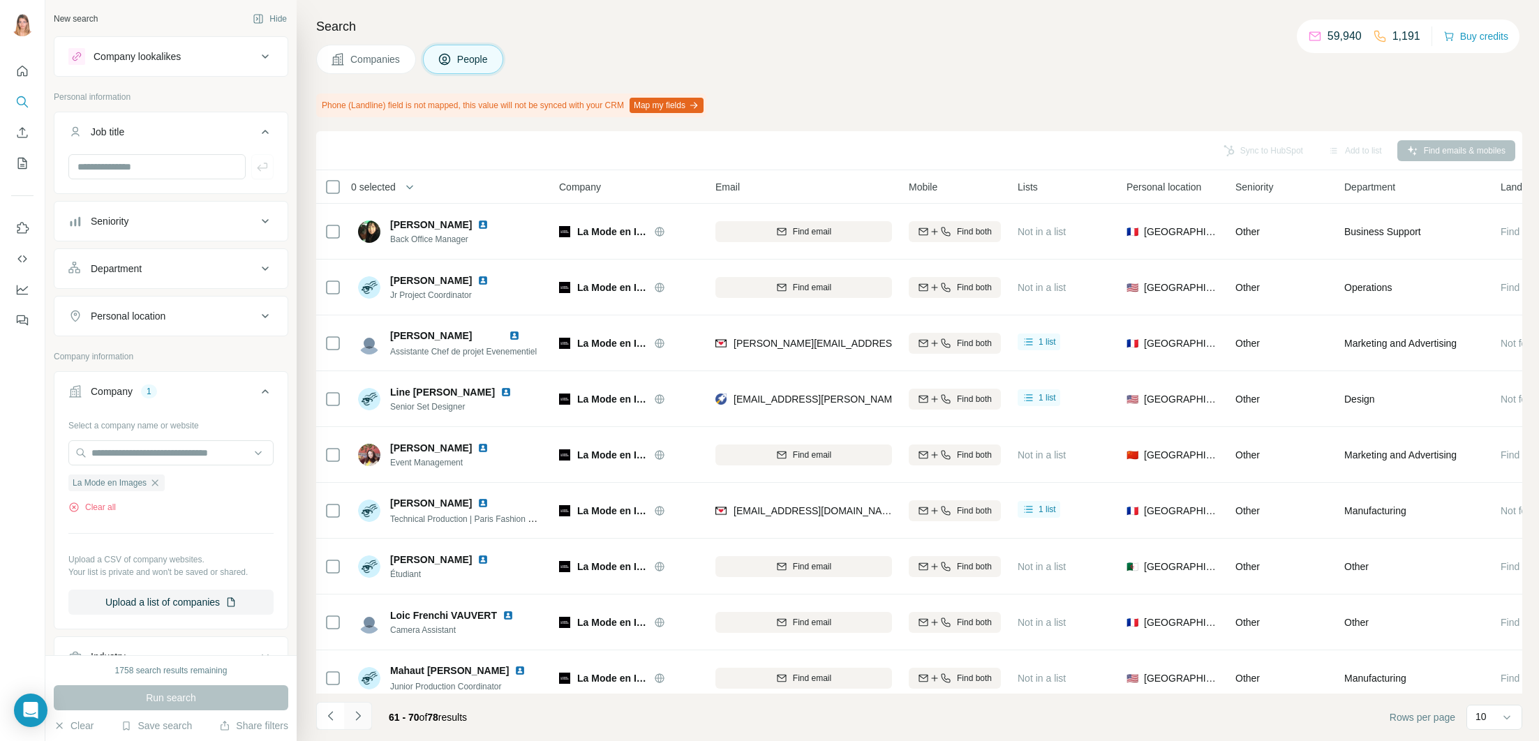
click at [355, 714] on icon "Navigate to next page" at bounding box center [358, 716] width 14 height 14
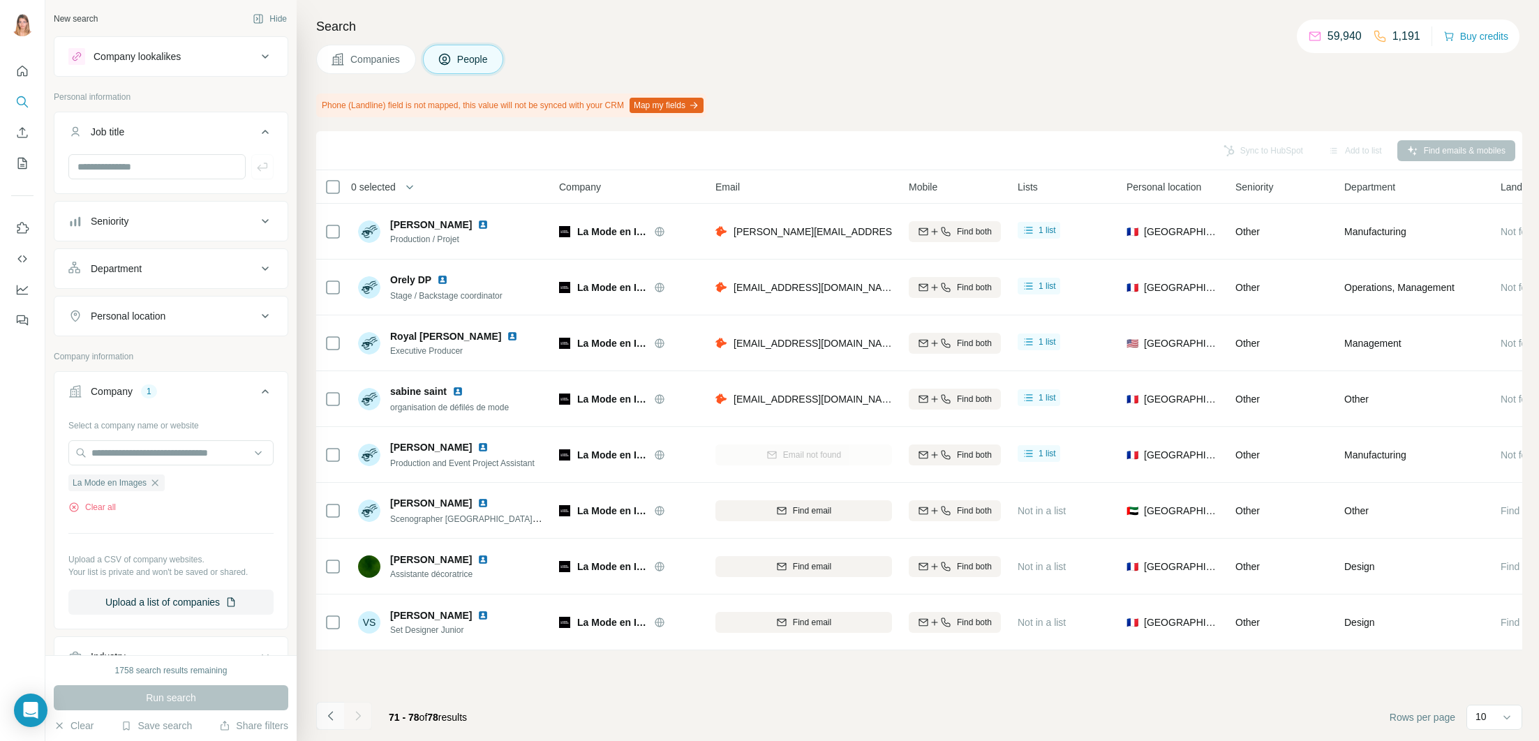
click at [321, 713] on button "Navigate to previous page" at bounding box center [330, 716] width 28 height 28
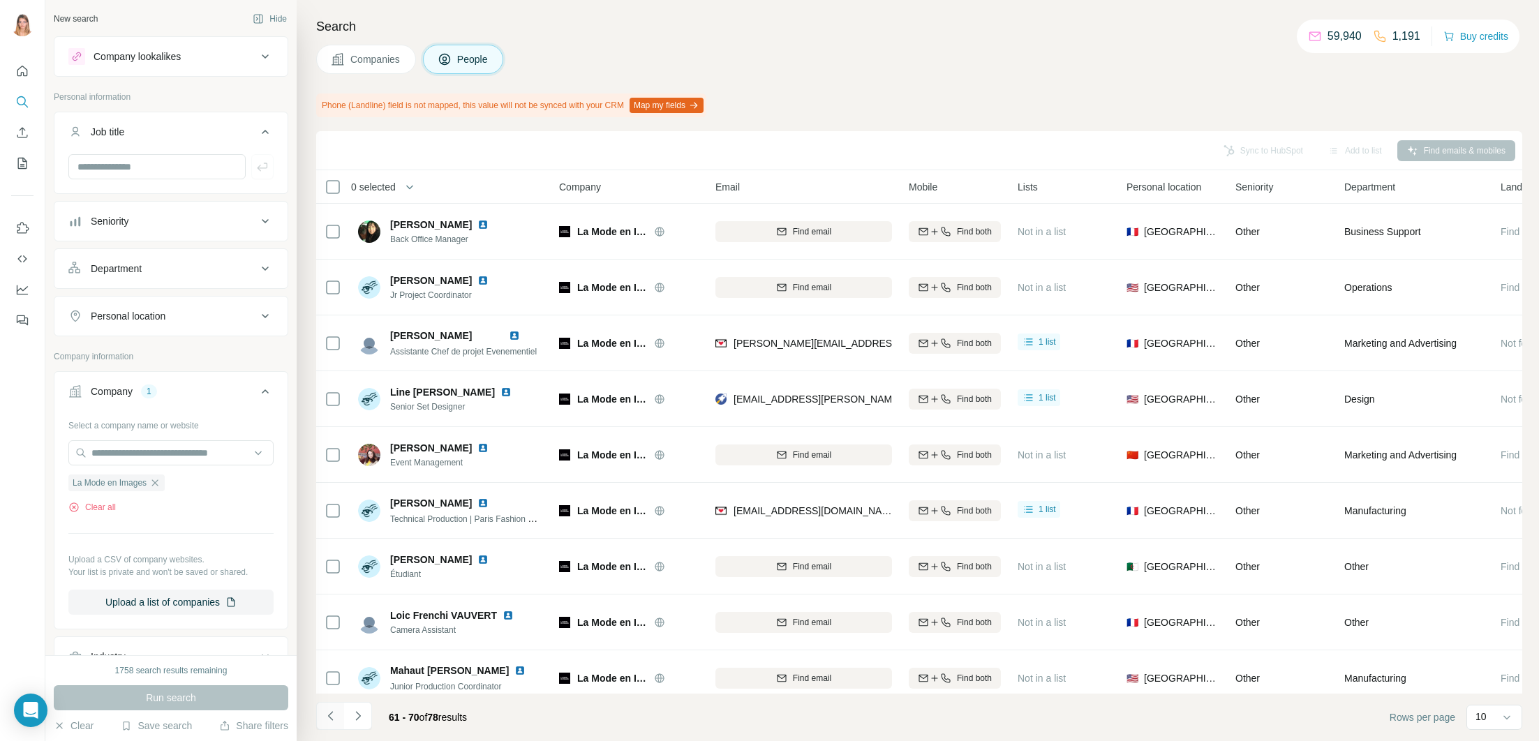
click at [325, 714] on icon "Navigate to previous page" at bounding box center [331, 716] width 14 height 14
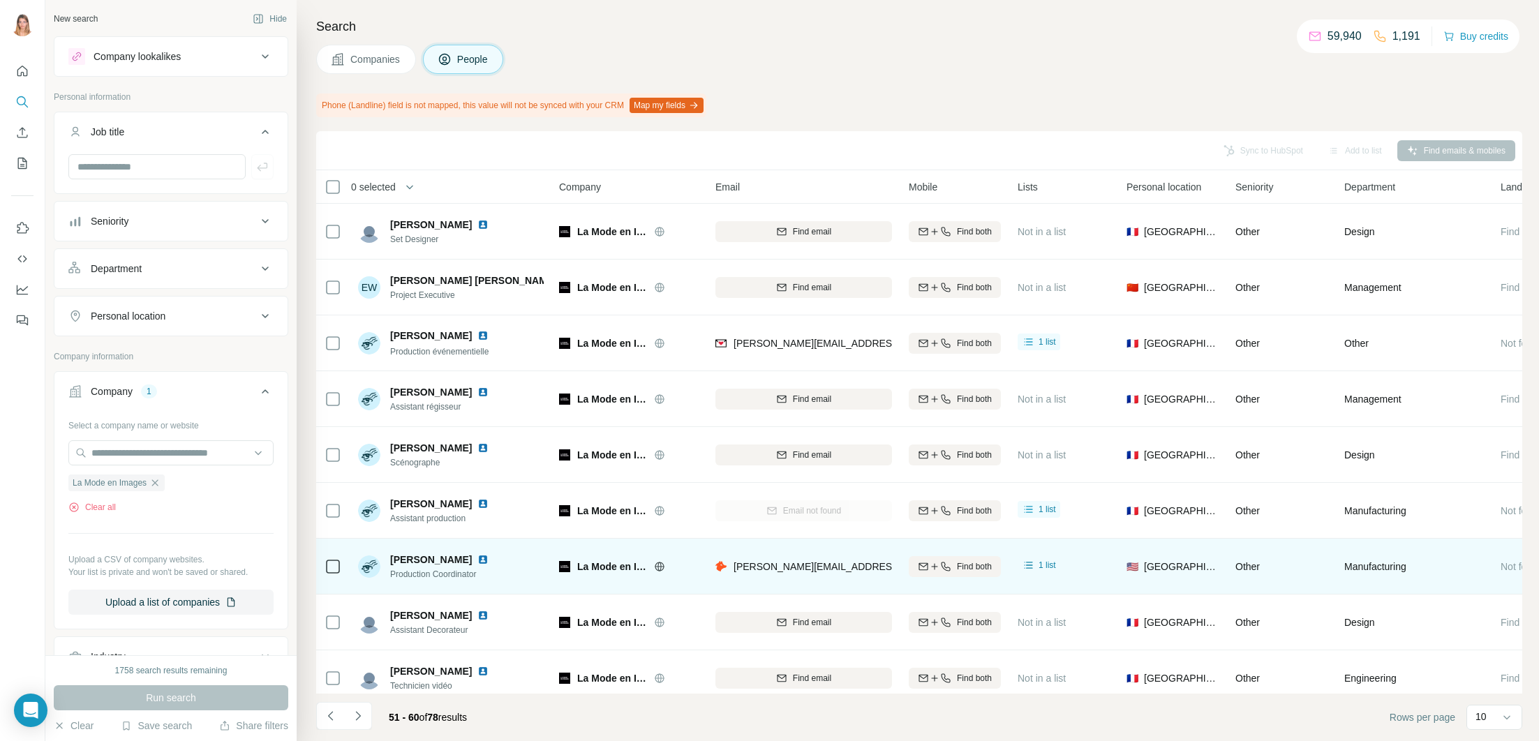
click at [488, 561] on img at bounding box center [482, 559] width 11 height 11
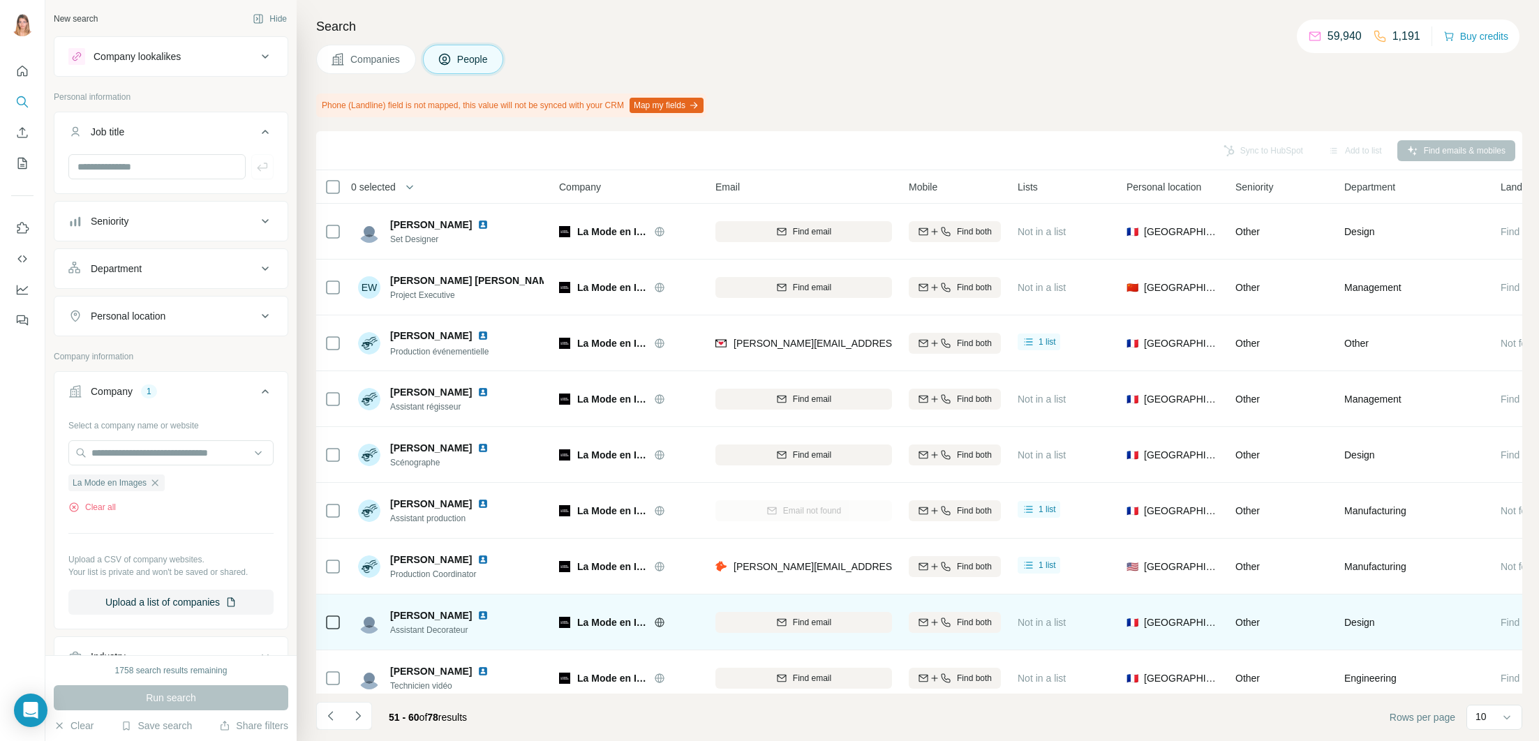
scroll to position [68, 0]
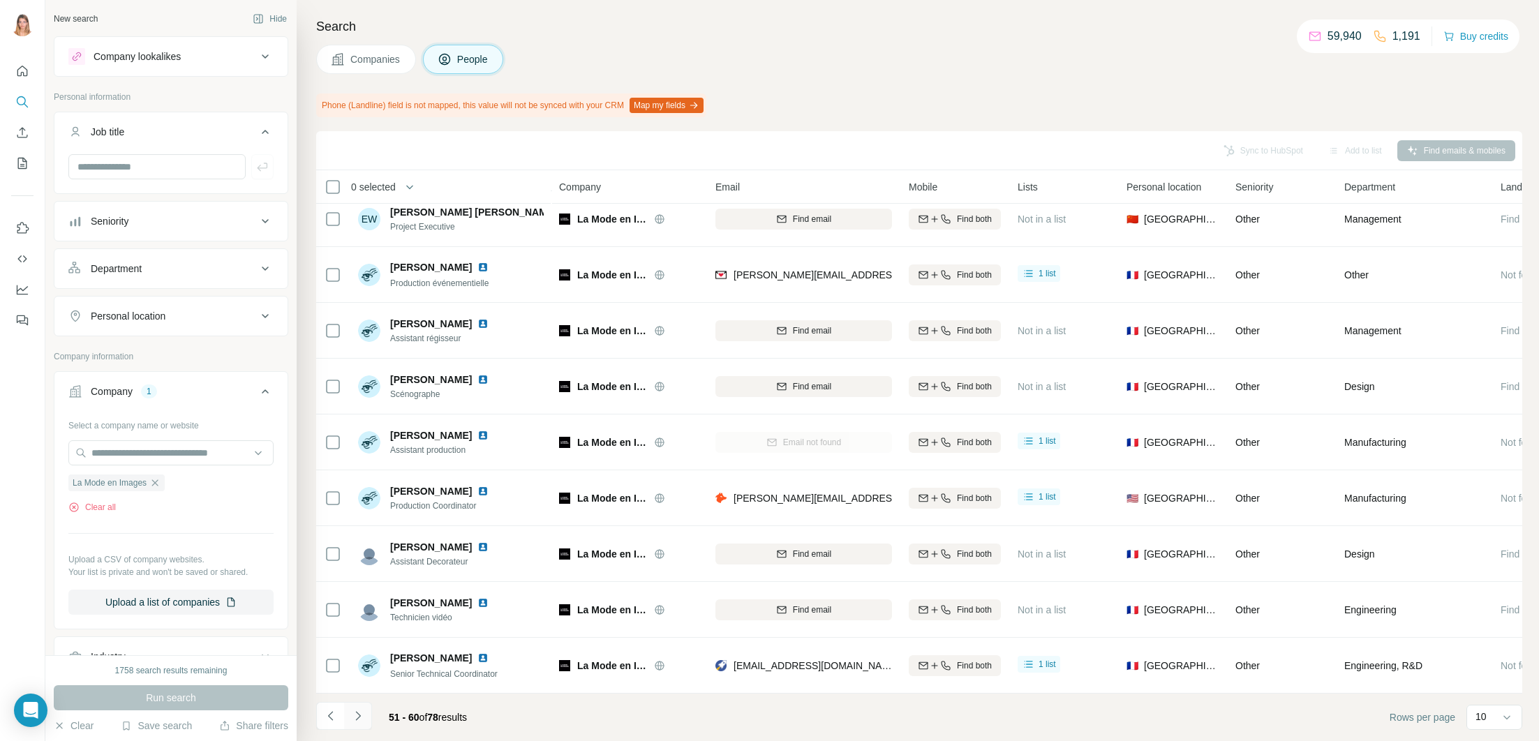
click at [361, 719] on icon "Navigate to next page" at bounding box center [358, 716] width 14 height 14
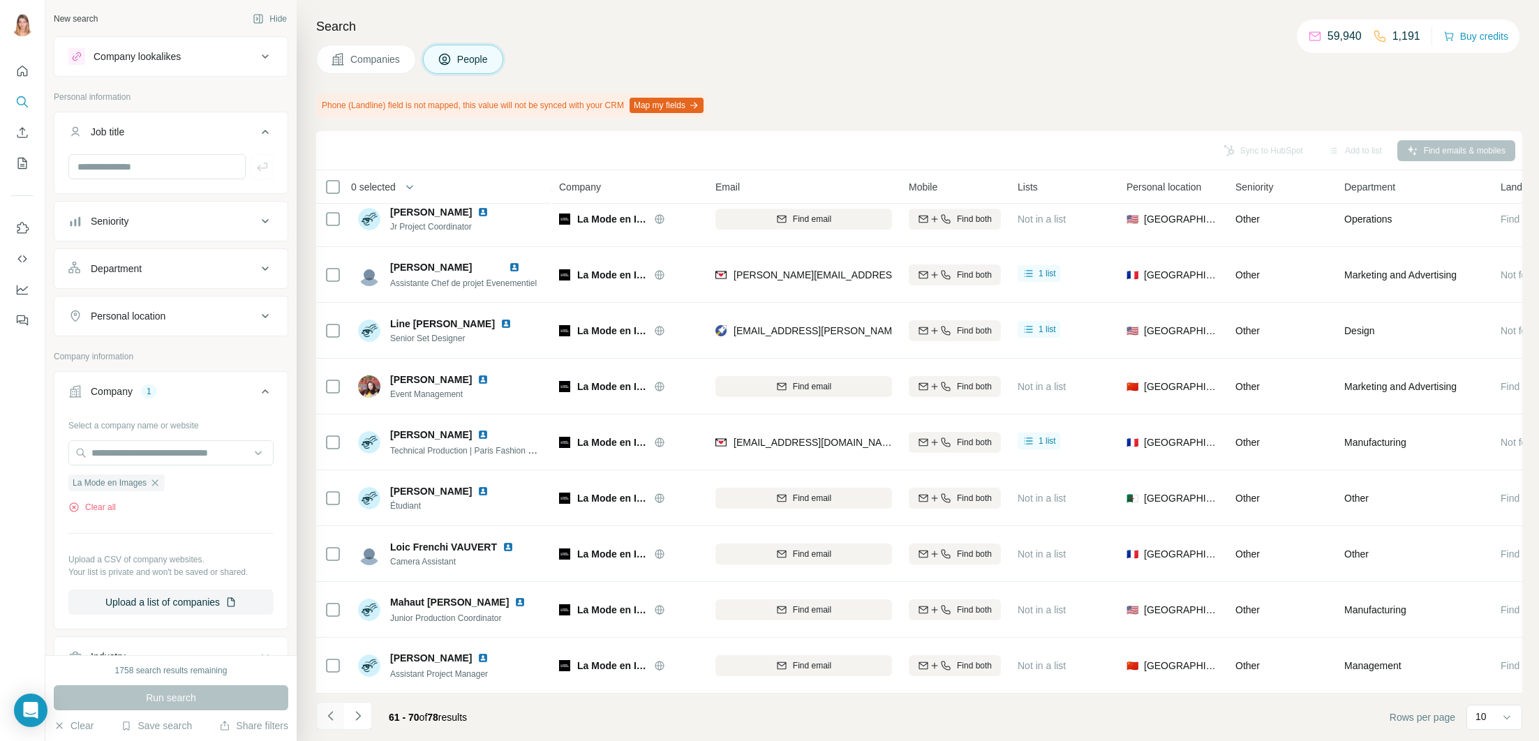
click at [322, 718] on button "Navigate to previous page" at bounding box center [330, 716] width 28 height 28
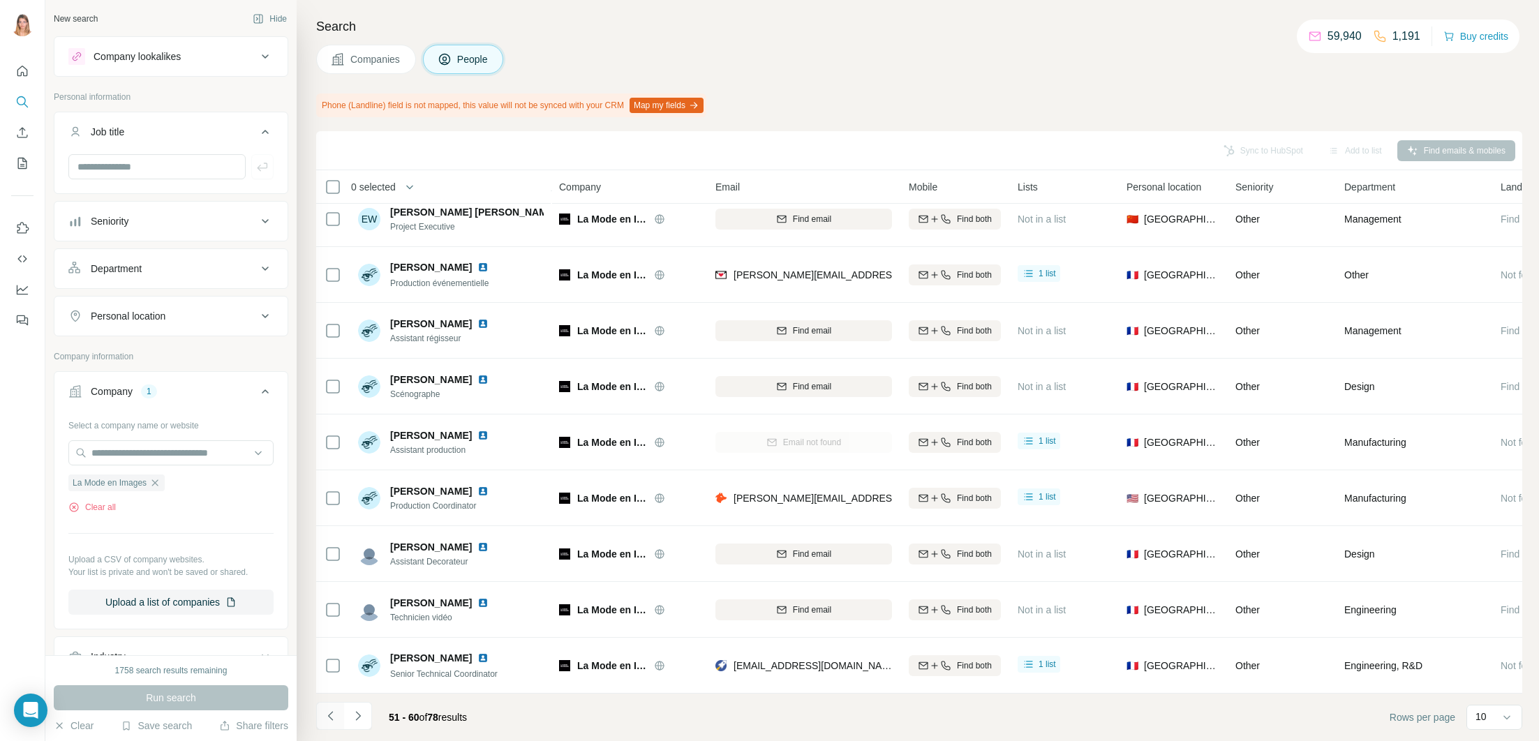
click at [322, 718] on button "Navigate to previous page" at bounding box center [330, 716] width 28 height 28
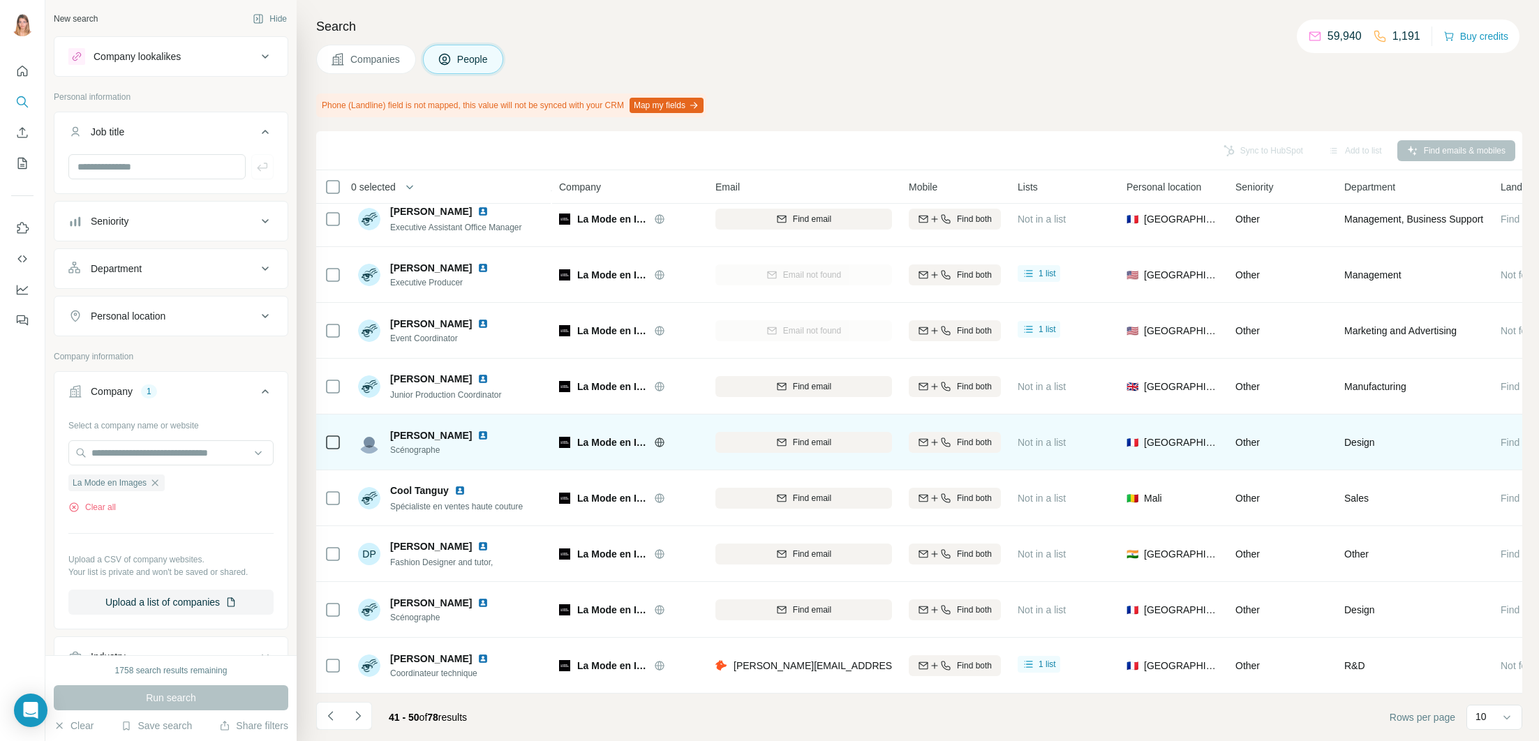
scroll to position [0, 0]
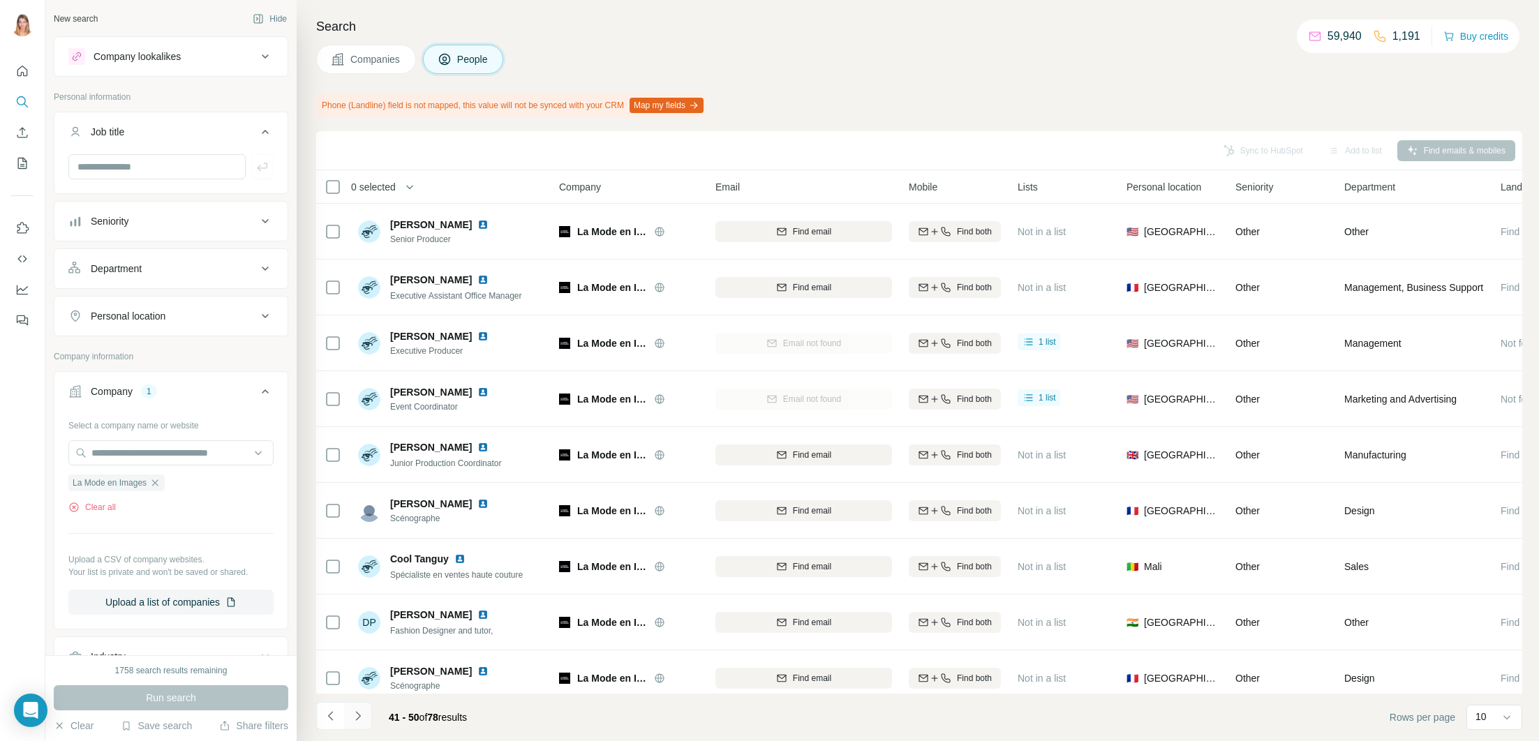
click at [344, 708] on button "Navigate to next page" at bounding box center [358, 716] width 28 height 28
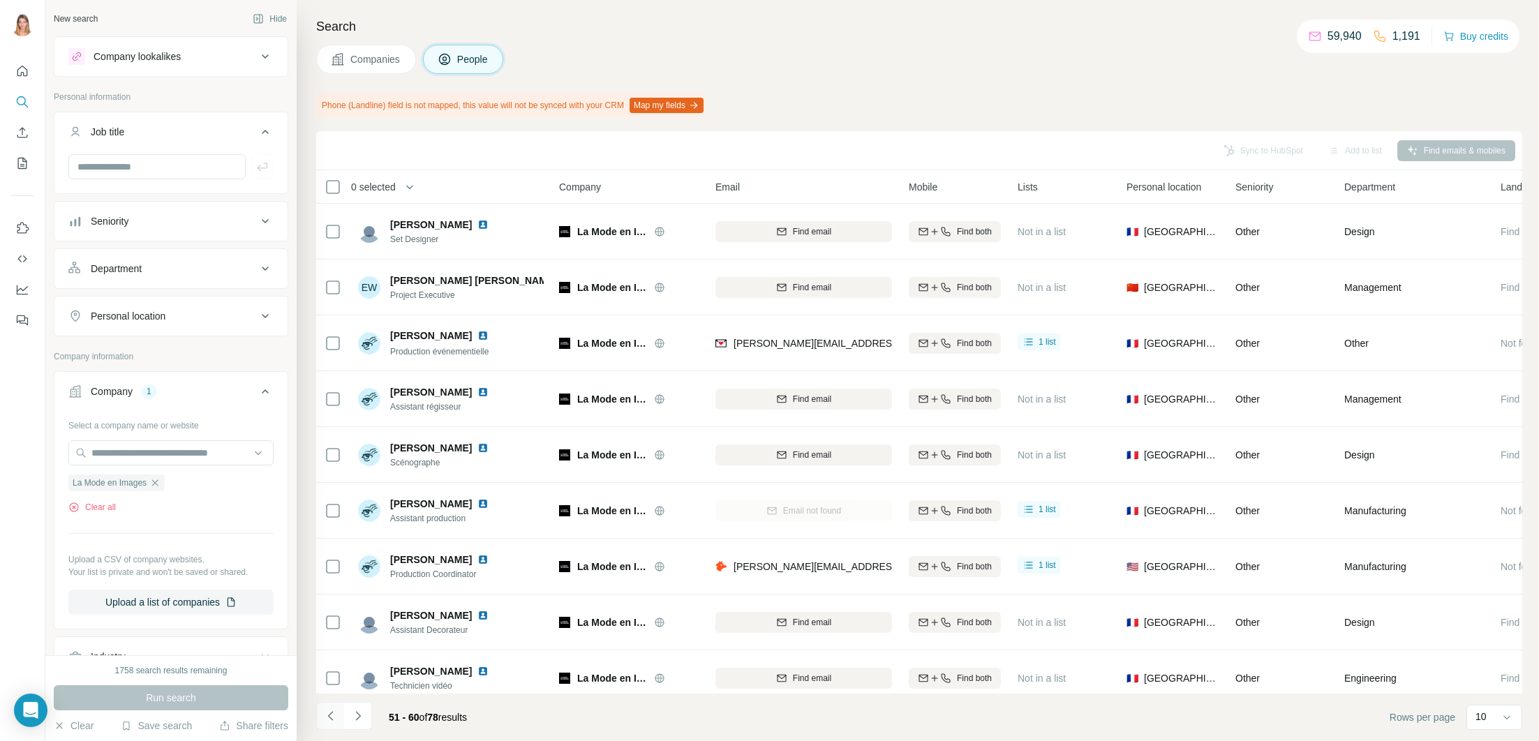
click at [336, 712] on icon "Navigate to previous page" at bounding box center [331, 716] width 14 height 14
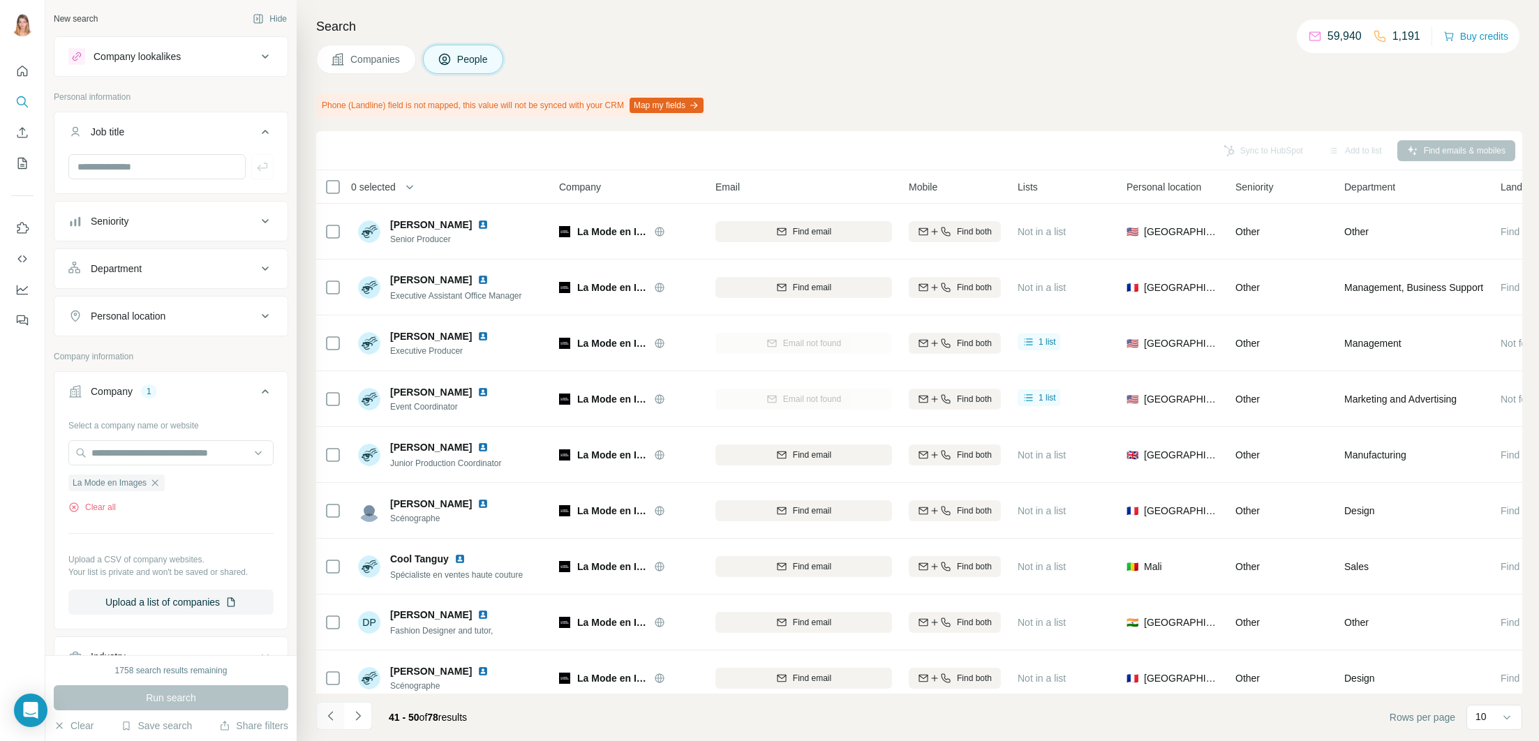
click at [336, 712] on icon "Navigate to previous page" at bounding box center [331, 716] width 14 height 14
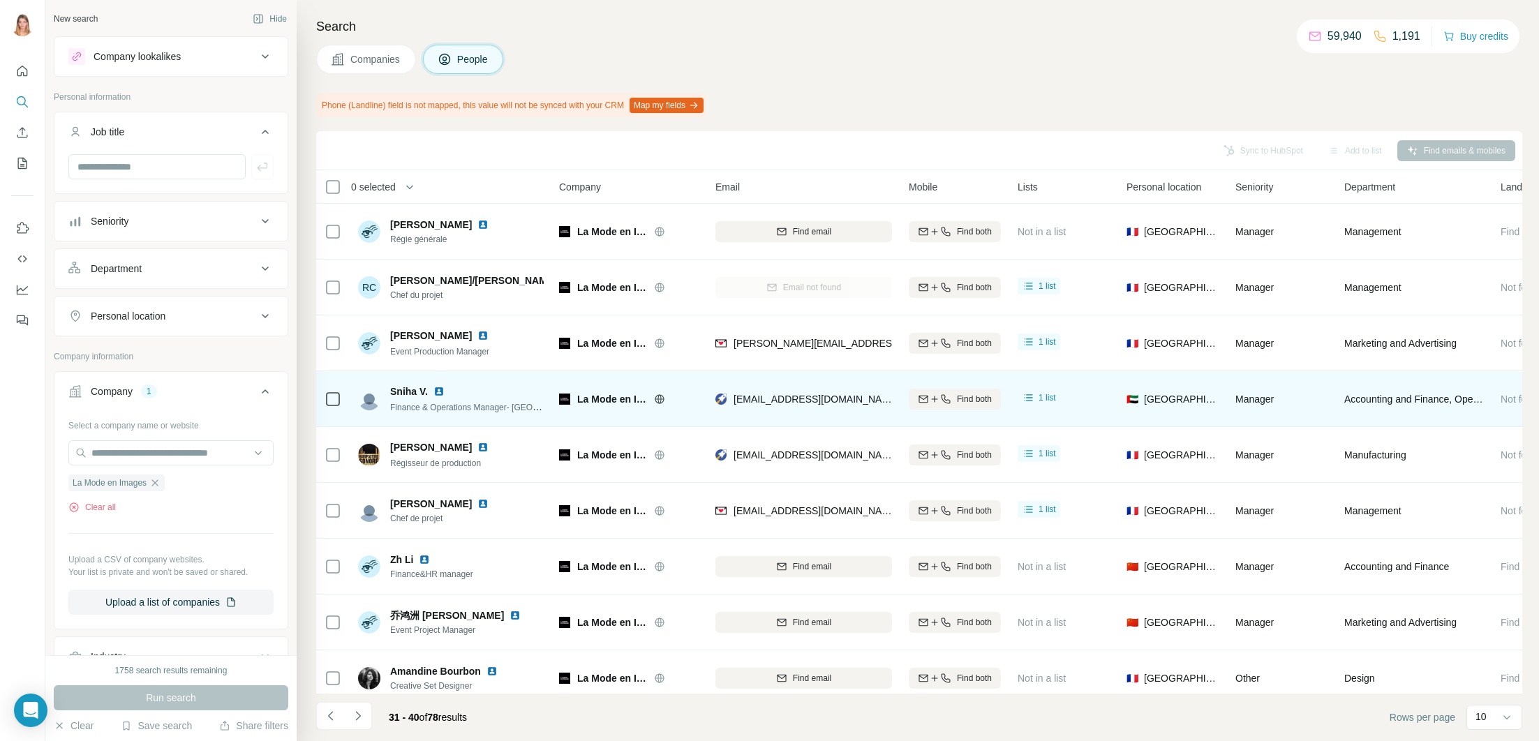
click at [440, 393] on img at bounding box center [438, 391] width 11 height 11
